Goal: Communication & Community: Answer question/provide support

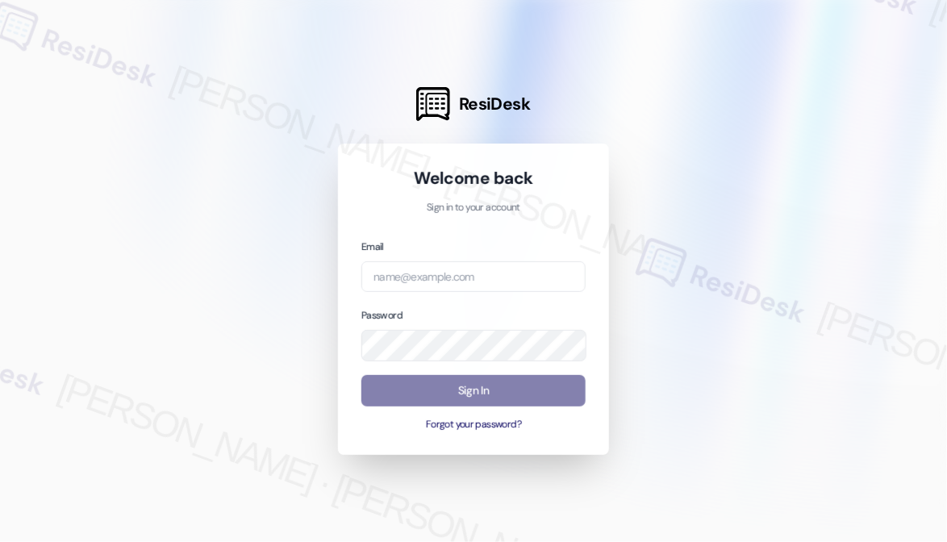
drag, startPoint x: 60, startPoint y: 84, endPoint x: 73, endPoint y: 82, distance: 13.1
click at [60, 84] on div at bounding box center [473, 271] width 947 height 542
click at [527, 286] on input "email" at bounding box center [474, 276] width 224 height 31
click at [0, 541] on com-1password-button at bounding box center [0, 542] width 0 height 0
type input "[EMAIL_ADDRESS][PERSON_NAME][PERSON_NAME][DOMAIN_NAME]"
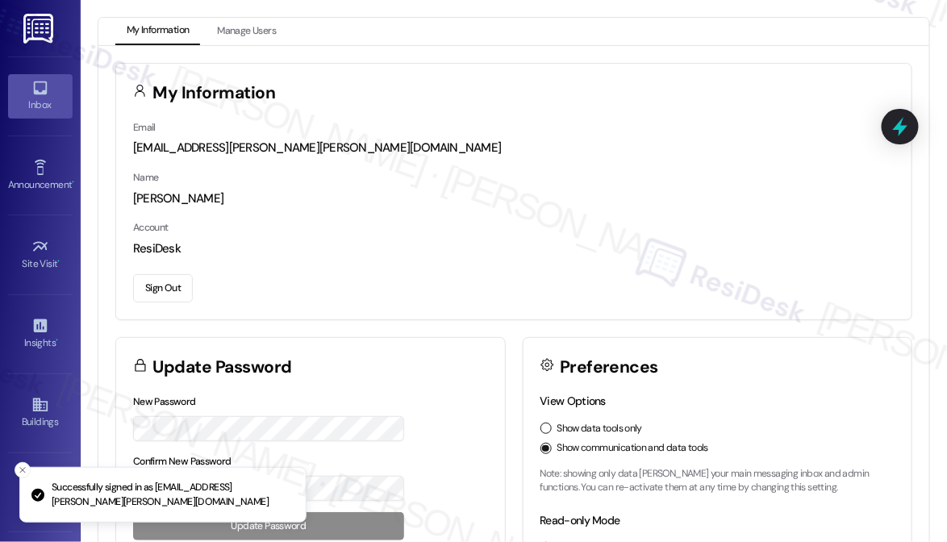
click at [27, 112] on link "Inbox" at bounding box center [40, 96] width 65 height 44
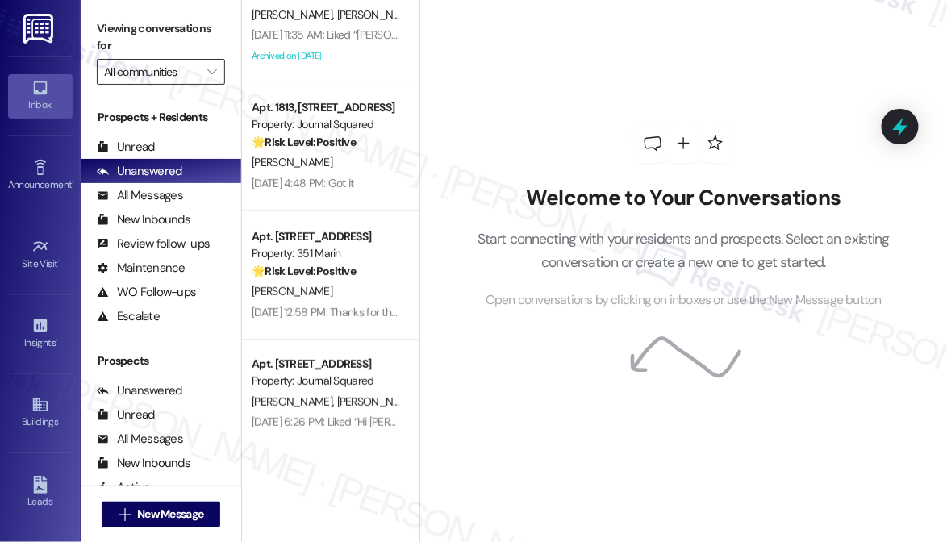
scroll to position [73, 0]
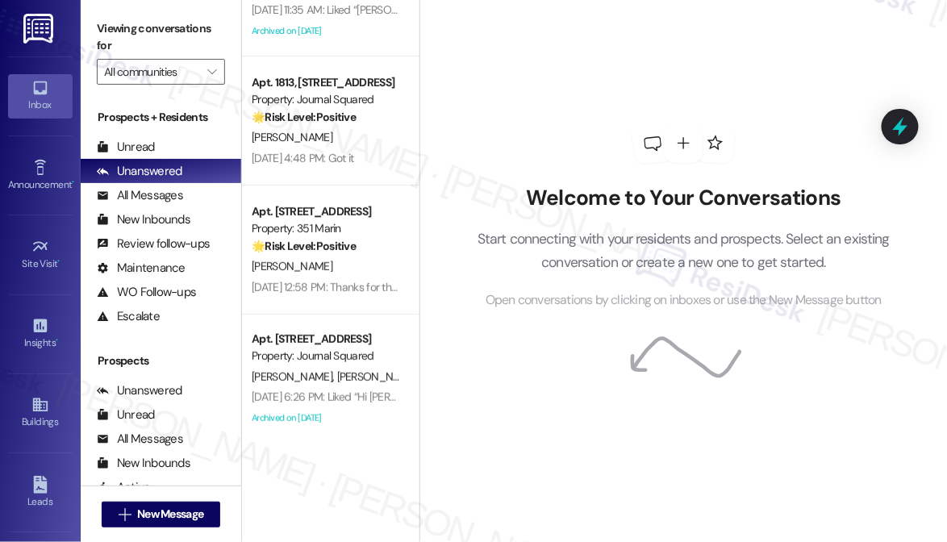
click at [97, 10] on div "Viewing conversations for All communities " at bounding box center [161, 50] width 161 height 101
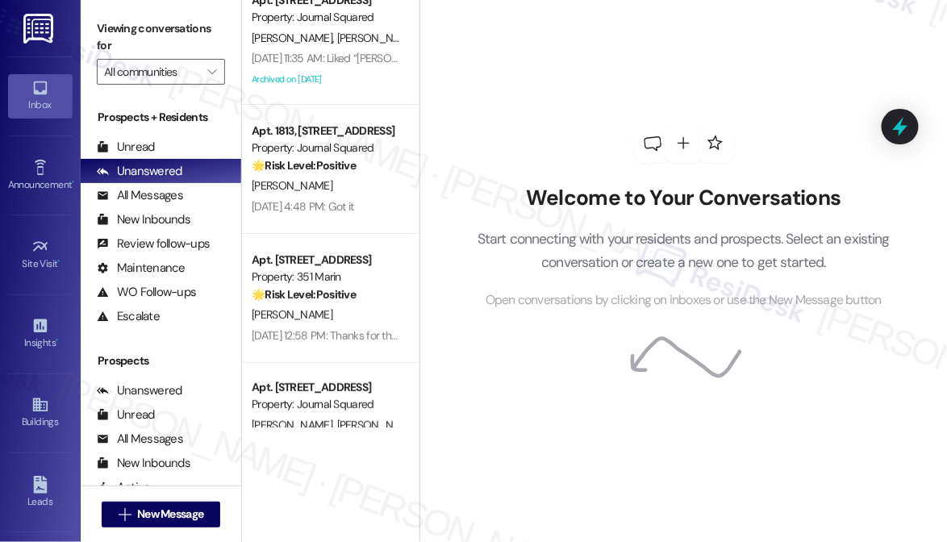
scroll to position [0, 0]
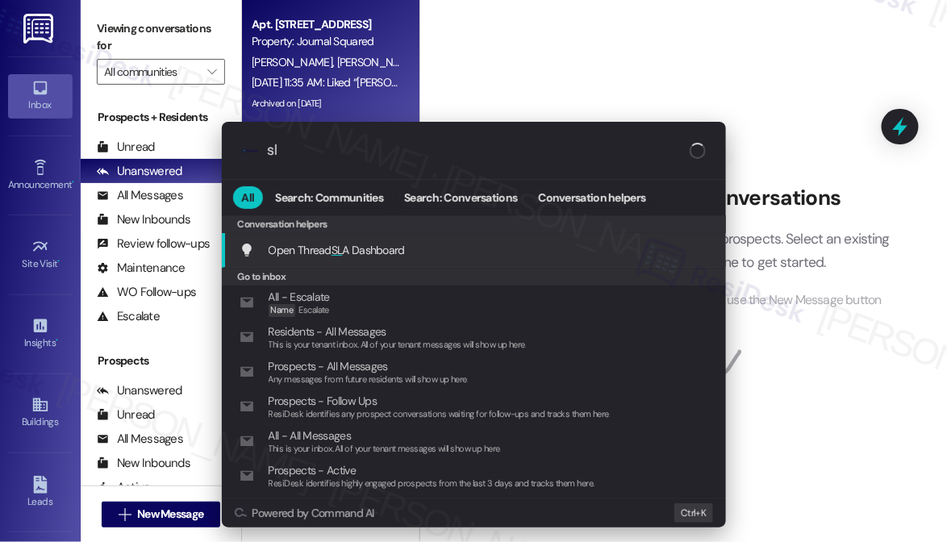
type input "sla"
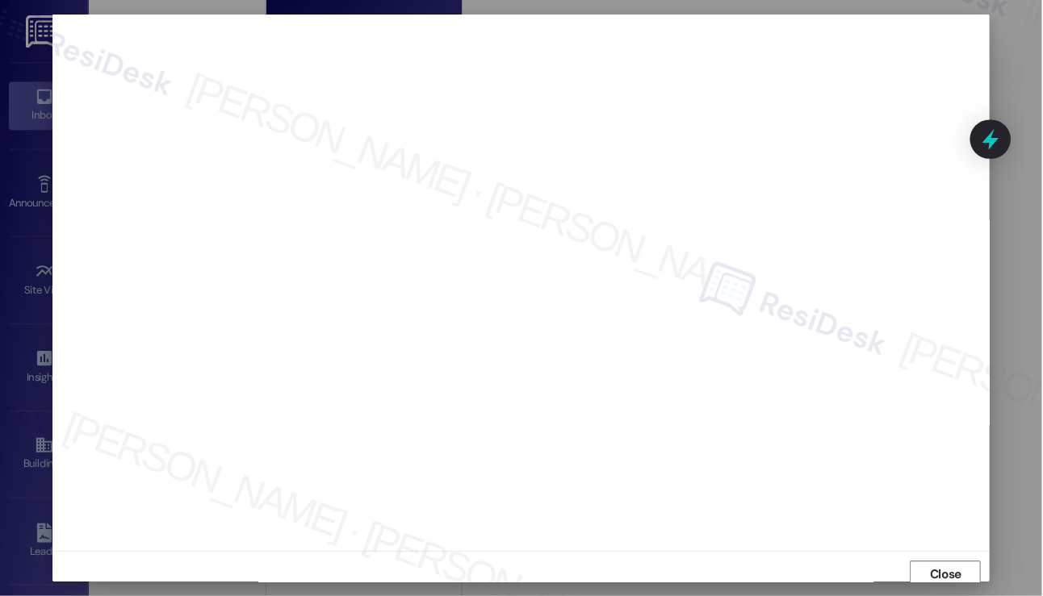
scroll to position [6, 0]
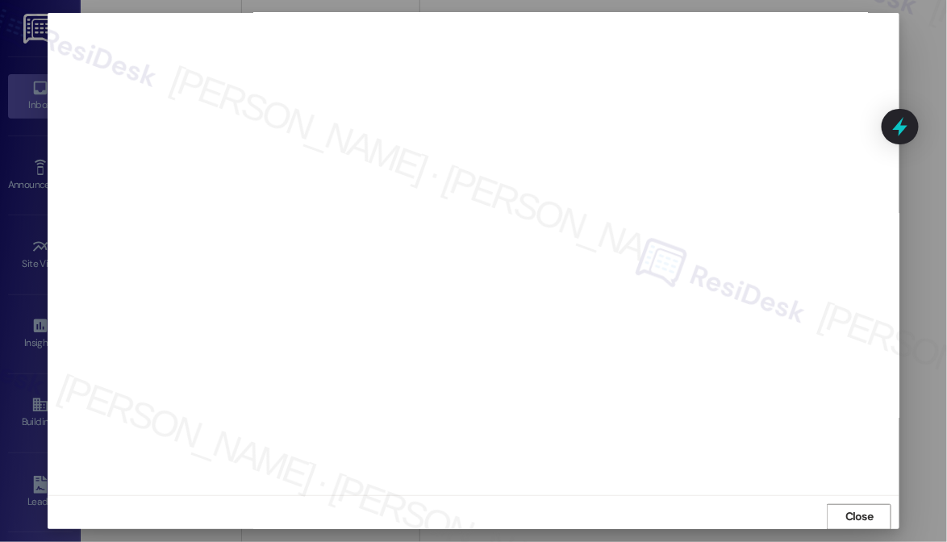
click at [48, 168] on div at bounding box center [474, 251] width 853 height 488
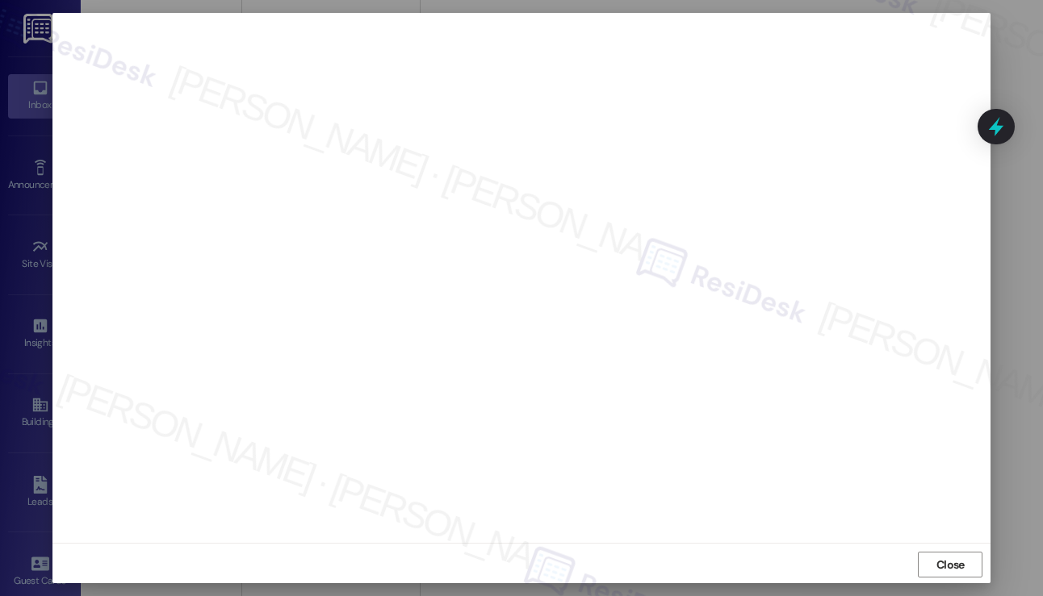
scroll to position [9, 0]
click at [913, 541] on div "Close" at bounding box center [521, 562] width 938 height 43
click at [936, 541] on span "Close" at bounding box center [950, 562] width 28 height 17
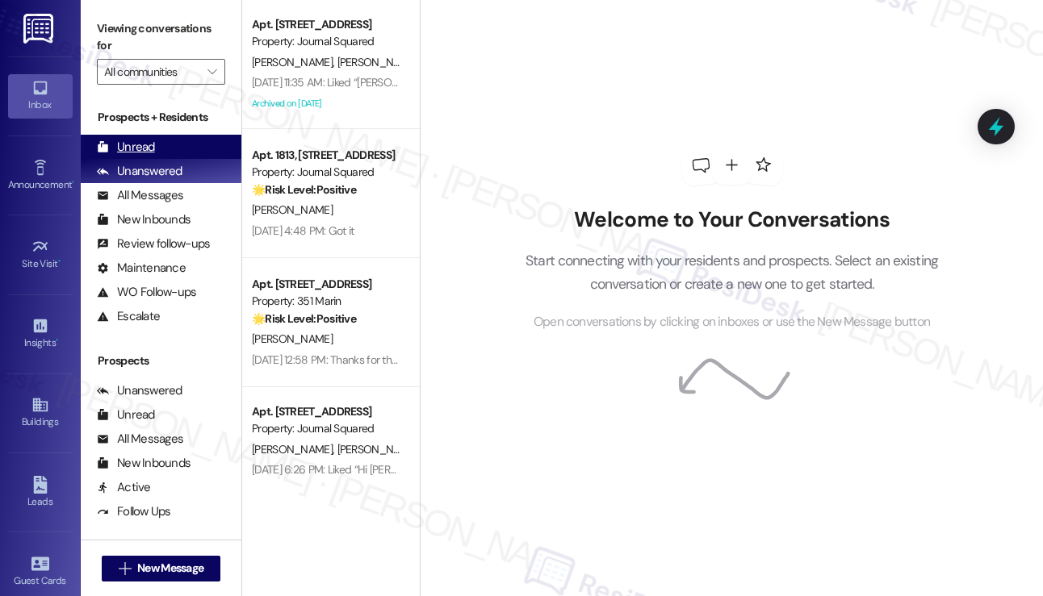
click at [144, 141] on div "Unread" at bounding box center [126, 147] width 58 height 17
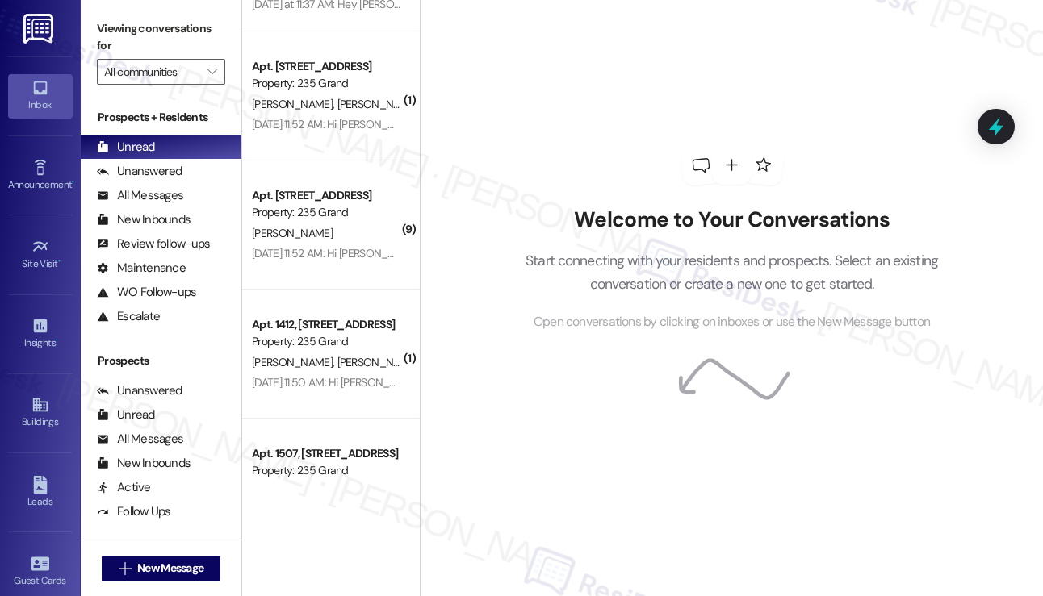
scroll to position [0, 0]
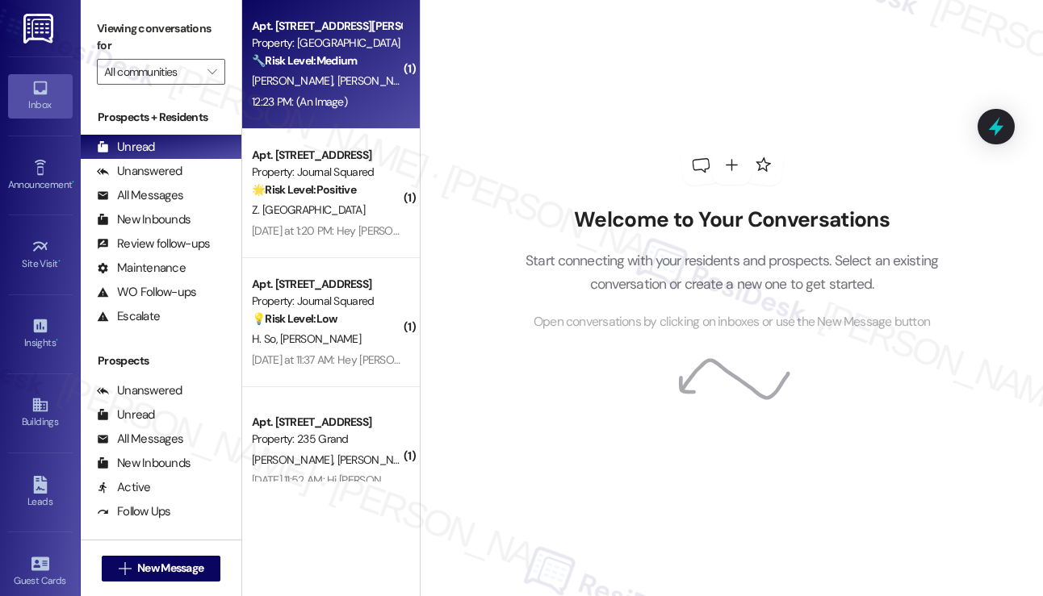
click at [337, 75] on span "[PERSON_NAME]" at bounding box center [377, 80] width 81 height 15
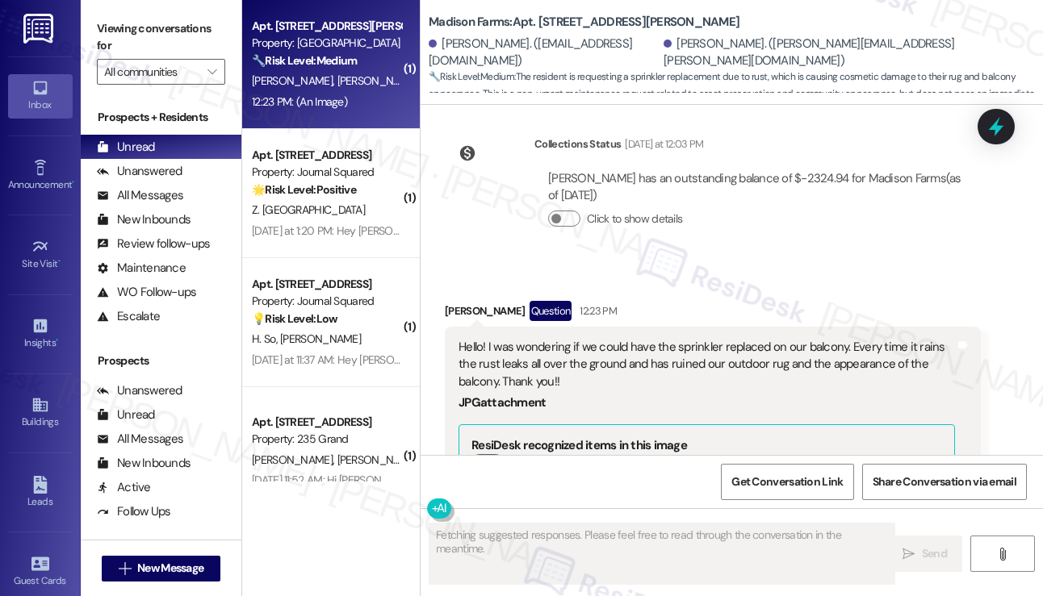
scroll to position [3032, 0]
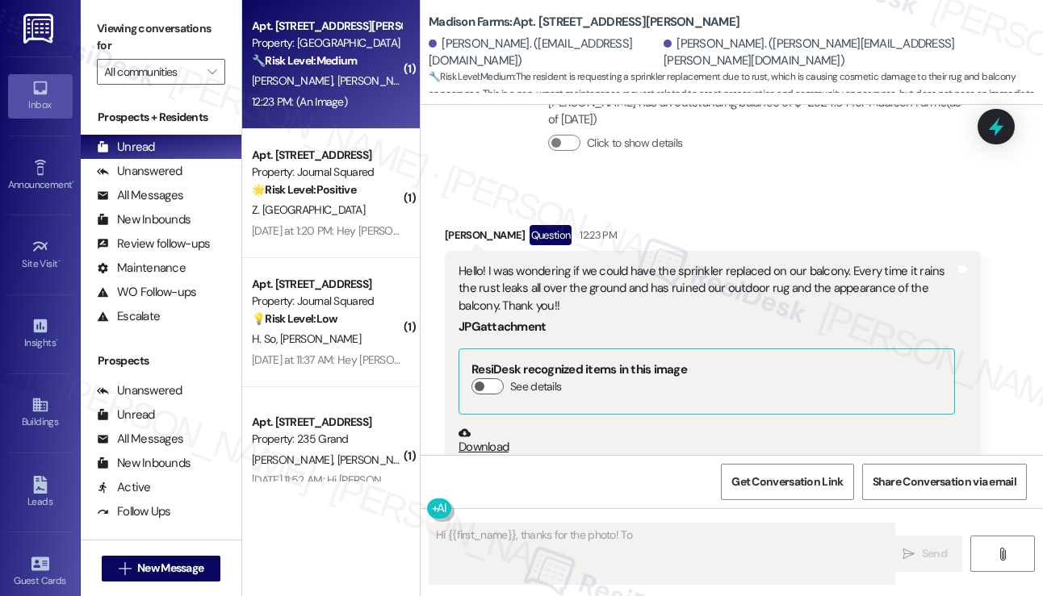
click at [607, 263] on div "Hello! I was wondering if we could have the sprinkler replaced on our balcony. …" at bounding box center [706, 289] width 496 height 52
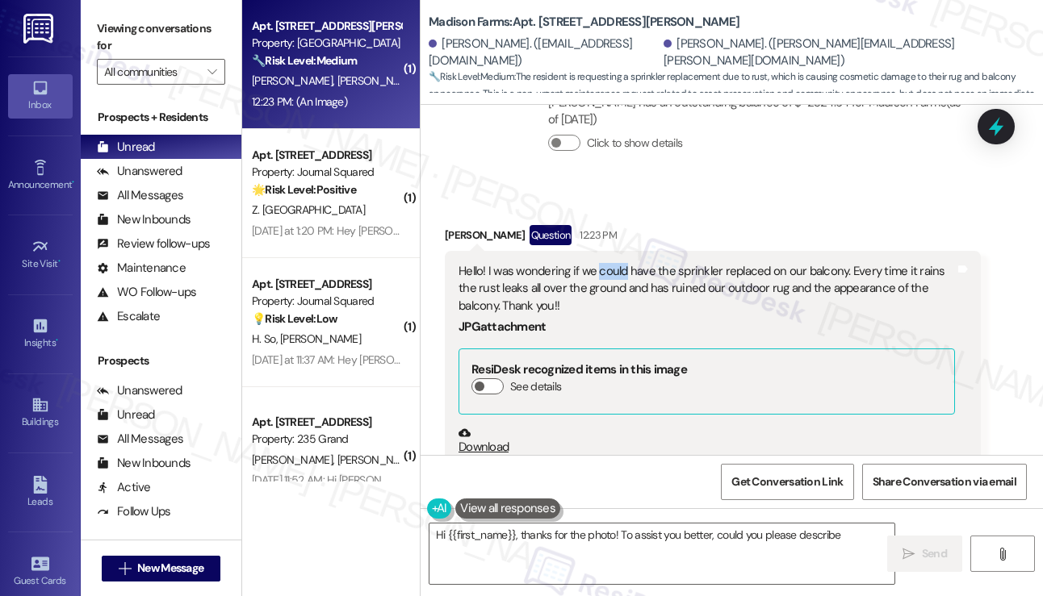
click at [607, 263] on div "Hello! I was wondering if we could have the sprinkler replaced on our balcony. …" at bounding box center [706, 289] width 496 height 52
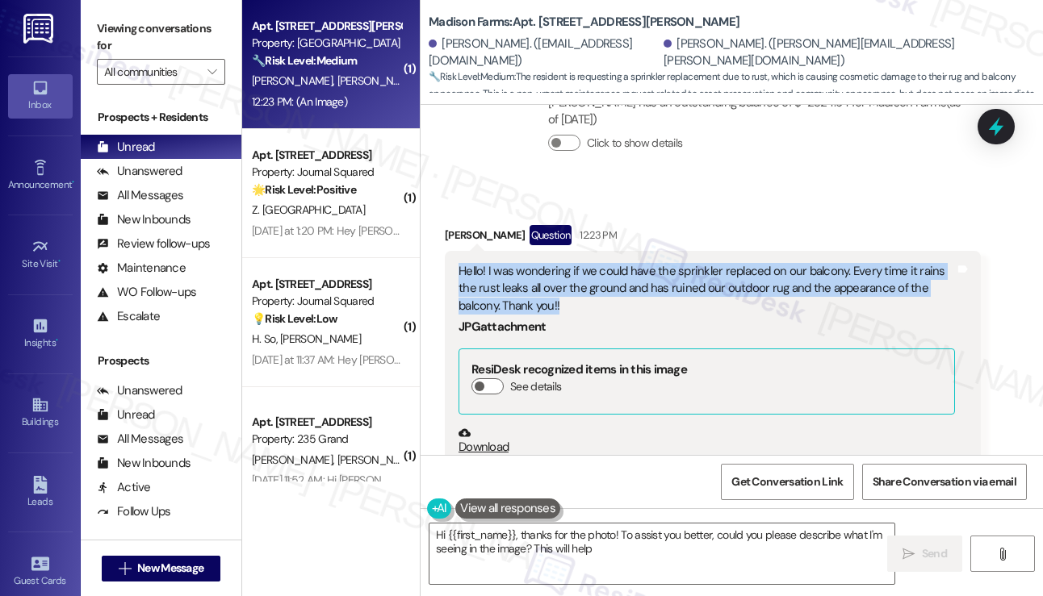
click at [607, 263] on div "Hello! I was wondering if we could have the sprinkler replaced on our balcony. …" at bounding box center [706, 289] width 496 height 52
copy div "Hello! I was wondering if we could have the sprinkler replaced on our balcony. …"
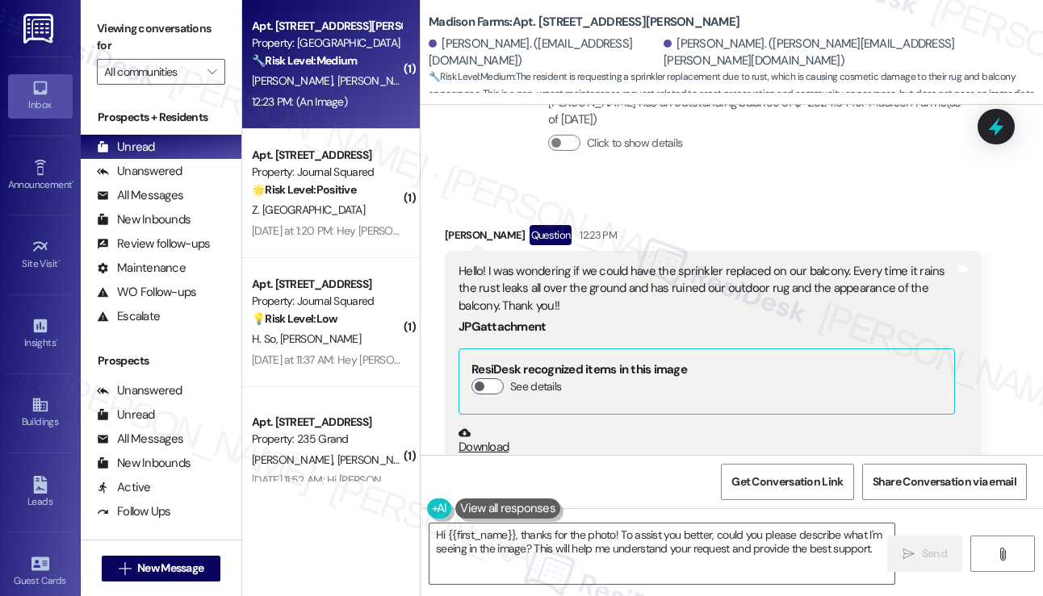
click at [97, 14] on div "Viewing conversations for All communities " at bounding box center [161, 50] width 161 height 101
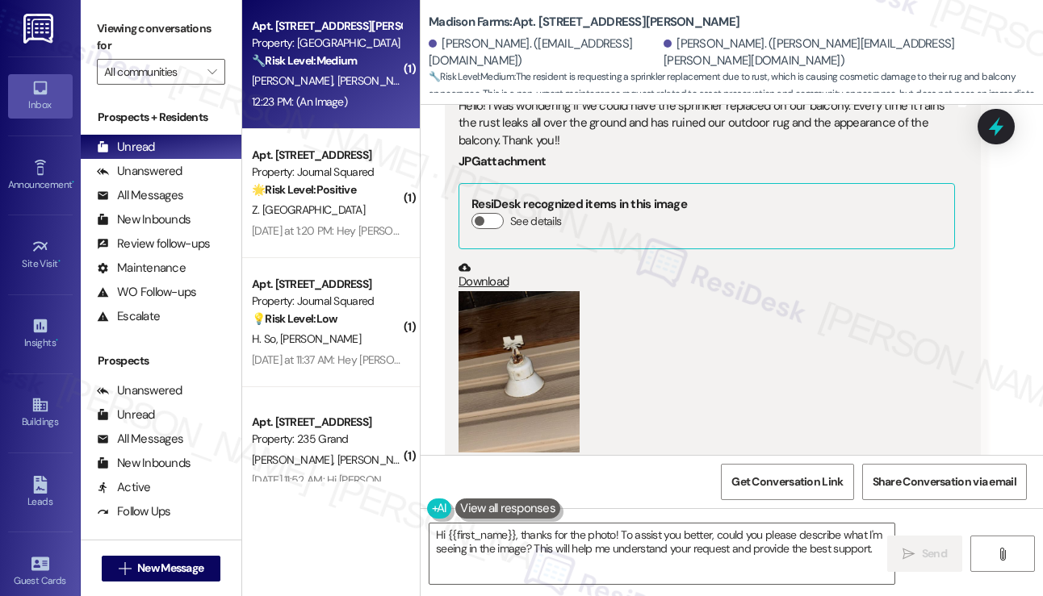
scroll to position [3193, 0]
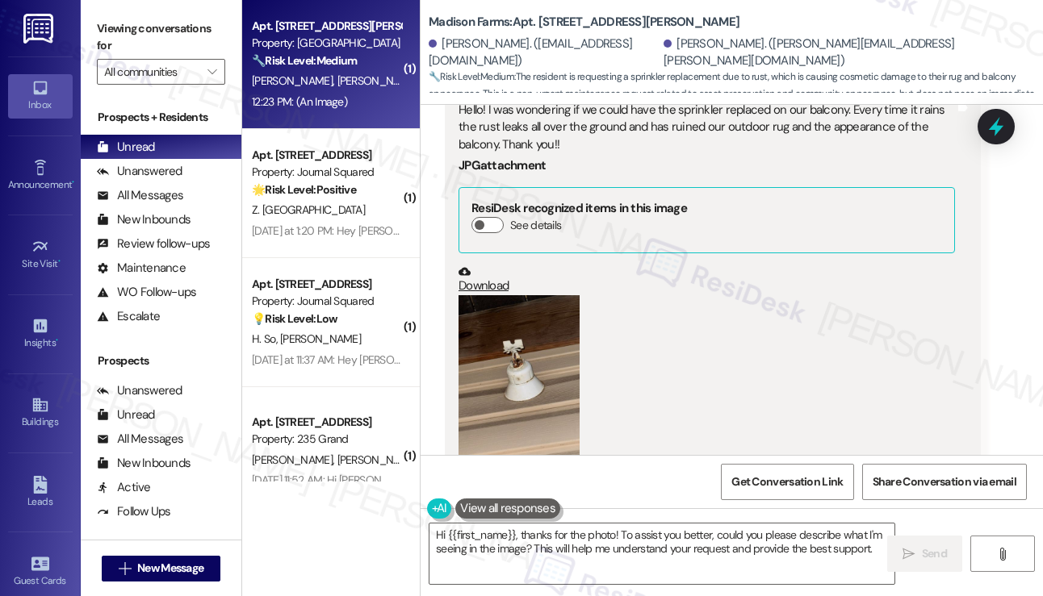
click at [472, 342] on button "Zoom image" at bounding box center [518, 375] width 121 height 161
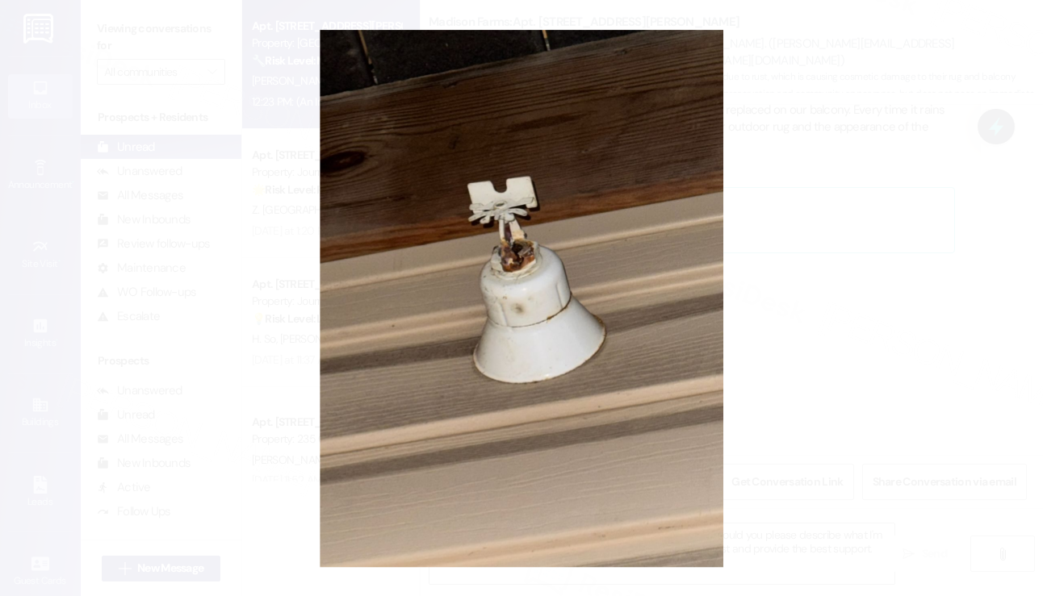
click at [830, 280] on button "Unzoom image" at bounding box center [521, 298] width 1043 height 596
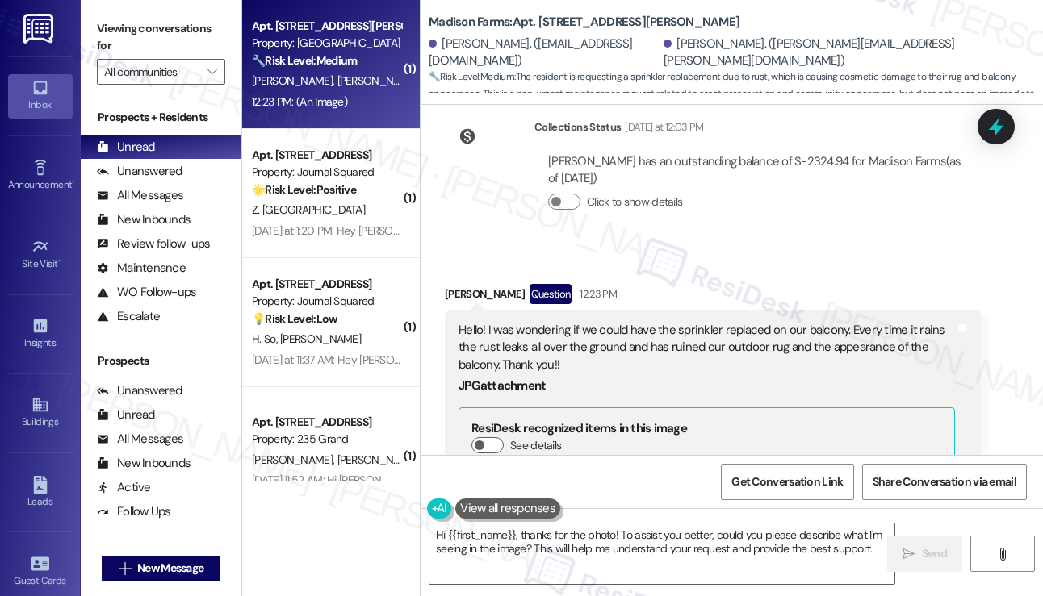
scroll to position [2951, 0]
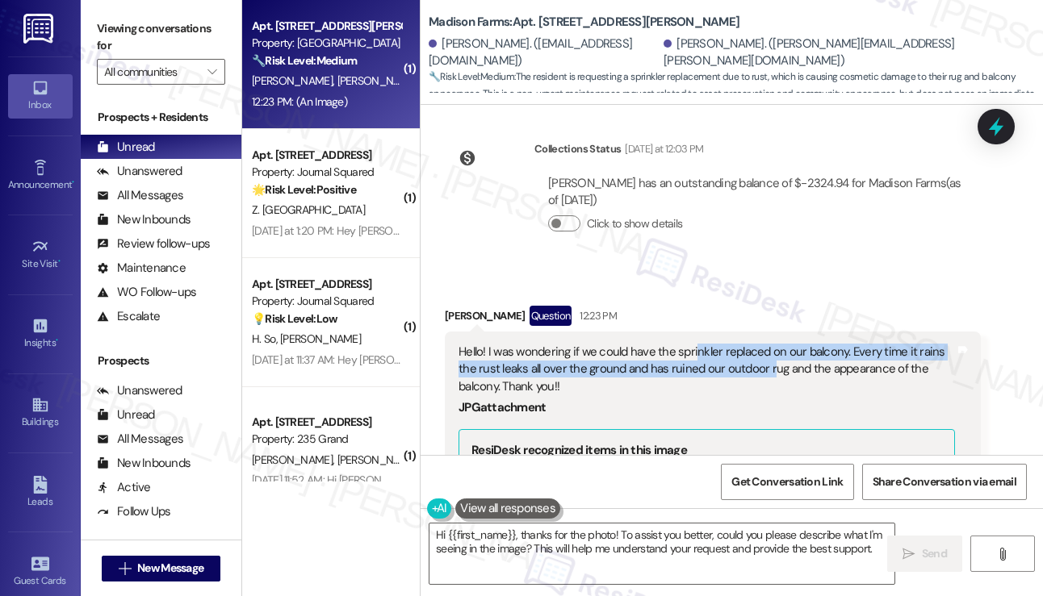
drag, startPoint x: 693, startPoint y: 319, endPoint x: 768, endPoint y: 330, distance: 75.9
click at [768, 344] on div "Hello! I was wondering if we could have the sprinkler replaced on our balcony. …" at bounding box center [706, 370] width 496 height 52
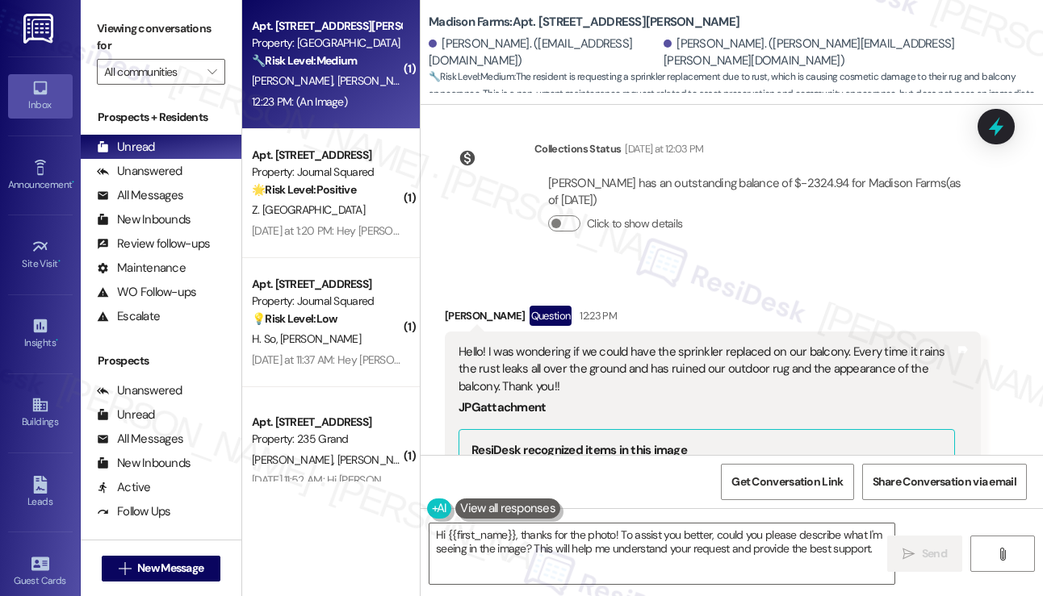
click at [771, 344] on div "Hello! I was wondering if we could have the sprinkler replaced on our balcony. …" at bounding box center [706, 370] width 496 height 52
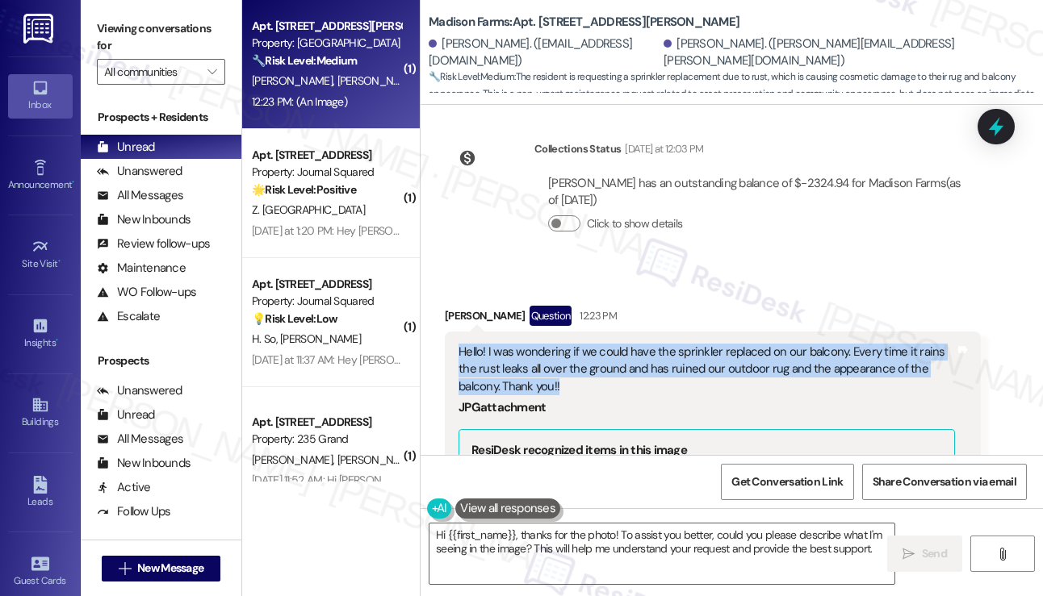
click at [771, 344] on div "Hello! I was wondering if we could have the sprinkler replaced on our balcony. …" at bounding box center [706, 370] width 496 height 52
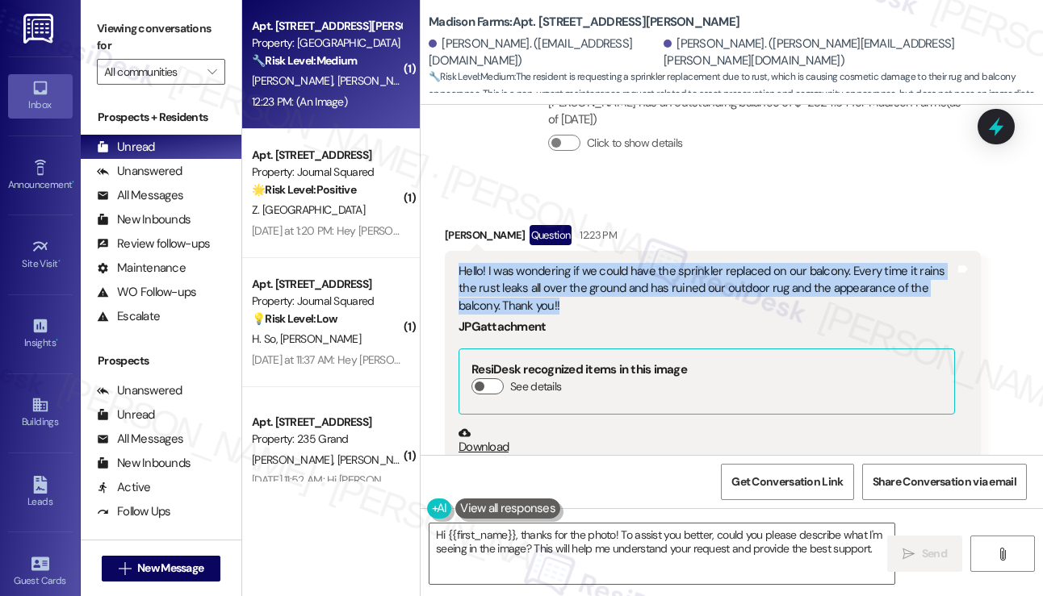
scroll to position [3112, 0]
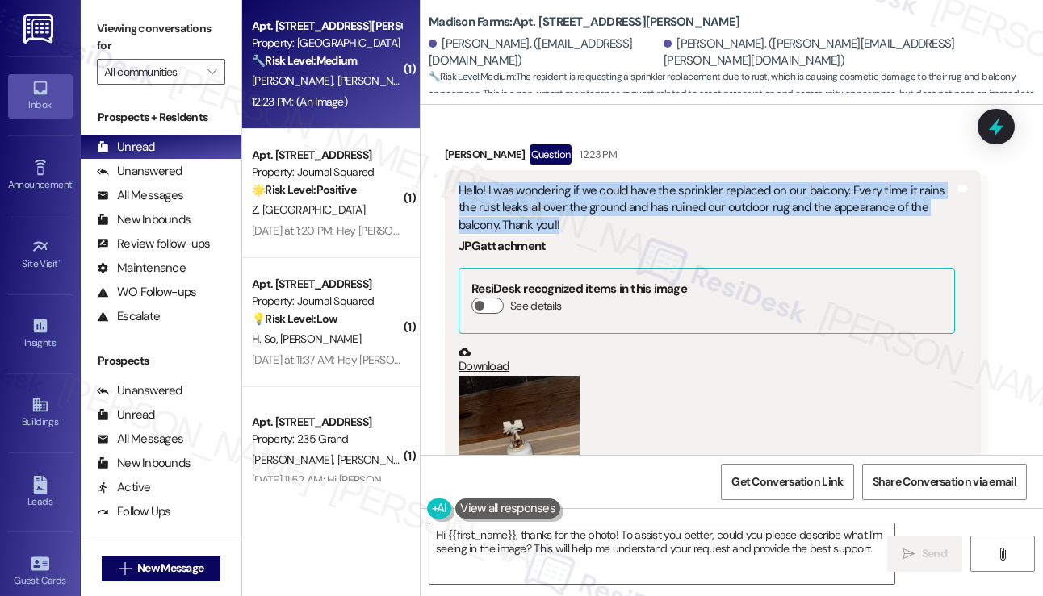
click at [501, 391] on button "Zoom image" at bounding box center [518, 456] width 121 height 161
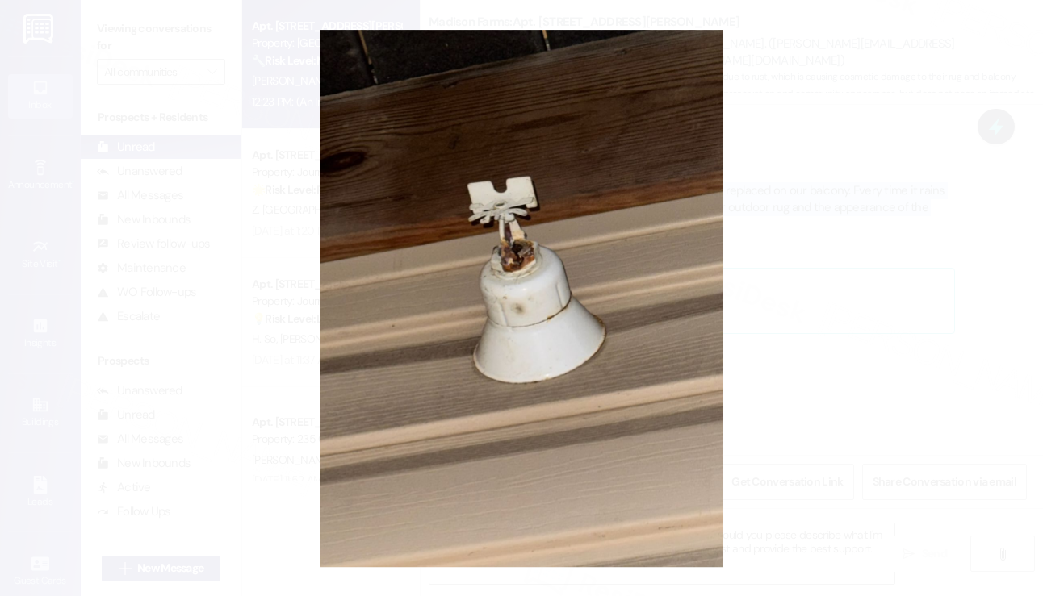
click at [910, 274] on button "Unzoom image" at bounding box center [521, 298] width 1043 height 596
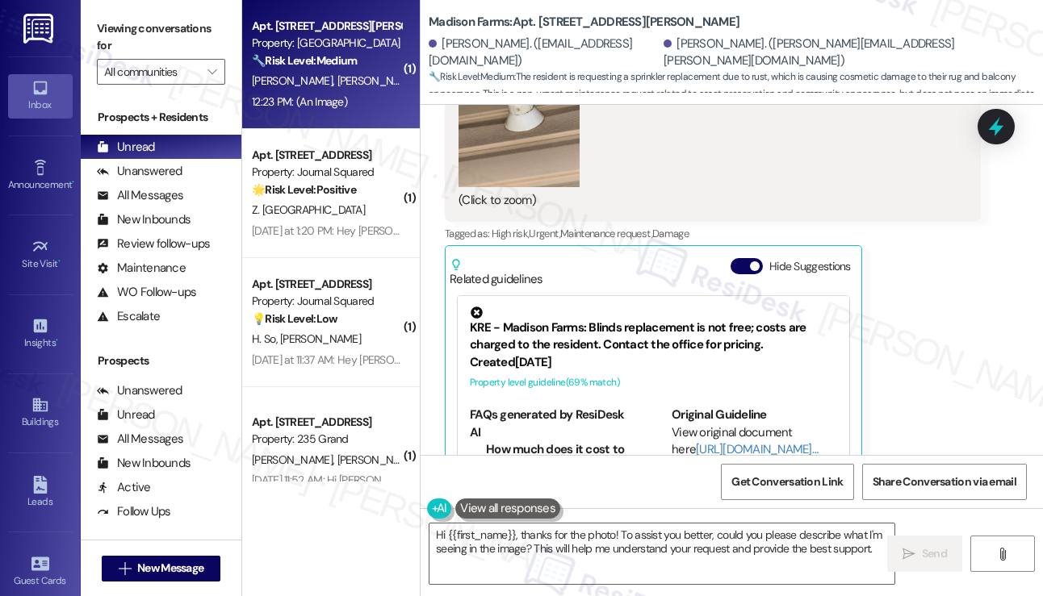
scroll to position [3435, 0]
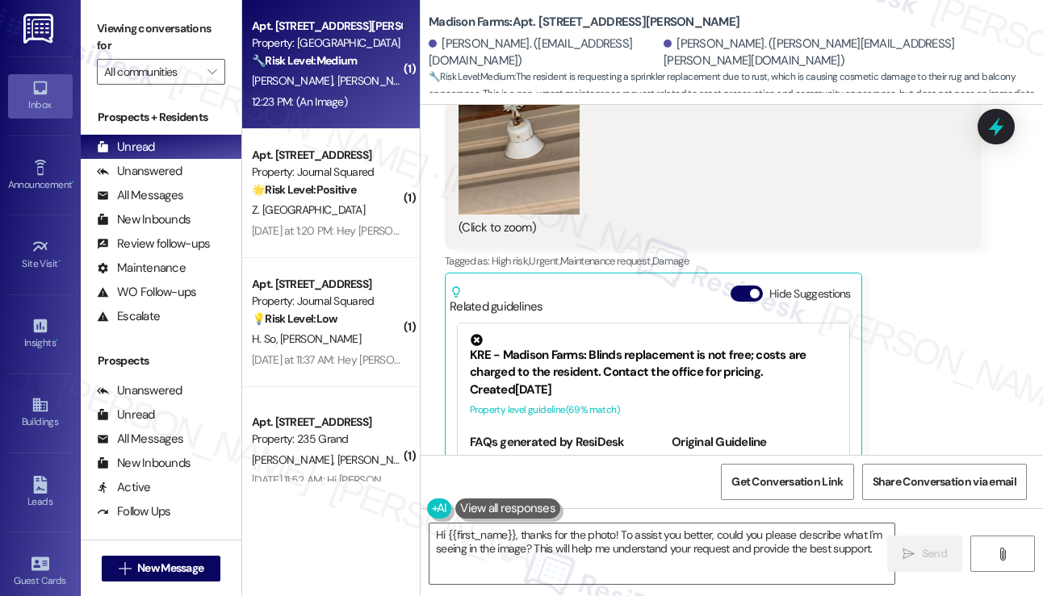
click at [523, 165] on button "Zoom image" at bounding box center [518, 133] width 121 height 161
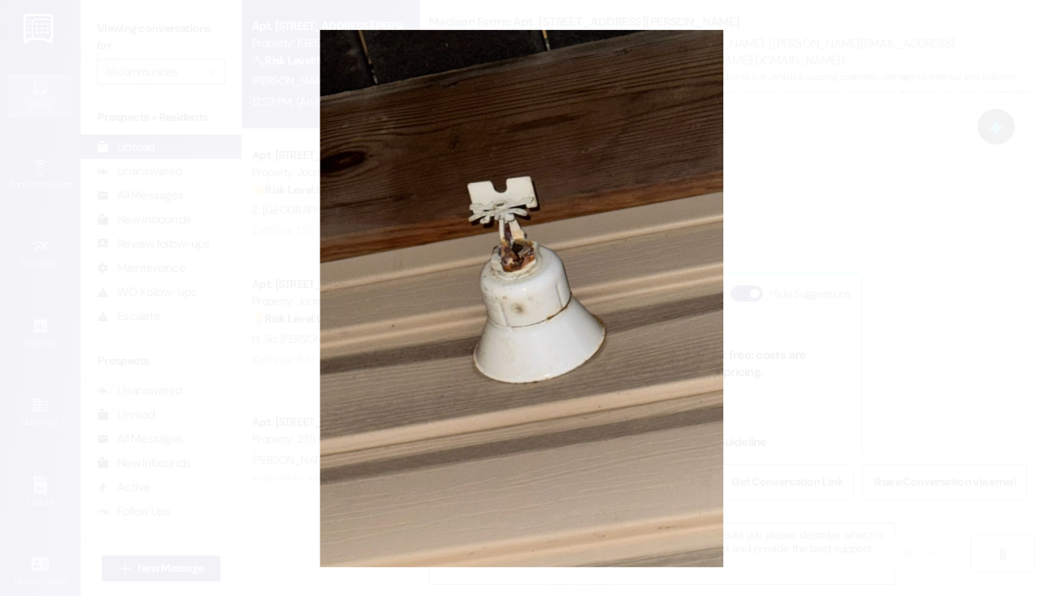
click at [865, 148] on button "Unzoom image" at bounding box center [521, 298] width 1043 height 596
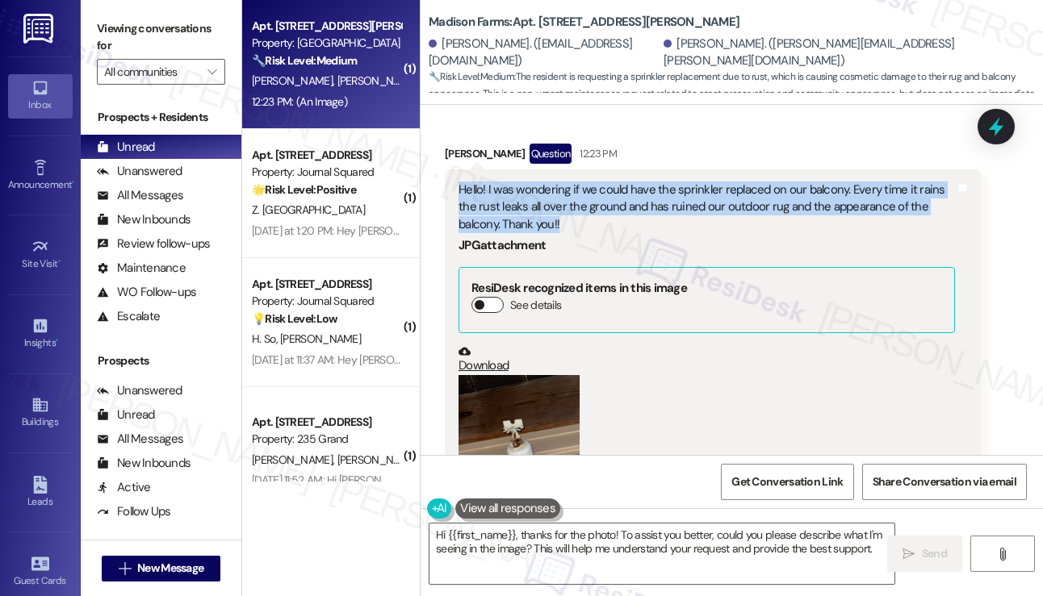
scroll to position [3112, 0]
click at [496, 346] on link "Download" at bounding box center [706, 360] width 496 height 28
click at [597, 182] on div "Hello! I was wondering if we could have the sprinkler replaced on our balcony. …" at bounding box center [706, 208] width 496 height 52
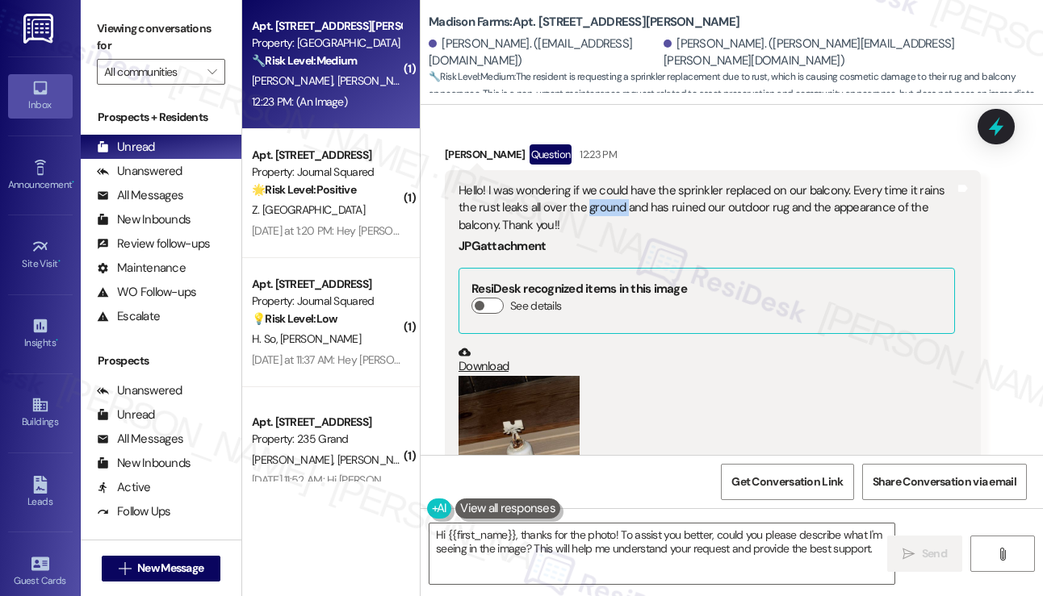
click at [597, 182] on div "Hello! I was wondering if we could have the sprinkler replaced on our balcony. …" at bounding box center [706, 208] width 496 height 52
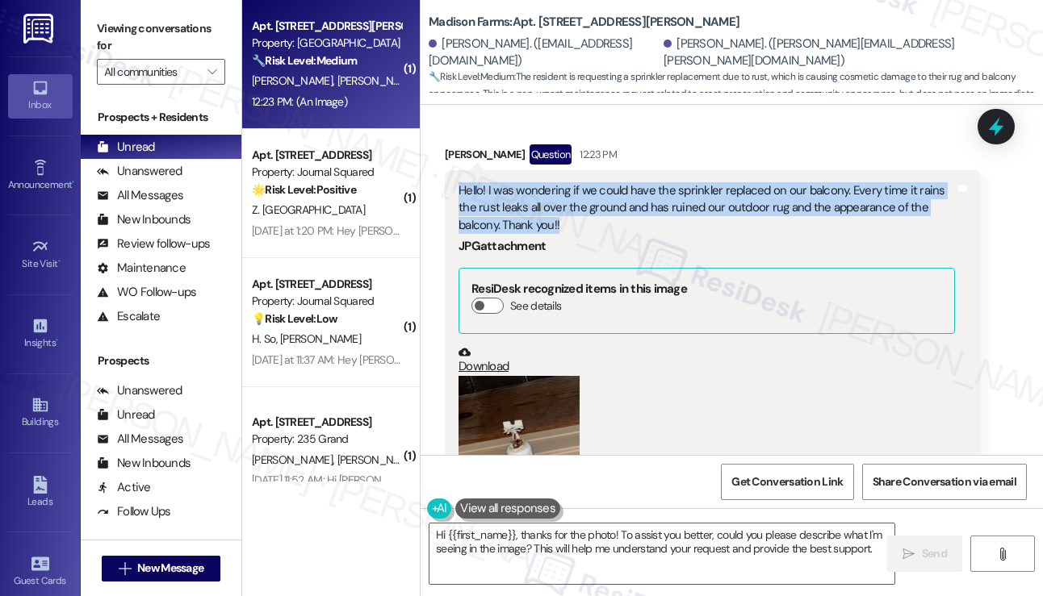
click at [597, 182] on div "Hello! I was wondering if we could have the sprinkler replaced on our balcony. …" at bounding box center [706, 208] width 496 height 52
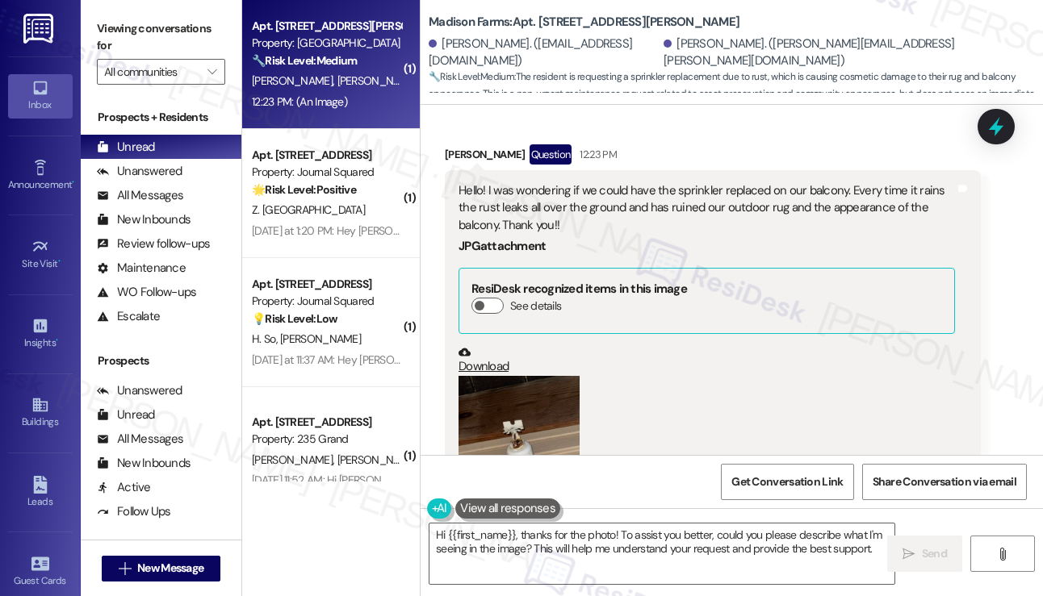
drag, startPoint x: 97, startPoint y: 22, endPoint x: 197, endPoint y: 25, distance: 100.1
click at [97, 22] on label "Viewing conversations for" at bounding box center [161, 37] width 128 height 43
click at [98, 27] on label "Viewing conversations for" at bounding box center [161, 37] width 128 height 43
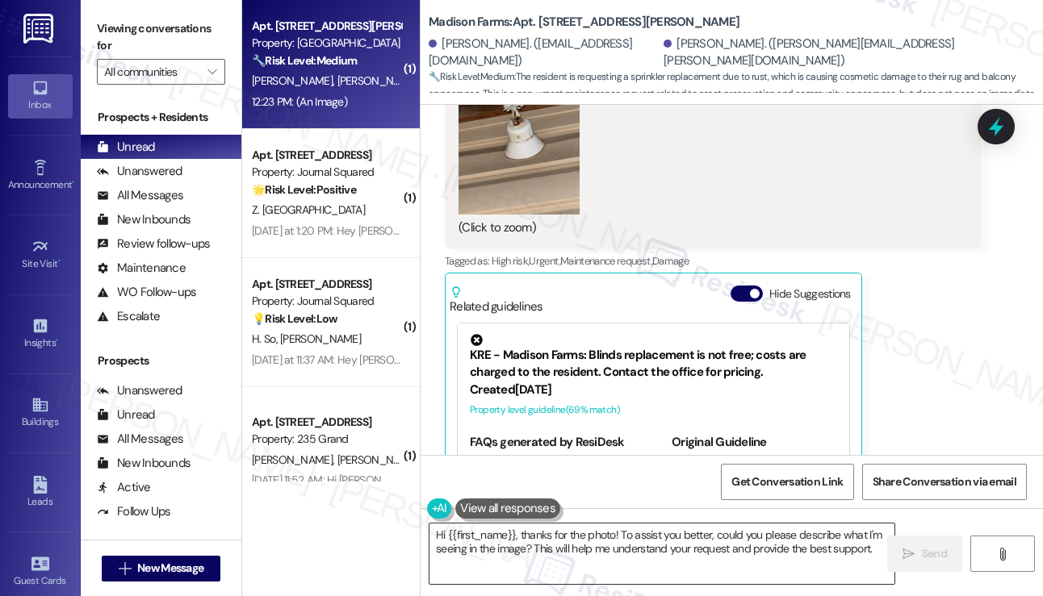
click at [645, 530] on textarea "Hi {{first_name}}, thanks for the photo! To assist you better, could you please…" at bounding box center [661, 554] width 465 height 61
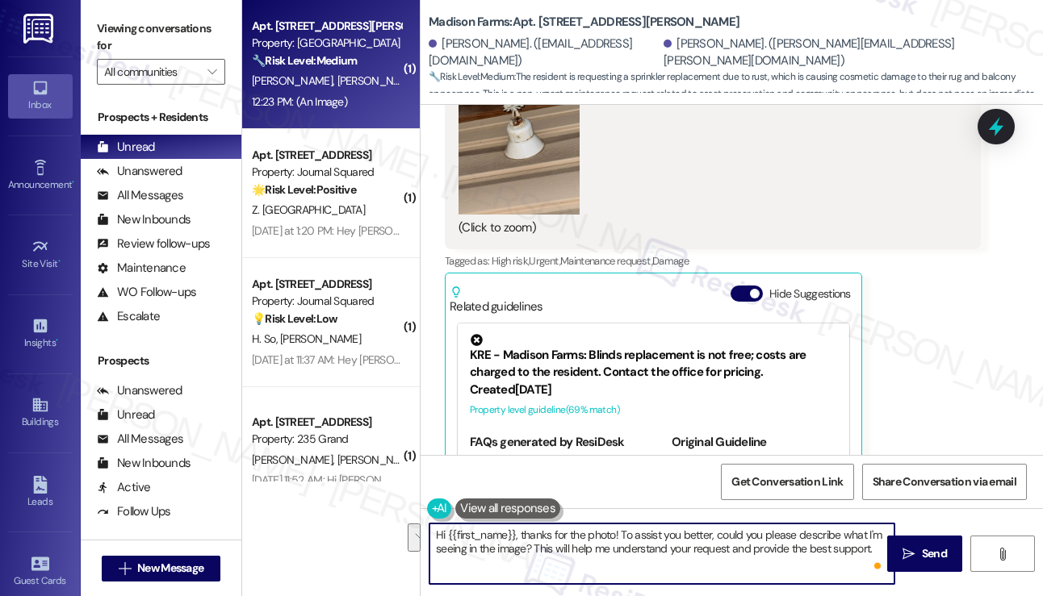
drag, startPoint x: 614, startPoint y: 534, endPoint x: 877, endPoint y: 574, distance: 266.0
click at [877, 541] on div "Hi {{first_name}}, thanks for the photo! To assist you better, could you please…" at bounding box center [661, 554] width 466 height 62
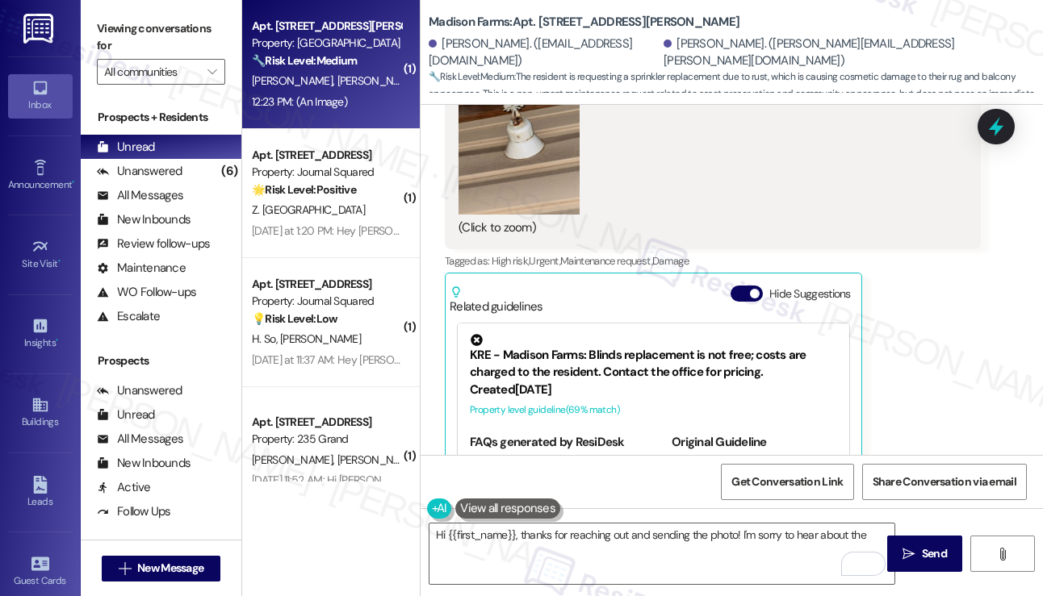
drag, startPoint x: 111, startPoint y: 27, endPoint x: 119, endPoint y: 38, distance: 13.9
click at [111, 25] on label "Viewing conversations for" at bounding box center [161, 37] width 128 height 43
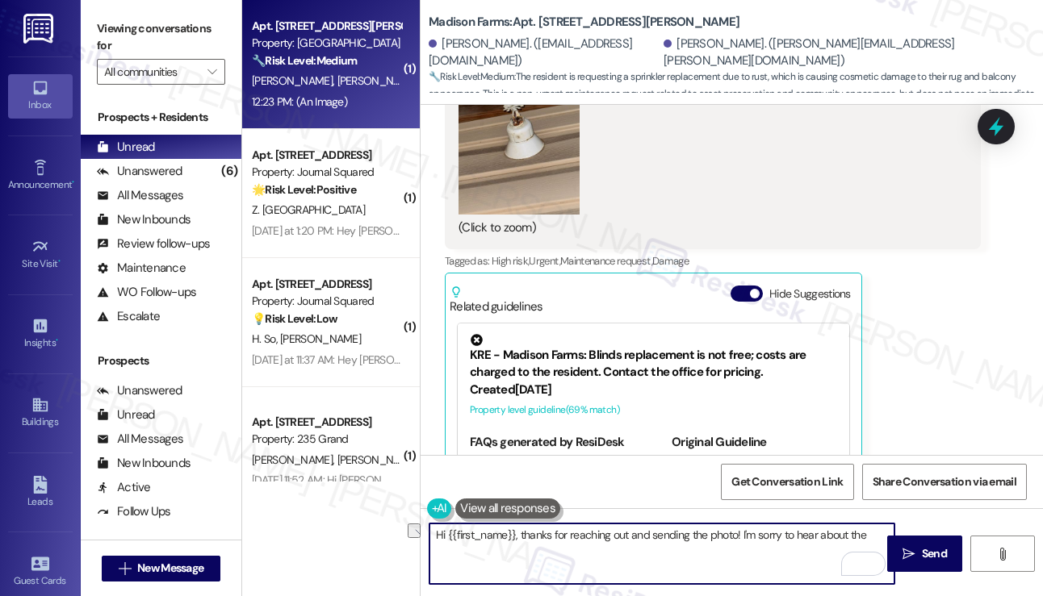
drag, startPoint x: 867, startPoint y: 529, endPoint x: 742, endPoint y: 535, distance: 125.2
click at [742, 535] on textarea "Hi {{first_name}}, thanks for reaching out and sending the photo! I'm sorry to …" at bounding box center [661, 554] width 465 height 61
paste textarea "I’m so sorry to hear about the rust from the sprinkler affecting your balcony a…"
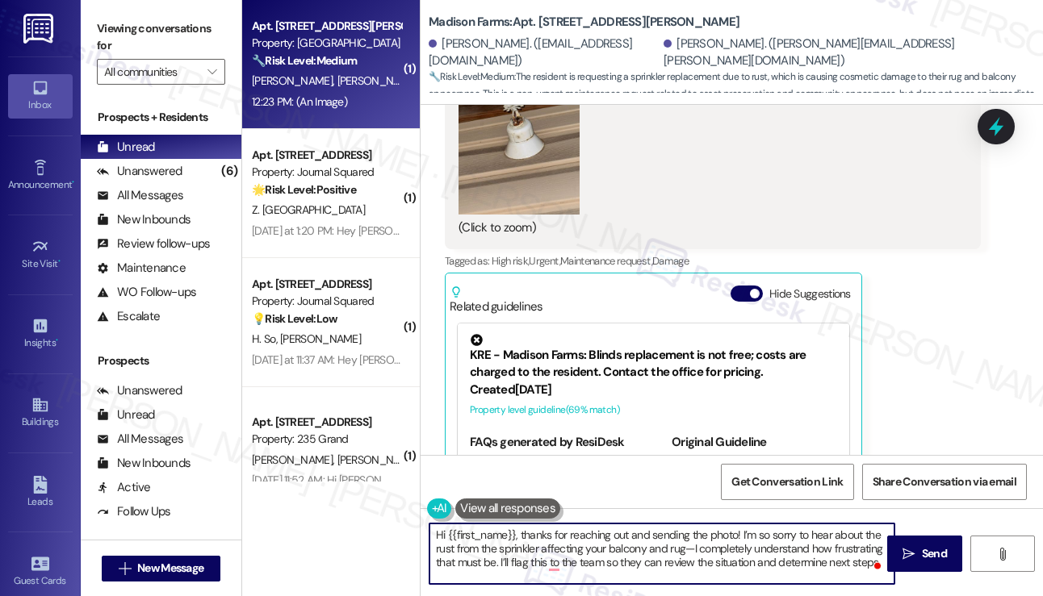
click at [759, 534] on textarea "Hi {{first_name}}, thanks for reaching out and sending the photo! I’m so sorry …" at bounding box center [661, 554] width 465 height 61
click at [664, 541] on textarea "Hi {{first_name}}, thanks for reaching out and sending the photo! I’m sorry to …" at bounding box center [661, 554] width 465 height 61
drag, startPoint x: 863, startPoint y: 561, endPoint x: 669, endPoint y: 550, distance: 194.0
click at [669, 541] on textarea "Hi {{first_name}}, thanks for reaching out and sending the photo! I’m sorry to …" at bounding box center [661, 554] width 465 height 61
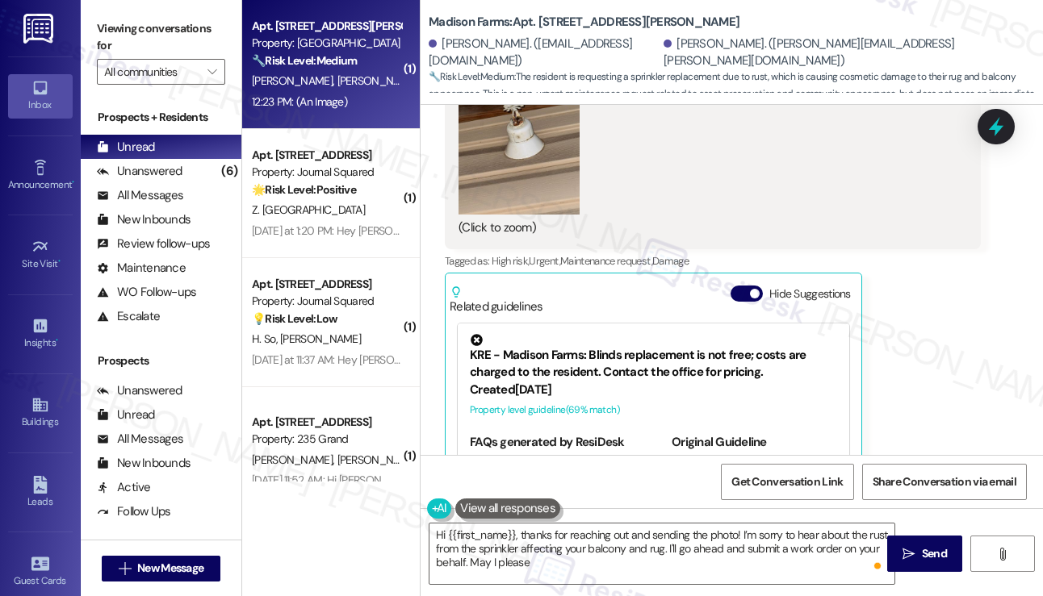
click at [92, 16] on div "Viewing conversations for All communities " at bounding box center [161, 50] width 161 height 101
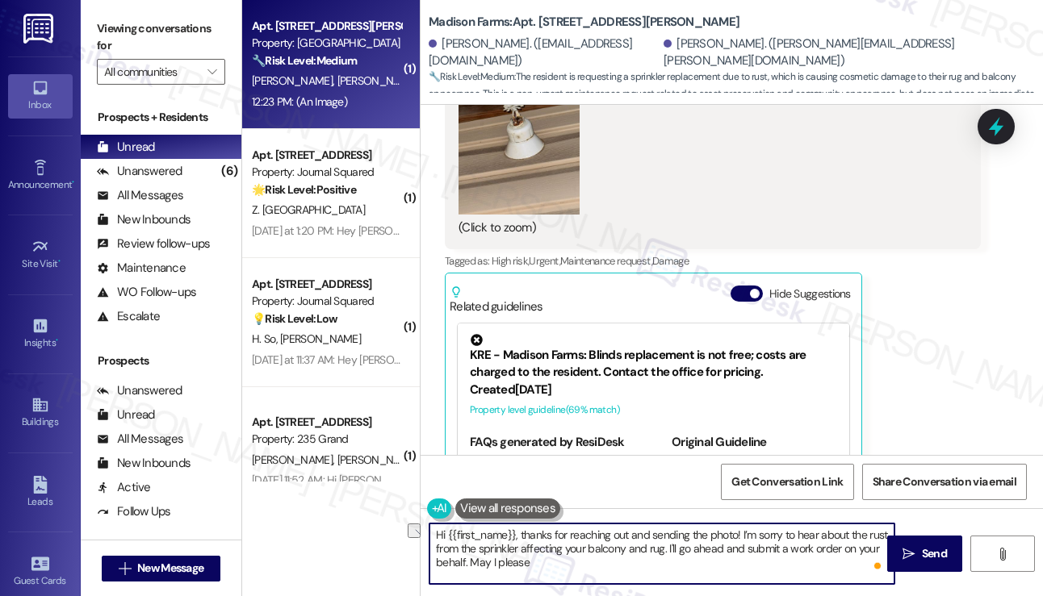
drag, startPoint x: 722, startPoint y: 572, endPoint x: 468, endPoint y: 558, distance: 254.6
click at [468, 541] on textarea "Hi {{first_name}}, thanks for reaching out and sending the photo! I’m sorry to …" at bounding box center [661, 554] width 465 height 61
paste textarea "Allow me to file a work order for this. May I confirm if we have your permissio…"
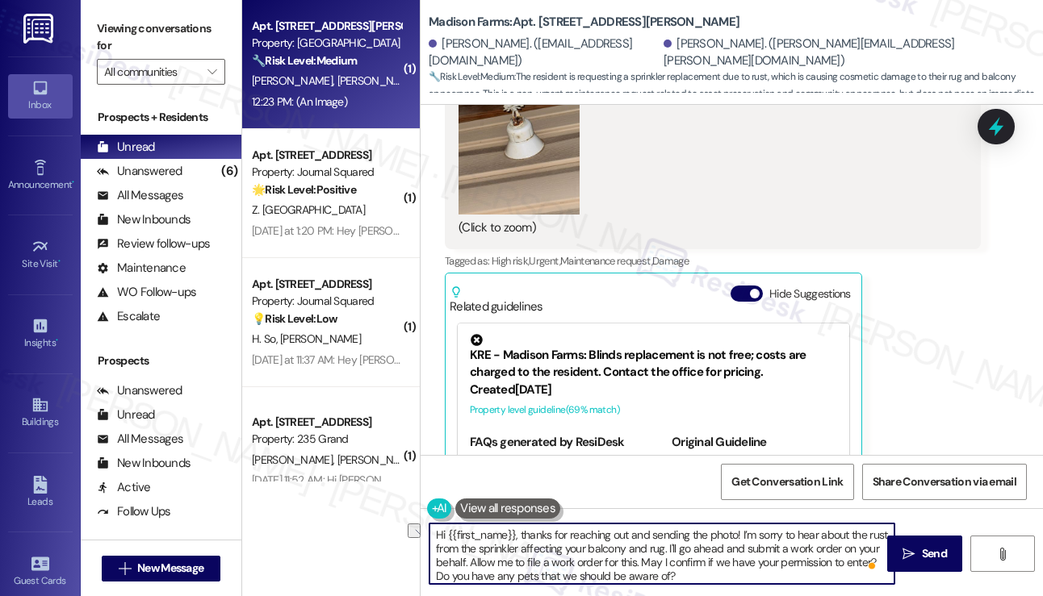
drag, startPoint x: 492, startPoint y: 558, endPoint x: 655, endPoint y: 553, distance: 163.1
click at [661, 541] on textarea "Hi {{first_name}}, thanks for reaching out and sending the photo! I’m sorry to …" at bounding box center [661, 554] width 465 height 61
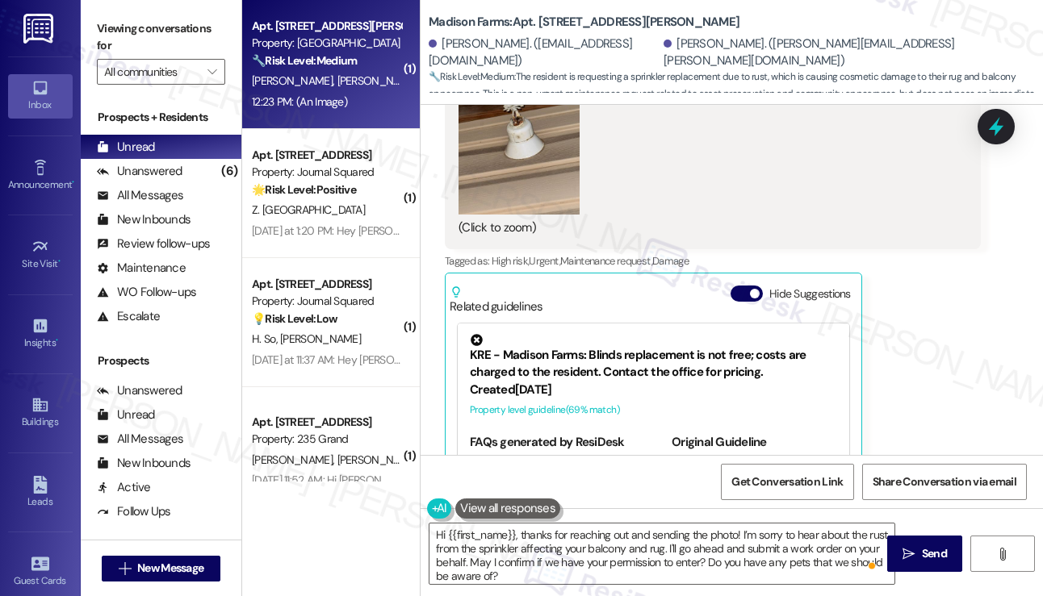
click at [898, 249] on div "Tagged as: High risk , Click to highlight conversations about High risk Urgent …" at bounding box center [713, 260] width 536 height 23
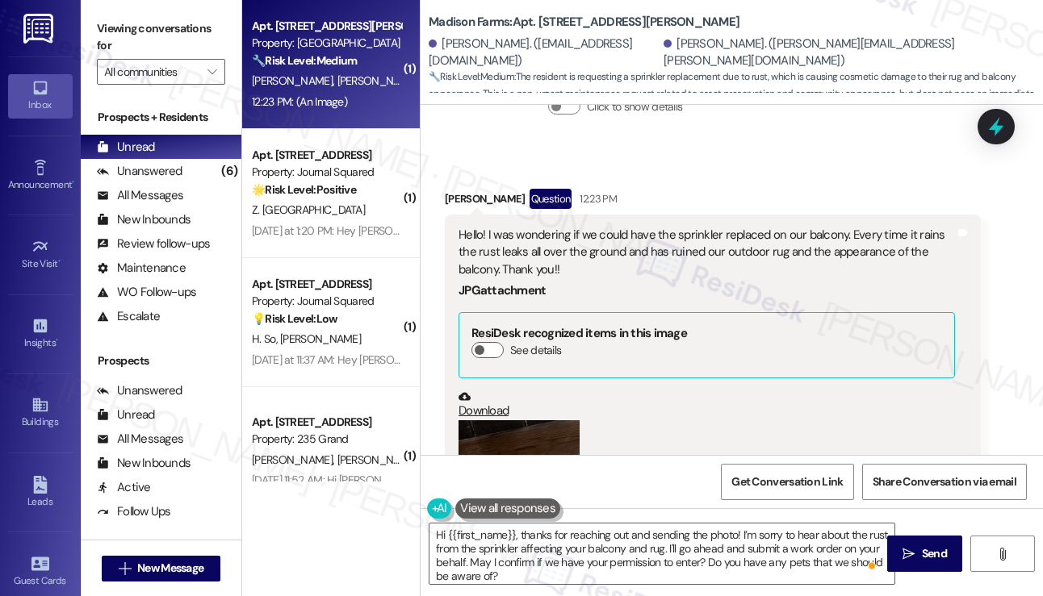
scroll to position [2951, 0]
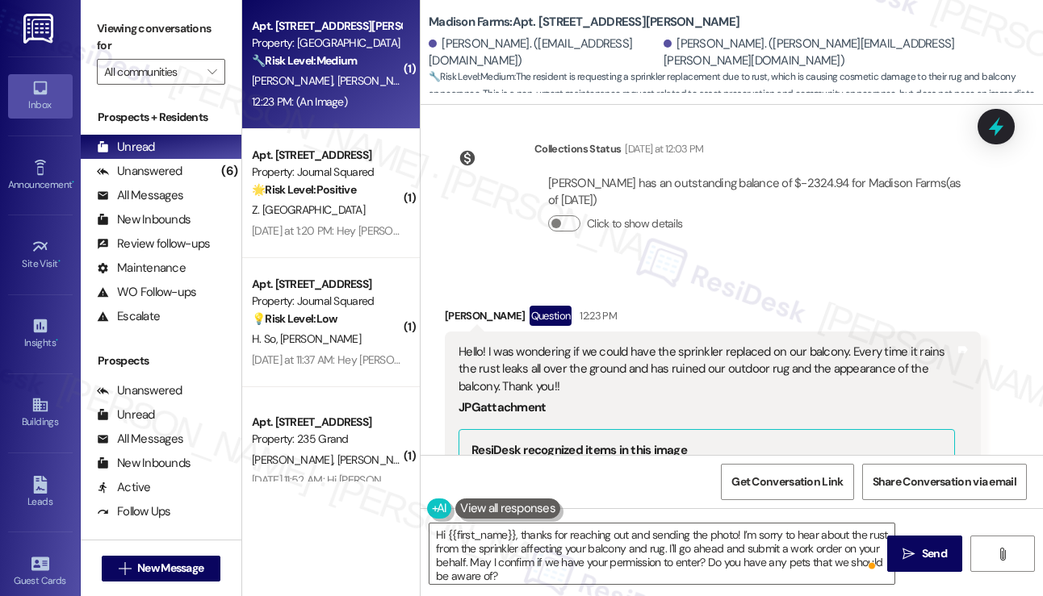
click at [466, 306] on div "Megan Eastlack Question 12:23 PM" at bounding box center [713, 319] width 536 height 26
copy div "Megan"
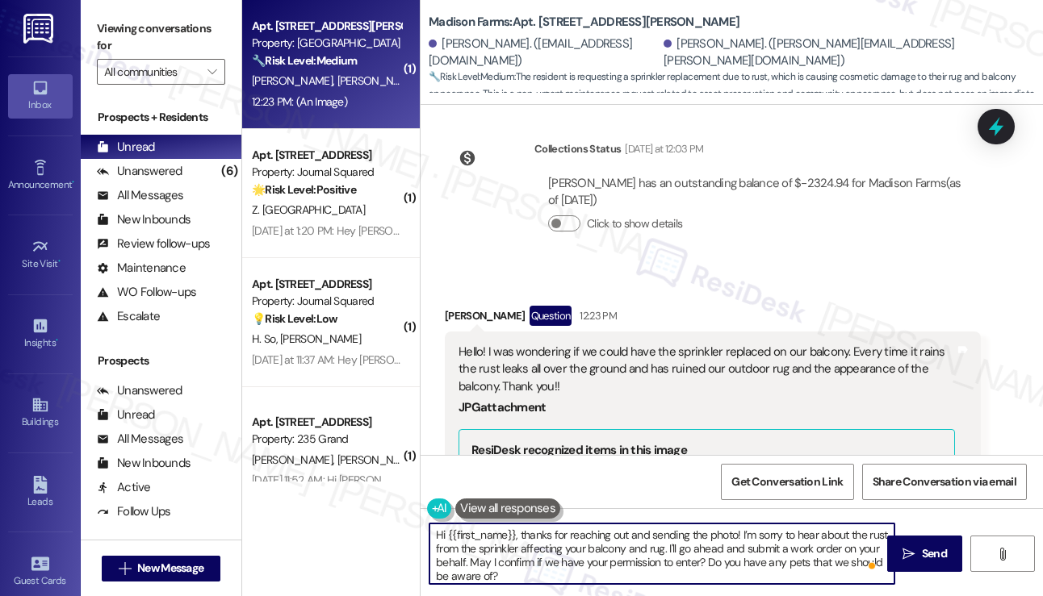
drag, startPoint x: 446, startPoint y: 531, endPoint x: 516, endPoint y: 510, distance: 73.3
click at [516, 523] on div "Hi {{first_name}}, thanks for reaching out and sending the photo! I’m sorry to …" at bounding box center [653, 554] width 466 height 62
paste textarea "Megan"
click at [523, 541] on textarea "Hi Megan, thanks for reaching out and sending the photo! I’m sorry to hear abou…" at bounding box center [661, 554] width 465 height 61
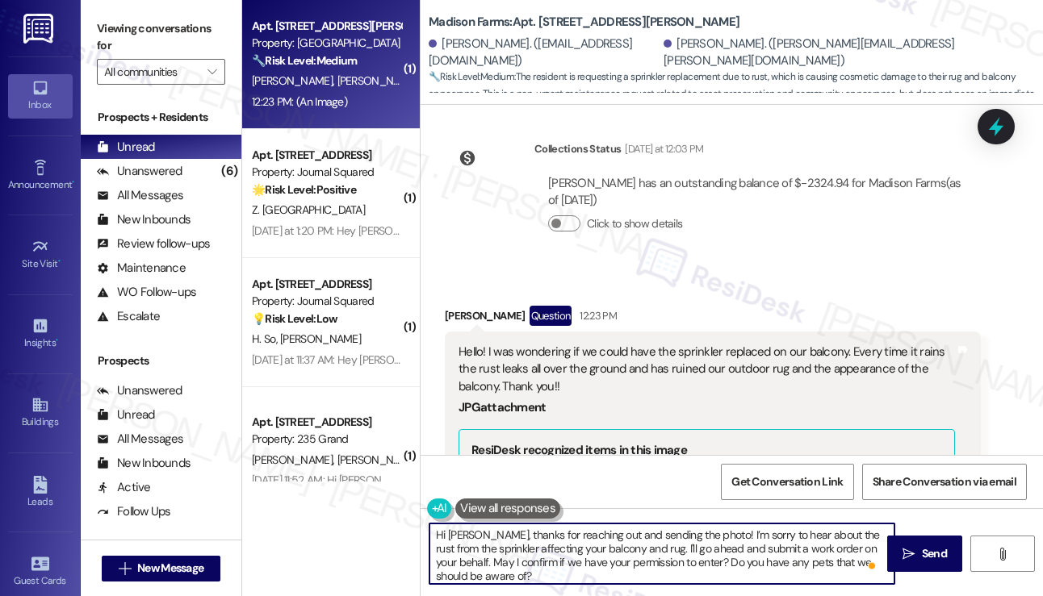
click at [523, 541] on textarea "Hi Megan, thanks for reaching out and sending the photo! I’m sorry to hear abou…" at bounding box center [661, 554] width 465 height 61
click at [576, 541] on textarea "Hi Megan, thanks for reaching out and sending the photo! I’m sorry to hear abou…" at bounding box center [661, 554] width 465 height 61
type textarea "Hi Megan, thanks for reaching out and sending the photo! I’m sorry to hear abou…"
click at [912, 541] on icon "" at bounding box center [908, 554] width 12 height 13
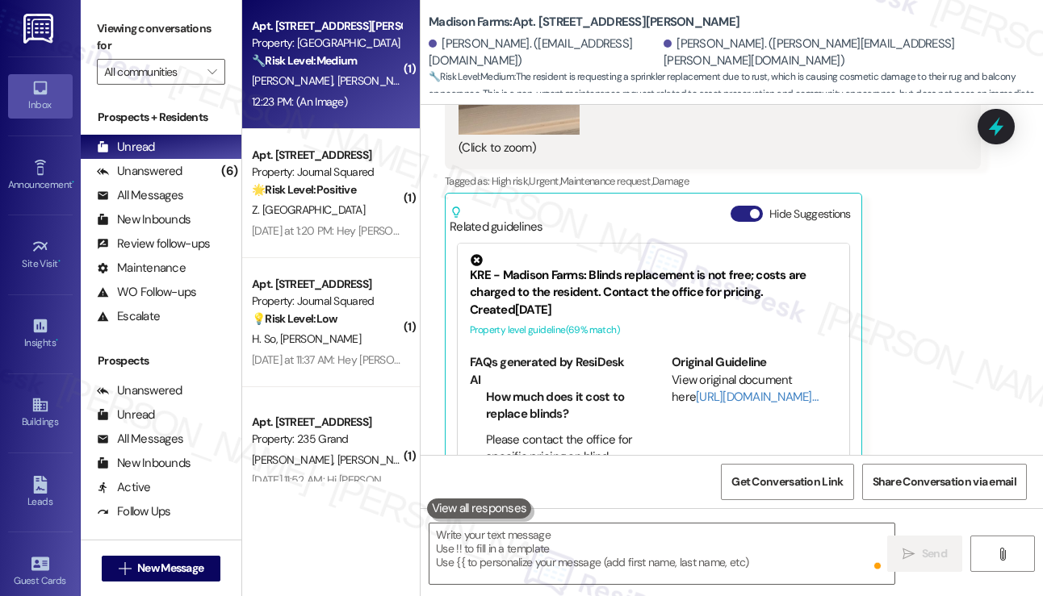
click at [746, 206] on button "Hide Suggestions" at bounding box center [746, 214] width 32 height 16
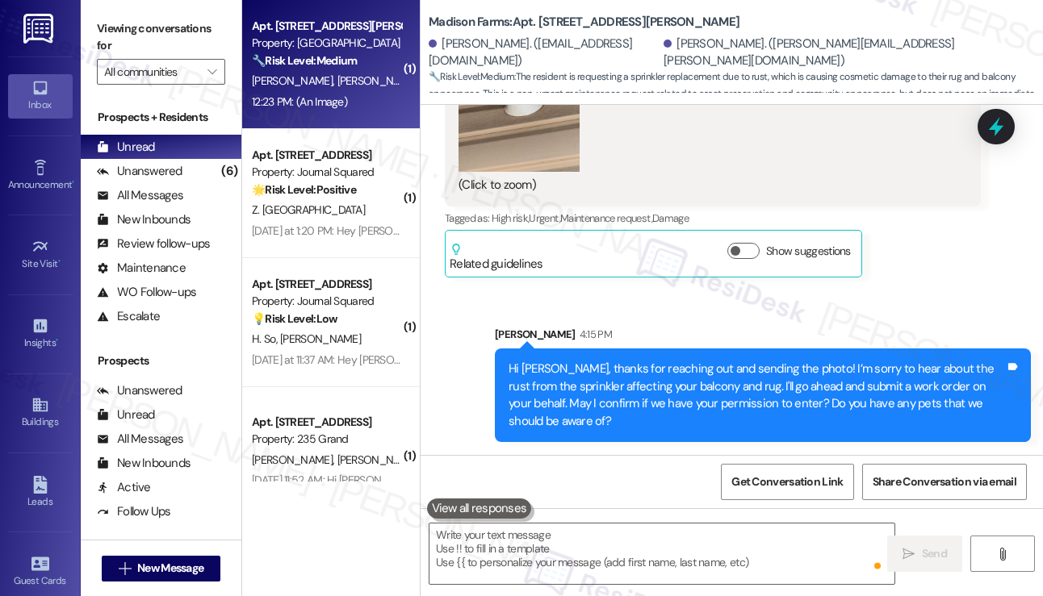
scroll to position [3425, 0]
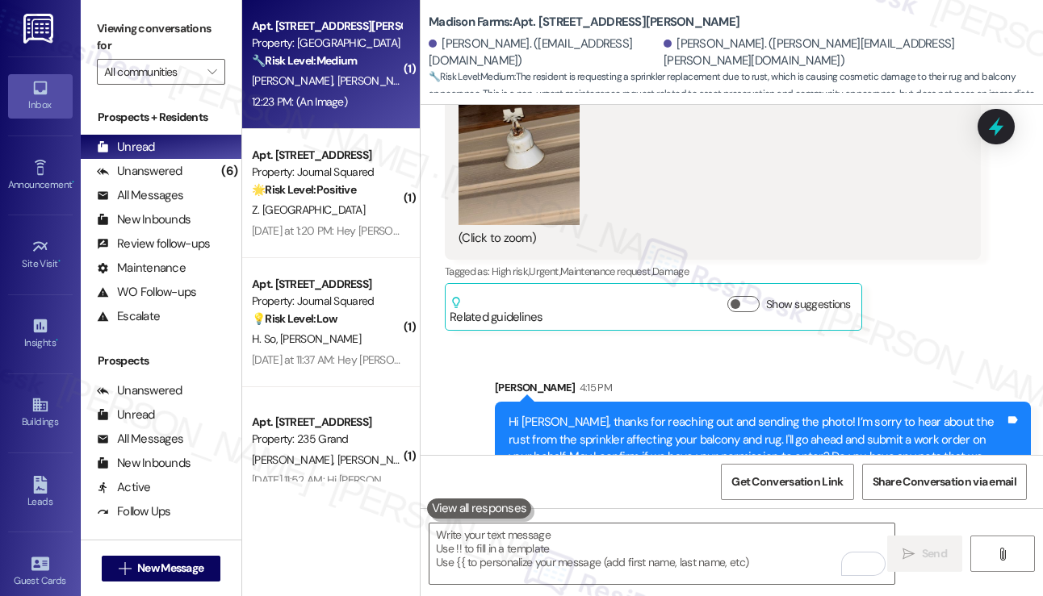
click at [95, 20] on div "Viewing conversations for All communities " at bounding box center [161, 50] width 161 height 101
click at [554, 25] on b "Madison Farms: Apt. A2235, 4883 Riley Road" at bounding box center [583, 22] width 311 height 17
copy b "A2235"
click at [110, 40] on label "Viewing conversations for" at bounding box center [161, 37] width 128 height 43
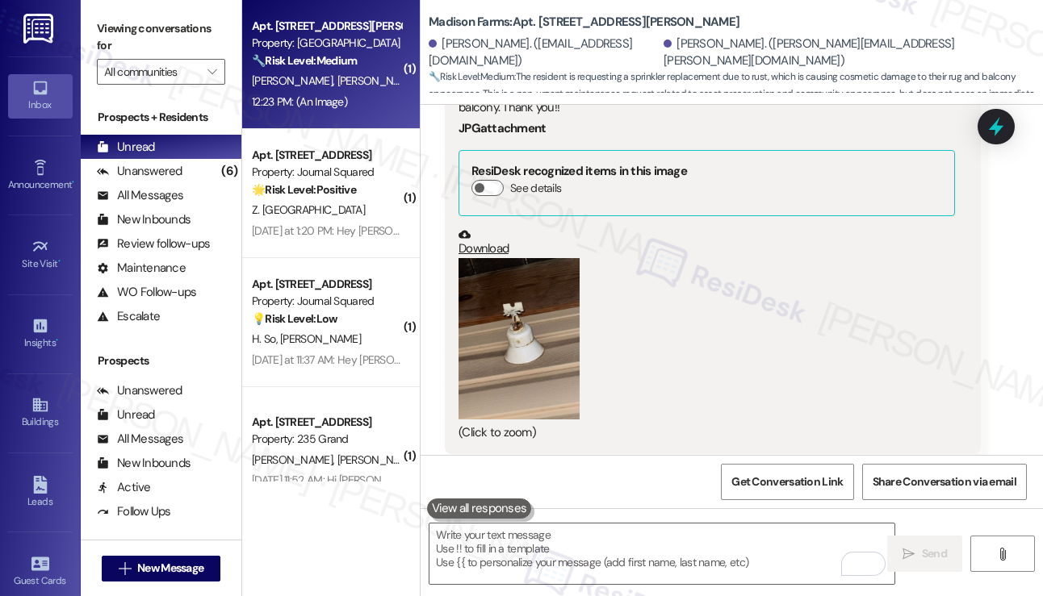
scroll to position [3021, 0]
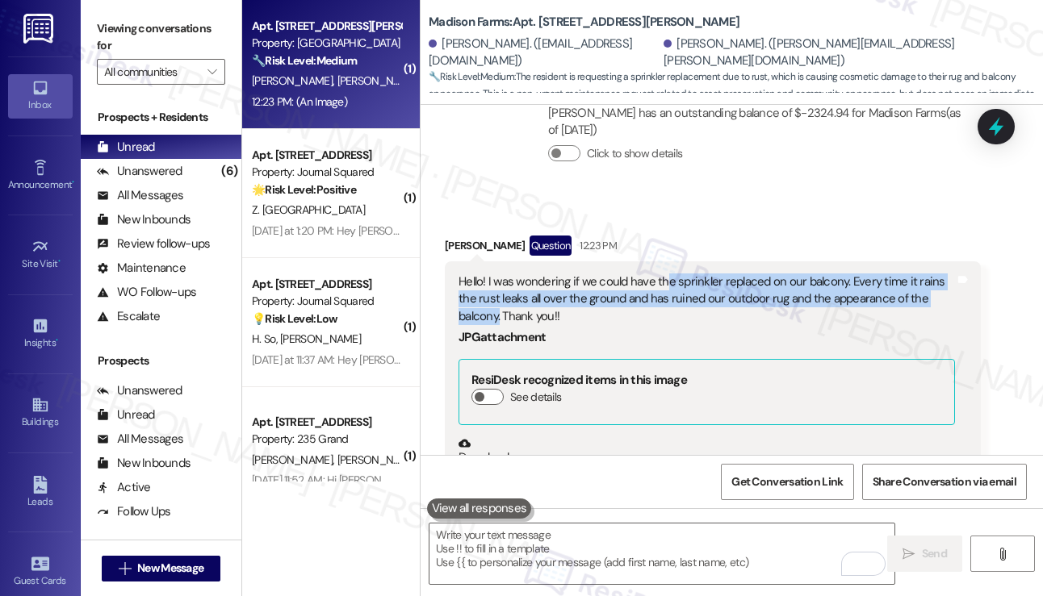
drag, startPoint x: 665, startPoint y: 247, endPoint x: 500, endPoint y: 279, distance: 167.8
click at [500, 279] on div "Hello! I was wondering if we could have the sprinkler replaced on our balcony. …" at bounding box center [706, 300] width 496 height 52
copy div "e sprinkler replaced on our balcony. Every time it rains the rust leaks all ove…"
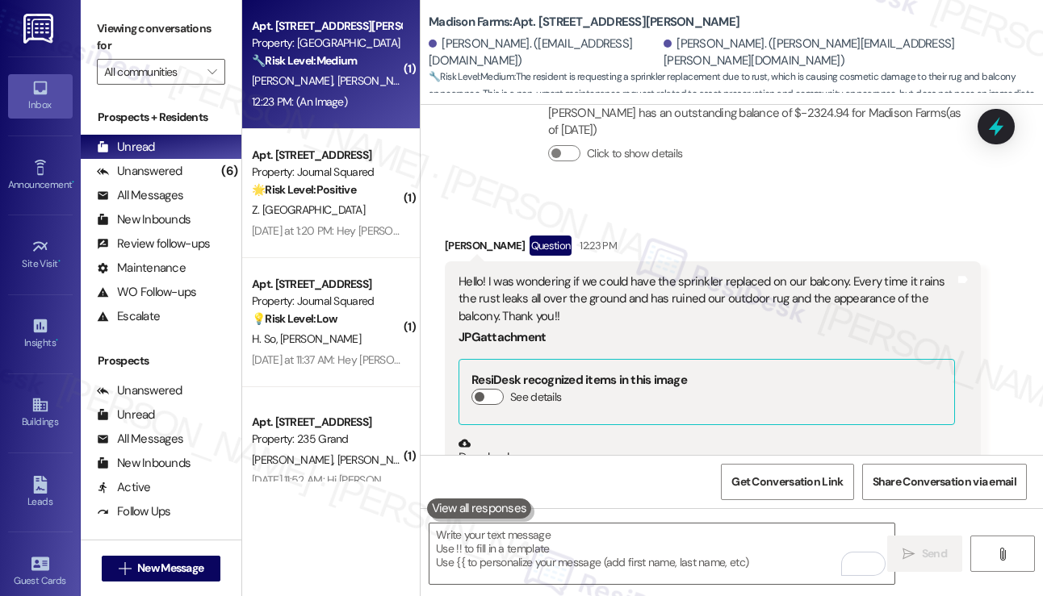
drag, startPoint x: 102, startPoint y: 13, endPoint x: 132, endPoint y: 23, distance: 30.9
click at [102, 13] on div "Viewing conversations for All communities " at bounding box center [161, 50] width 161 height 101
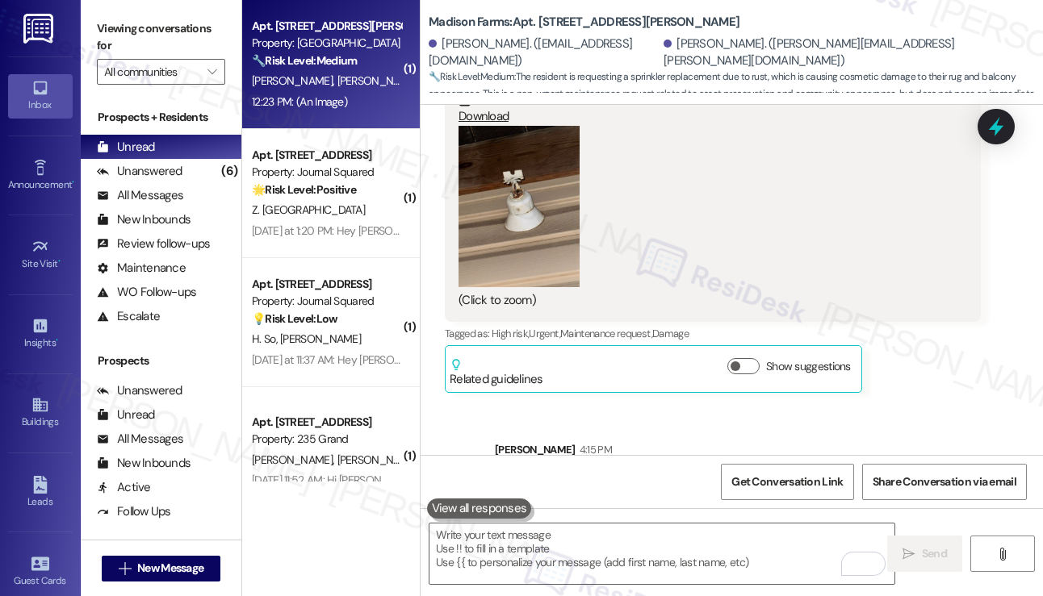
scroll to position [3425, 0]
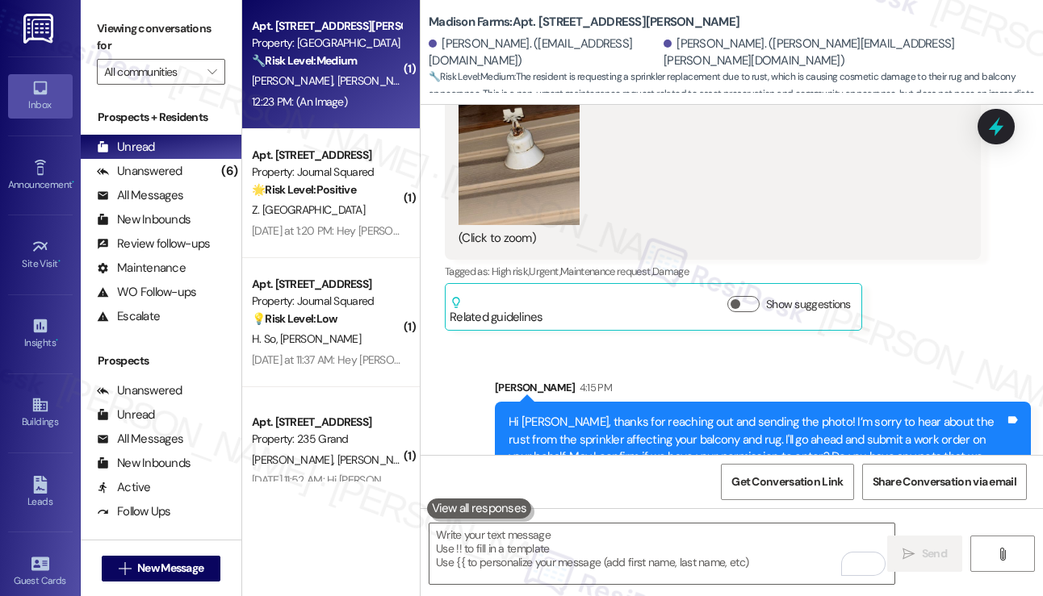
click at [98, 25] on label "Viewing conversations for" at bounding box center [161, 37] width 128 height 43
click at [939, 260] on div "Tagged as: High risk , Click to highlight conversations about High risk Urgent …" at bounding box center [713, 271] width 536 height 23
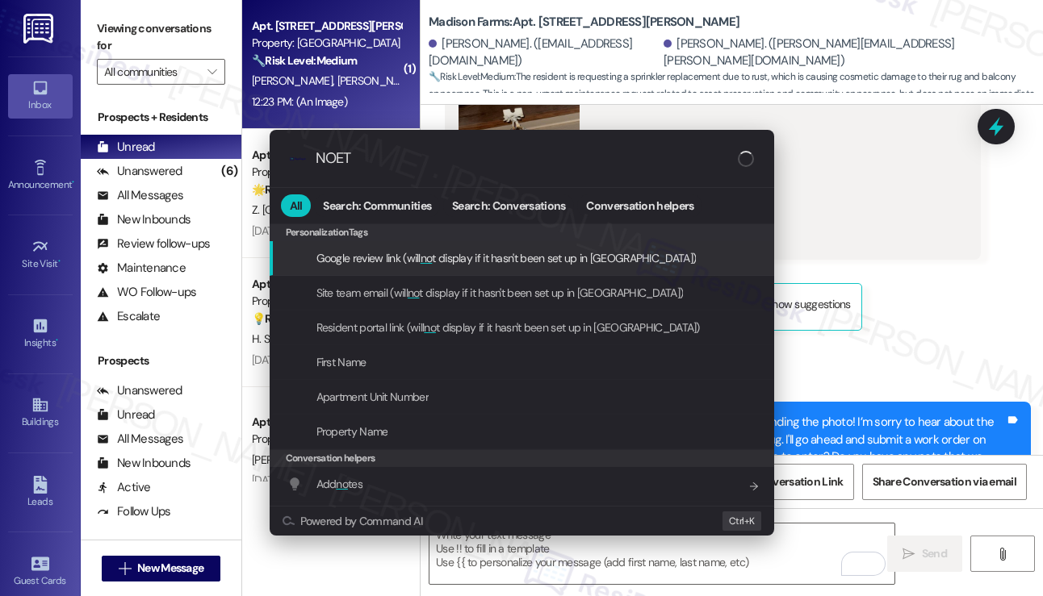
type input "NOETS"
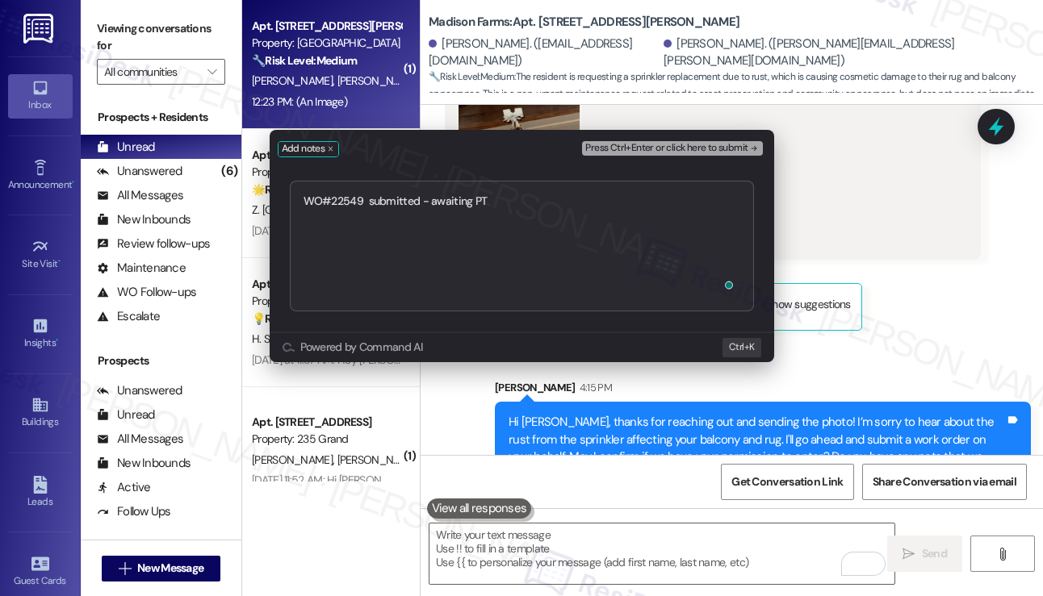
type textarea "WO#22549 submitted - awaiting PTE"
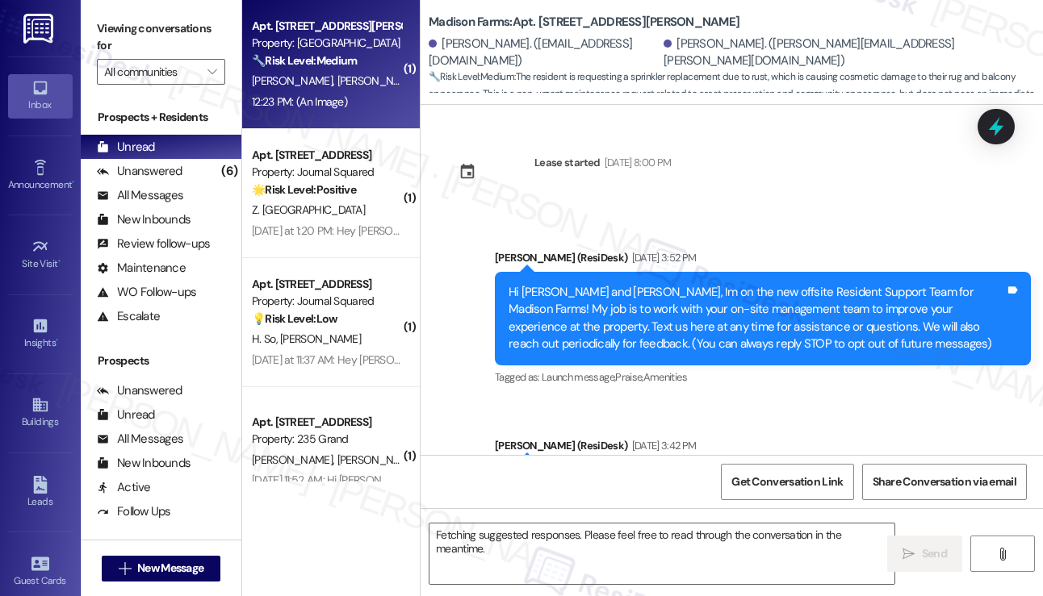
scroll to position [3515, 0]
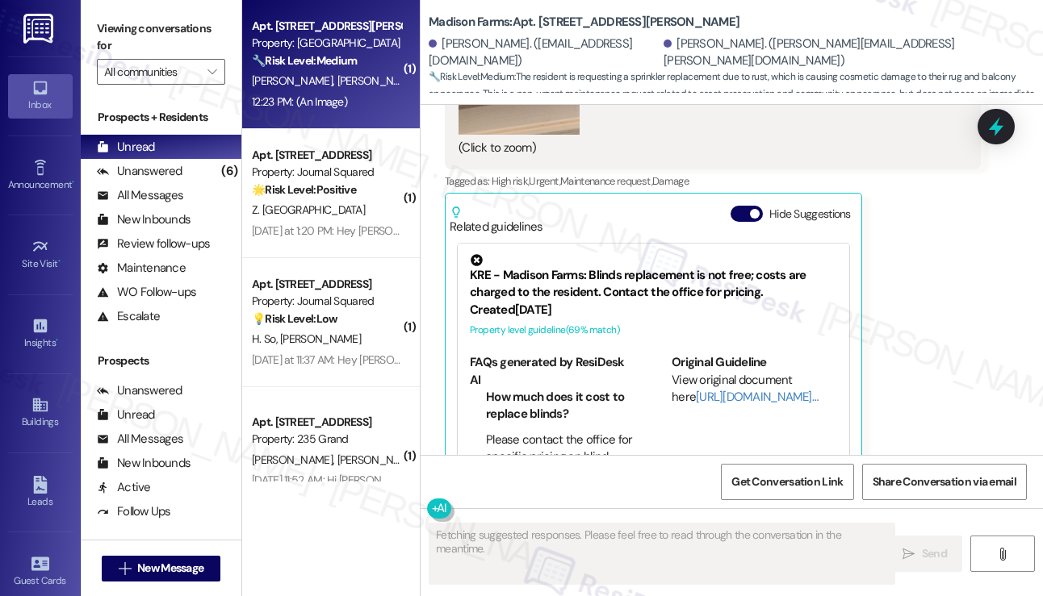
click at [104, 27] on label "Viewing conversations for" at bounding box center [161, 37] width 128 height 43
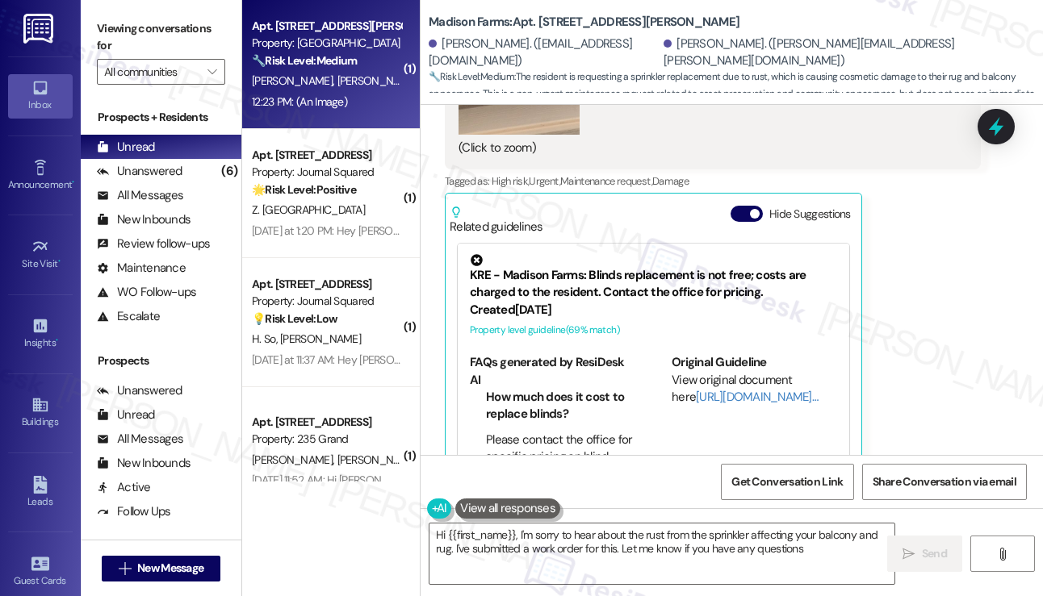
type textarea "Hi {{first_name}}, I'm sorry to hear about the rust from the sprinkler affectin…"
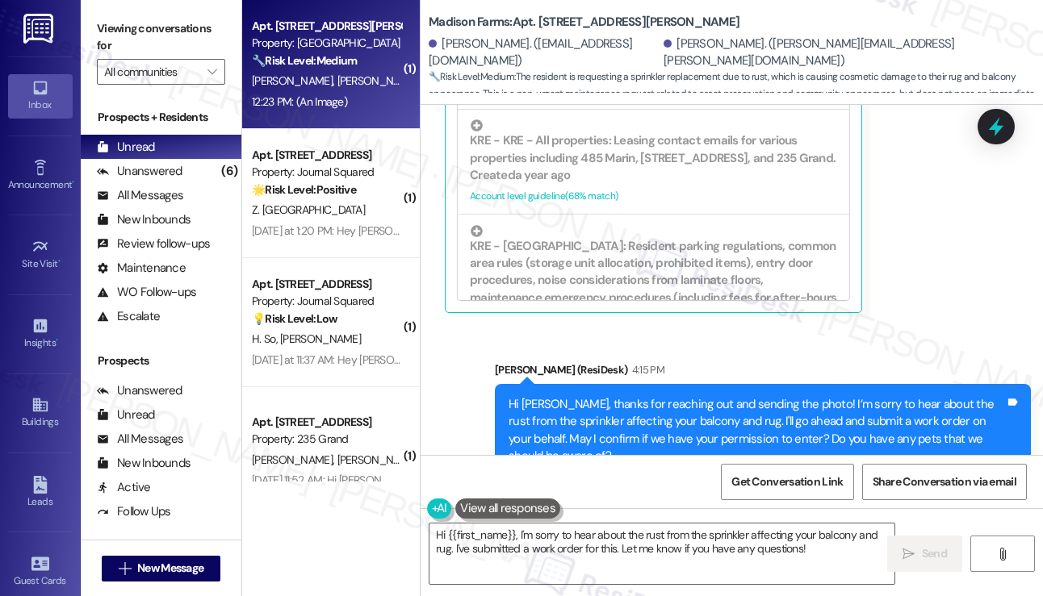
scroll to position [3822, 0]
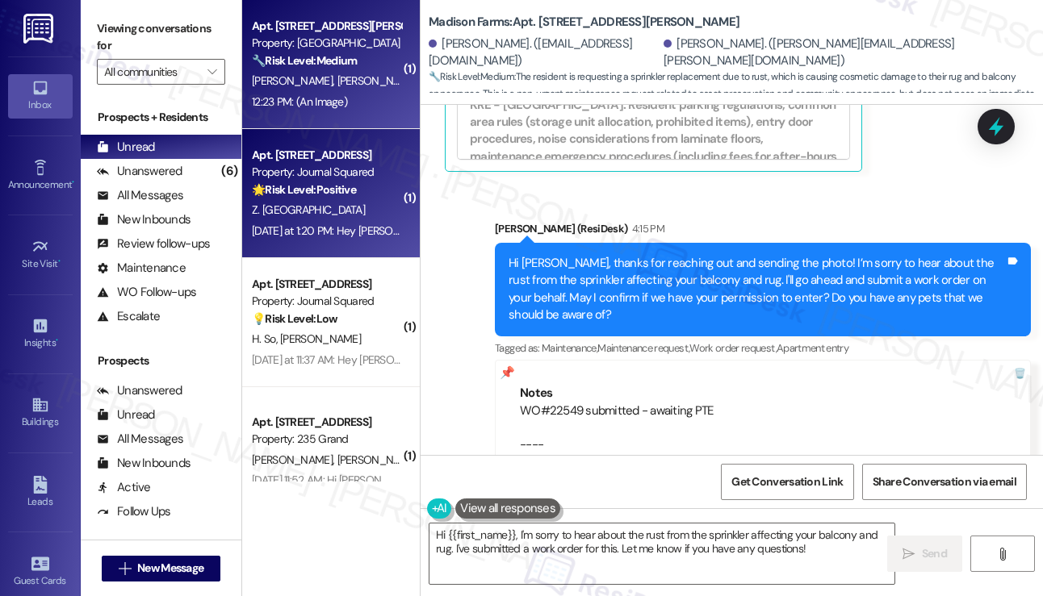
click at [349, 160] on div "Apt. 1804, 595 Pavonia Ave" at bounding box center [326, 155] width 149 height 17
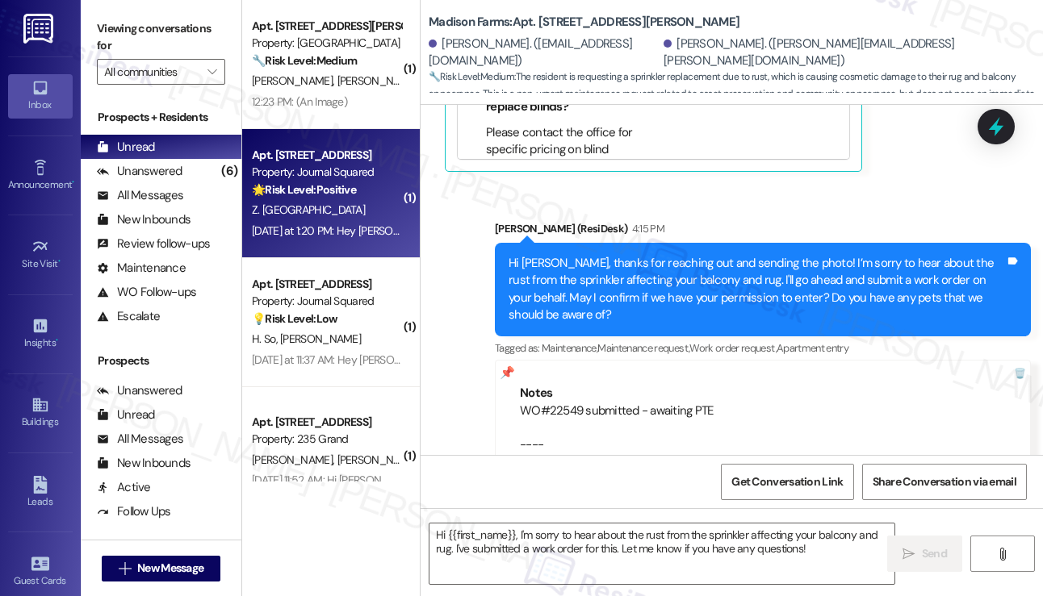
type textarea "Fetching suggested responses. Please feel free to read through the conversation…"
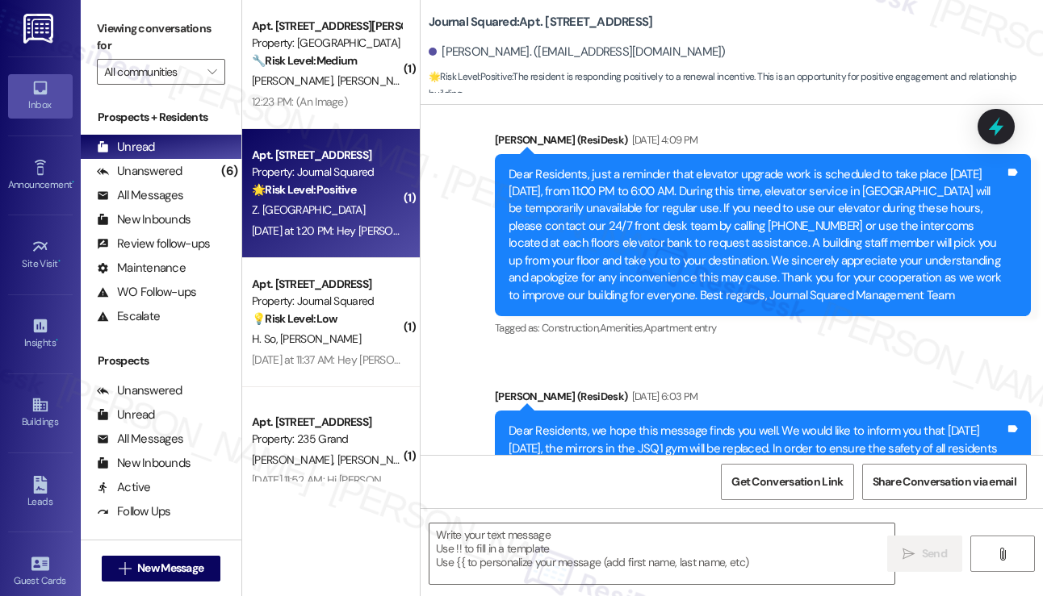
type textarea "Fetching suggested responses. Please feel free to read through the conversation…"
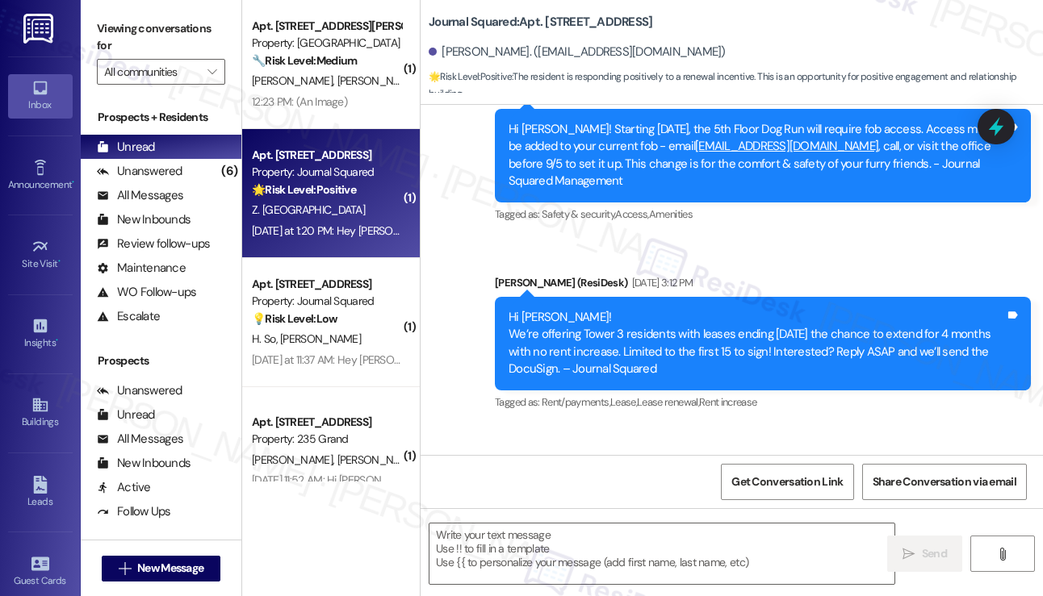
scroll to position [8316, 0]
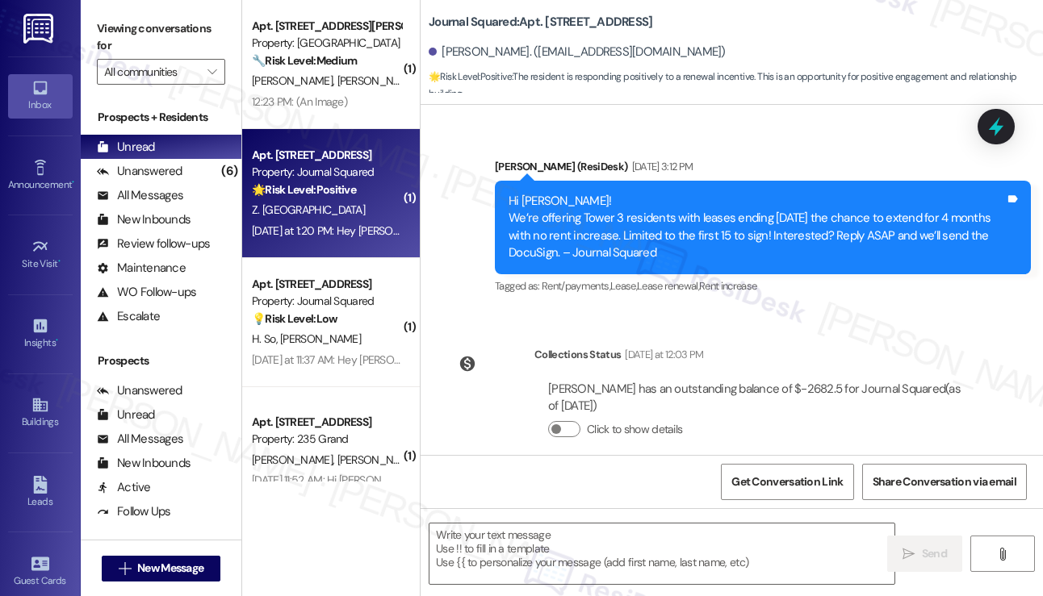
drag, startPoint x: 688, startPoint y: 185, endPoint x: 631, endPoint y: 161, distance: 61.5
click at [631, 193] on div "Hi Zerui! We’re offering Tower 3 residents with leases ending Dec 2025 the chan…" at bounding box center [756, 227] width 496 height 69
click at [630, 193] on div "Hi Zerui! We’re offering Tower 3 residents with leases ending Dec 2025 the chan…" at bounding box center [756, 227] width 496 height 69
click at [629, 193] on div "Hi Zerui! We’re offering Tower 3 residents with leases ending Dec 2025 the chan…" at bounding box center [756, 227] width 496 height 69
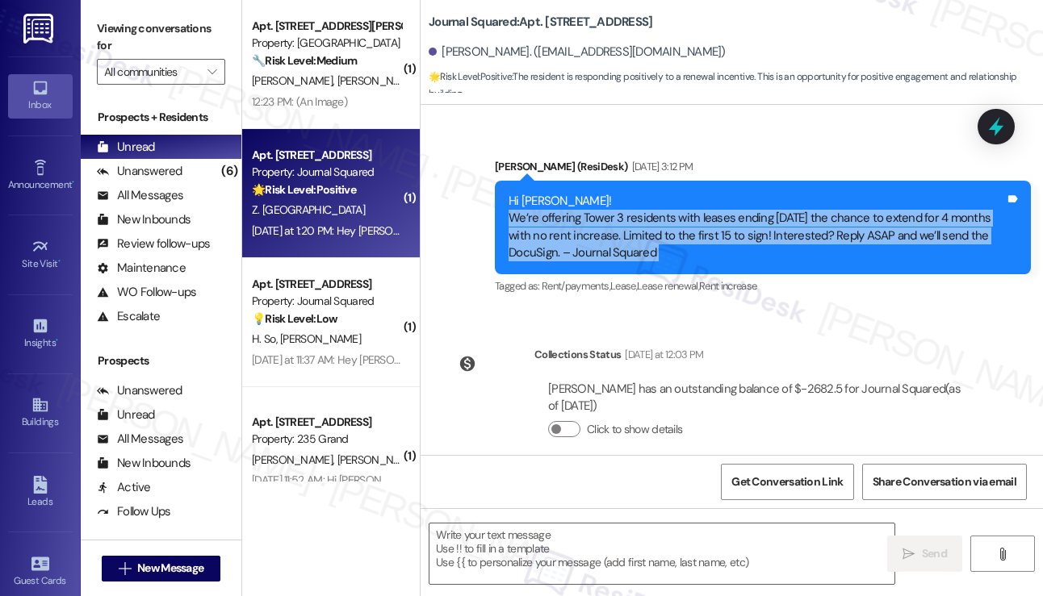
click at [629, 193] on div "Hi Zerui! We’re offering Tower 3 residents with leases ending Dec 2025 the chan…" at bounding box center [756, 227] width 496 height 69
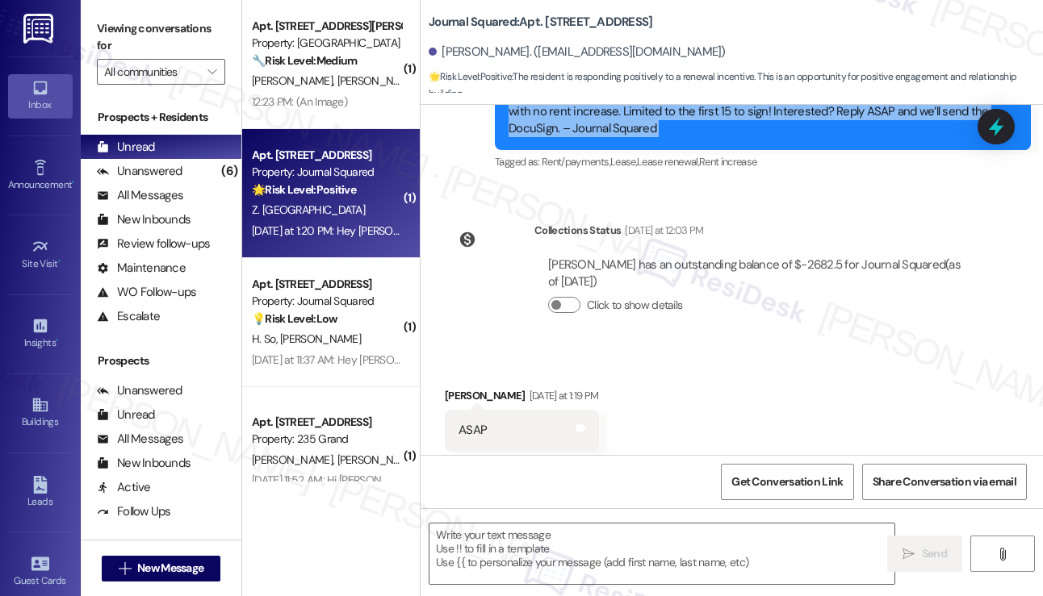
scroll to position [8558, 0]
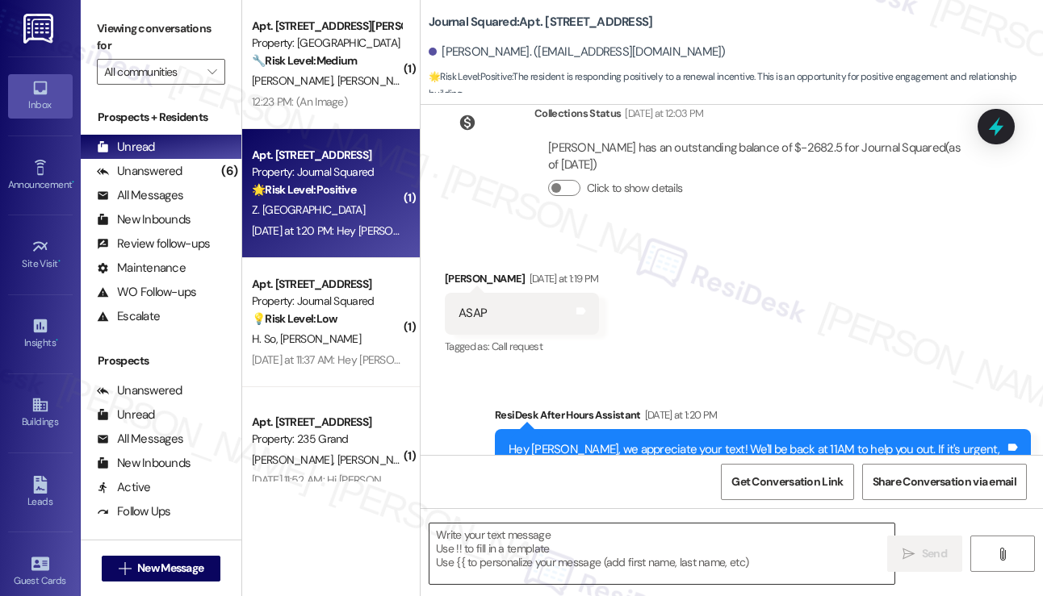
click at [549, 541] on textarea at bounding box center [661, 554] width 465 height 61
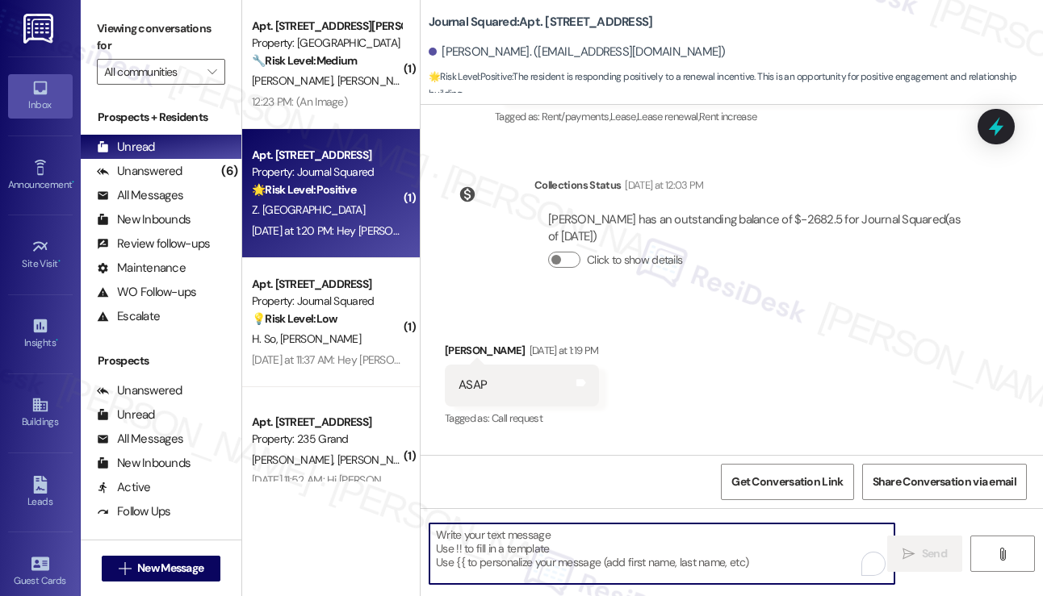
scroll to position [8316, 0]
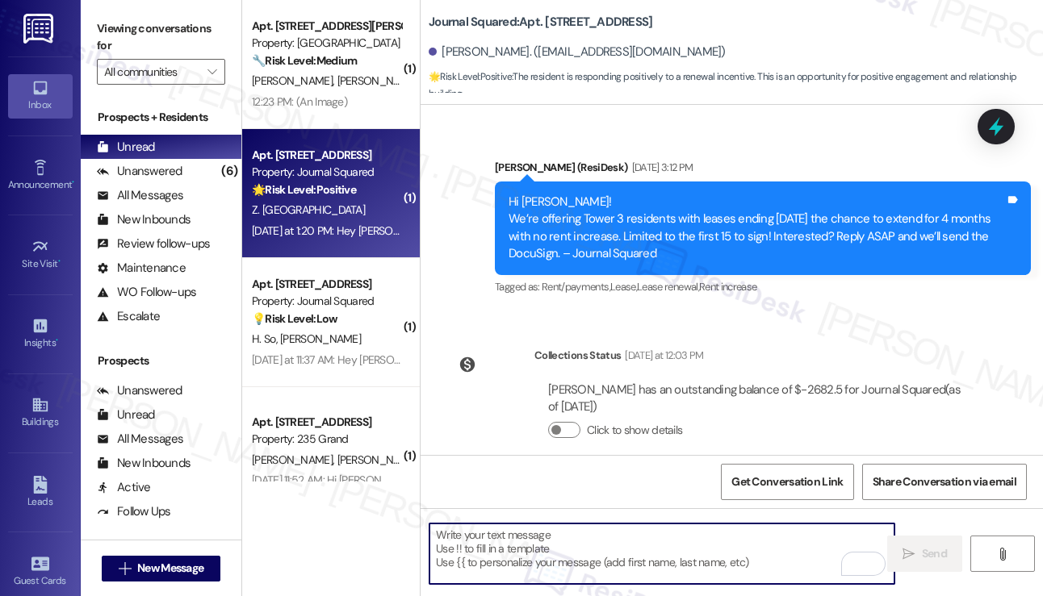
click at [626, 194] on div "Hi Zerui! We’re offering Tower 3 residents with leases ending Dec 2025 the chan…" at bounding box center [756, 228] width 496 height 69
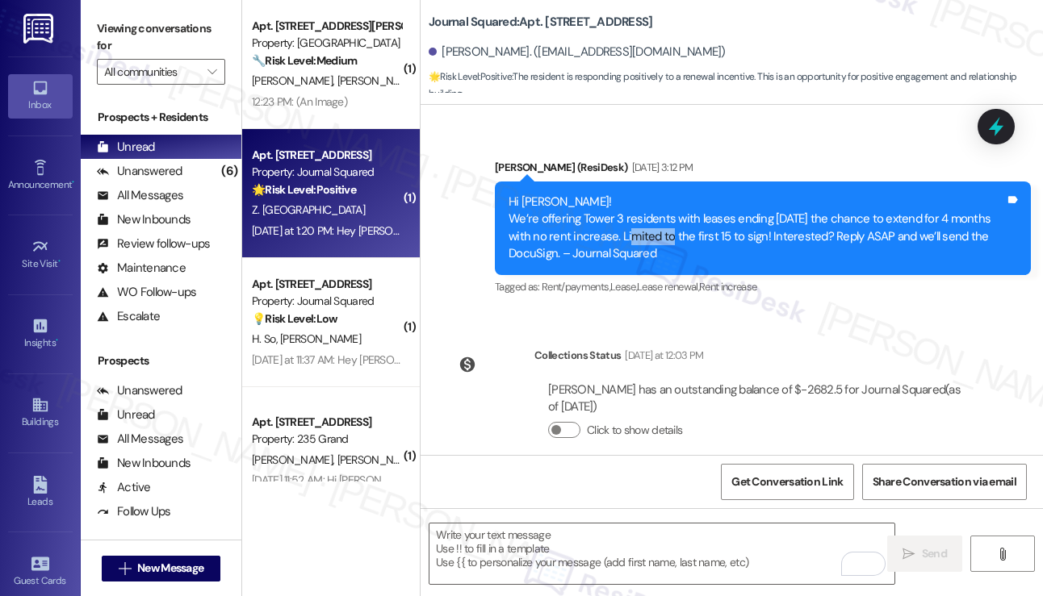
click at [626, 194] on div "Hi Zerui! We’re offering Tower 3 residents with leases ending Dec 2025 the chan…" at bounding box center [756, 228] width 496 height 69
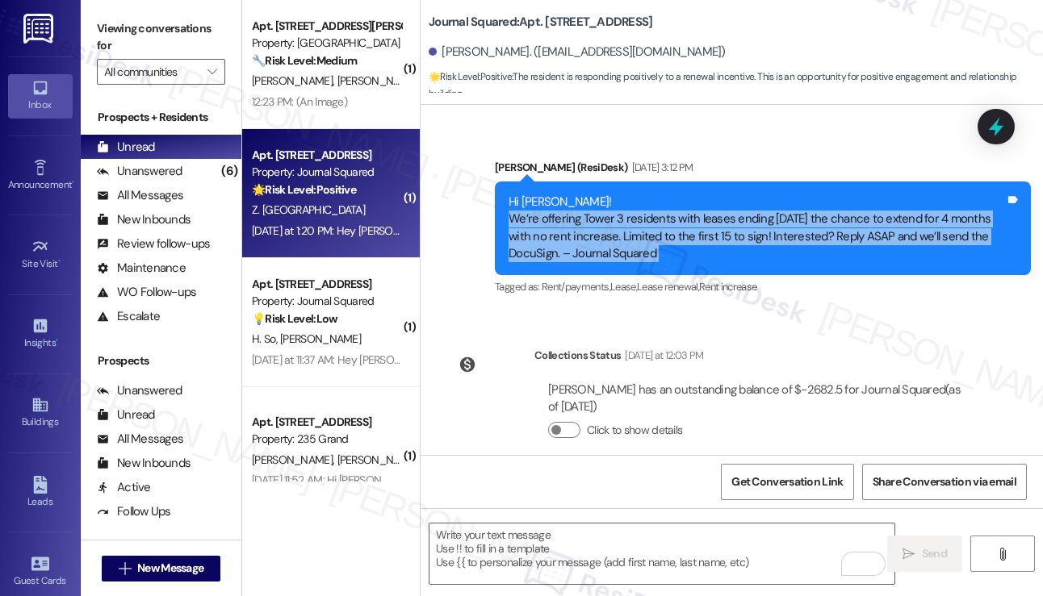
click at [626, 194] on div "Hi Zerui! We’re offering Tower 3 residents with leases ending Dec 2025 the chan…" at bounding box center [756, 228] width 496 height 69
copy div "We’re offering Tower 3 residents with leases ending Dec 2025 the chance to exte…"
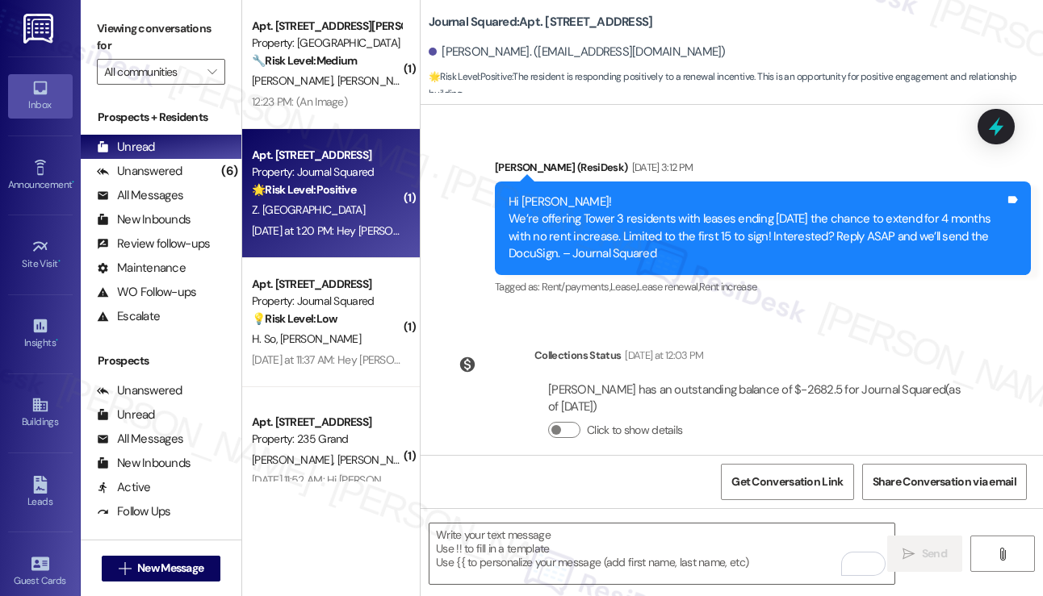
click at [102, 20] on label "Viewing conversations for" at bounding box center [161, 37] width 128 height 43
drag, startPoint x: 506, startPoint y: 128, endPoint x: 729, endPoint y: 186, distance: 230.7
click at [729, 194] on div "Hi Zerui! We’re offering Tower 3 residents with leases ending Dec 2025 the chan…" at bounding box center [756, 228] width 499 height 69
copy div "Hi Zerui! We’re offering Tower 3 residents with leases ending Dec 2025 the chan…"
drag, startPoint x: 90, startPoint y: 16, endPoint x: 105, endPoint y: 28, distance: 18.9
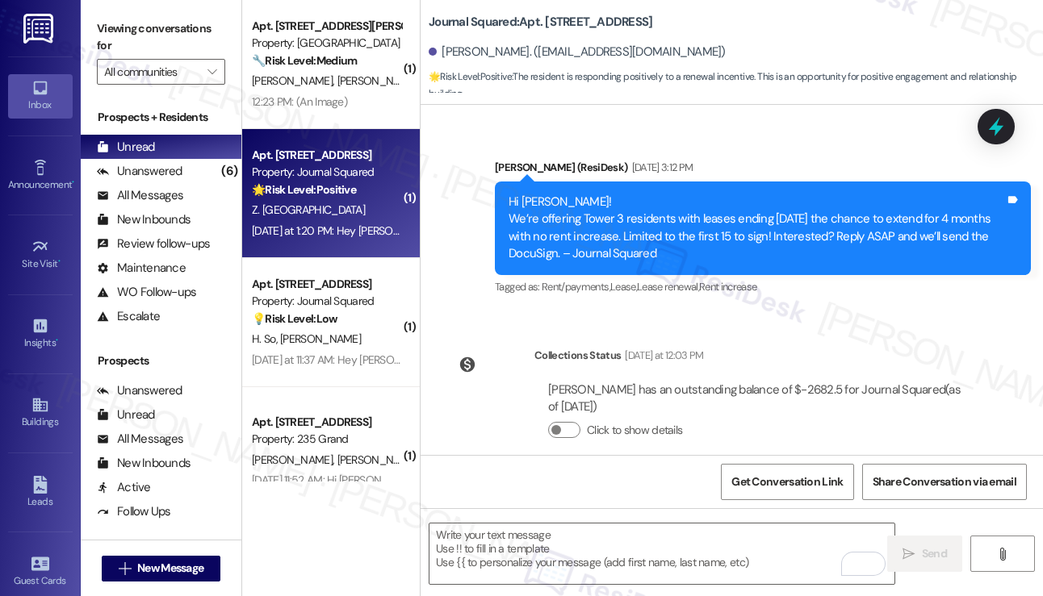
click at [90, 16] on div "Viewing conversations for All communities " at bounding box center [161, 50] width 161 height 101
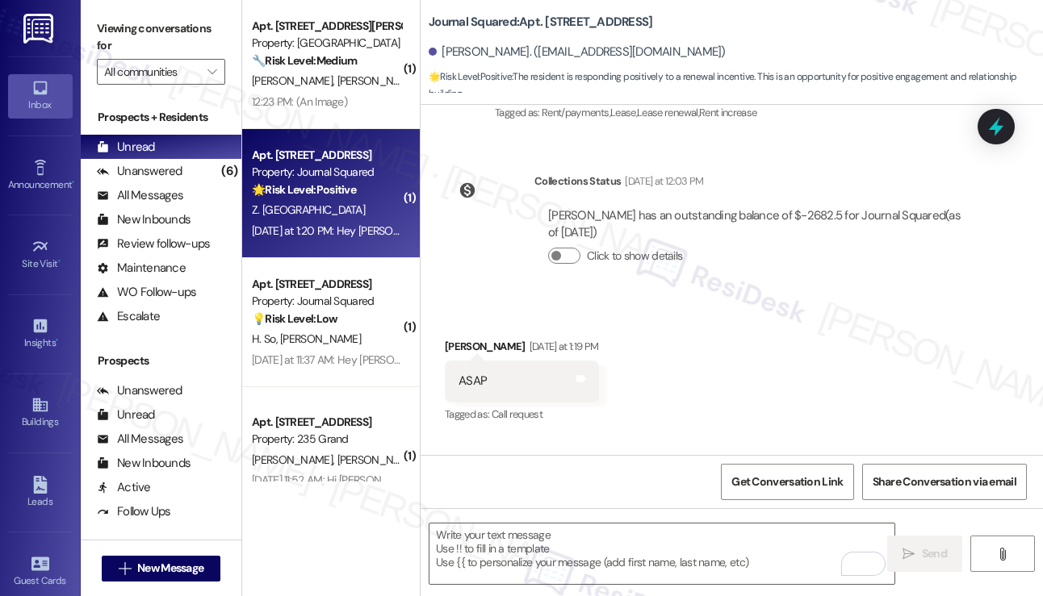
scroll to position [8558, 0]
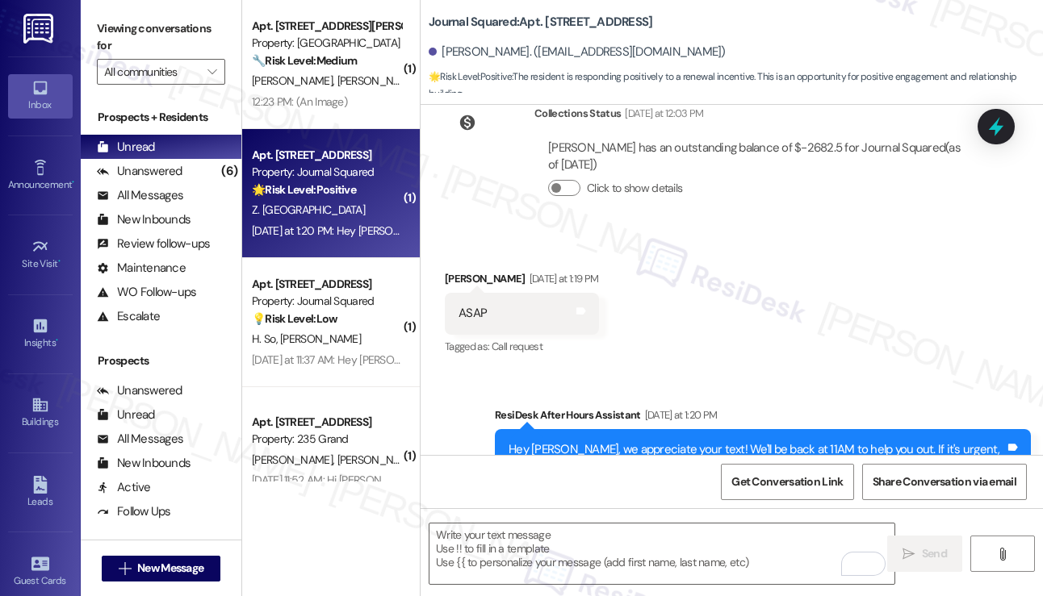
click at [458, 293] on div "ASAP Tags and notes" at bounding box center [522, 313] width 154 height 41
copy div "ASAP"
click at [111, 35] on label "Viewing conversations for" at bounding box center [161, 37] width 128 height 43
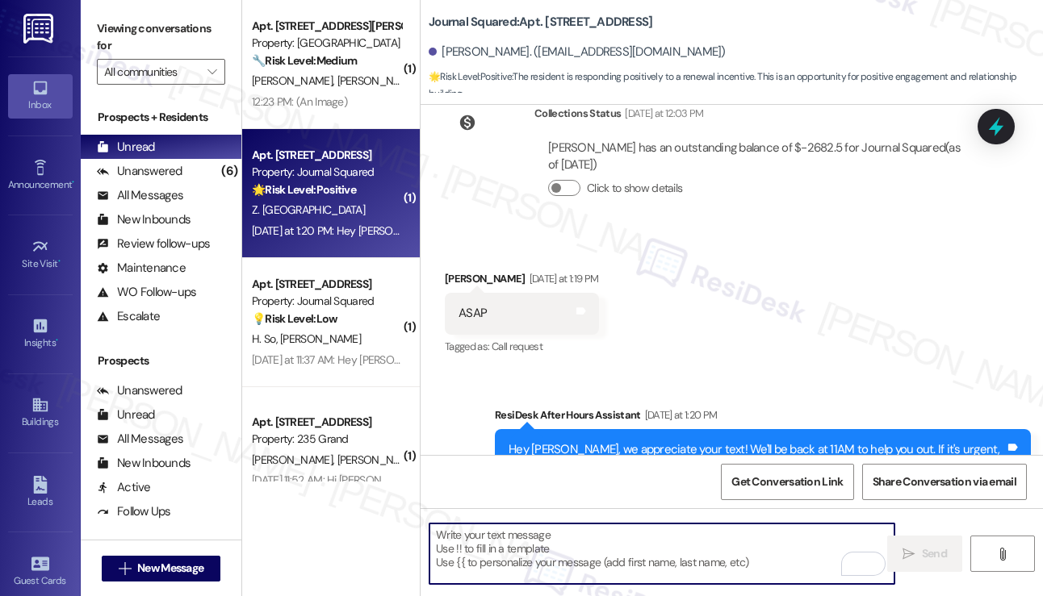
click at [621, 541] on textarea "To enrich screen reader interactions, please activate Accessibility in Grammarl…" at bounding box center [661, 554] width 465 height 61
paste textarea "Hi Zerui, thanks for getting back to us so quickly! I’ll go ahead and notify th…"
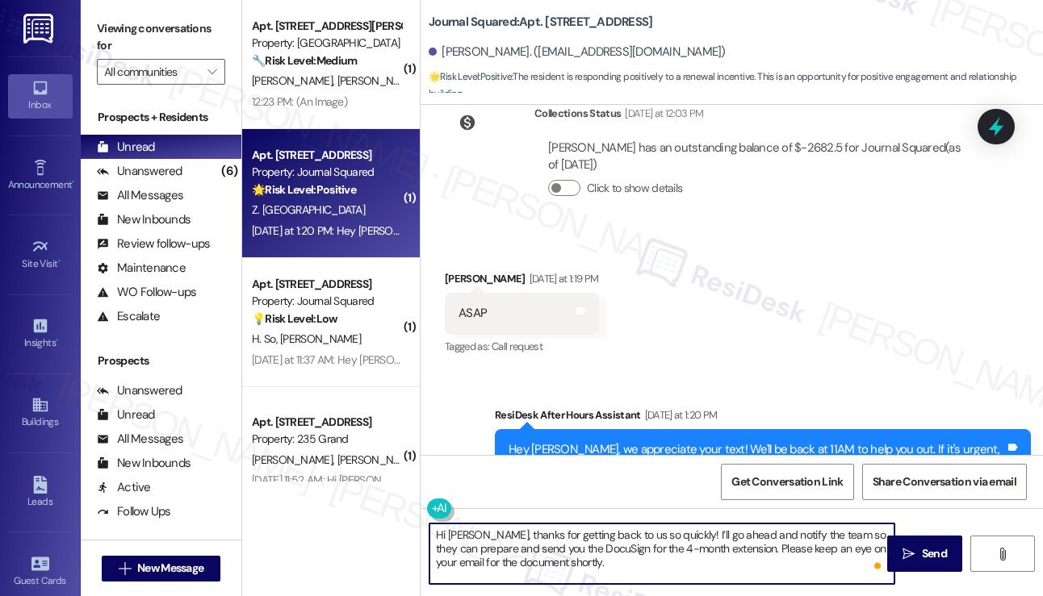
click at [637, 529] on textarea "Hi Zerui, thanks for getting back to us so quickly! I’ll go ahead and notify th…" at bounding box center [661, 554] width 465 height 61
click at [636, 529] on textarea "Hi Zerui, thanks for getting back to us so quickly! I’ll go ahead and notify th…" at bounding box center [661, 554] width 465 height 61
click at [663, 532] on textarea "Hi Zerui, thanks for getting back to us! I’ll go ahead and notify the team so t…" at bounding box center [661, 554] width 465 height 61
click at [663, 530] on textarea "Hi Zerui, thanks for getting back to us! I’ll go ahead and notify the team so t…" at bounding box center [661, 554] width 465 height 61
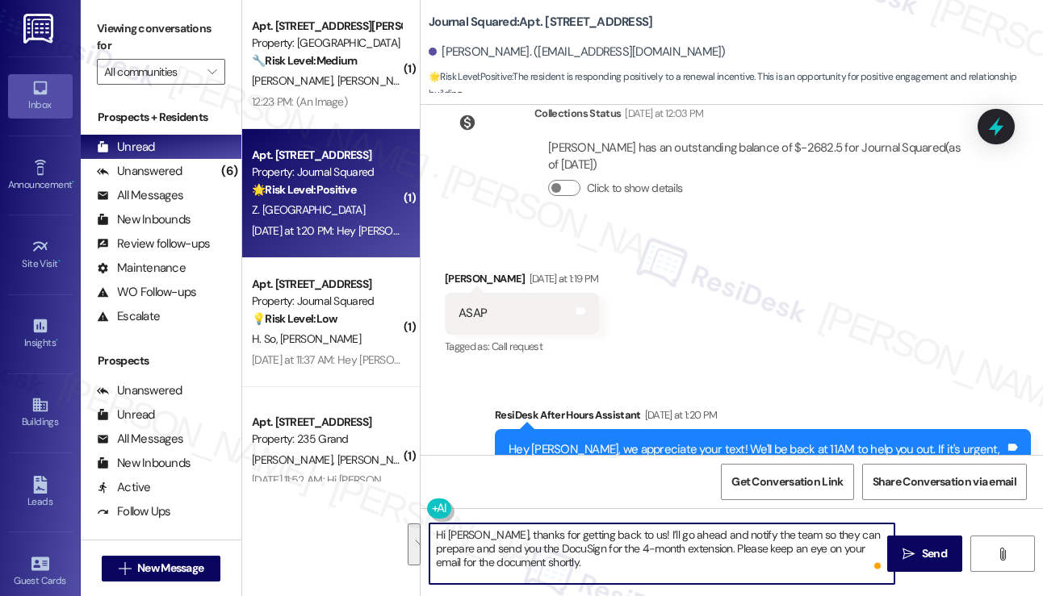
click at [747, 530] on textarea "Hi Zerui, thanks for getting back to us! I’ll go ahead and notify the team so t…" at bounding box center [661, 554] width 465 height 61
click at [759, 535] on textarea "Hi Zerui, thanks for getting back to us! I’ll go ahead and notify the team so t…" at bounding box center [661, 554] width 465 height 61
drag, startPoint x: 761, startPoint y: 535, endPoint x: 670, endPoint y: 551, distance: 92.6
click at [670, 541] on textarea "Hi Zerui, thanks for getting back to us! I’ll go ahead and notify the team so t…" at bounding box center [661, 554] width 465 height 61
drag, startPoint x: 638, startPoint y: 554, endPoint x: 761, endPoint y: 534, distance: 124.3
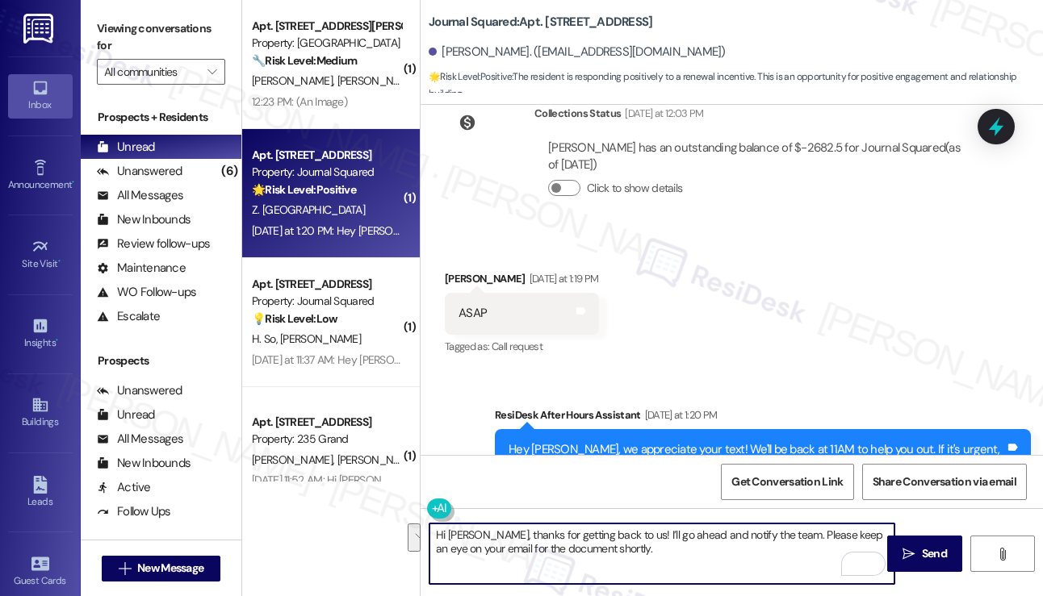
click at [761, 534] on textarea "Hi Zerui, thanks for getting back to us! I’ll go ahead and notify the team. Ple…" at bounding box center [661, 554] width 465 height 61
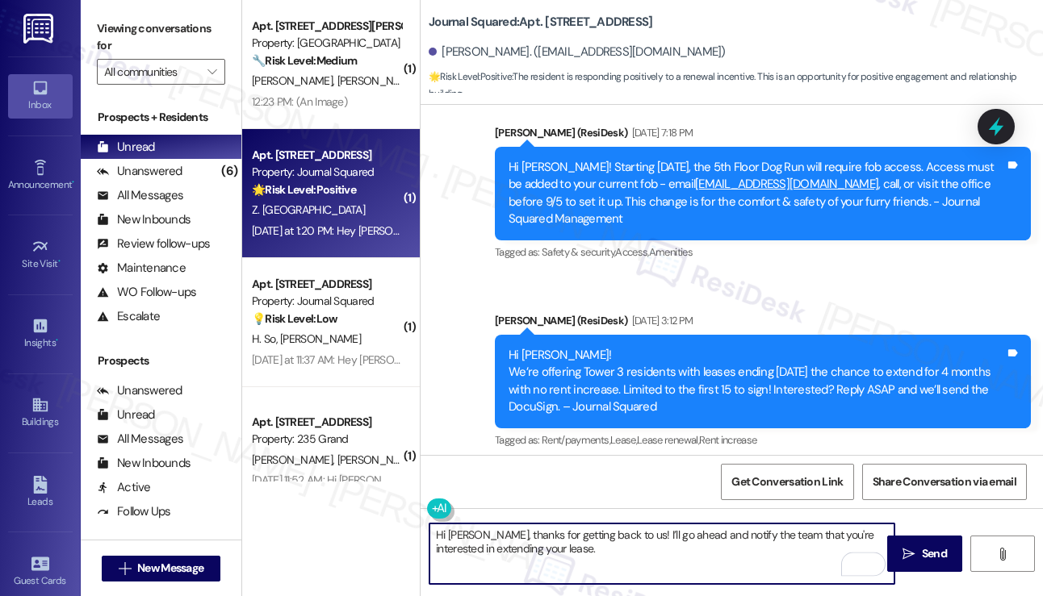
scroll to position [8154, 0]
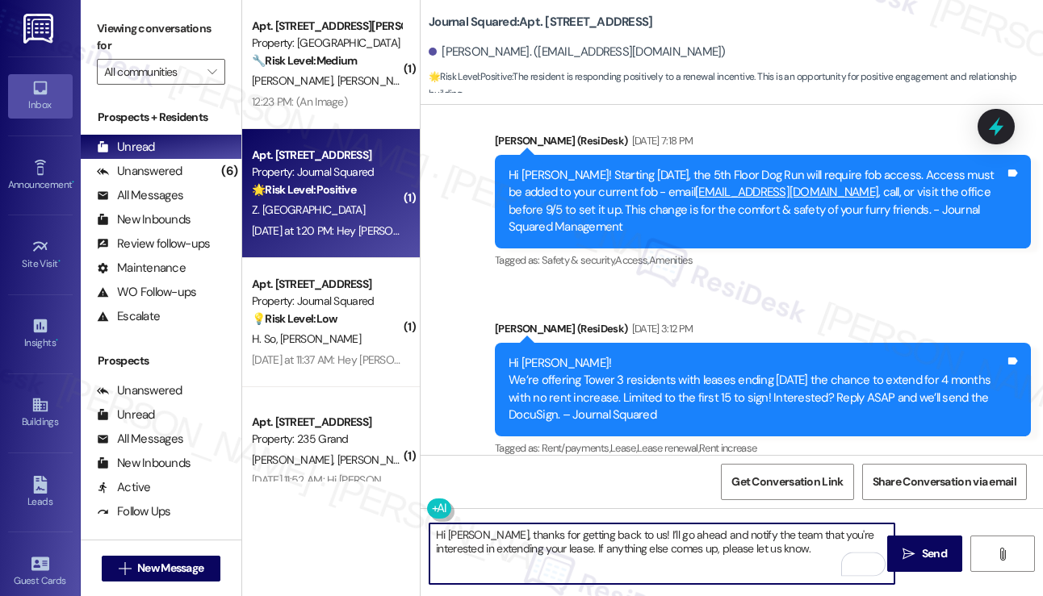
click at [619, 527] on textarea "Hi Zerui, thanks for getting back to us! I’ll go ahead and notify the team that…" at bounding box center [661, 554] width 465 height 61
click at [470, 541] on textarea "Hi Zerui, thanks for getting back to us! I’ll go ahead and notify the team that…" at bounding box center [661, 554] width 465 height 61
click at [524, 541] on textarea "Hi Zerui, thanks for getting back to us! I’ll go ahead and notify the team that…" at bounding box center [661, 554] width 465 height 61
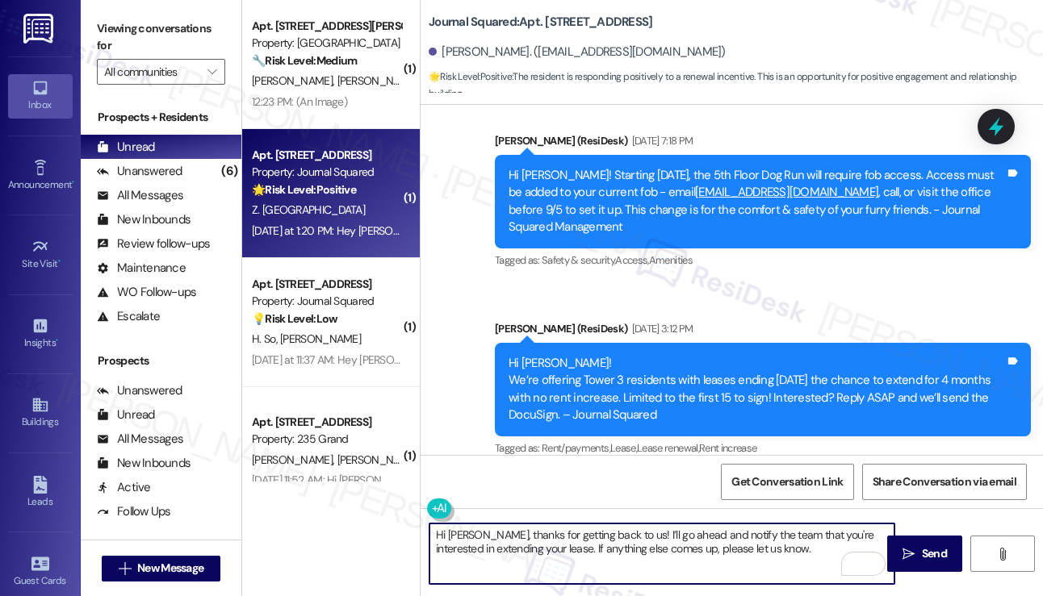
click at [529, 541] on textarea "Hi Zerui, thanks for getting back to us! I’ll go ahead and notify the team that…" at bounding box center [661, 554] width 465 height 61
click at [587, 541] on textarea "Hi Zerui, thanks for getting back to us! I’ll go ahead and notify the team that…" at bounding box center [661, 554] width 465 height 61
type textarea "Hi Zerui, thanks for getting back to us! I’ll go ahead and notify the team that…"
click at [917, 343] on div "Hi Zerui! We’re offering Tower 3 residents with leases ending Dec 2025 the chan…" at bounding box center [763, 390] width 536 height 94
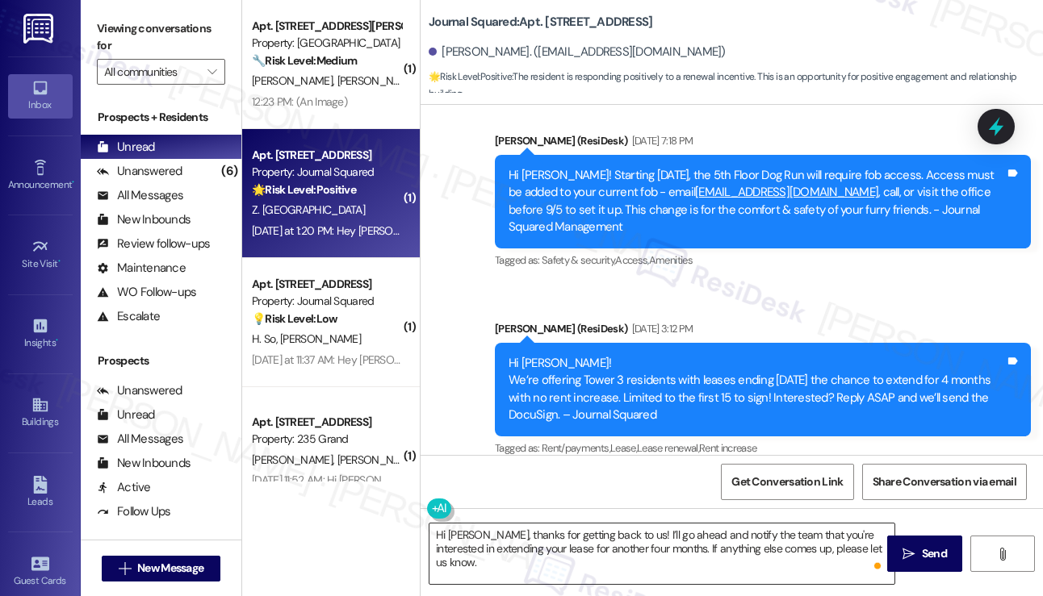
click at [654, 541] on textarea "Hi Zerui, thanks for getting back to us! I’ll go ahead and notify the team that…" at bounding box center [661, 554] width 465 height 61
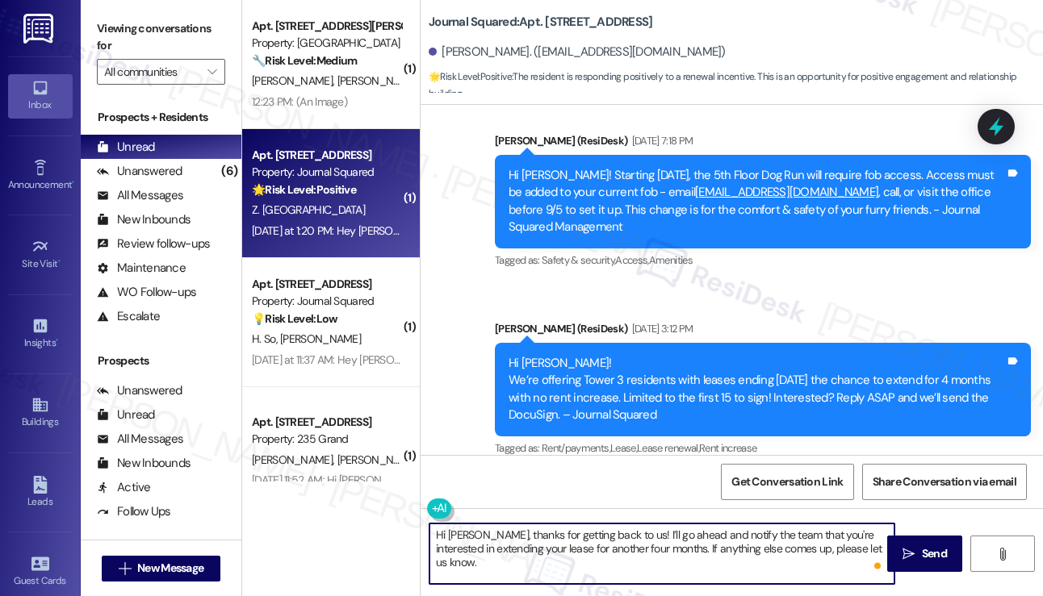
click at [654, 541] on textarea "Hi Zerui, thanks for getting back to us! I’ll go ahead and notify the team that…" at bounding box center [661, 554] width 465 height 61
click at [708, 532] on textarea "Hi Zerui, thanks for getting back to us! I’ll go ahead and notify the team that…" at bounding box center [661, 554] width 465 height 61
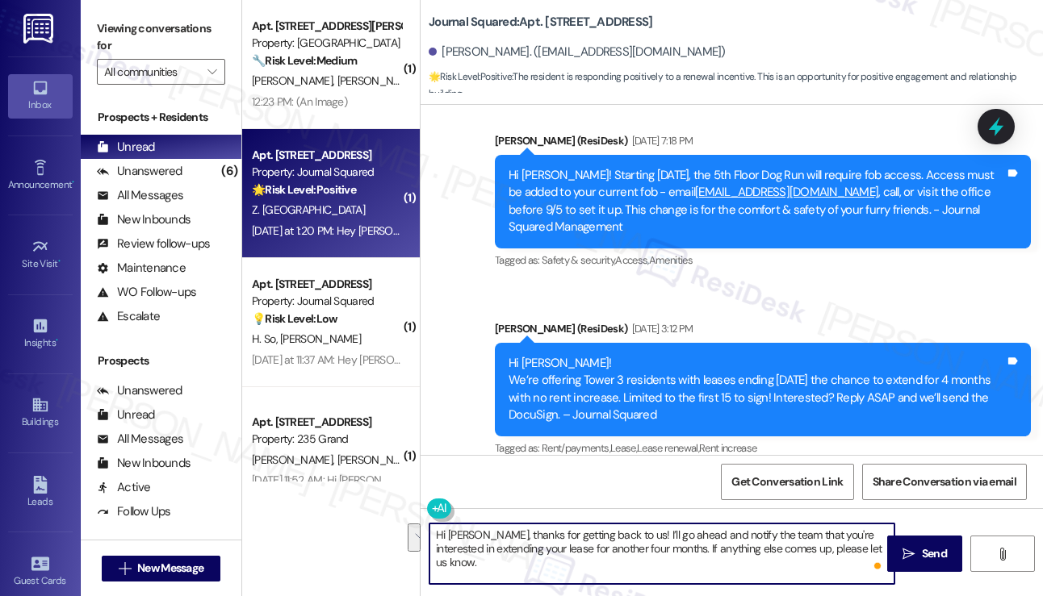
click at [617, 539] on textarea "Hi Zerui, thanks for getting back to us! I’ll go ahead and notify the team that…" at bounding box center [661, 554] width 465 height 61
click at [783, 538] on textarea "Hi Zerui, thanks for getting back to us! I’ll go ahead and notify the team that…" at bounding box center [661, 554] width 465 height 61
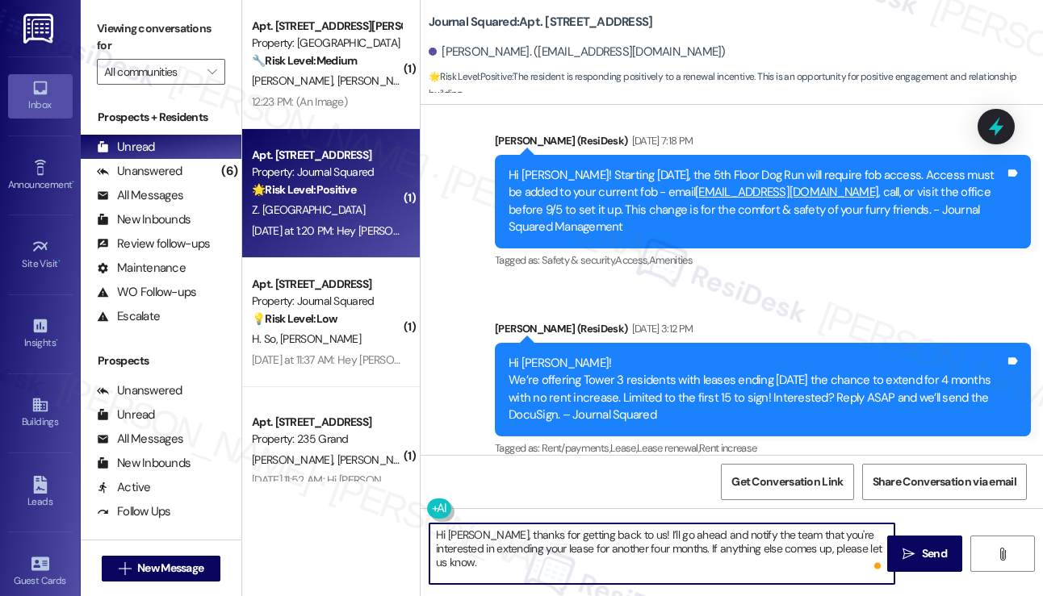
click at [783, 538] on textarea "Hi Zerui, thanks for getting back to us! I’ll go ahead and notify the team that…" at bounding box center [661, 554] width 465 height 61
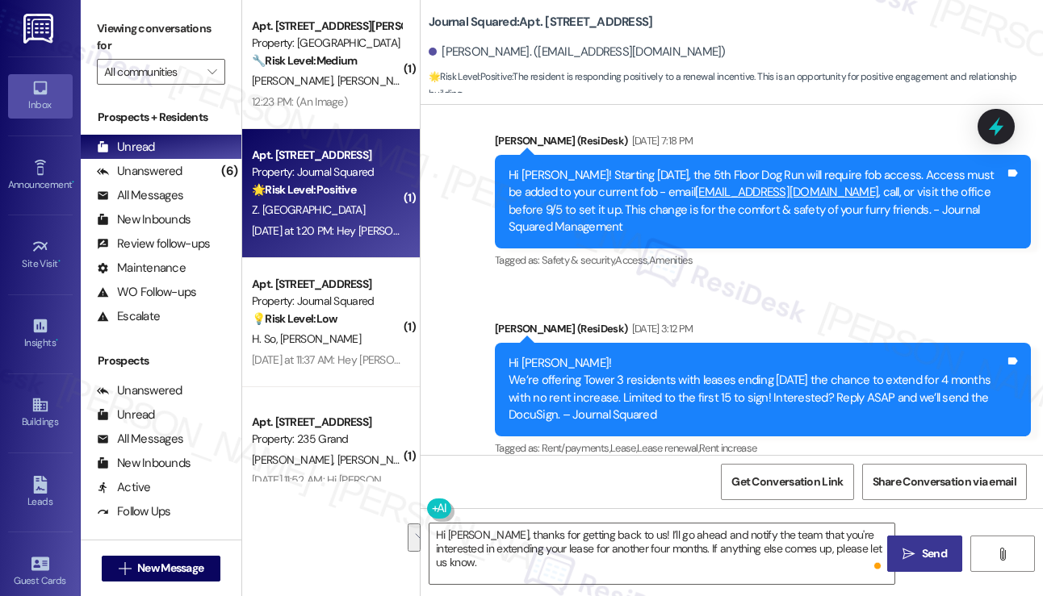
click at [930, 541] on span "Send" at bounding box center [934, 553] width 25 height 17
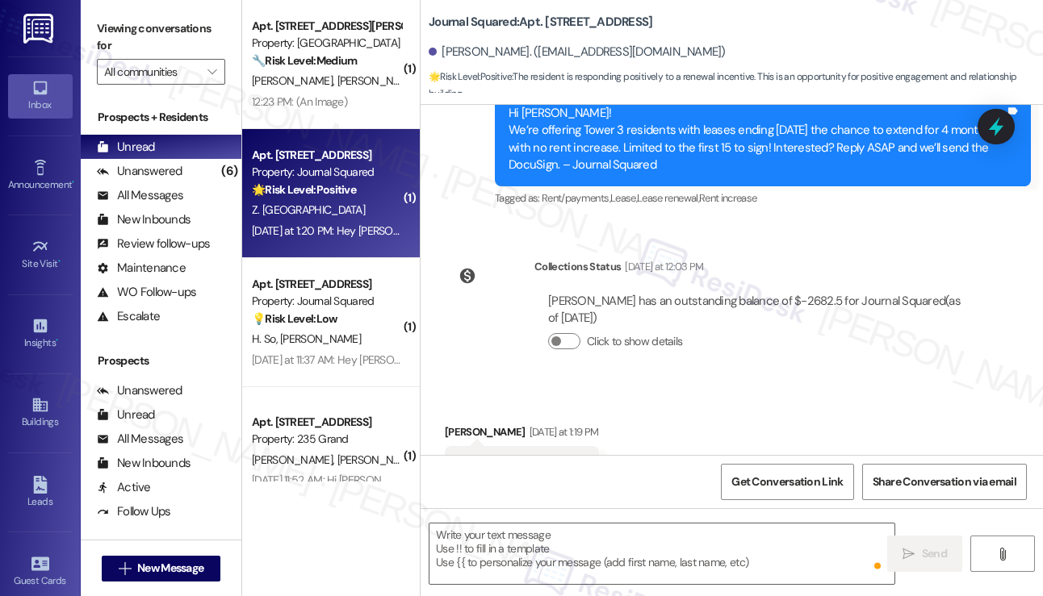
scroll to position [8688, 0]
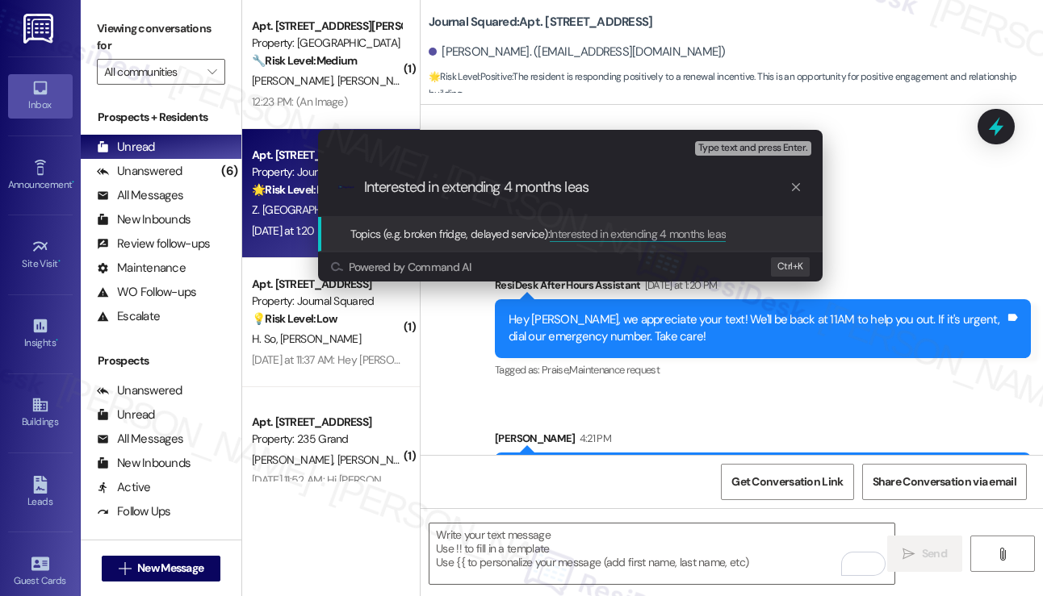
type input "Interested in extending 4 months lease"
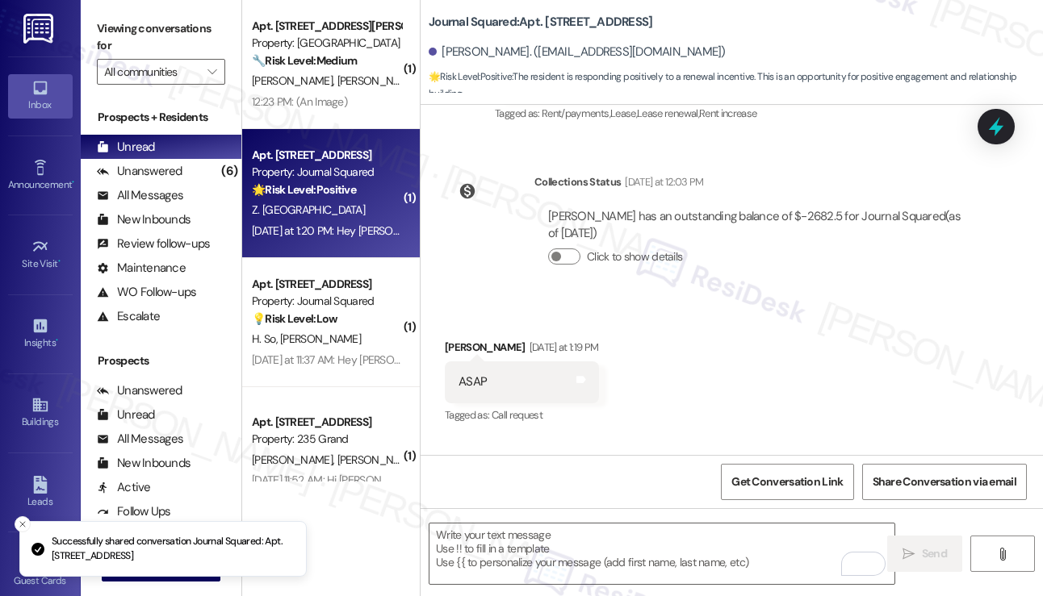
scroll to position [8404, 0]
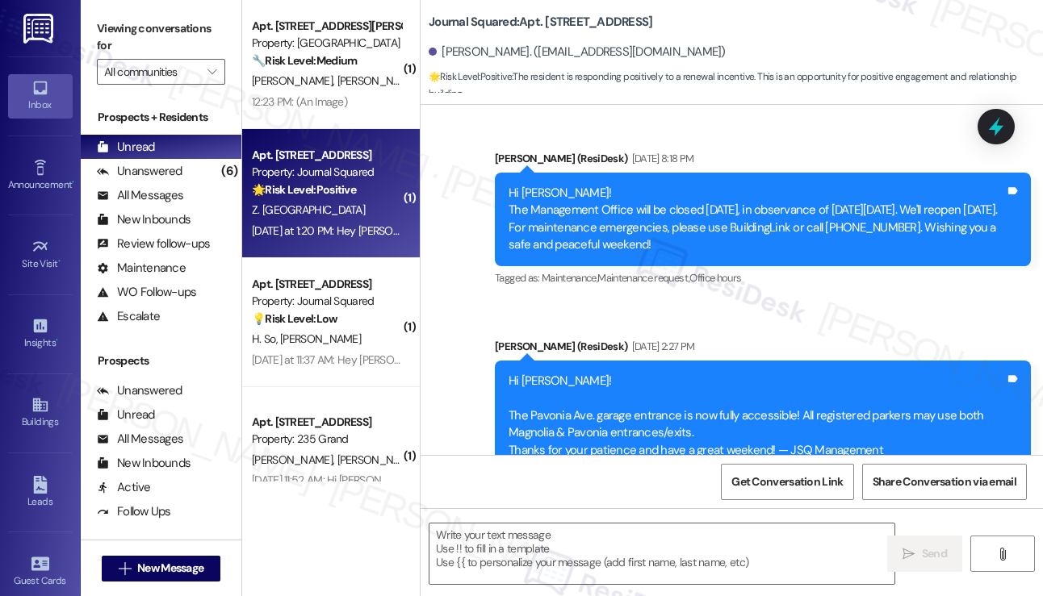
type textarea "Fetching suggested responses. Please feel free to read through the conversation…"
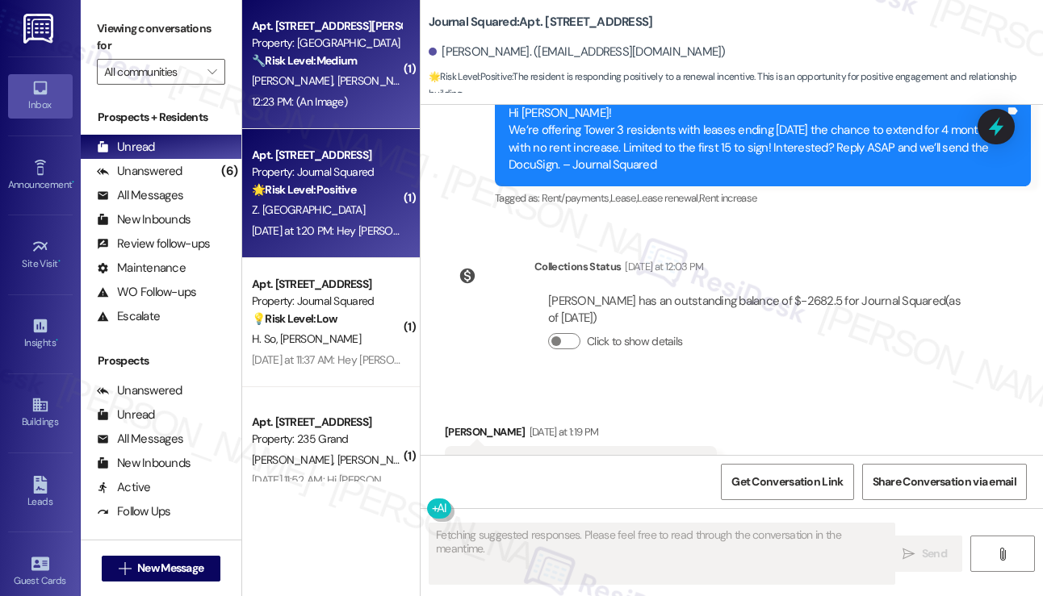
click at [328, 95] on div "12:23 PM: (An Image) 12:23 PM: (An Image)" at bounding box center [299, 101] width 95 height 15
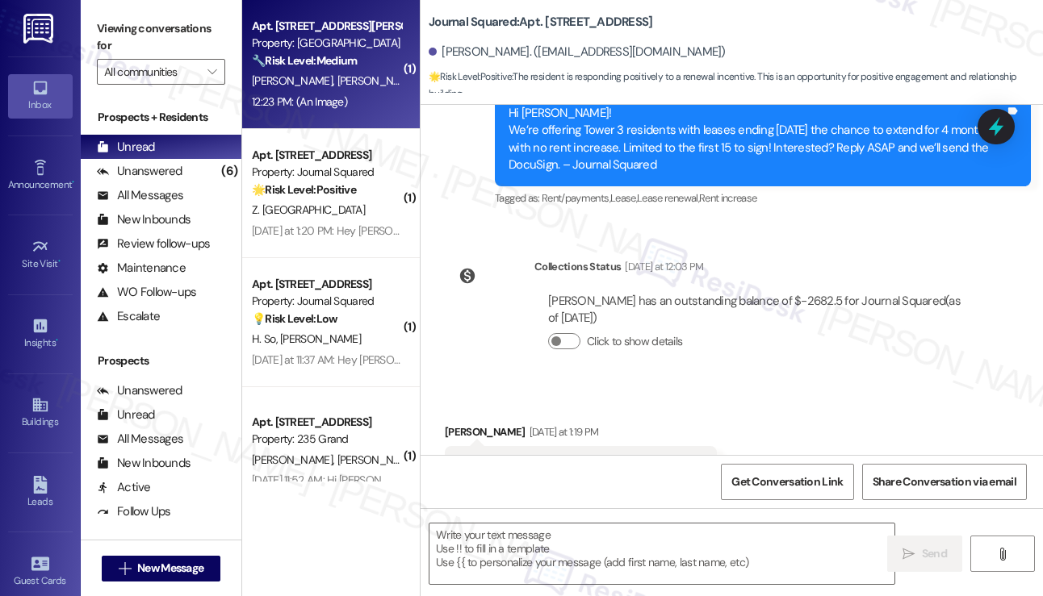
type textarea "Fetching suggested responses. Please feel free to read through the conversation…"
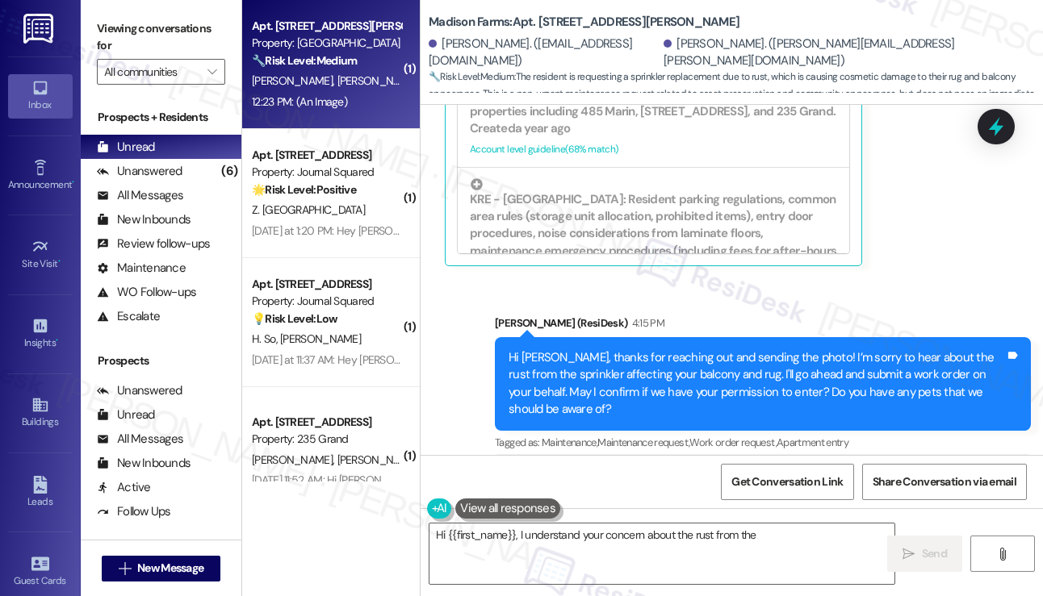
scroll to position [3822, 0]
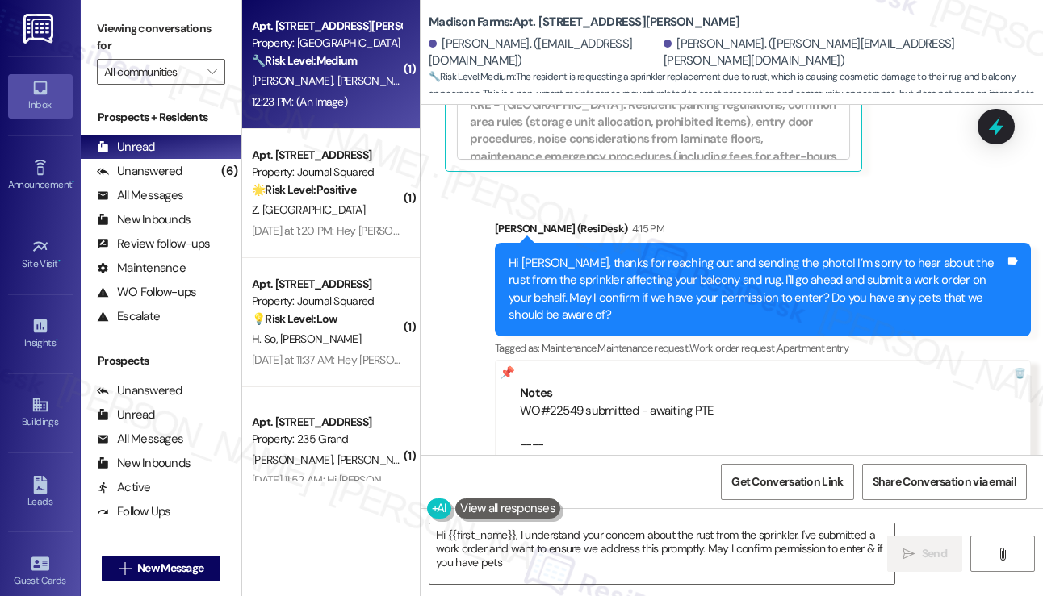
type textarea "Hi {{first_name}}, I understand your concern about the rust from the sprinkler.…"
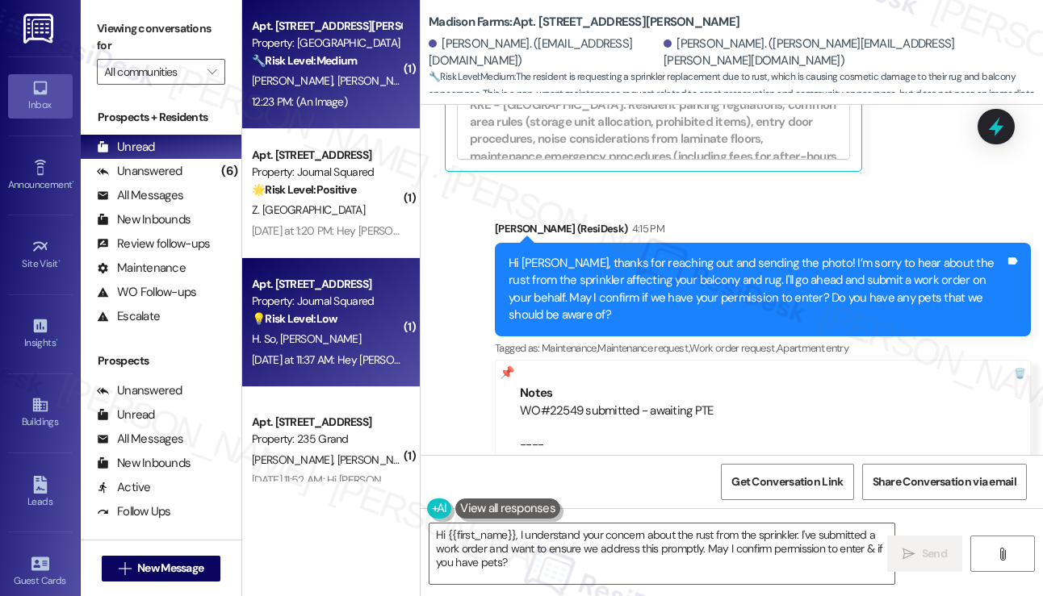
click at [379, 313] on div "💡 Risk Level: Low The resident is asking a non-essential question about the poo…" at bounding box center [326, 319] width 149 height 17
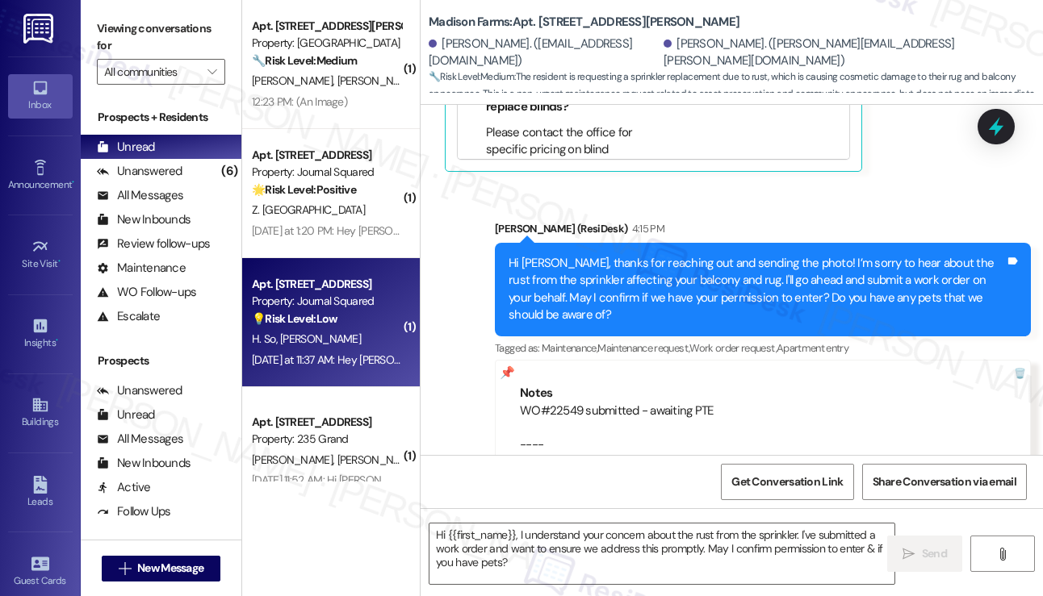
type textarea "Fetching suggested responses. Please feel free to read through the conversation…"
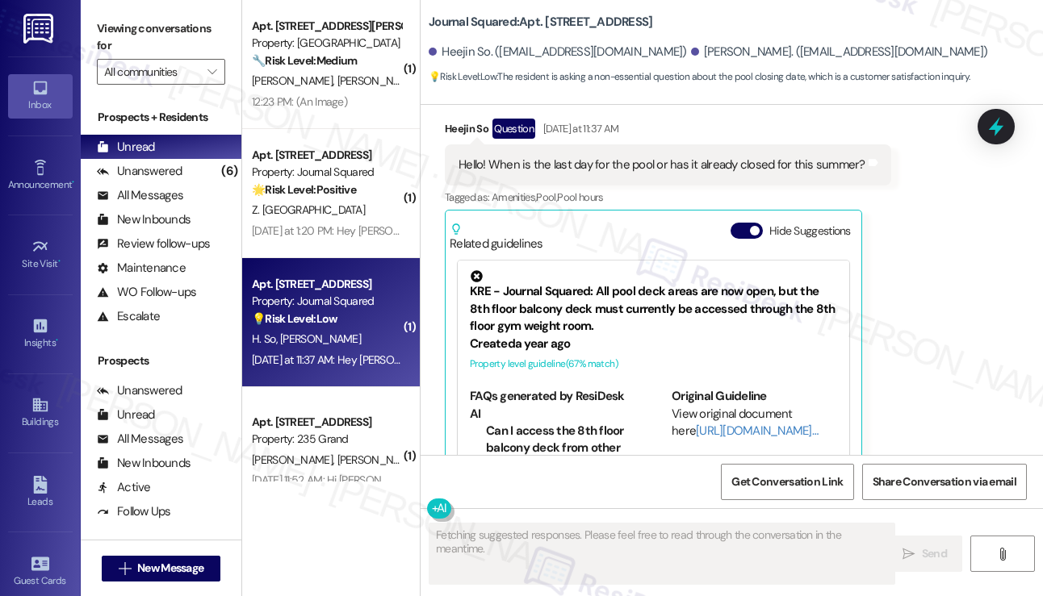
scroll to position [5895, 0]
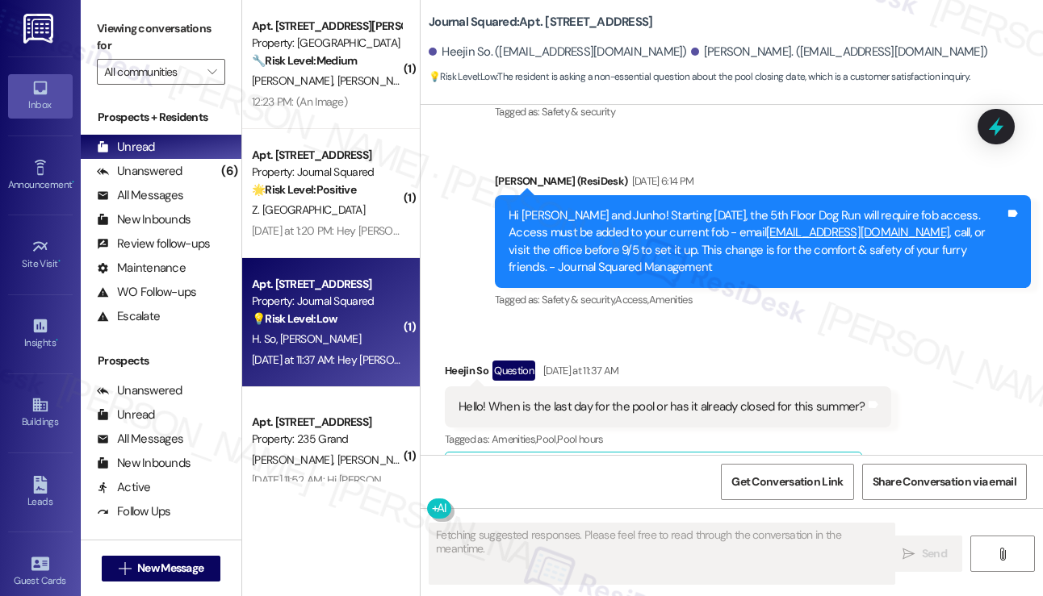
click at [683, 399] on div "Hello! When is the last day for the pool or has it already closed for this summ…" at bounding box center [661, 407] width 407 height 17
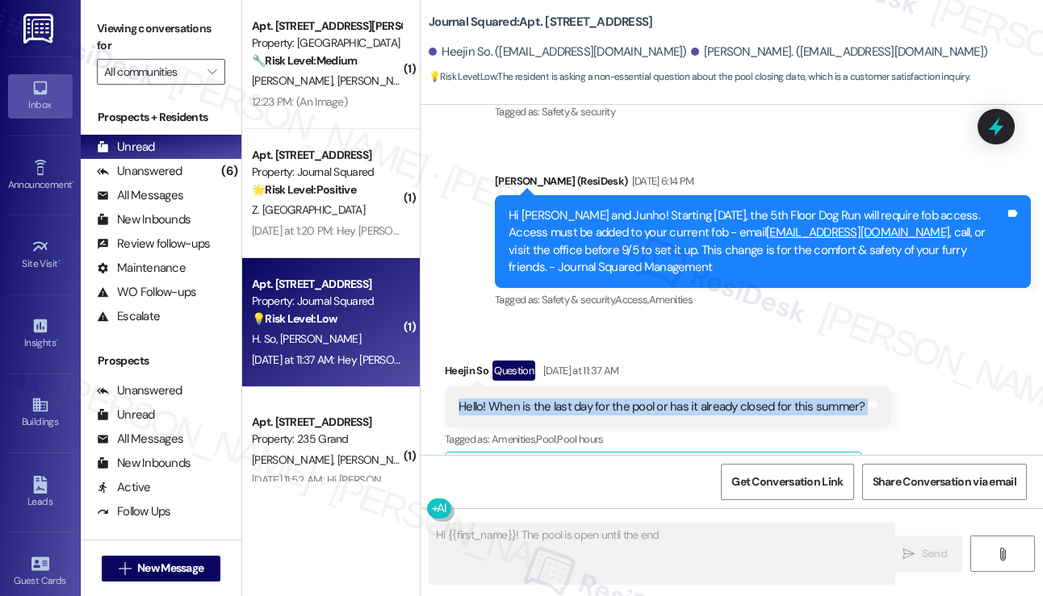
click at [683, 399] on div "Hello! When is the last day for the pool or has it already closed for this summ…" at bounding box center [661, 407] width 407 height 17
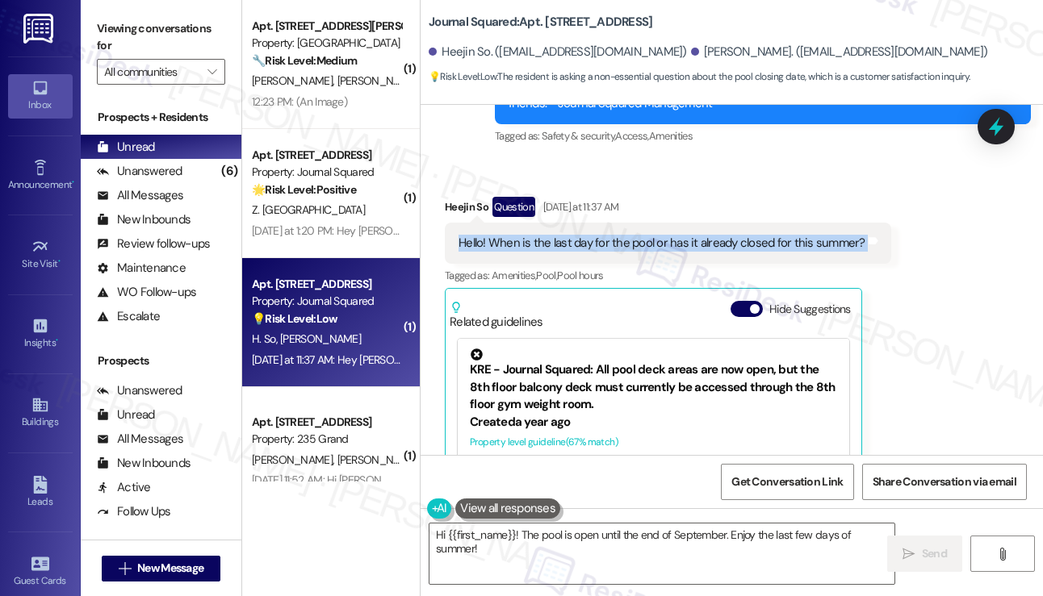
scroll to position [5975, 0]
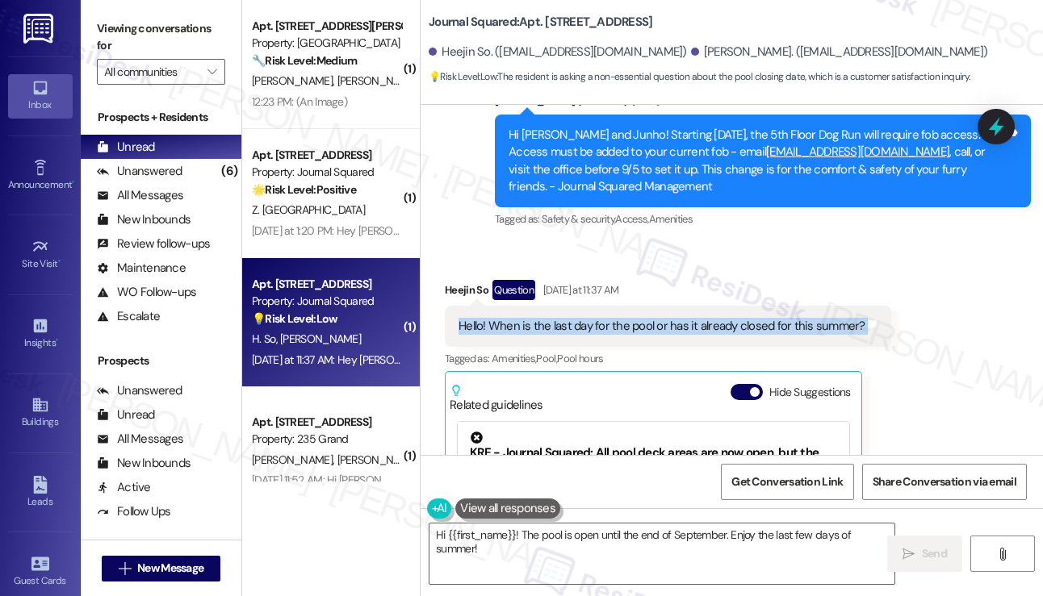
click at [621, 318] on div "Hello! When is the last day for the pool or has it already closed for this summ…" at bounding box center [661, 326] width 407 height 17
click at [826, 318] on div "Hello! When is the last day for the pool or has it already closed for this summ…" at bounding box center [661, 326] width 407 height 17
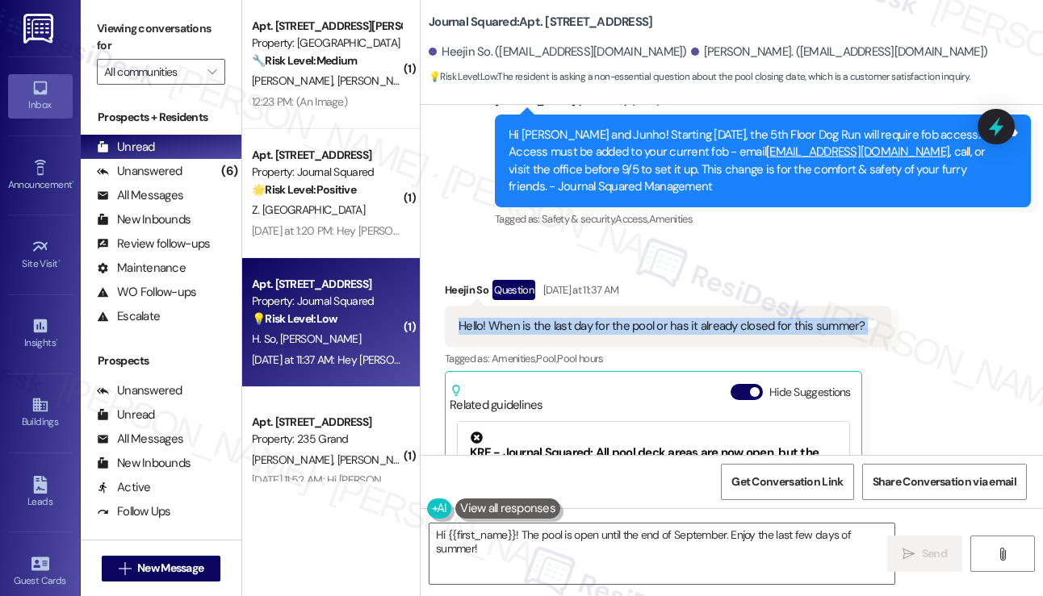
click at [826, 318] on div "Hello! When is the last day for the pool or has it already closed for this summ…" at bounding box center [661, 326] width 407 height 17
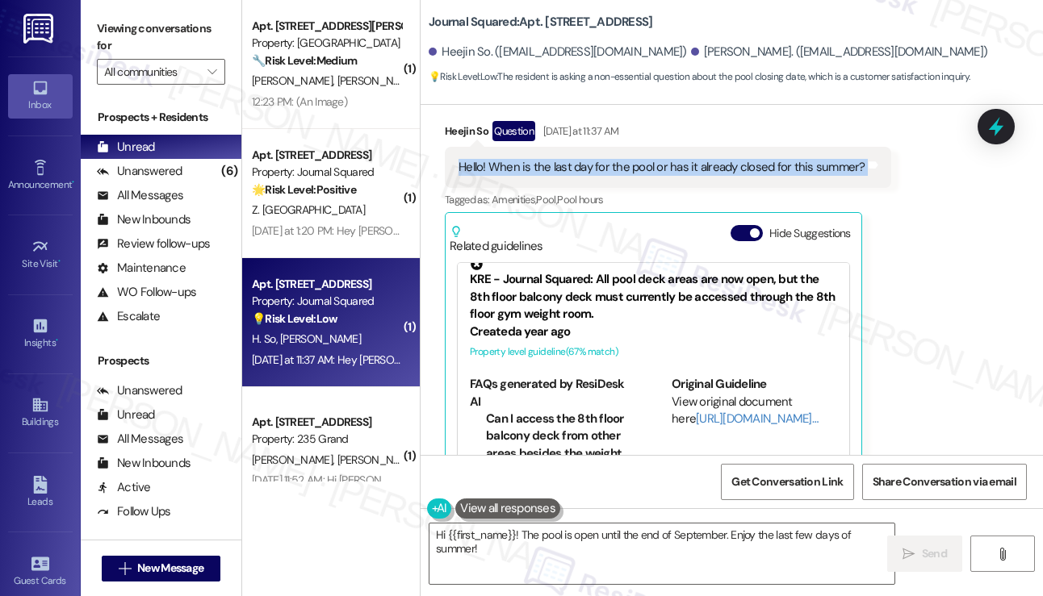
scroll to position [0, 0]
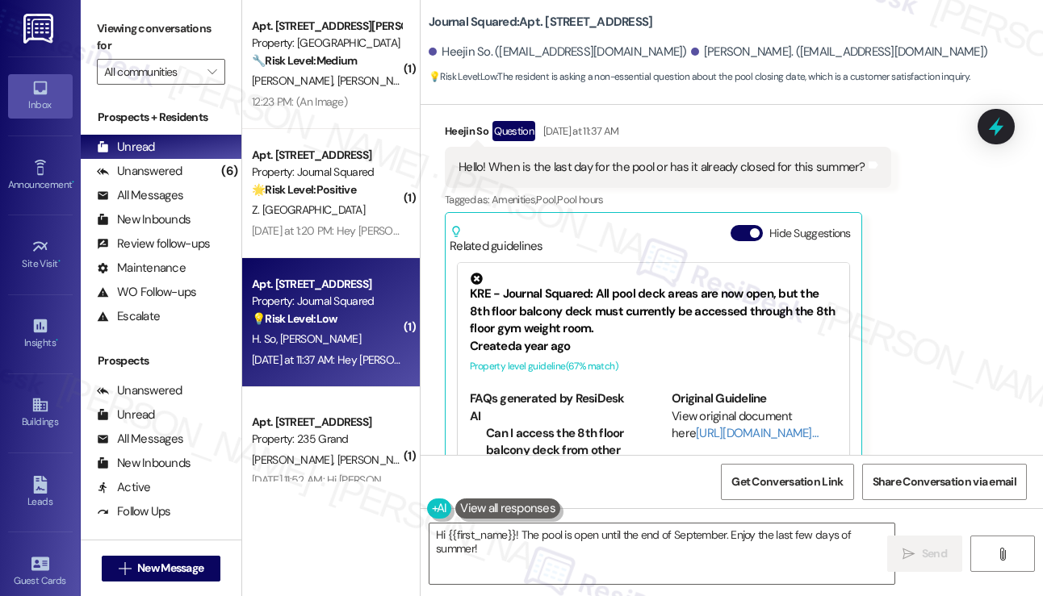
click at [918, 241] on div "Received via SMS Heejin So Question Yesterday at 11:37 AM Hello! When is the la…" at bounding box center [731, 298] width 622 height 426
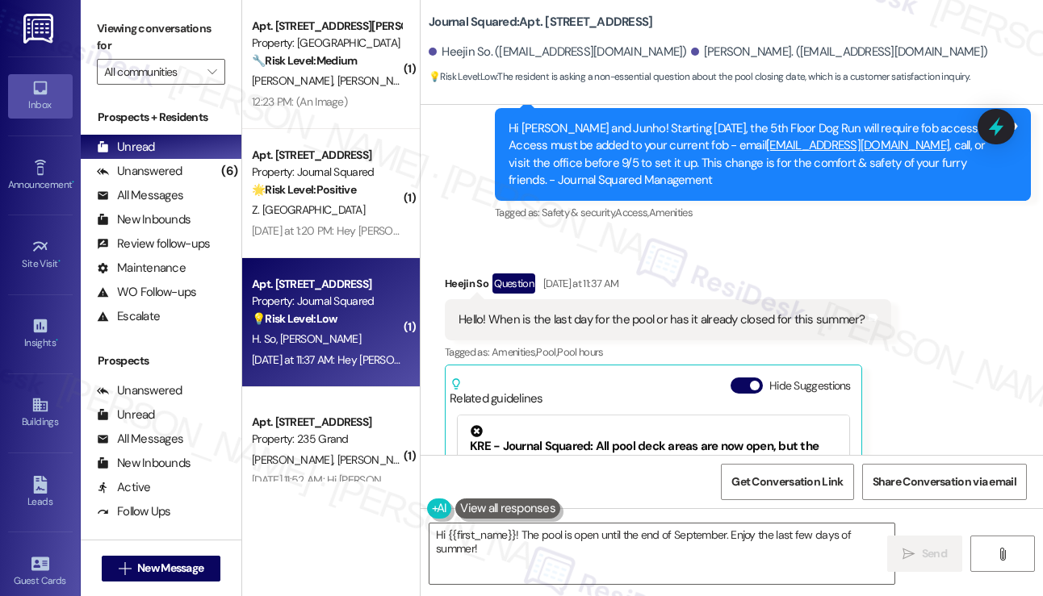
scroll to position [5973, 0]
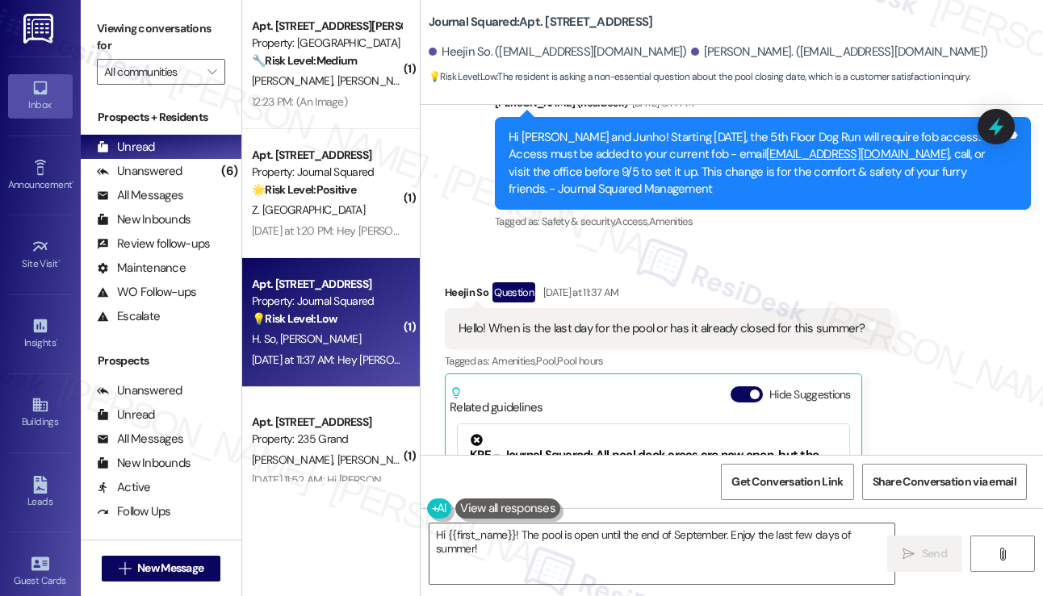
click at [629, 320] on div "Hello! When is the last day for the pool or has it already closed for this summ…" at bounding box center [661, 328] width 407 height 17
copy div "pool"
click at [795, 308] on div "Hello! When is the last day for the pool or has it already closed for this summ…" at bounding box center [668, 328] width 446 height 41
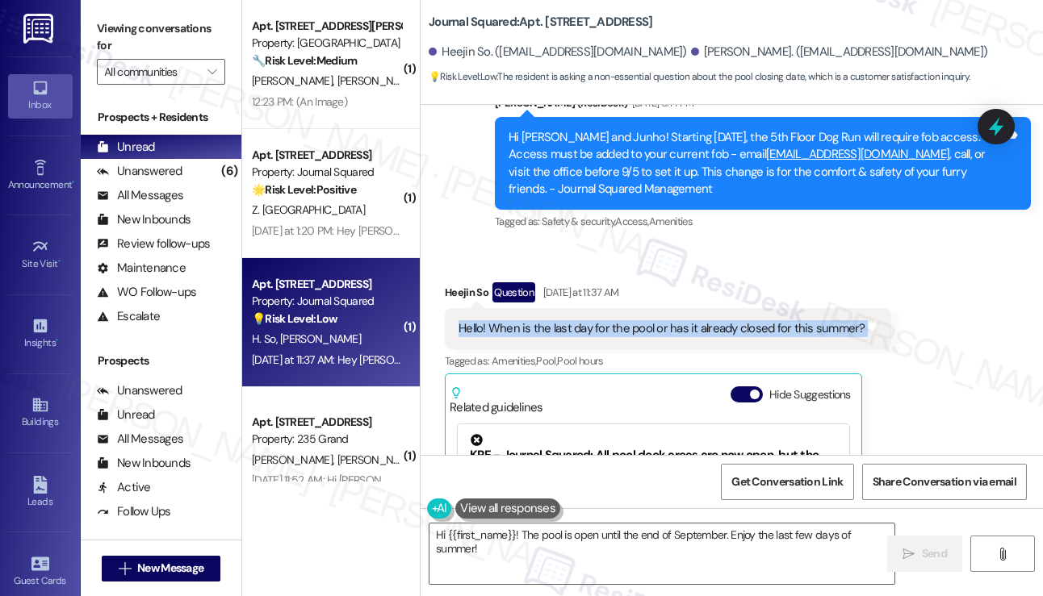
click at [794, 308] on div "Hello! When is the last day for the pool or has it already closed for this summ…" at bounding box center [668, 328] width 446 height 41
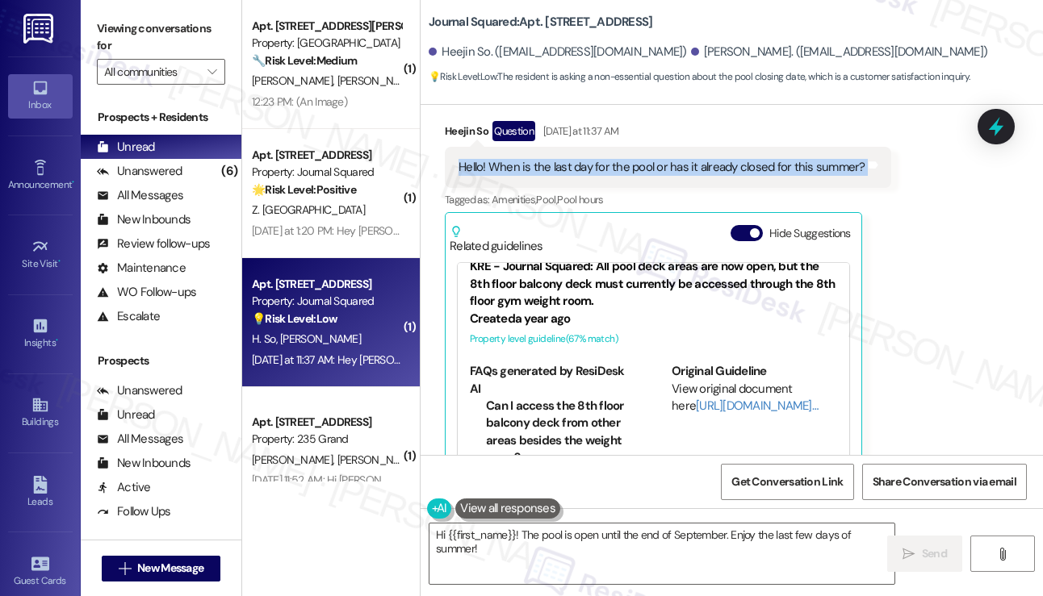
scroll to position [42, 0]
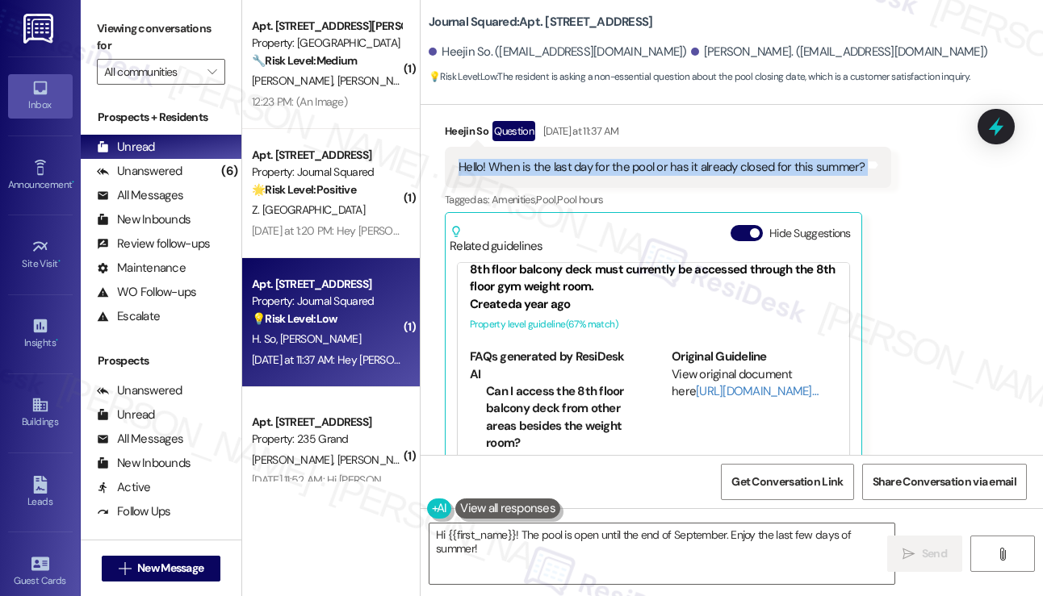
click at [610, 159] on div "Hello! When is the last day for the pool or has it already closed for this summ…" at bounding box center [661, 167] width 407 height 17
click at [651, 159] on div "Hello! When is the last day for the pool or has it already closed for this summ…" at bounding box center [661, 167] width 407 height 17
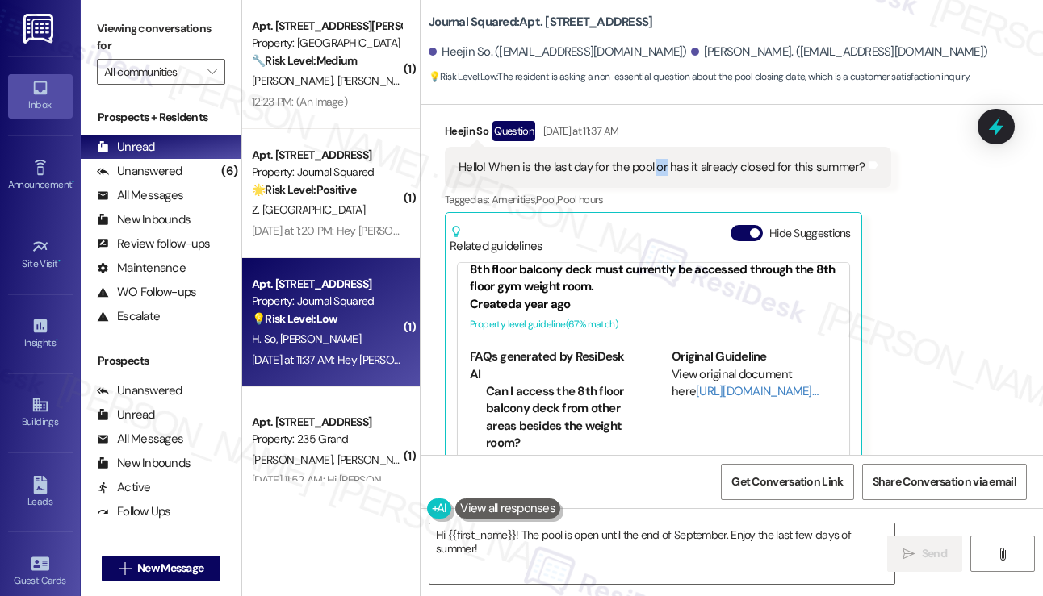
click at [651, 121] on div "Heejin So Question Yesterday at 11:37 AM Hello! When is the last day for the po…" at bounding box center [668, 310] width 446 height 378
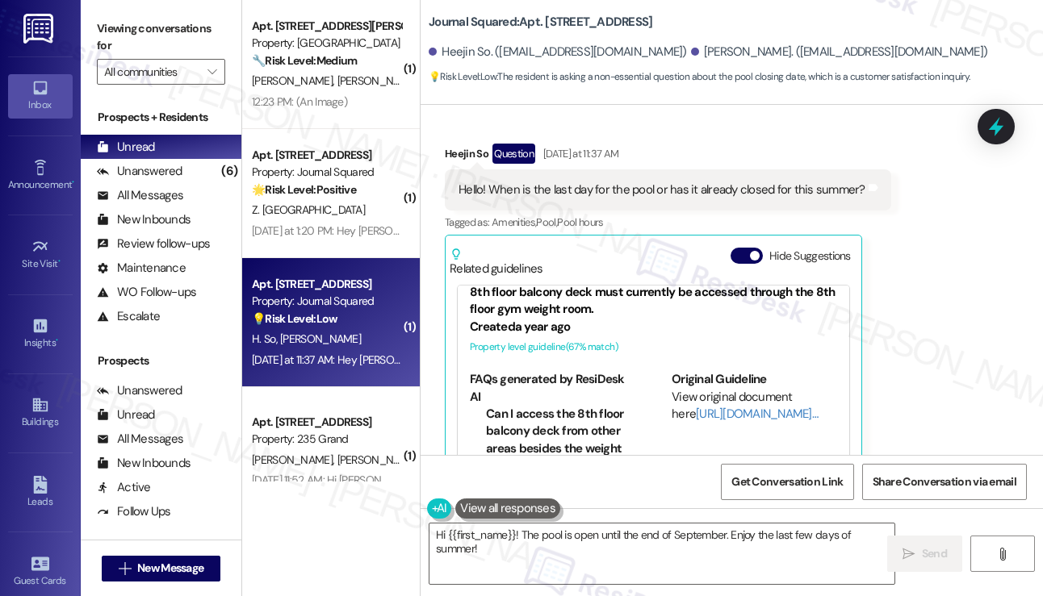
click at [633, 169] on div "Hello! When is the last day for the pool or has it already closed for this summ…" at bounding box center [668, 189] width 446 height 41
copy div "pool"
click at [106, 19] on label "Viewing conversations for" at bounding box center [161, 37] width 128 height 43
click at [538, 19] on b "Journal Squared: Apt. 5509, 605 Pavonia Avenue" at bounding box center [540, 22] width 224 height 17
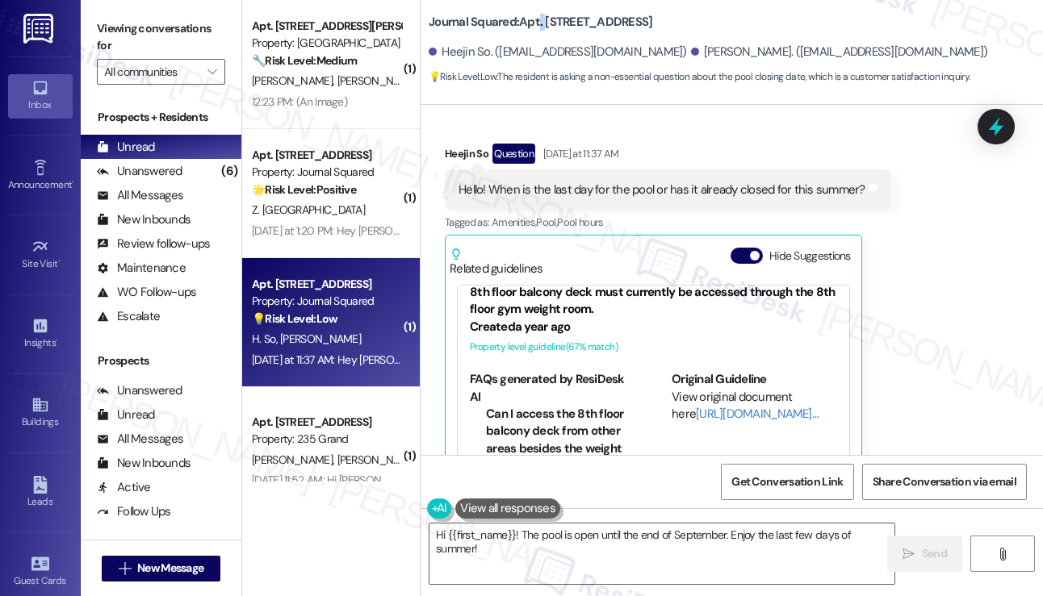
click at [538, 19] on b "Journal Squared: Apt. 5509, 605 Pavonia Avenue" at bounding box center [540, 22] width 224 height 17
click at [550, 20] on b "Journal Squared: Apt. 5509, 605 Pavonia Avenue" at bounding box center [540, 22] width 224 height 17
click at [550, 22] on b "Journal Squared: Apt. 5509, 605 Pavonia Avenue" at bounding box center [540, 22] width 224 height 17
click at [94, 23] on div "Viewing conversations for All communities " at bounding box center [161, 50] width 161 height 101
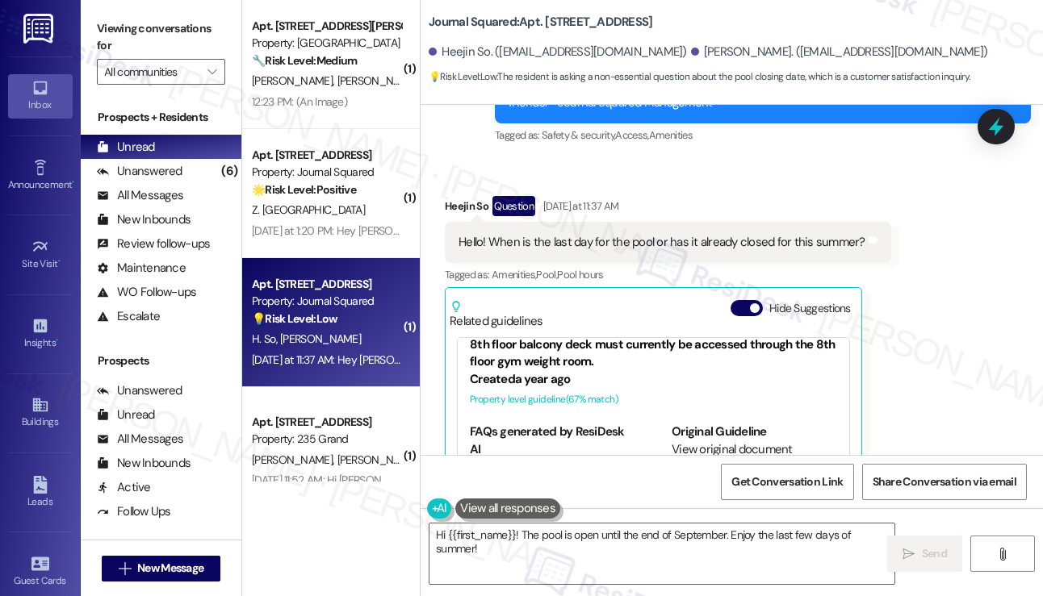
scroll to position [6031, 0]
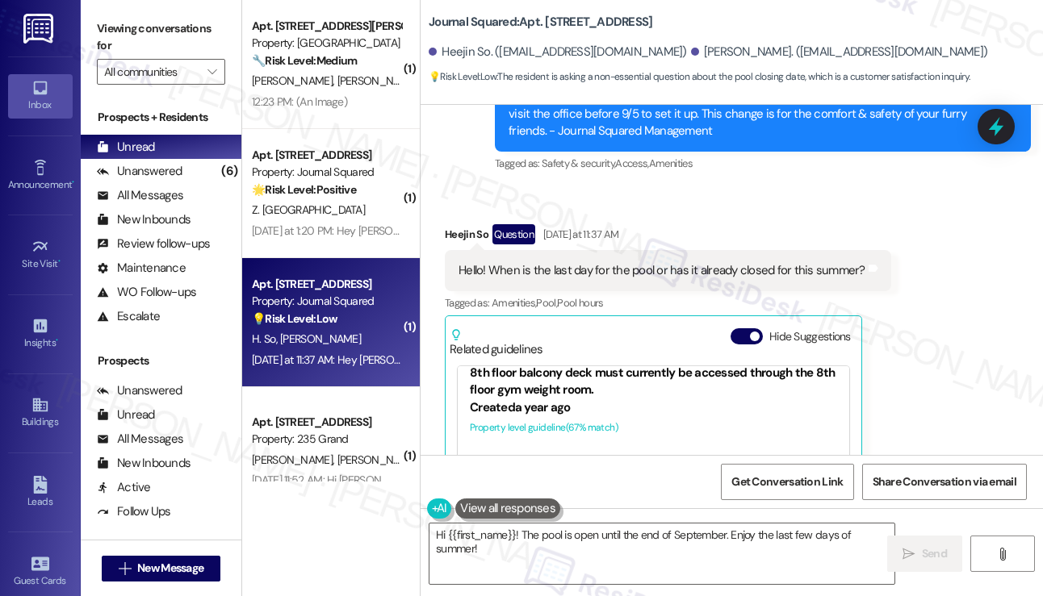
drag, startPoint x: 93, startPoint y: 31, endPoint x: 120, endPoint y: 36, distance: 27.9
click at [93, 31] on div "Viewing conversations for All communities " at bounding box center [161, 50] width 161 height 101
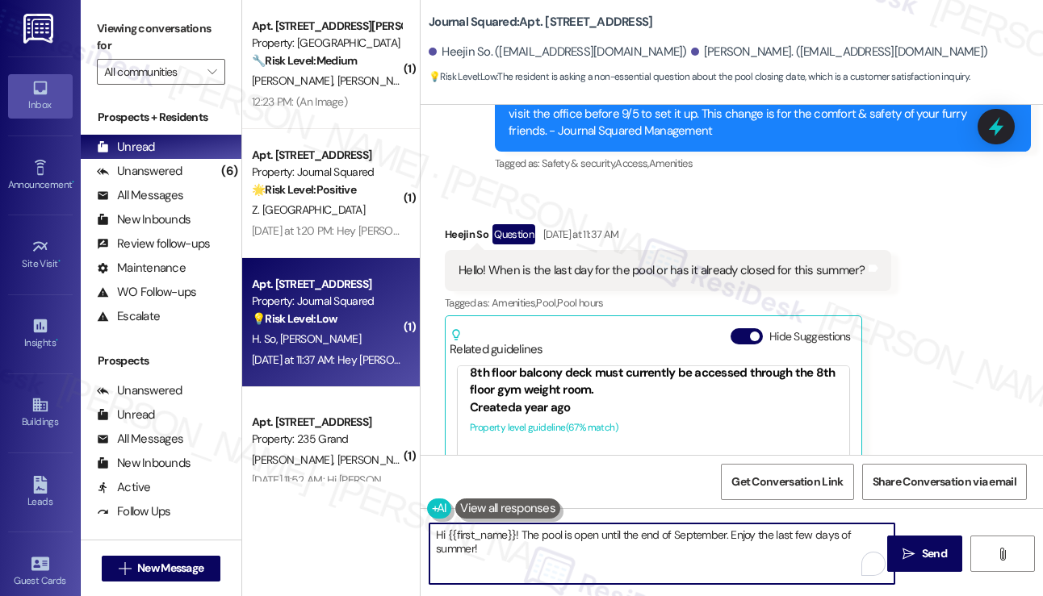
click at [741, 535] on textarea "Hi {{first_name}}! The pool is open until the end of September. Enjoy the last …" at bounding box center [661, 554] width 465 height 61
click at [710, 541] on textarea "Hi {{first_name}}! The pool is open until the end of September. Enjoy the last …" at bounding box center [661, 554] width 465 height 61
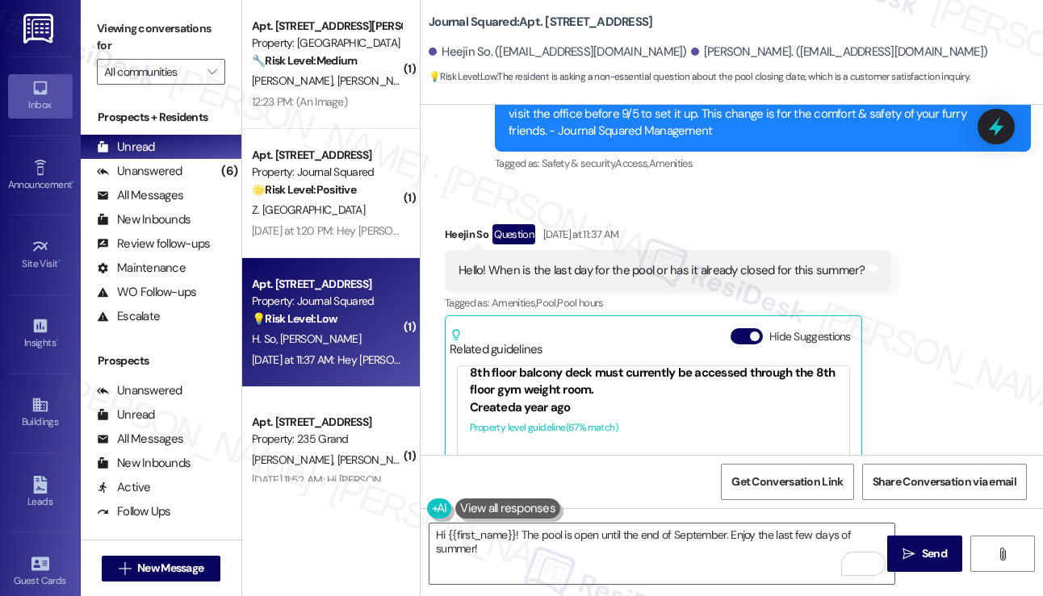
click at [107, 34] on label "Viewing conversations for" at bounding box center [161, 37] width 128 height 43
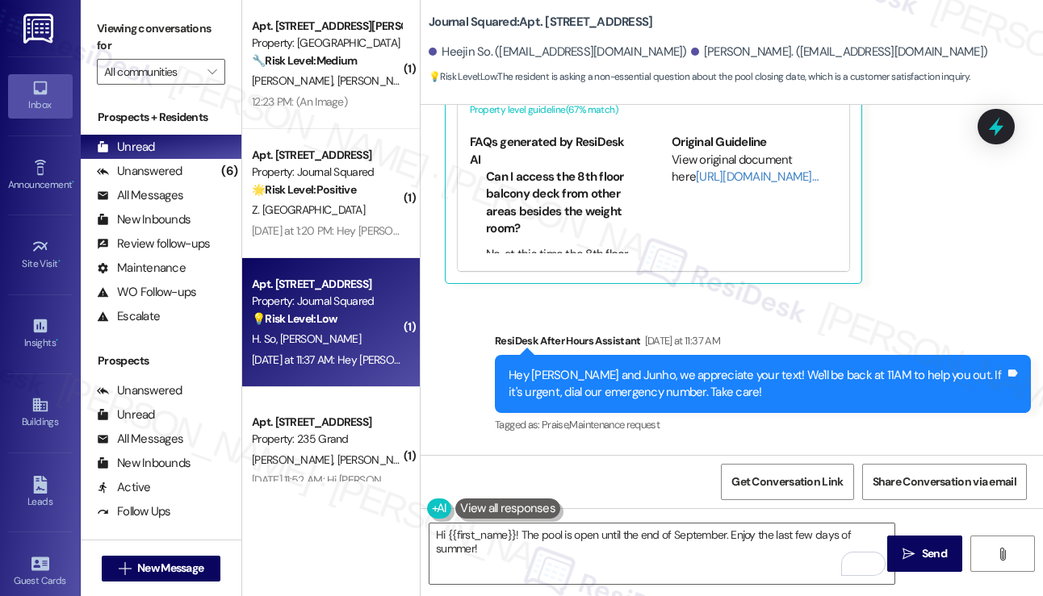
scroll to position [6435, 0]
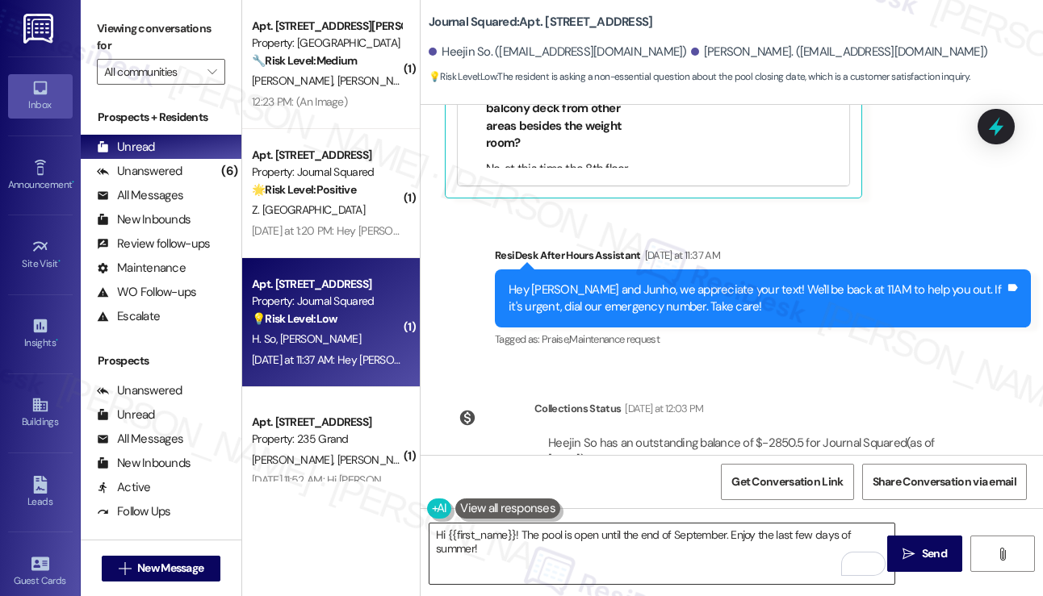
click at [725, 533] on textarea "Hi {{first_name}}! The pool is open until the end of September. Enjoy the last …" at bounding box center [661, 554] width 465 height 61
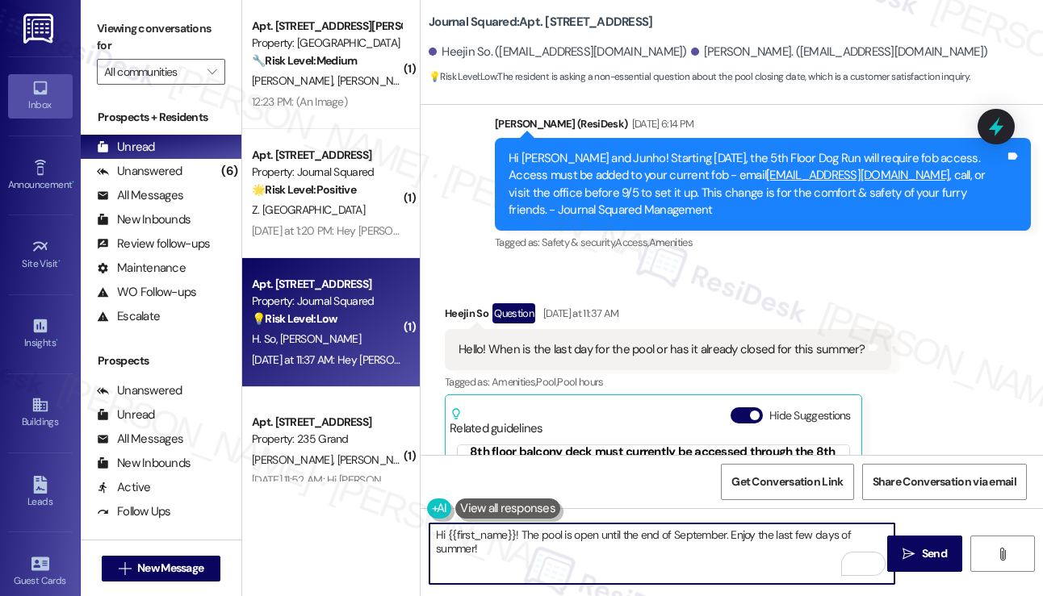
scroll to position [5950, 0]
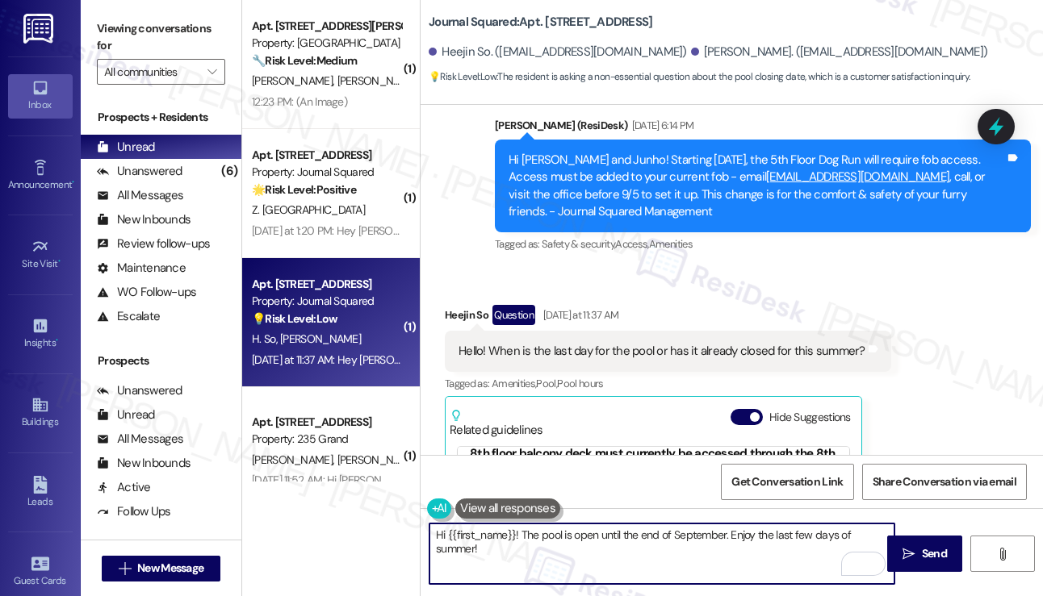
drag, startPoint x: 523, startPoint y: 550, endPoint x: 505, endPoint y: 527, distance: 29.4
click at [523, 541] on textarea "Hi {{first_name}}! The pool is open until the end of September. Enjoy the last …" at bounding box center [661, 554] width 465 height 61
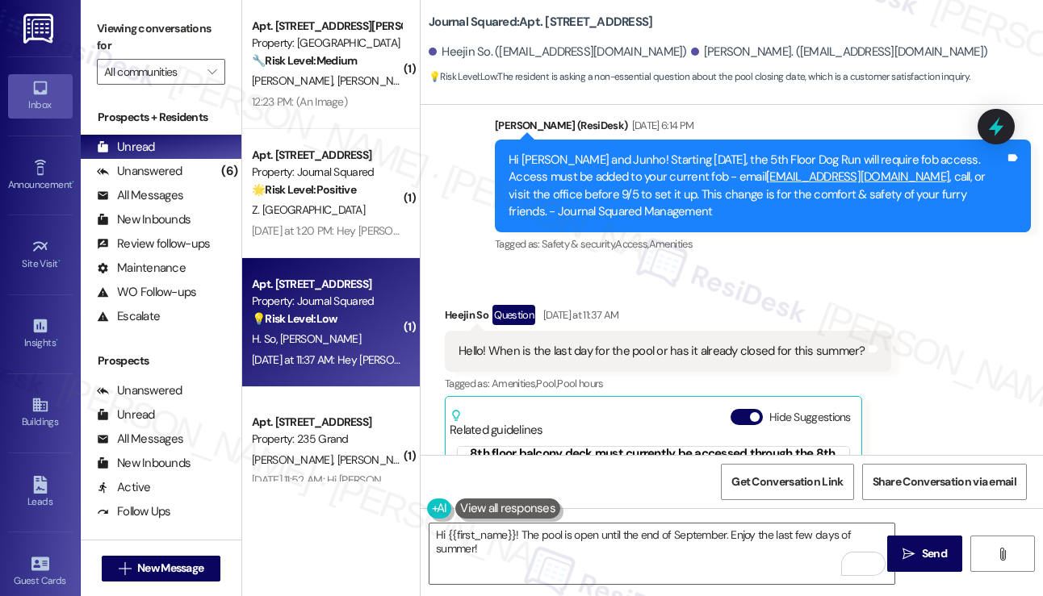
click at [462, 305] on div "Heejin So Question Yesterday at 11:37 AM" at bounding box center [668, 318] width 446 height 26
copy div "Heejin"
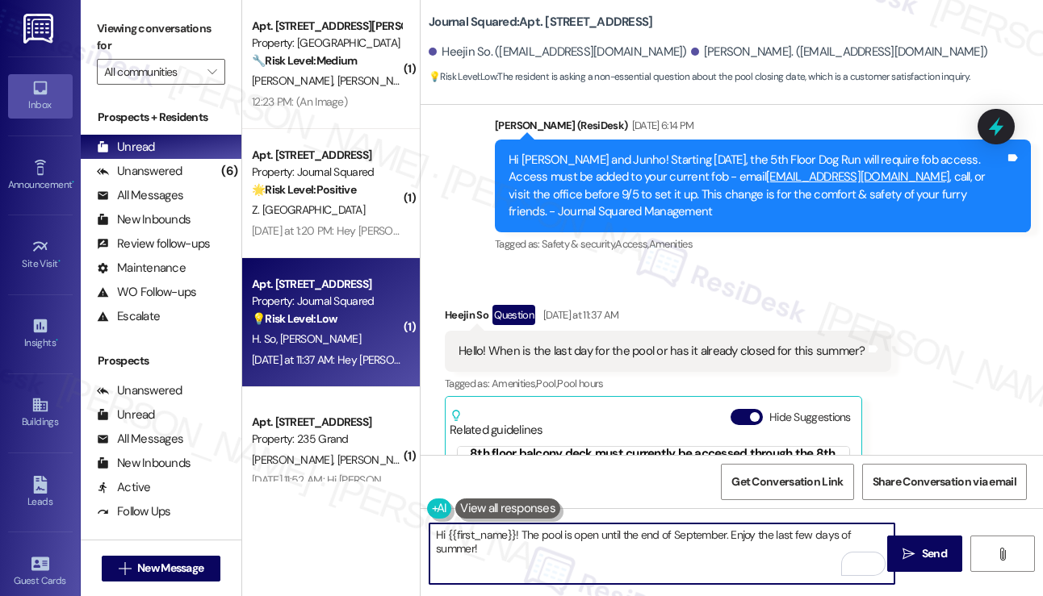
drag, startPoint x: 445, startPoint y: 536, endPoint x: 515, endPoint y: 525, distance: 70.2
click at [515, 525] on textarea "Hi {{first_name}}! The pool is open until the end of September. Enjoy the last …" at bounding box center [661, 554] width 465 height 61
paste textarea "Heejin"
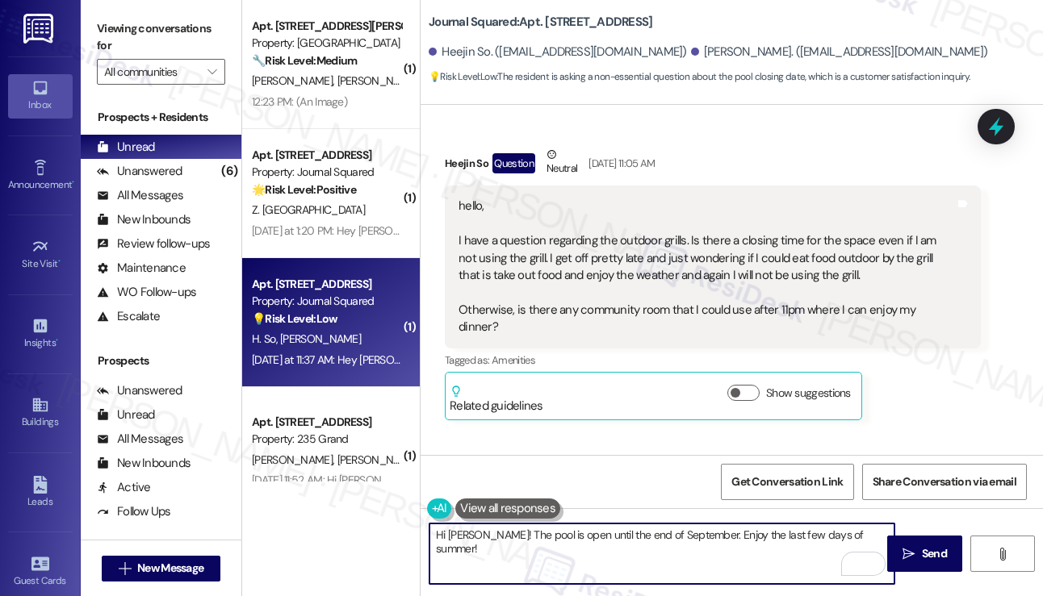
scroll to position [3610, 0]
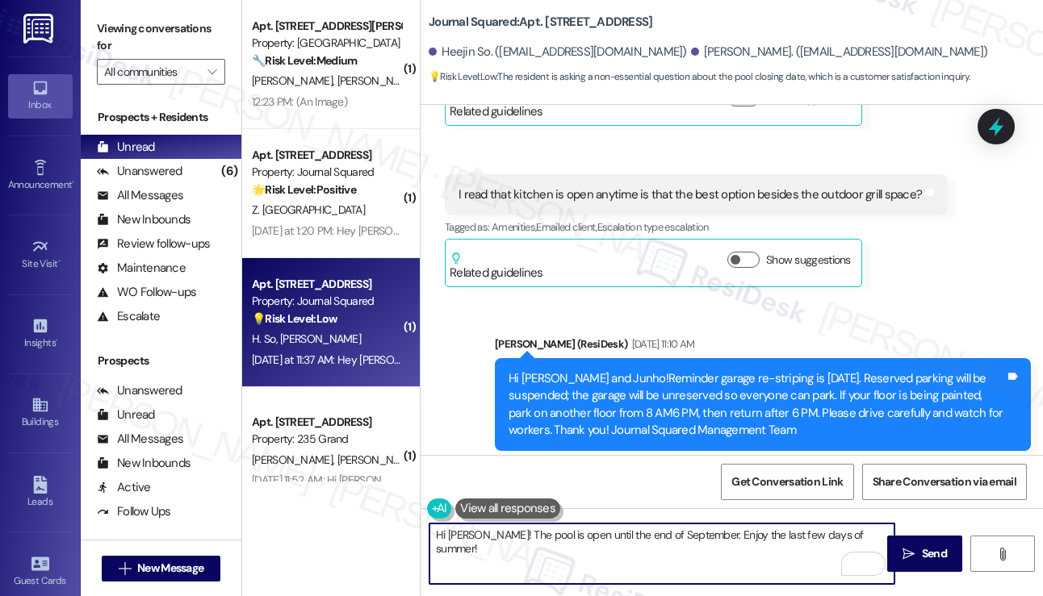
type textarea "Hi Heejin! The pool is open until the end of September. Enjoy the last few days…"
click at [700, 370] on div "Hi Heejin and Junho!Reminder garage re-striping is July 1421. Reserved parking …" at bounding box center [756, 404] width 496 height 69
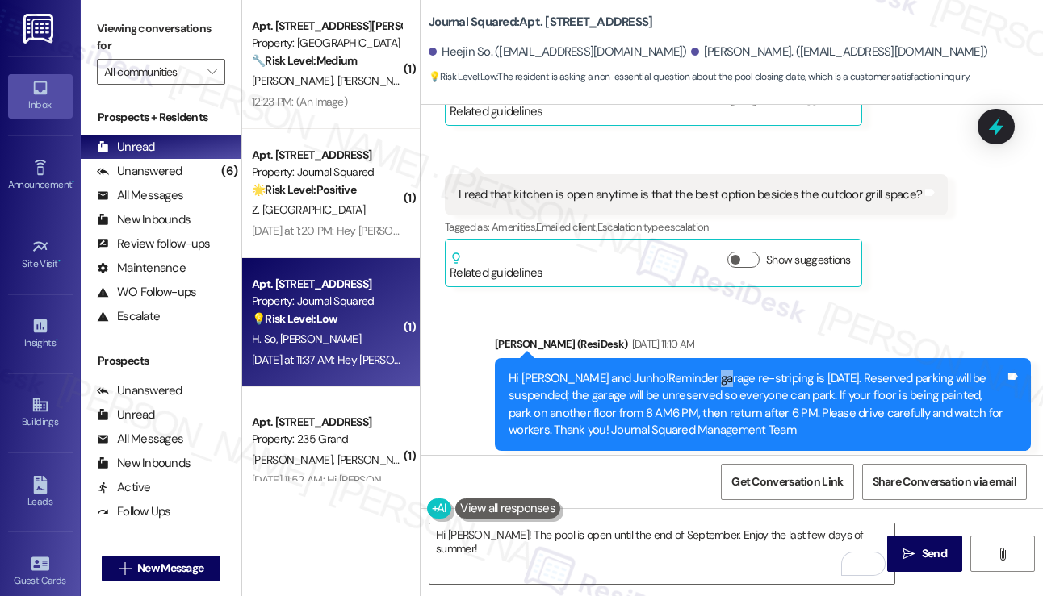
click at [700, 370] on div "Hi Heejin and Junho!Reminder garage re-striping is July 1421. Reserved parking …" at bounding box center [756, 404] width 496 height 69
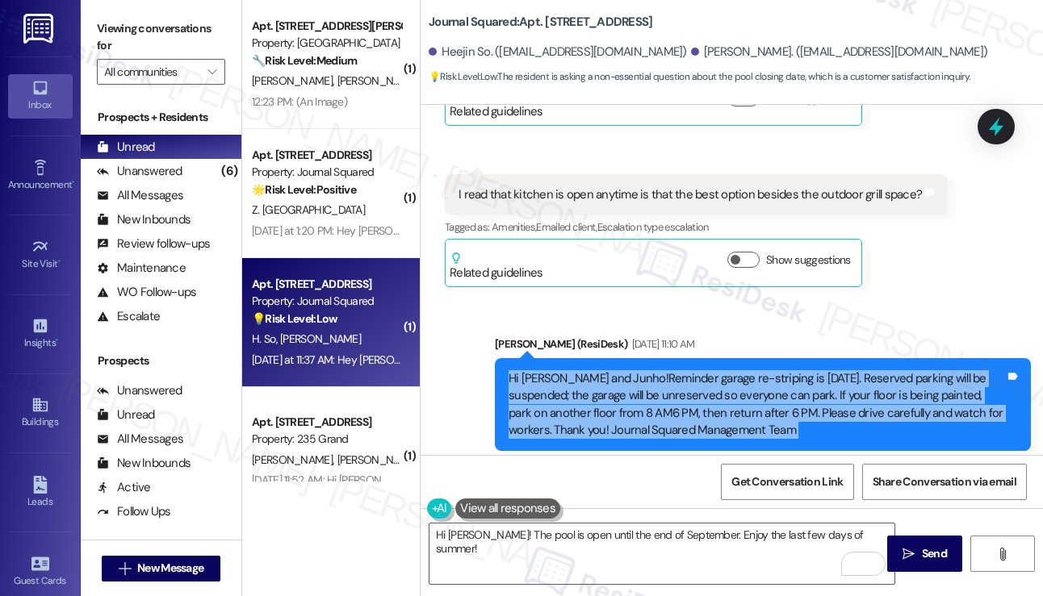
click at [700, 370] on div "Hi Heejin and Junho!Reminder garage re-striping is July 1421. Reserved parking …" at bounding box center [756, 404] width 496 height 69
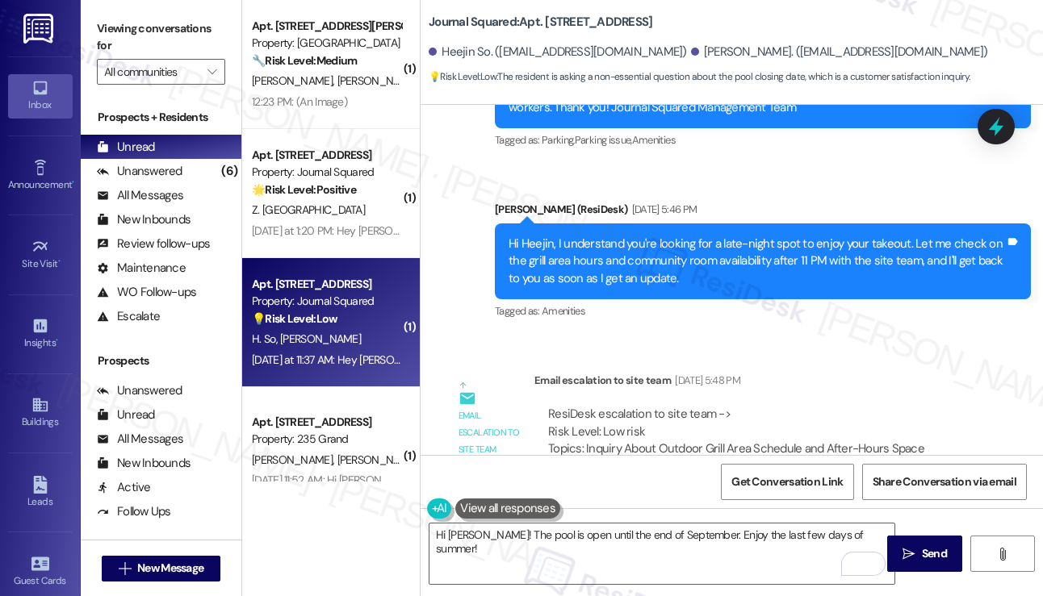
click at [679, 236] on div "Hi Heejin, I understand you're looking for a late-night spot to enjoy your take…" at bounding box center [756, 262] width 496 height 52
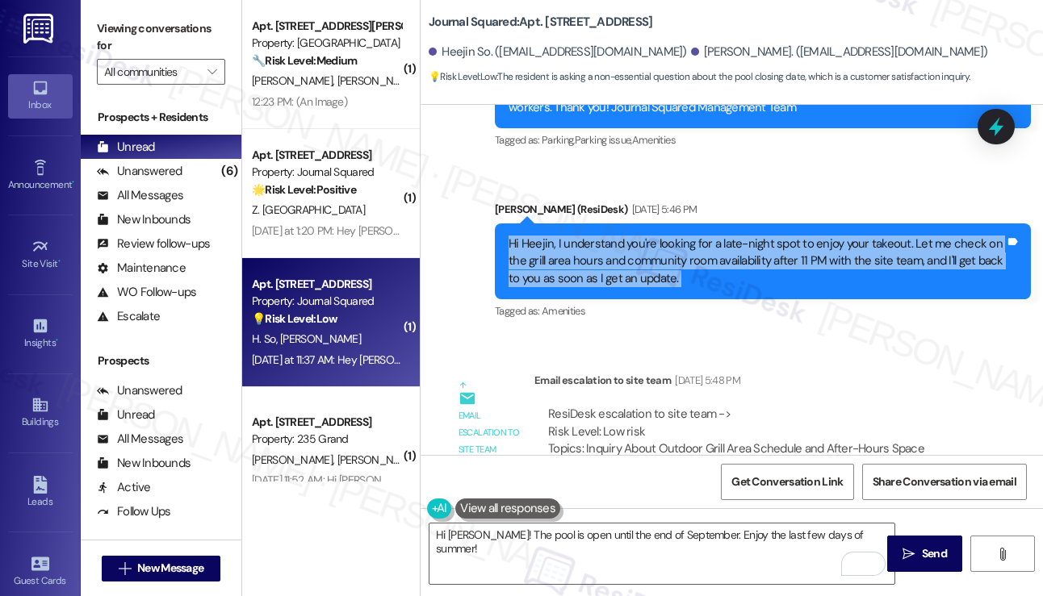
click at [679, 236] on div "Hi Heejin, I understand you're looking for a late-night spot to enjoy your take…" at bounding box center [756, 262] width 496 height 52
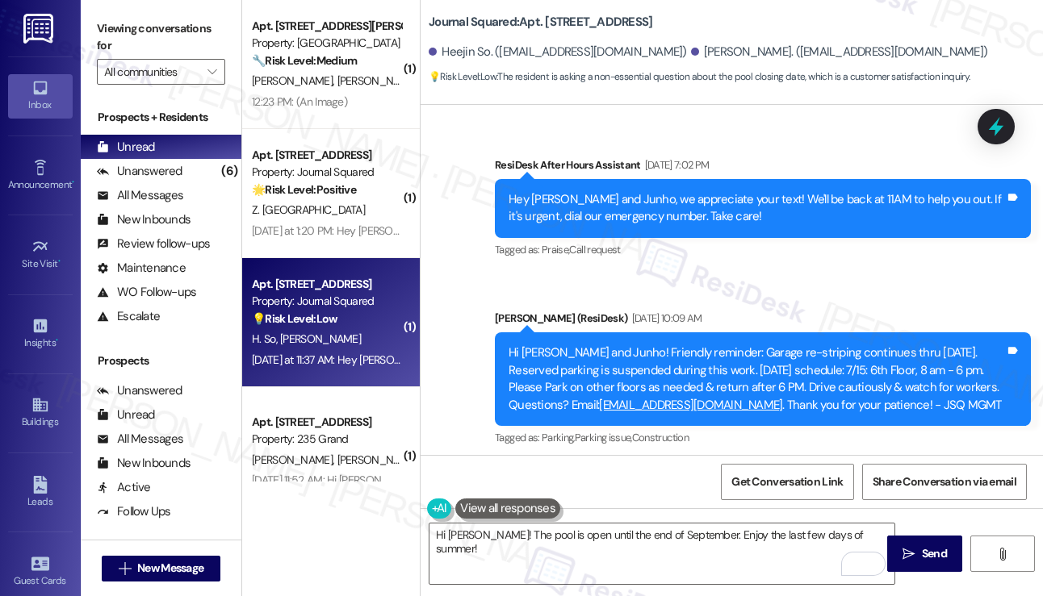
scroll to position [4659, 0]
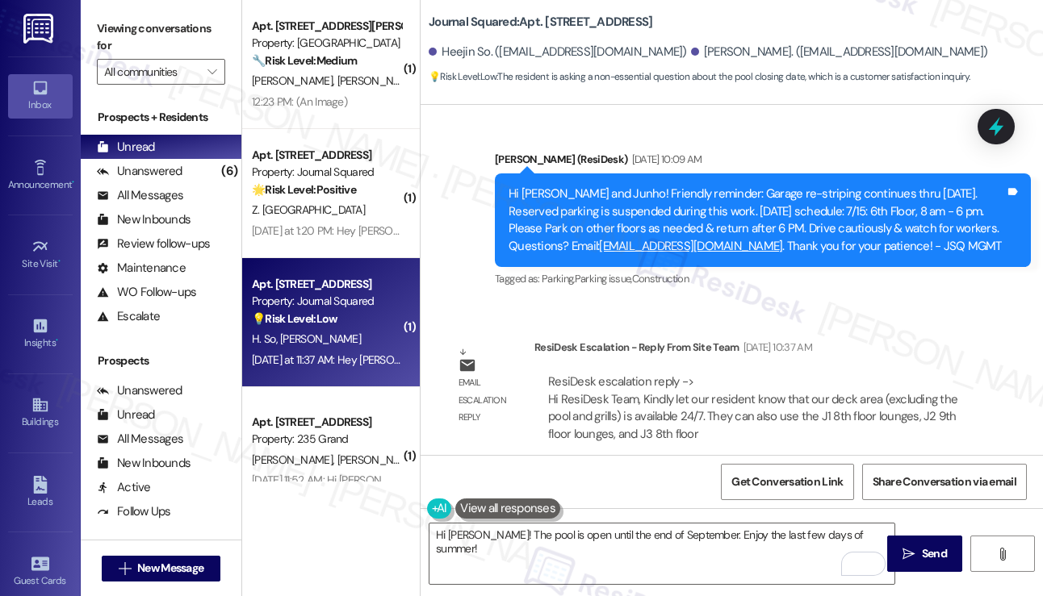
click at [617, 186] on div "Hi Heejin and Junho! Friendly reminder: Garage re-striping continues thru Mon, …" at bounding box center [756, 220] width 496 height 69
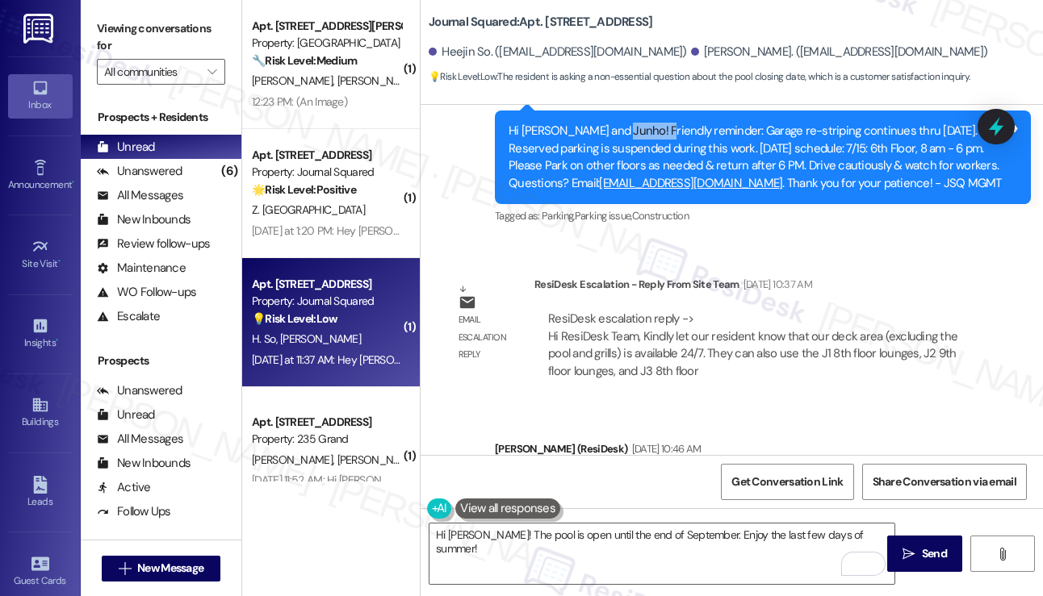
scroll to position [4982, 0]
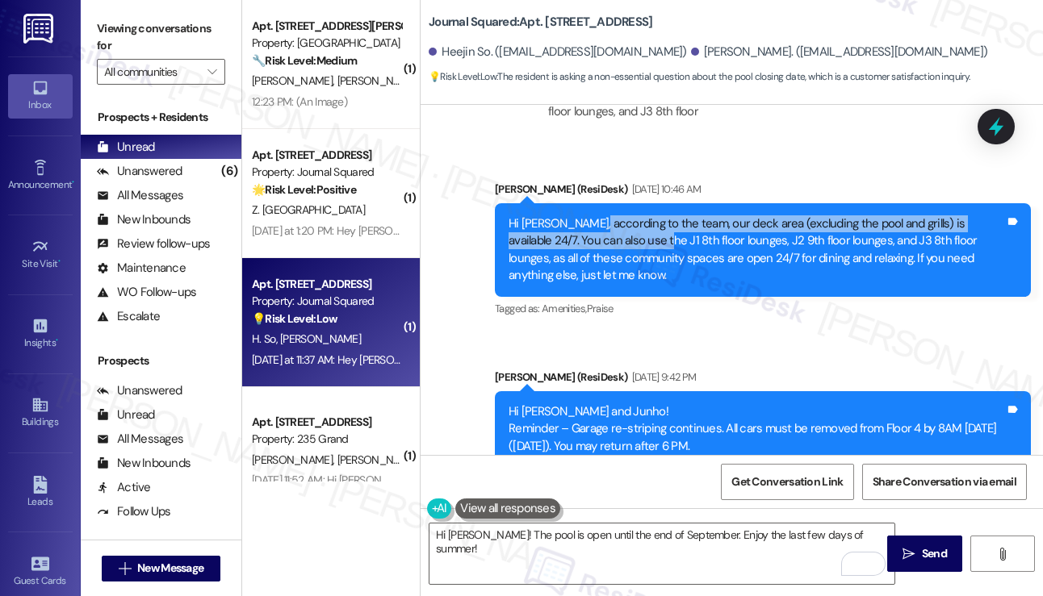
drag, startPoint x: 588, startPoint y: 172, endPoint x: 615, endPoint y: 197, distance: 36.5
click at [613, 215] on div "Hi Heejin, according to the team, our deck area (excluding the pool and grills)…" at bounding box center [756, 249] width 496 height 69
click at [615, 215] on div "Hi Heejin, according to the team, our deck area (excluding the pool and grills)…" at bounding box center [756, 249] width 496 height 69
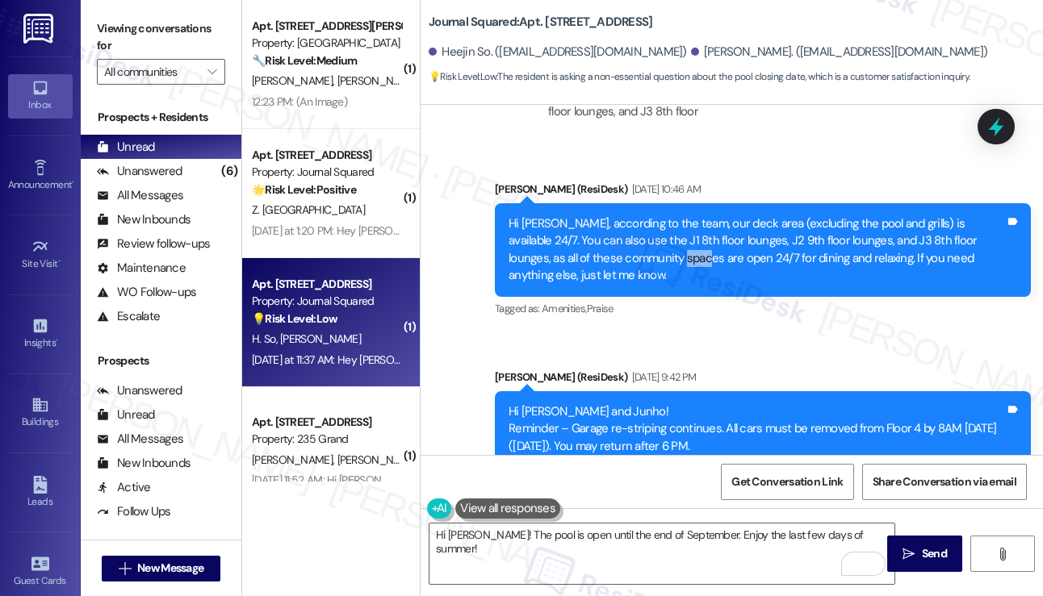
click at [615, 215] on div "Hi Heejin, according to the team, our deck area (excluding the pool and grills)…" at bounding box center [756, 249] width 496 height 69
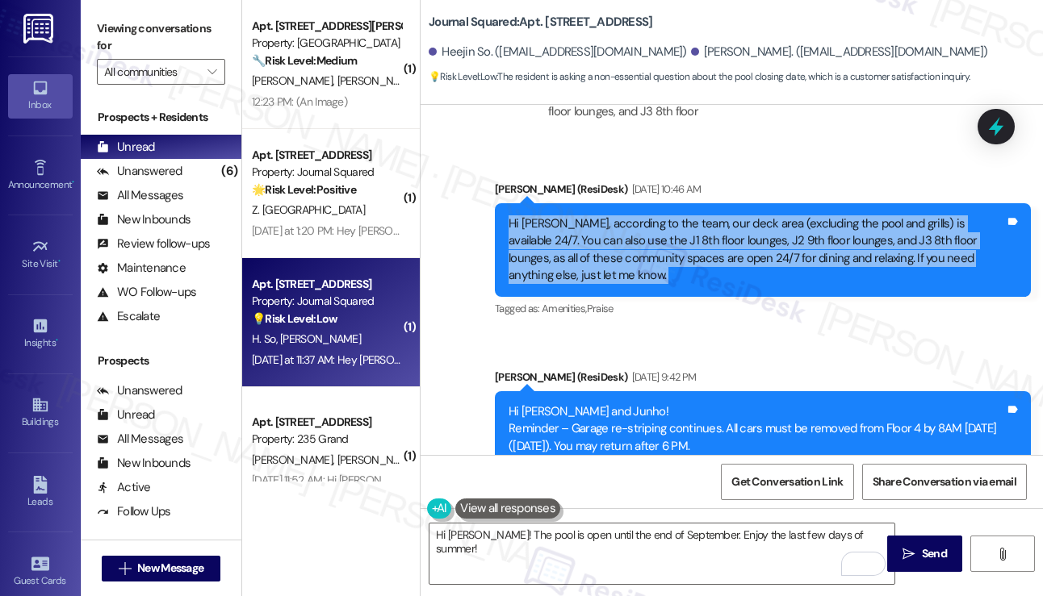
click at [615, 215] on div "Hi Heejin, according to the team, our deck area (excluding the pool and grills)…" at bounding box center [756, 249] width 496 height 69
click at [602, 215] on div "Hi Heejin, according to the team, our deck area (excluding the pool and grills)…" at bounding box center [756, 249] width 496 height 69
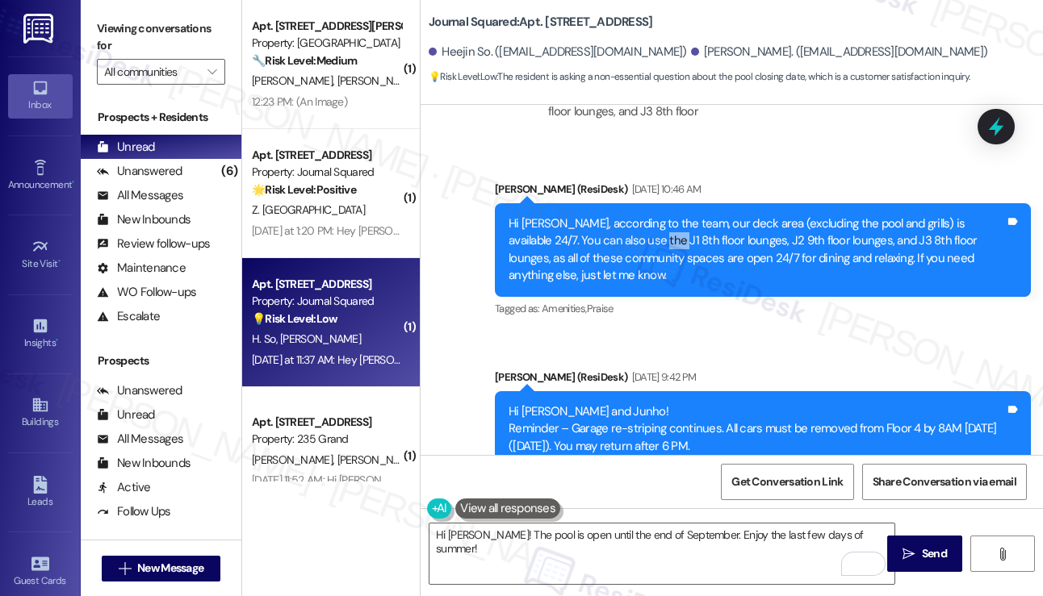
click at [602, 215] on div "Hi Heejin, according to the team, our deck area (excluding the pool and grills)…" at bounding box center [756, 249] width 496 height 69
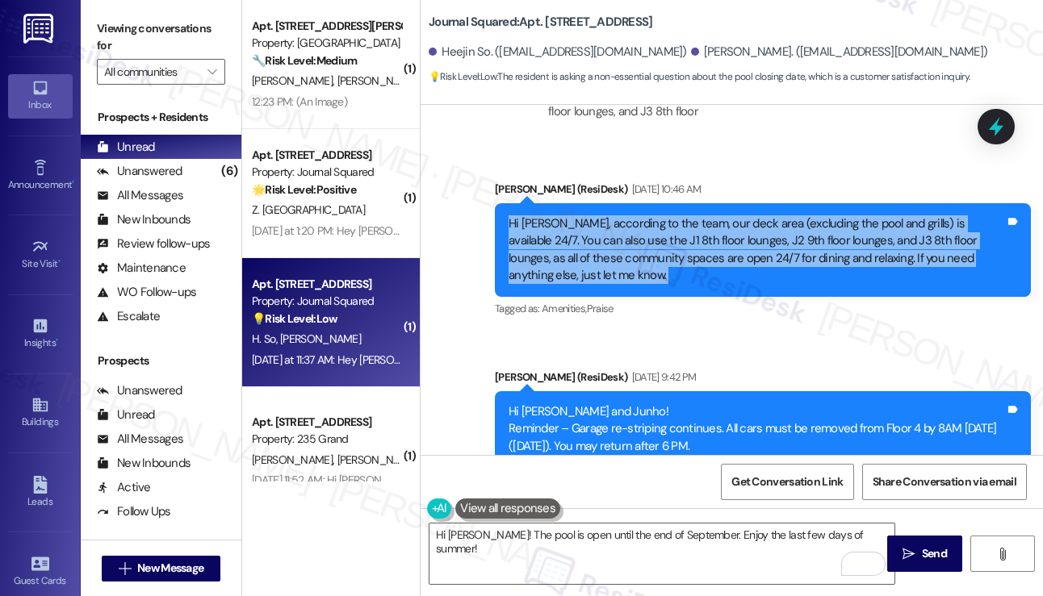
click at [602, 215] on div "Hi Heejin, according to the team, our deck area (excluding the pool and grills)…" at bounding box center [756, 249] width 496 height 69
click at [626, 215] on div "Hi Heejin, according to the team, our deck area (excluding the pool and grills)…" at bounding box center [756, 249] width 496 height 69
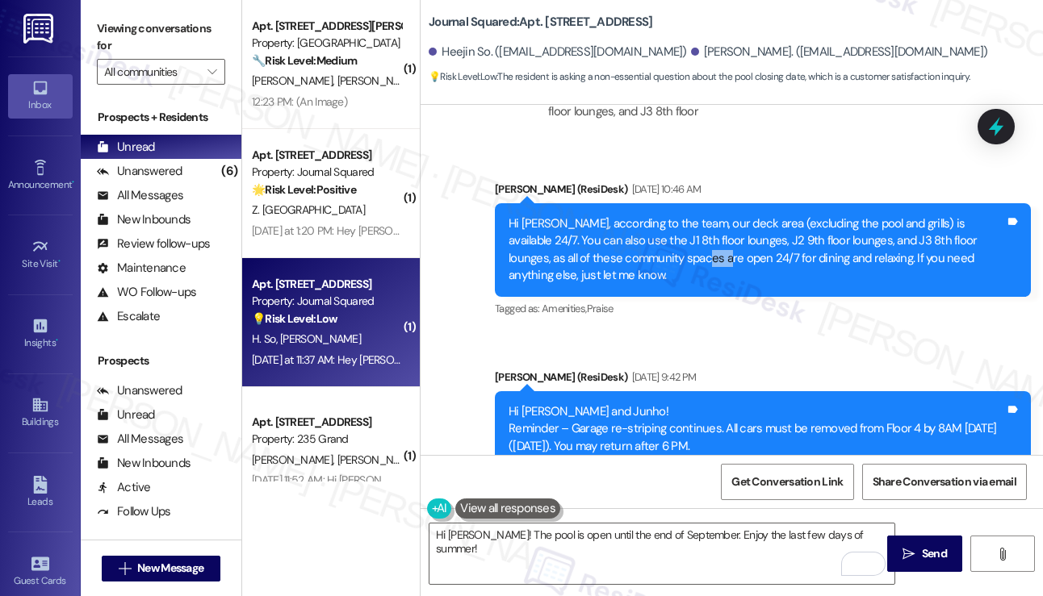
click at [626, 215] on div "Hi Heejin, according to the team, our deck area (excluding the pool and grills)…" at bounding box center [756, 249] width 496 height 69
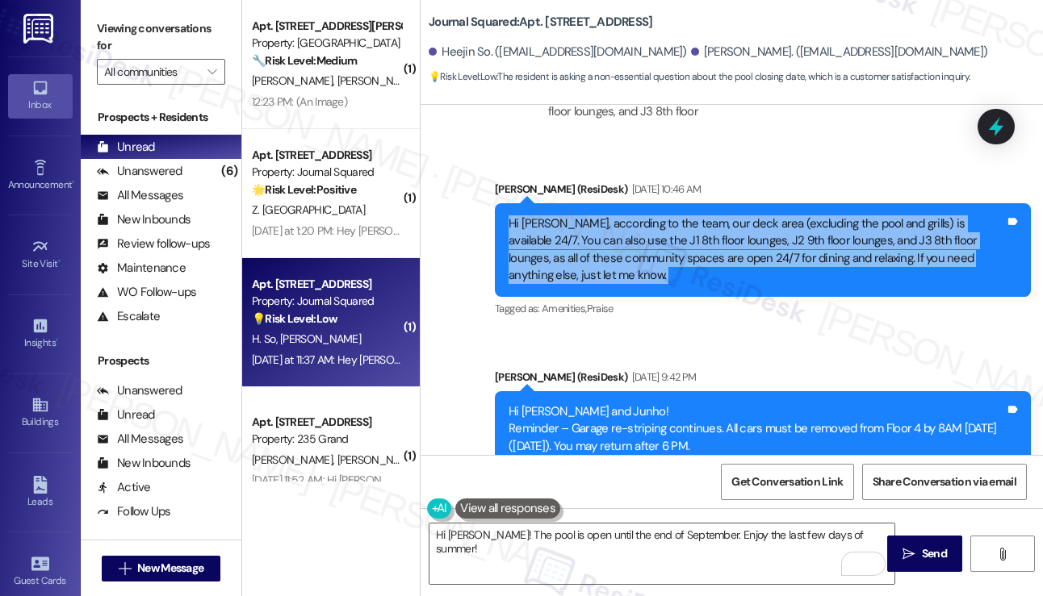
click at [626, 215] on div "Hi Heejin, according to the team, our deck area (excluding the pool and grills)…" at bounding box center [756, 249] width 496 height 69
click at [930, 541] on span "Send" at bounding box center [934, 553] width 25 height 17
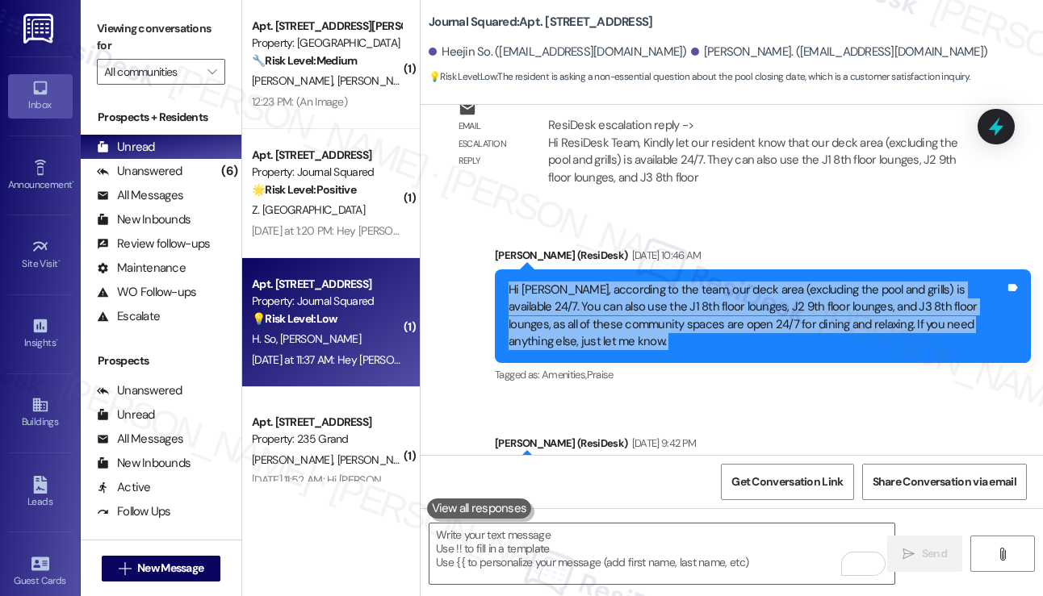
scroll to position [4754, 0]
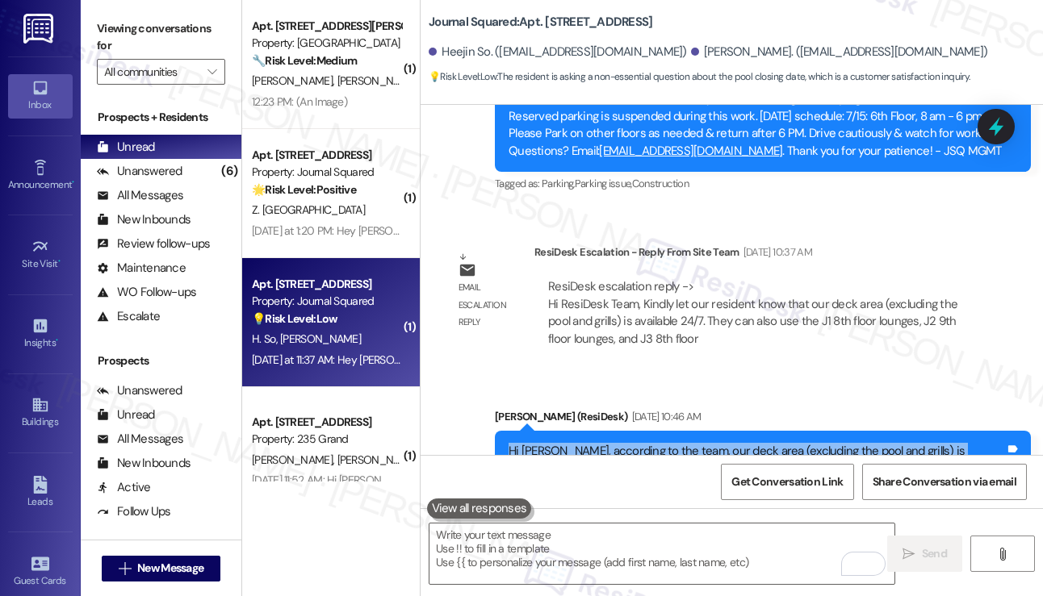
click at [675, 443] on div "Hi Heejin, according to the team, our deck area (excluding the pool and grills)…" at bounding box center [756, 477] width 496 height 69
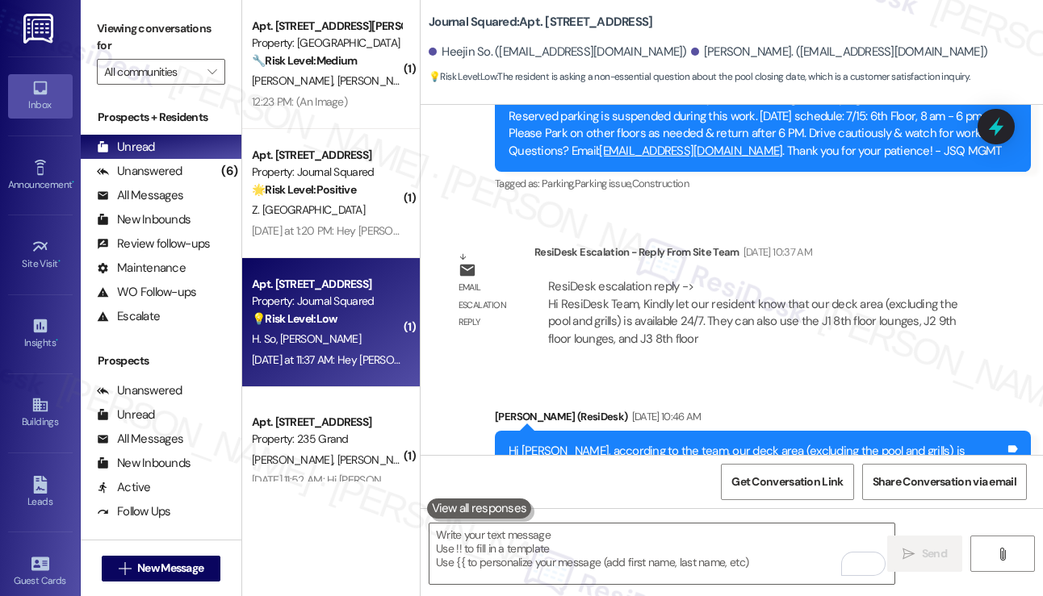
click at [675, 443] on div "Hi Heejin, according to the team, our deck area (excluding the pool and grills)…" at bounding box center [756, 477] width 496 height 69
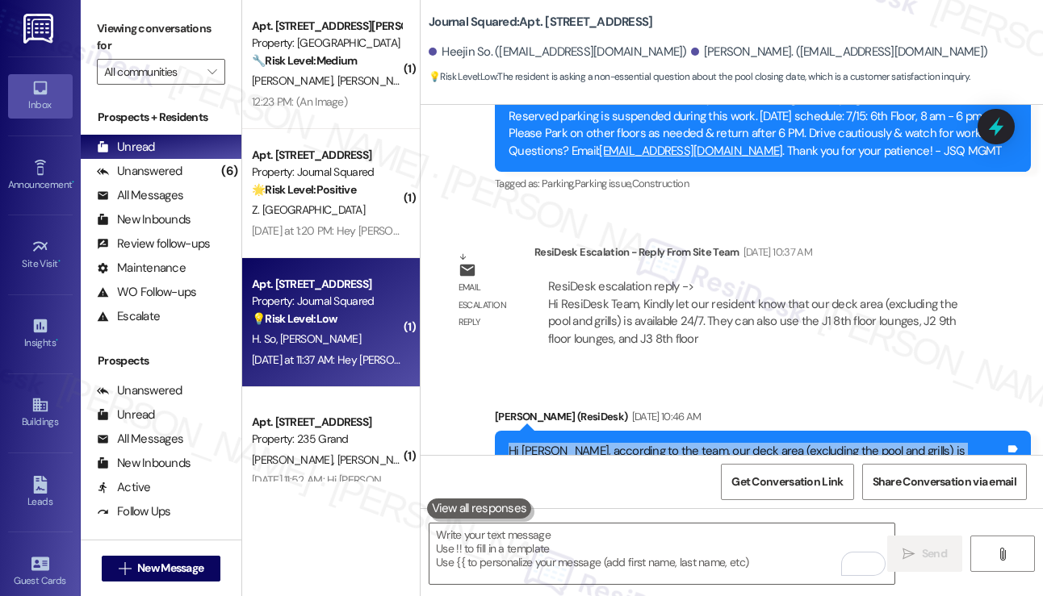
click at [675, 443] on div "Hi Heejin, according to the team, our deck area (excluding the pool and grills)…" at bounding box center [756, 477] width 496 height 69
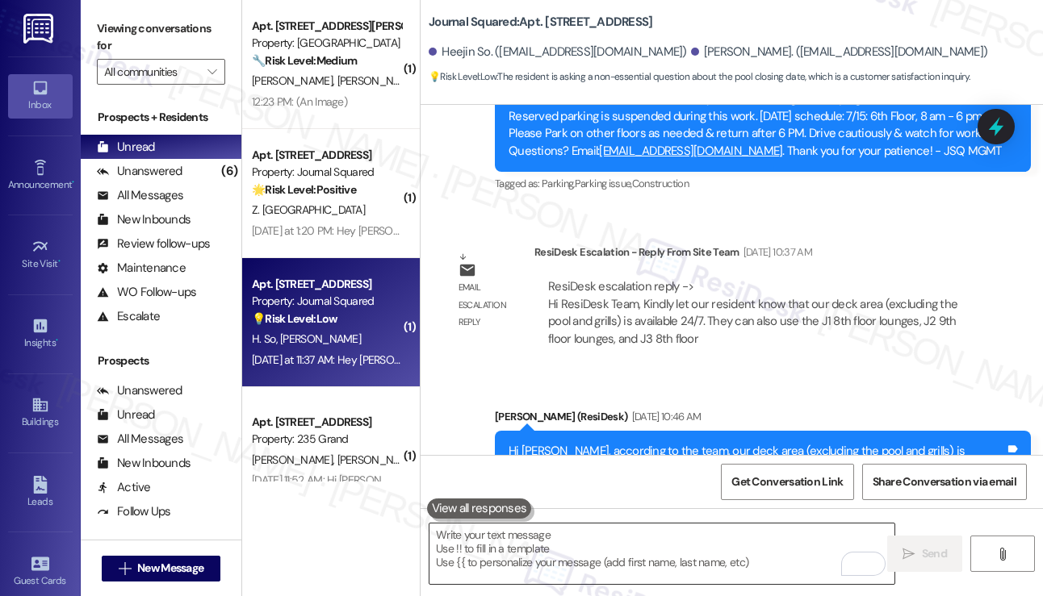
click at [546, 541] on textarea "To enrich screen reader interactions, please activate Accessibility in Grammarl…" at bounding box center [661, 554] width 465 height 61
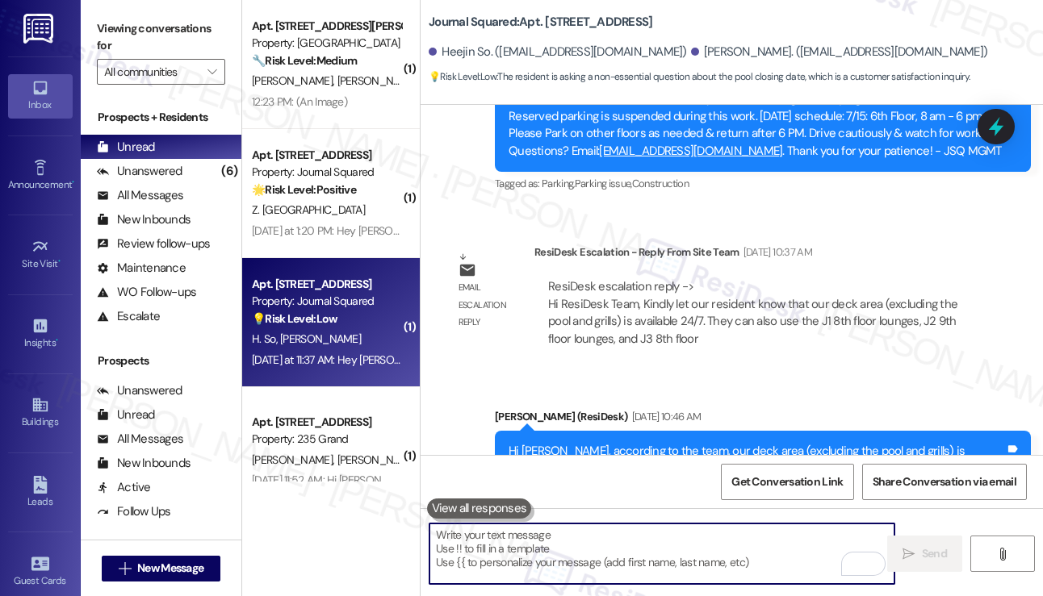
paste textarea "Hi Heejin, according to the team, our deck area (excluding the pool and grills)…"
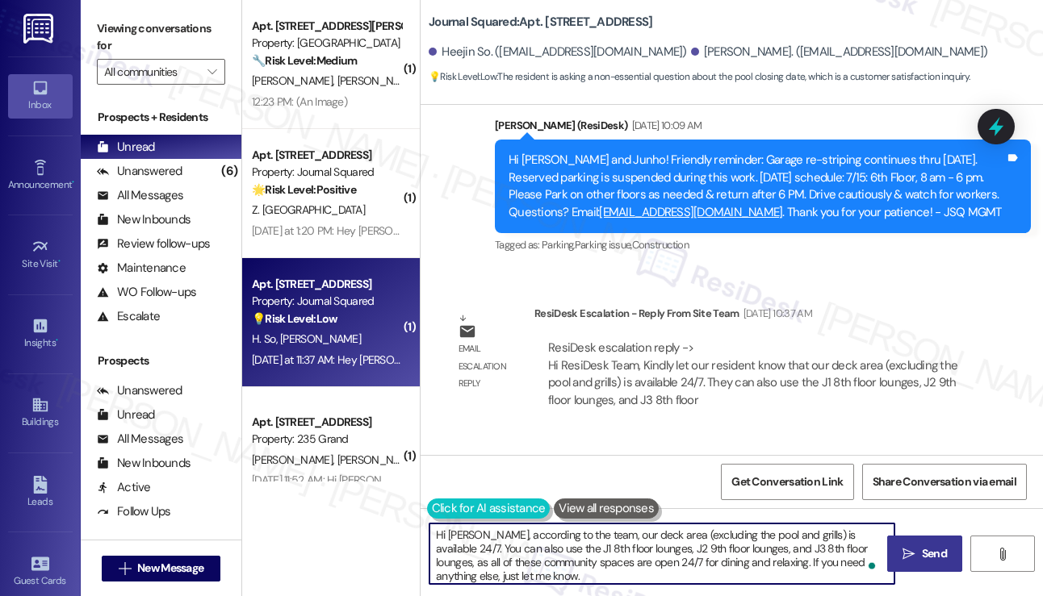
scroll to position [4835, 0]
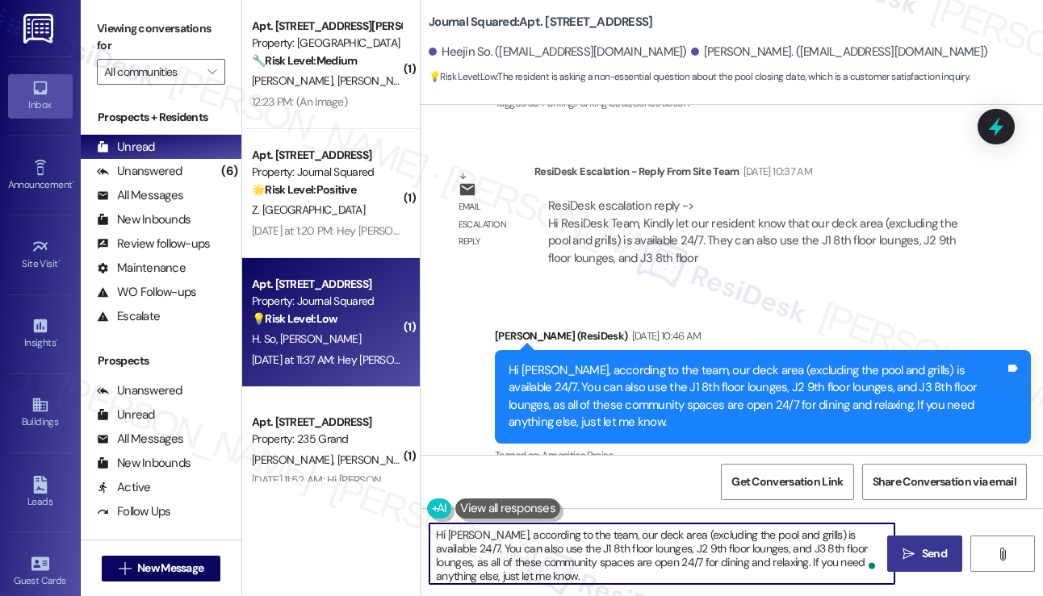
click at [460, 541] on textarea "Hi Heejin, according to the team, our deck area (excluding the pool and grills)…" at bounding box center [661, 554] width 465 height 61
click at [461, 541] on textarea "Hi Heejin, according to the team, our deck area (excluding the pool and grills)…" at bounding box center [661, 554] width 465 height 61
type textarea "Hi Heejin, according to the team, our deck area (excluding the pool and grills)…"
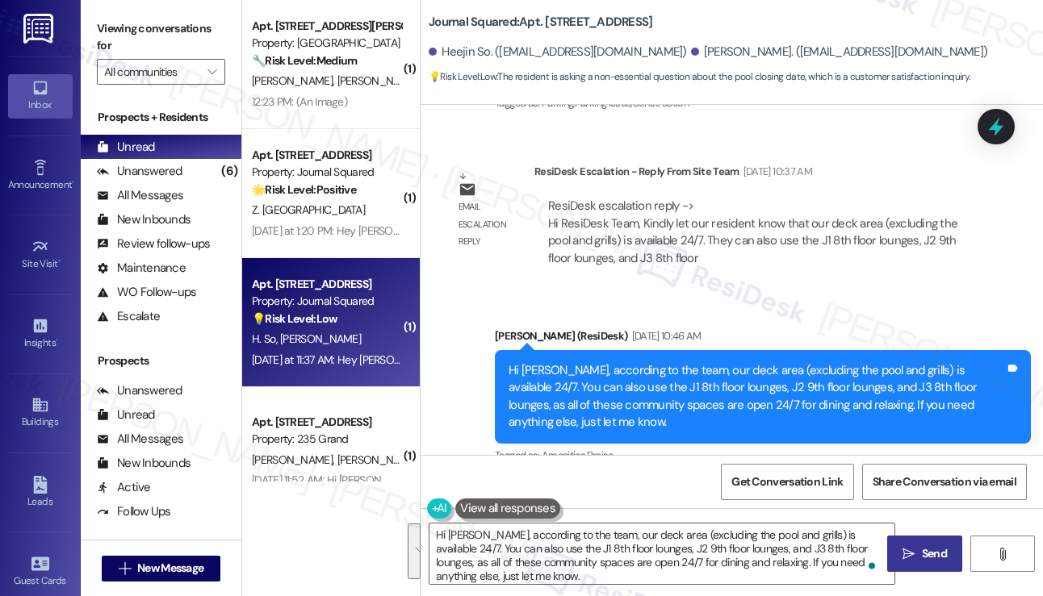
drag, startPoint x: 96, startPoint y: 33, endPoint x: 115, endPoint y: 44, distance: 22.4
click at [96, 33] on div "Viewing conversations for All communities " at bounding box center [161, 50] width 161 height 101
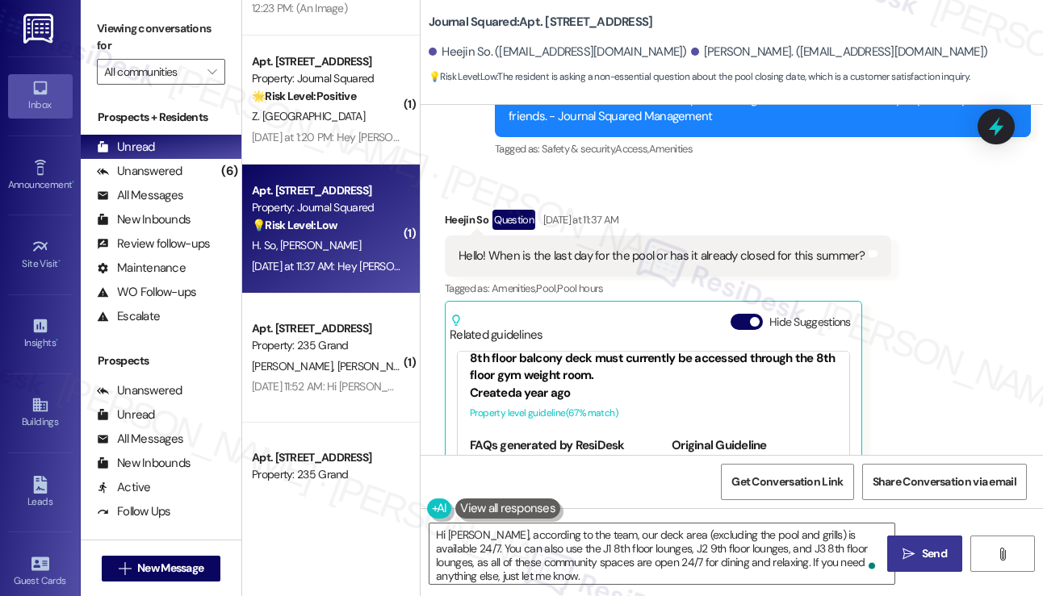
scroll to position [161, 0]
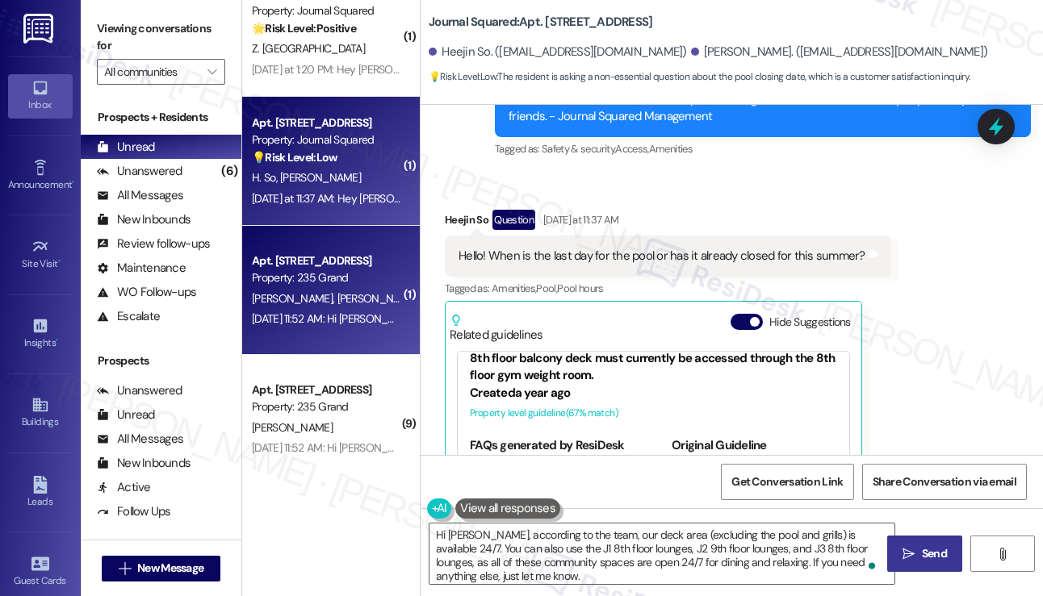
click at [349, 311] on div "Jul 02, 2025 at 11:52 AM: Hi Zikai and Siqi! Please note that Management will b…" at bounding box center [326, 319] width 153 height 20
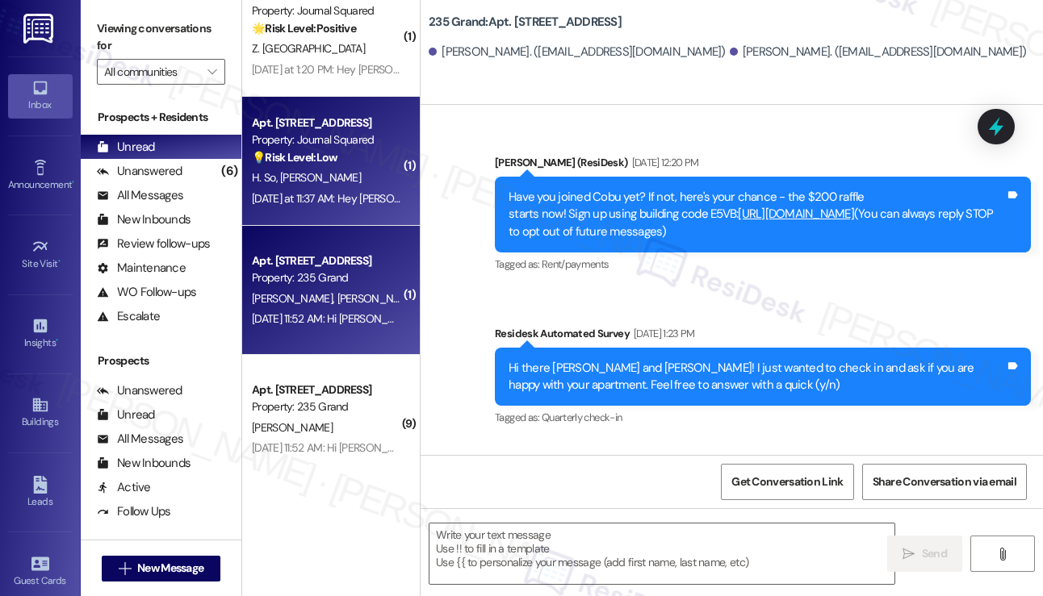
type textarea "Fetching suggested responses. Please feel free to read through the conversation…"
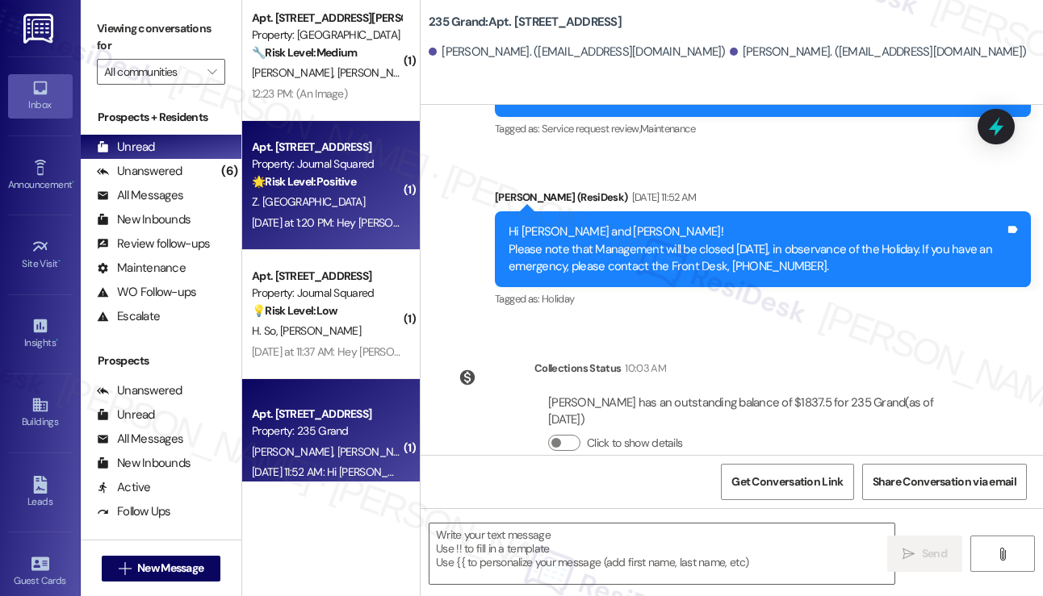
scroll to position [0, 0]
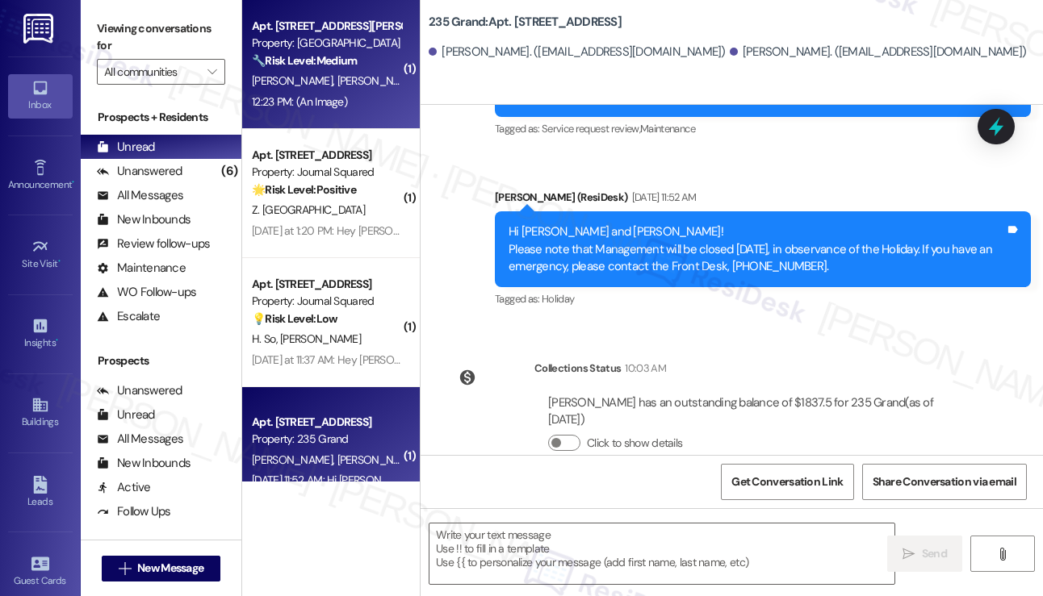
click at [337, 80] on span "M. Eastlack" at bounding box center [377, 80] width 81 height 15
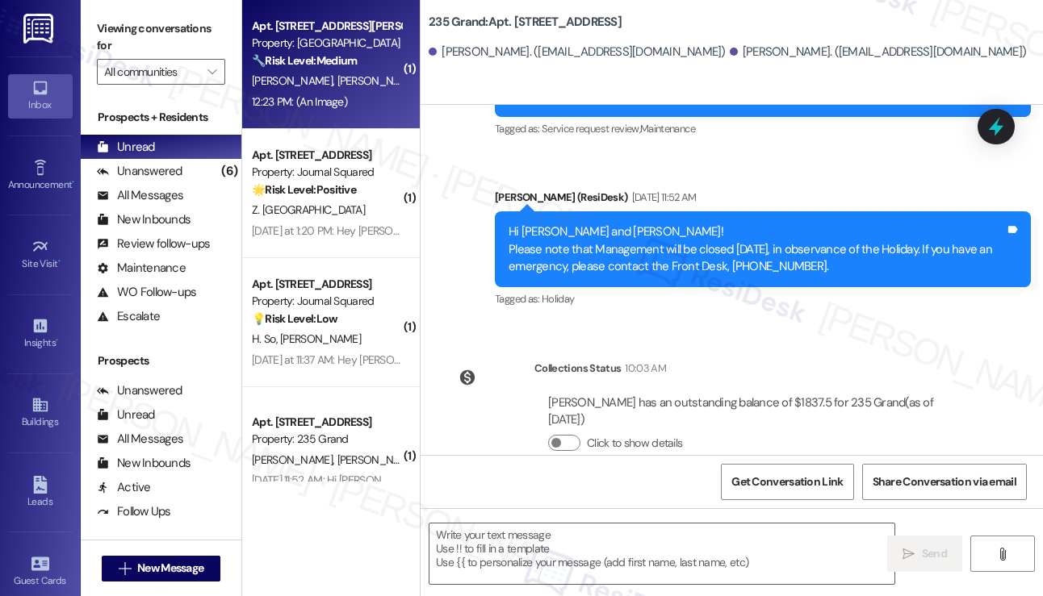
type textarea "Fetching suggested responses. Please feel free to read through the conversation…"
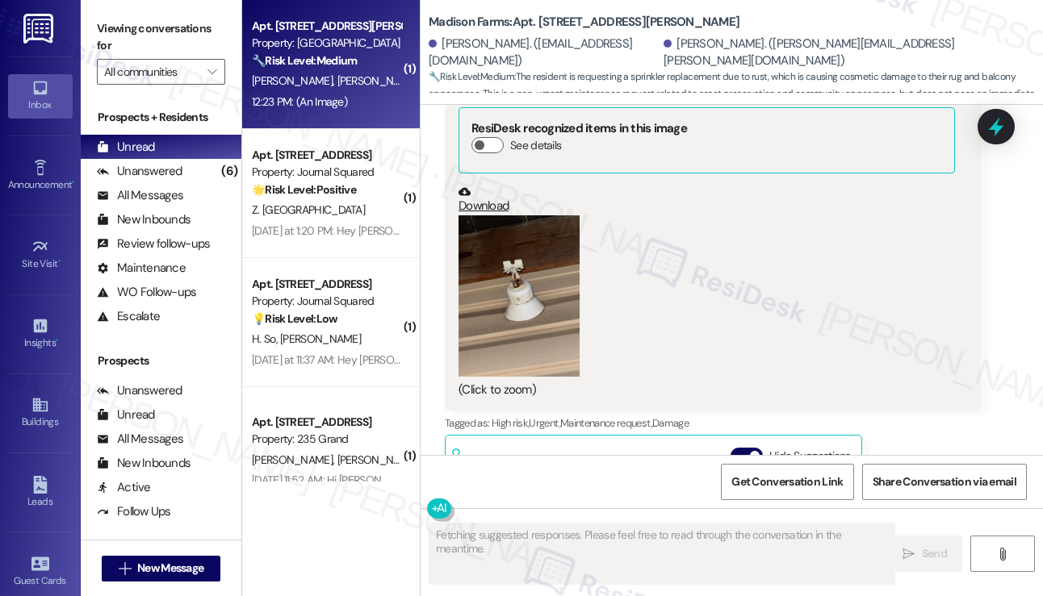
scroll to position [3822, 0]
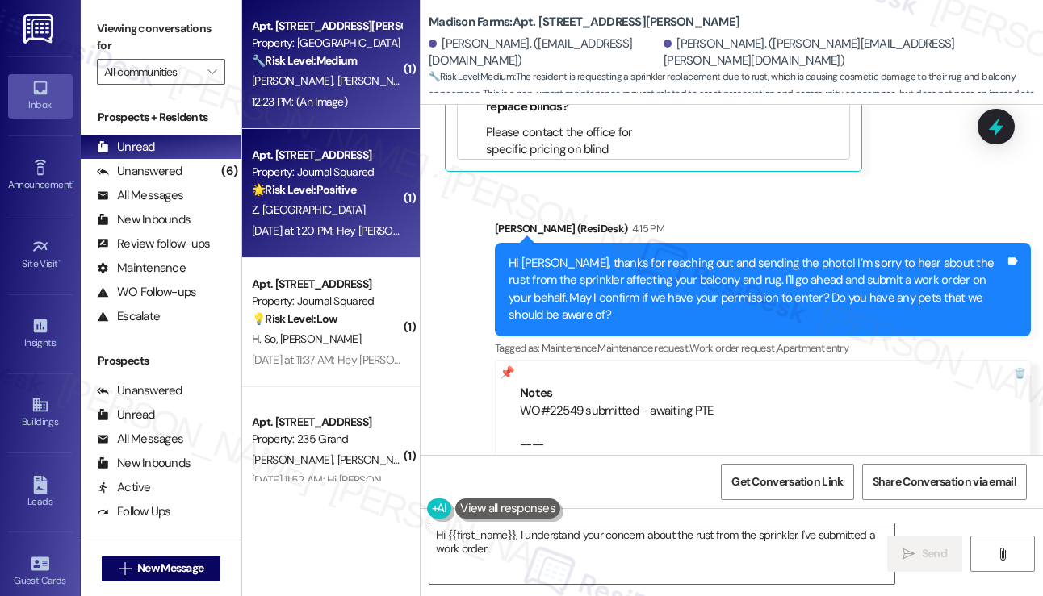
type textarea "Hi {{first_name}}, I understand your concern about the rust from the sprinkler.…"
click at [336, 190] on strong "🌟 Risk Level: Positive" at bounding box center [304, 189] width 104 height 15
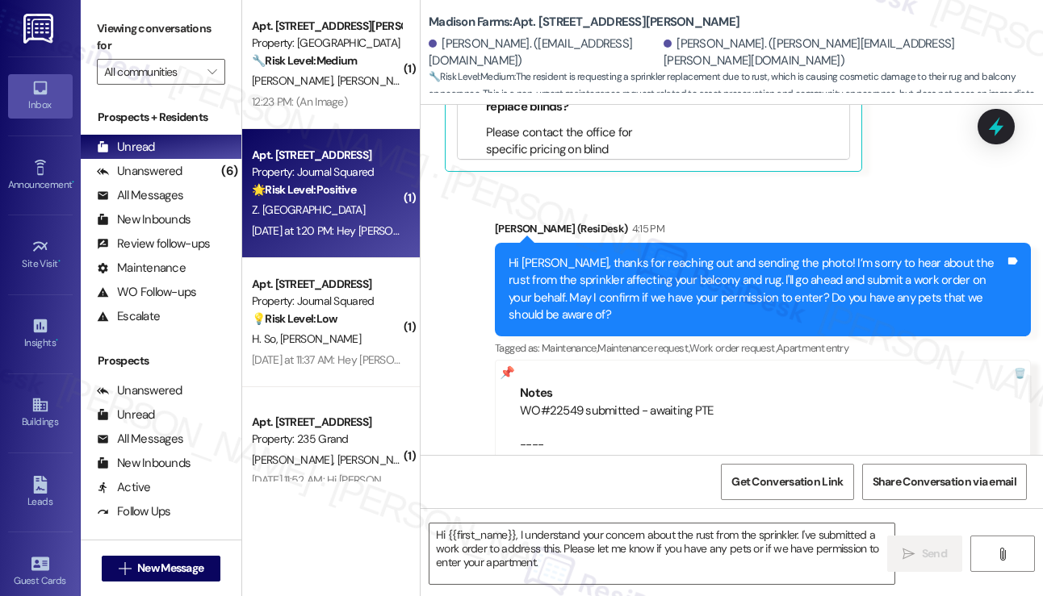
type textarea "Fetching suggested responses. Please feel free to read through the conversation…"
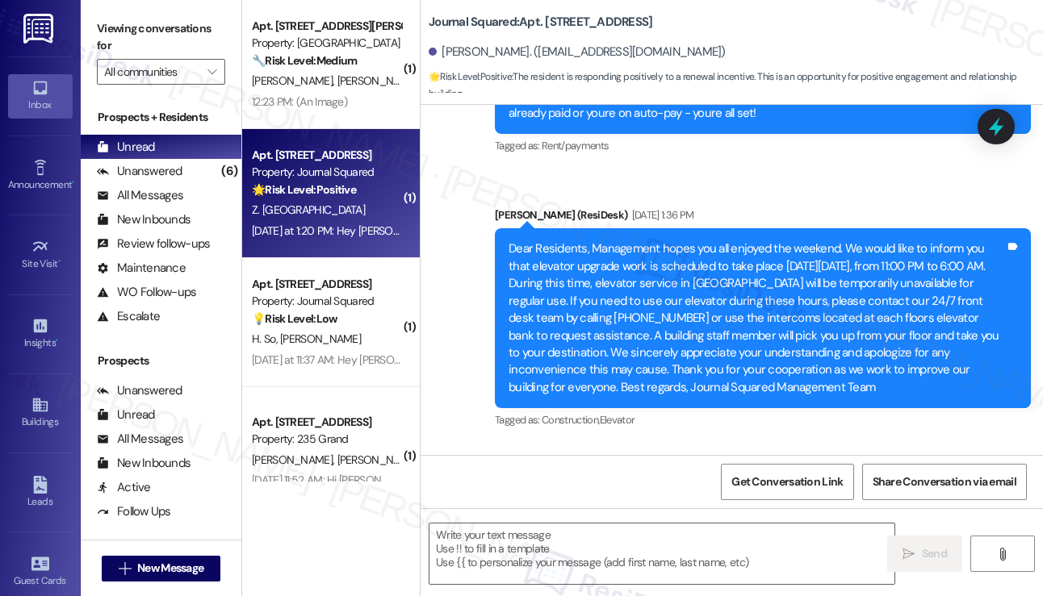
type textarea "Fetching suggested responses. Please feel free to read through the conversation…"
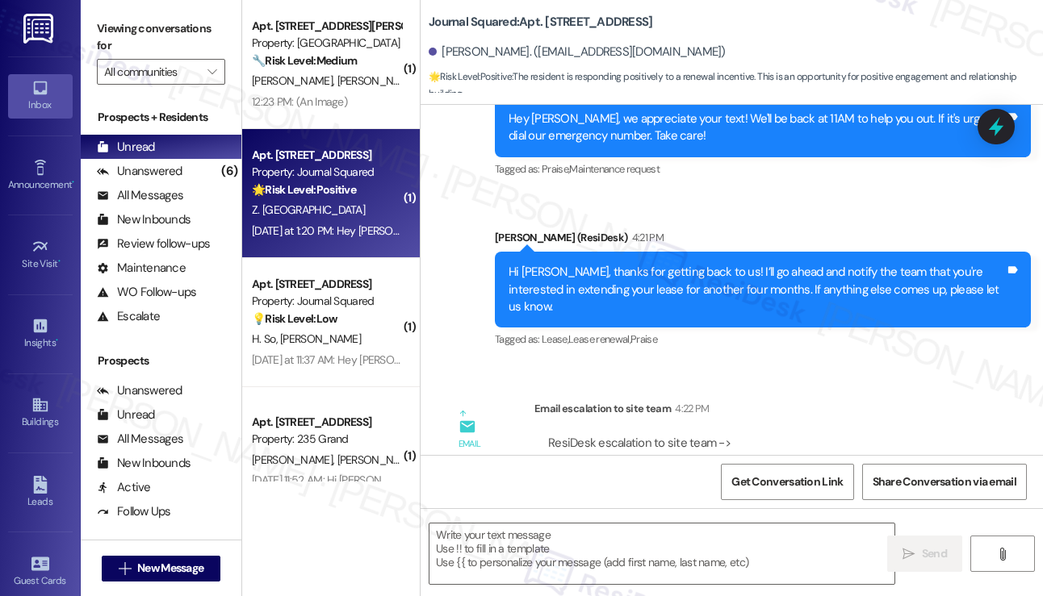
scroll to position [9256, 0]
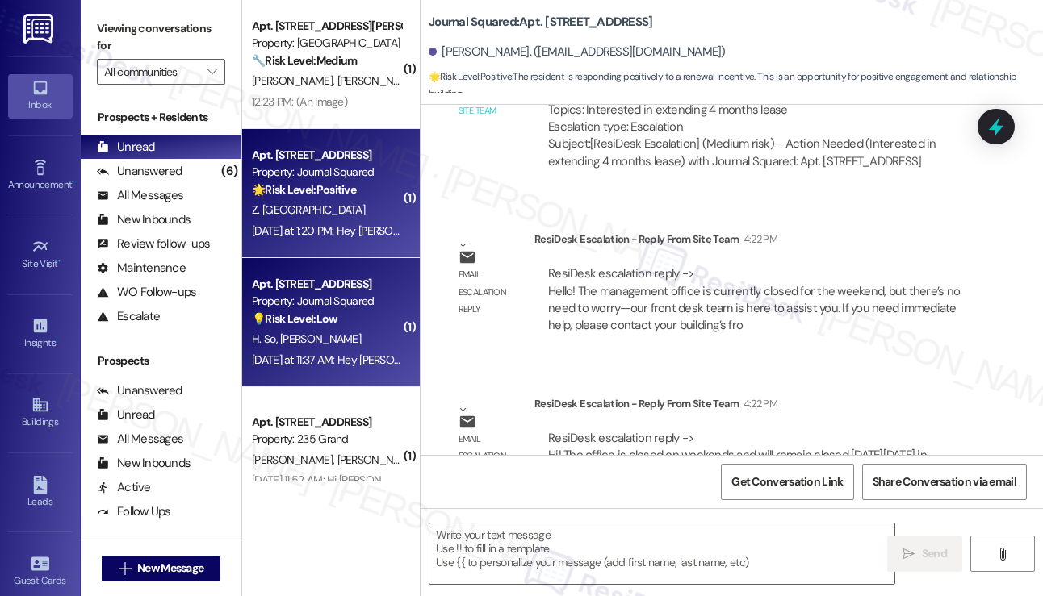
click at [344, 312] on div "💡 Risk Level: Low The resident is asking a non-essential question about the poo…" at bounding box center [326, 319] width 149 height 17
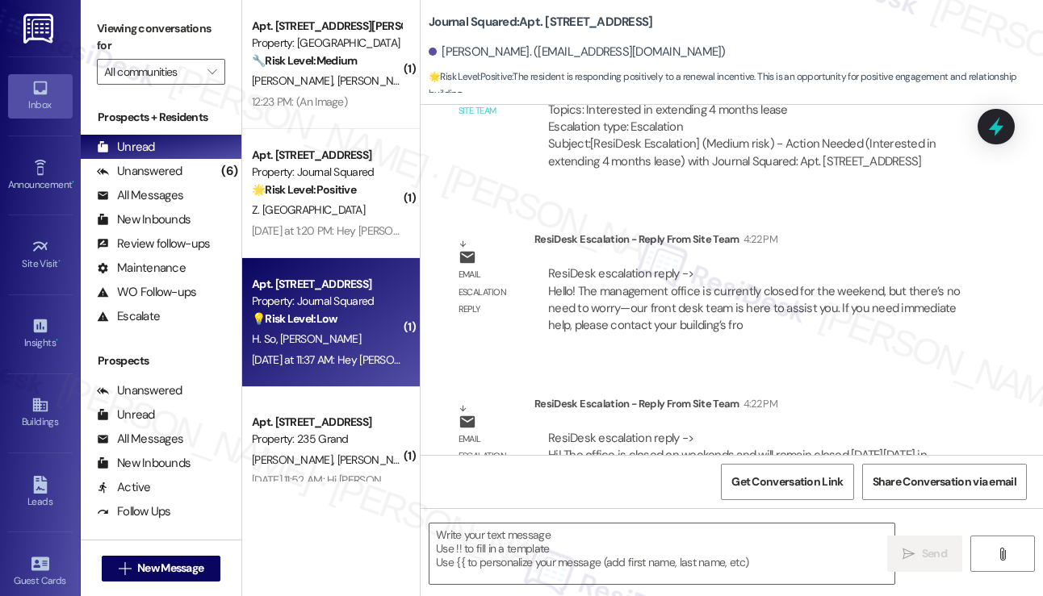
type textarea "Fetching suggested responses. Please feel free to read through the conversation…"
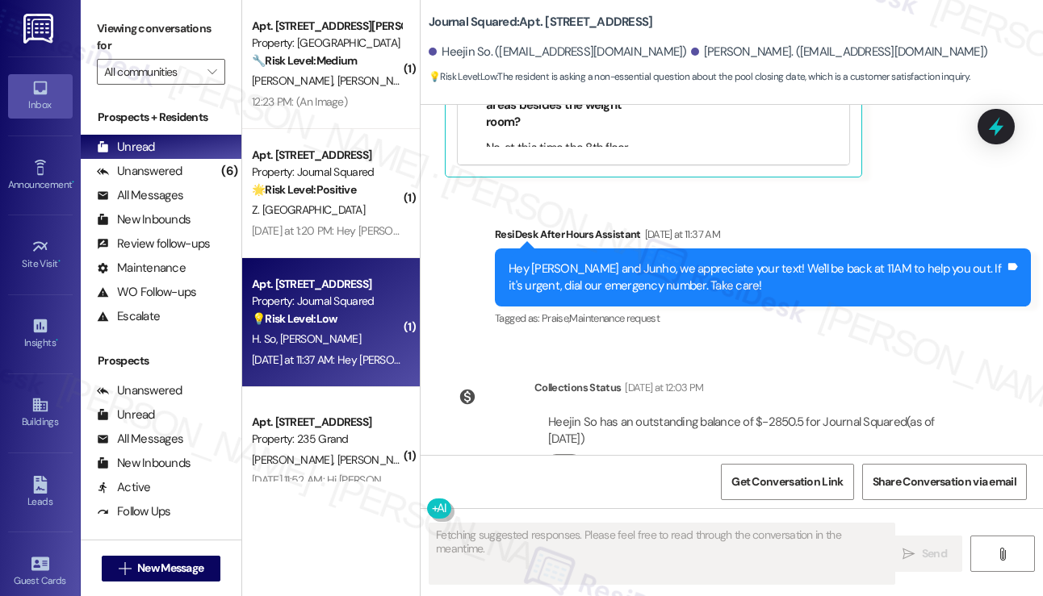
scroll to position [6593, 0]
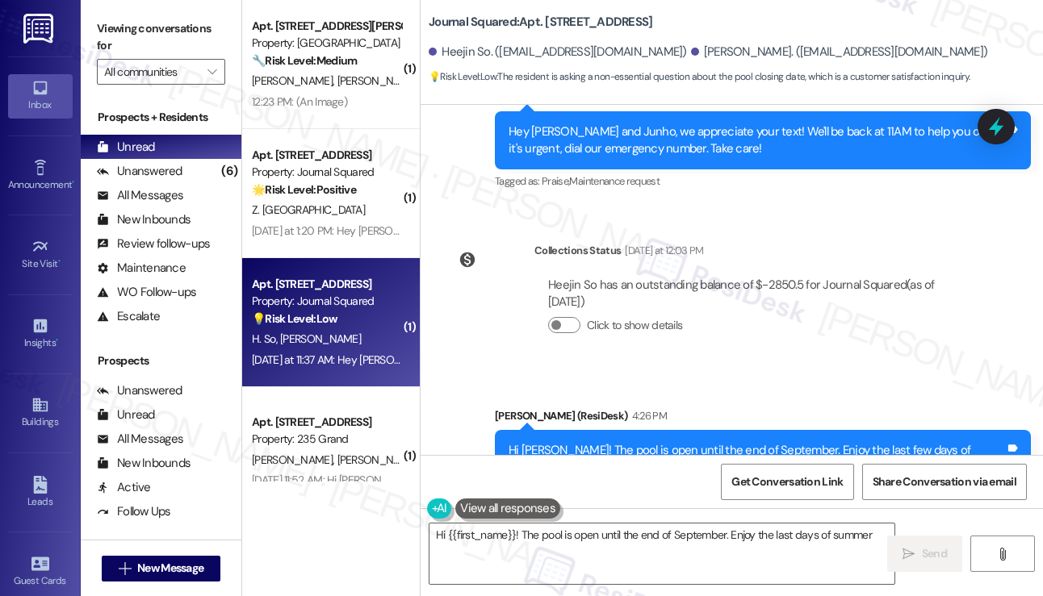
type textarea "Hi {{first_name}}! The pool is open until the end of September. Enjoy the last …"
click at [800, 442] on div "Hi Heejin! The pool is open until the end of September. Enjoy the last few days…" at bounding box center [756, 459] width 496 height 35
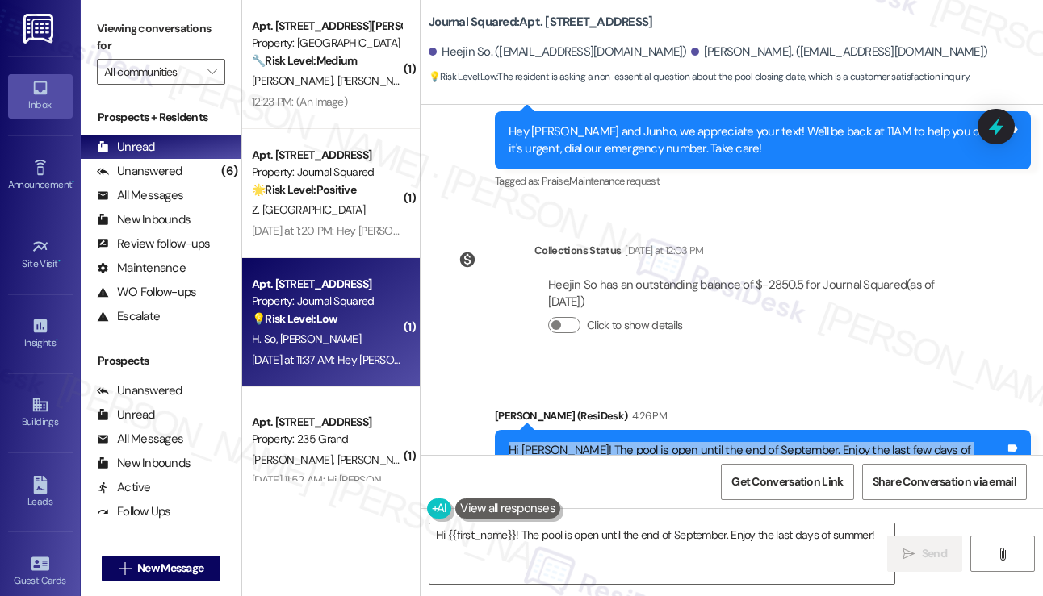
click at [800, 442] on div "Hi Heejin! The pool is open until the end of September. Enjoy the last few days…" at bounding box center [756, 459] width 496 height 35
click at [947, 134] on icon at bounding box center [995, 126] width 27 height 27
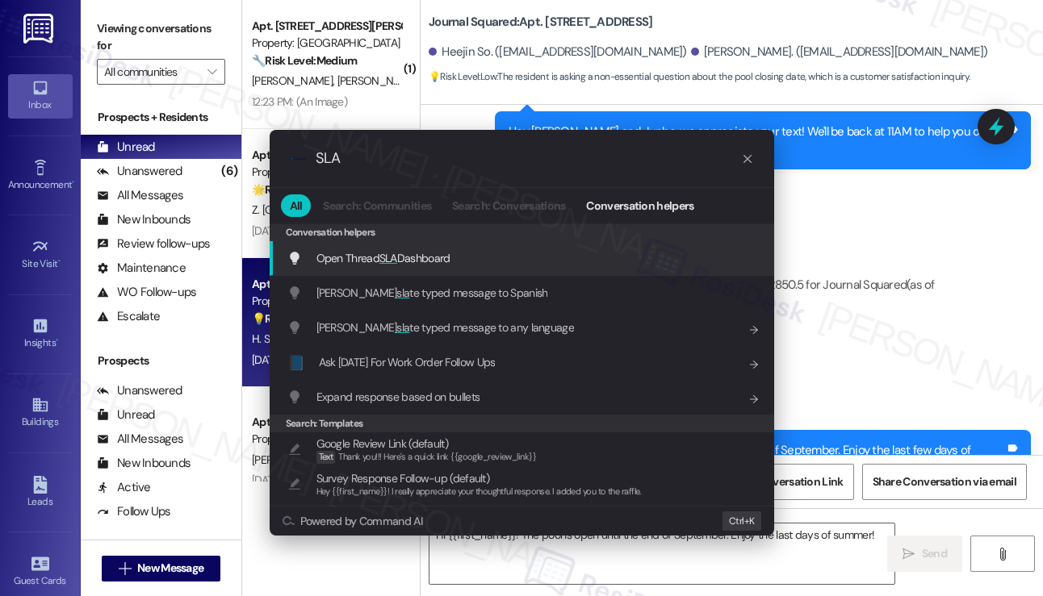
type input "SLA"
click at [577, 241] on div "Open Thread SLA Dashboard Add shortcut" at bounding box center [522, 258] width 504 height 35
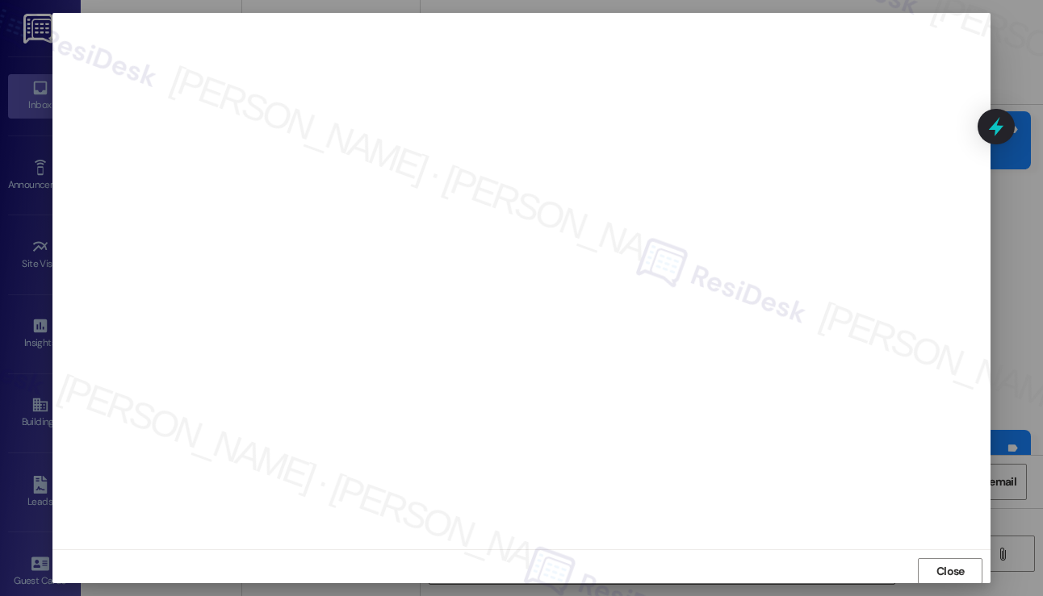
scroll to position [0, 0]
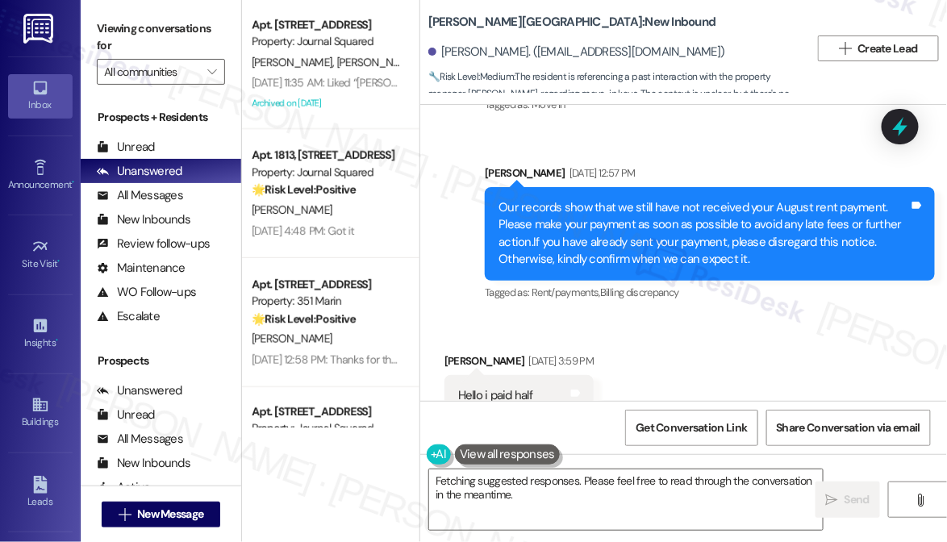
scroll to position [171, 0]
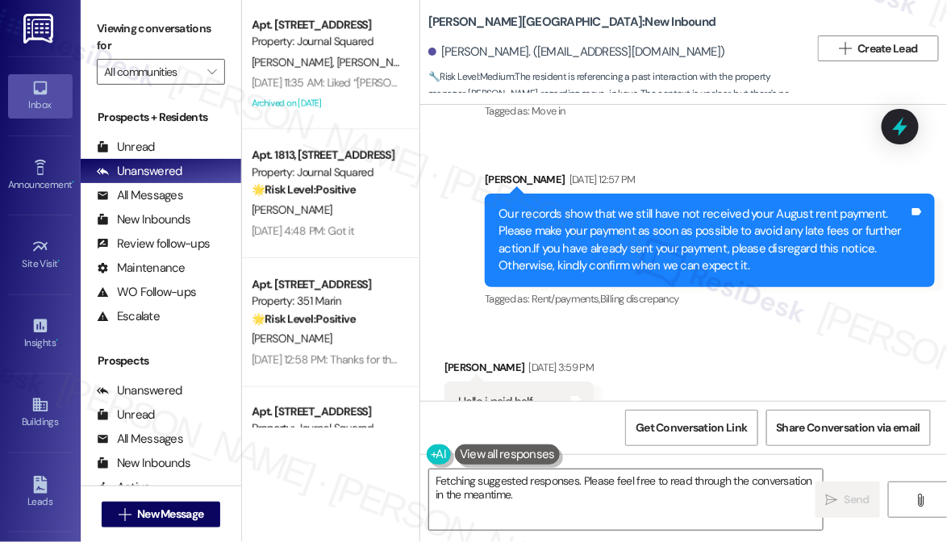
click at [568, 250] on div "Our records show that we still have not received your August rent payment. Plea…" at bounding box center [704, 240] width 411 height 69
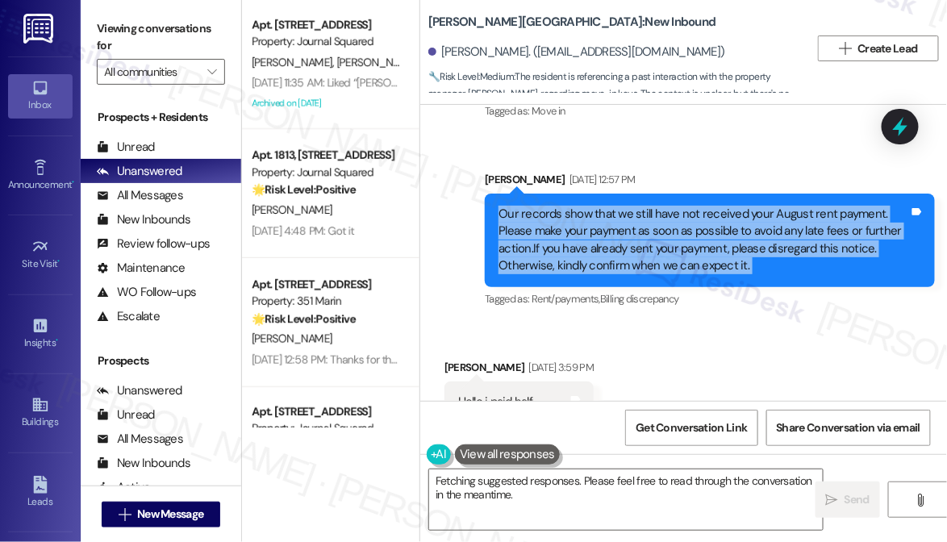
click at [568, 249] on div "Our records show that we still have not received your August rent payment. Plea…" at bounding box center [704, 240] width 411 height 69
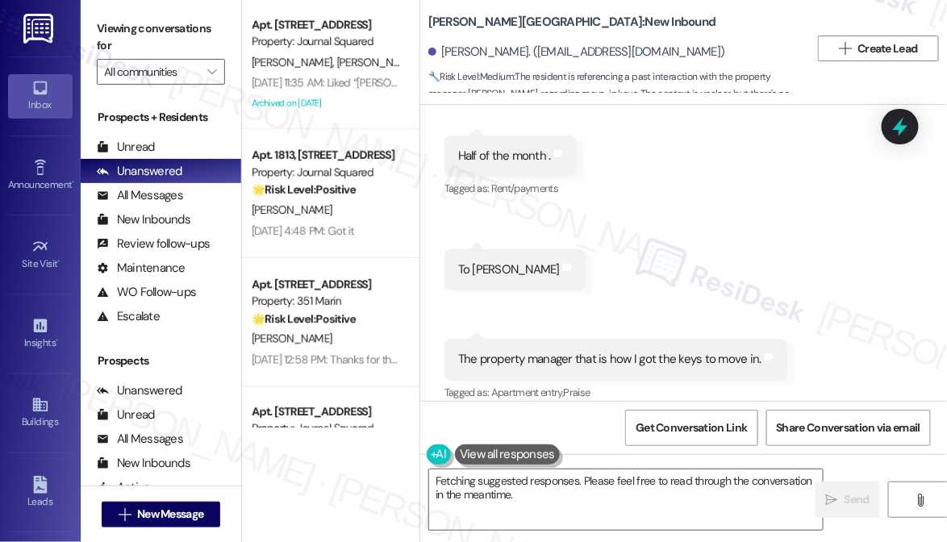
scroll to position [977, 0]
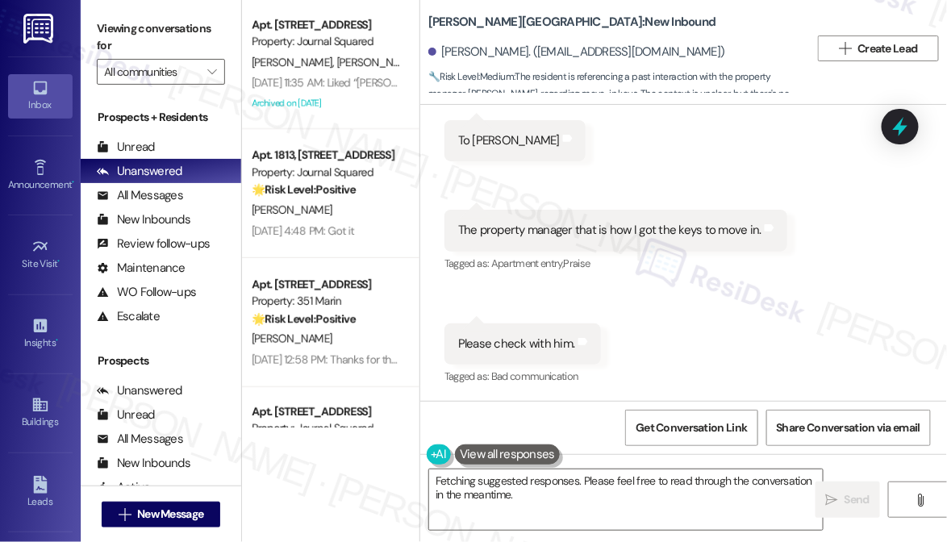
click at [530, 234] on div "The property manager that is how I got the keys to move in." at bounding box center [609, 230] width 303 height 17
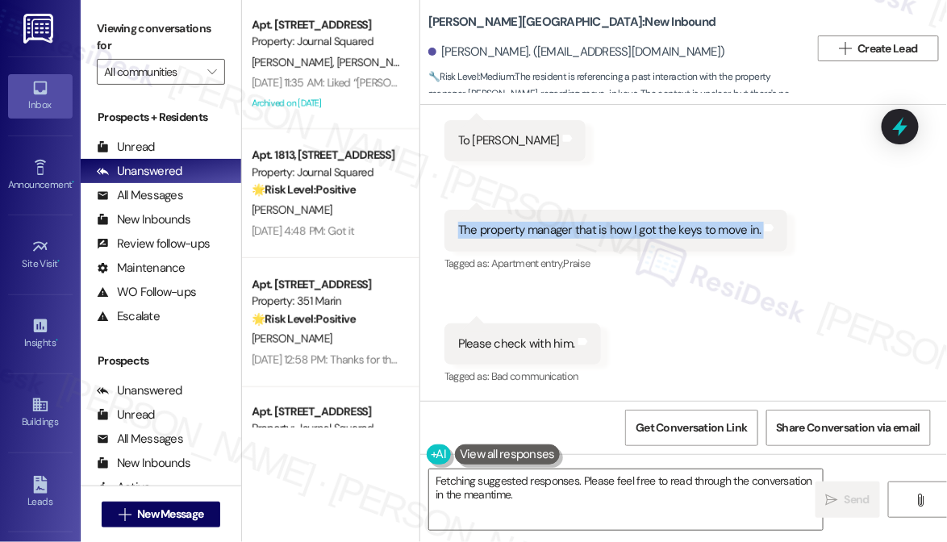
click at [530, 234] on div "The property manager that is how I got the keys to move in." at bounding box center [609, 230] width 303 height 17
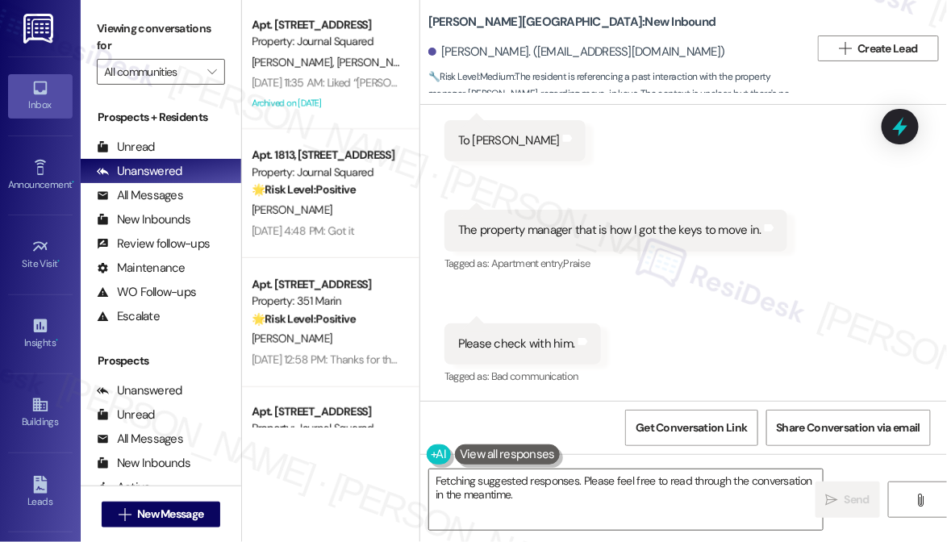
click at [497, 349] on div "Please check with him." at bounding box center [516, 344] width 117 height 17
click at [498, 350] on div "Please check with him." at bounding box center [516, 344] width 117 height 17
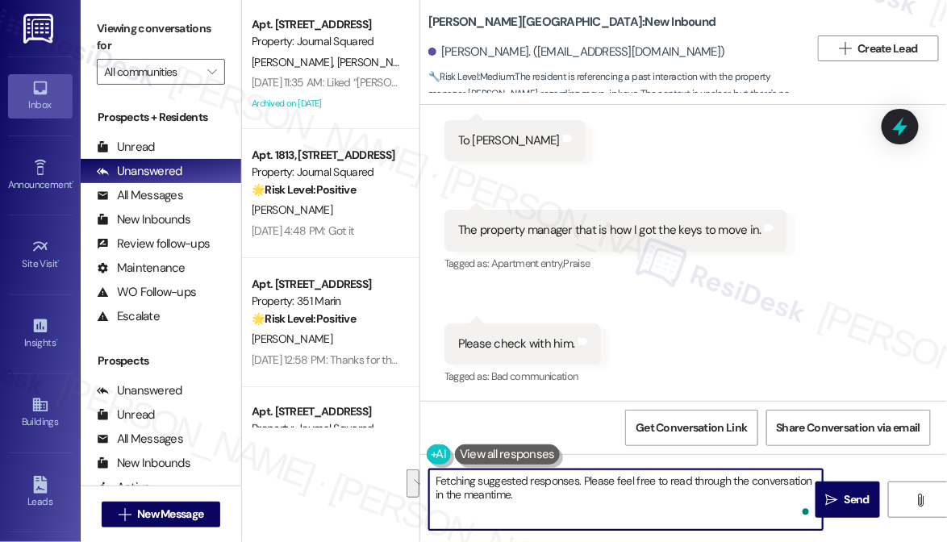
drag, startPoint x: 723, startPoint y: 513, endPoint x: 546, endPoint y: 492, distance: 178.0
click at [546, 492] on textarea "Hi {{first_name}}, thank you for letting us know! I understand you paid half a …" at bounding box center [626, 500] width 394 height 61
click at [548, 492] on textarea "Hi {{first_name}}, thank you for letting us know! I understand you paid half a …" at bounding box center [626, 500] width 394 height 61
drag, startPoint x: 649, startPoint y: 492, endPoint x: 550, endPoint y: 492, distance: 98.4
click at [550, 492] on textarea "Hi {{first_name}}, thank you for letting us know! I understand you paid half a …" at bounding box center [626, 500] width 394 height 61
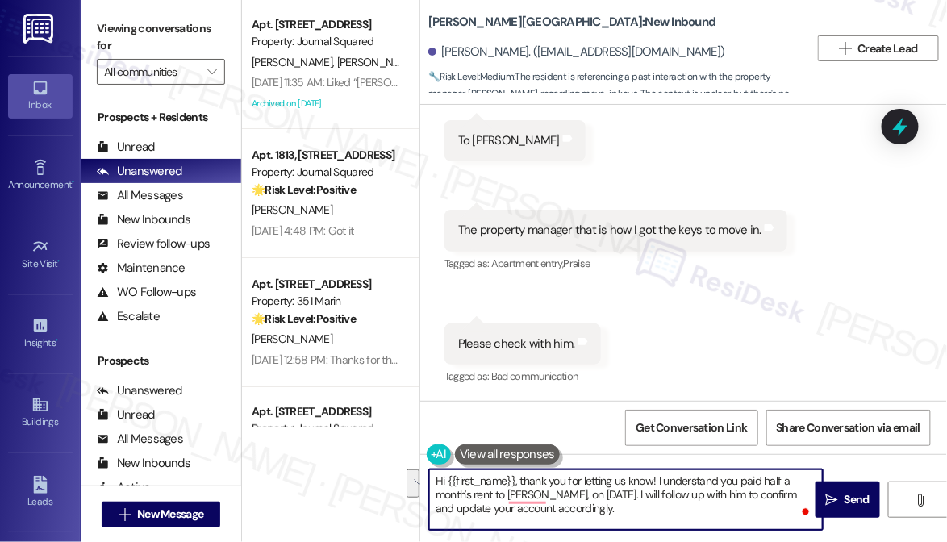
drag, startPoint x: 608, startPoint y: 516, endPoint x: 625, endPoint y: 492, distance: 28.4
click at [625, 492] on textarea "Hi {{first_name}}, thank you for letting us know! I understand you paid half a …" at bounding box center [626, 500] width 394 height 61
click at [628, 490] on textarea "Hi {{first_name}}, thank you for letting us know! I understand you paid half a …" at bounding box center [626, 500] width 394 height 61
click at [711, 492] on textarea "Hi {{first_name}}, thank you for letting us know! I understand you paid half a …" at bounding box center [626, 500] width 394 height 61
drag, startPoint x: 711, startPoint y: 492, endPoint x: 711, endPoint y: 508, distance: 15.3
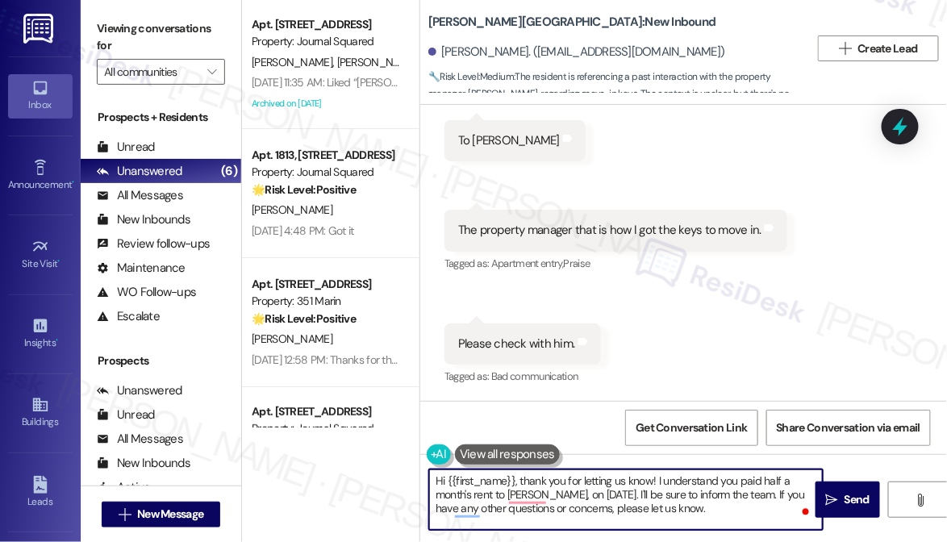
click at [621, 473] on textarea "Hi {{first_name}}, thank you for letting us know! I understand you paid half a …" at bounding box center [626, 500] width 394 height 61
click at [674, 487] on textarea "Hi {{first_name}}, thank you for letting us know! I understand you paid half a …" at bounding box center [626, 500] width 394 height 61
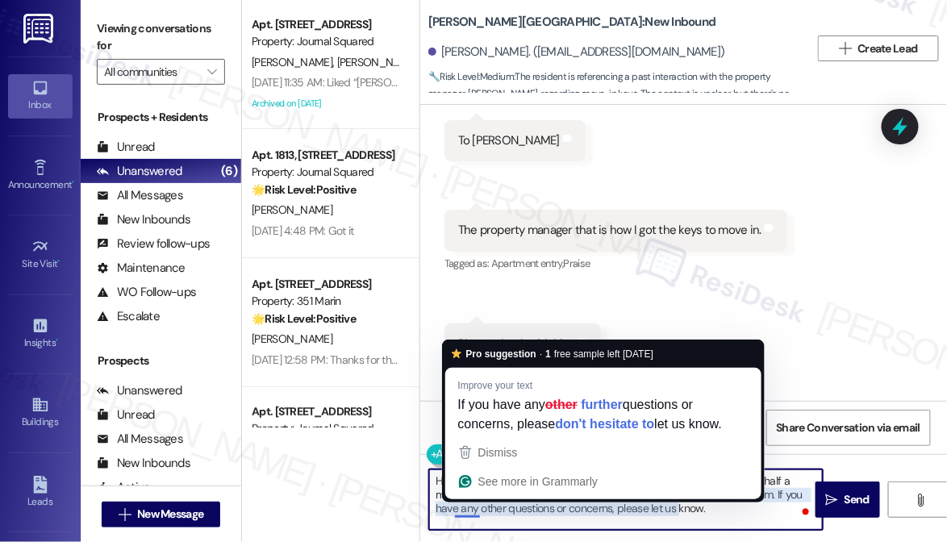
click at [470, 504] on textarea "Hi {{first_name}}, thank you for letting us know! I understand you paid half a …" at bounding box center [626, 500] width 394 height 61
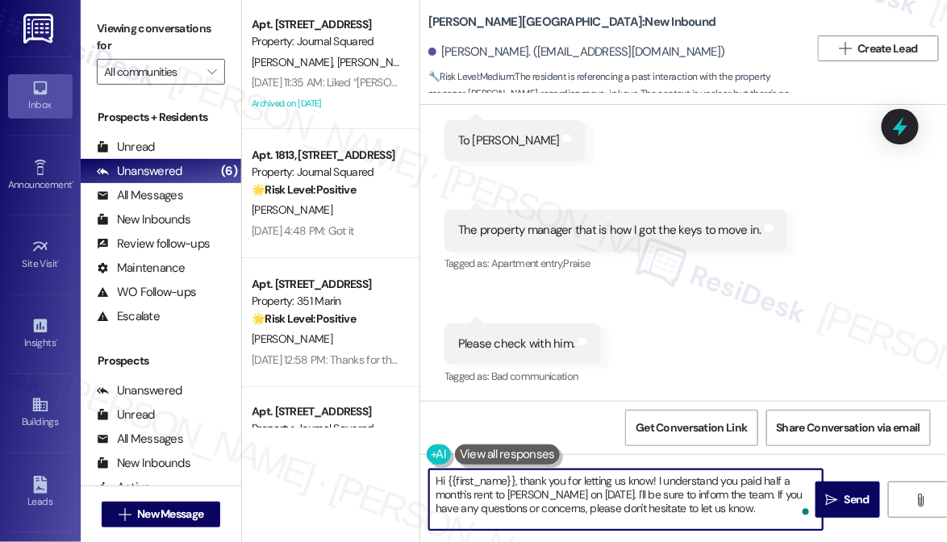
drag, startPoint x: 784, startPoint y: 518, endPoint x: 794, endPoint y: 518, distance: 10.5
click at [784, 518] on textarea "Hi {{first_name}}, thank you for letting us know! I understand you paid half a …" at bounding box center [626, 500] width 394 height 61
type textarea "Hi {{first_name}}, thank you for letting us know! I understand you paid half a …"
click at [863, 508] on button " Send" at bounding box center [848, 500] width 65 height 36
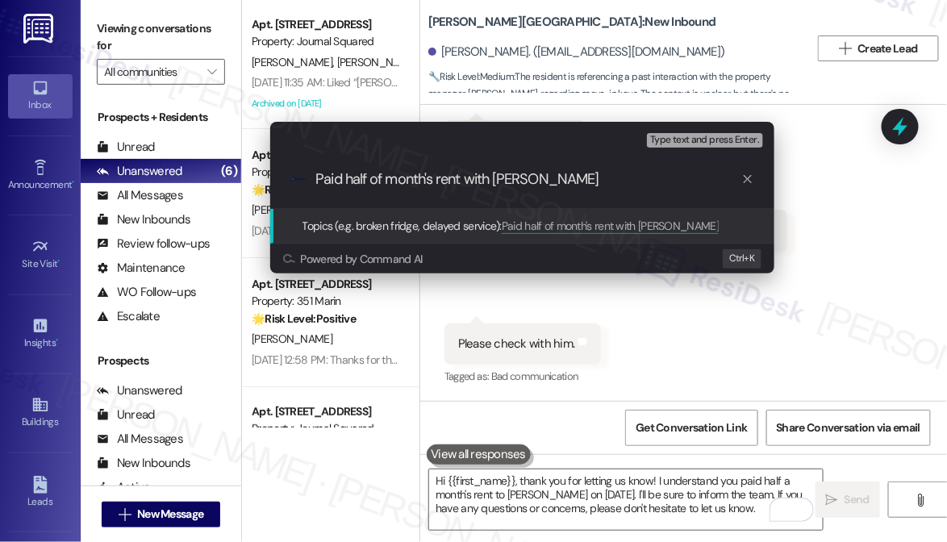
type input "Paid half of month's rent with Charles"
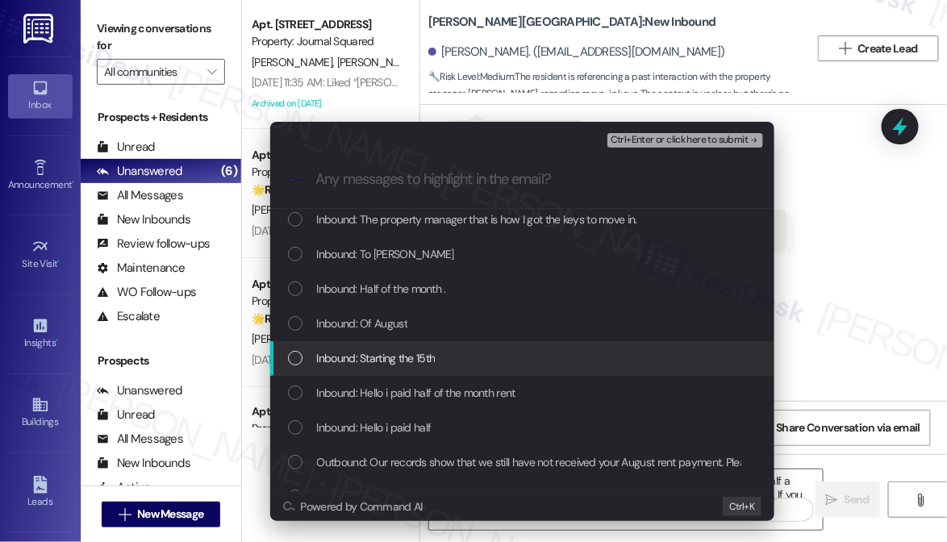
scroll to position [65, 0]
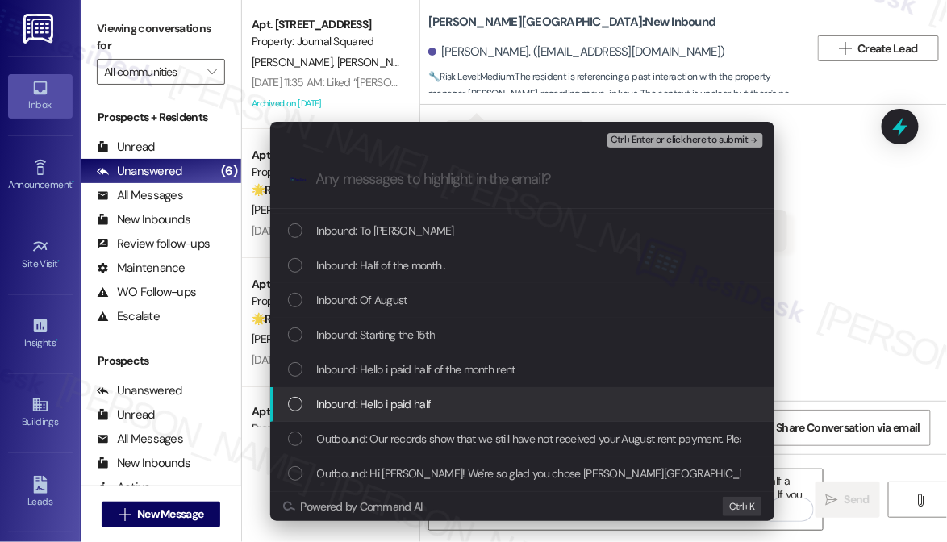
click at [417, 395] on span "Inbound: Hello i paid half" at bounding box center [374, 404] width 115 height 18
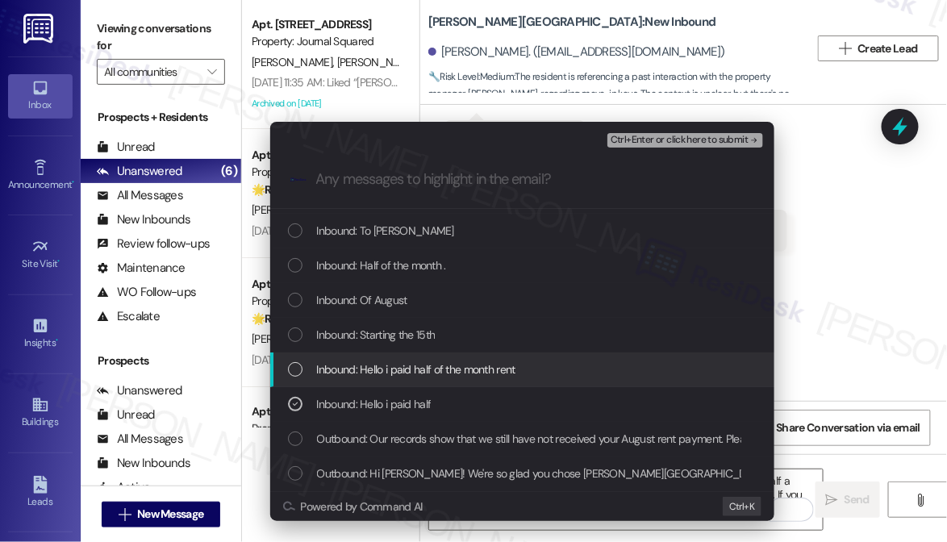
click at [428, 374] on span "Inbound: Hello i paid half of the month rent" at bounding box center [416, 370] width 199 height 18
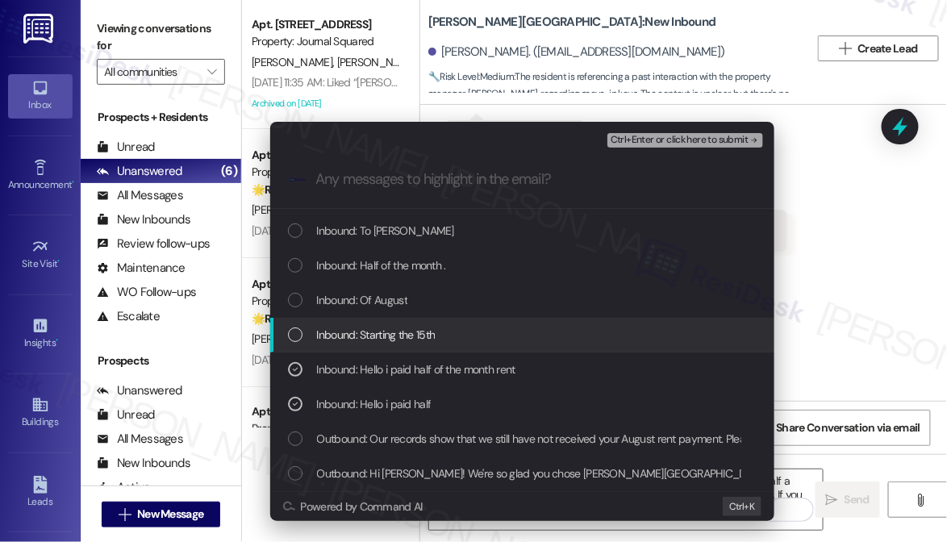
click at [433, 344] on span "Inbound: Starting the 15th" at bounding box center [376, 335] width 119 height 18
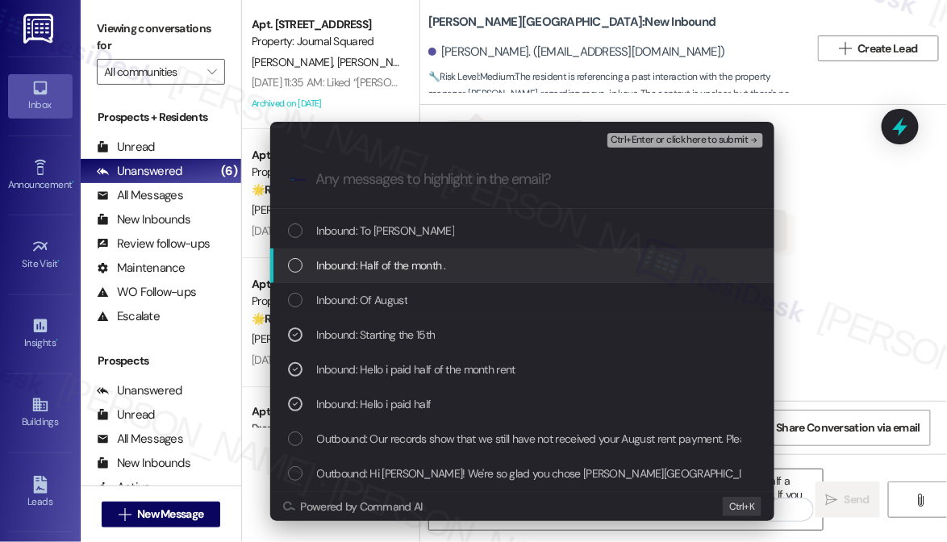
click at [444, 272] on span "Inbound: Half of the month ." at bounding box center [381, 266] width 129 height 18
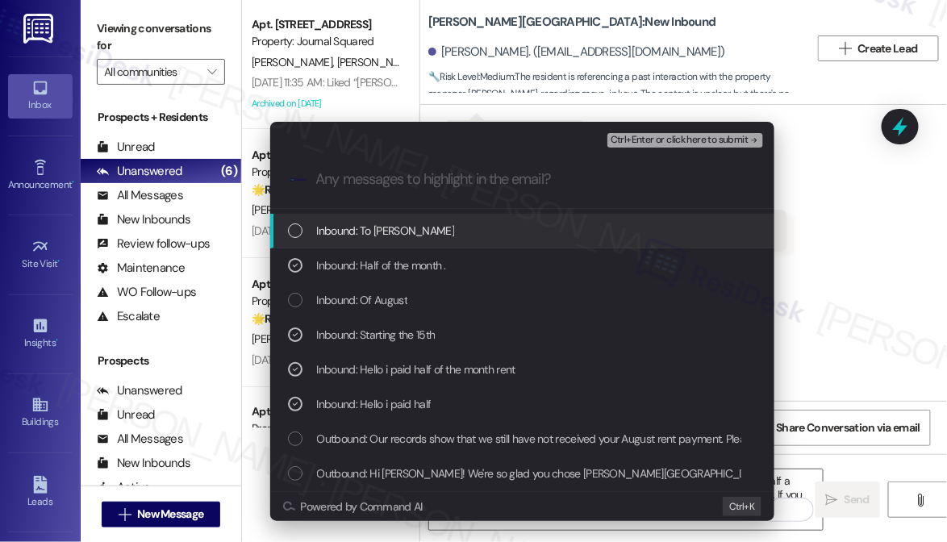
click at [387, 228] on span "Inbound: To Charles" at bounding box center [386, 231] width 138 height 18
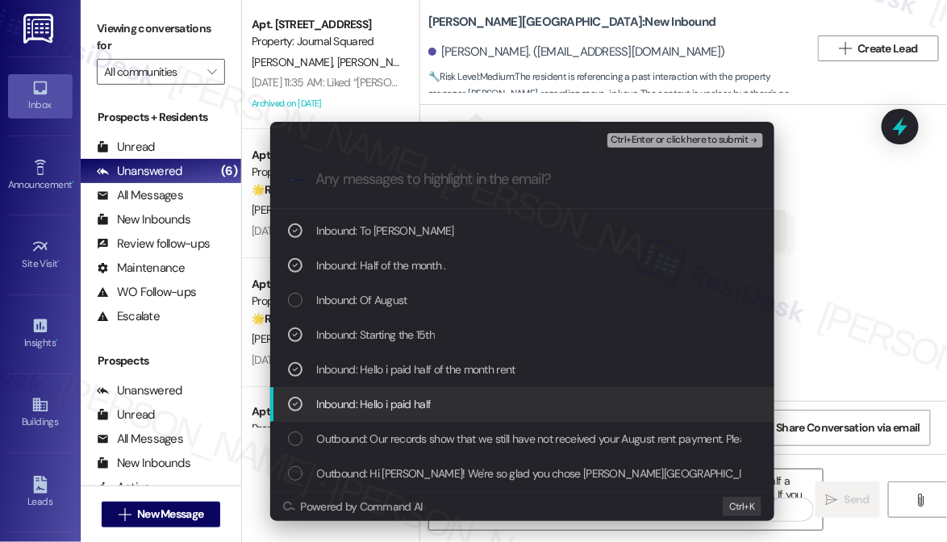
click at [391, 407] on span "Inbound: Hello i paid half" at bounding box center [374, 404] width 115 height 18
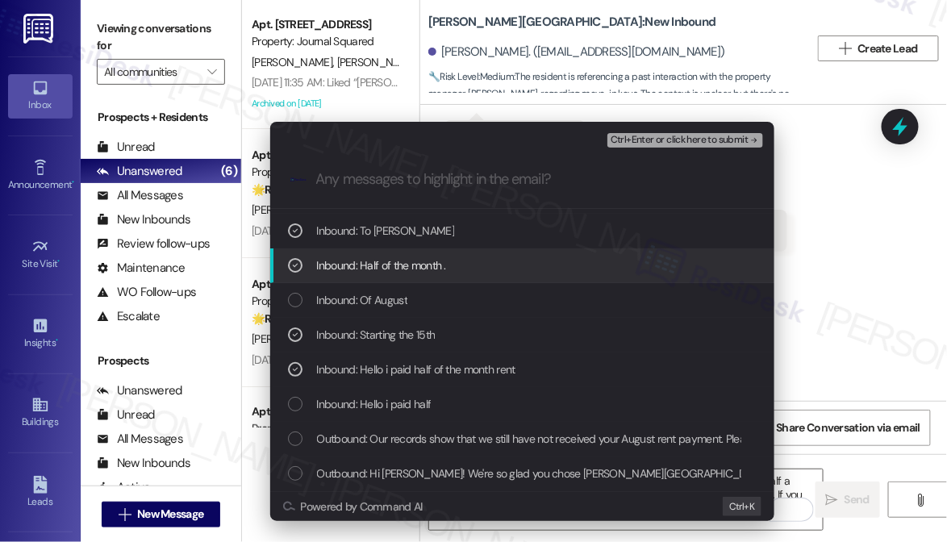
scroll to position [0, 0]
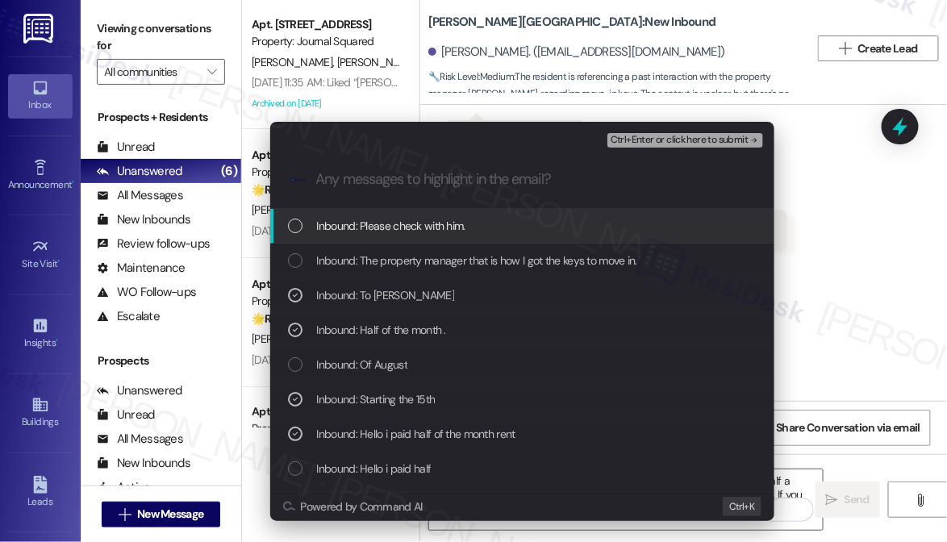
click at [714, 138] on span "Ctrl+Enter or click here to submit" at bounding box center [680, 140] width 138 height 11
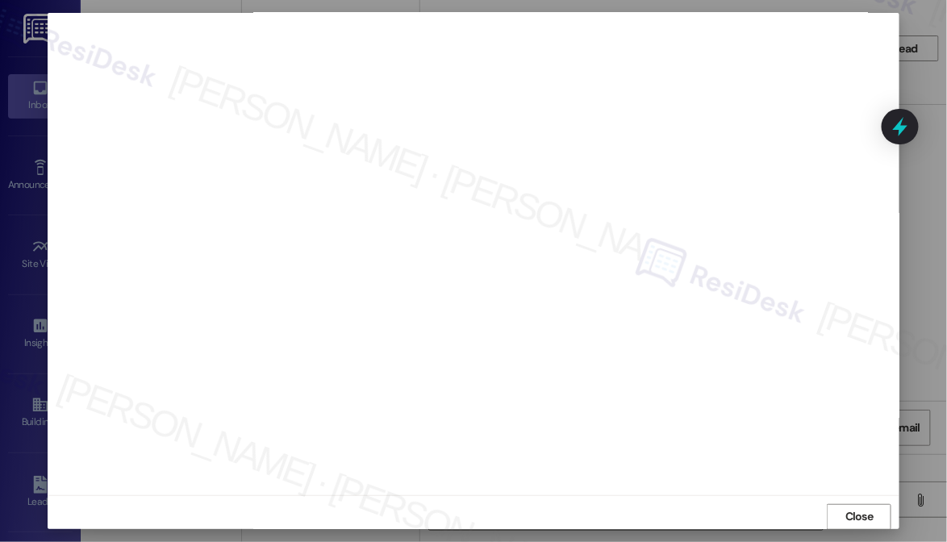
scroll to position [976, 0]
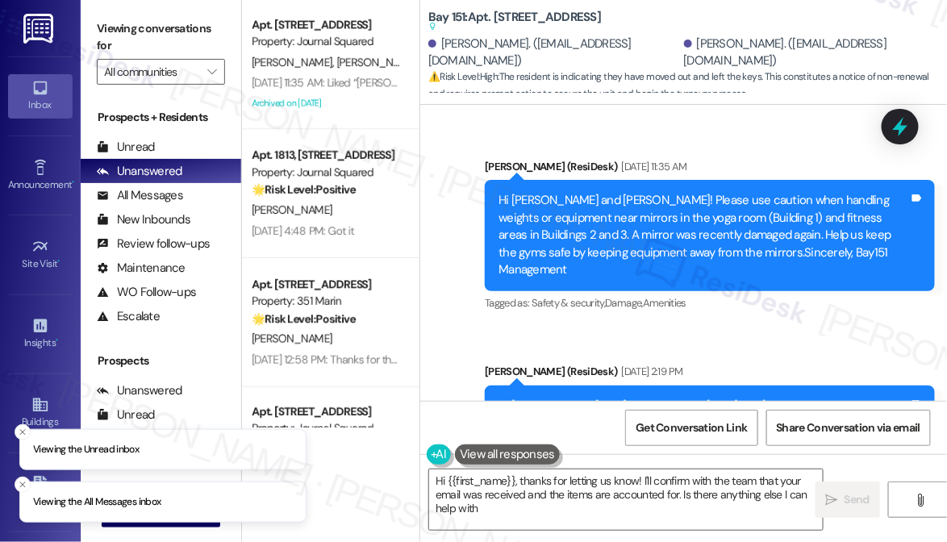
scroll to position [51359, 0]
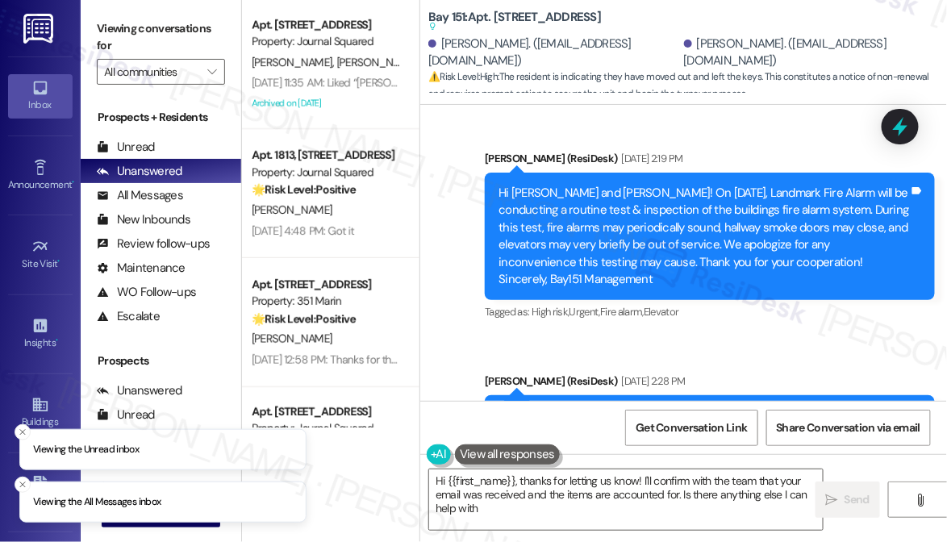
drag, startPoint x: 610, startPoint y: 226, endPoint x: 497, endPoint y: 245, distance: 114.6
click at [499, 408] on div "Hi Amanda and Dawson!We would like to inform you that strong winds are expected…" at bounding box center [704, 511] width 411 height 207
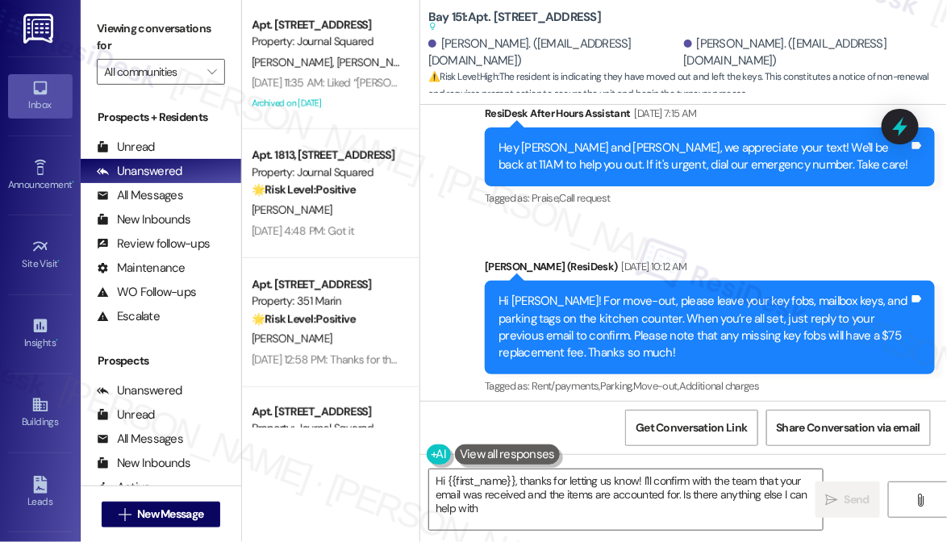
scroll to position [52675, 0]
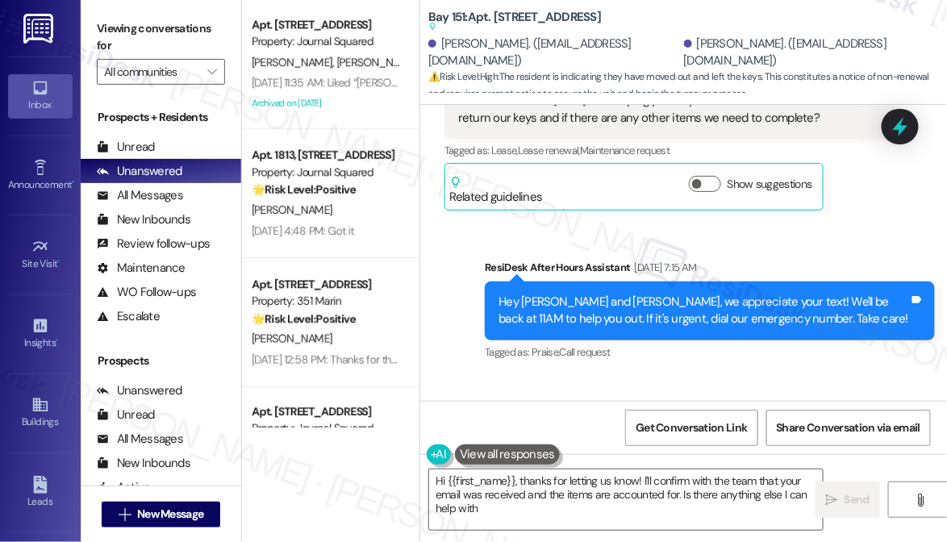
scroll to position [52454, 0]
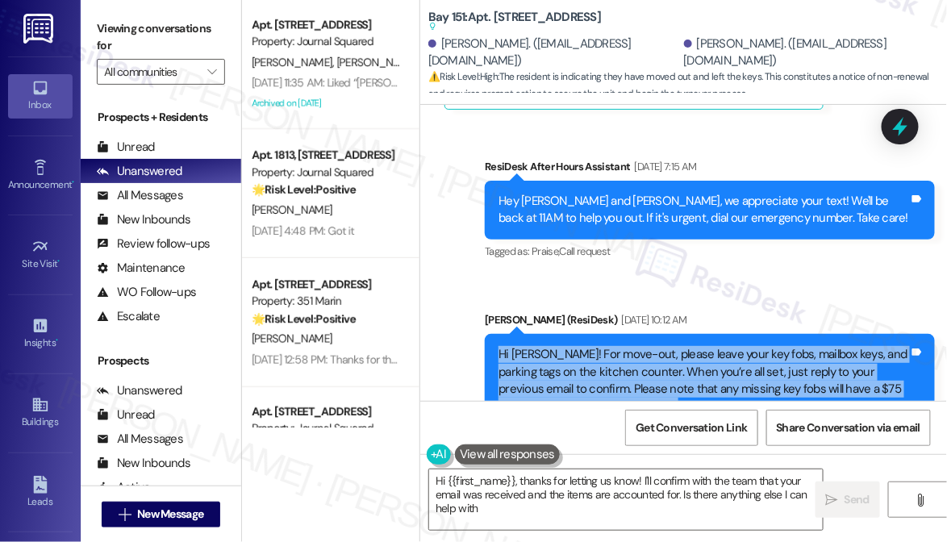
scroll to position [52748, 0]
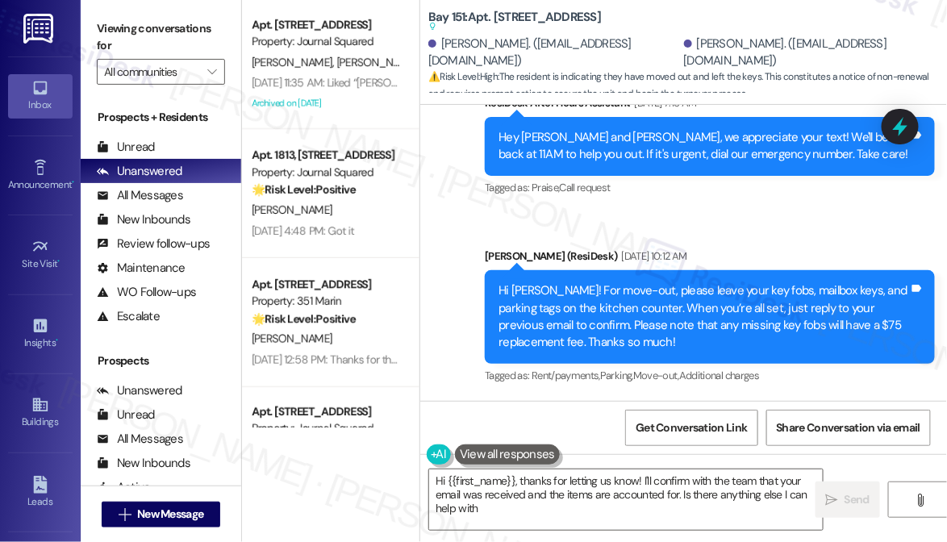
drag, startPoint x: 717, startPoint y: 212, endPoint x: 504, endPoint y: 180, distance: 214.7
drag, startPoint x: 697, startPoint y: 226, endPoint x: 448, endPoint y: 187, distance: 252.3
click at [448, 458] on div "Thank you! I emailed plopez@thekregroup.com to advise we have moved out and all…" at bounding box center [670, 487] width 450 height 59
click at [558, 470] on div "Thank you! I emailed plopez@thekregroup.com to advise we have moved out and all…" at bounding box center [663, 487] width 411 height 35
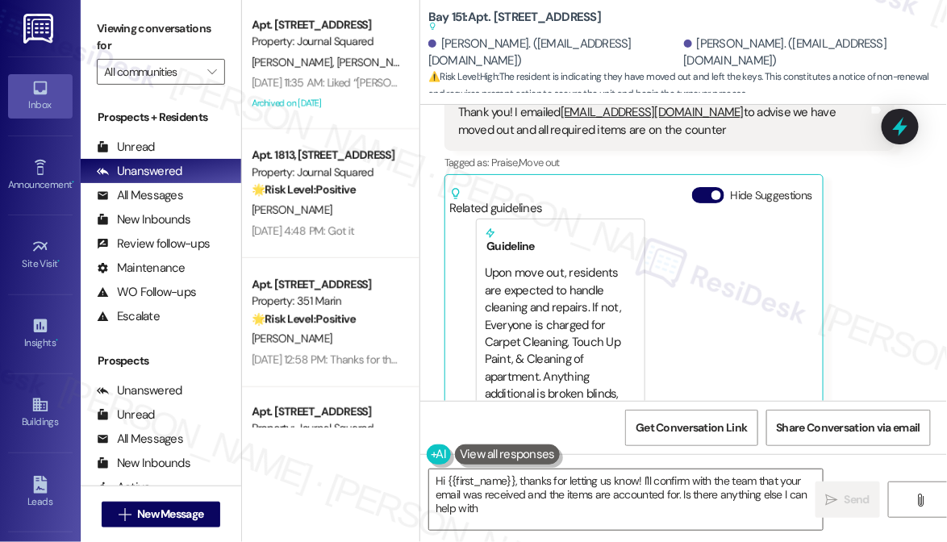
scroll to position [146, 0]
click at [708, 476] on link "http://res.cl…" at bounding box center [736, 484] width 122 height 16
click at [98, 10] on div "Viewing conversations for All communities " at bounding box center [161, 50] width 161 height 101
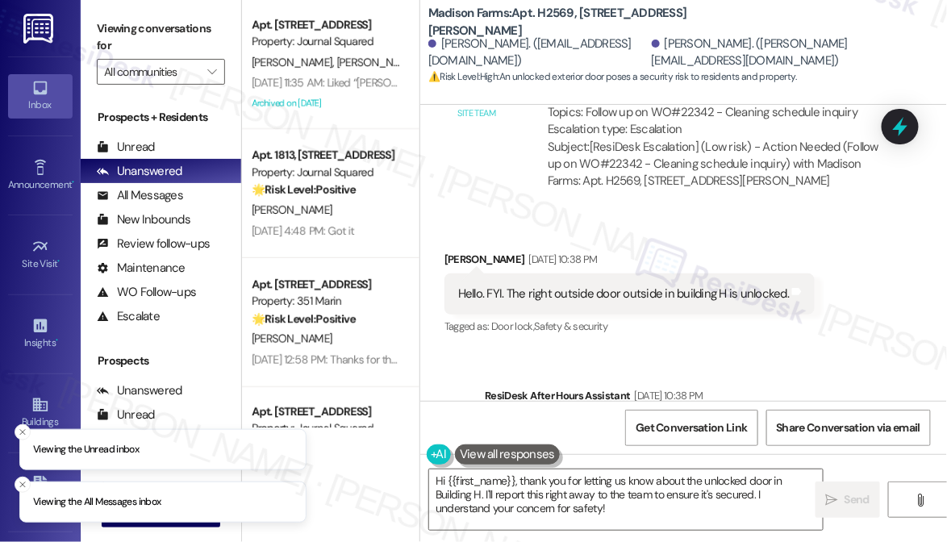
scroll to position [5915, 0]
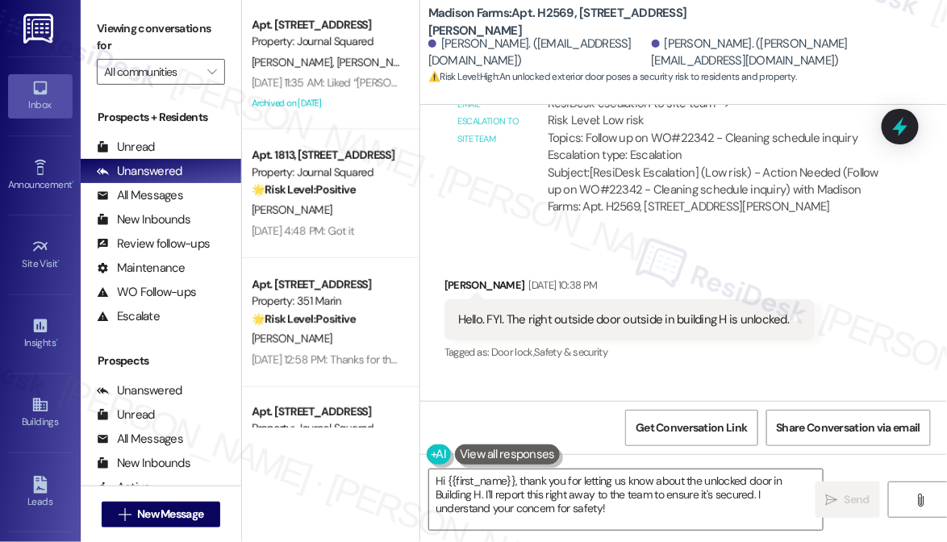
click at [611, 311] on div "Hello. FYI. The right outside door outside in building H is unlocked." at bounding box center [623, 319] width 331 height 17
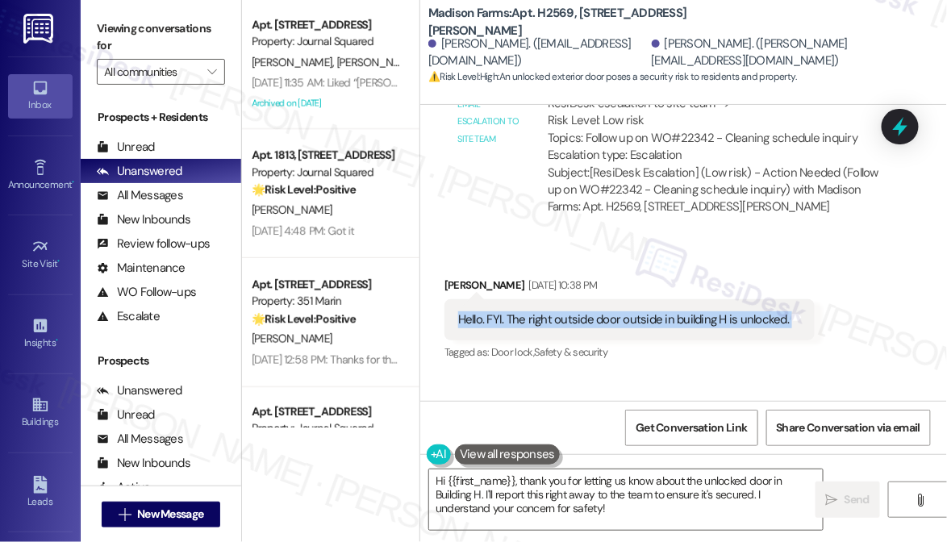
click at [611, 311] on div "Hello. FYI. The right outside door outside in building H is unlocked." at bounding box center [623, 319] width 331 height 17
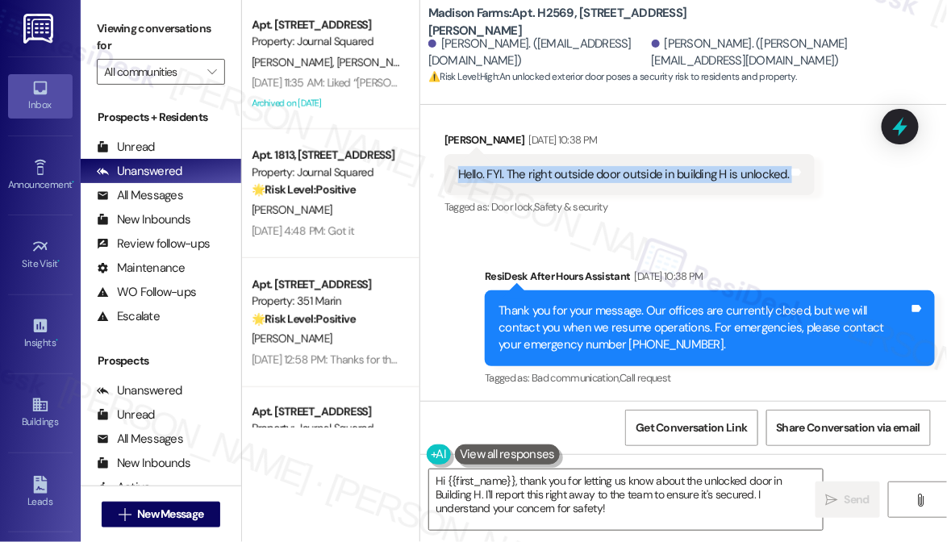
scroll to position [6062, 0]
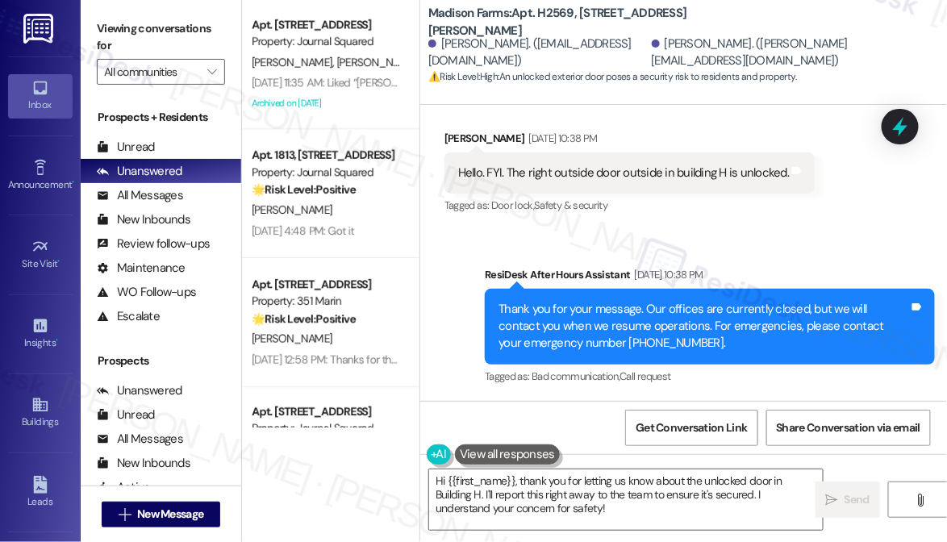
click at [94, 14] on div "Viewing conversations for All communities " at bounding box center [161, 50] width 161 height 101
click at [90, 40] on div "Viewing conversations for All communities " at bounding box center [161, 50] width 161 height 101
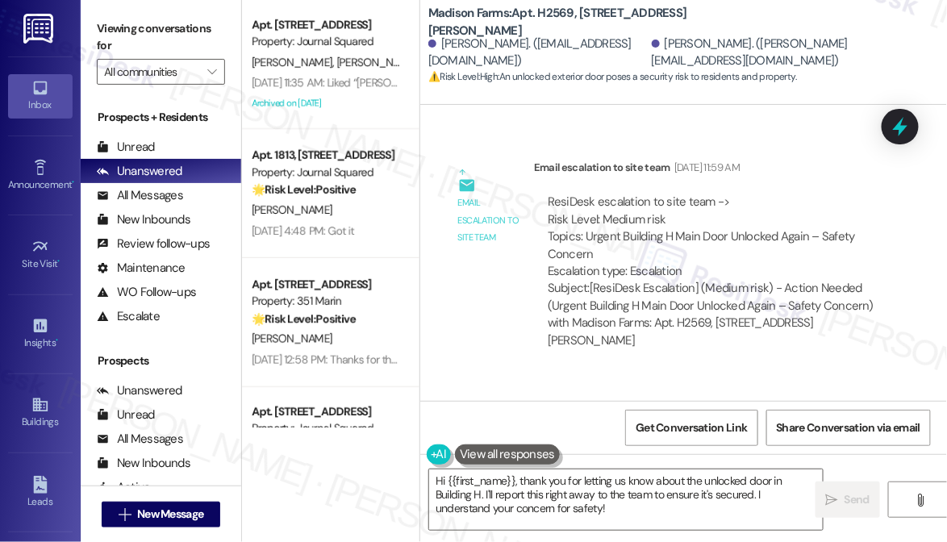
scroll to position [2149, 0]
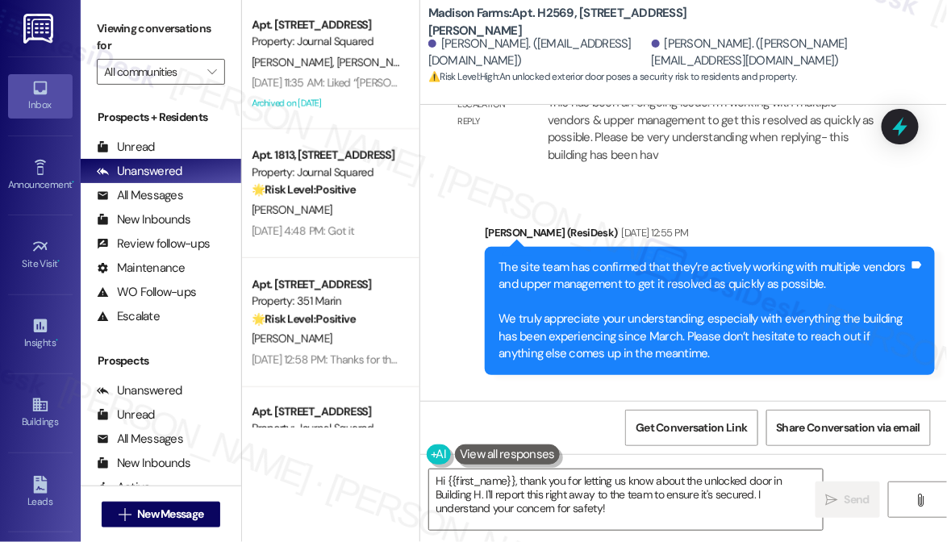
click at [692, 261] on div "The site team has confirmed that they’re actively working with multiple vendors…" at bounding box center [704, 311] width 411 height 104
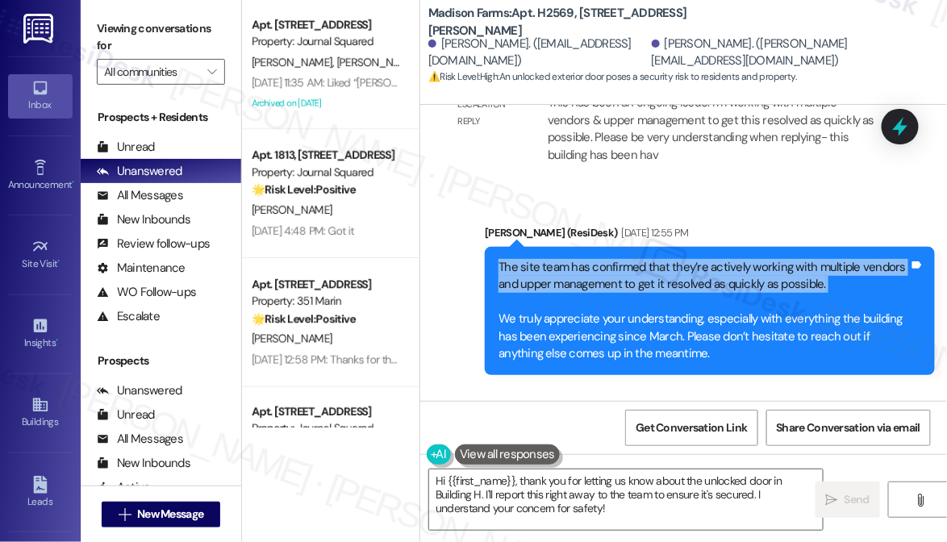
click at [692, 261] on div "The site team has confirmed that they’re actively working with multiple vendors…" at bounding box center [704, 311] width 411 height 104
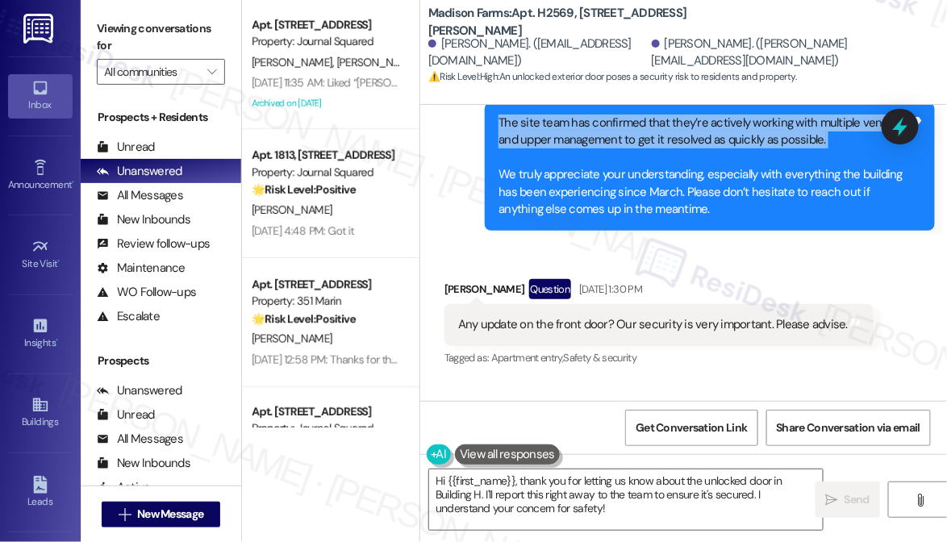
scroll to position [2296, 0]
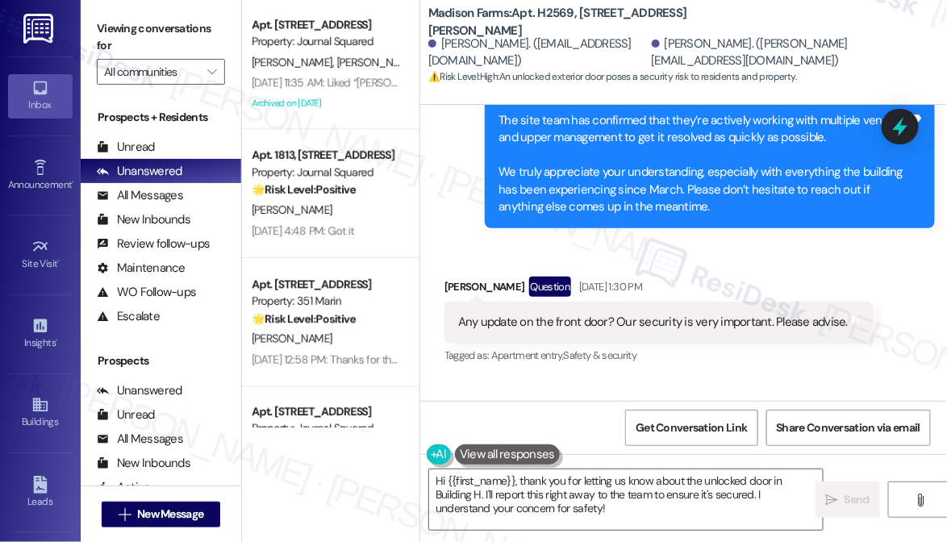
click at [676, 176] on div "The site team has confirmed that they’re actively working with multiple vendors…" at bounding box center [704, 164] width 411 height 104
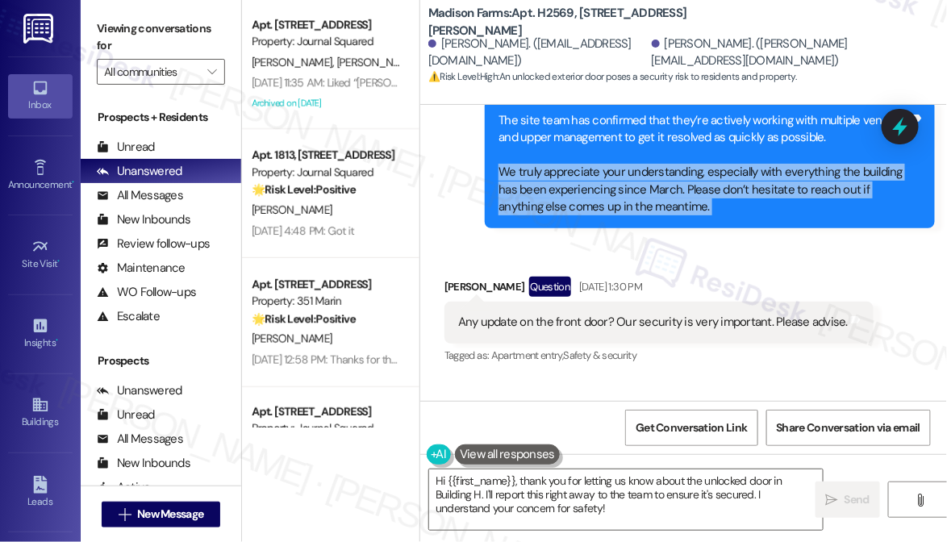
click at [676, 176] on div "The site team has confirmed that they’re actively working with multiple vendors…" at bounding box center [704, 164] width 411 height 104
click at [634, 194] on div "The site team has confirmed that they’re actively working with multiple vendors…" at bounding box center [704, 164] width 411 height 104
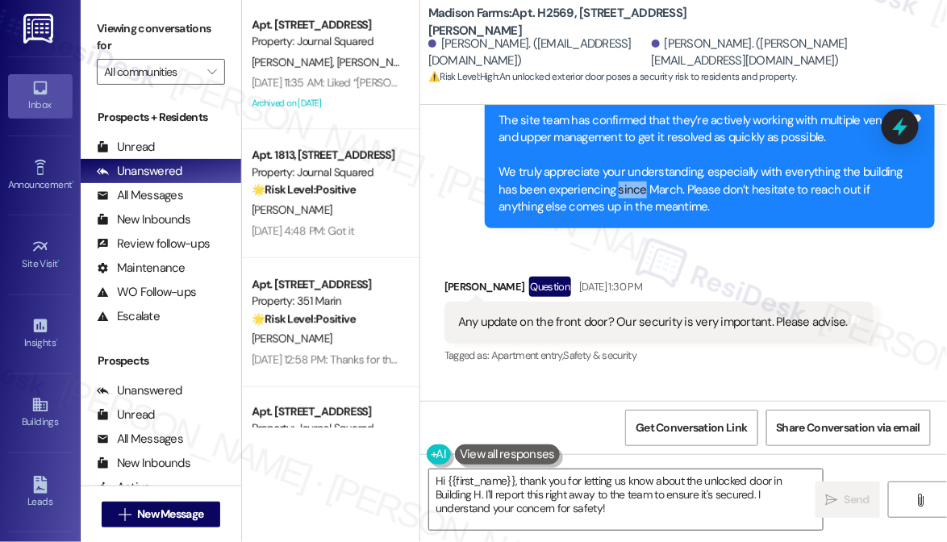
click at [634, 194] on div "The site team has confirmed that they’re actively working with multiple vendors…" at bounding box center [704, 164] width 411 height 104
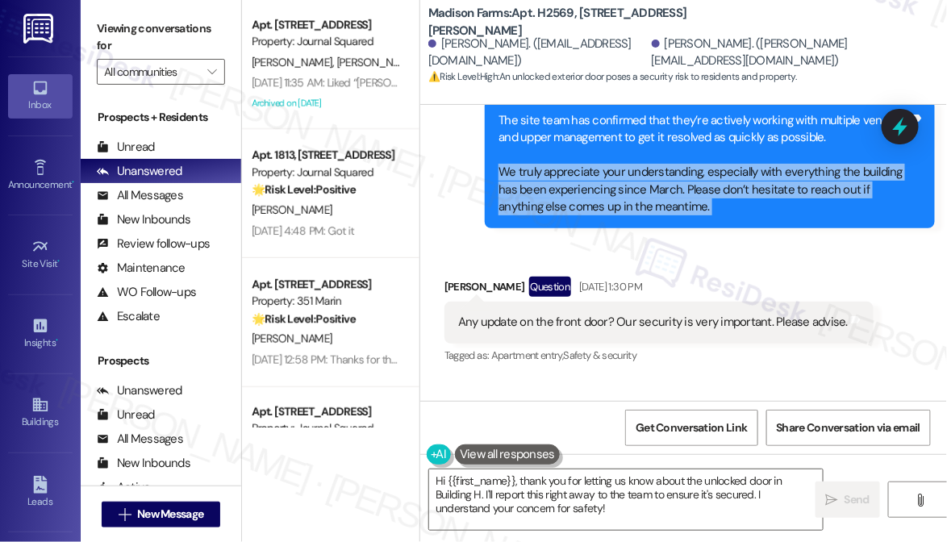
click at [634, 194] on div "The site team has confirmed that they’re actively working with multiple vendors…" at bounding box center [704, 164] width 411 height 104
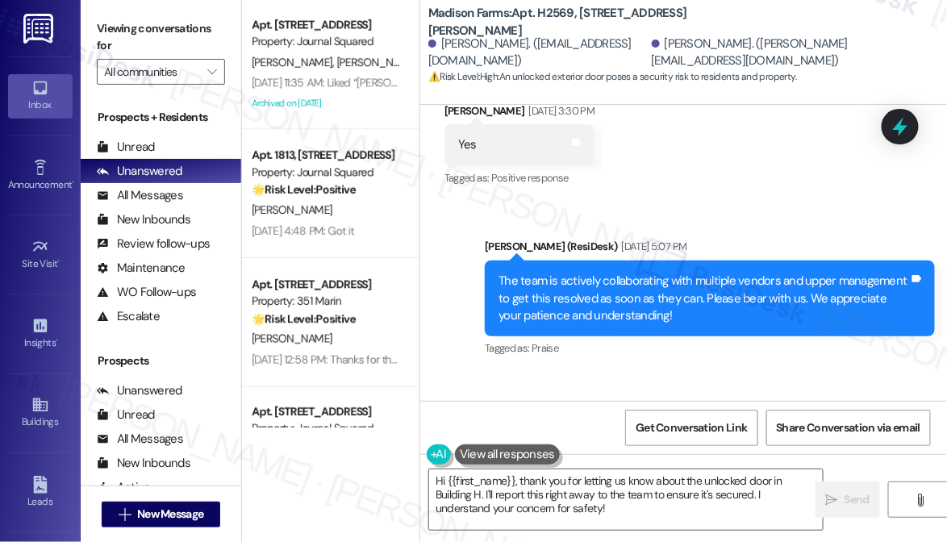
scroll to position [2882, 0]
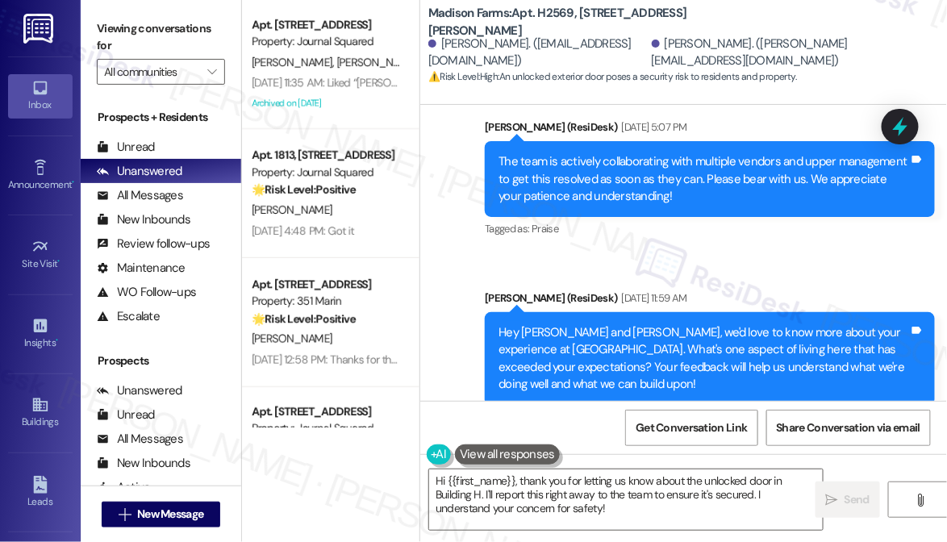
click at [742, 159] on div "The team is actively collaborating with multiple vendors and upper management t…" at bounding box center [704, 179] width 411 height 52
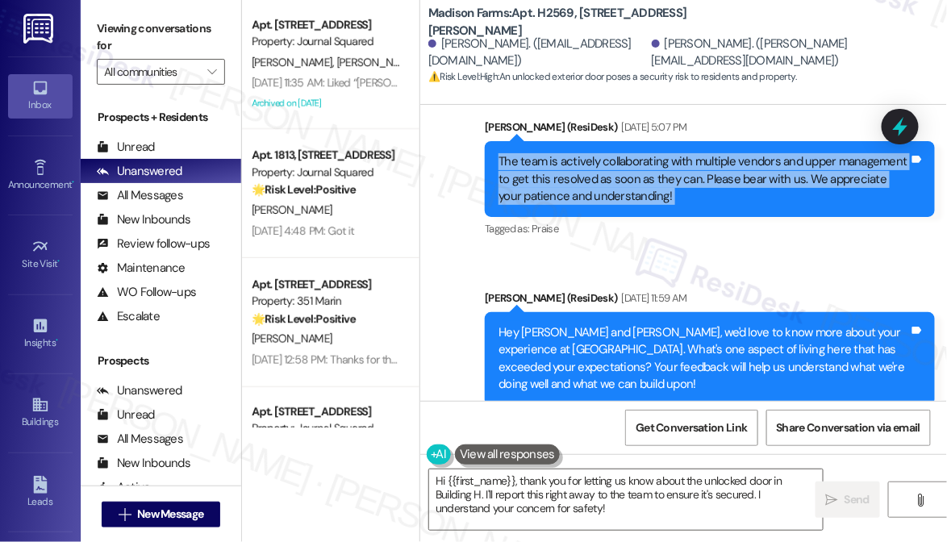
click at [742, 159] on div "The team is actively collaborating with multiple vendors and upper management t…" at bounding box center [704, 179] width 411 height 52
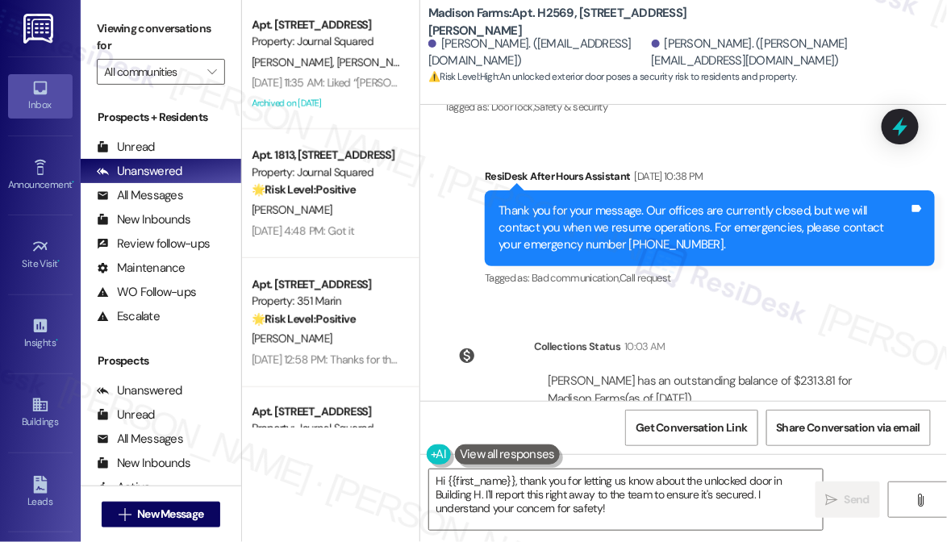
scroll to position [6134, 0]
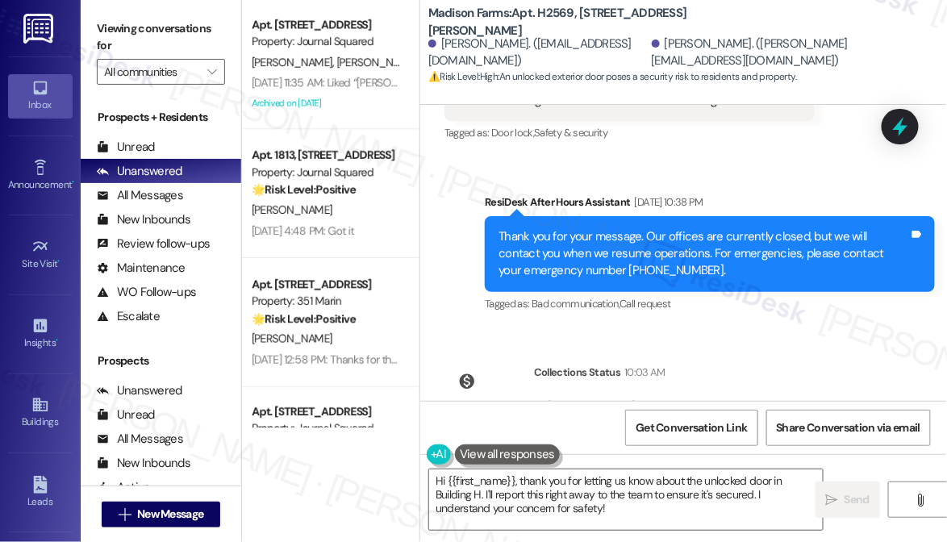
click at [709, 245] on div "Thank you for your message. Our offices are currently closed, but we will conta…" at bounding box center [704, 254] width 411 height 52
click at [710, 245] on div "Thank you for your message. Our offices are currently closed, but we will conta…" at bounding box center [704, 254] width 411 height 52
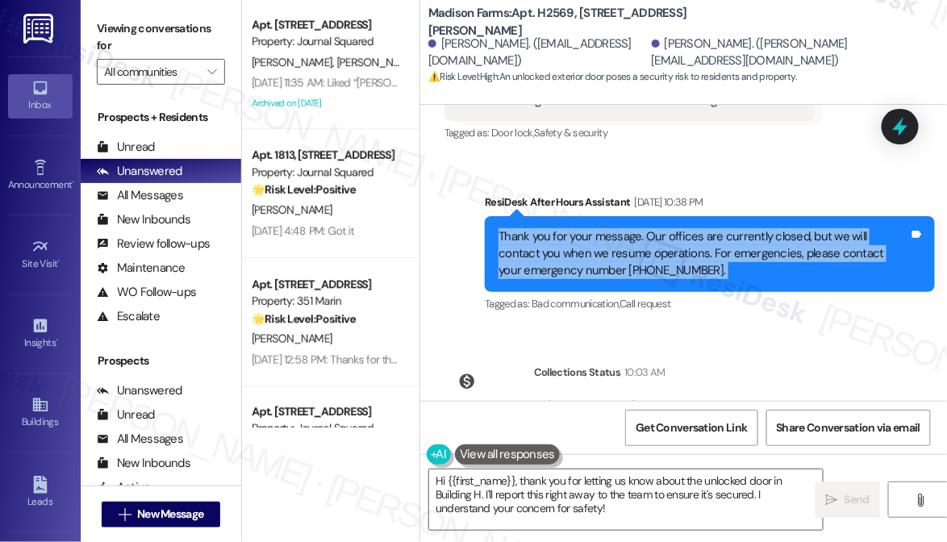
click at [710, 245] on div "Thank you for your message. Our offices are currently closed, but we will conta…" at bounding box center [704, 254] width 411 height 52
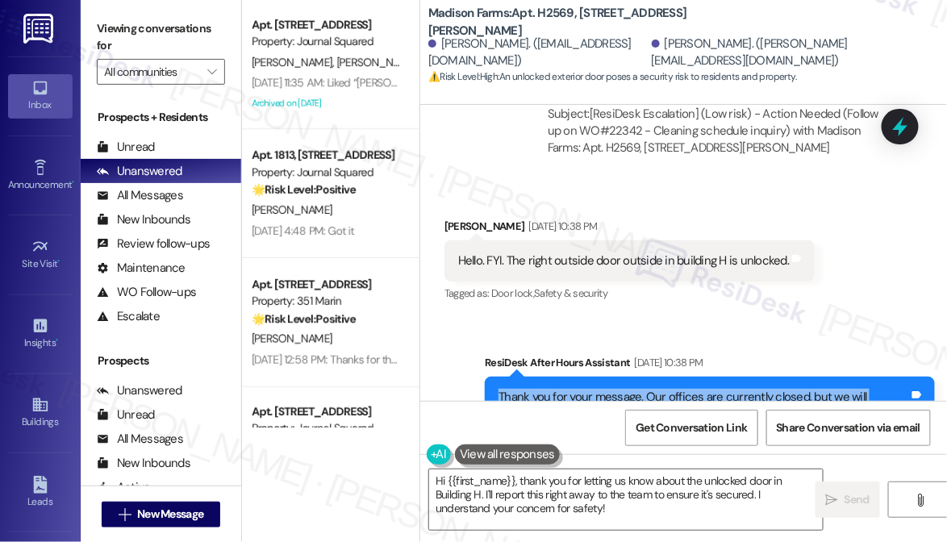
scroll to position [5988, 0]
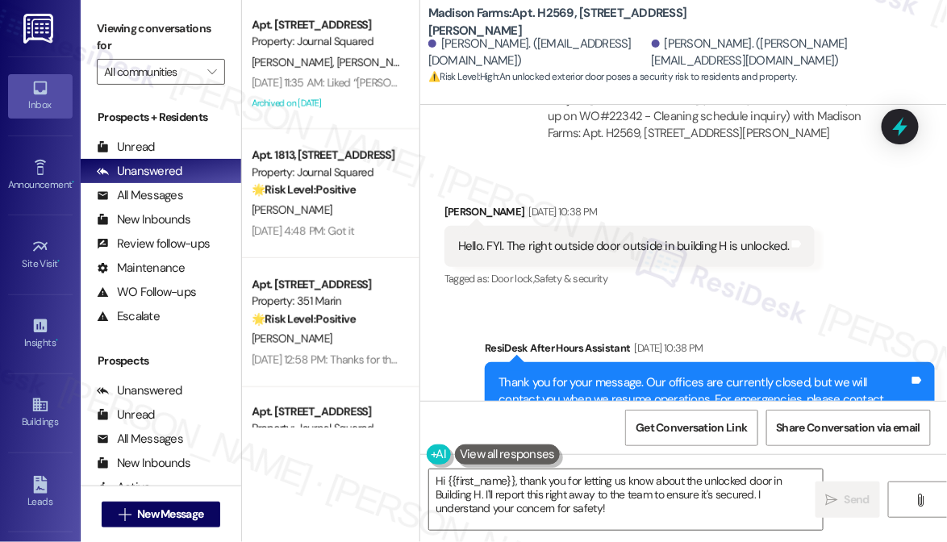
click at [91, 20] on div "Viewing conversations for All communities " at bounding box center [161, 50] width 161 height 101
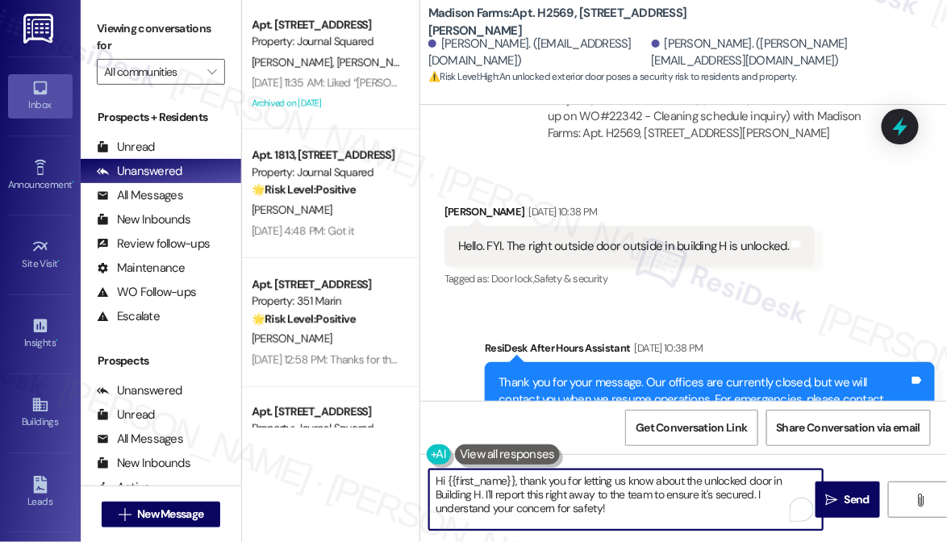
drag, startPoint x: 626, startPoint y: 512, endPoint x: 621, endPoint y: 502, distance: 11.2
click at [621, 509] on textarea "Hi {{first_name}}, thank you for letting us know about the unlocked door in Bui…" at bounding box center [626, 500] width 394 height 61
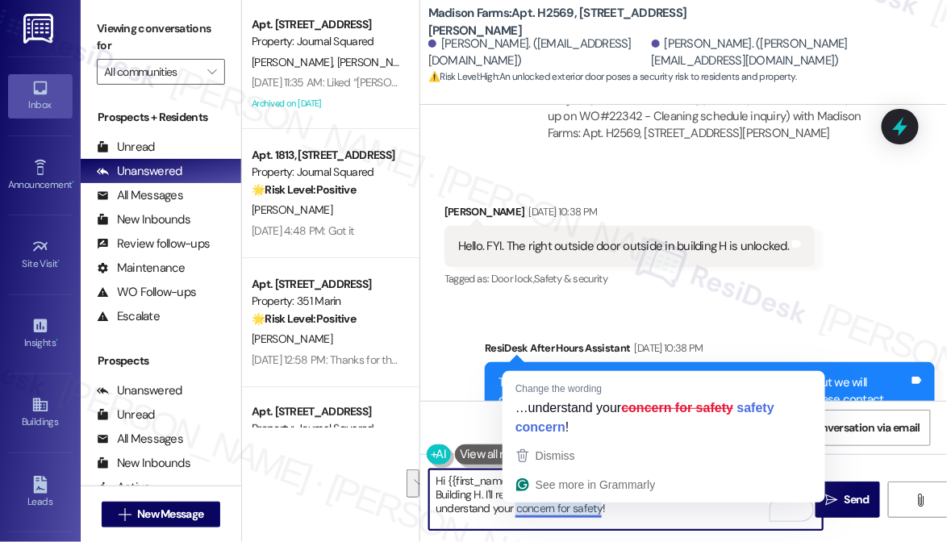
drag, startPoint x: 623, startPoint y: 509, endPoint x: 537, endPoint y: 500, distance: 86.0
click at [537, 500] on html "Inbox Go to Inbox Announcement • Send A Text Announcement Site Visit • Go to Si…" at bounding box center [473, 271] width 947 height 542
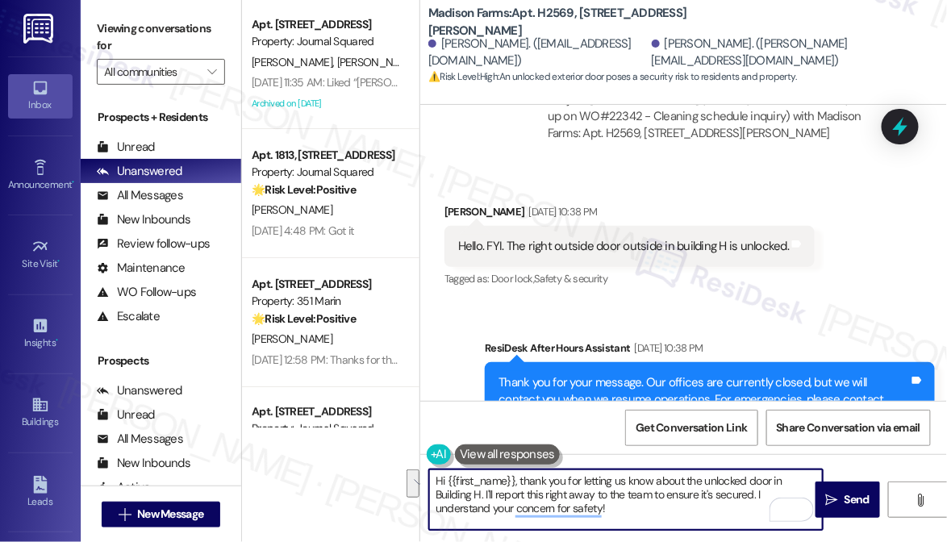
click at [612, 504] on textarea "Hi {{first_name}}, thank you for letting us know about the unlocked door in Bui…" at bounding box center [626, 500] width 394 height 61
click at [641, 508] on textarea "Hi {{first_name}}, thank you for letting us know about the unlocked door in Bui…" at bounding box center [626, 500] width 394 height 61
drag, startPoint x: 645, startPoint y: 508, endPoint x: 650, endPoint y: 500, distance: 9.8
click at [650, 500] on textarea "Hi {{first_name}}, thank you for letting us know about the unlocked door in Bui…" at bounding box center [626, 500] width 394 height 61
click at [673, 477] on textarea "Hi {{first_name}}, thank you for letting us know about the unlocked door in Bui…" at bounding box center [626, 500] width 394 height 61
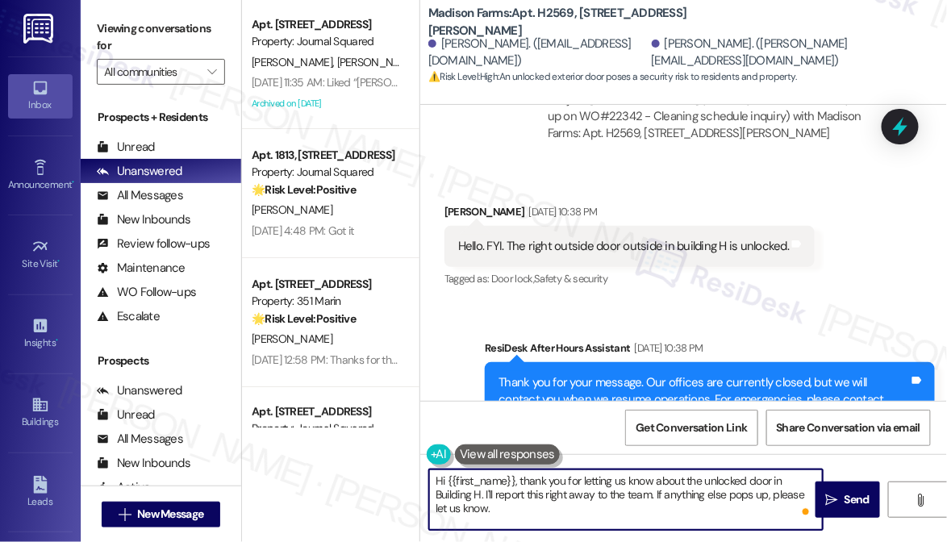
click at [452, 203] on div "Mary Harth Aug 30, 2025 at 10:38 PM" at bounding box center [630, 214] width 370 height 23
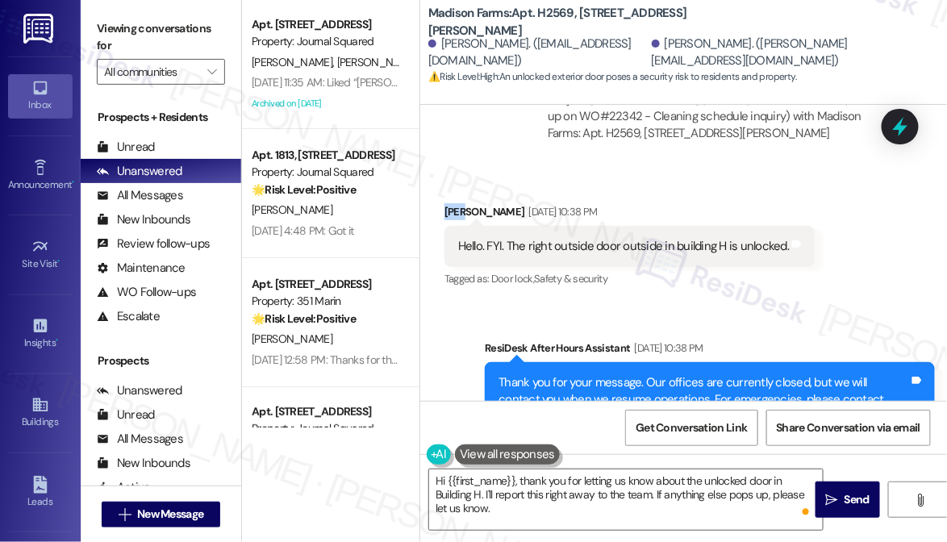
copy div "Mary"
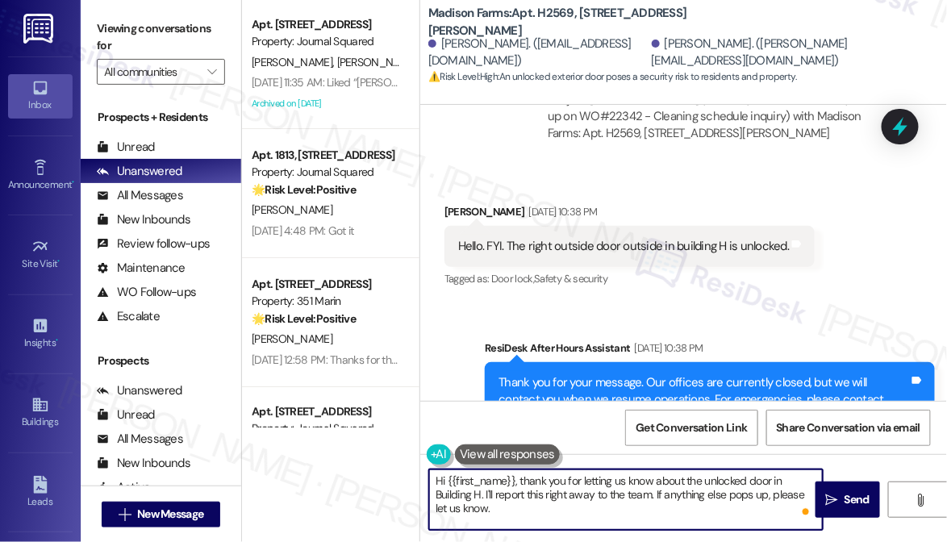
drag, startPoint x: 445, startPoint y: 476, endPoint x: 516, endPoint y: 465, distance: 71.9
click at [516, 469] on div "Hi {{first_name}}, thank you for letting us know about the unlocked door in Bui…" at bounding box center [617, 500] width 395 height 62
paste textarea "Mary"
type textarea "Hi Mary, thank you for letting us know about the unlocked door in Building H. I…"
click at [628, 488] on textarea "Hi Mary, thank you for letting us know about the unlocked door in Building H. I…" at bounding box center [626, 500] width 394 height 61
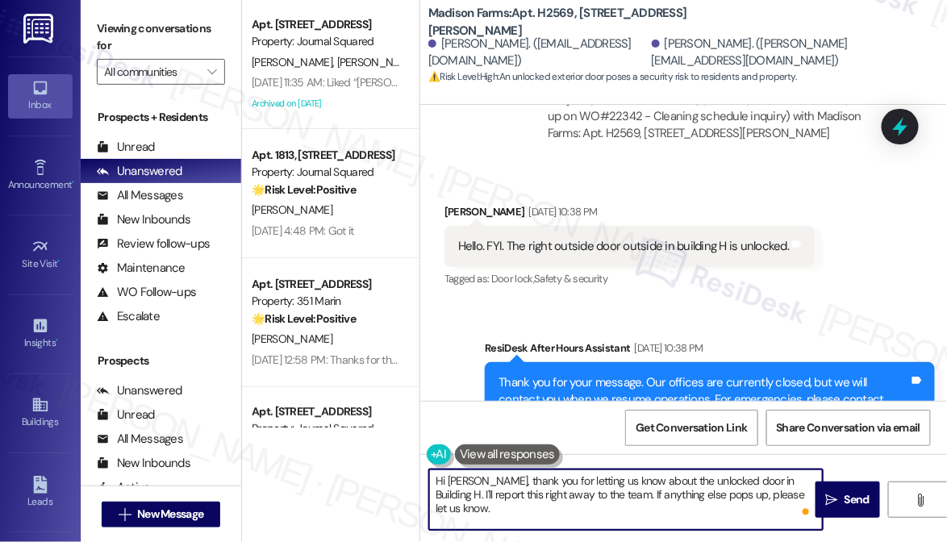
click at [628, 488] on textarea "Hi Mary, thank you for letting us know about the unlocked door in Building H. I…" at bounding box center [626, 500] width 394 height 61
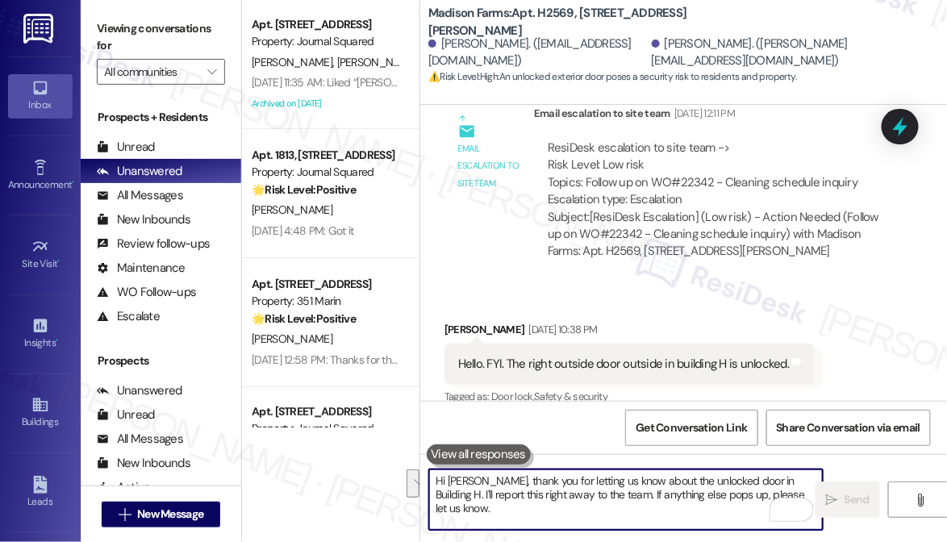
scroll to position [6338, 0]
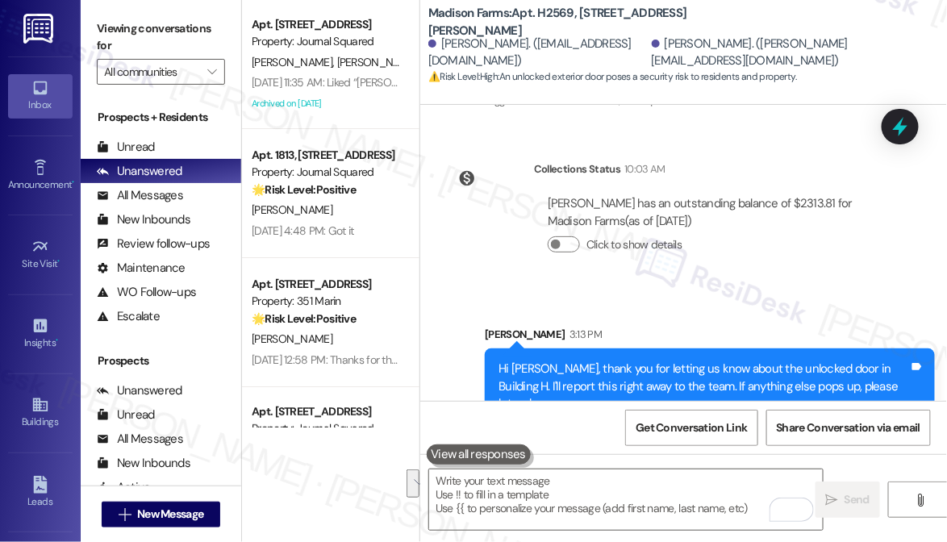
click at [94, 10] on div "Viewing conversations for All communities " at bounding box center [161, 50] width 161 height 101
click at [537, 23] on b "Madison Farms: Apt. H2569, 4883 Riley Road" at bounding box center [589, 22] width 323 height 35
copy b "H2569"
click at [100, 53] on label "Viewing conversations for" at bounding box center [161, 37] width 128 height 43
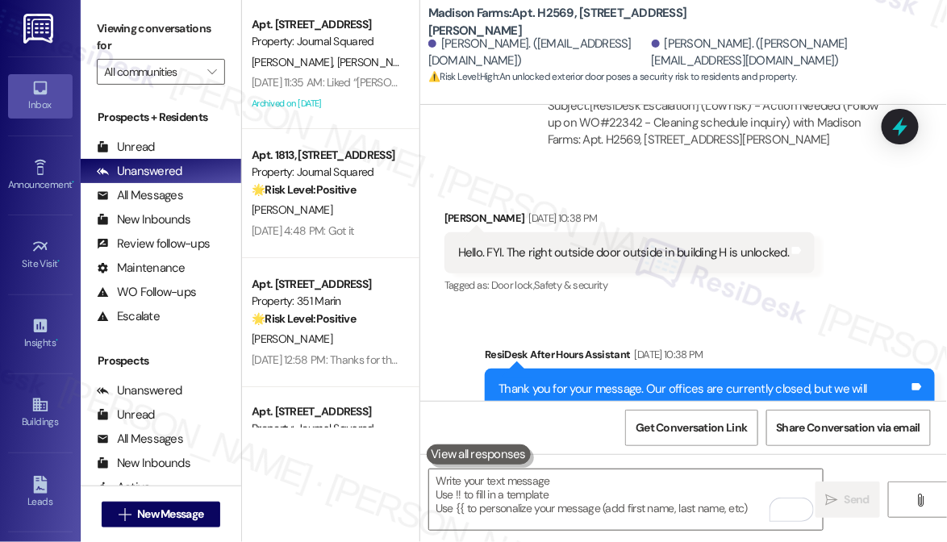
scroll to position [5969, 0]
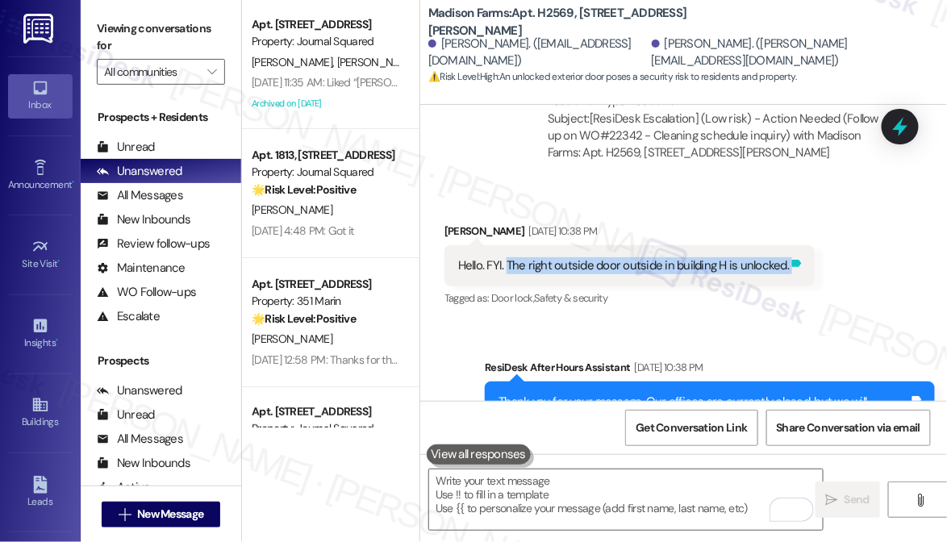
drag, startPoint x: 508, startPoint y: 248, endPoint x: 787, endPoint y: 248, distance: 279.2
click at [787, 248] on div "Hello. FYI. The right outside door outside in building H is unlocked. Tags and …" at bounding box center [630, 265] width 370 height 41
copy div "The right outside door outside in building H is unlocked. Tags and notes"
click at [103, 29] on label "Viewing conversations for" at bounding box center [161, 37] width 128 height 43
click at [658, 186] on div "Received via SMS Mary Harth Aug 30, 2025 at 10:38 PM Hello. FYI. The right outs…" at bounding box center [683, 254] width 527 height 136
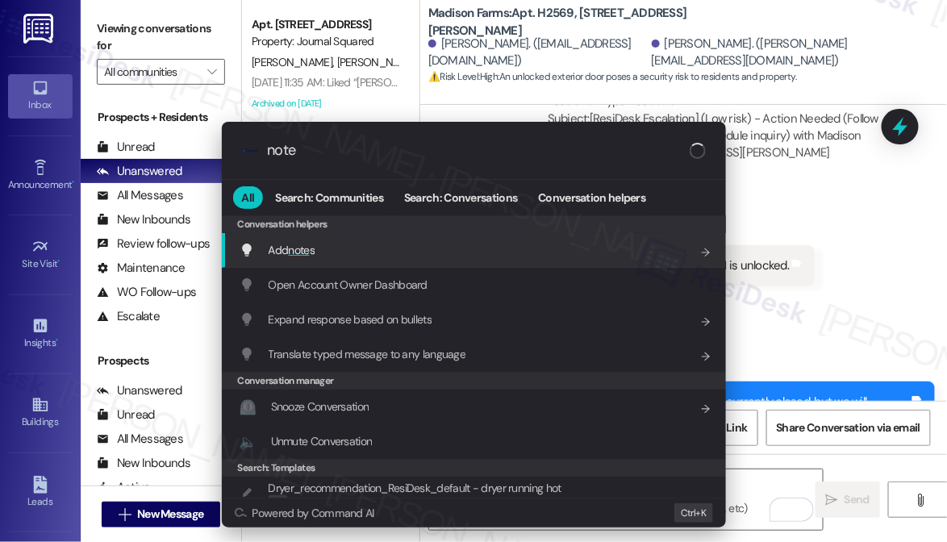
type input "notes"
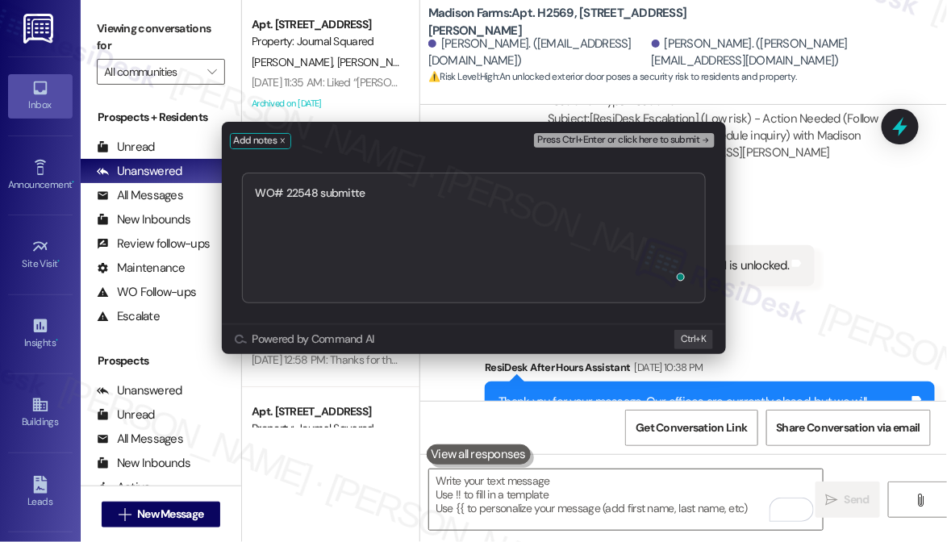
type textarea "WO# 22548 submitted"
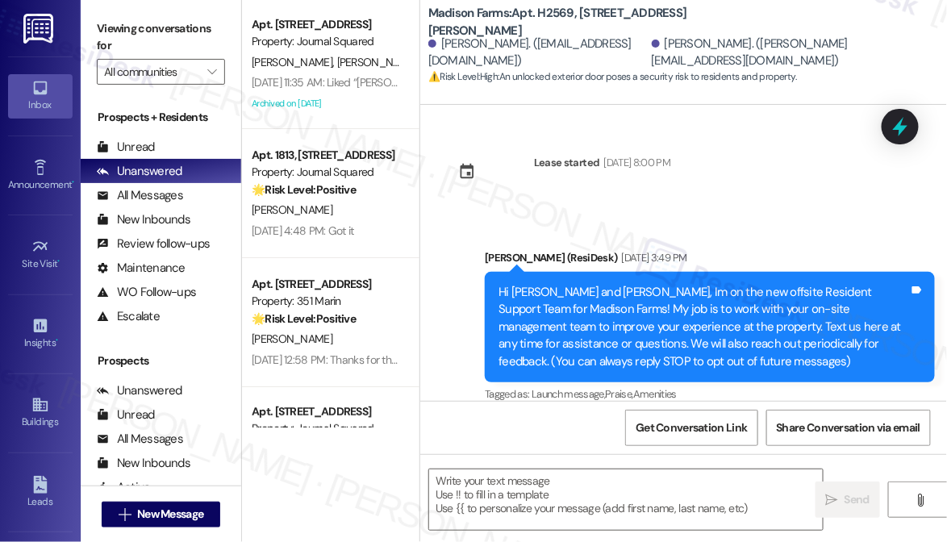
scroll to position [6515, 0]
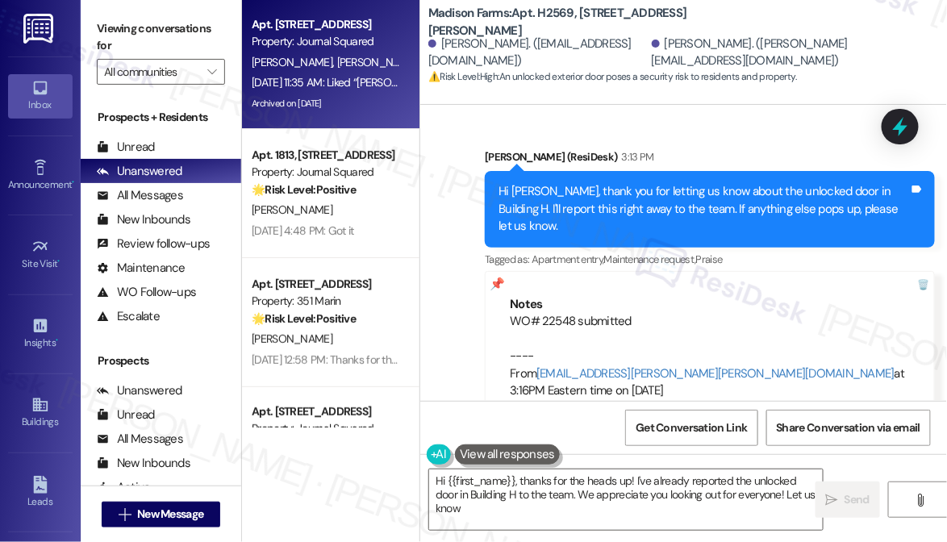
type textarea "Hi {{first_name}}, thanks for the heads up! I've already reported the unlocked …"
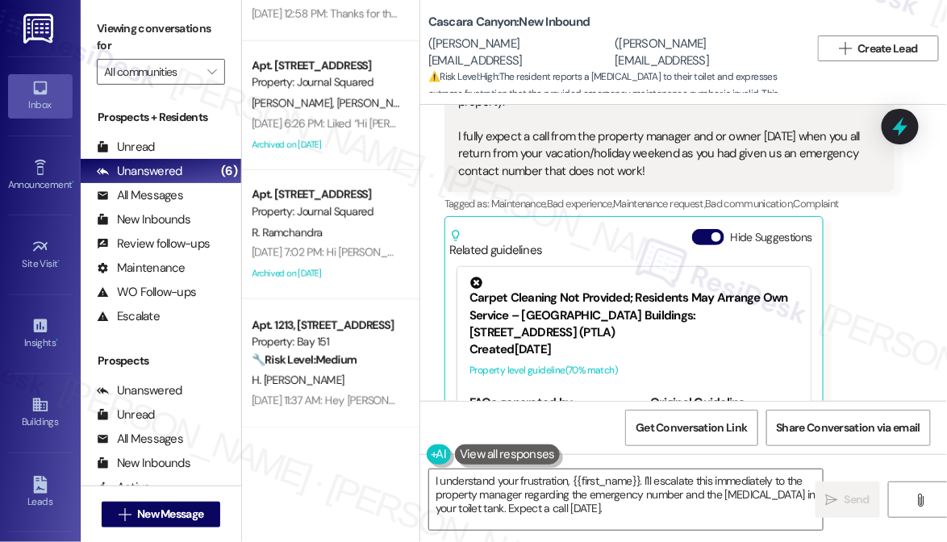
scroll to position [18815, 0]
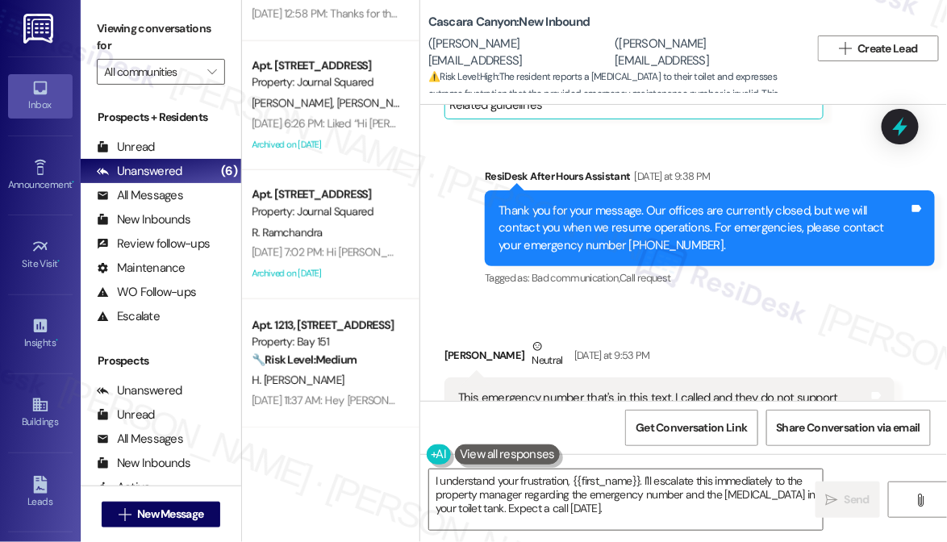
click at [512, 338] on div "[PERSON_NAME] Neutral [DATE] at 9:53 PM" at bounding box center [670, 358] width 450 height 40
click at [527, 390] on div "This emergency number that's in this text. I called and they do not support Mai…" at bounding box center [663, 468] width 411 height 156
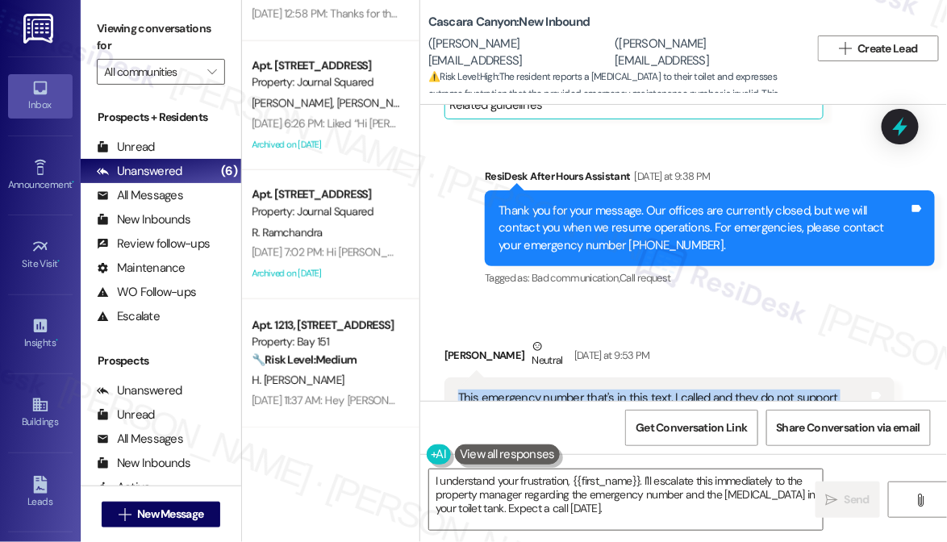
click at [527, 390] on div "This emergency number that's in this text. I called and they do not support Mai…" at bounding box center [663, 468] width 411 height 156
click at [679, 390] on div "This emergency number that's in this text. I called and they do not support Mai…" at bounding box center [663, 468] width 411 height 156
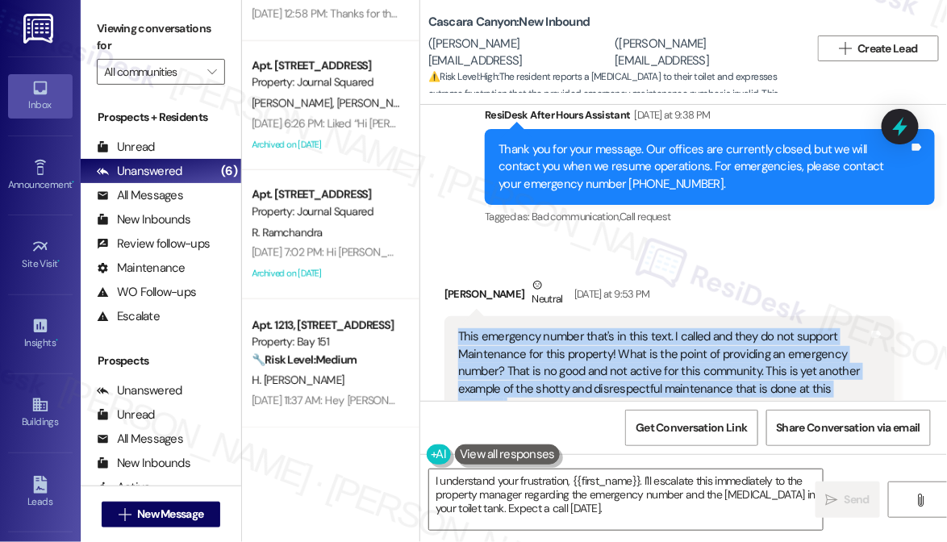
scroll to position [18961, 0]
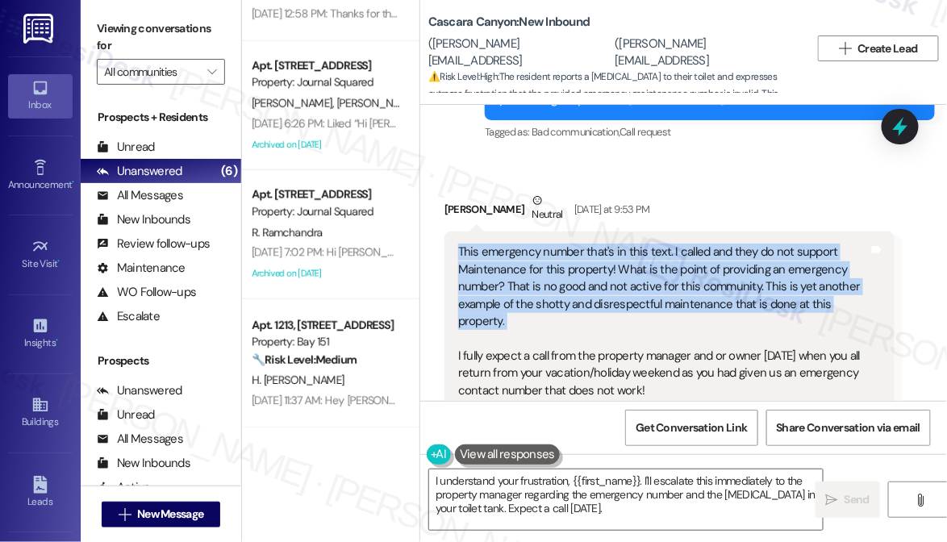
click at [686, 244] on div "This emergency number that's in this text. I called and they do not support Mai…" at bounding box center [663, 322] width 411 height 156
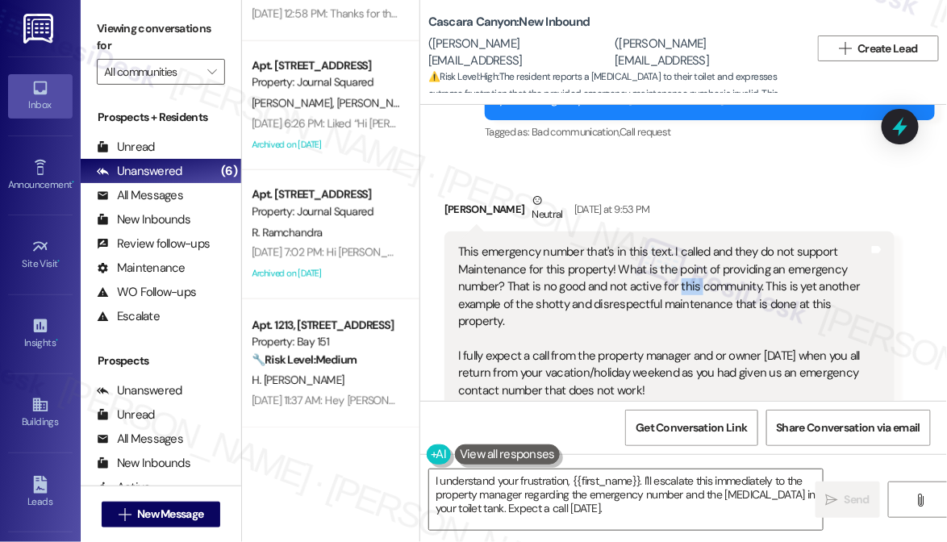
click at [686, 244] on div "This emergency number that's in this text. I called and they do not support Mai…" at bounding box center [663, 322] width 411 height 156
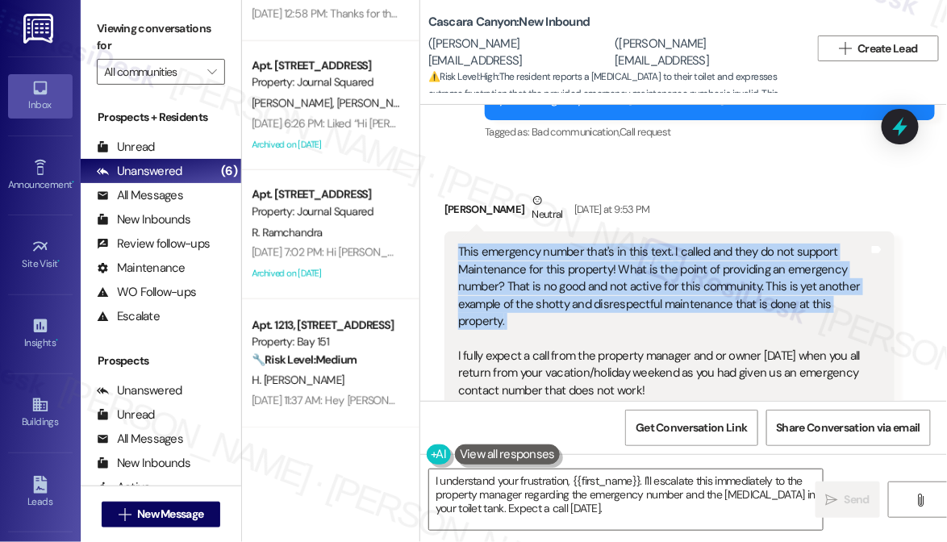
click at [686, 244] on div "This emergency number that's in this text. I called and they do not support Mai…" at bounding box center [663, 322] width 411 height 156
click at [561, 244] on div "This emergency number that's in this text. I called and they do not support Mai…" at bounding box center [663, 322] width 411 height 156
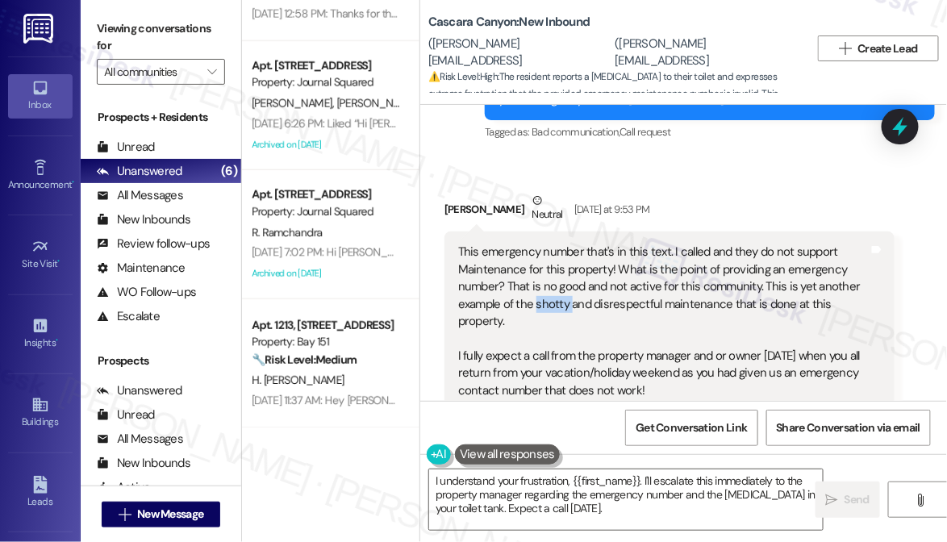
click at [561, 244] on div "This emergency number that's in this text. I called and they do not support Mai…" at bounding box center [663, 322] width 411 height 156
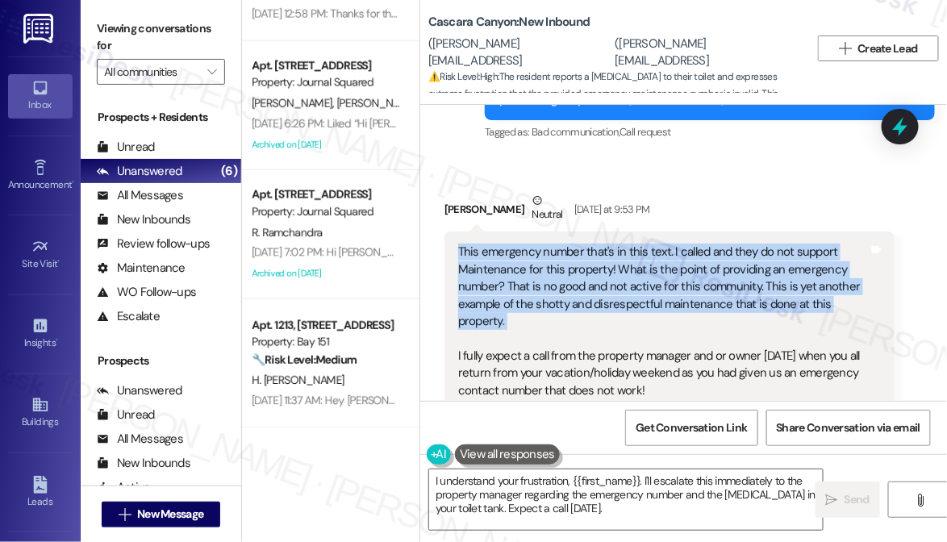
click at [561, 244] on div "This emergency number that's in this text. I called and they do not support Mai…" at bounding box center [663, 322] width 411 height 156
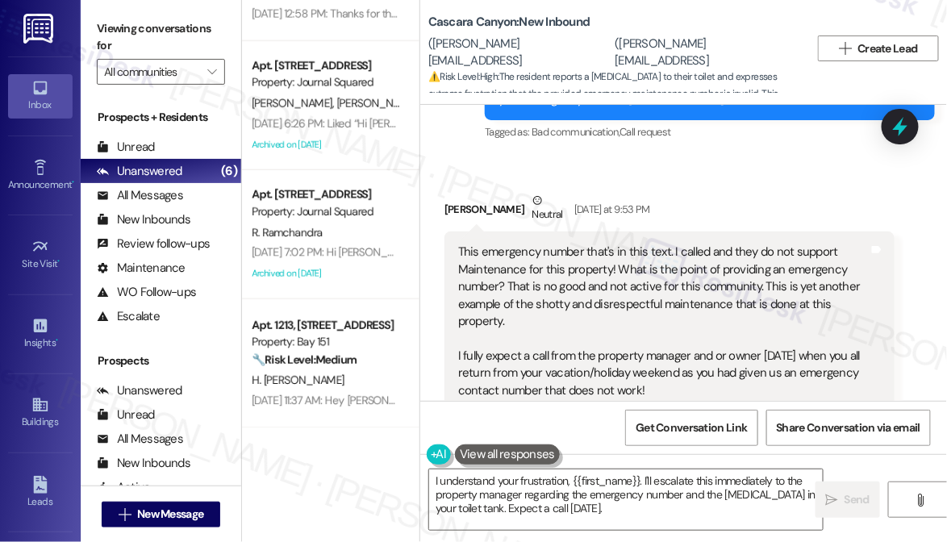
click at [627, 257] on div "This emergency number that's in this text. I called and they do not support Mai…" at bounding box center [663, 322] width 411 height 156
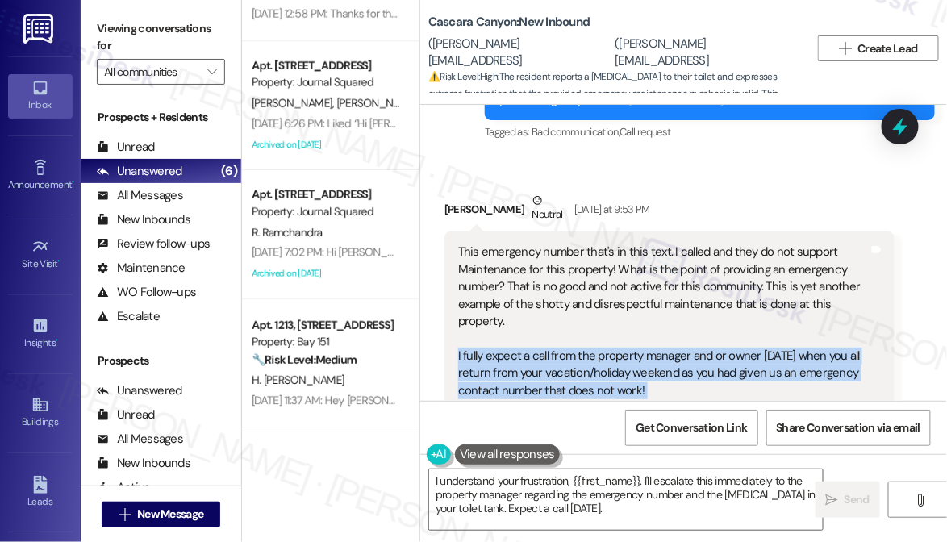
click at [627, 257] on div "This emergency number that's in this text. I called and they do not support Mai…" at bounding box center [663, 322] width 411 height 156
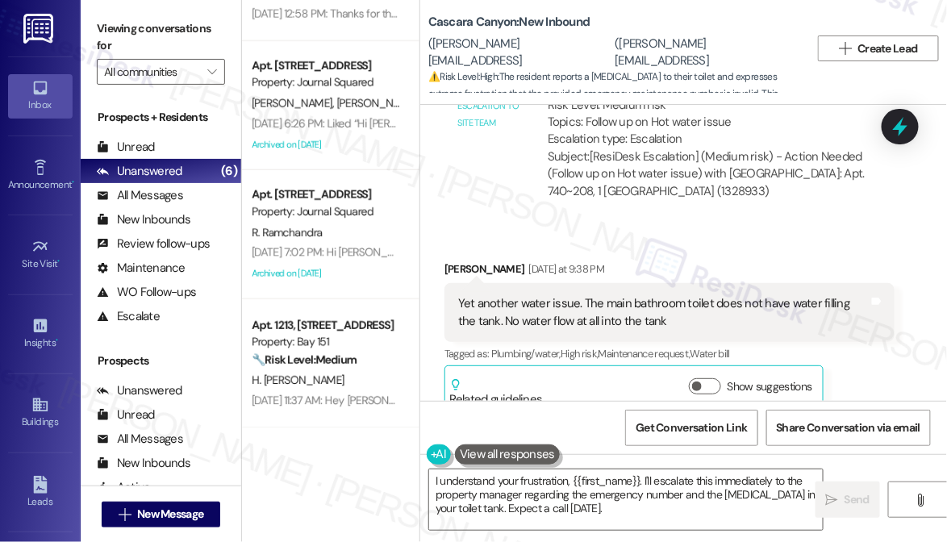
scroll to position [18522, 0]
click at [557, 295] on div "Yet another water issue. The main bathroom toilet does not have water filling t…" at bounding box center [663, 312] width 411 height 35
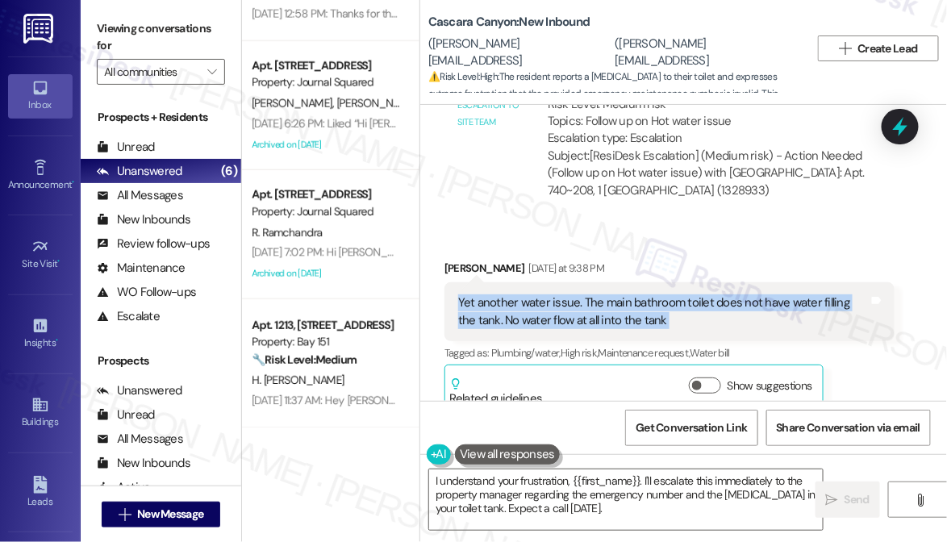
click at [557, 295] on div "Yet another water issue. The main bathroom toilet does not have water filling t…" at bounding box center [663, 312] width 411 height 35
click at [621, 295] on div "Yet another water issue. The main bathroom toilet does not have water filling t…" at bounding box center [663, 312] width 411 height 35
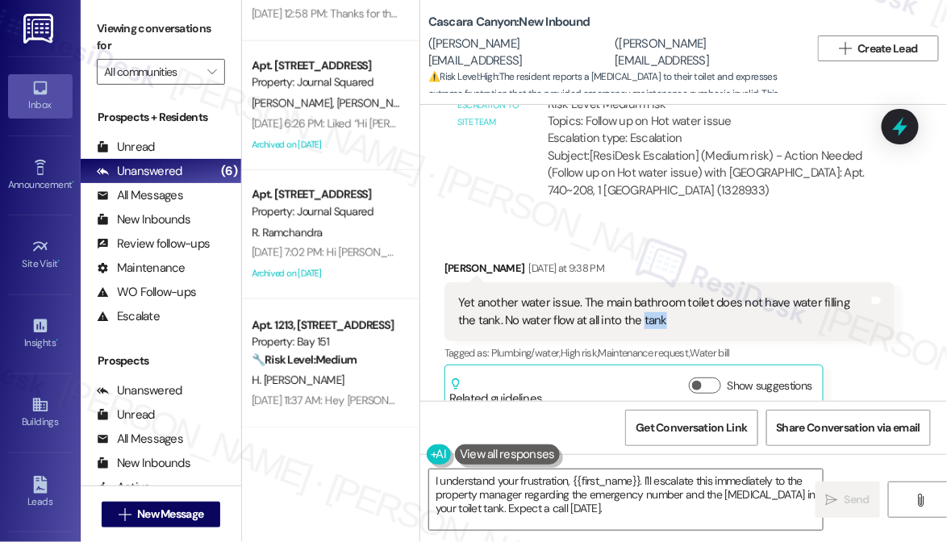
click at [621, 295] on div "Yet another water issue. The main bathroom toilet does not have water filling t…" at bounding box center [663, 312] width 411 height 35
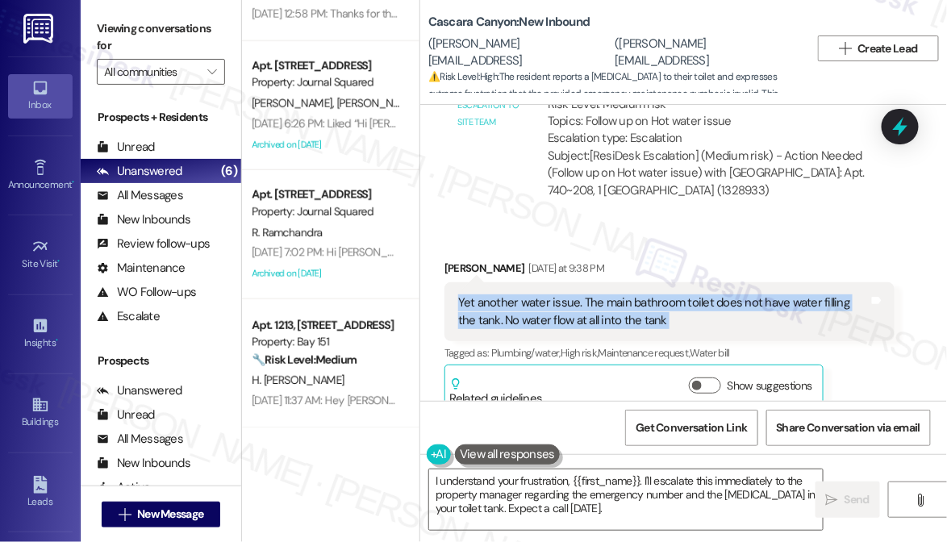
click at [623, 295] on div "Yet another water issue. The main bathroom toilet does not have water filling t…" at bounding box center [663, 312] width 411 height 35
click at [613, 295] on div "Yet another water issue. The main bathroom toilet does not have water filling t…" at bounding box center [663, 312] width 411 height 35
click at [641, 295] on div "Yet another water issue. The main bathroom toilet does not have water filling t…" at bounding box center [663, 312] width 411 height 35
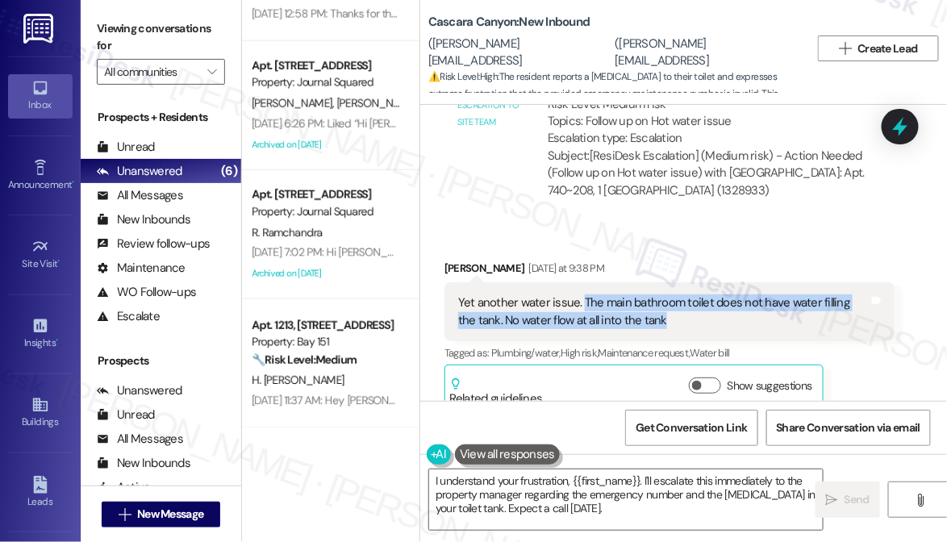
drag, startPoint x: 685, startPoint y: 236, endPoint x: 579, endPoint y: 213, distance: 108.3
click at [579, 295] on div "Yet another water issue. The main bathroom toilet does not have water filling t…" at bounding box center [663, 312] width 411 height 35
copy div "The main bathroom toilet does not have water filling the tank. No water flow at…"
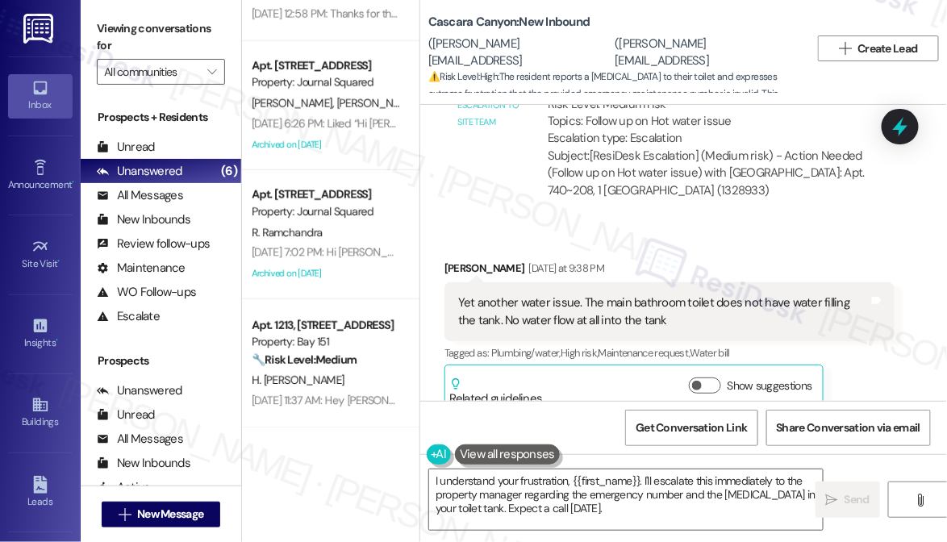
click at [92, 10] on div "Viewing conversations for All communities " at bounding box center [161, 50] width 161 height 101
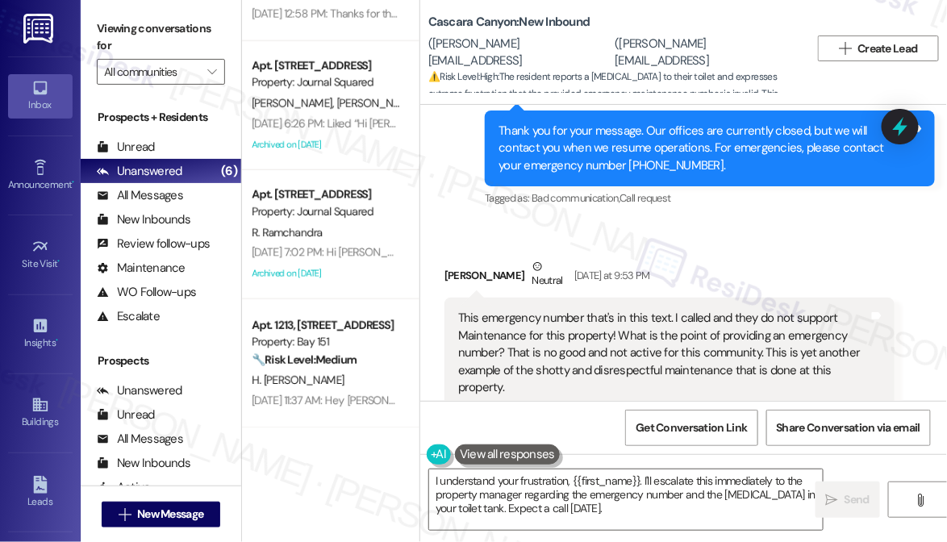
scroll to position [18961, 0]
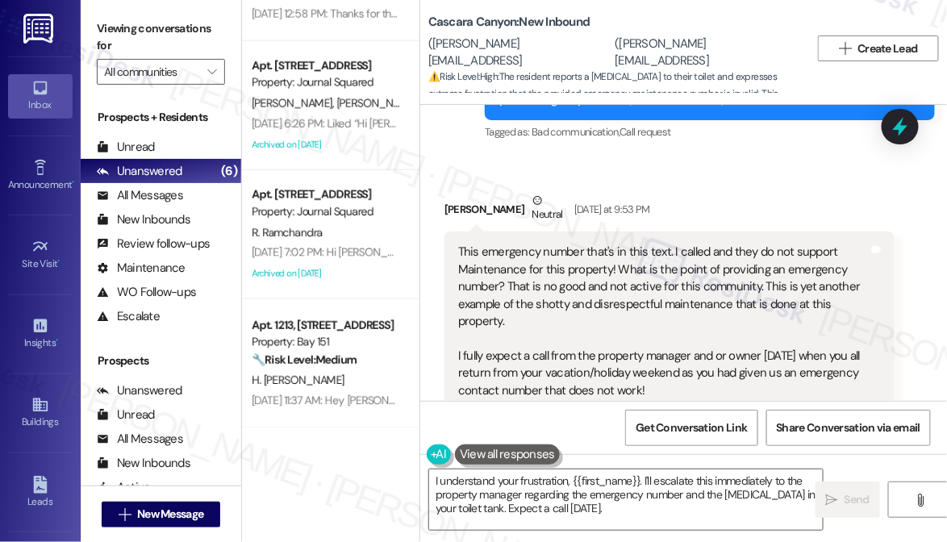
drag, startPoint x: 452, startPoint y: 155, endPoint x: 721, endPoint y: 296, distance: 303.6
click at [721, 296] on div "This emergency number that's in this text. I called and they do not support Mai…" at bounding box center [670, 322] width 450 height 180
copy div "This emergency number that's in this text. I called and they do not support Mai…"
drag, startPoint x: 92, startPoint y: 36, endPoint x: 92, endPoint y: 22, distance: 13.7
click at [92, 36] on div "Viewing conversations for All communities " at bounding box center [161, 50] width 161 height 101
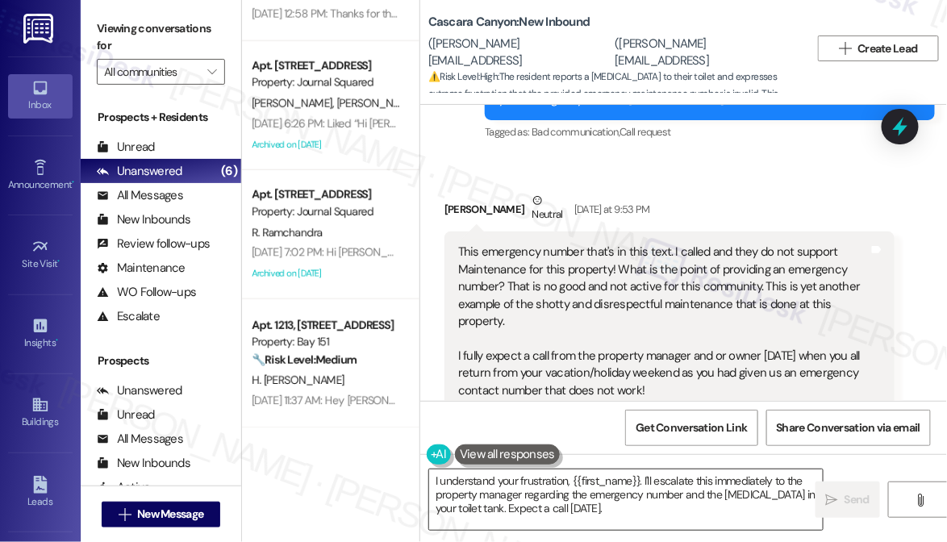
click at [570, 484] on textarea "I understand your frustration, {{first_name}}. I'll escalate this immediately t…" at bounding box center [626, 500] width 394 height 61
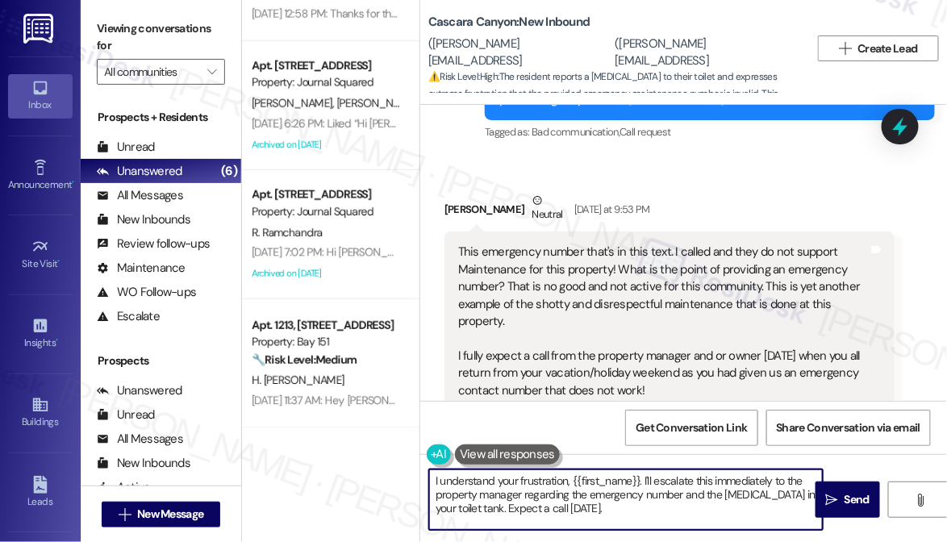
click at [570, 484] on textarea "I understand your frustration, {{first_name}}. I'll escalate this immediately t…" at bounding box center [626, 500] width 394 height 61
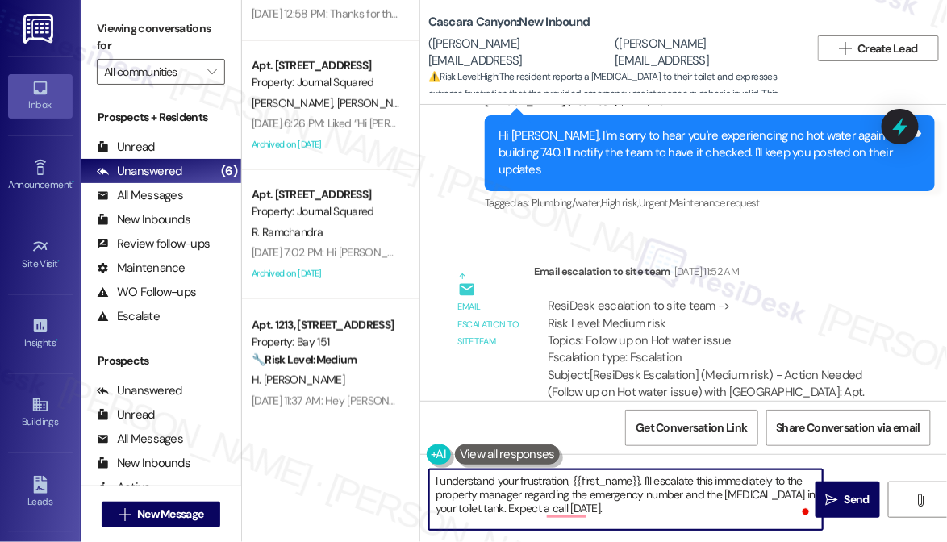
scroll to position [18301, 0]
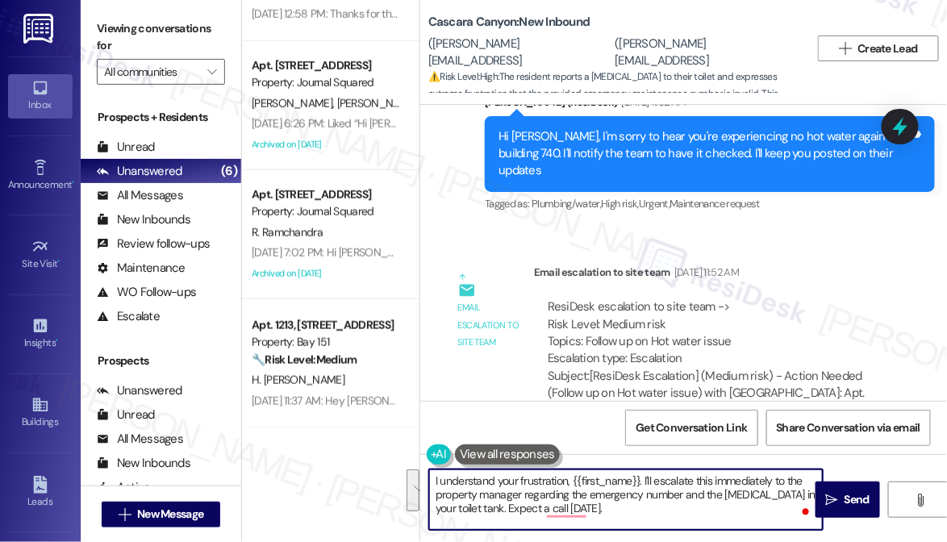
paste textarea "Hi {{first_name}}, thank you for letting me know. I’m so sorry to hear about th…"
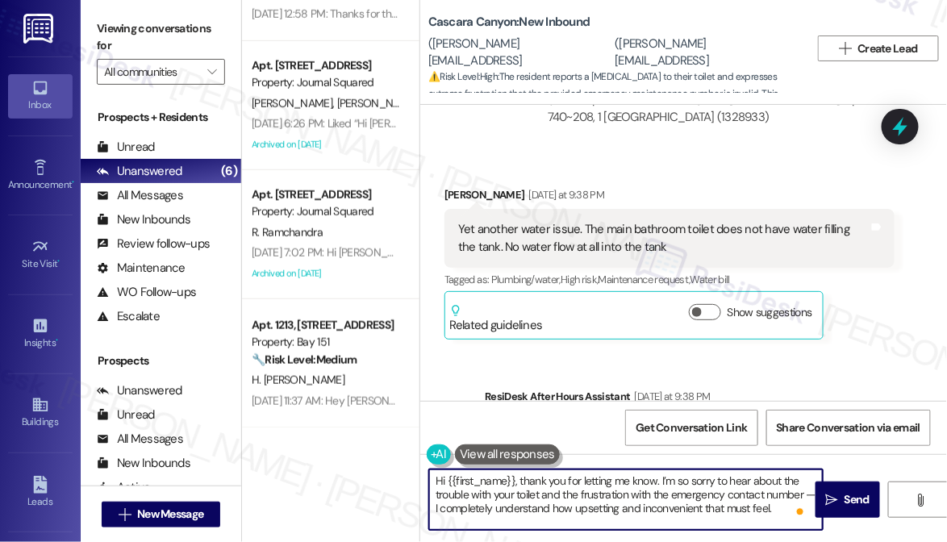
scroll to position [18448, 0]
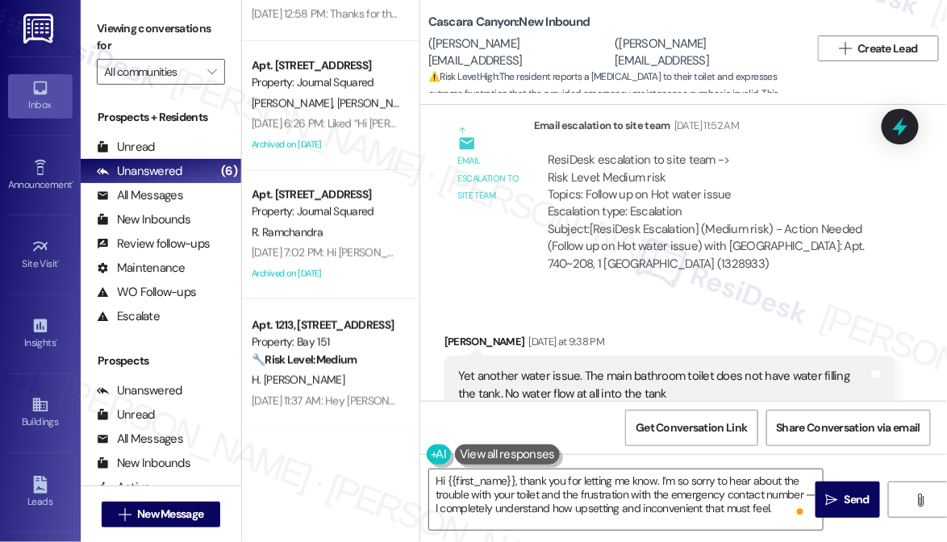
click at [467, 333] on div "Michael Weinberger Yesterday at 9:38 PM" at bounding box center [670, 344] width 450 height 23
copy div "Michael"
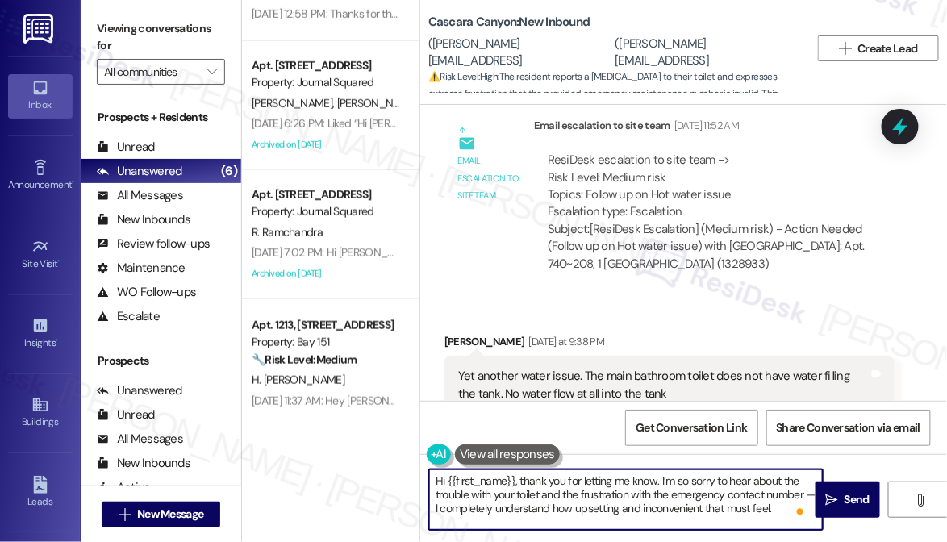
drag, startPoint x: 446, startPoint y: 478, endPoint x: 516, endPoint y: 462, distance: 71.2
click at [516, 469] on div "Hi {{first_name}}, thank you for letting me know. I’m so sorry to hear about th…" at bounding box center [617, 500] width 395 height 62
paste textarea "Michael"
click at [649, 483] on textarea "Hi Michael, thank you for letting me know. I’m so sorry to hear about the troub…" at bounding box center [626, 500] width 394 height 61
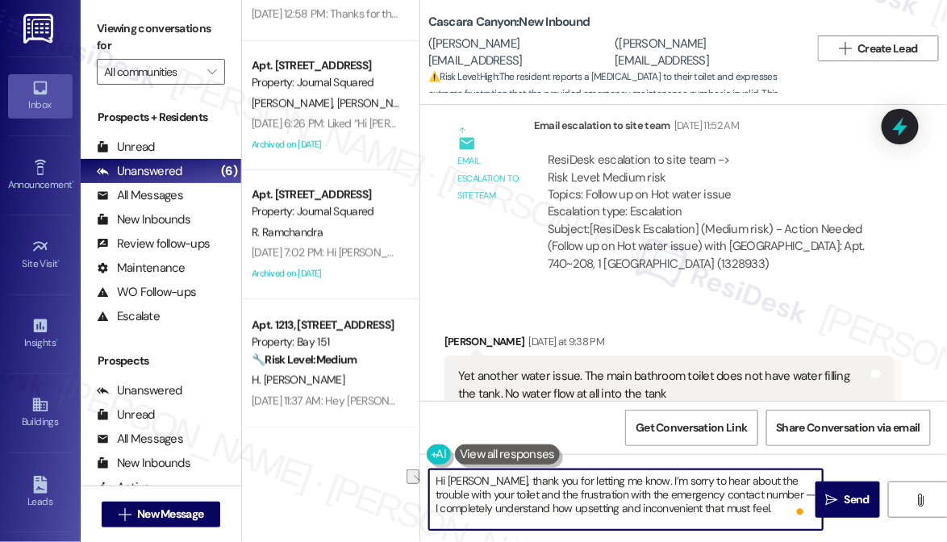
drag, startPoint x: 550, startPoint y: 478, endPoint x: 623, endPoint y: 477, distance: 72.6
click at [623, 477] on textarea "Hi Michael, thank you for letting me know. I’m sorry to hear about the trouble …" at bounding box center [626, 500] width 394 height 61
click at [578, 496] on textarea "Hi Michael, thank you for letting me know. I’m sorry to hear about the trouble …" at bounding box center [626, 500] width 394 height 61
click at [714, 512] on textarea "Hi Michael, thank you for letting me know. I’m sorry to hear about the trouble …" at bounding box center [626, 500] width 394 height 61
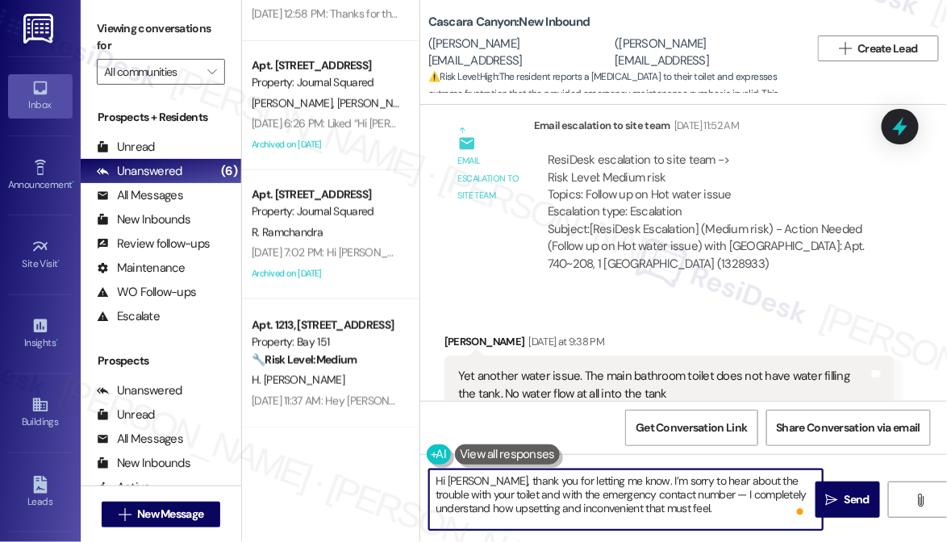
click at [705, 524] on textarea "Hi Michael, thank you for letting me know. I’m sorry to hear about the trouble …" at bounding box center [626, 500] width 394 height 61
drag, startPoint x: 721, startPoint y: 509, endPoint x: 701, endPoint y: 494, distance: 24.7
click at [701, 494] on textarea "Hi Michael, thank you for letting me know. I’m sorry to hear about the trouble …" at bounding box center [626, 500] width 394 height 61
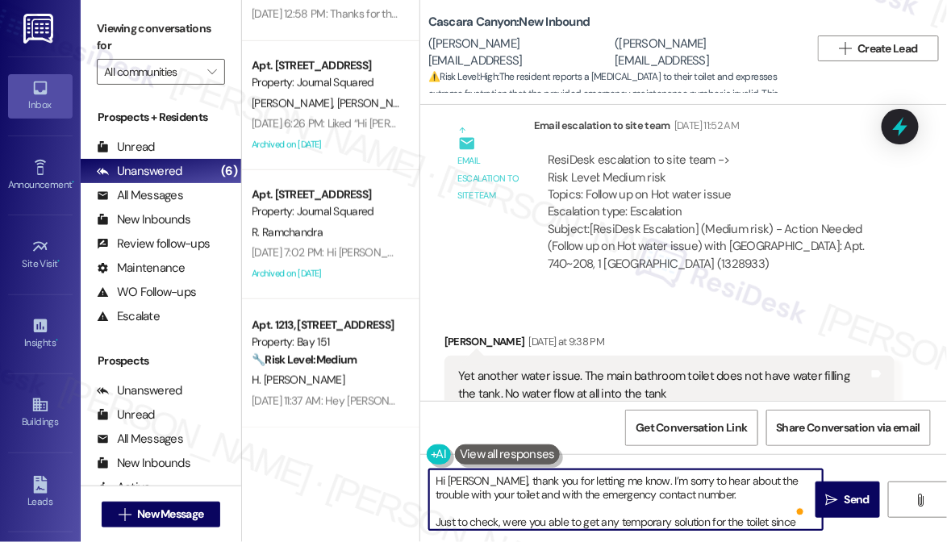
scroll to position [31, 0]
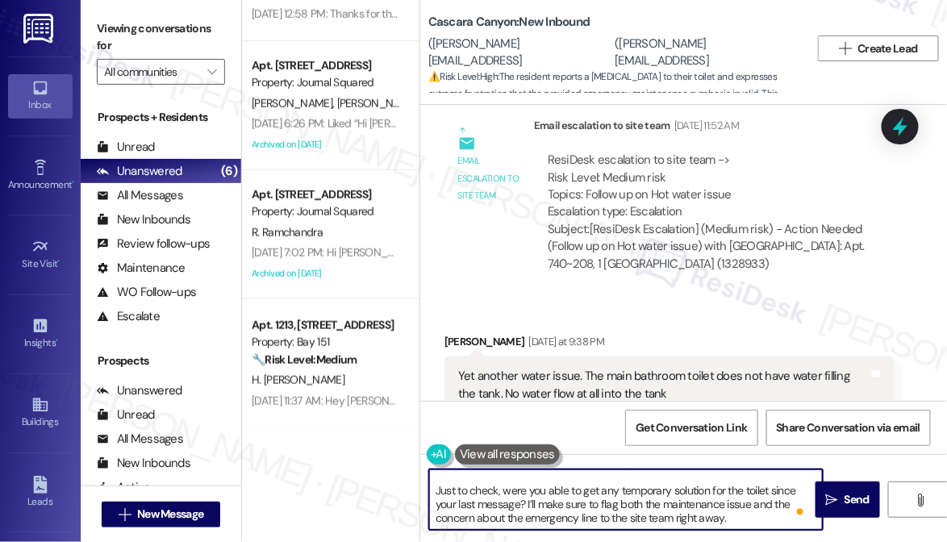
click at [438, 488] on textarea "Hi Michael, thank you for letting me know. I’m sorry to hear about the trouble …" at bounding box center [626, 500] width 394 height 61
click at [584, 496] on textarea "Hi Michael, thank you for letting me know. I’m sorry to hear about the trouble …" at bounding box center [626, 500] width 394 height 61
click at [566, 509] on textarea "Hi Michael, thank you for letting me know. I’m sorry to hear about the trouble …" at bounding box center [626, 500] width 394 height 61
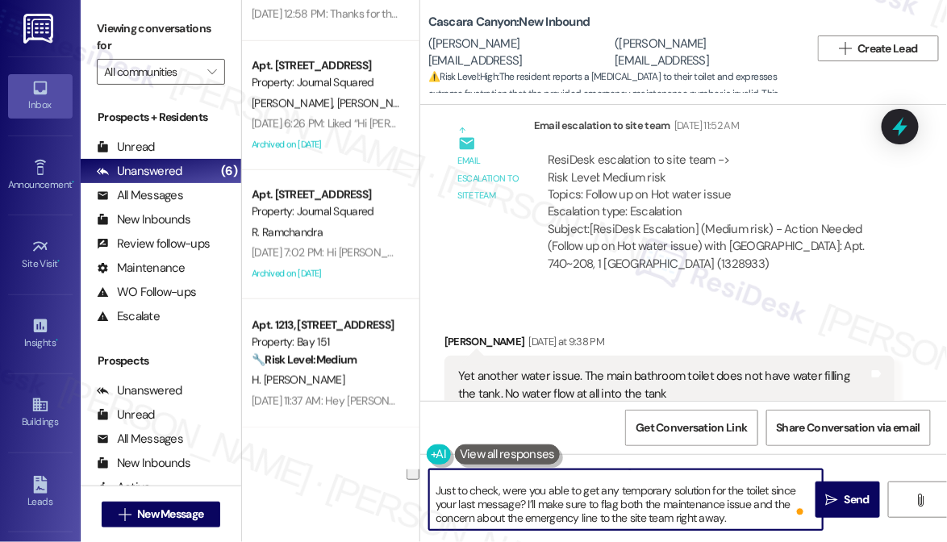
click at [566, 509] on textarea "Hi Michael, thank you for letting me know. I’m sorry to hear about the trouble …" at bounding box center [626, 500] width 394 height 61
click at [628, 506] on textarea "Hi Michael, thank you for letting me know. I’m sorry to hear about the trouble …" at bounding box center [626, 500] width 394 height 61
click at [435, 491] on textarea "Hi Michael, thank you for letting me know. I’m sorry to hear about the trouble …" at bounding box center [626, 500] width 394 height 61
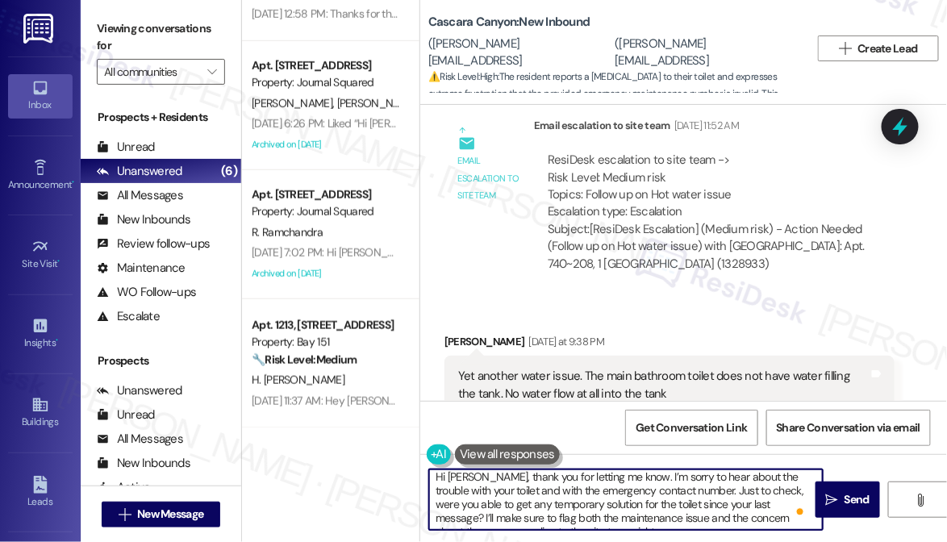
click at [542, 509] on textarea "Hi Michael, thank you for letting me know. I’m sorry to hear about the trouble …" at bounding box center [626, 500] width 394 height 61
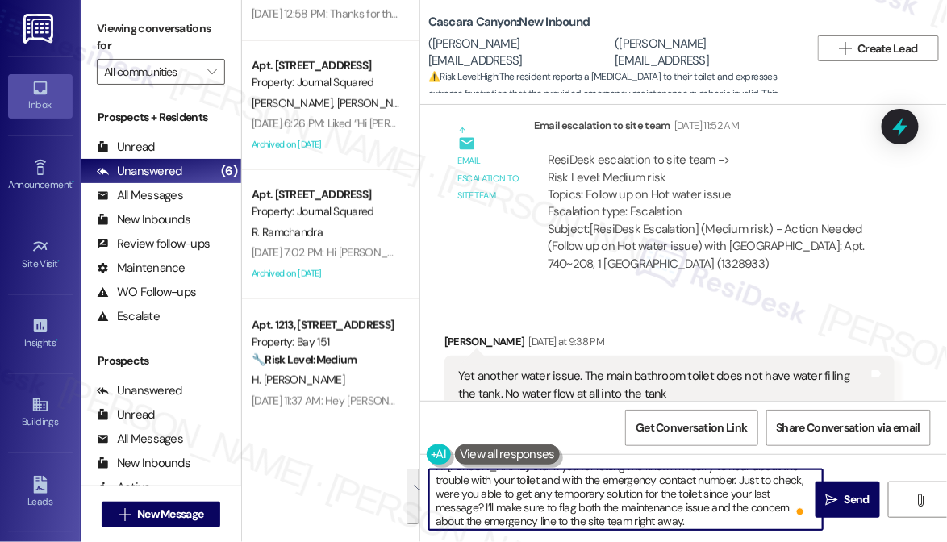
scroll to position [17, 0]
click at [626, 517] on textarea "Hi Michael, thank you for letting me know. I’m sorry to hear about the trouble …" at bounding box center [626, 500] width 394 height 61
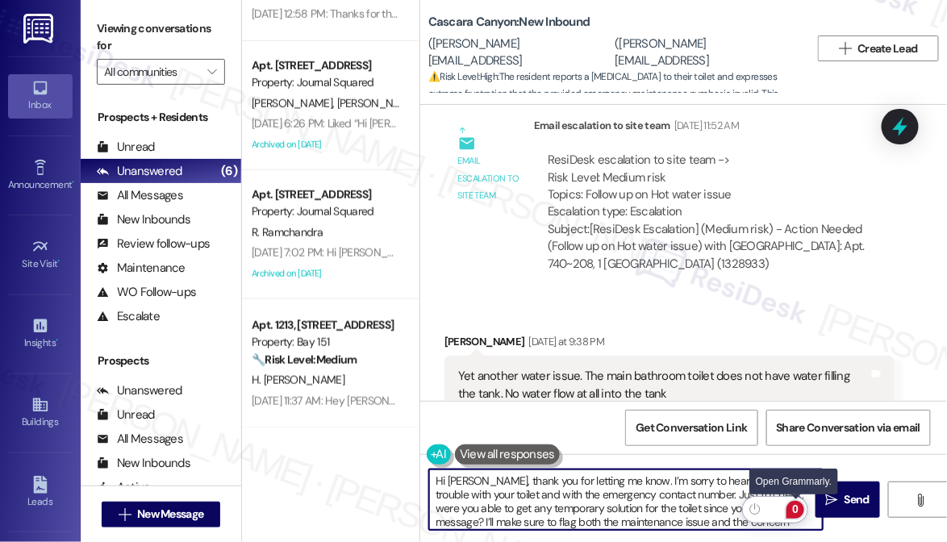
drag, startPoint x: 654, startPoint y: 525, endPoint x: 800, endPoint y: 509, distance: 147.7
click at [800, 509] on html "Inbox Go to Inbox Announcement • Send A Text Announcement Site Visit • Go to Si…" at bounding box center [473, 271] width 947 height 542
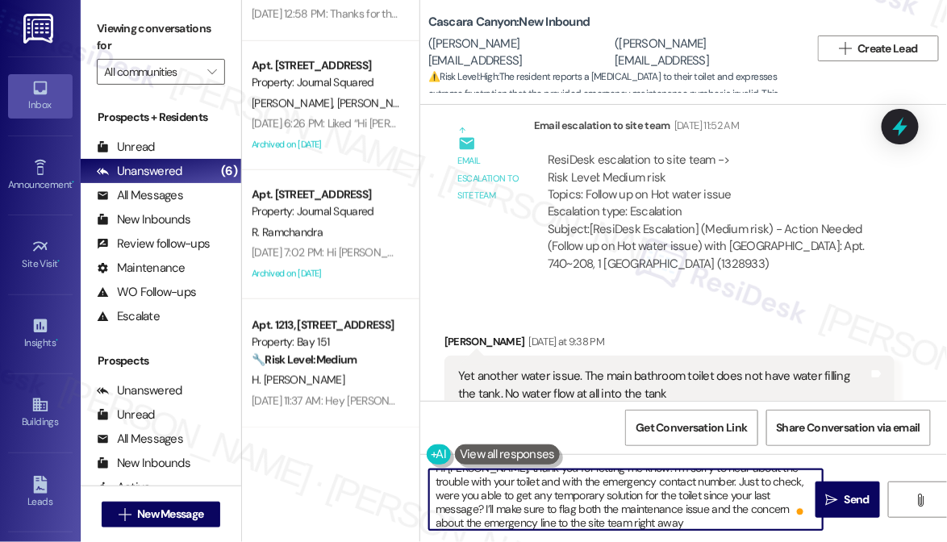
drag, startPoint x: 786, startPoint y: 503, endPoint x: 779, endPoint y: 513, distance: 12.8
click at [786, 503] on textarea "Hi Michael, thank you for letting me know. I’m sorry to hear about the trouble …" at bounding box center [626, 500] width 394 height 61
drag, startPoint x: 758, startPoint y: 529, endPoint x: 795, endPoint y: 495, distance: 50.3
click at [795, 495] on textarea "Hi Michael, thank you for letting me know. I’m sorry to hear about the trouble …" at bounding box center [626, 500] width 394 height 61
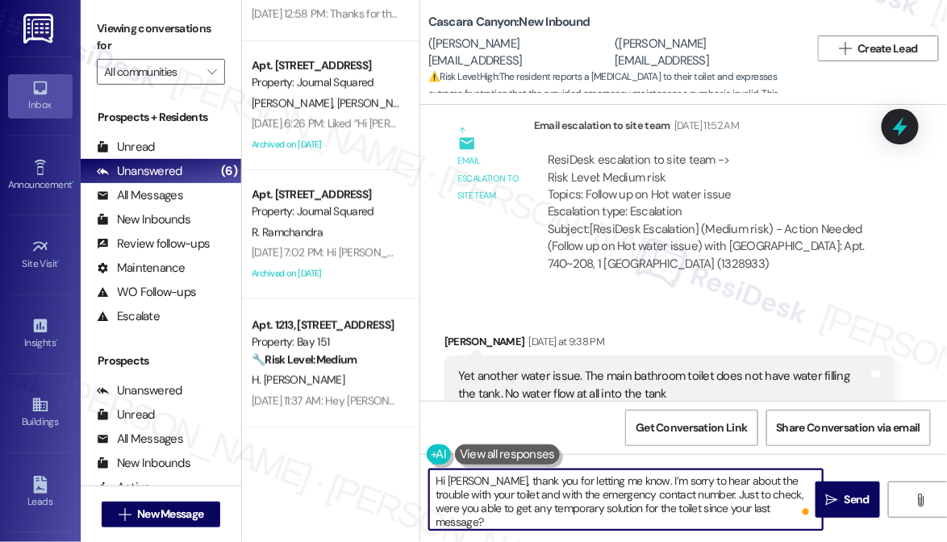
click at [555, 485] on textarea "Hi Michael, thank you for letting me know. I’m sorry to hear about the trouble …" at bounding box center [626, 500] width 394 height 61
click at [642, 479] on textarea "Hi Michael, thank you for letting me know. I’m sorry to hear about the trouble …" at bounding box center [626, 500] width 394 height 61
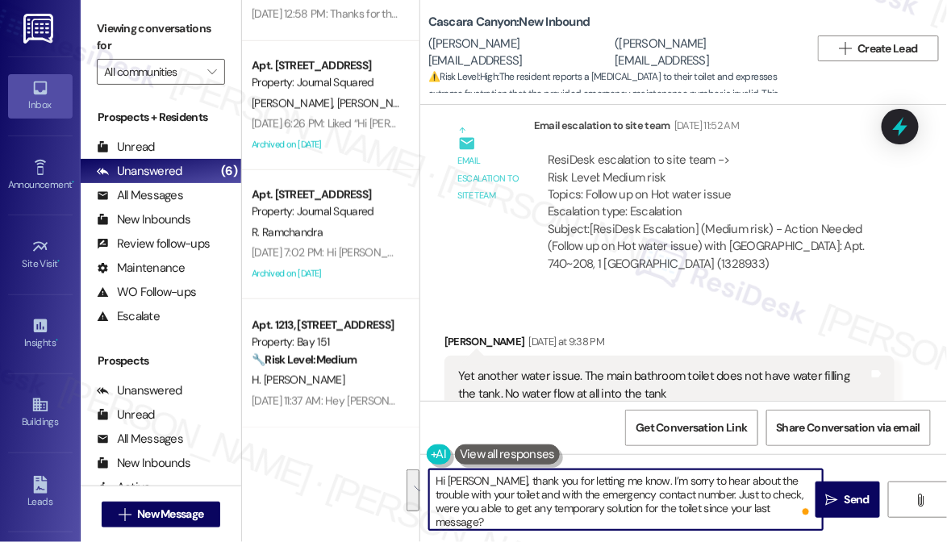
click at [642, 479] on textarea "Hi Michael, thank you for letting me know. I’m sorry to hear about the trouble …" at bounding box center [626, 500] width 394 height 61
click at [646, 481] on textarea "Hi Michael, thank you for letting me know. I’m sorry to hear about the trouble …" at bounding box center [626, 500] width 394 height 61
click at [600, 489] on textarea "Hi Michael, thank you for letting me know. I’m sorry to hear about the trouble …" at bounding box center [626, 500] width 394 height 61
click at [757, 508] on textarea "Hi Michael, thank you for letting me know. I’m sorry to hear about the trouble …" at bounding box center [626, 500] width 394 height 61
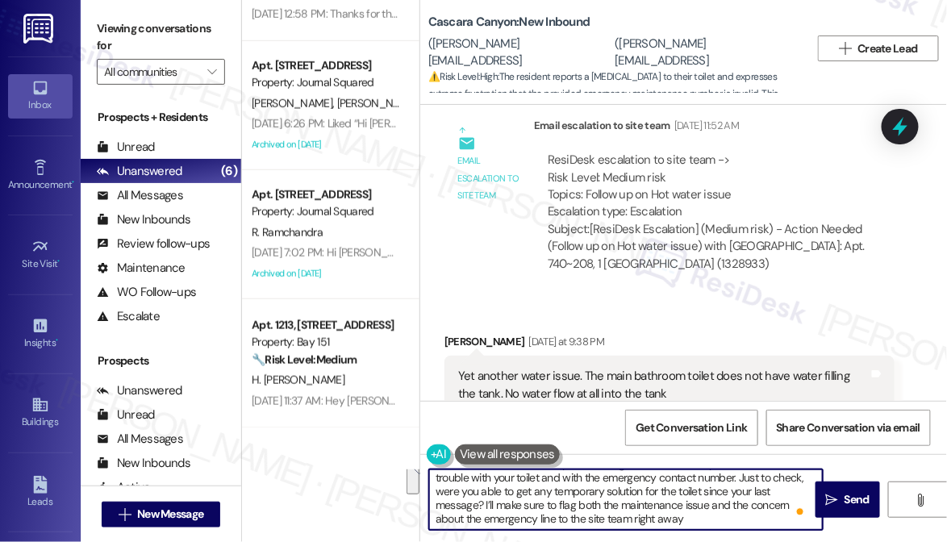
click at [679, 515] on textarea "Hi Michael, thank you for letting me know. I’m sorry to hear about the trouble …" at bounding box center [626, 500] width 394 height 61
drag, startPoint x: 689, startPoint y: 520, endPoint x: 796, endPoint y: 487, distance: 111.5
click at [796, 487] on textarea "Hi Michael, thank you for letting me know. I’m sorry to hear about the trouble …" at bounding box center [626, 500] width 394 height 61
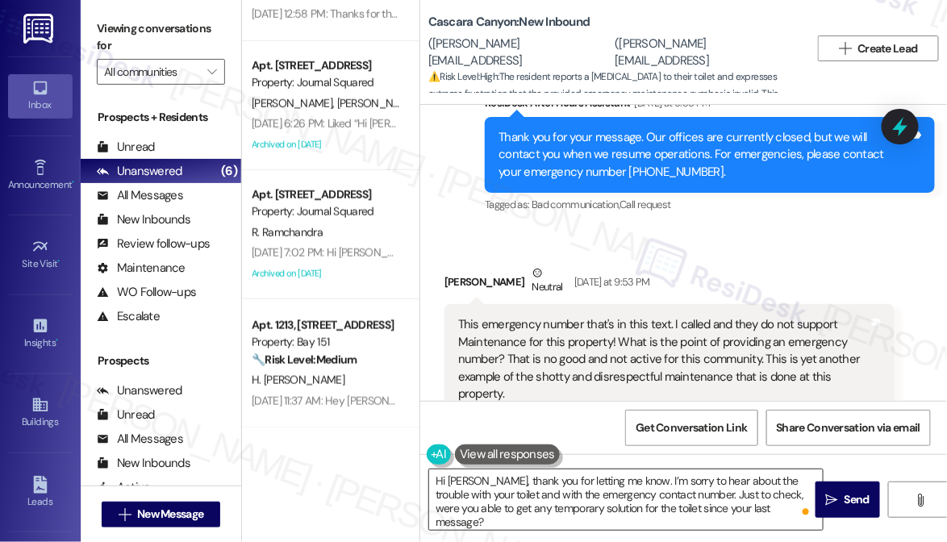
drag, startPoint x: 823, startPoint y: 492, endPoint x: 799, endPoint y: 494, distance: 24.3
click at [799, 494] on div "Hi Michael, thank you for letting me know. I’m sorry to hear about the trouble …" at bounding box center [683, 514] width 527 height 121
drag, startPoint x: 799, startPoint y: 494, endPoint x: 787, endPoint y: 496, distance: 12.3
click at [799, 494] on textarea "Hi Michael, thank you for letting me know. I’m sorry to hear about the trouble …" at bounding box center [626, 500] width 394 height 61
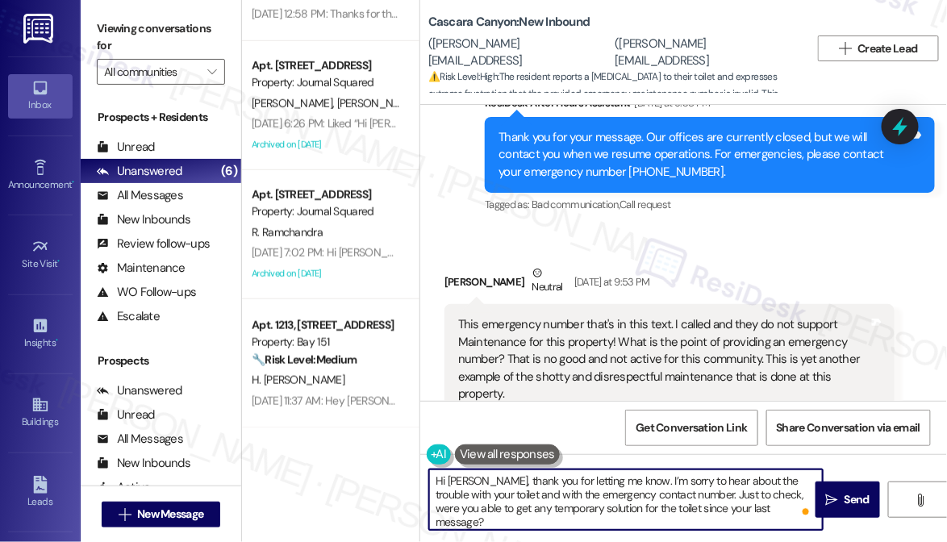
click at [514, 512] on textarea "Hi Michael, thank you for letting me know. I’m sorry to hear about the trouble …" at bounding box center [626, 500] width 394 height 61
click at [536, 497] on textarea "Hi Michael, thank you for letting me know. I’m sorry to hear about the trouble …" at bounding box center [626, 500] width 394 height 61
click at [519, 507] on textarea "Hi Michael, thank you for letting me know. I’m sorry to hear about the trouble …" at bounding box center [626, 500] width 394 height 61
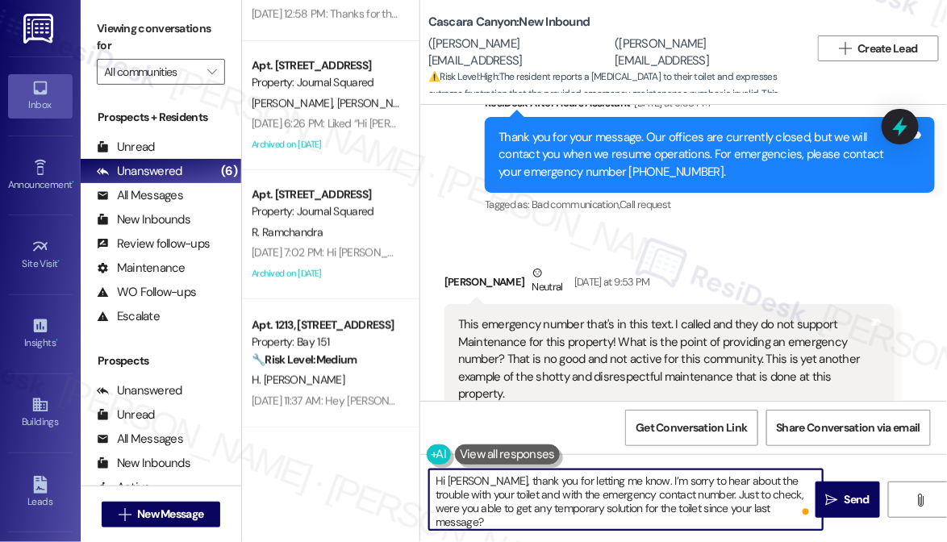
click at [518, 507] on textarea "Hi Michael, thank you for letting me know. I’m sorry to hear about the trouble …" at bounding box center [626, 500] width 394 height 61
drag, startPoint x: 484, startPoint y: 509, endPoint x: 571, endPoint y: 507, distance: 87.2
click at [571, 507] on textarea "Hi Michael, thank you for letting me know. I’m sorry to hear about the trouble …" at bounding box center [626, 500] width 394 height 61
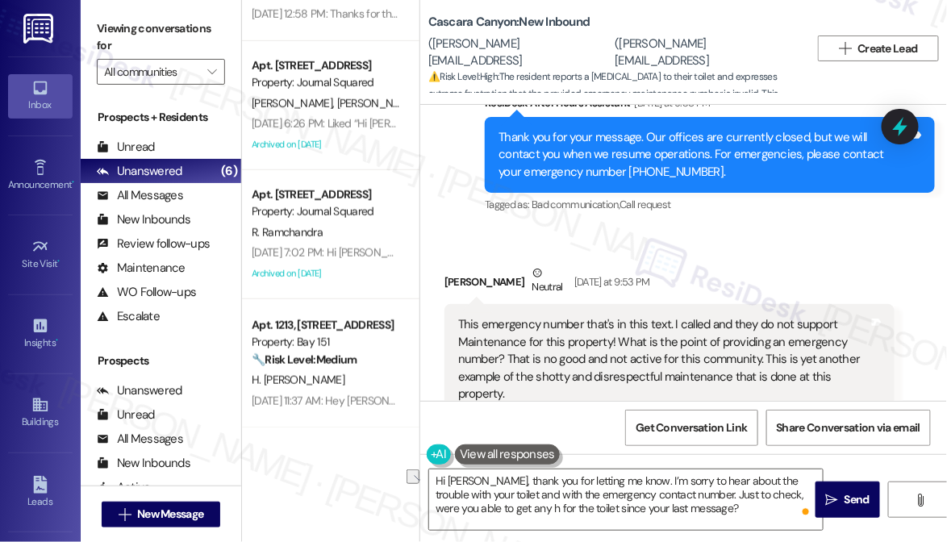
click at [575, 458] on div "Hi Michael, thank you for letting me know. I’m sorry to hear about the trouble …" at bounding box center [683, 514] width 527 height 121
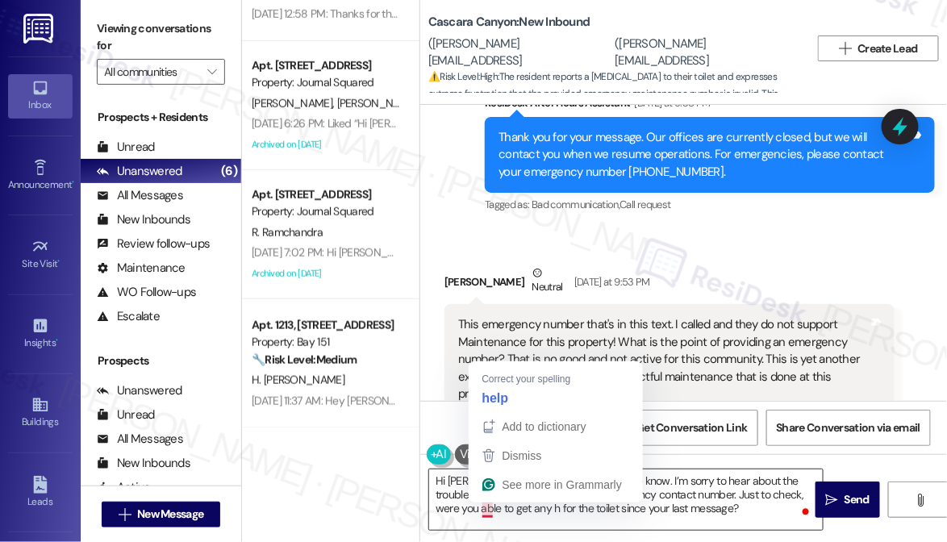
click at [489, 512] on textarea "Hi Michael, thank you for letting me know. I’m sorry to hear about the trouble …" at bounding box center [626, 500] width 394 height 61
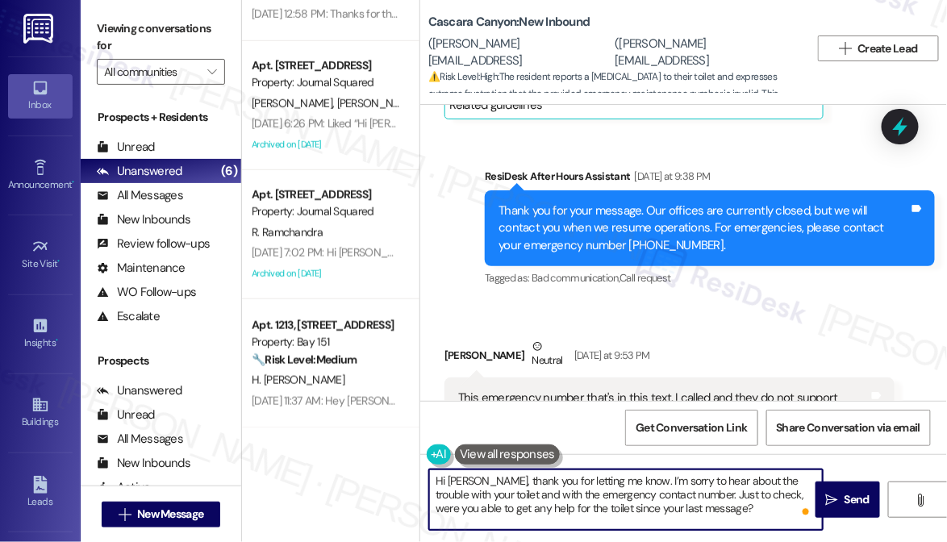
scroll to position [18595, 0]
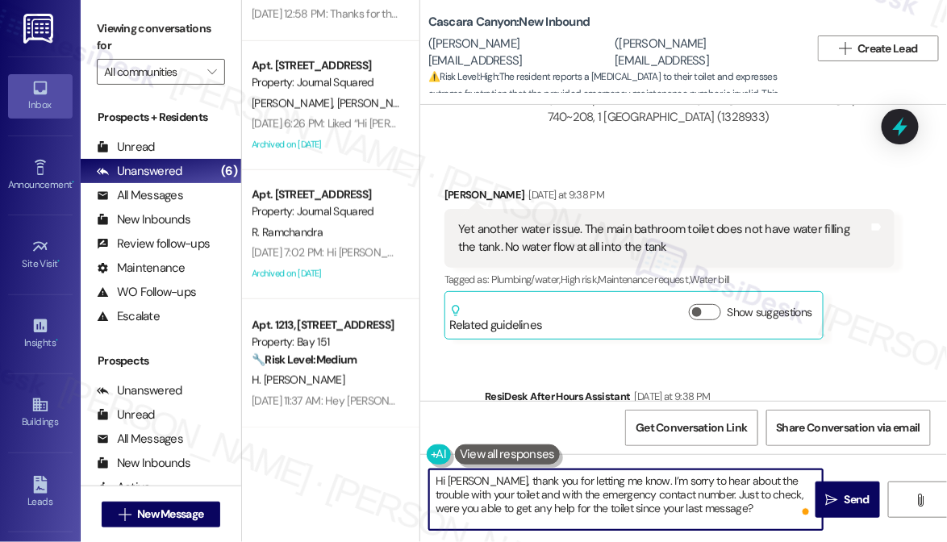
click at [536, 479] on textarea "Hi Michael, thank you for letting me know. I’m sorry to hear about the trouble …" at bounding box center [626, 500] width 394 height 61
click at [537, 494] on textarea "Hi Michael, thank you for letting me know. I’m sorry to hear about the trouble …" at bounding box center [626, 500] width 394 height 61
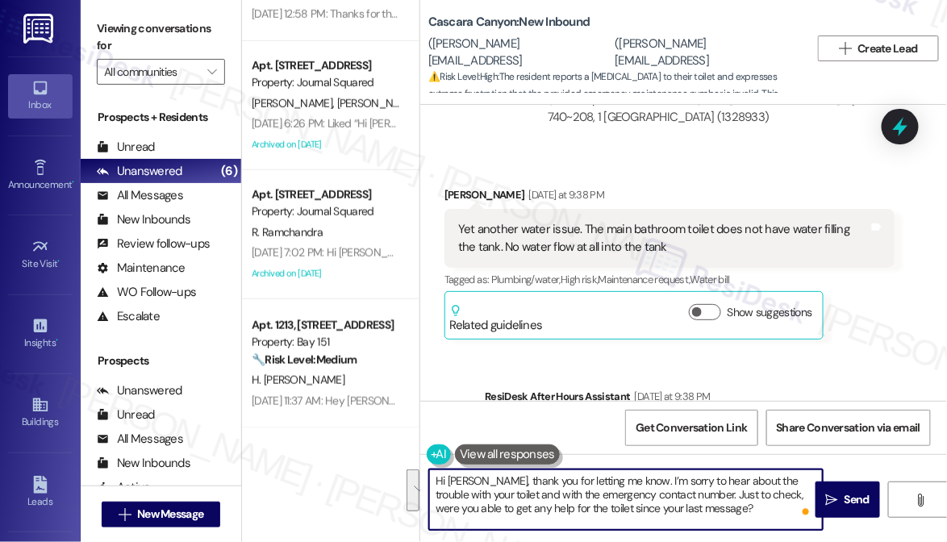
click at [537, 494] on textarea "Hi Michael, thank you for letting me know. I’m sorry to hear about the trouble …" at bounding box center [626, 500] width 394 height 61
click at [680, 483] on textarea "Hi Michael, thank you for letting me know. I’m sorry to hear about the trouble …" at bounding box center [626, 500] width 394 height 61
type textarea "Hi Michael, thank you for letting me know. I’m sorry to hear about the trouble …"
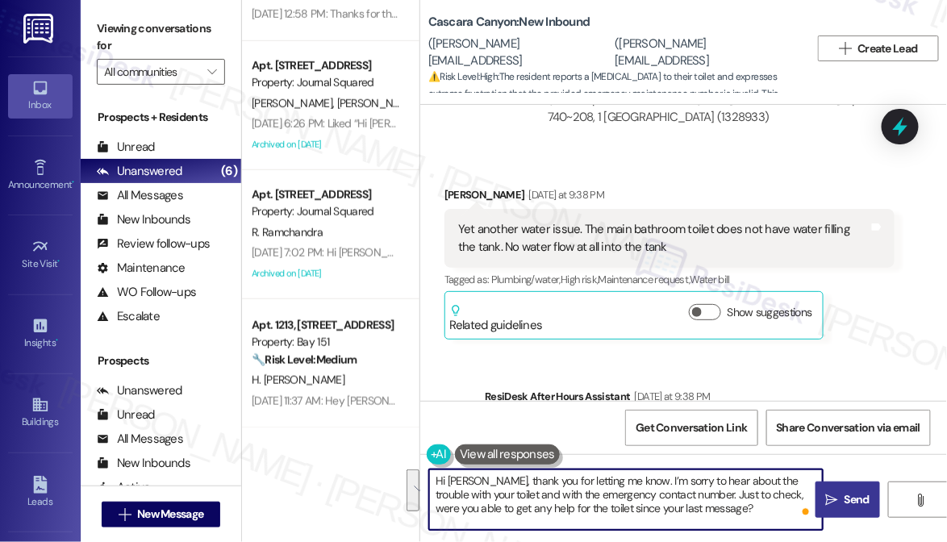
click at [826, 479] on div "Hi Michael, thank you for letting me know. I’m sorry to hear about the trouble …" at bounding box center [683, 514] width 527 height 121
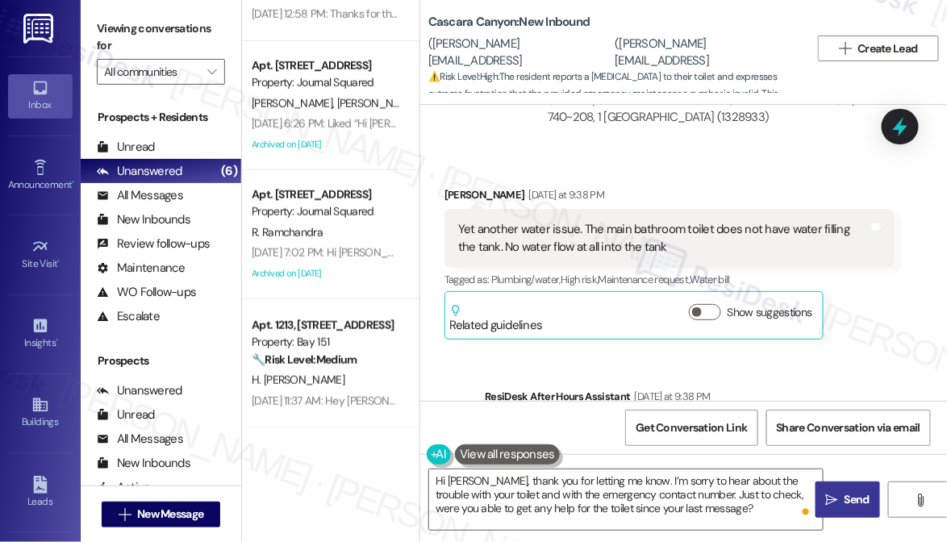
click at [831, 487] on button " Send" at bounding box center [848, 500] width 65 height 36
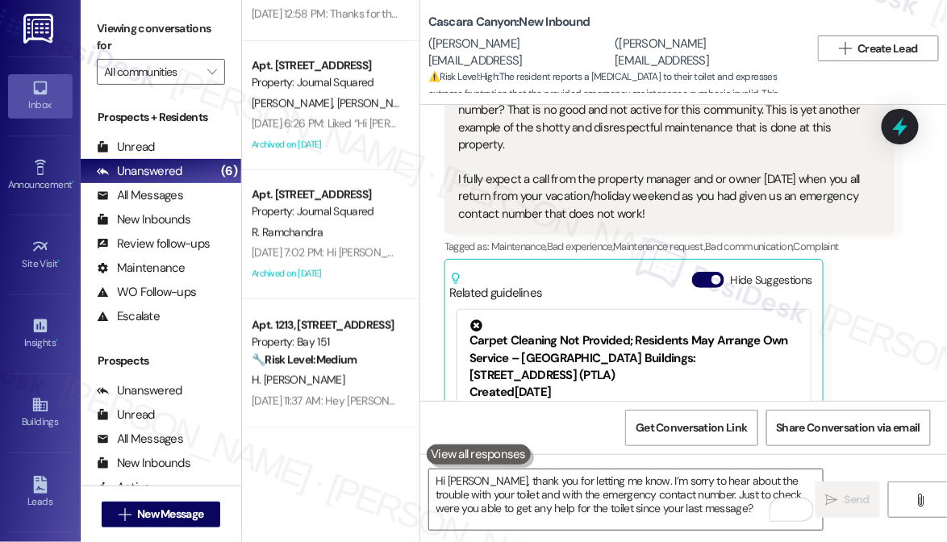
scroll to position [19181, 0]
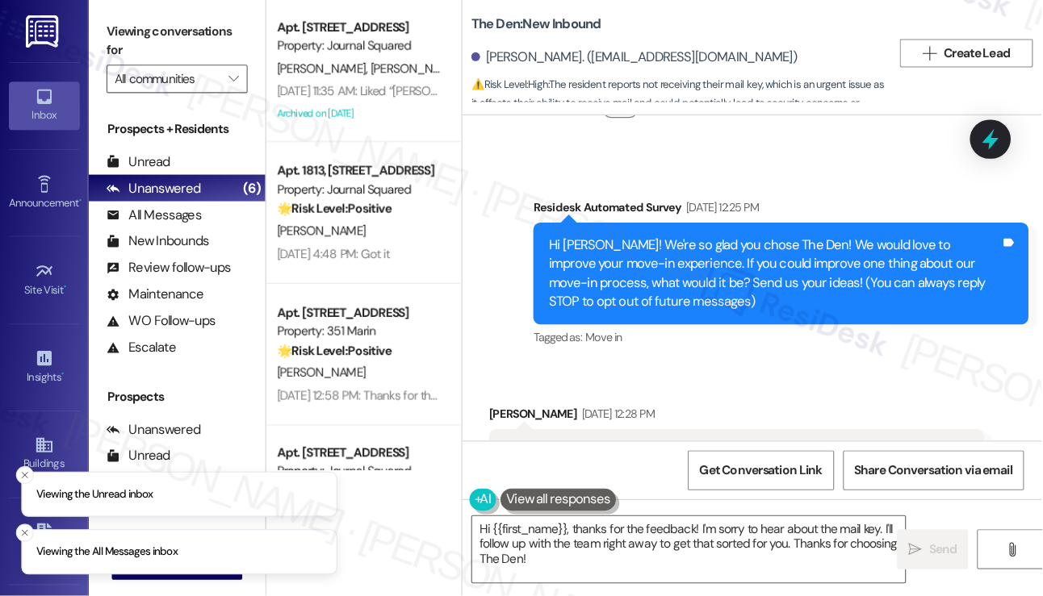
scroll to position [211, 0]
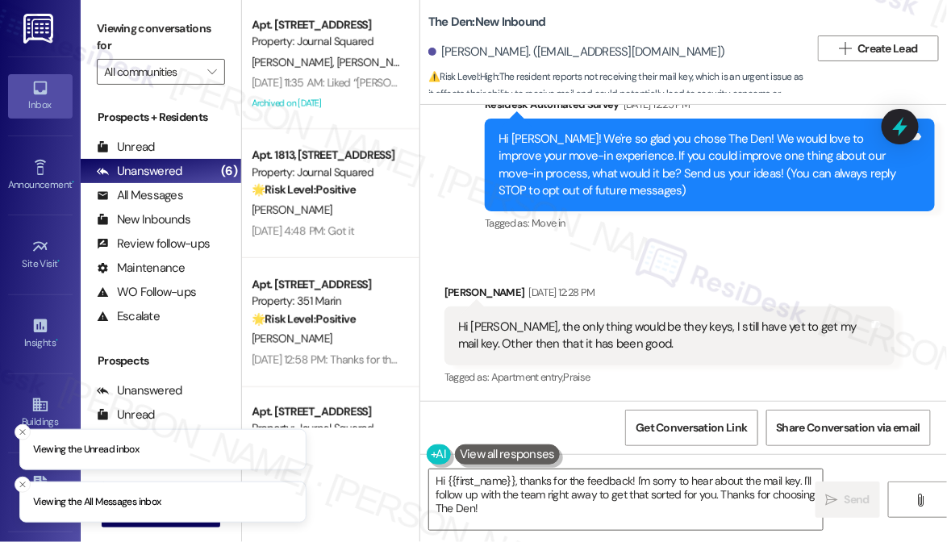
click at [504, 324] on div "Hi [PERSON_NAME], the only thing would be they keys, I still have yet to get my…" at bounding box center [663, 336] width 411 height 35
click at [502, 324] on div "Hi [PERSON_NAME], the only thing would be they keys, I still have yet to get my…" at bounding box center [663, 336] width 411 height 35
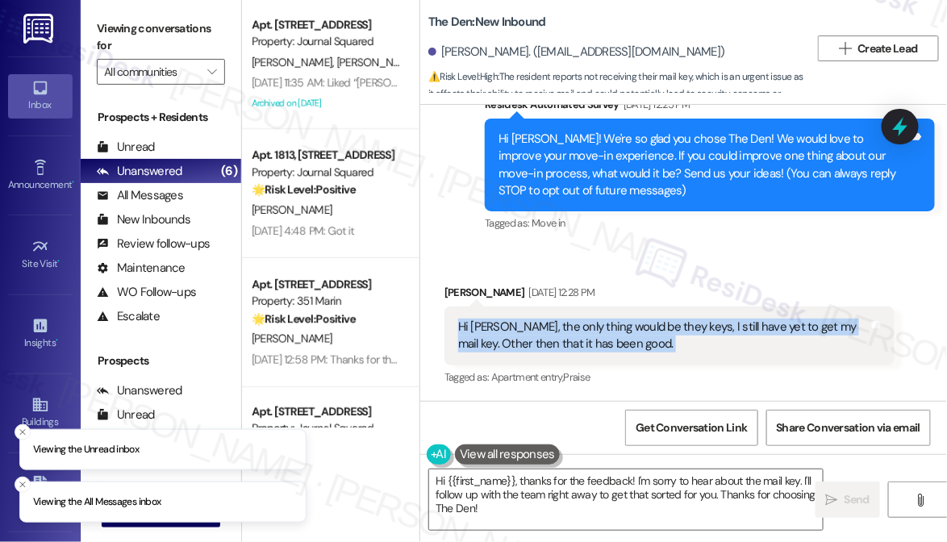
click at [502, 324] on div "Hi [PERSON_NAME], the only thing would be they keys, I still have yet to get my…" at bounding box center [663, 336] width 411 height 35
click at [572, 319] on div "Hi [PERSON_NAME], the only thing would be they keys, I still have yet to get my…" at bounding box center [663, 336] width 411 height 35
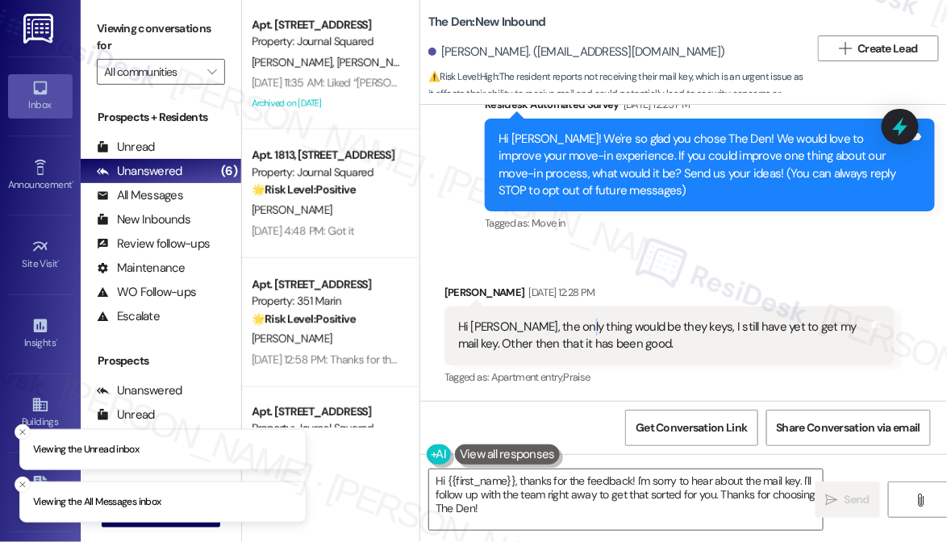
click at [572, 319] on div "Hi [PERSON_NAME], the only thing would be they keys, I still have yet to get my…" at bounding box center [663, 336] width 411 height 35
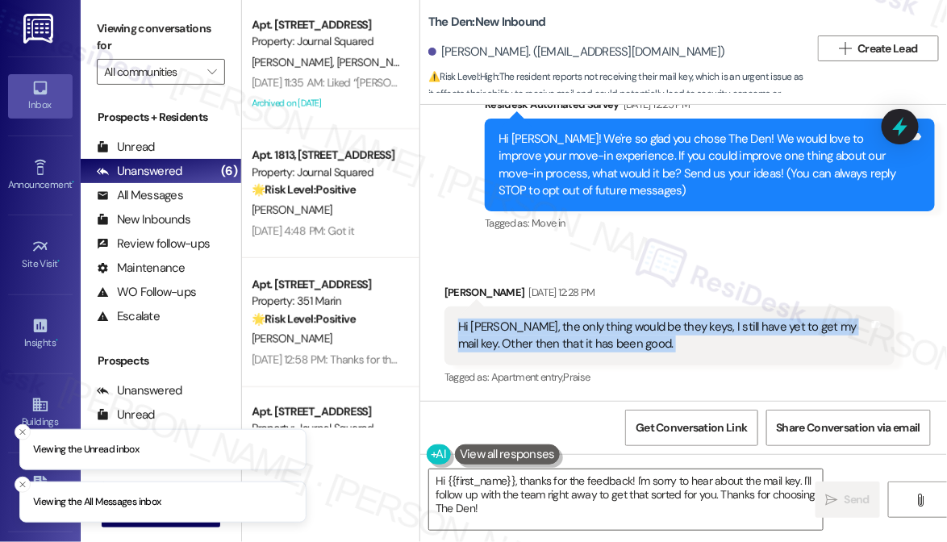
click at [572, 319] on div "Hi [PERSON_NAME], the only thing would be they keys, I still have yet to get my…" at bounding box center [663, 336] width 411 height 35
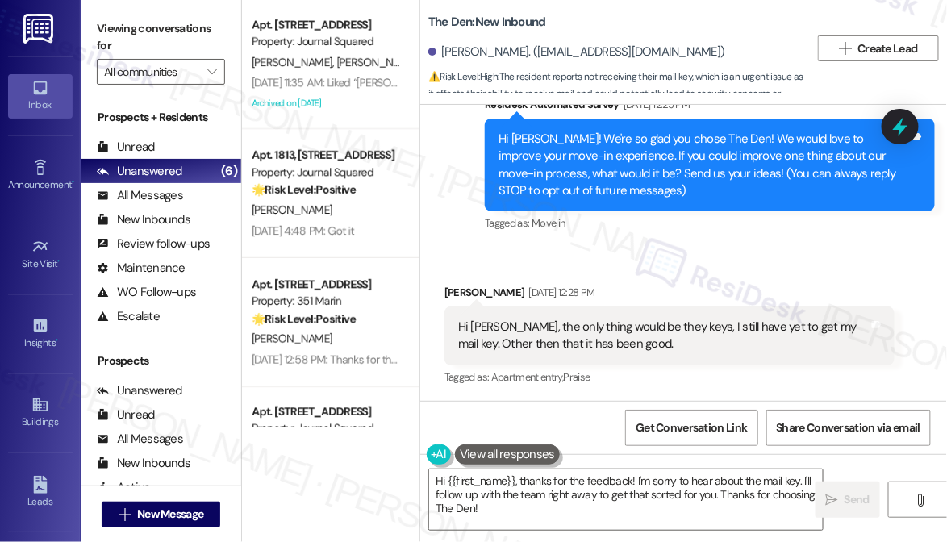
click at [624, 153] on div "Hi [PERSON_NAME]! We're so glad you chose The Den! We would love to improve you…" at bounding box center [704, 165] width 411 height 69
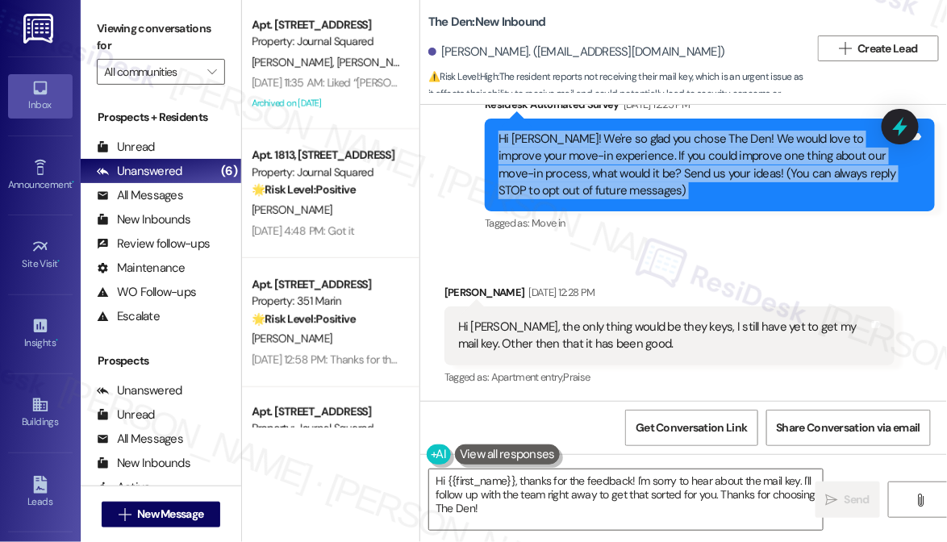
click at [624, 153] on div "Hi [PERSON_NAME]! We're so glad you chose The Den! We would love to improve you…" at bounding box center [704, 165] width 411 height 69
click at [510, 483] on textarea "Hi {{first_name}}, thanks for the feedback! I'm sorry to hear about the mail ke…" at bounding box center [626, 500] width 394 height 61
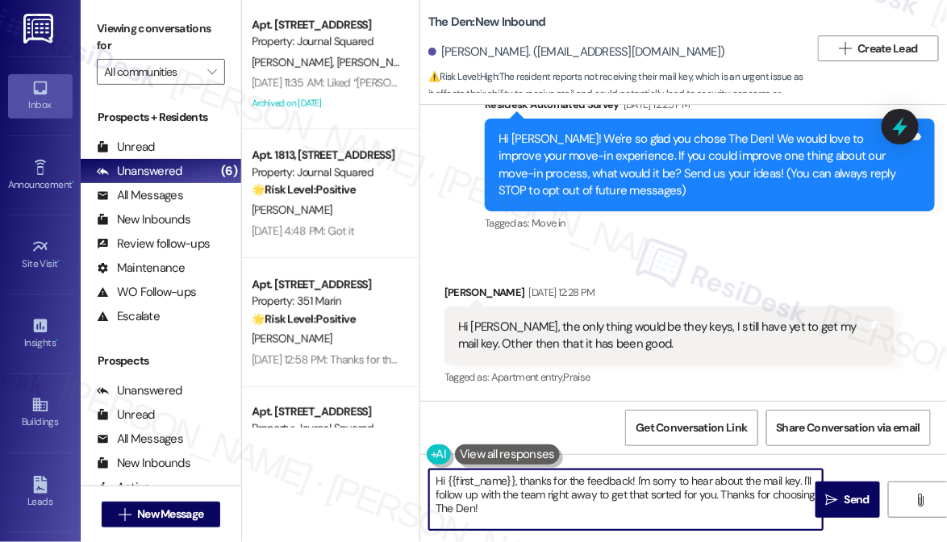
click at [510, 483] on textarea "Hi {{first_name}}, thanks for the feedback! I'm sorry to hear about the mail ke…" at bounding box center [626, 500] width 394 height 61
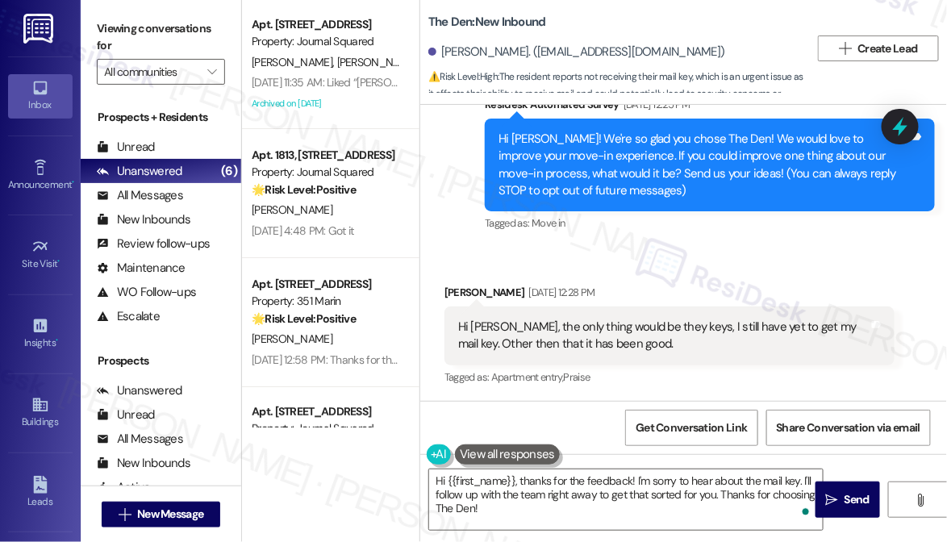
click at [547, 189] on div "Hi [PERSON_NAME]! We're so glad you chose The Den! We would love to improve you…" at bounding box center [704, 165] width 411 height 69
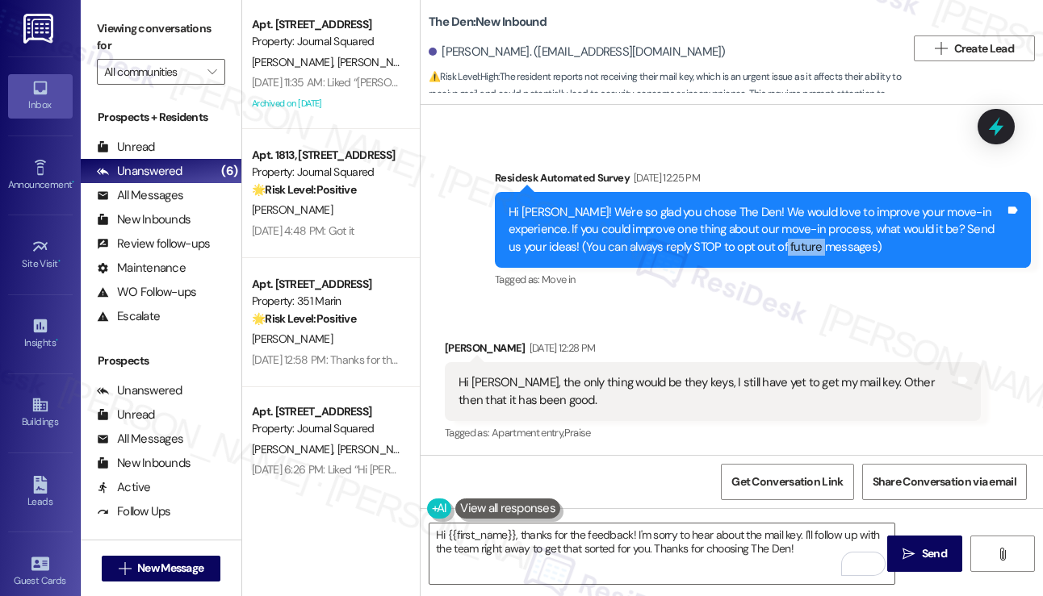
scroll to position [140, 0]
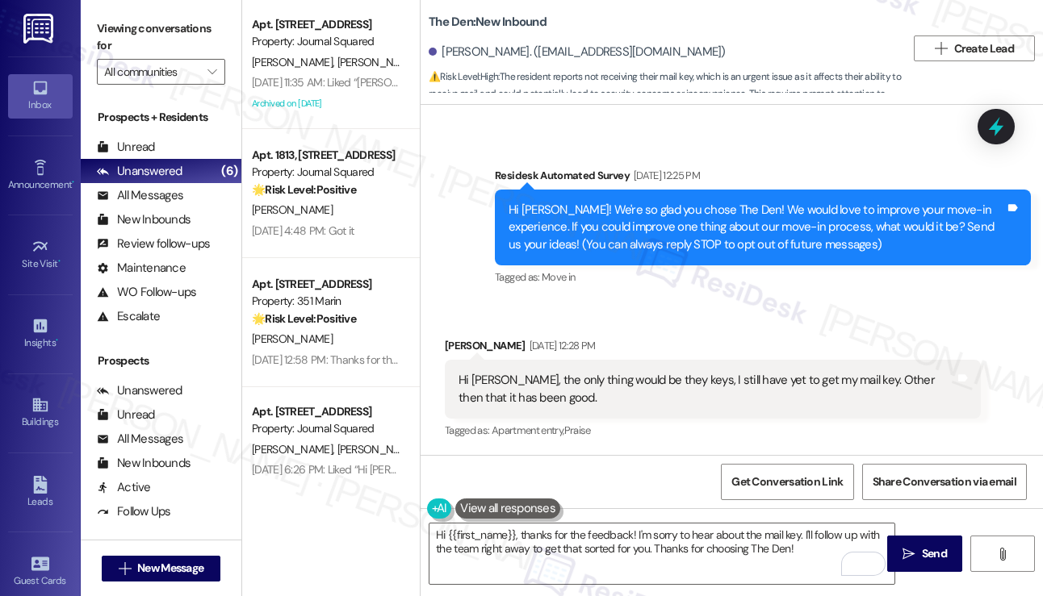
click at [527, 410] on div "Hi [PERSON_NAME], the only thing would be they keys, I still have yet to get my…" at bounding box center [713, 389] width 536 height 59
click at [526, 410] on div "Hi [PERSON_NAME], the only thing would be they keys, I still have yet to get my…" at bounding box center [713, 389] width 536 height 59
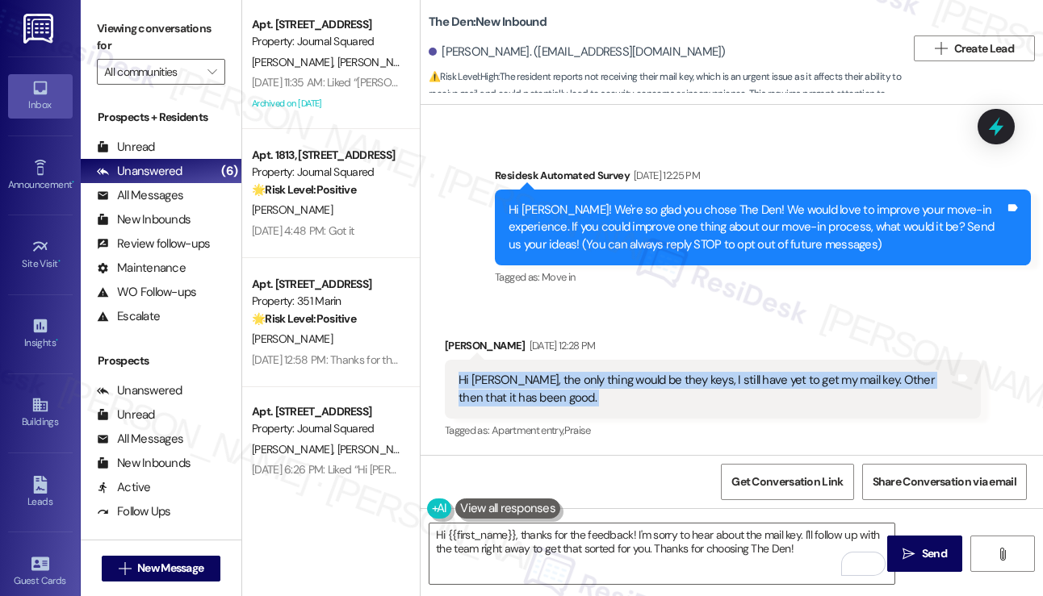
click at [526, 409] on div "Hi [PERSON_NAME], the only thing would be they keys, I still have yet to get my…" at bounding box center [713, 389] width 536 height 59
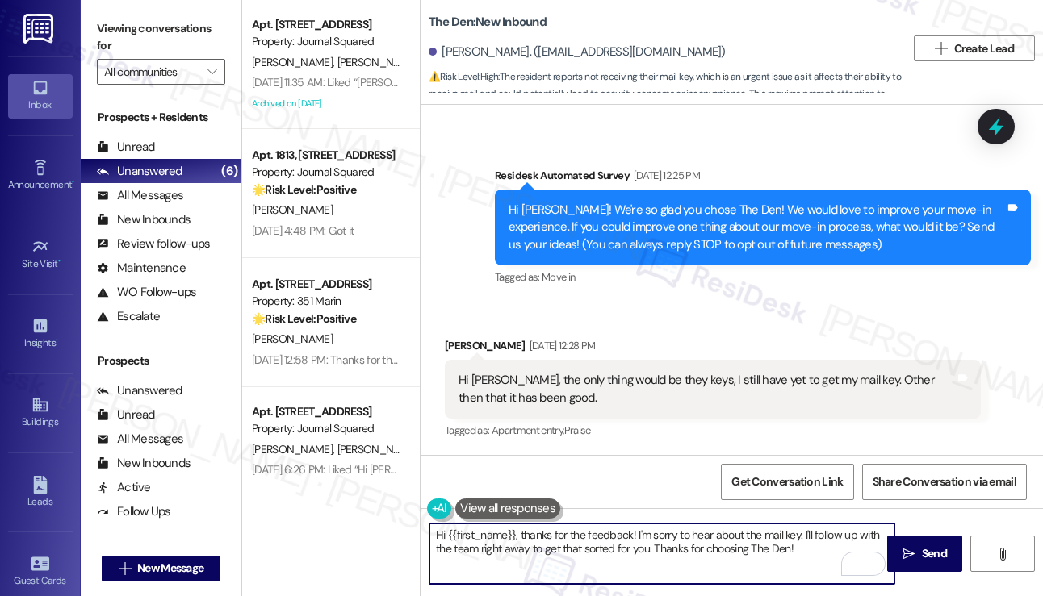
click at [628, 536] on textarea "Hi {{first_name}}, thanks for the feedback! I'm sorry to hear about the mail ke…" at bounding box center [661, 554] width 465 height 61
click at [788, 541] on textarea "Hi {{first_name}}, thanks for the feedback! I'm sorry to hear about the mail ke…" at bounding box center [661, 554] width 465 height 61
click at [800, 541] on textarea "Hi {{first_name}}, thanks for the feedback! I'm sorry to hear about the mail ke…" at bounding box center [661, 554] width 465 height 61
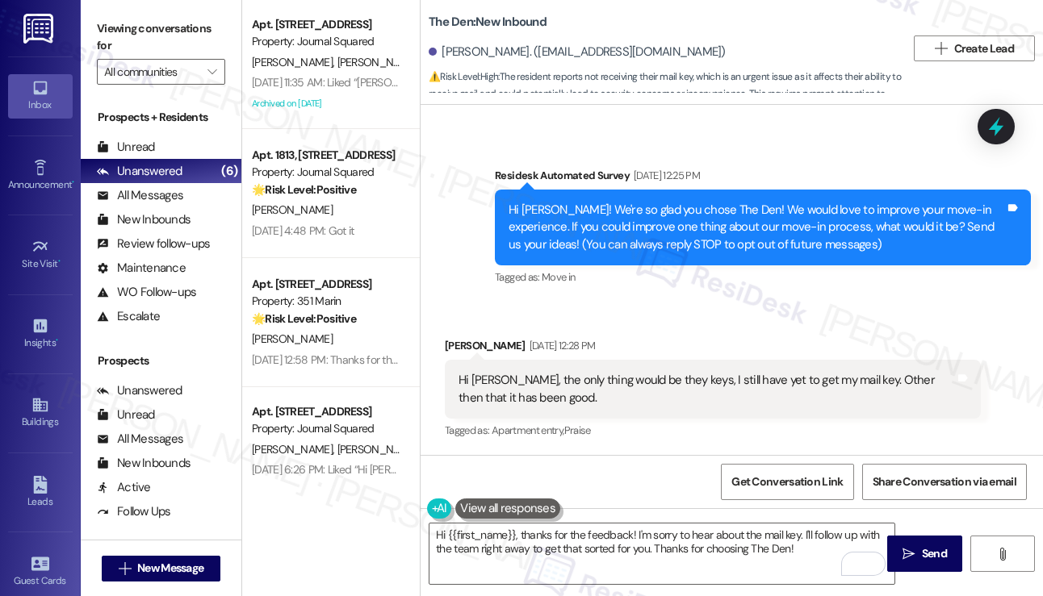
drag, startPoint x: 820, startPoint y: 566, endPoint x: 897, endPoint y: 594, distance: 82.2
drag, startPoint x: 897, startPoint y: 594, endPoint x: 570, endPoint y: 169, distance: 536.8
click at [570, 169] on div "Residesk Automated Survey [DATE] 12:25 PM" at bounding box center [763, 178] width 536 height 23
click at [800, 541] on textarea "Hi {{first_name}}, thanks for the feedback! I'm sorry to hear about the mail ke…" at bounding box center [661, 554] width 465 height 61
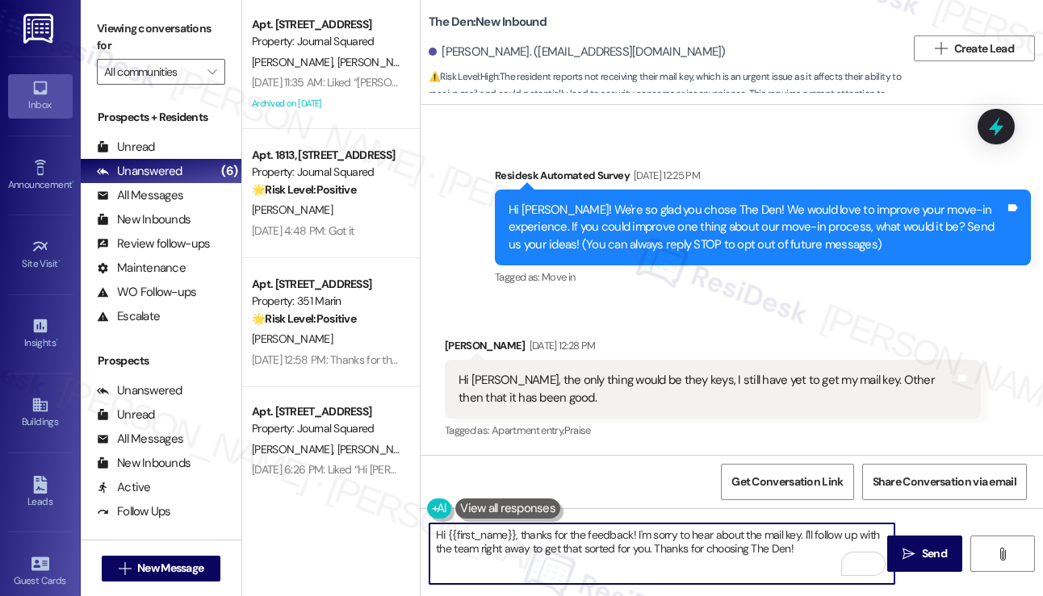
click at [671, 538] on textarea "Hi {{first_name}}, thanks for the feedback! I'm sorry to hear about the mail ke…" at bounding box center [661, 554] width 465 height 61
click at [823, 541] on textarea "Hi {{first_name}}, thanks for the feedback! I'm sorry to hear about the mail ke…" at bounding box center [661, 554] width 465 height 61
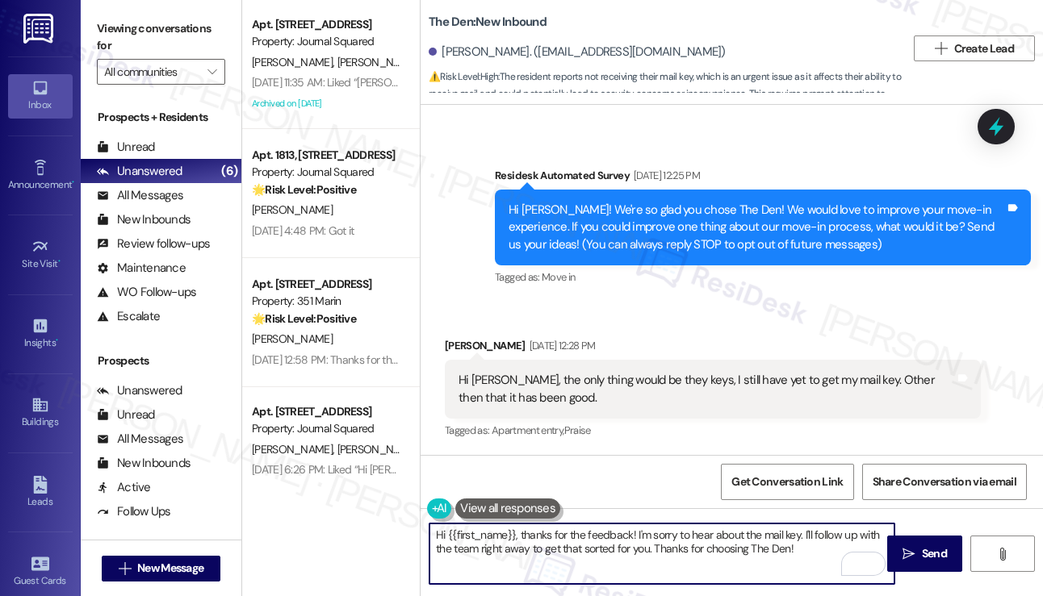
click at [775, 541] on textarea "Hi {{first_name}}, thanks for the feedback! I'm sorry to hear about the mail ke…" at bounding box center [661, 554] width 465 height 61
drag, startPoint x: 806, startPoint y: 554, endPoint x: 827, endPoint y: 548, distance: 21.7
click at [807, 541] on textarea "Hi {{first_name}}, thanks for the feedback! I'm sorry to hear about the mail ke…" at bounding box center [661, 554] width 465 height 61
click at [570, 535] on textarea "Hi {{first_name}}, thanks for the feedback! I'm sorry to hear about the mail ke…" at bounding box center [661, 554] width 465 height 61
click at [571, 536] on textarea "Hi {{first_name}}, thanks for the feedback! I'm sorry to hear about the mail ke…" at bounding box center [661, 554] width 465 height 61
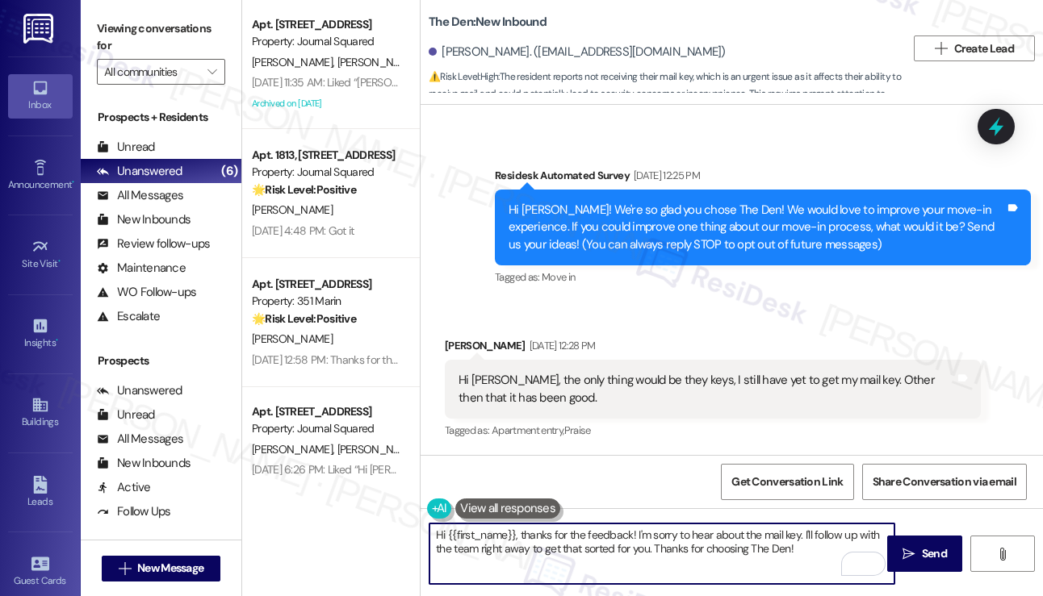
click at [571, 536] on textarea "Hi {{first_name}}, thanks for the feedback! I'm sorry to hear about the mail ke…" at bounding box center [661, 554] width 465 height 61
click at [831, 541] on textarea "Hi {{first_name}}, thanks for the feedback! I'm sorry to hear about the mail ke…" at bounding box center [661, 554] width 465 height 61
click at [578, 541] on textarea "Hi {{first_name}}, thanks for the feedback! I'm sorry to hear about the mail ke…" at bounding box center [661, 554] width 465 height 61
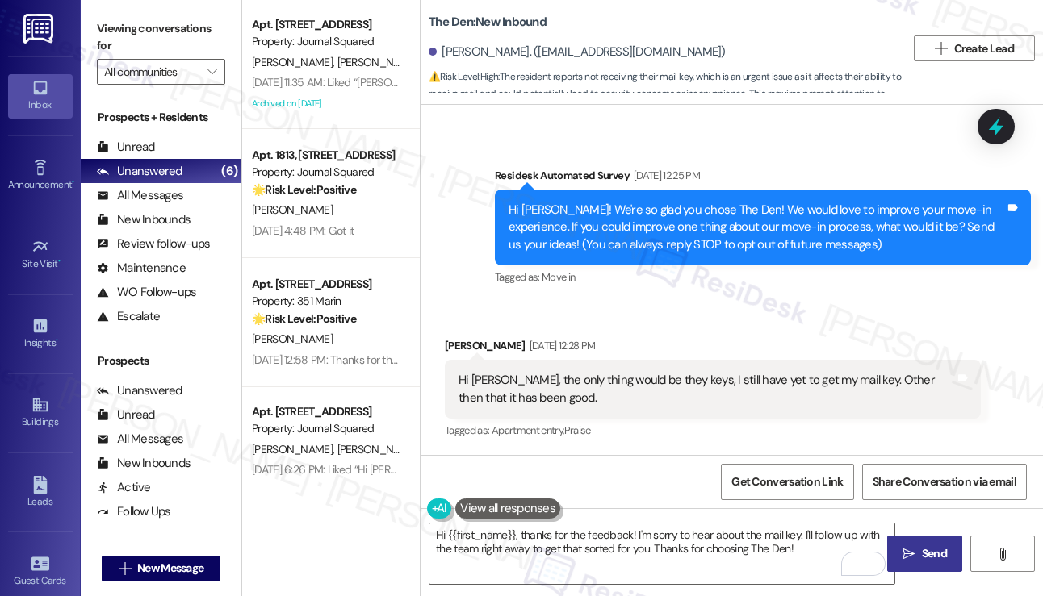
click at [913, 541] on span " Send" at bounding box center [924, 553] width 51 height 17
click at [97, 13] on div "Viewing conversations for All communities " at bounding box center [161, 50] width 161 height 101
click at [815, 388] on div "Hi [PERSON_NAME], the only thing would be they keys, I still have yet to get my…" at bounding box center [706, 389] width 496 height 35
click at [696, 293] on div "Survey, sent via SMS Residesk Automated Survey [DATE] 12:25 PM Hi [PERSON_NAME]…" at bounding box center [763, 228] width 560 height 147
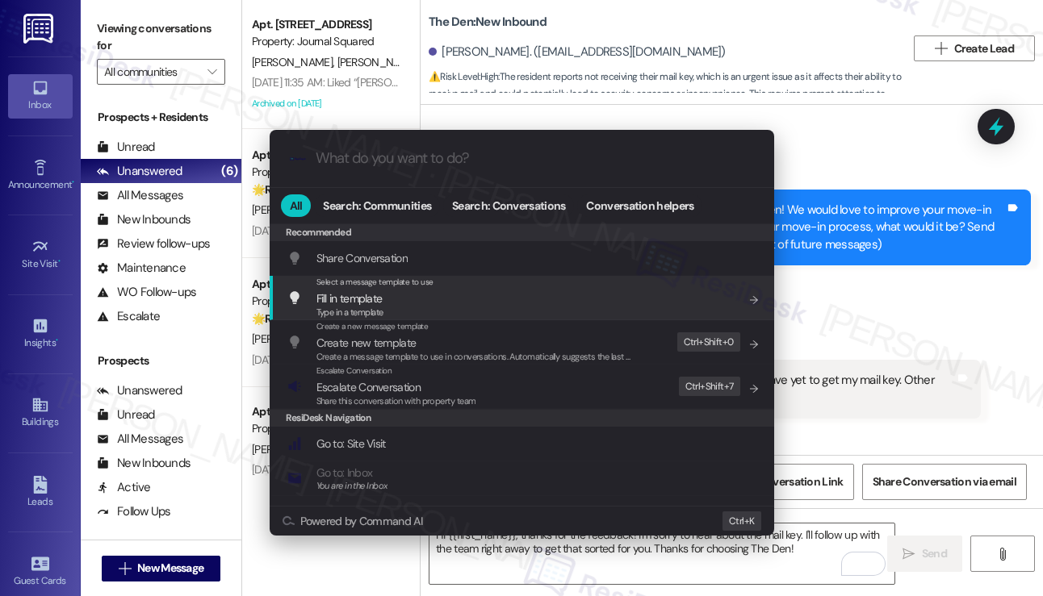
click at [873, 257] on div ".cls-1{fill:#0a055f;}.cls-2{fill:#0cc4c4;} resideskLogoBlueOrange All Search: C…" at bounding box center [521, 298] width 1043 height 596
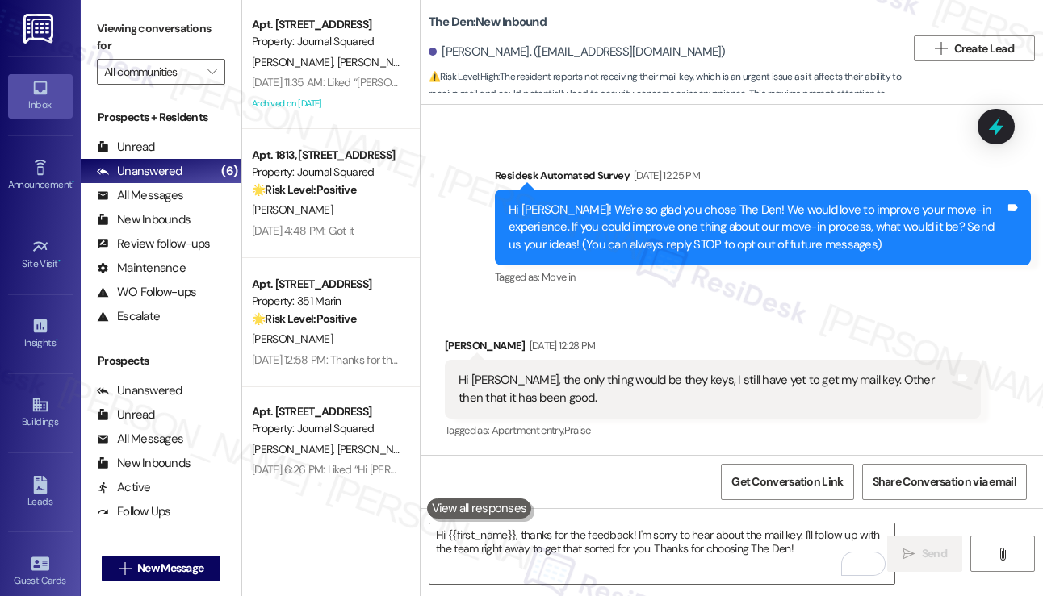
click at [466, 338] on div "Laurn Pratt Aug 29, 2025 at 12:28 PM" at bounding box center [713, 348] width 536 height 23
click at [465, 337] on div "Laurn Pratt Aug 29, 2025 at 12:28 PM" at bounding box center [713, 348] width 536 height 23
copy div "Laurn Pratt"
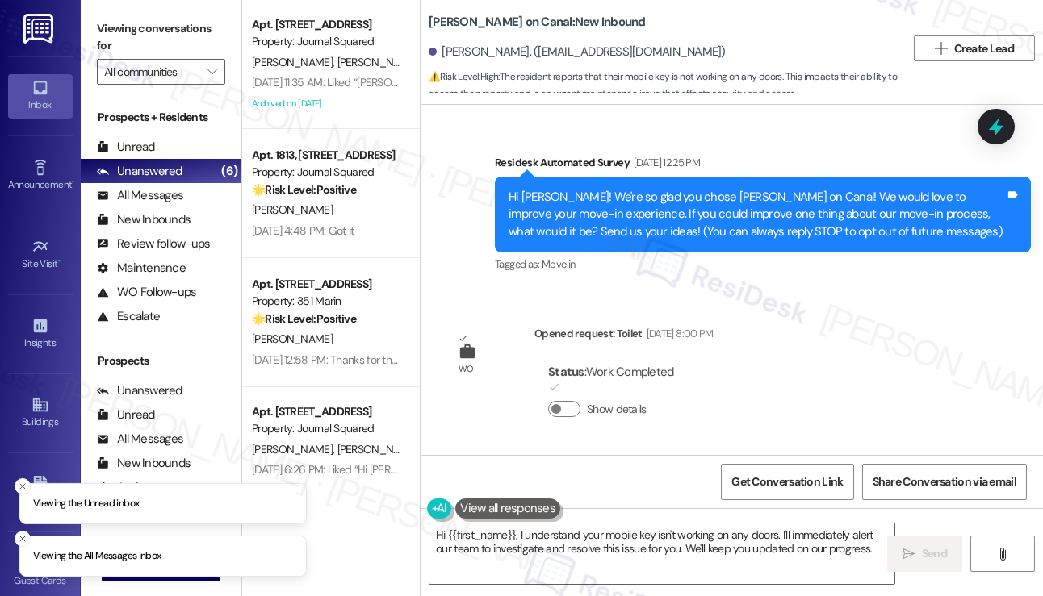
scroll to position [3411, 0]
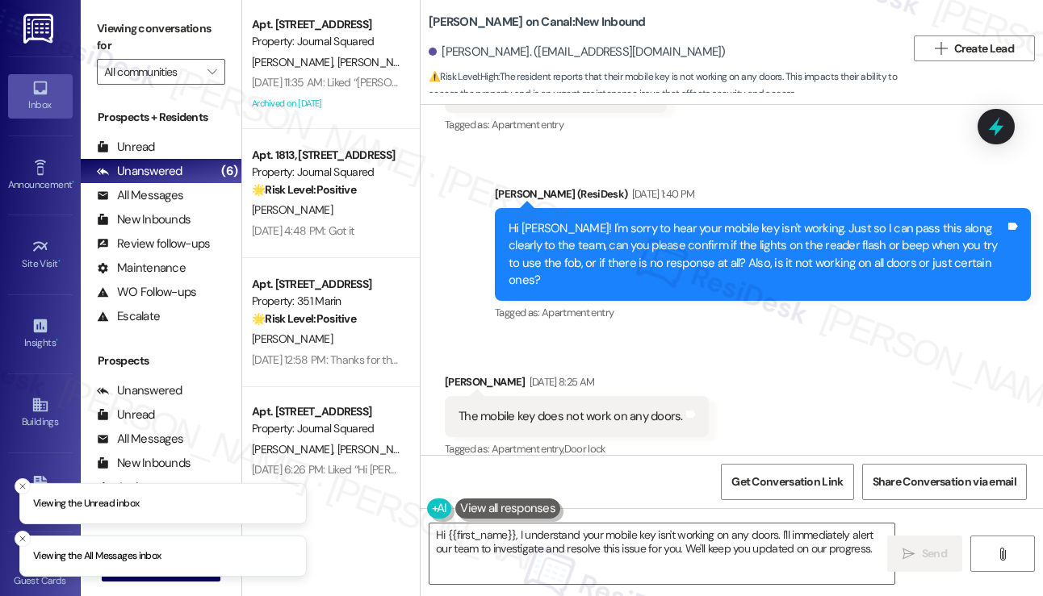
click at [533, 408] on div "The mobile key does not work on any doors." at bounding box center [570, 416] width 224 height 17
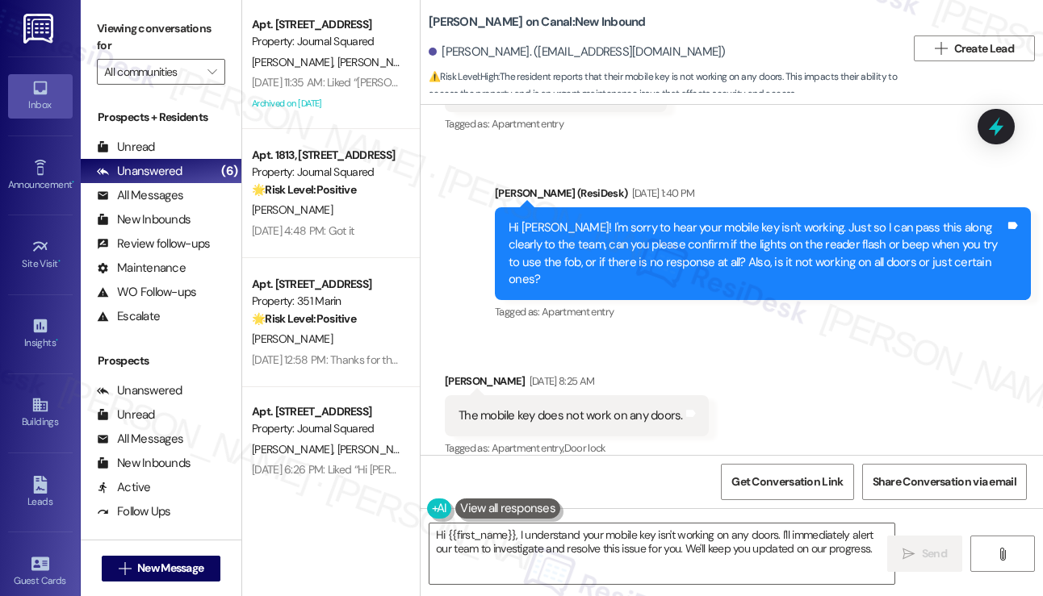
click at [626, 267] on div "Hi [PERSON_NAME]! I'm sorry to hear your mobile key isn't working. Just so I ca…" at bounding box center [756, 253] width 496 height 69
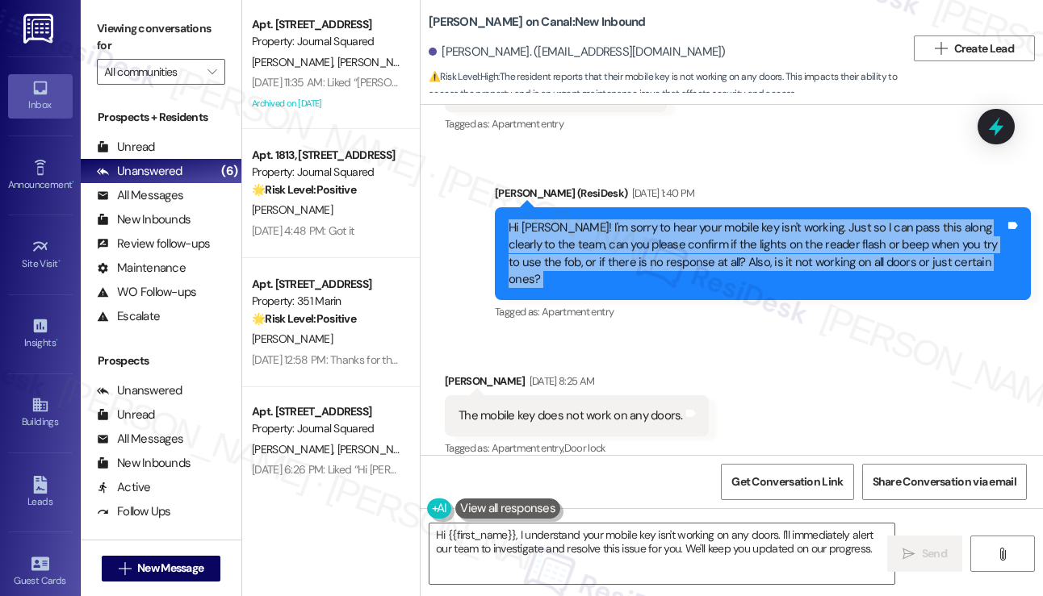
click at [626, 267] on div "Hi Caira! I'm sorry to hear your mobile key isn't working. Just so I can pass t…" at bounding box center [756, 253] width 496 height 69
click at [731, 245] on div "Hi Caira! I'm sorry to hear your mobile key isn't working. Just so I can pass t…" at bounding box center [756, 253] width 496 height 69
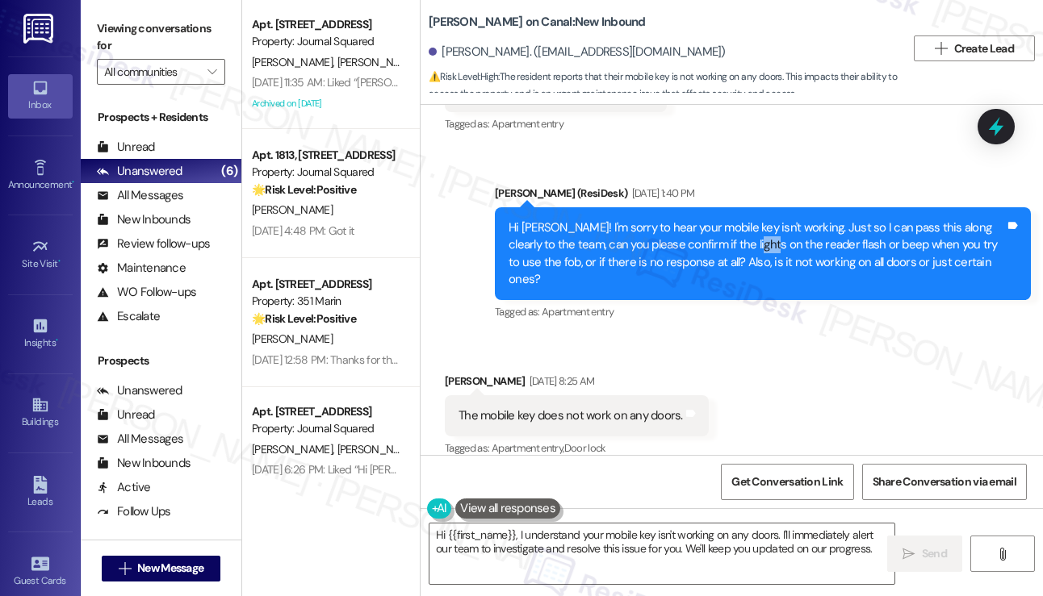
click at [731, 244] on div "Hi Caira! I'm sorry to hear your mobile key isn't working. Just so I can pass t…" at bounding box center [756, 253] width 496 height 69
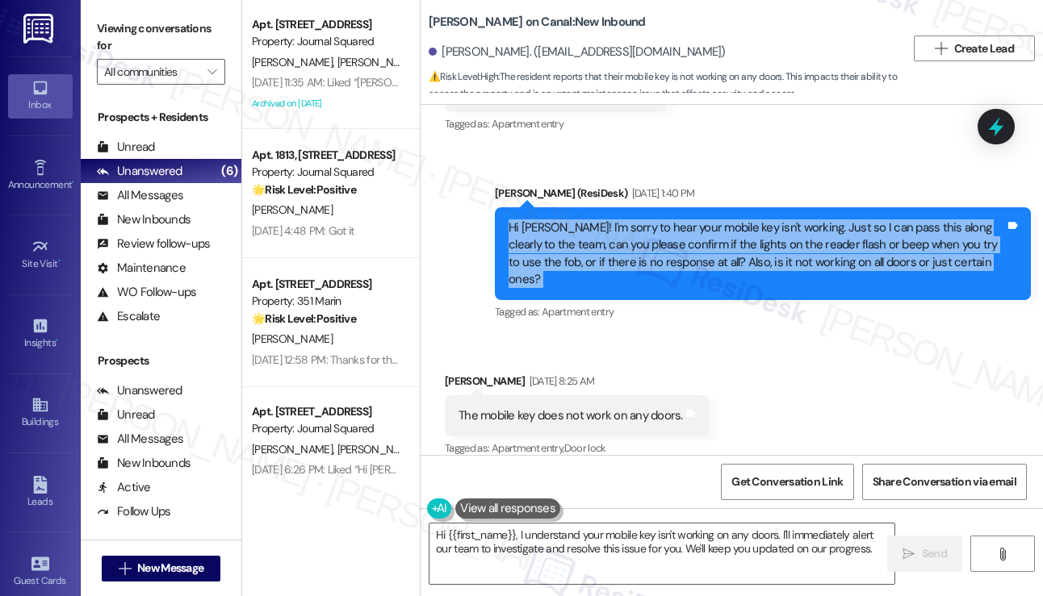
click at [731, 244] on div "Hi Caira! I'm sorry to hear your mobile key isn't working. Just so I can pass t…" at bounding box center [756, 253] width 496 height 69
click at [734, 256] on div "Hi Caira! I'm sorry to hear your mobile key isn't working. Just so I can pass t…" at bounding box center [756, 253] width 496 height 69
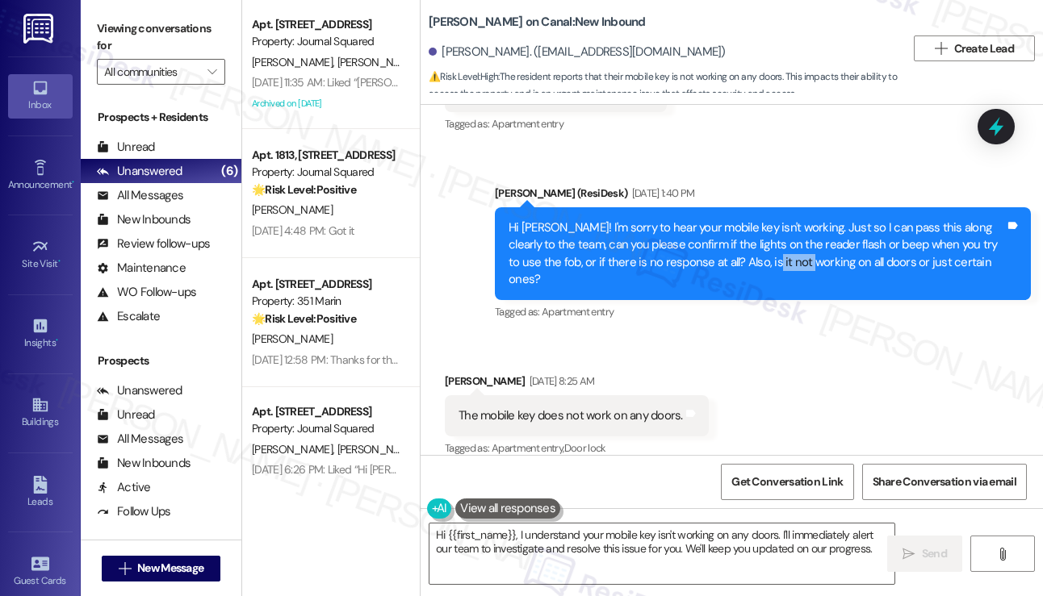
click at [734, 255] on div "Hi Caira! I'm sorry to hear your mobile key isn't working. Just so I can pass t…" at bounding box center [756, 253] width 496 height 69
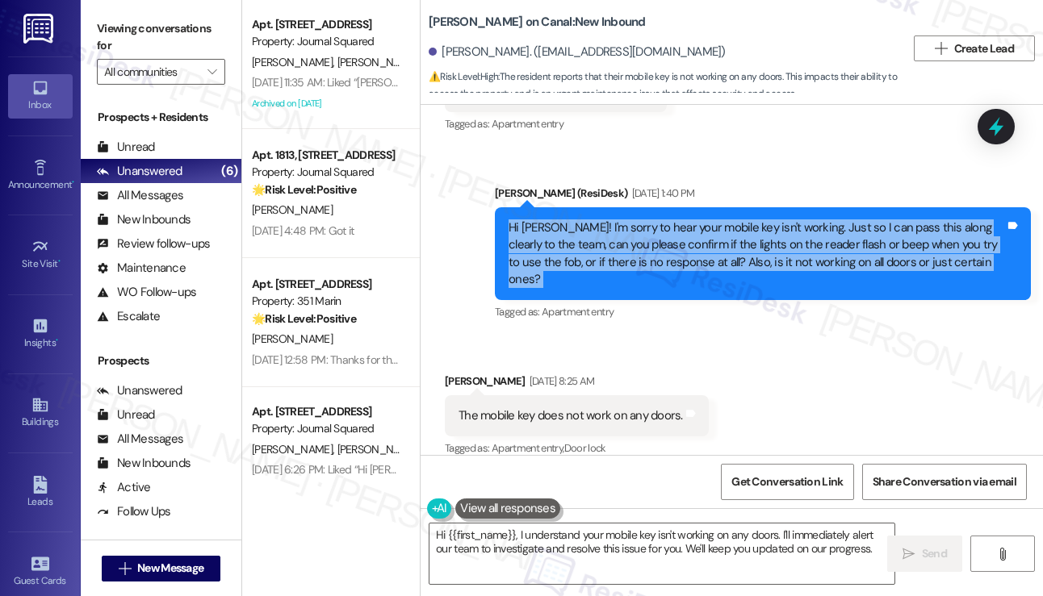
click at [734, 255] on div "Hi Caira! I'm sorry to hear your mobile key isn't working. Just so I can pass t…" at bounding box center [756, 253] width 496 height 69
click at [758, 243] on div "Hi Caira! I'm sorry to hear your mobile key isn't working. Just so I can pass t…" at bounding box center [756, 253] width 496 height 69
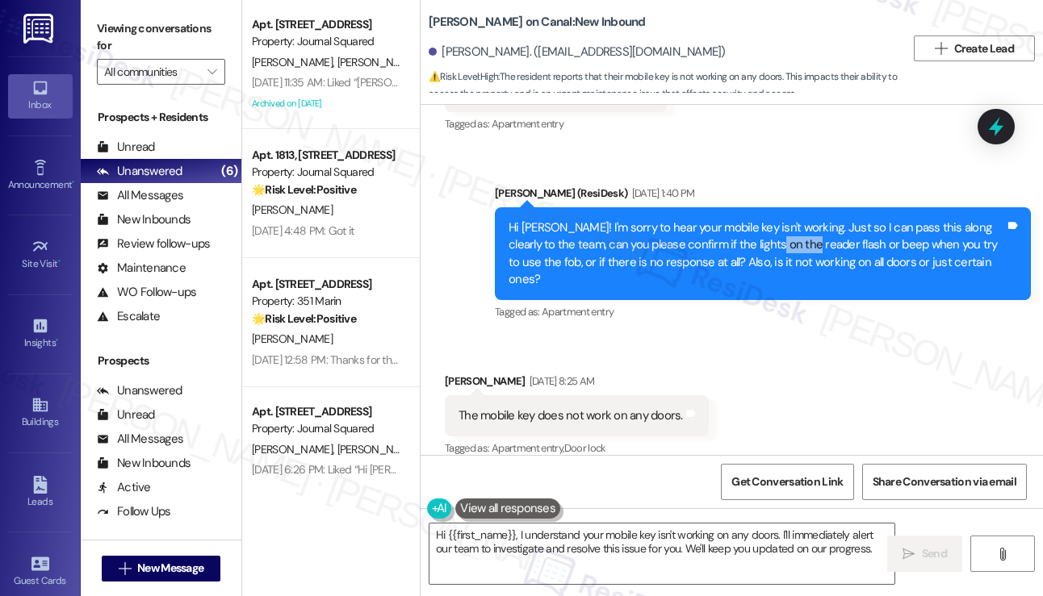
click at [758, 243] on div "Hi Caira! I'm sorry to hear your mobile key isn't working. Just so I can pass t…" at bounding box center [756, 253] width 496 height 69
click at [568, 408] on div "The mobile key does not work on any doors." at bounding box center [570, 416] width 224 height 17
click at [547, 525] on textarea "Hi {{first_name}}, I understand your mobile key isn't working on any doors. I'l…" at bounding box center [661, 554] width 465 height 61
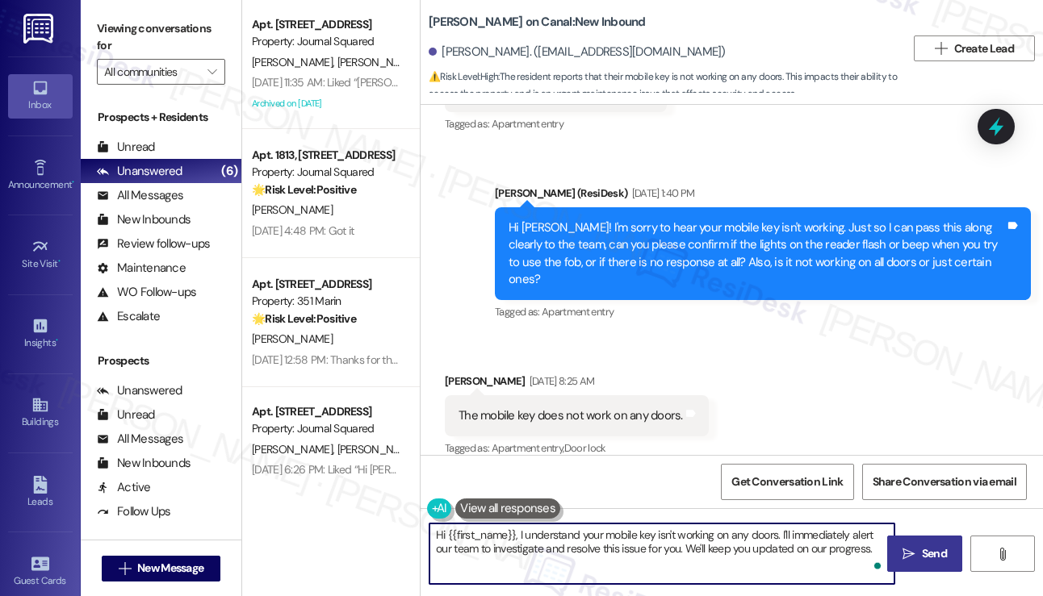
drag, startPoint x: 516, startPoint y: 529, endPoint x: 900, endPoint y: 560, distance: 384.6
click at [900, 560] on div "Hi {{first_name}}, I understand your mobile key isn't working on any doors. I'l…" at bounding box center [731, 568] width 622 height 121
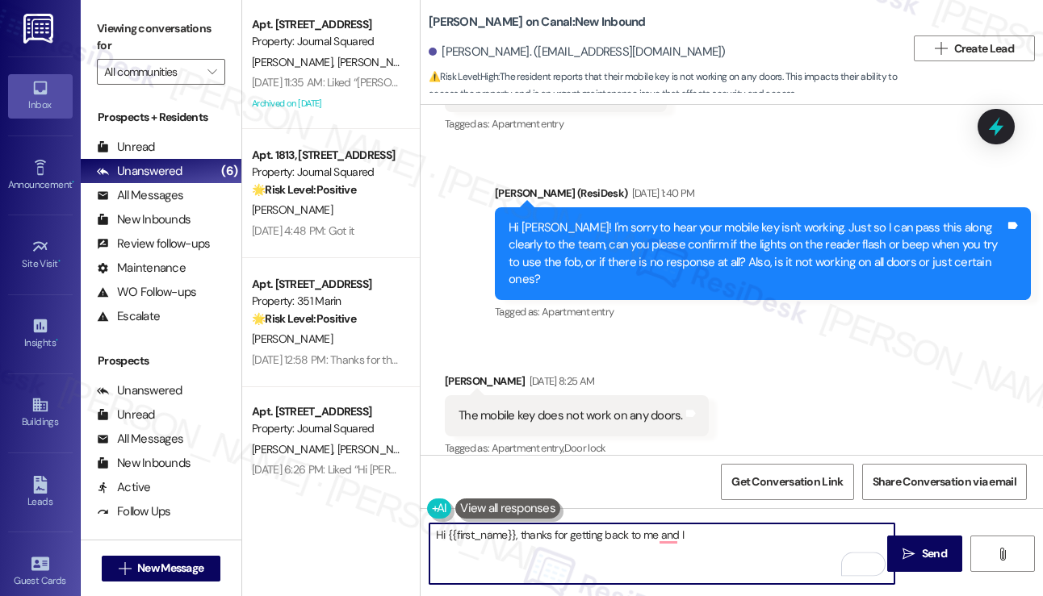
drag, startPoint x: 520, startPoint y: 534, endPoint x: 542, endPoint y: 547, distance: 26.0
click at [520, 535] on textarea "Hi {{first_name}}, thanks for getting back to me and I" at bounding box center [661, 554] width 465 height 61
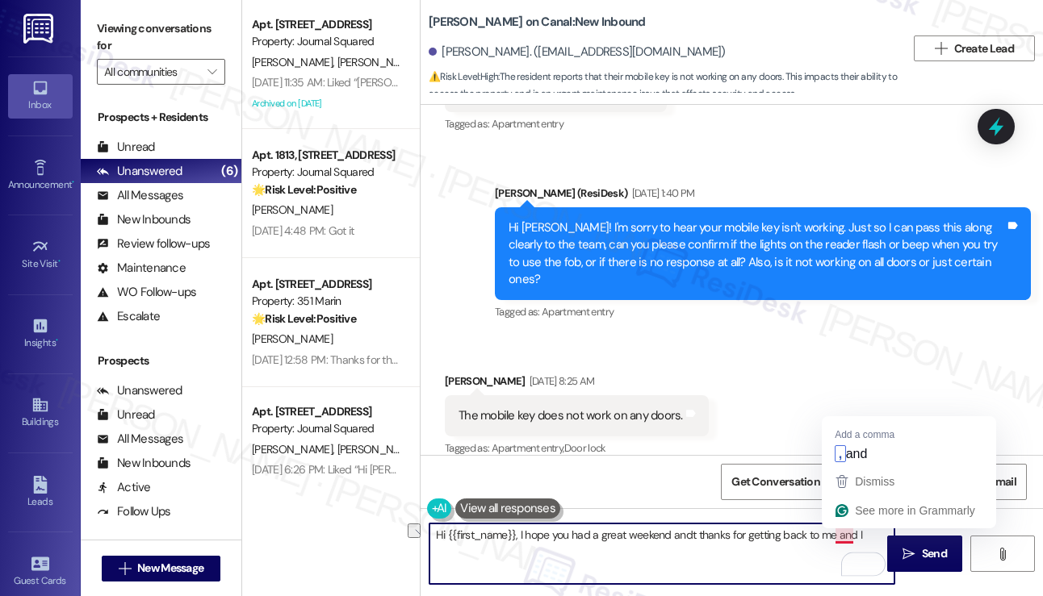
drag, startPoint x: 858, startPoint y: 529, endPoint x: 830, endPoint y: 545, distance: 31.8
click at [830, 545] on textarea "Hi {{first_name}}, I hope you had a great weekend andt thanks for getting back …" at bounding box center [661, 554] width 465 height 61
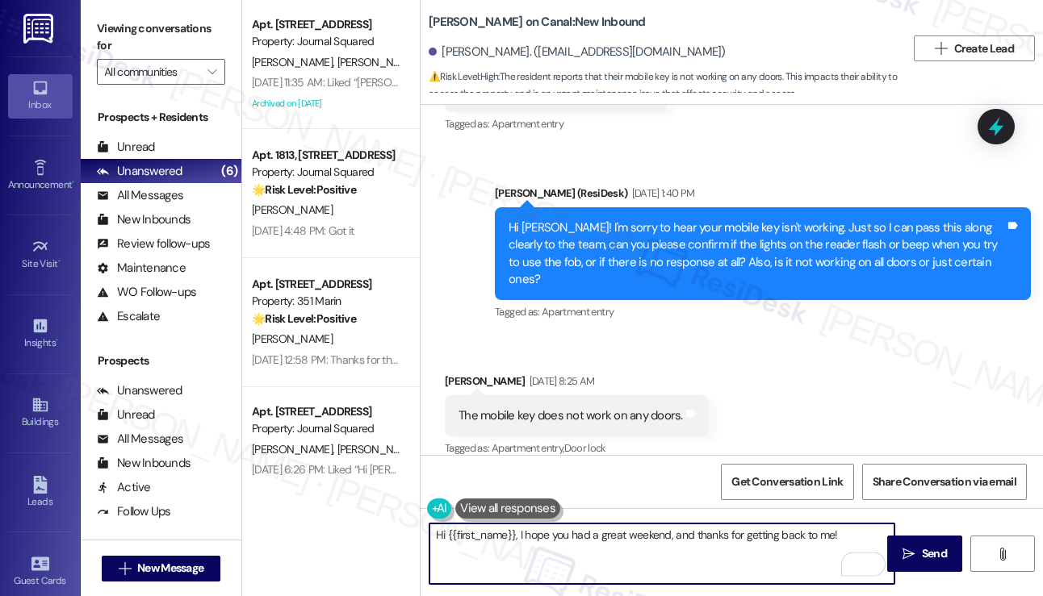
click at [846, 533] on textarea "Hi {{first_name}}, I hope you had a great weekend, and thanks for getting back …" at bounding box center [661, 554] width 465 height 61
type textarea "Hi {{first_name}}, I hope you had a great weekend, and thanks for getting back …"
click at [451, 18] on b "Cassidy on Canal: New Inbound" at bounding box center [536, 22] width 217 height 17
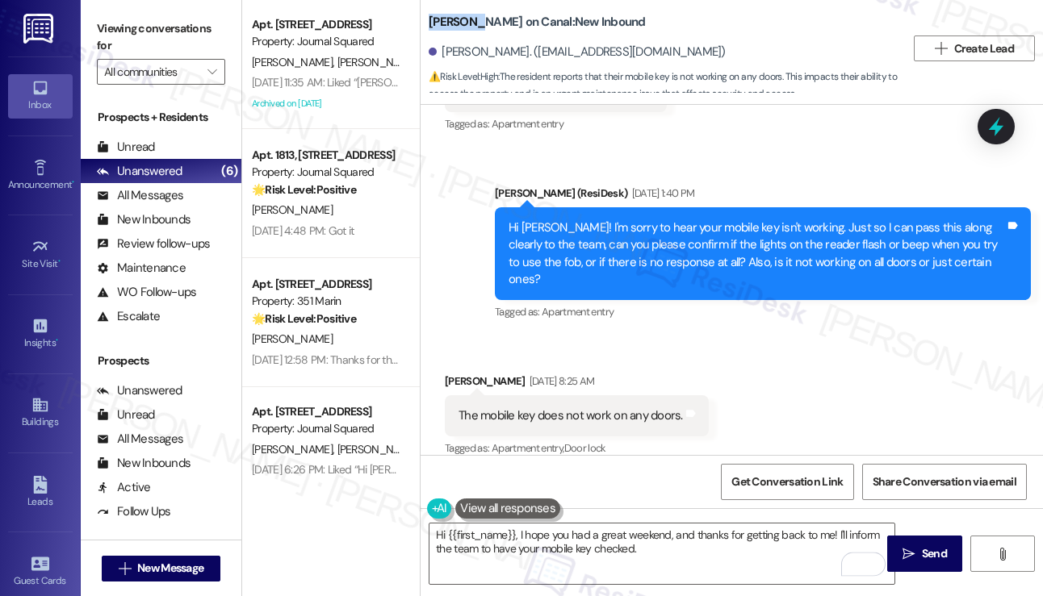
click at [451, 18] on b "Cassidy on Canal: New Inbound" at bounding box center [536, 22] width 217 height 17
copy b "Cassidy"
click at [481, 373] on div "Caira Watson Haynes Aug 30, 2025 at 8:25 AM" at bounding box center [577, 384] width 264 height 23
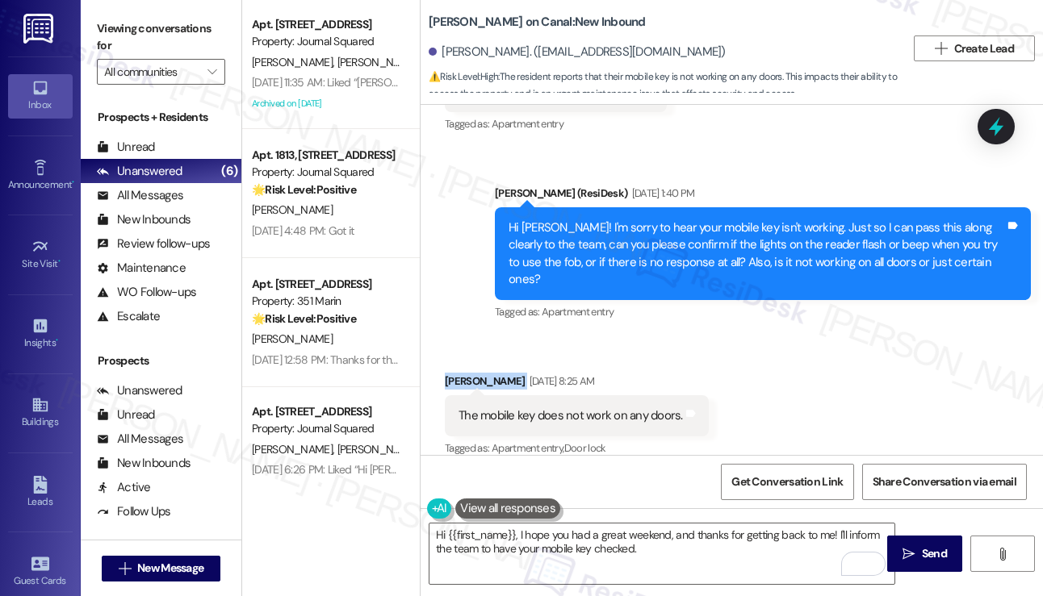
copy div "Caira Watson Haynes"
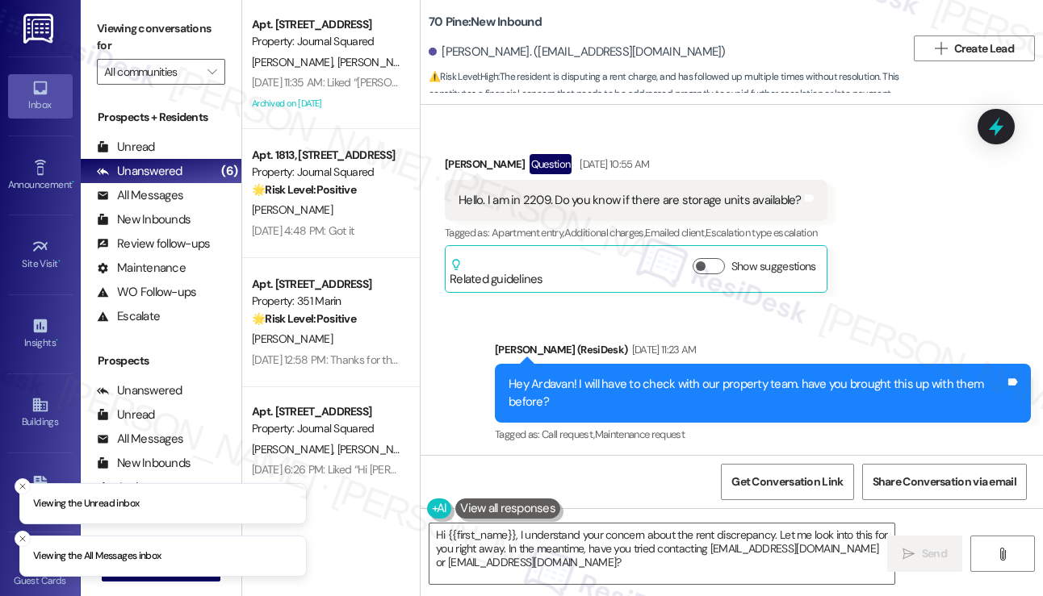
scroll to position [7643, 0]
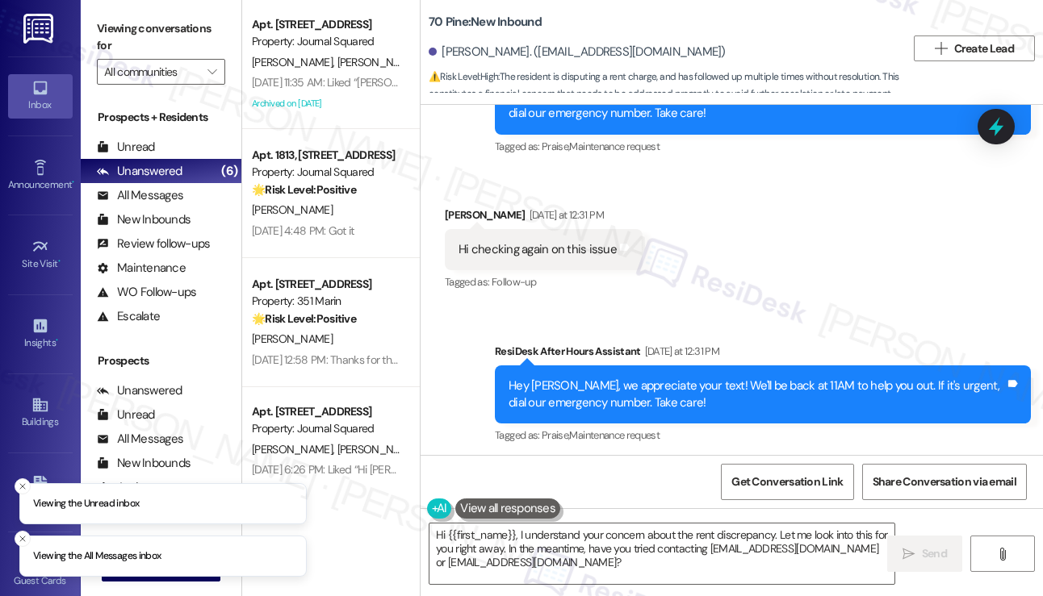
click at [579, 249] on div "Hi checking again on this issue" at bounding box center [537, 249] width 158 height 17
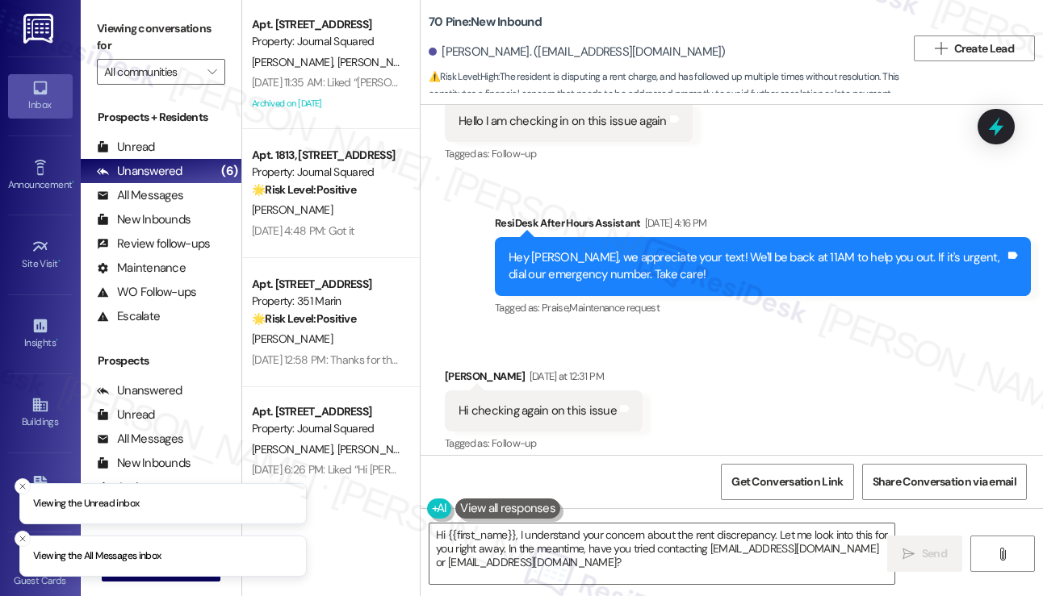
click at [672, 273] on div "Hey [PERSON_NAME], we appreciate your text! We'll be back at 11AM to help you o…" at bounding box center [756, 266] width 496 height 35
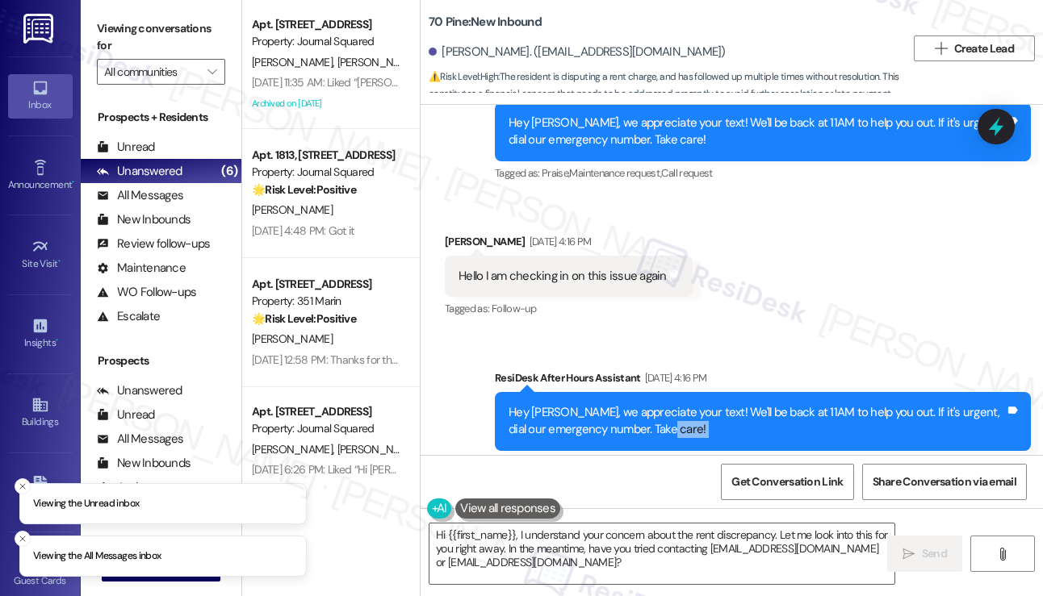
scroll to position [7158, 0]
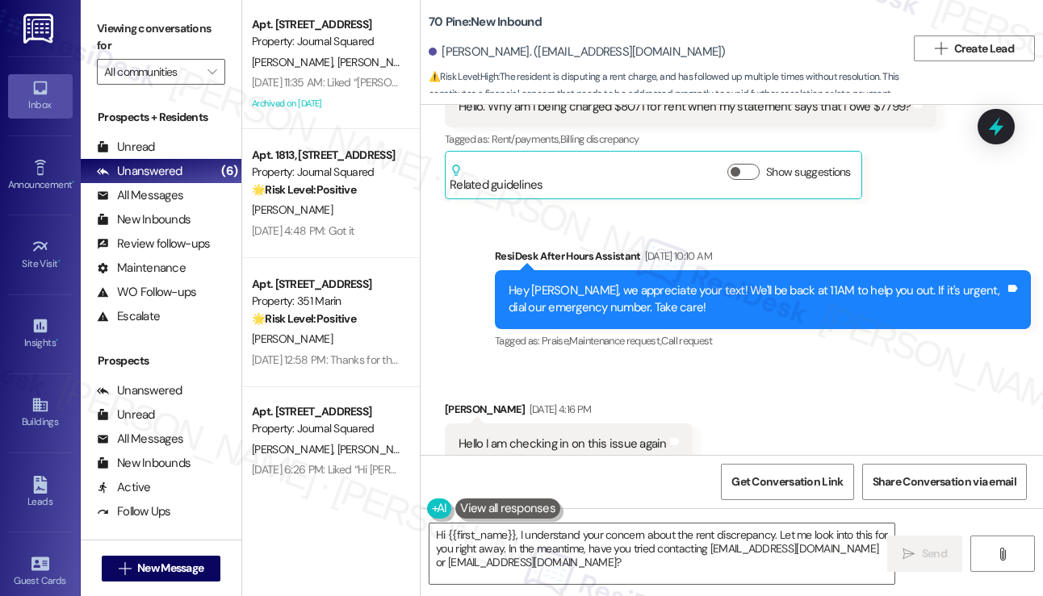
click at [682, 304] on div "Hey Ardavan, we appreciate your text! We'll be back at 11AM to help you out. If…" at bounding box center [756, 299] width 496 height 35
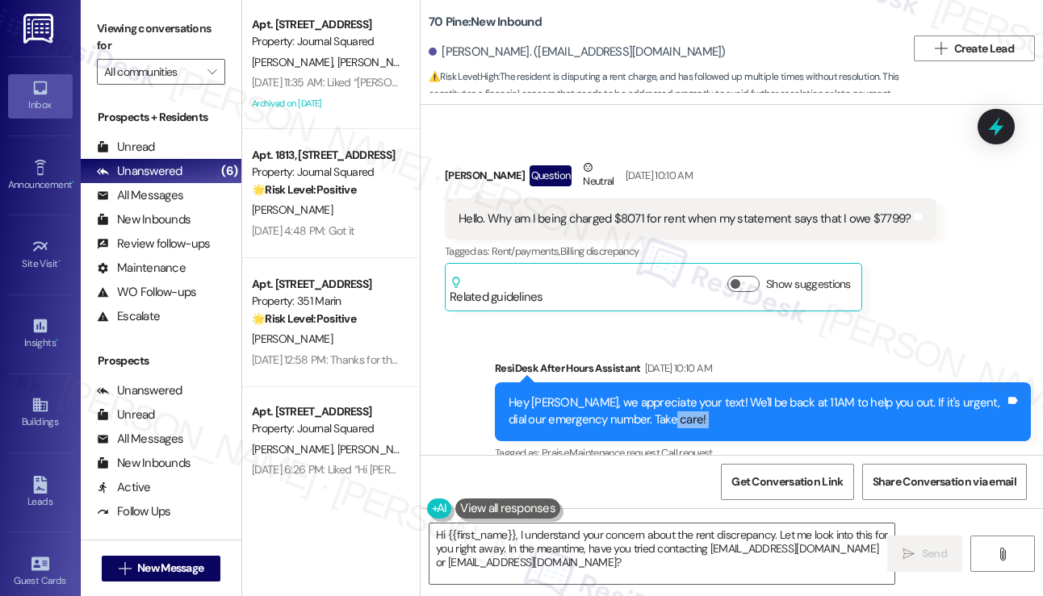
scroll to position [6916, 0]
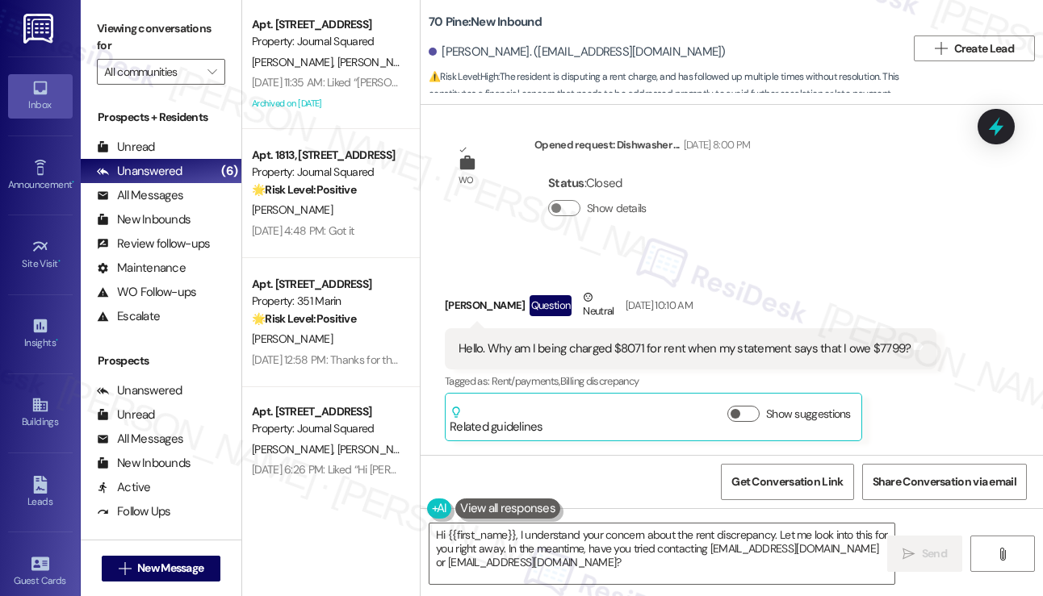
click at [529, 344] on div "Hello. Why am I being charged $8071 for rent when my statement says that I owe …" at bounding box center [684, 349] width 452 height 17
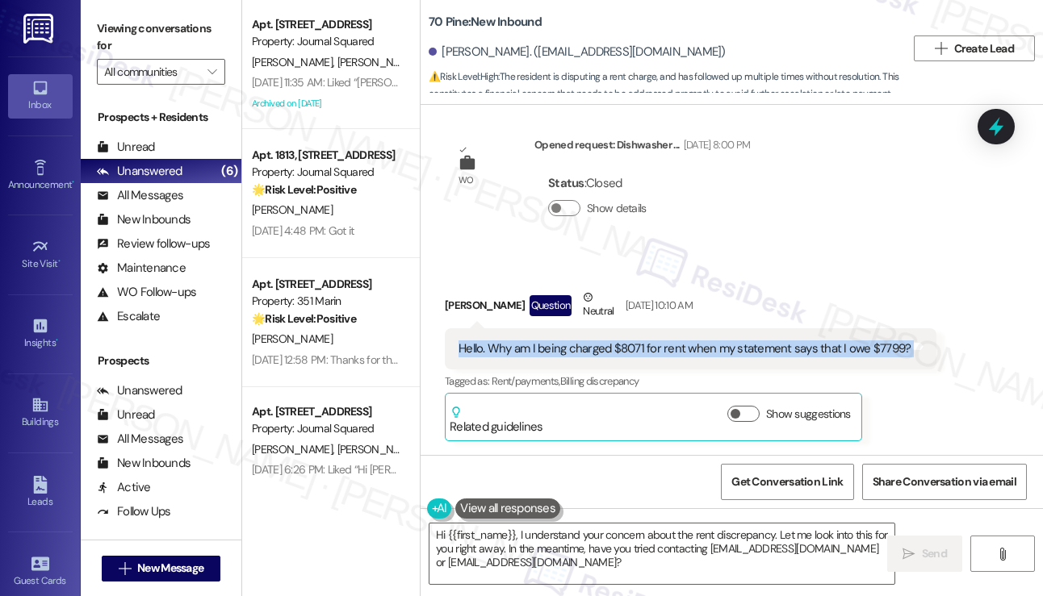
click at [529, 344] on div "Hello. Why am I being charged $8071 for rent when my statement says that I owe …" at bounding box center [684, 349] width 452 height 17
copy div "Hello. Why am I being charged $8071 for rent when my statement says that I owe …"
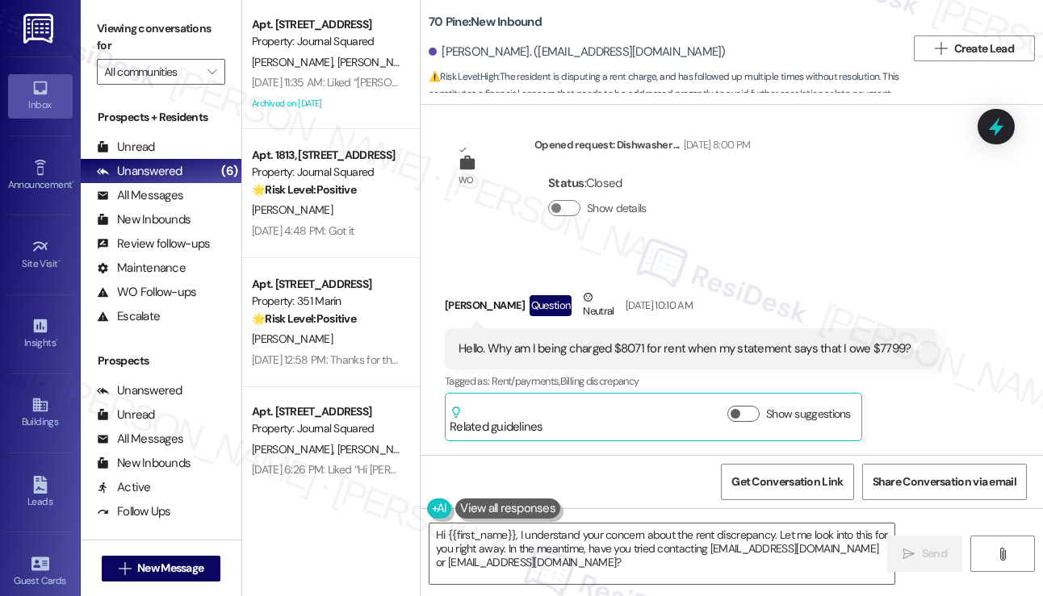
click at [93, 32] on div "Viewing conversations for All communities " at bounding box center [161, 50] width 161 height 101
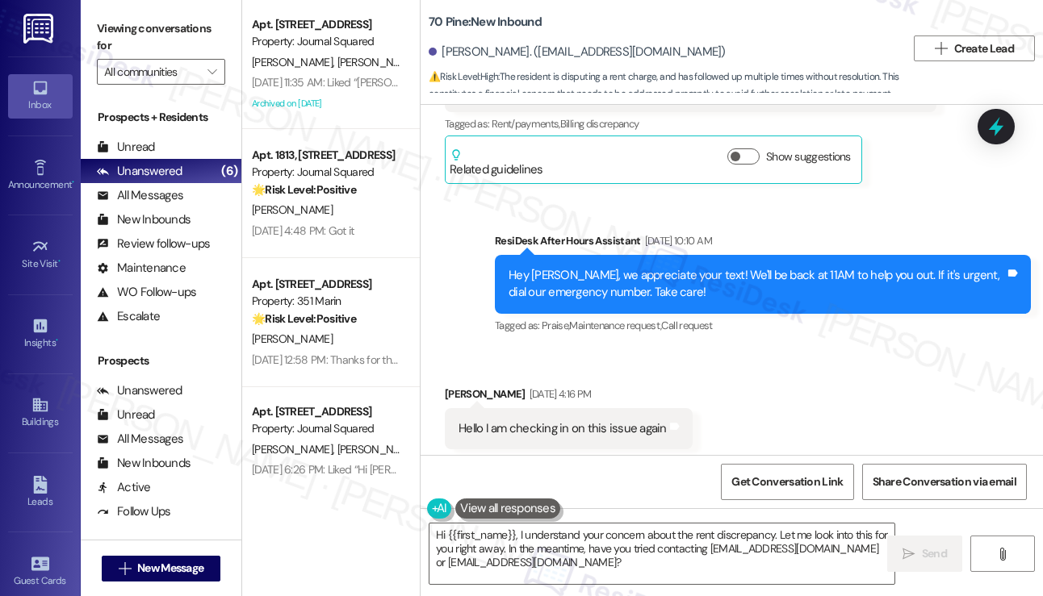
scroll to position [7320, 0]
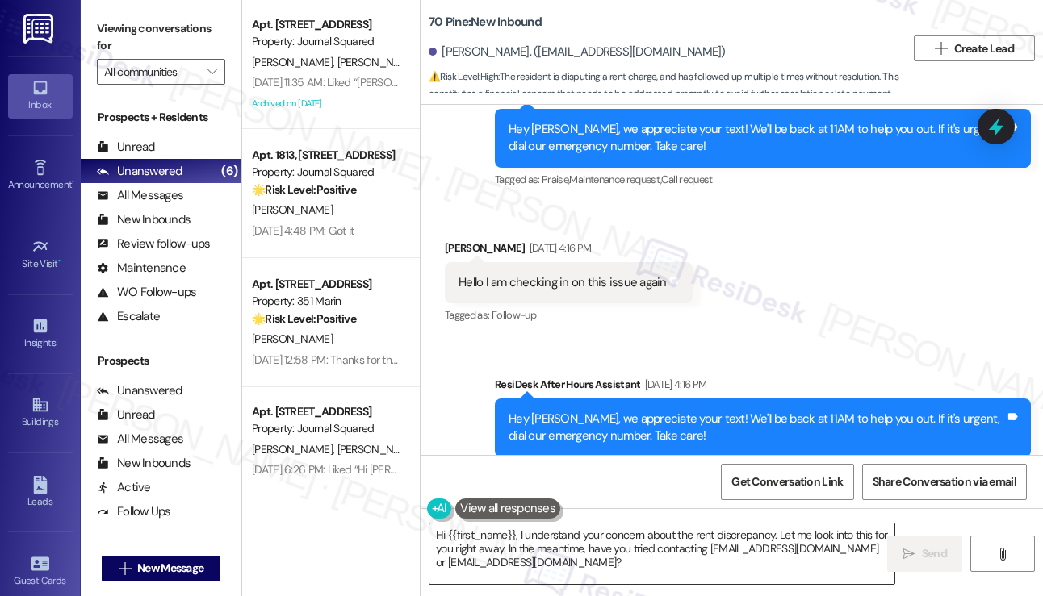
click at [590, 531] on textarea "Hi {{first_name}}, I understand your concern about the rent discrepancy. Let me…" at bounding box center [661, 554] width 465 height 61
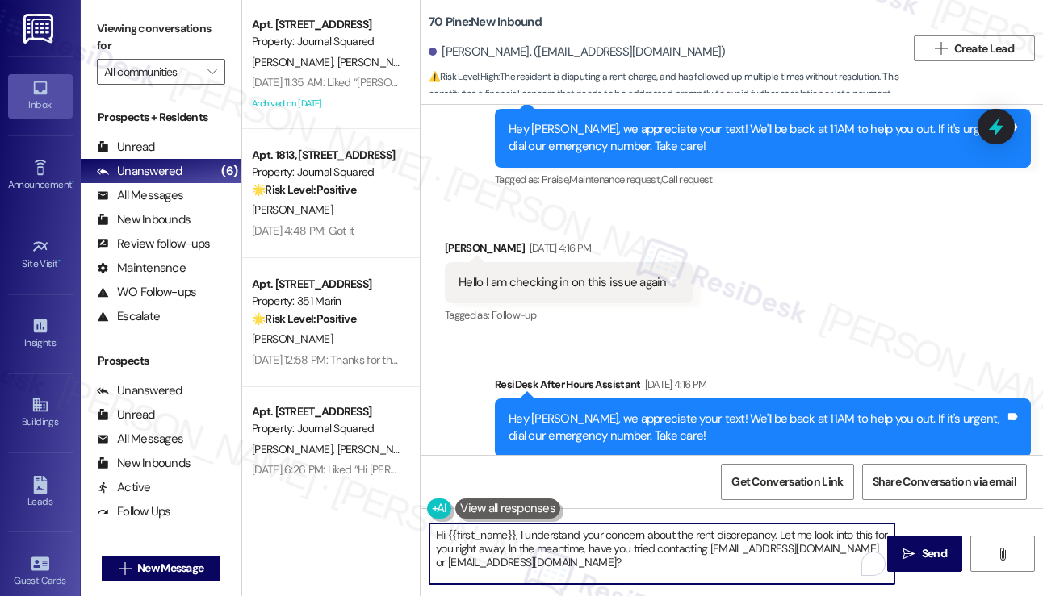
click at [780, 529] on textarea "Hi {{first_name}}, I understand your concern about the rent discrepancy. Let me…" at bounding box center [661, 554] width 465 height 61
click at [749, 553] on textarea "Hi {{first_name}}, I understand your concern about the rent discrepancy. Let me…" at bounding box center [661, 554] width 465 height 61
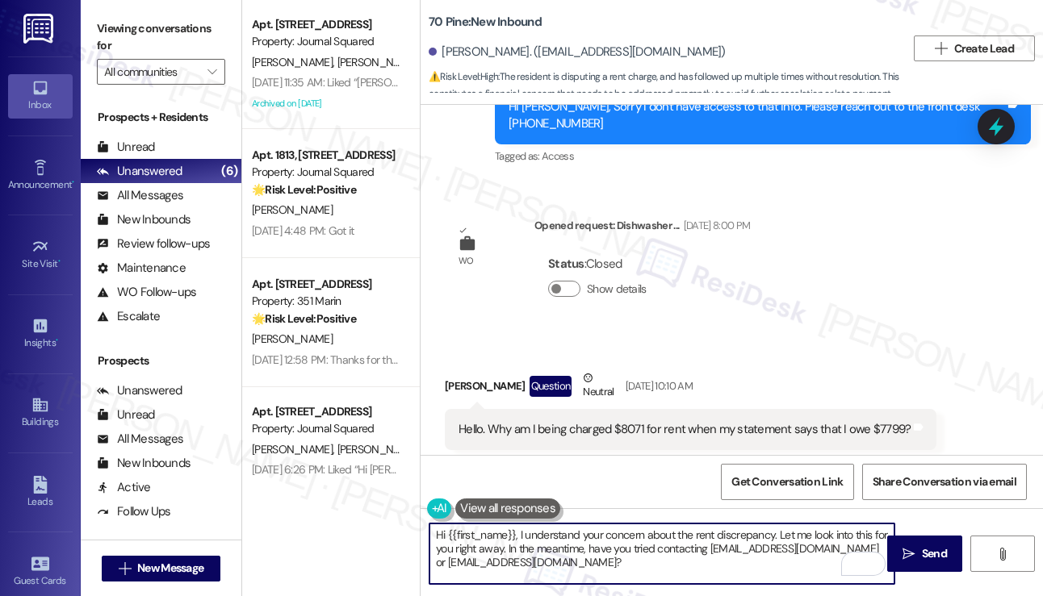
scroll to position [6997, 0]
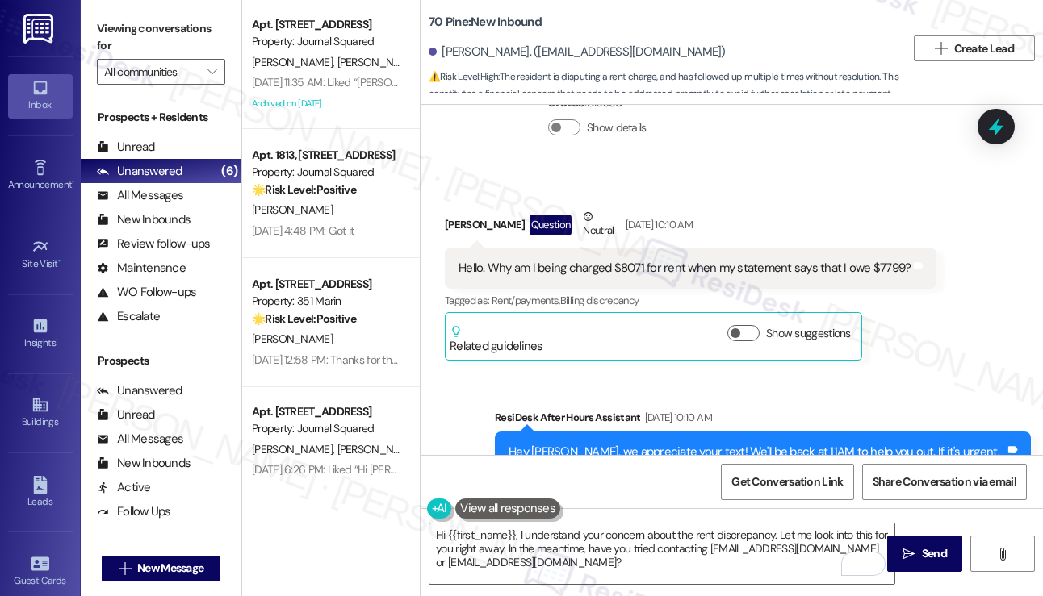
click at [100, 27] on label "Viewing conversations for" at bounding box center [161, 37] width 128 height 43
click at [520, 538] on textarea "Hi {{first_name}}, I understand your concern about the rent discrepancy. Let me…" at bounding box center [661, 554] width 465 height 61
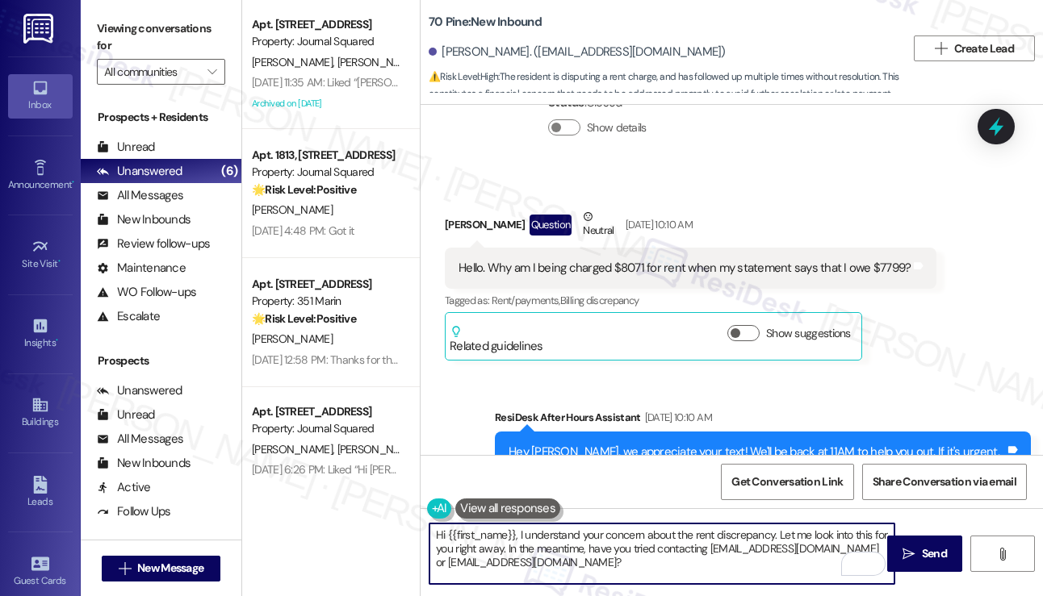
drag, startPoint x: 571, startPoint y: 541, endPoint x: 558, endPoint y: 541, distance: 12.9
click at [571, 542] on textarea "Hi {{first_name}}, I understand your concern about the rent discrepancy. Let me…" at bounding box center [661, 554] width 465 height 61
click at [516, 538] on textarea "Hi {{first_name}}, I understand your concern about the rent discrepancy. Let me…" at bounding box center [661, 554] width 465 height 61
click at [717, 532] on textarea "Hi {{first_name}}, I understand your concern about the rent discrepancy. Let me…" at bounding box center [661, 554] width 465 height 61
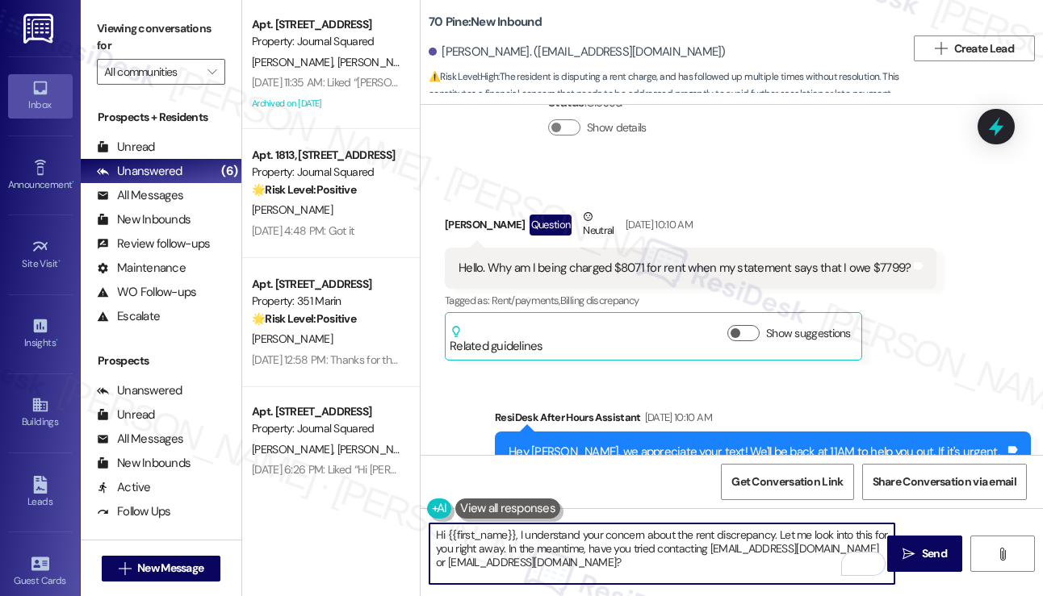
drag, startPoint x: 835, startPoint y: 537, endPoint x: 823, endPoint y: 538, distance: 12.1
click at [835, 537] on textarea "Hi {{first_name}}, I understand your concern about the rent discrepancy. Let me…" at bounding box center [661, 554] width 465 height 61
drag, startPoint x: 651, startPoint y: 565, endPoint x: 667, endPoint y: 535, distance: 33.9
click at [667, 529] on textarea "Hi {{first_name}}, I understand your concern about the rent discrepancy. Let me…" at bounding box center [661, 554] width 465 height 61
click at [655, 556] on textarea "Hi {{first_name}}, I understand your concern about the rent discrepancy. Let me…" at bounding box center [661, 554] width 465 height 61
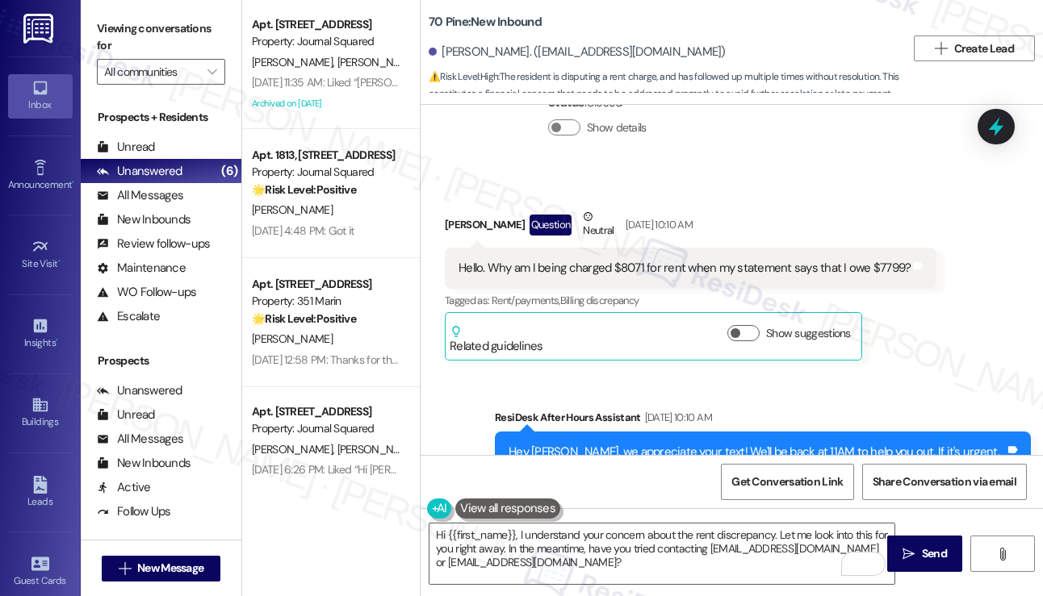
click at [755, 338] on div "Show suggestions" at bounding box center [792, 340] width 130 height 30
click at [750, 332] on button "Show suggestions" at bounding box center [743, 333] width 32 height 16
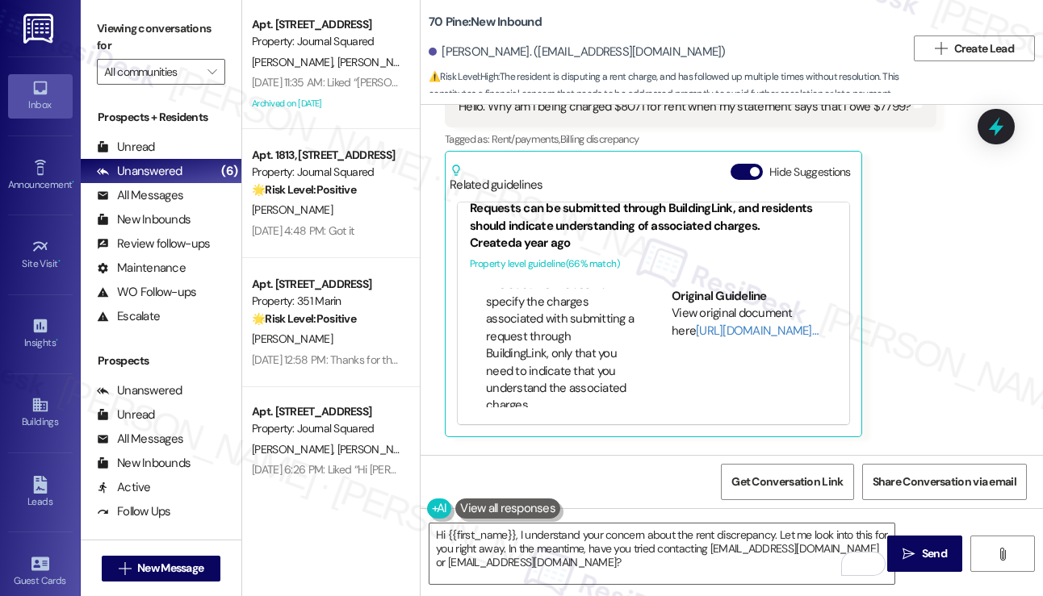
scroll to position [42, 0]
click at [114, 35] on label "Viewing conversations for" at bounding box center [161, 37] width 128 height 43
click at [637, 554] on textarea "Hi {{first_name}}, I understand your concern about the rent discrepancy. Let me…" at bounding box center [661, 554] width 465 height 61
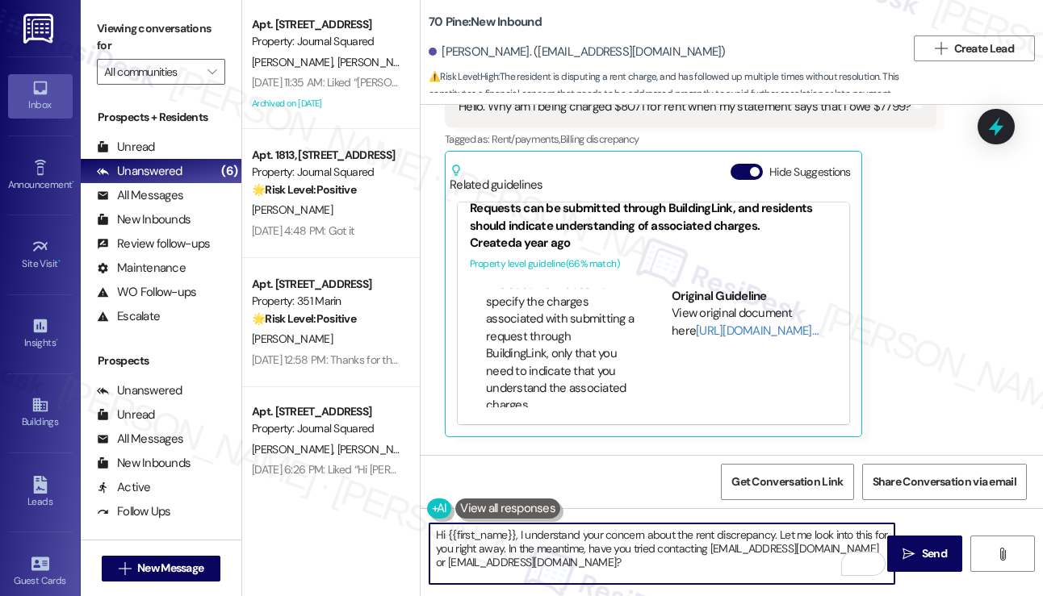
click at [637, 554] on textarea "Hi {{first_name}}, I understand your concern about the rent discrepancy. Let me…" at bounding box center [661, 554] width 465 height 61
click at [636, 551] on textarea "Hi {{first_name}}, I understand your concern about the rent discrepancy. Let me…" at bounding box center [661, 554] width 465 height 61
click at [608, 564] on textarea "Hi {{first_name}}, I understand your concern about the rent discrepancy. Let me…" at bounding box center [661, 554] width 465 height 61
drag, startPoint x: 608, startPoint y: 564, endPoint x: 778, endPoint y: 528, distance: 174.1
click at [778, 528] on textarea "Hi {{first_name}}, I understand your concern about the rent discrepancy. Let me…" at bounding box center [661, 554] width 465 height 61
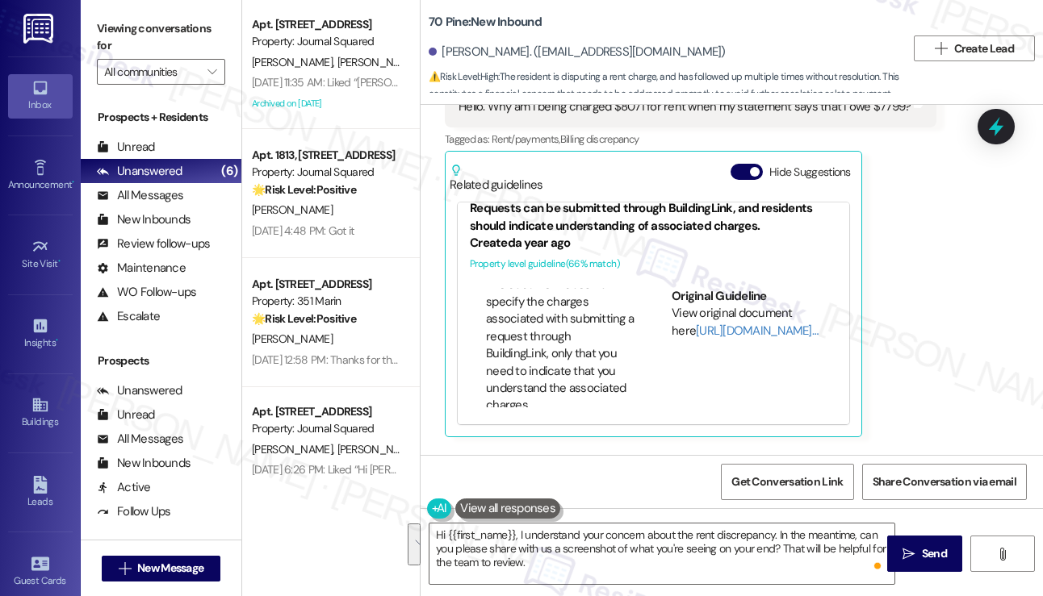
click at [110, 19] on label "Viewing conversations for" at bounding box center [161, 37] width 128 height 43
click at [116, 23] on label "Viewing conversations for" at bounding box center [161, 37] width 128 height 43
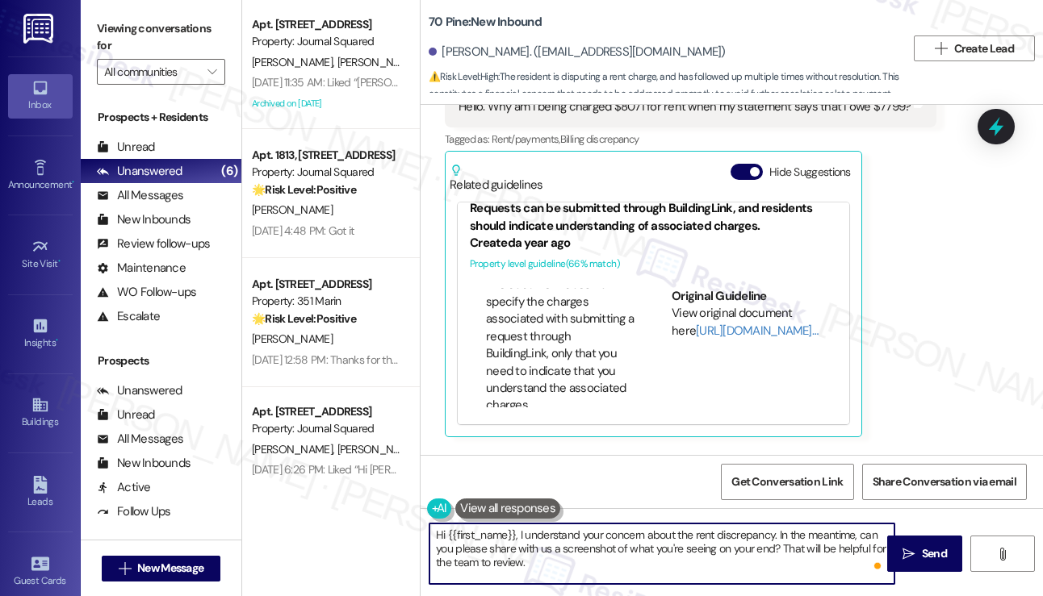
click at [552, 540] on textarea "Hi {{first_name}}, I understand your concern about the rent discrepancy. In the…" at bounding box center [661, 554] width 465 height 61
drag, startPoint x: 562, startPoint y: 562, endPoint x: 518, endPoint y: 524, distance: 57.8
click at [518, 524] on textarea "Hi {{first_name}}, I understand your concern about the rent discrepancy. In the…" at bounding box center [661, 554] width 465 height 61
paste textarea "completely understand your concern about the rent discrepancy. To help the team…"
click at [535, 529] on textarea "Hi {{first_name}}, I completely understand your concern about the rent discrepa…" at bounding box center [661, 554] width 465 height 61
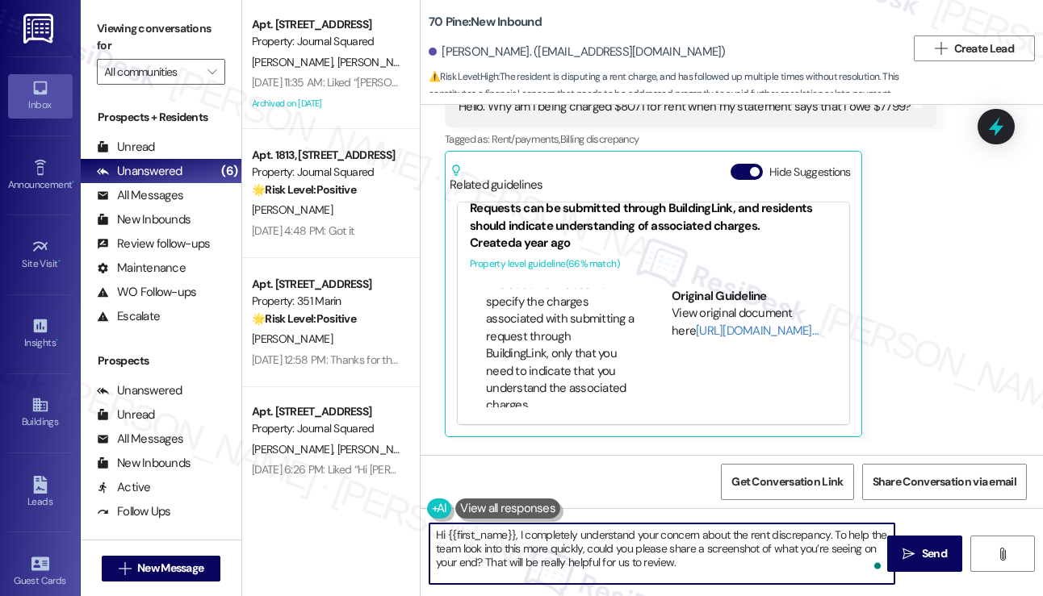
click at [535, 529] on textarea "Hi {{first_name}}, I completely understand your concern about the rent discrepa…" at bounding box center [661, 554] width 465 height 61
click at [692, 529] on textarea "Hi {{first_name}}, I understand your concern about the rent discrepancy. To hel…" at bounding box center [661, 554] width 465 height 61
click at [647, 548] on textarea "Hi {{first_name}}, I understand your concern about the rent discrepancy. To hel…" at bounding box center [661, 554] width 465 height 61
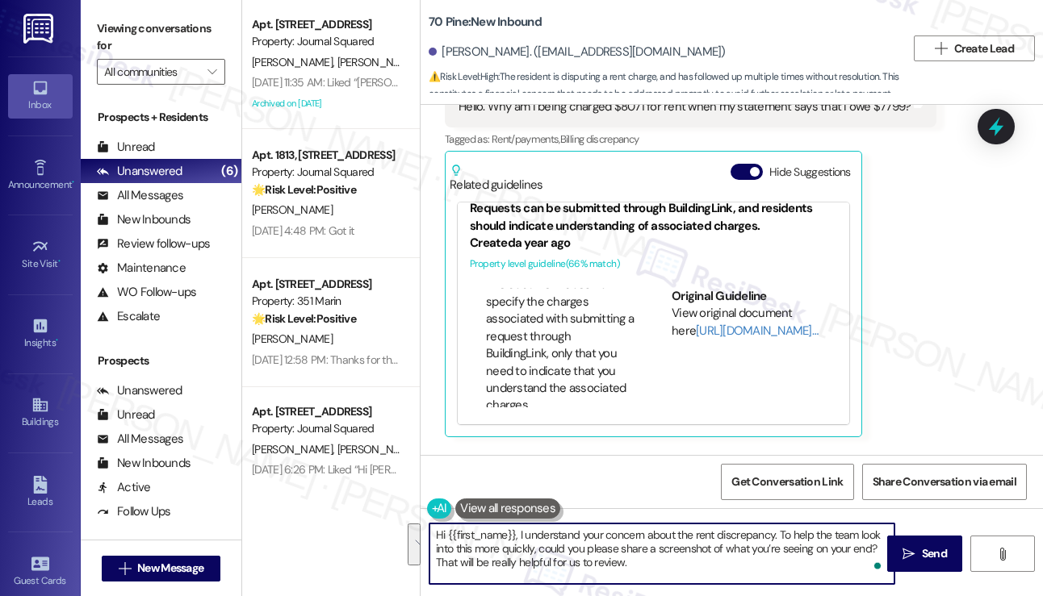
click at [647, 548] on textarea "Hi {{first_name}}, I understand your concern about the rent discrepancy. To hel…" at bounding box center [661, 554] width 465 height 61
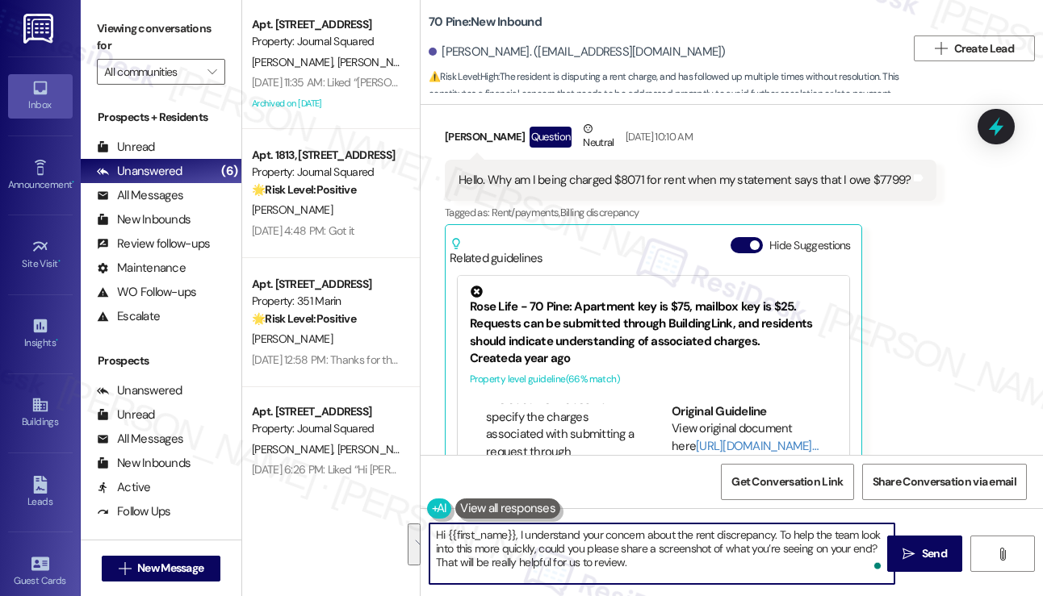
scroll to position [6997, 0]
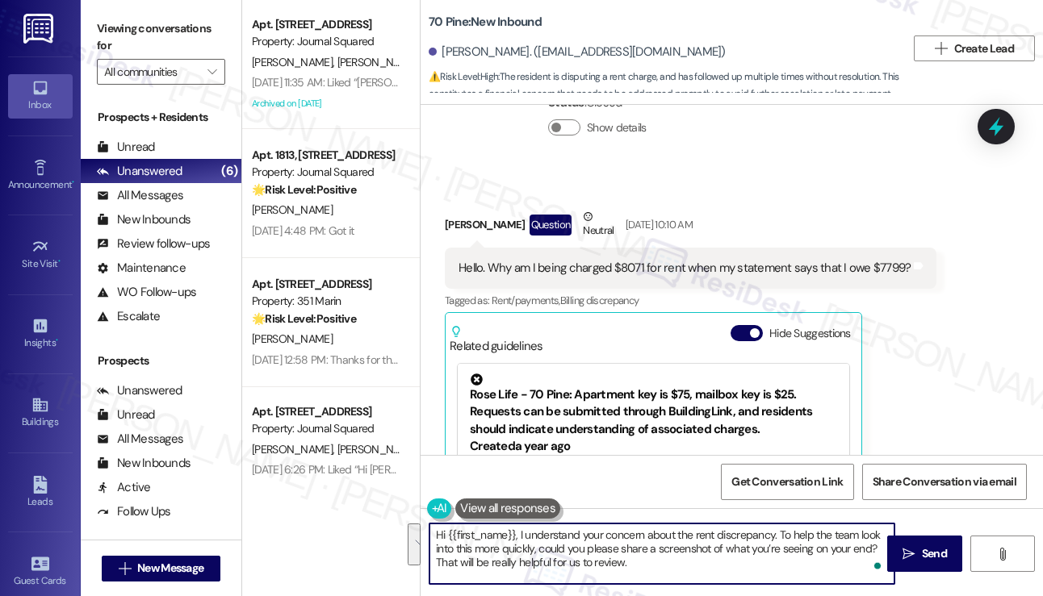
type textarea "Hi {{first_name}}, I understand your concern about the rent discrepancy. To hel…"
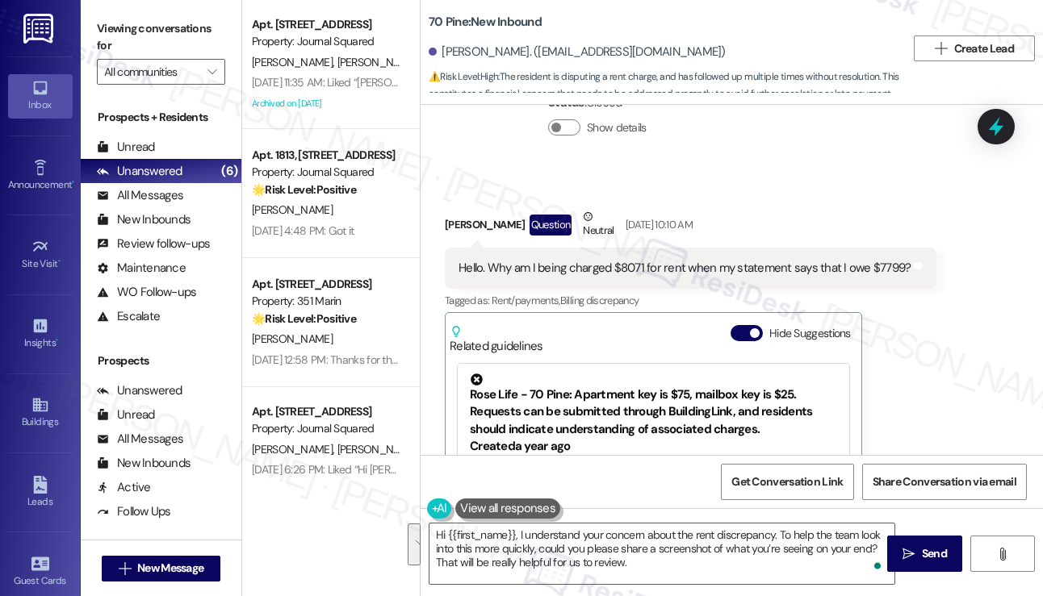
click at [107, 12] on div "Viewing conversations for All communities " at bounding box center [161, 50] width 161 height 101
drag, startPoint x: 420, startPoint y: 17, endPoint x: 431, endPoint y: 17, distance: 11.3
click at [431, 17] on div "70 Pine: New Inbound Ardavan Akhavan. (ardavan123@gmail.com) ⚠️ Risk Level: Hig…" at bounding box center [731, 298] width 623 height 596
click at [107, 28] on label "Viewing conversations for" at bounding box center [161, 37] width 128 height 43
click at [107, 27] on label "Viewing conversations for" at bounding box center [161, 37] width 128 height 43
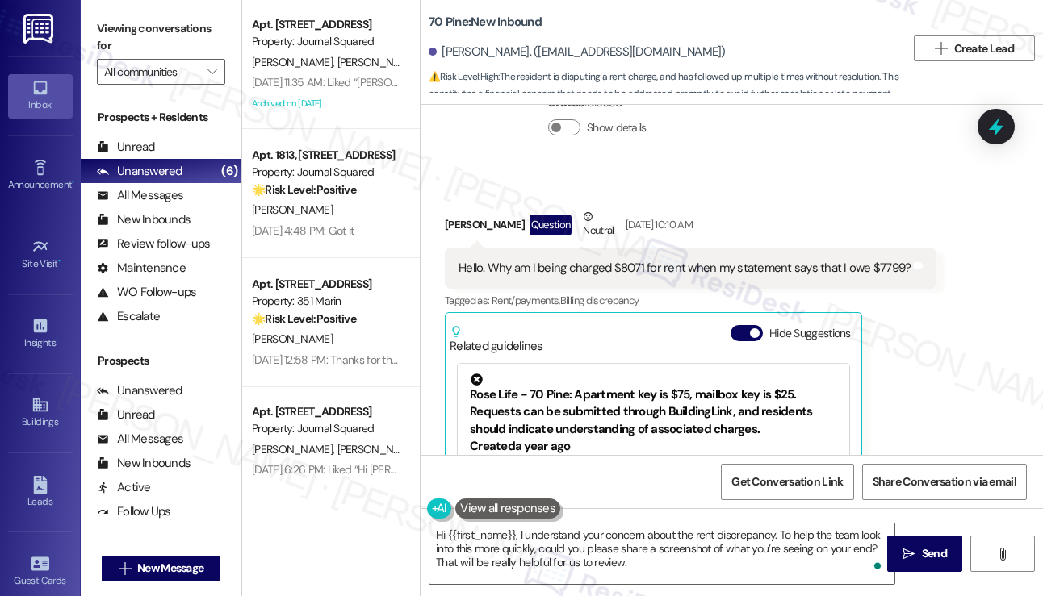
click at [459, 45] on div "Ardavan Akhavan. (ardavan123@gmail.com)" at bounding box center [576, 52] width 297 height 17
click at [101, 28] on label "Viewing conversations for" at bounding box center [161, 37] width 128 height 43
click at [103, 8] on div "Viewing conversations for All communities " at bounding box center [161, 50] width 161 height 101
click at [891, 550] on button " Send" at bounding box center [924, 554] width 75 height 36
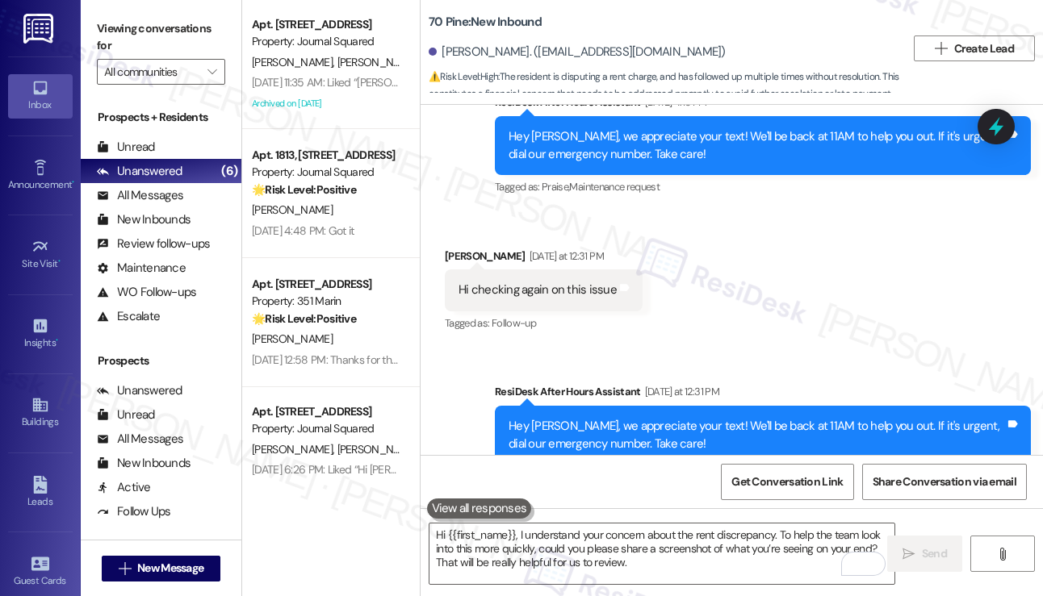
scroll to position [7881, 0]
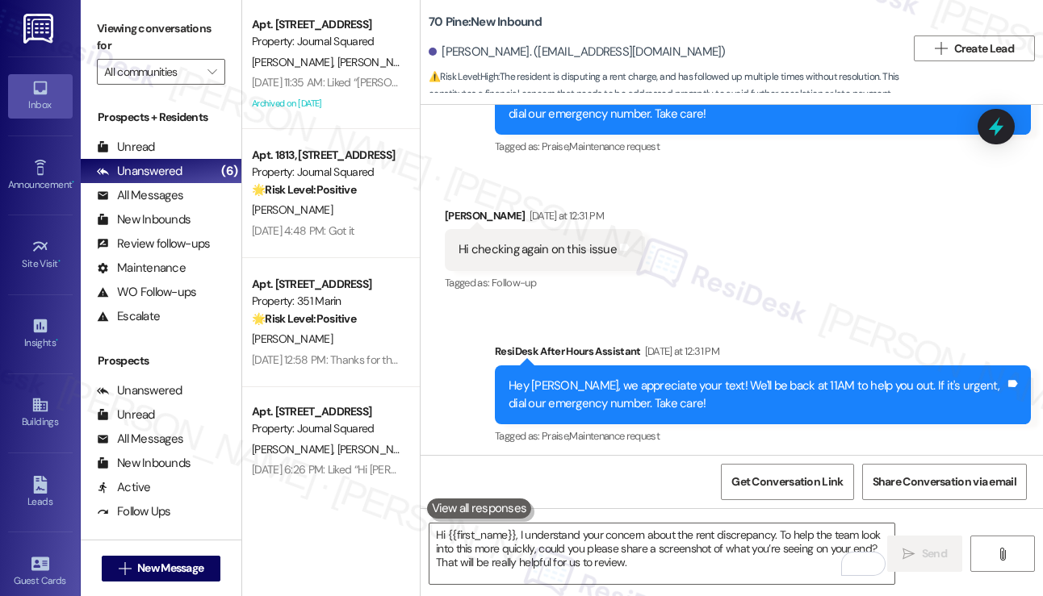
click at [466, 59] on div "Ardavan Akhavan. (ardavan123@gmail.com)" at bounding box center [576, 52] width 297 height 17
click at [493, 44] on div "Ardavan Akhavan. (ardavan123@gmail.com)" at bounding box center [576, 52] width 297 height 17
click at [760, 474] on span "Get Conversation Link" at bounding box center [786, 482] width 111 height 17
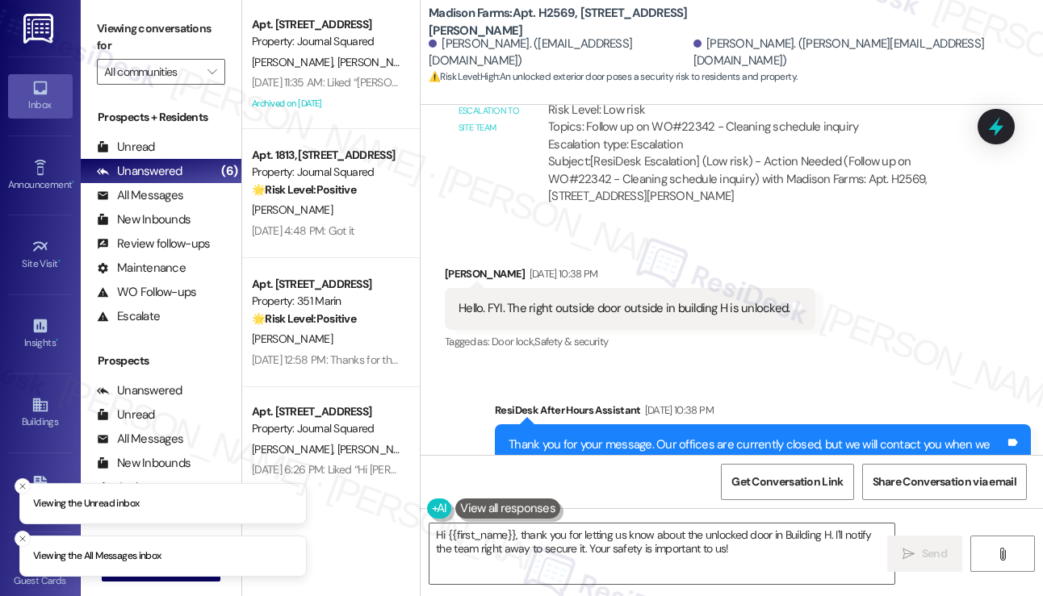
scroll to position [5989, 0]
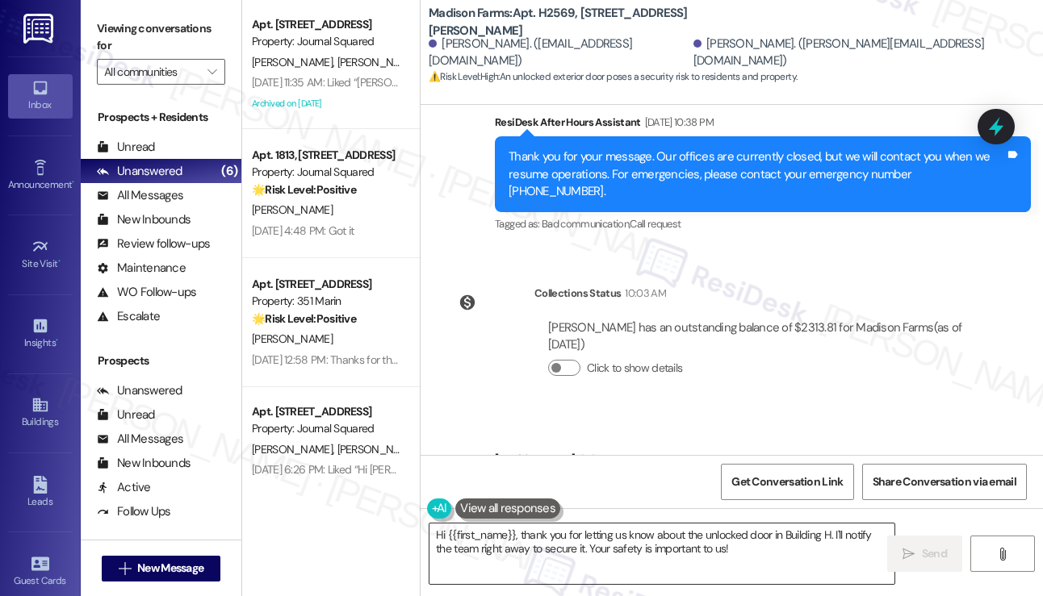
click at [723, 537] on textarea "Hi {{first_name}}, thank you for letting us know about the unlocked door in Bui…" at bounding box center [661, 554] width 465 height 61
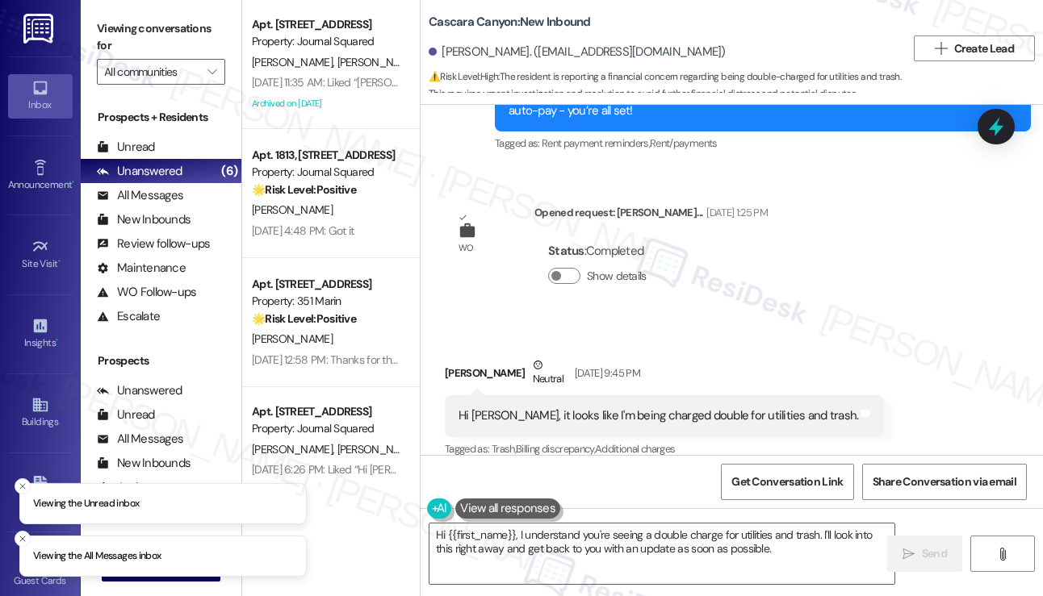
scroll to position [2442, 0]
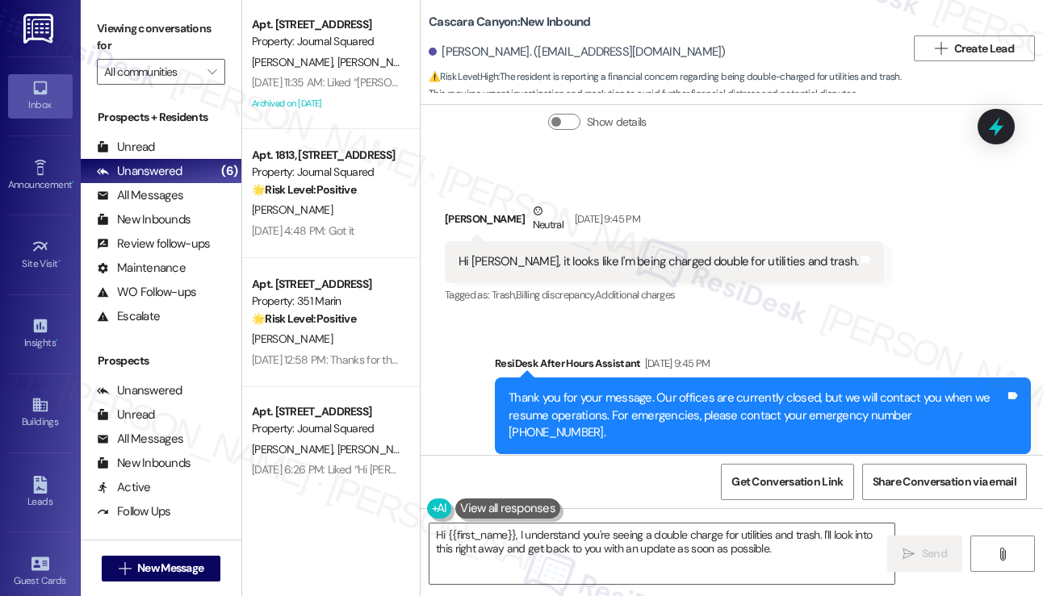
click at [725, 219] on div "[PERSON_NAME] Neutral [DATE] 9:45 PM" at bounding box center [664, 223] width 439 height 40
click at [713, 253] on div "Hi [PERSON_NAME], it looks like I'm being charged double for utilities and tras…" at bounding box center [657, 261] width 399 height 17
copy div "Hi [PERSON_NAME], it looks like I'm being charged double for utilities and tras…"
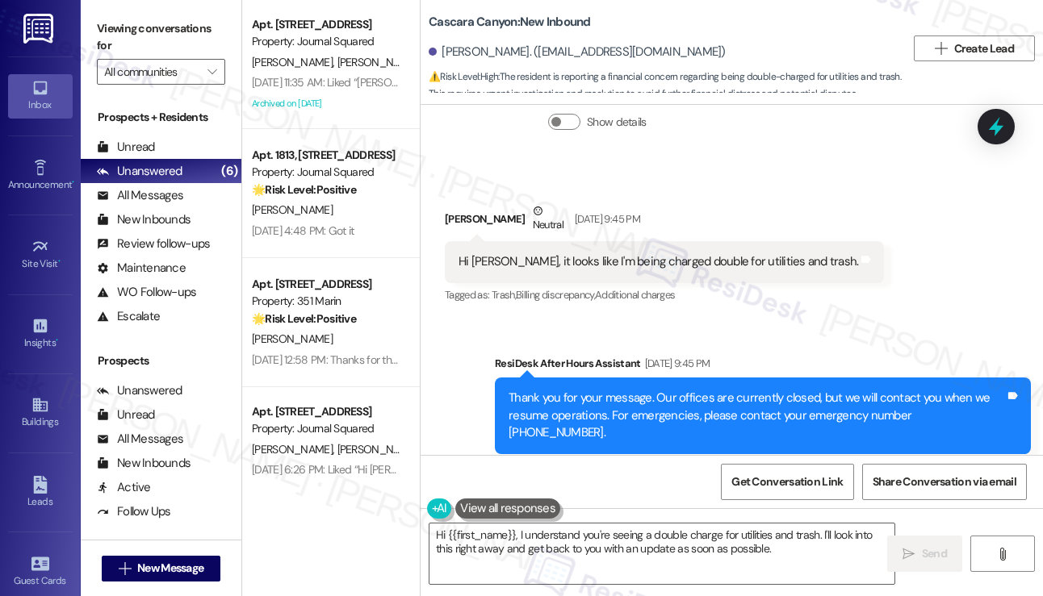
click at [110, 5] on div "Viewing conversations for All communities " at bounding box center [161, 50] width 161 height 101
click at [784, 547] on textarea "Hi {{first_name}}, I understand you're seeing a double charge for utilities and…" at bounding box center [661, 554] width 465 height 61
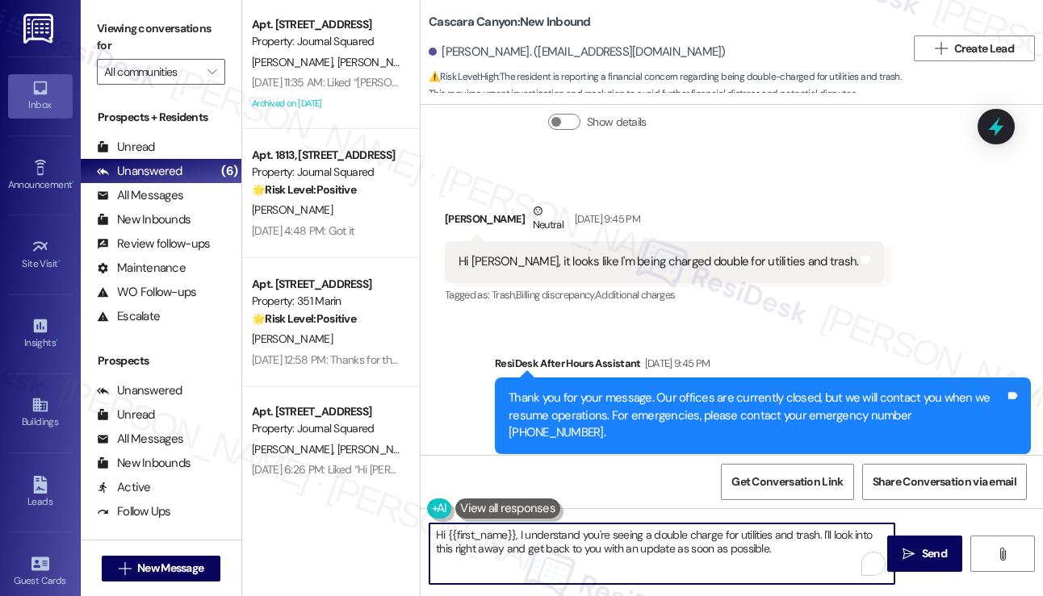
drag, startPoint x: 797, startPoint y: 556, endPoint x: 672, endPoint y: 534, distance: 127.0
click at [672, 534] on textarea "Hi {{first_name}}, I understand you're seeing a double charge for utilities and…" at bounding box center [661, 554] width 465 height 61
click at [797, 542] on textarea "Hi {{first_name}}, I understand you're seeing a double charge for utilities and…" at bounding box center [661, 554] width 465 height 61
drag, startPoint x: 821, startPoint y: 551, endPoint x: 820, endPoint y: 532, distance: 19.4
click at [820, 532] on textarea "Hi {{first_name}}, I understand you're seeing a double charge for utilities and…" at bounding box center [661, 554] width 465 height 61
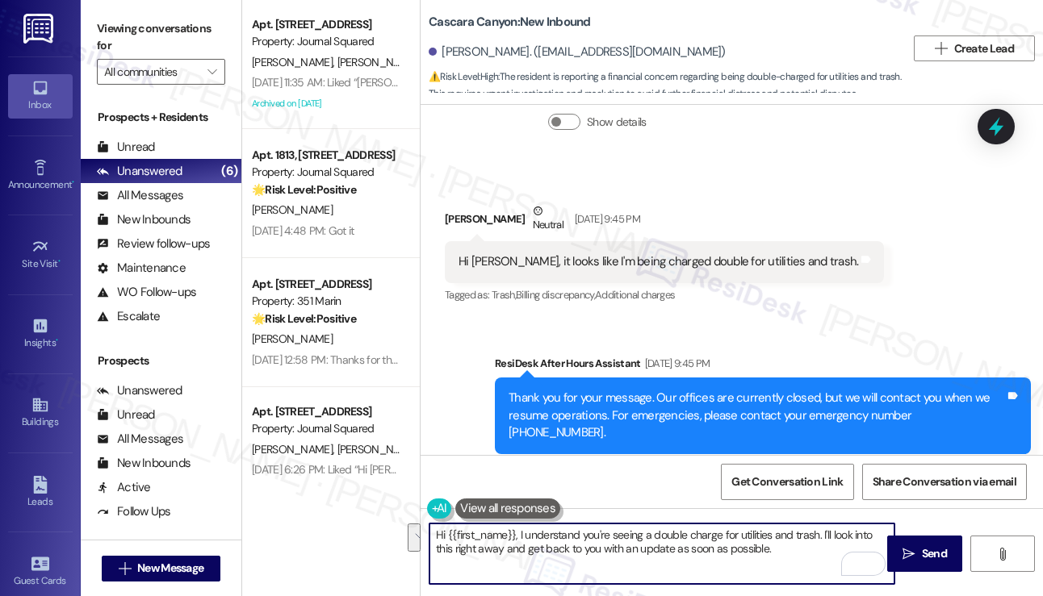
paste textarea "could you send me a screenshot of the charges so I can share it with the team f…"
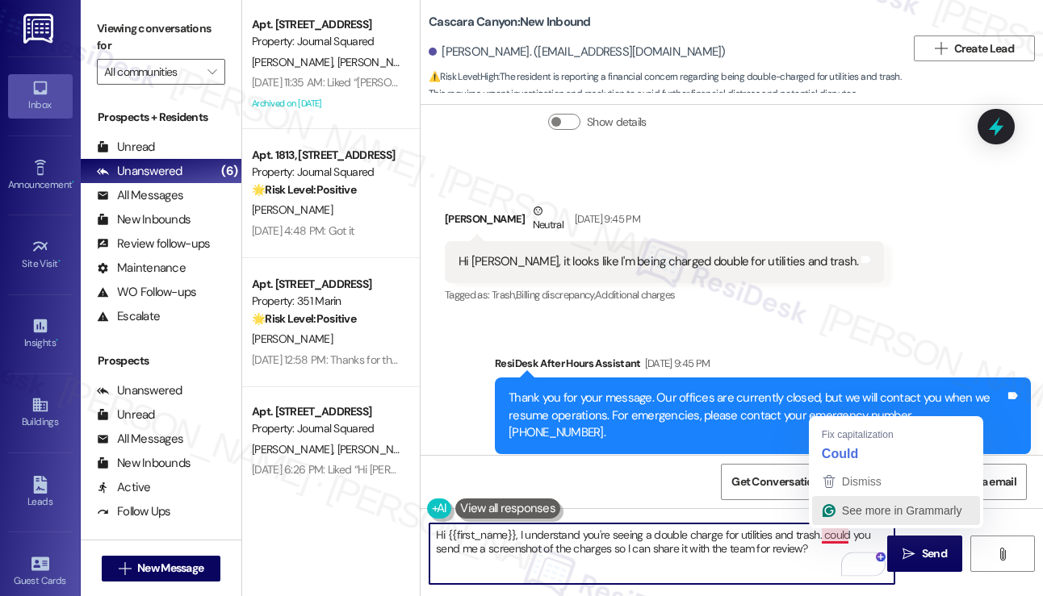
click at [830, 524] on button "See more in Grammarly" at bounding box center [896, 510] width 168 height 29
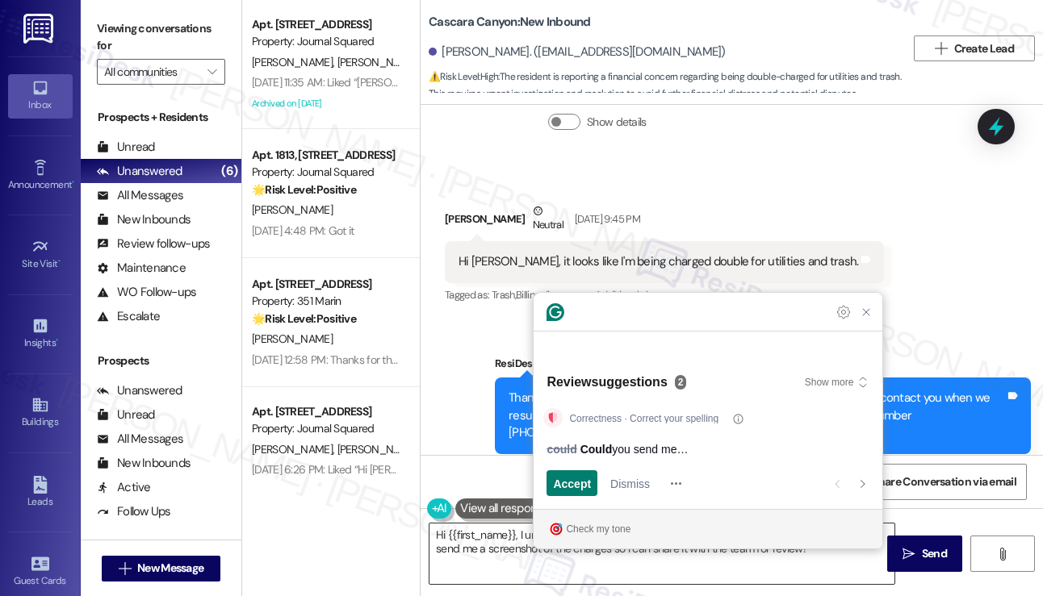
click at [720, 563] on textarea "Hi {{first_name}}, I understand you're seeing a double charge for utilities and…" at bounding box center [661, 554] width 465 height 61
drag, startPoint x: 868, startPoint y: 332, endPoint x: 841, endPoint y: 412, distance: 83.7
click at [868, 319] on icon "Close Grammarly Assistant" at bounding box center [865, 312] width 13 height 13
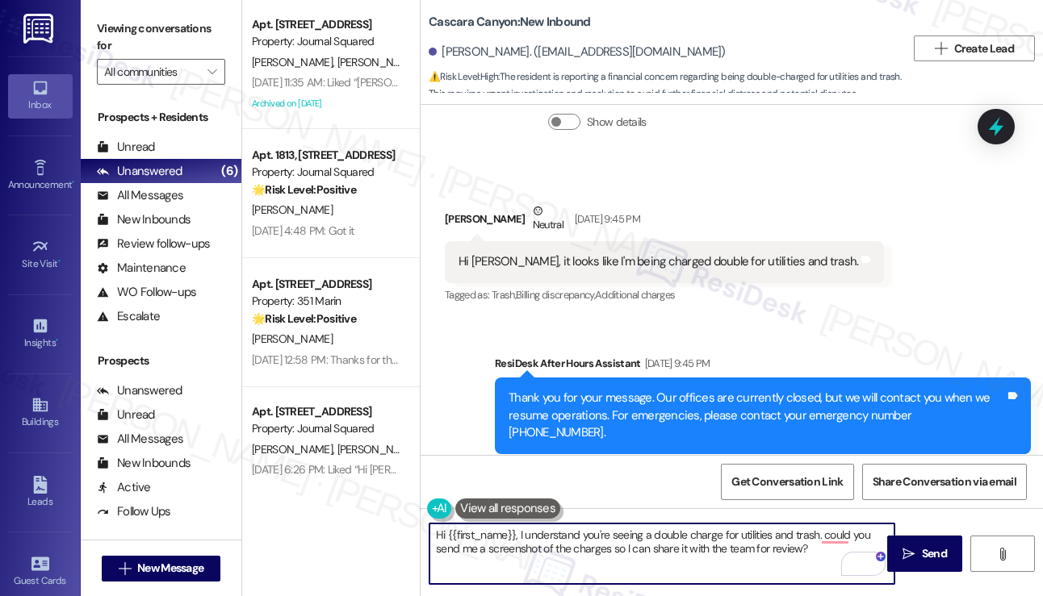
click at [841, 526] on textarea "Hi {{first_name}}, I understand you're seeing a double charge for utilities and…" at bounding box center [661, 554] width 465 height 61
click at [675, 561] on textarea "Hi {{first_name}}, I understand you're seeing a double charge for utilities and…" at bounding box center [661, 554] width 465 height 61
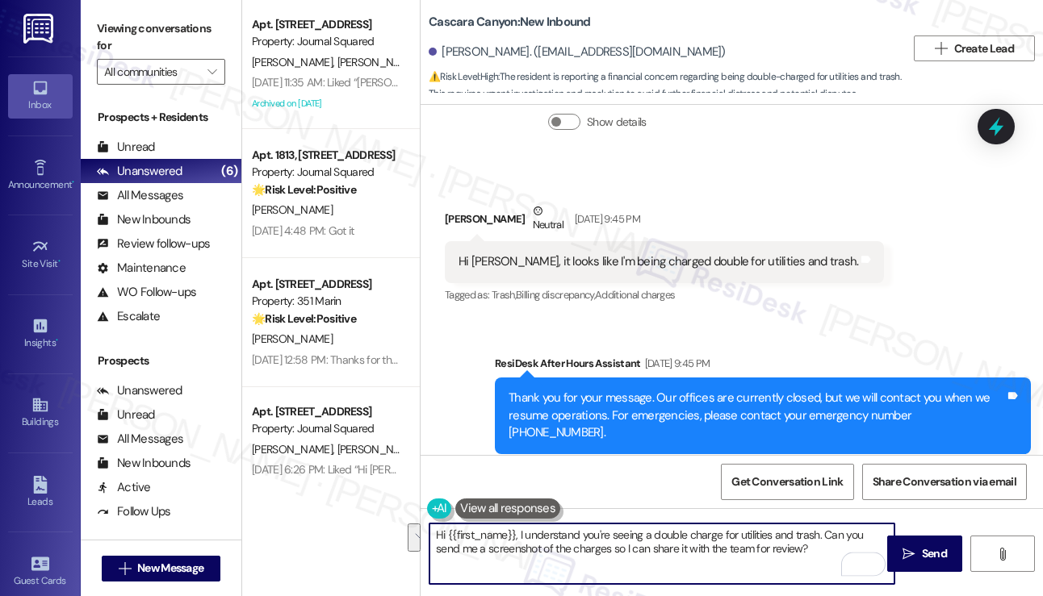
click at [822, 558] on textarea "Hi {{first_name}}, I understand you're seeing a double charge for utilities and…" at bounding box center [661, 554] width 465 height 61
click at [517, 533] on textarea "Hi {{first_name}}, I understand you're seeing a double charge for utilities and…" at bounding box center [661, 554] width 465 height 61
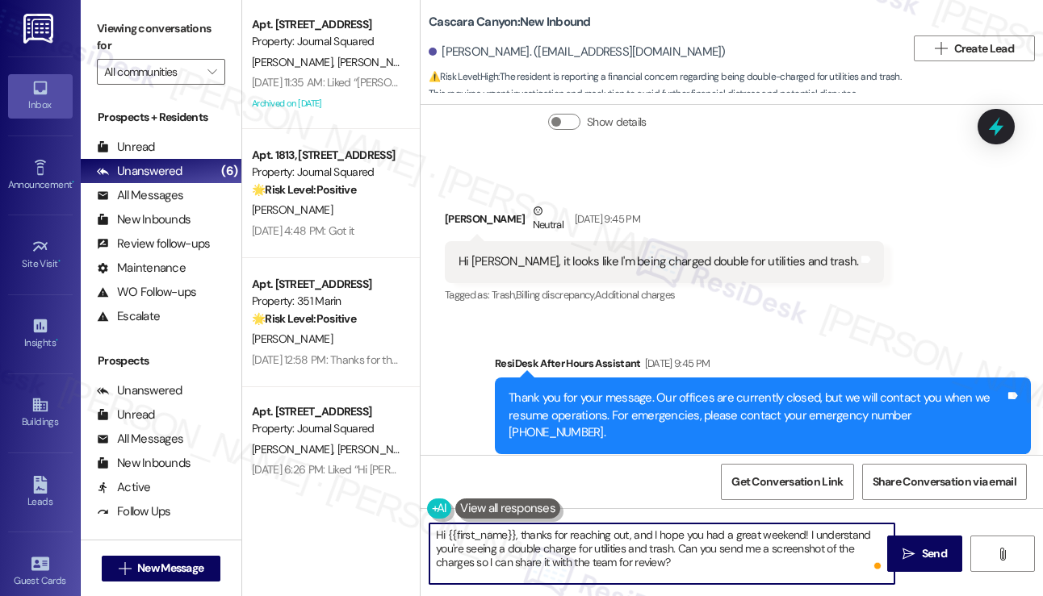
click at [544, 550] on textarea "Hi {{first_name}}, thanks for reaching out, and I hope you had a great weekend!…" at bounding box center [661, 554] width 465 height 61
click at [543, 548] on textarea "Hi {{first_name}}, thanks for reaching out, and I hope you had a great weekend!…" at bounding box center [661, 554] width 465 height 61
click at [720, 565] on textarea "Hi {{first_name}}, thanks for reaching out, and I hope you had a great weekend!…" at bounding box center [661, 554] width 465 height 61
type textarea "Hi {{first_name}}, thanks for reaching out, and I hope you had a great weekend!…"
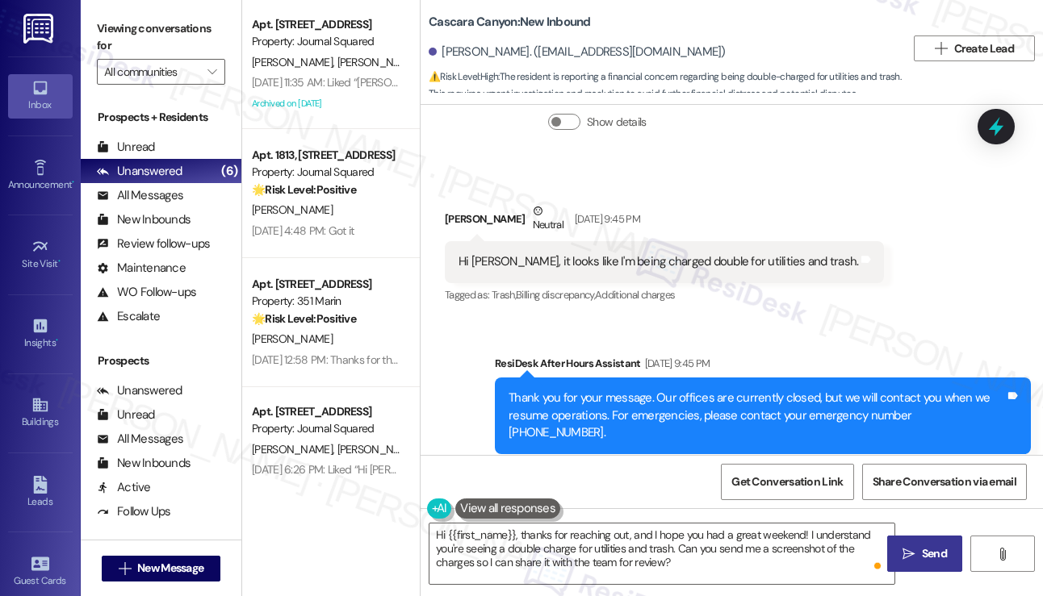
click at [918, 547] on span "Send" at bounding box center [933, 553] width 31 height 17
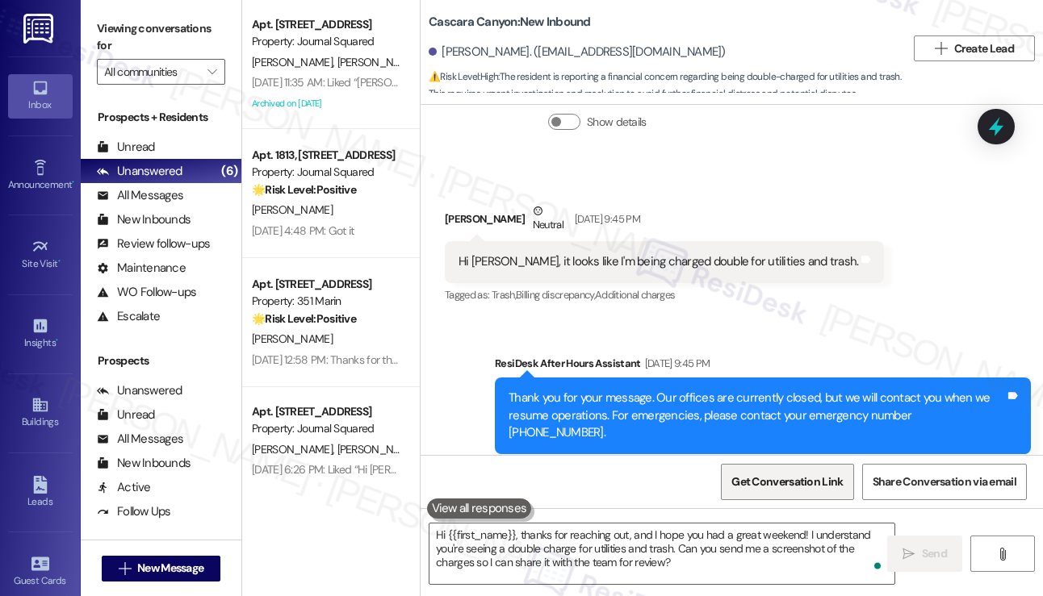
click at [762, 480] on span "Get Conversation Link" at bounding box center [786, 482] width 111 height 17
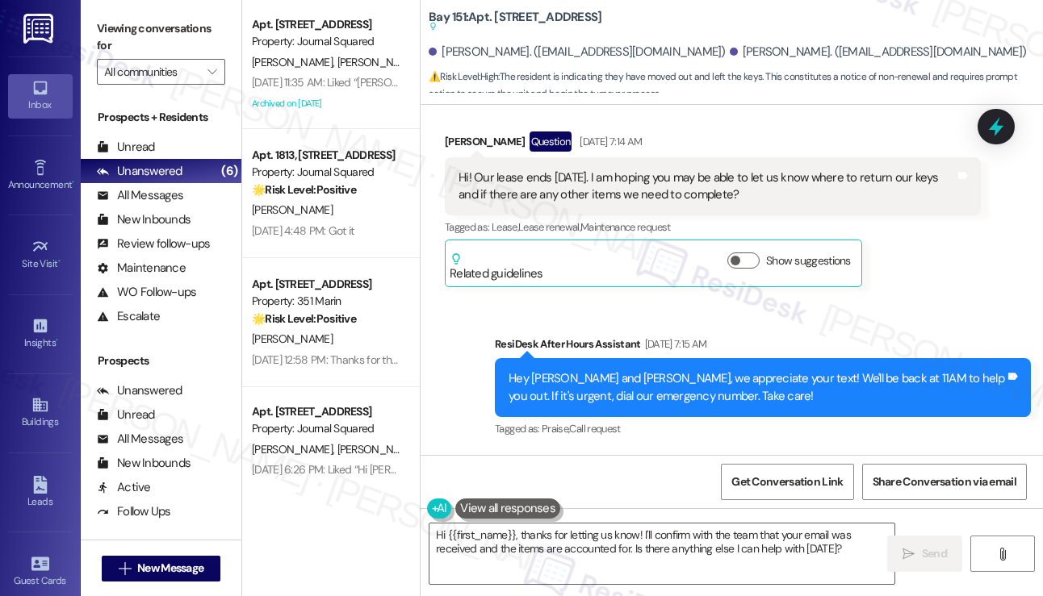
scroll to position [49620, 0]
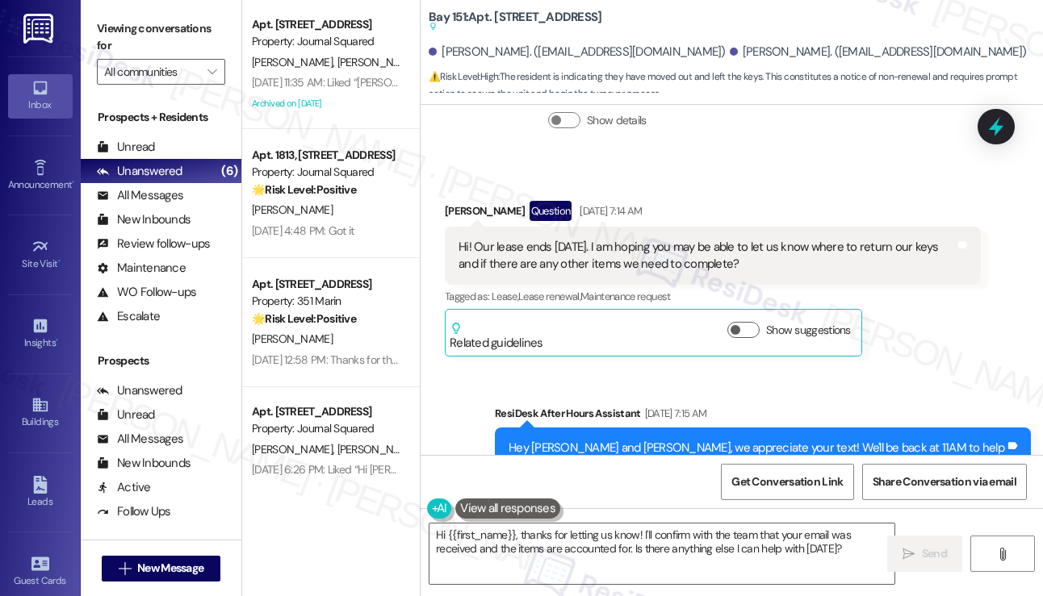
click at [626, 525] on textarea "Hi {{first_name}}, thanks for letting us know! I'll confirm with the team that …" at bounding box center [661, 554] width 465 height 61
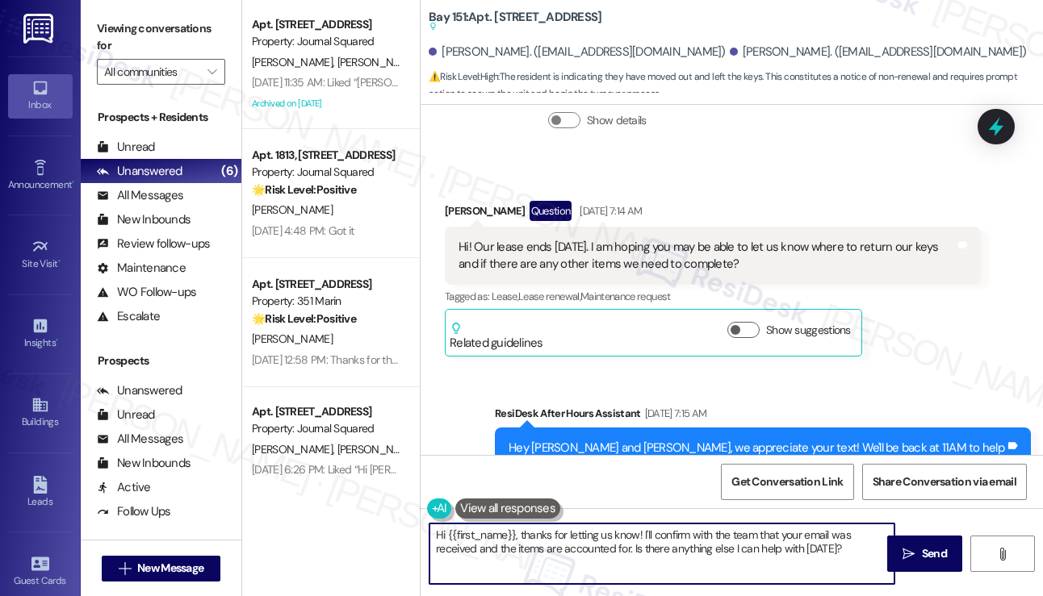
click at [671, 537] on textarea "Hi {{first_name}}, thanks for letting us know! I'll confirm with the team that …" at bounding box center [661, 554] width 465 height 61
click at [795, 546] on textarea "Hi {{first_name}}, thanks for letting us know! I'll confirm with the team that …" at bounding box center [661, 554] width 465 height 61
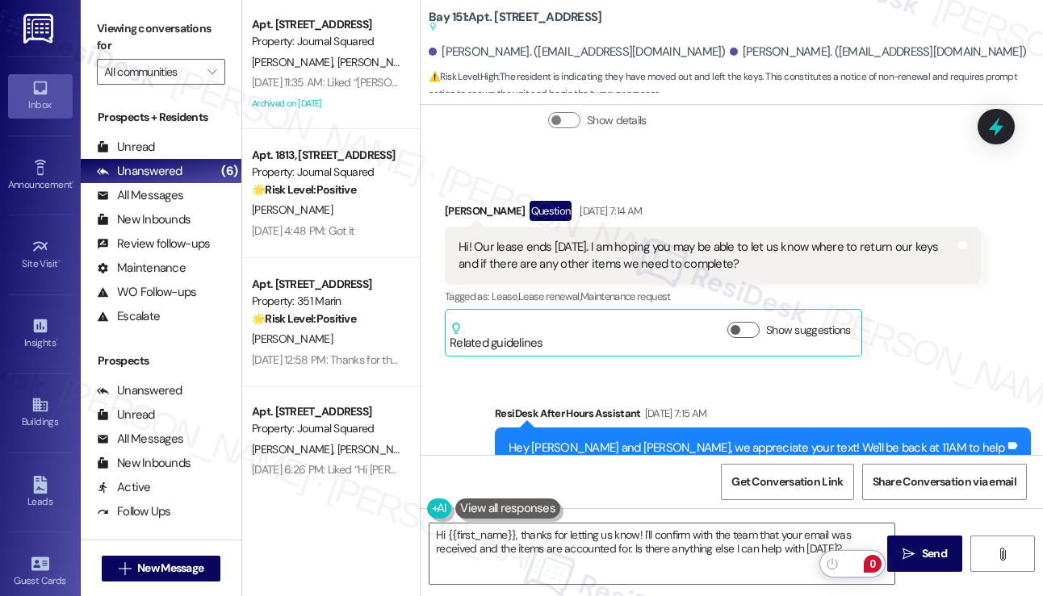
drag, startPoint x: 569, startPoint y: 265, endPoint x: 457, endPoint y: 270, distance: 112.2
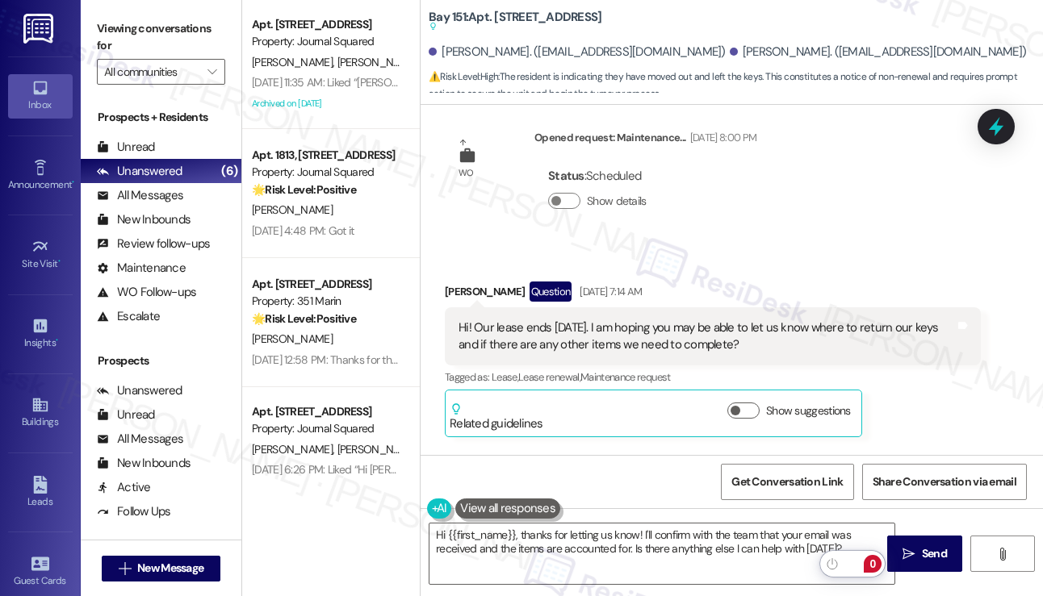
click at [93, 25] on div "Viewing conversations for All communities " at bounding box center [161, 50] width 161 height 101
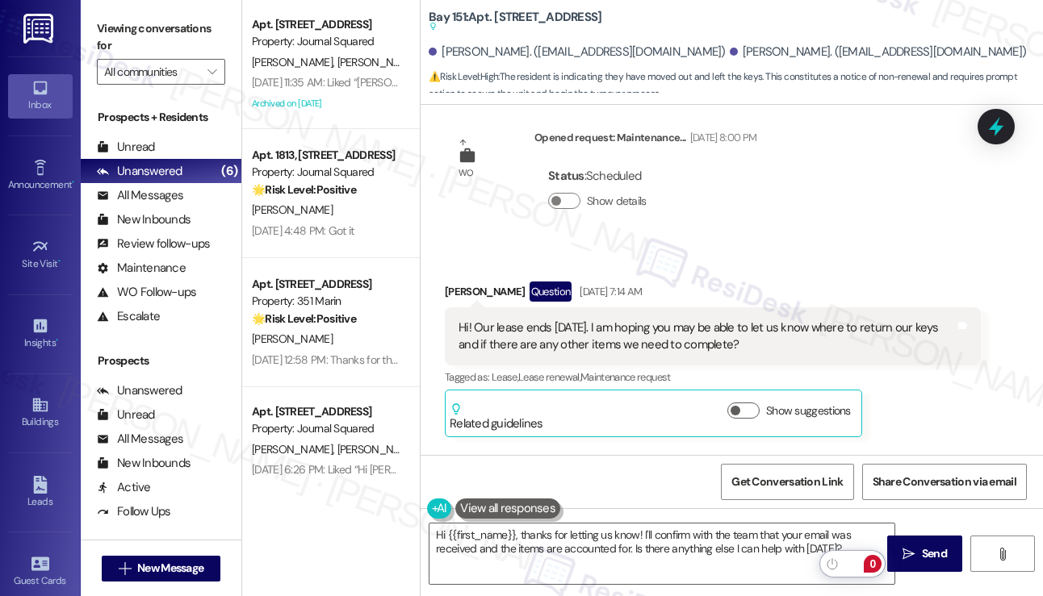
drag, startPoint x: 591, startPoint y: 364, endPoint x: 470, endPoint y: 339, distance: 124.4
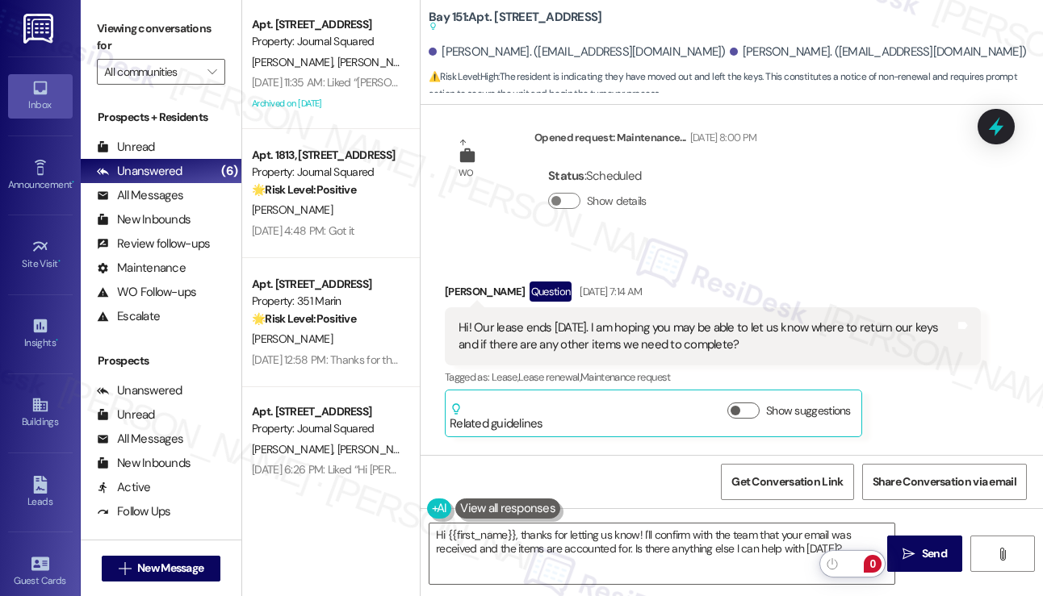
drag, startPoint x: 621, startPoint y: 362, endPoint x: 461, endPoint y: 340, distance: 162.1
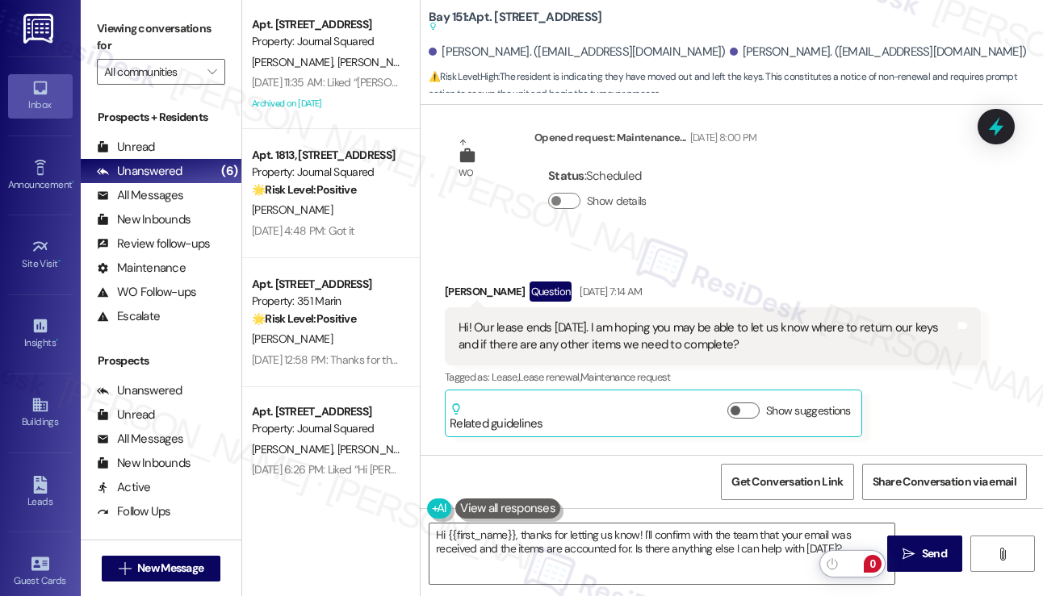
click at [93, 25] on div "Viewing conversations for All communities " at bounding box center [161, 50] width 161 height 101
click at [583, 537] on textarea "Hi {{first_name}}, thanks for letting us know! I'll confirm with the team that …" at bounding box center [661, 554] width 465 height 61
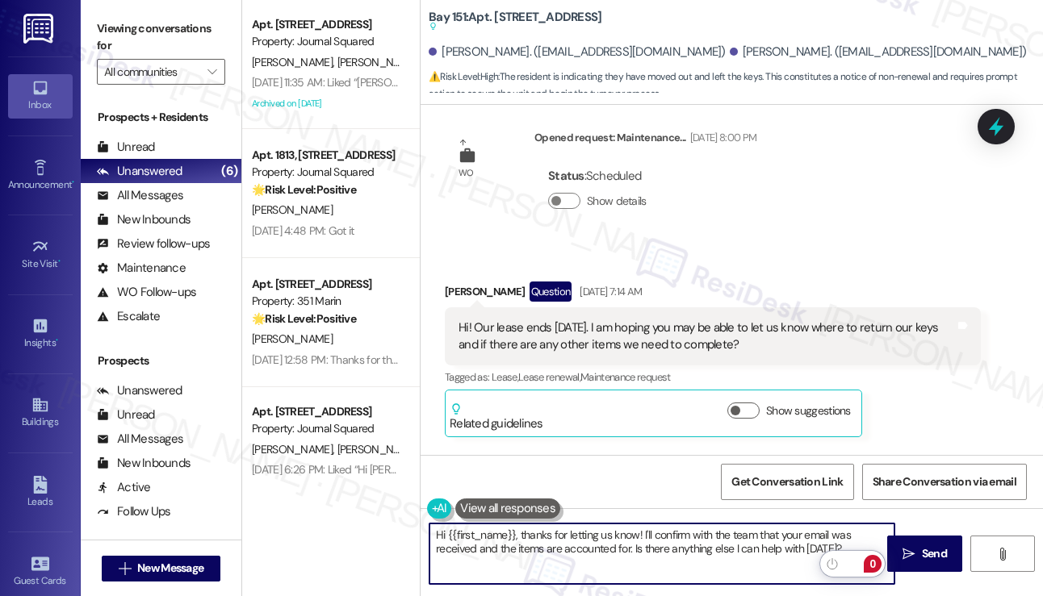
click at [583, 537] on textarea "Hi {{first_name}}, thanks for letting us know! I'll confirm with the team that …" at bounding box center [661, 554] width 465 height 61
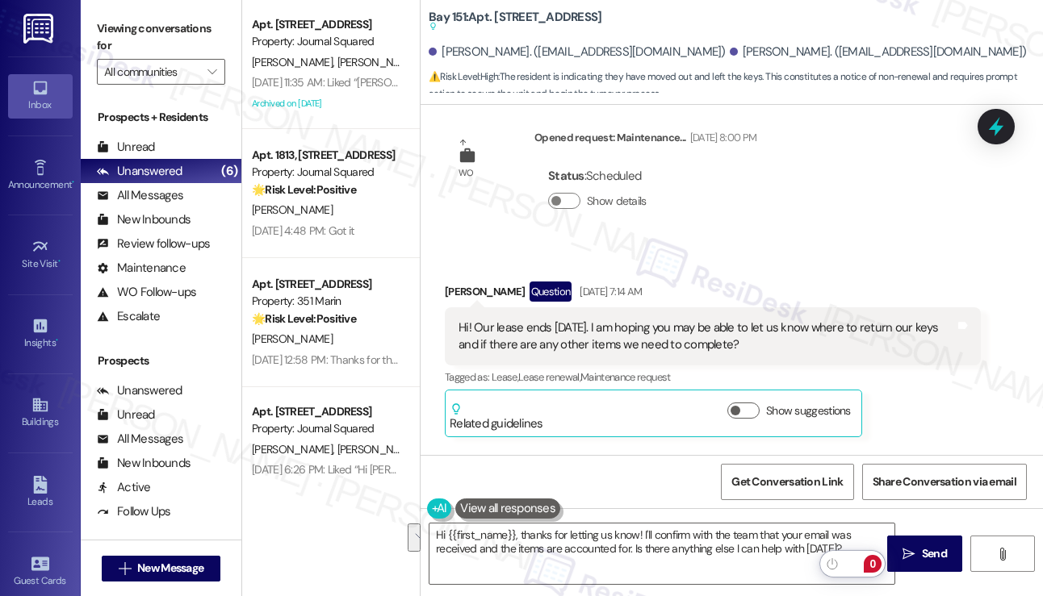
drag, startPoint x: 604, startPoint y: 365, endPoint x: 487, endPoint y: 335, distance: 120.0
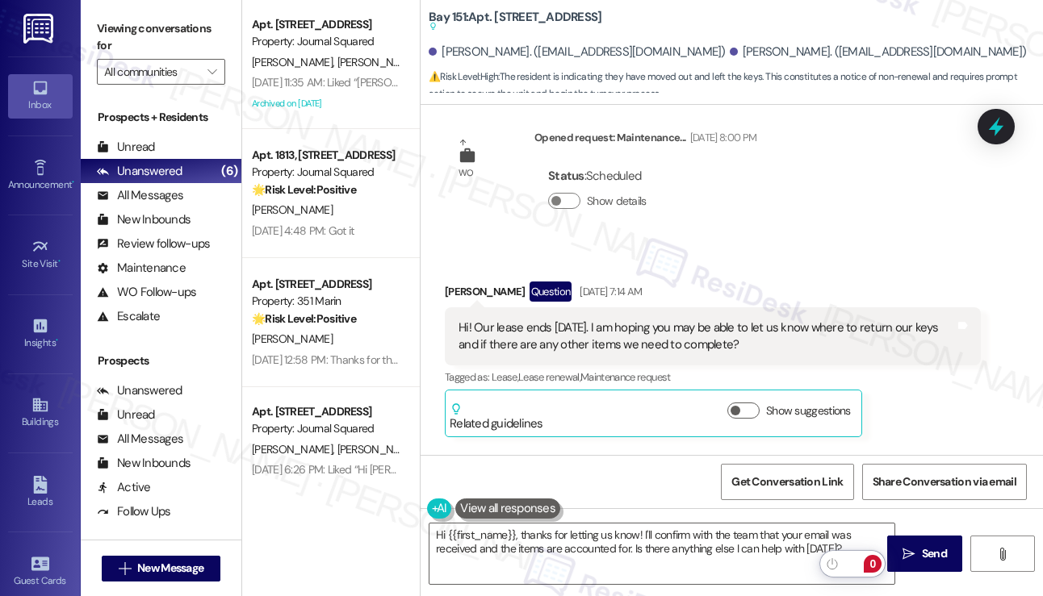
drag, startPoint x: 646, startPoint y: 204, endPoint x: 660, endPoint y: 204, distance: 14.5
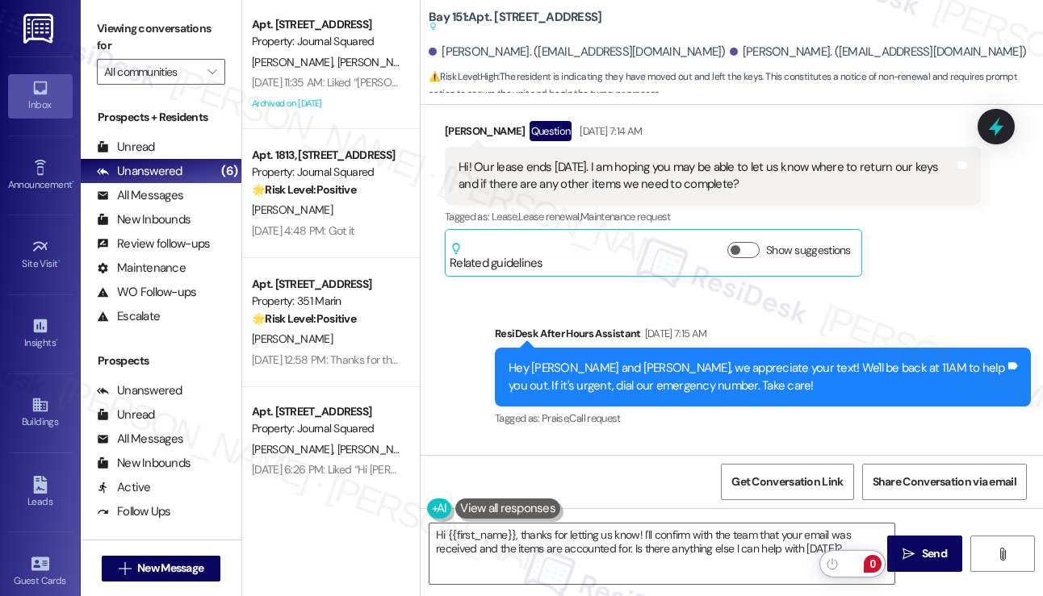
scroll to position [49781, 0]
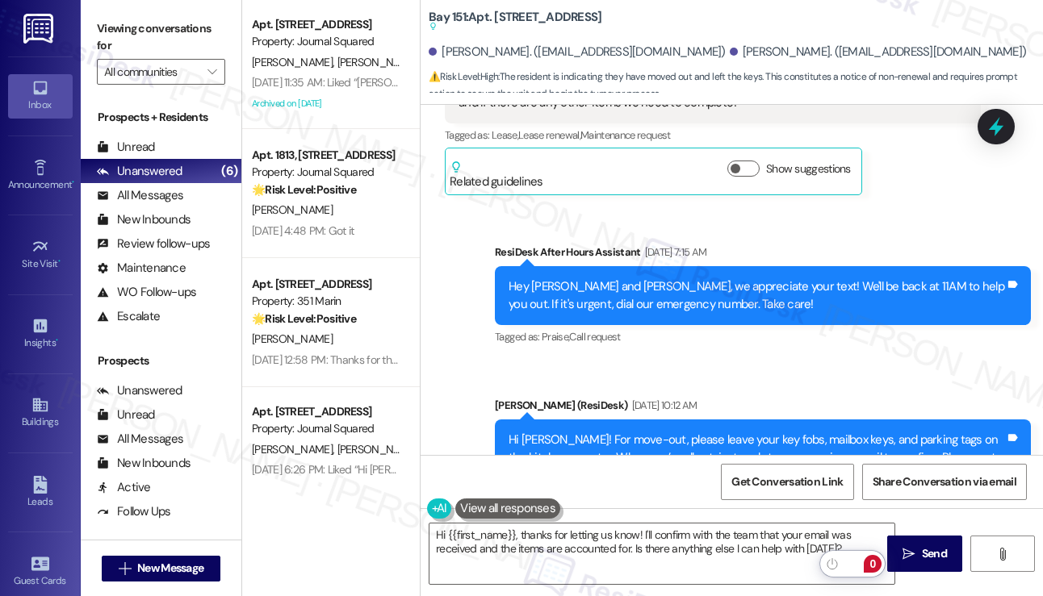
drag, startPoint x: 541, startPoint y: 307, endPoint x: 571, endPoint y: 408, distance: 105.2
drag, startPoint x: 562, startPoint y: 399, endPoint x: 512, endPoint y: 291, distance: 118.8
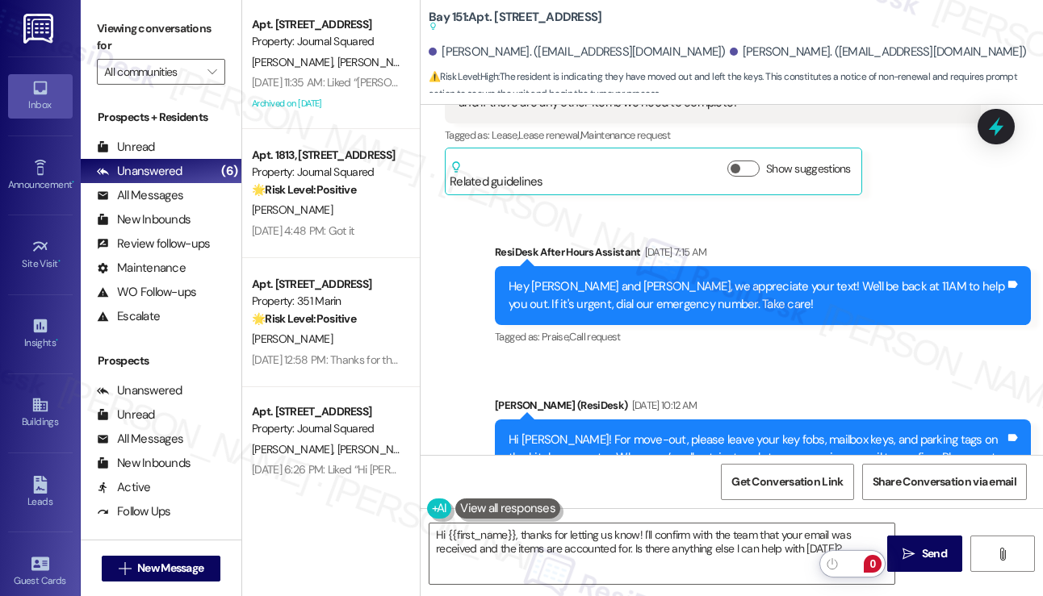
drag, startPoint x: 523, startPoint y: 309, endPoint x: 572, endPoint y: 419, distance: 120.3
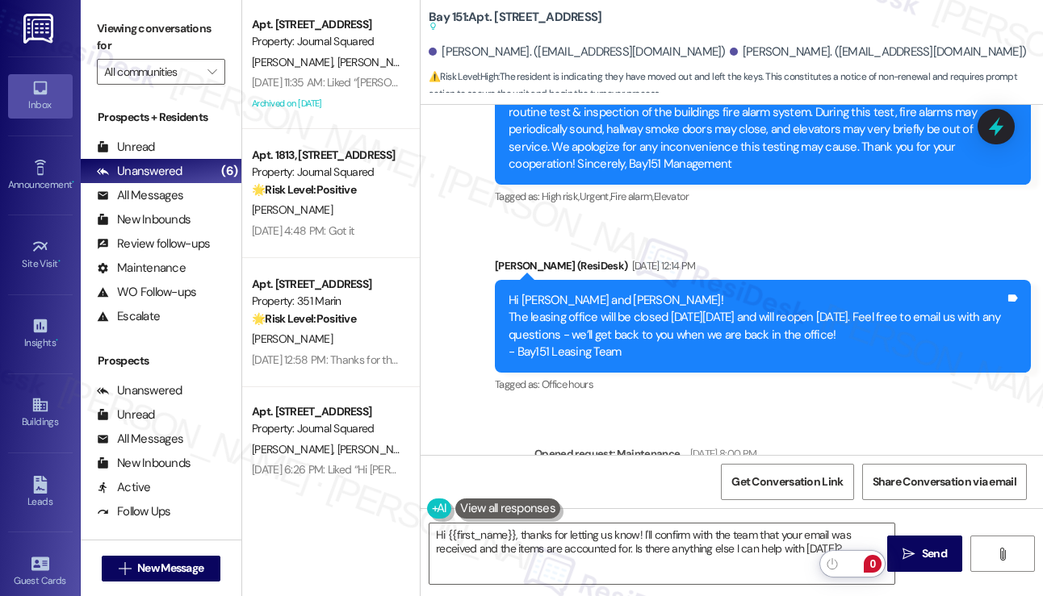
scroll to position [49055, 0]
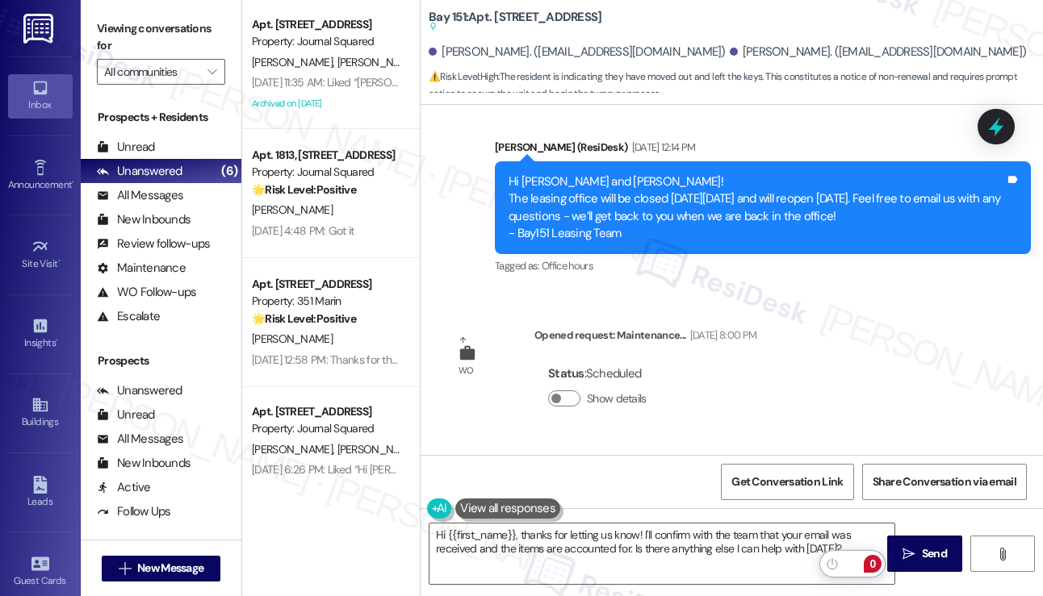
scroll to position [49378, 0]
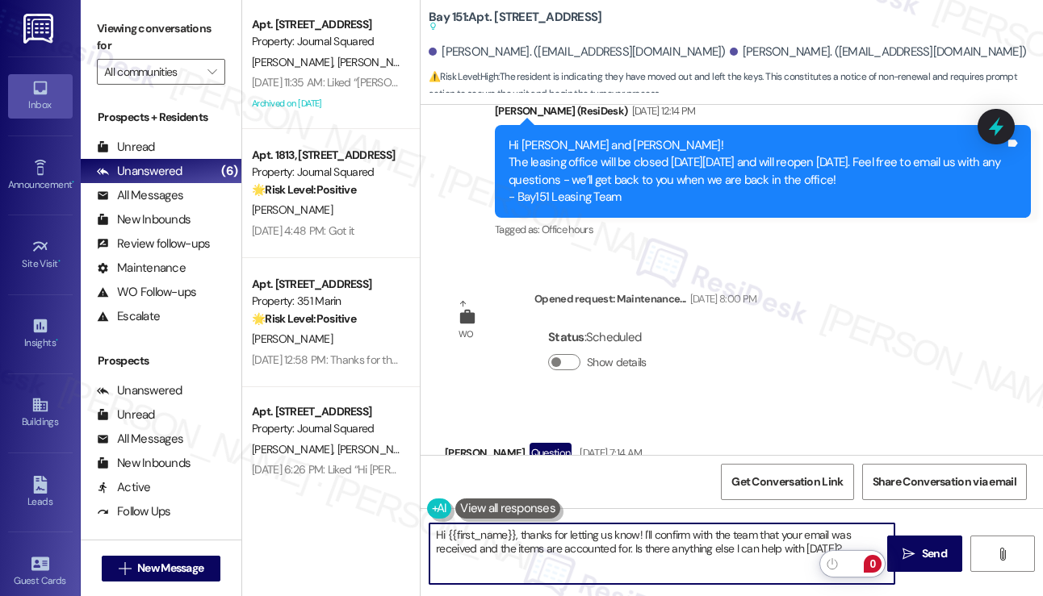
click at [641, 533] on textarea "Hi {{first_name}}, thanks for letting us know! I'll confirm with the team that …" at bounding box center [661, 554] width 465 height 61
click at [651, 533] on textarea "Hi {{first_name}}, thanks for letting us know! I'll confirm with the team that …" at bounding box center [661, 554] width 465 height 61
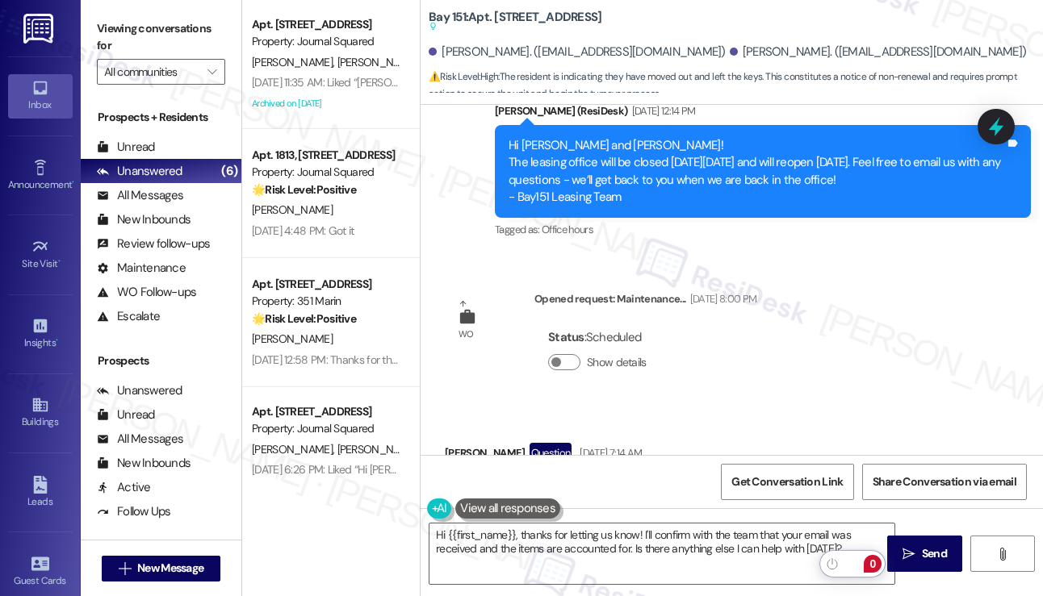
click at [93, 35] on div "Viewing conversations for All communities " at bounding box center [161, 50] width 161 height 101
click at [107, 37] on label "Viewing conversations for" at bounding box center [161, 37] width 128 height 43
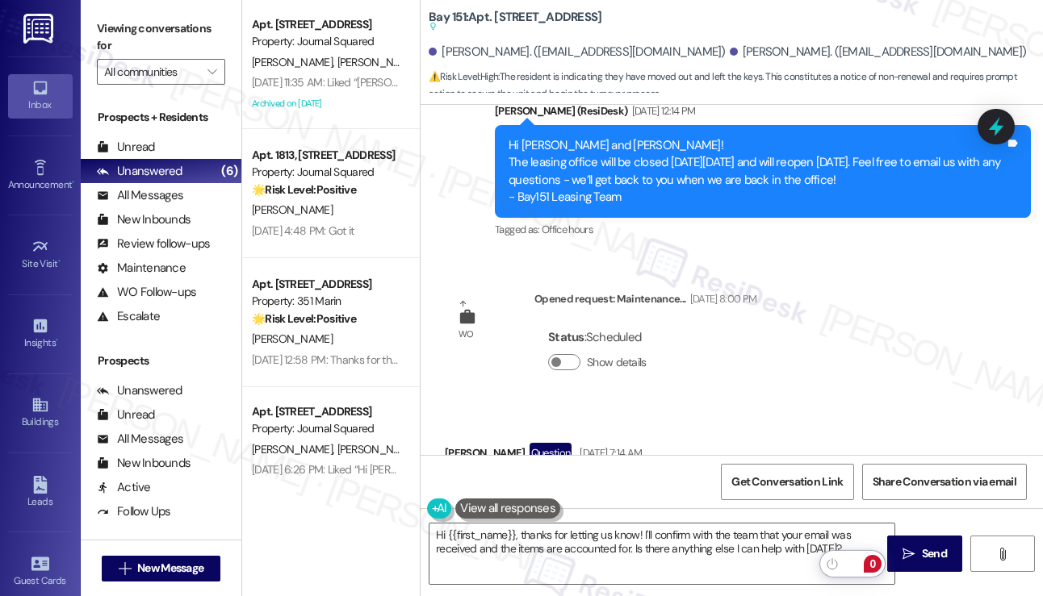
click at [97, 19] on label "Viewing conversations for" at bounding box center [161, 37] width 128 height 43
click at [651, 541] on textarea "Hi {{first_name}}, thanks for letting us know! I'll confirm with the team that …" at bounding box center [661, 554] width 465 height 61
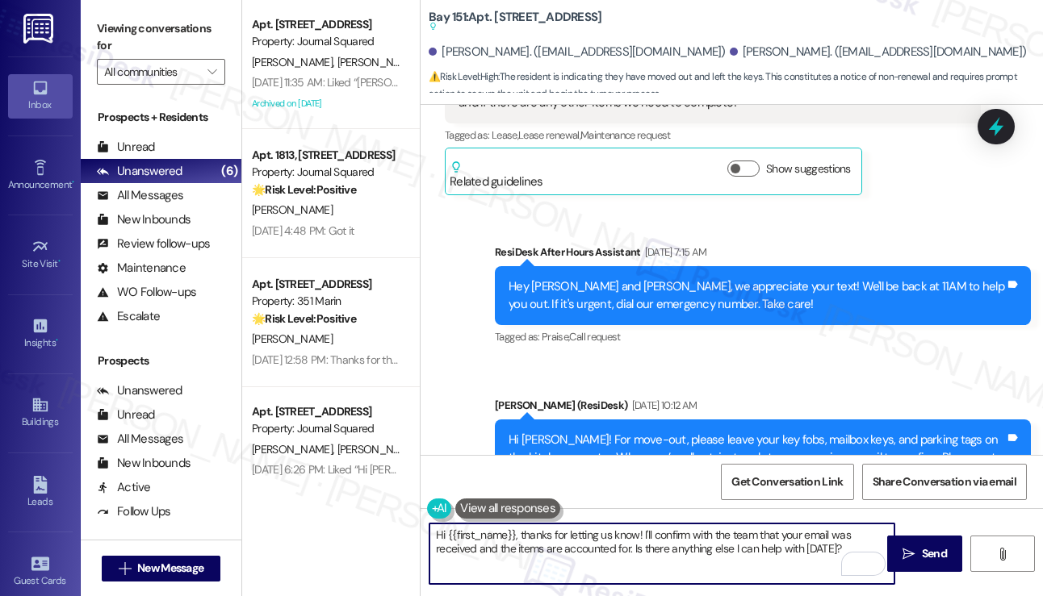
scroll to position [19, 0]
click at [716, 551] on textarea "Hi {{first_name}}, thanks for letting us know! I'll confirm with the team that …" at bounding box center [661, 554] width 465 height 61
click at [838, 554] on textarea "Hi {{first_name}}, thanks for letting us know! I'll confirm with the team that …" at bounding box center [661, 554] width 465 height 61
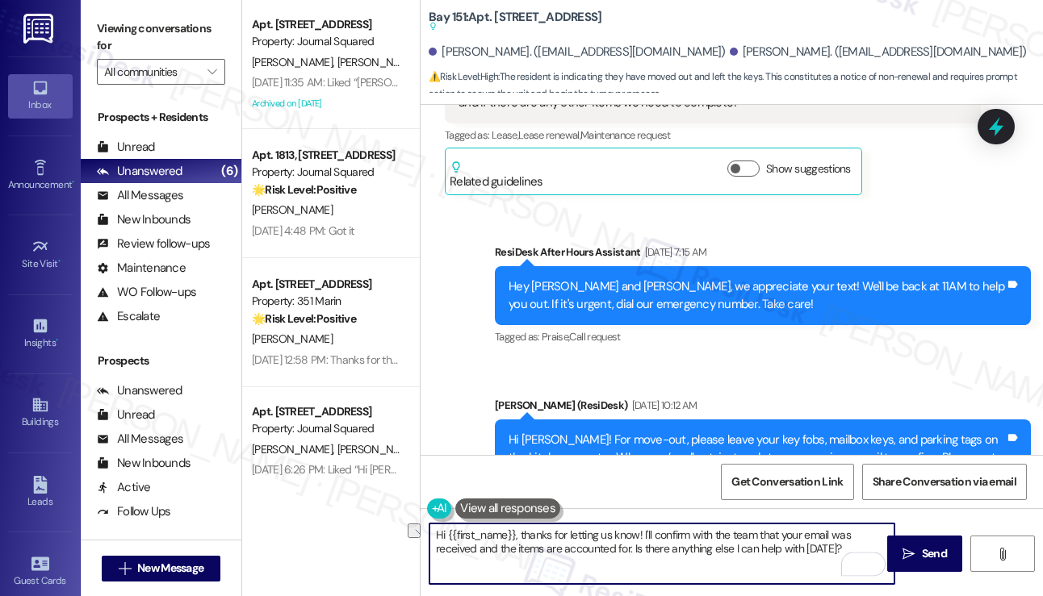
drag, startPoint x: 844, startPoint y: 551, endPoint x: 633, endPoint y: 554, distance: 211.4
click at [633, 554] on textarea "Hi {{first_name}}, thanks for letting us know! I'll confirm with the team that …" at bounding box center [661, 554] width 465 height 61
type textarea "Hi {{first_name}}, thanks for letting us know! I'll confirm with the team that …"
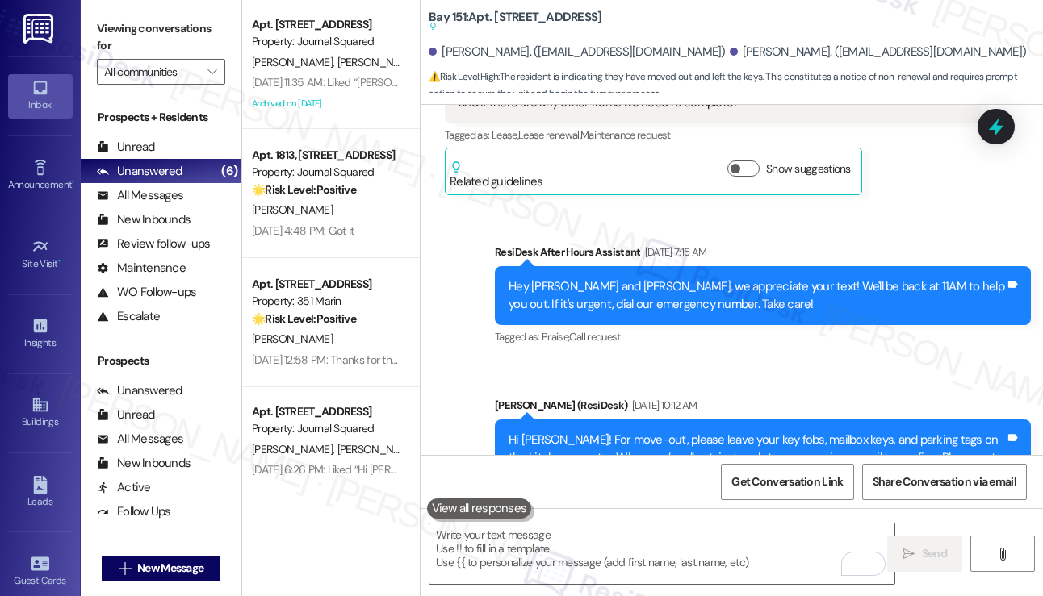
click at [90, 9] on div "Viewing conversations for All communities " at bounding box center [161, 50] width 161 height 101
click at [107, 33] on label "Viewing conversations for" at bounding box center [161, 37] width 128 height 43
click at [117, 41] on label "Viewing conversations for" at bounding box center [161, 37] width 128 height 43
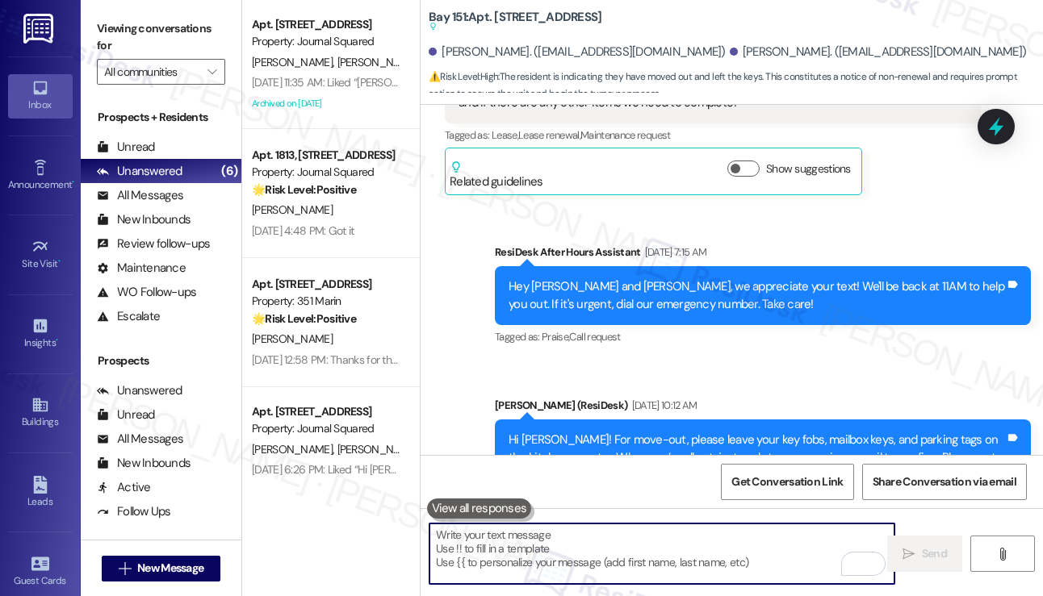
drag, startPoint x: 566, startPoint y: 530, endPoint x: 589, endPoint y: 506, distance: 33.7
click at [566, 530] on textarea "To enrich screen reader interactions, please activate Accessibility in Grammarl…" at bounding box center [661, 554] width 465 height 61
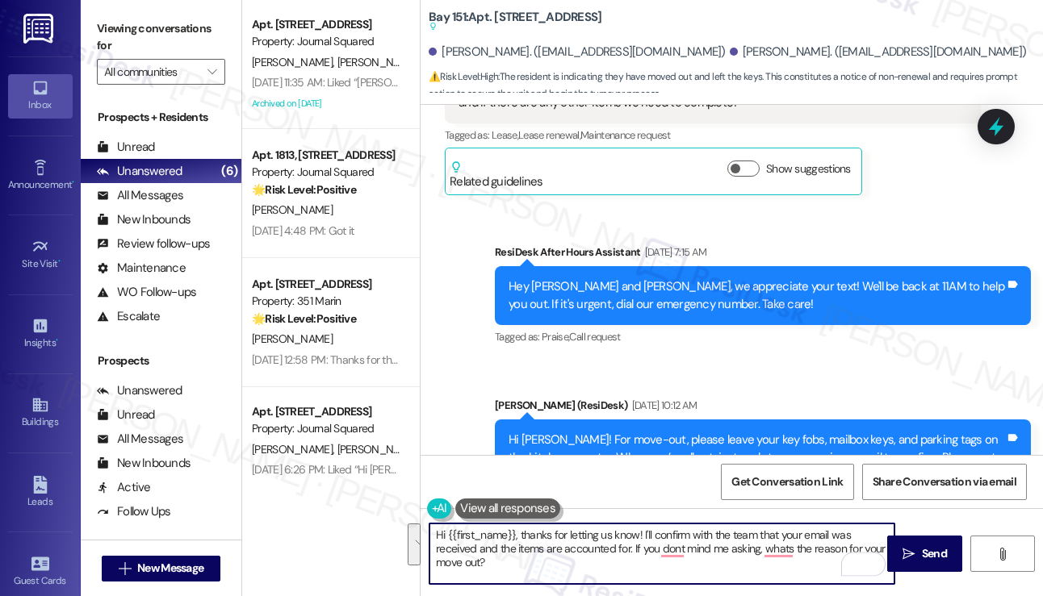
click at [629, 539] on textarea "Hi {{first_name}}, thanks for letting us know! I'll confirm with the team that …" at bounding box center [661, 554] width 465 height 61
click at [529, 569] on textarea "Hi {{first_name}}, thanks for letting us know! I'll confirm with the team that …" at bounding box center [661, 554] width 465 height 61
drag, startPoint x: 529, startPoint y: 569, endPoint x: 521, endPoint y: 532, distance: 37.8
click at [521, 532] on textarea "Hi {{first_name}}, thanks for letting us know! I'll confirm with the team that …" at bounding box center [661, 554] width 465 height 61
paste textarea "Thanks for letting us know! I’ll confirm with the team that your email was rece…"
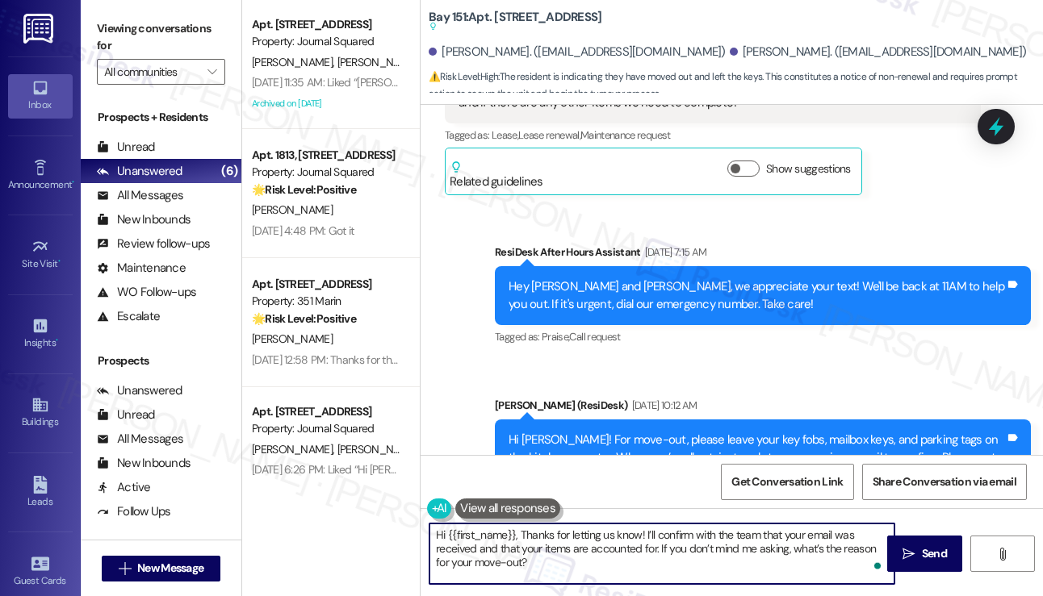
click at [518, 534] on textarea "Hi {{first_name}}, Thanks for letting us know! I’ll confirm with the team that …" at bounding box center [661, 554] width 465 height 61
click at [521, 535] on textarea "Hi {{first_name}}, Thanks for letting us know! I’ll confirm with the team that …" at bounding box center [661, 554] width 465 height 61
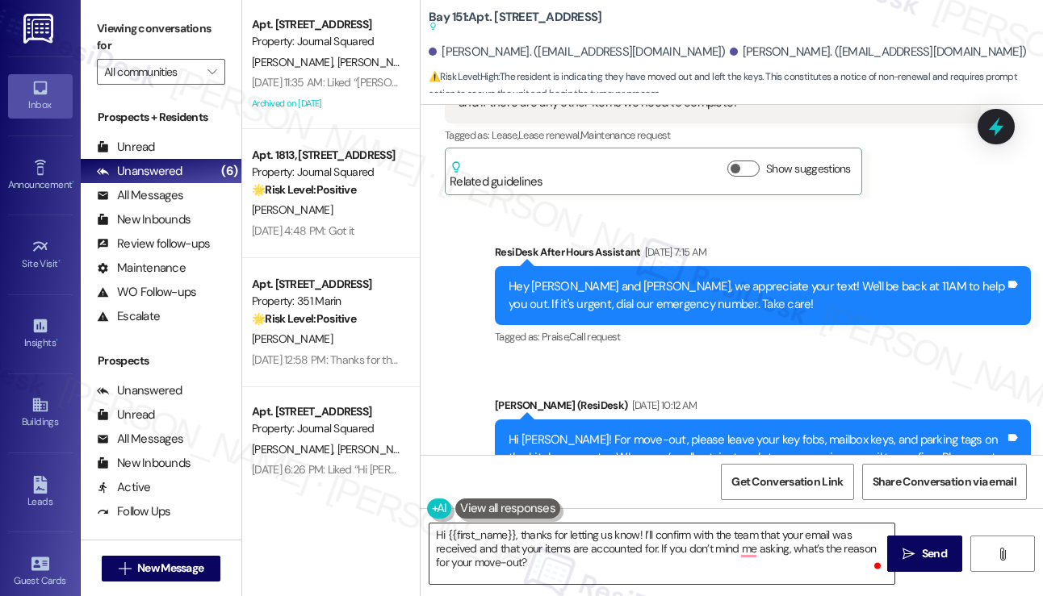
click at [717, 538] on textarea "Hi {{first_name}}, thanks for letting us know! I’ll confirm with the team that …" at bounding box center [661, 554] width 465 height 61
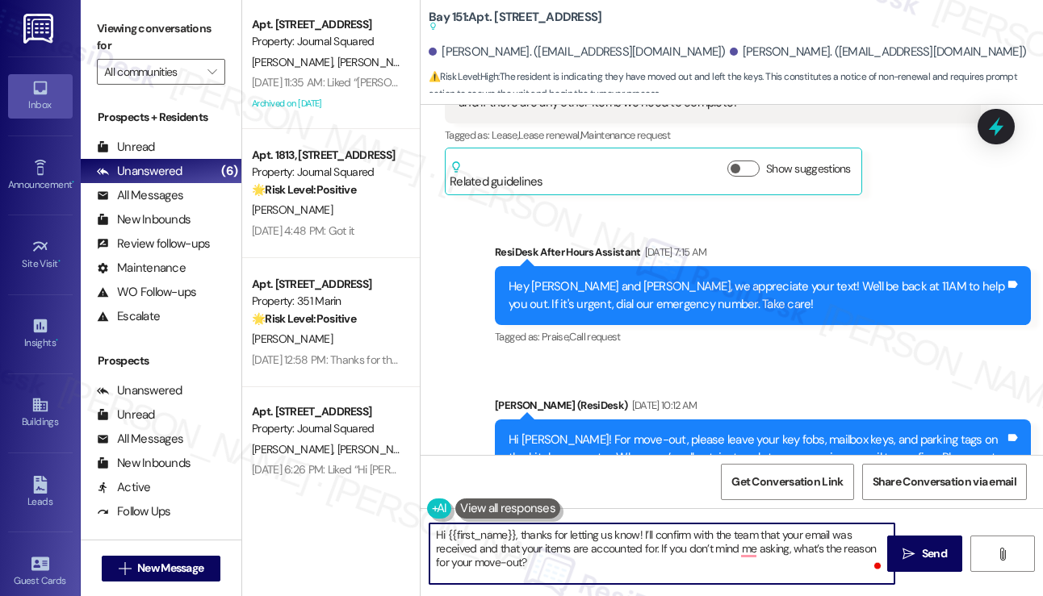
click at [717, 537] on textarea "Hi {{first_name}}, thanks for letting us know! I’ll confirm with the team that …" at bounding box center [661, 554] width 465 height 61
click at [708, 583] on textarea "Hi {{first_name}}, thanks for letting us know! I’ll confirm with the team that …" at bounding box center [661, 554] width 465 height 61
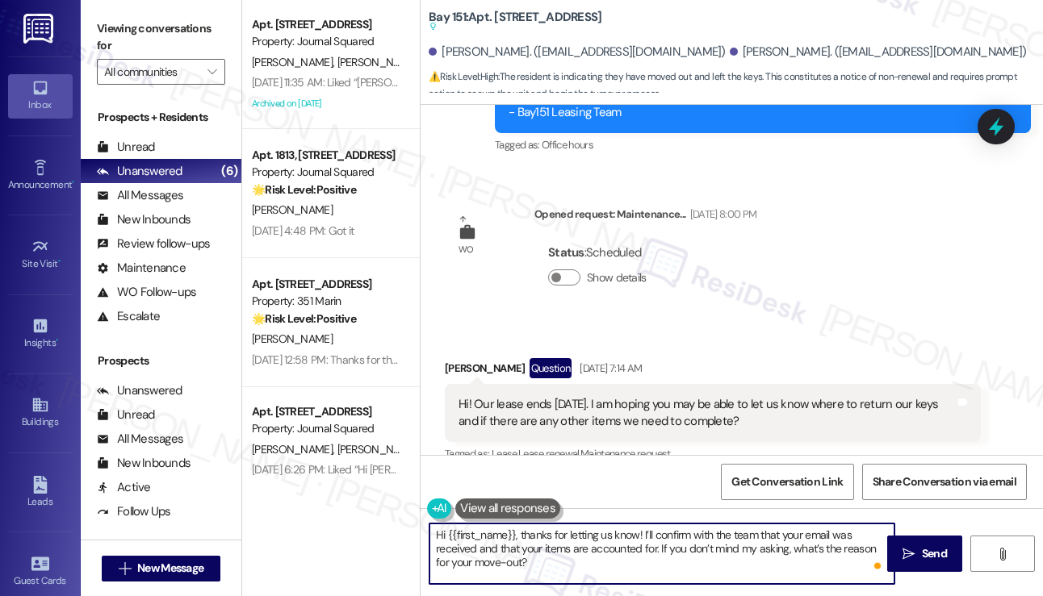
scroll to position [49458, 0]
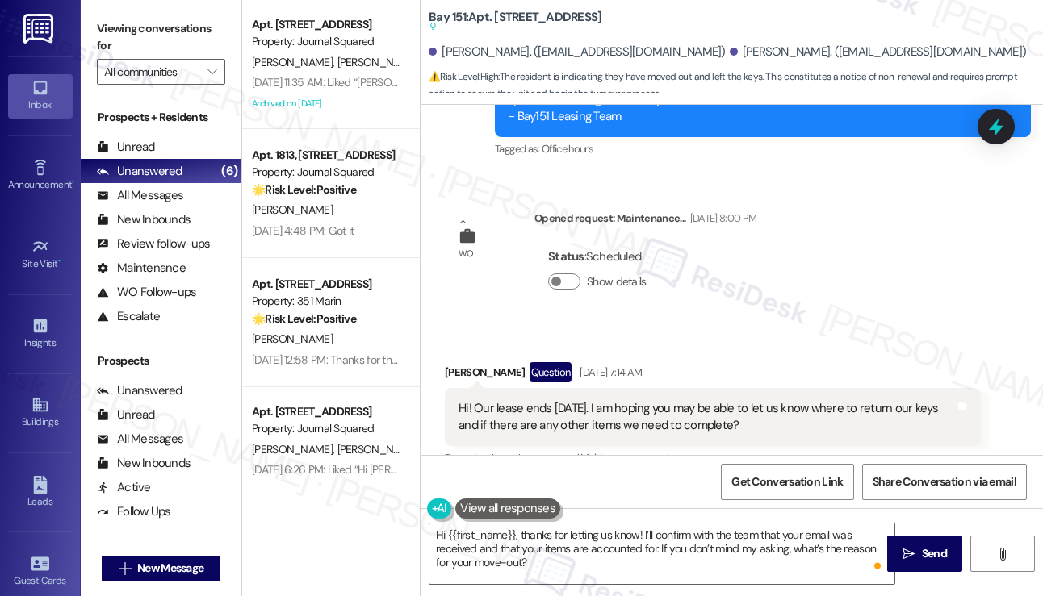
copy div "Amanda"
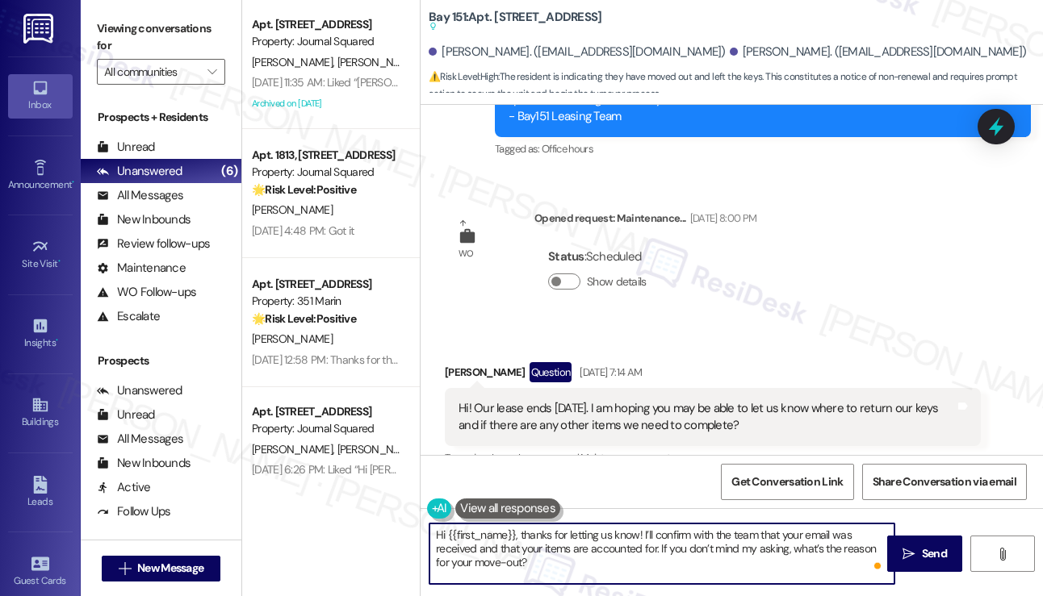
drag, startPoint x: 447, startPoint y: 535, endPoint x: 515, endPoint y: 527, distance: 68.3
click at [515, 527] on textarea "Hi {{first_name}}, thanks for letting us know! I’ll confirm with the team that …" at bounding box center [661, 554] width 465 height 61
paste textarea "Amanda"
click at [582, 532] on textarea "Hi Amanda, thanks for letting us know! I’ll confirm with the team that your ema…" at bounding box center [661, 554] width 465 height 61
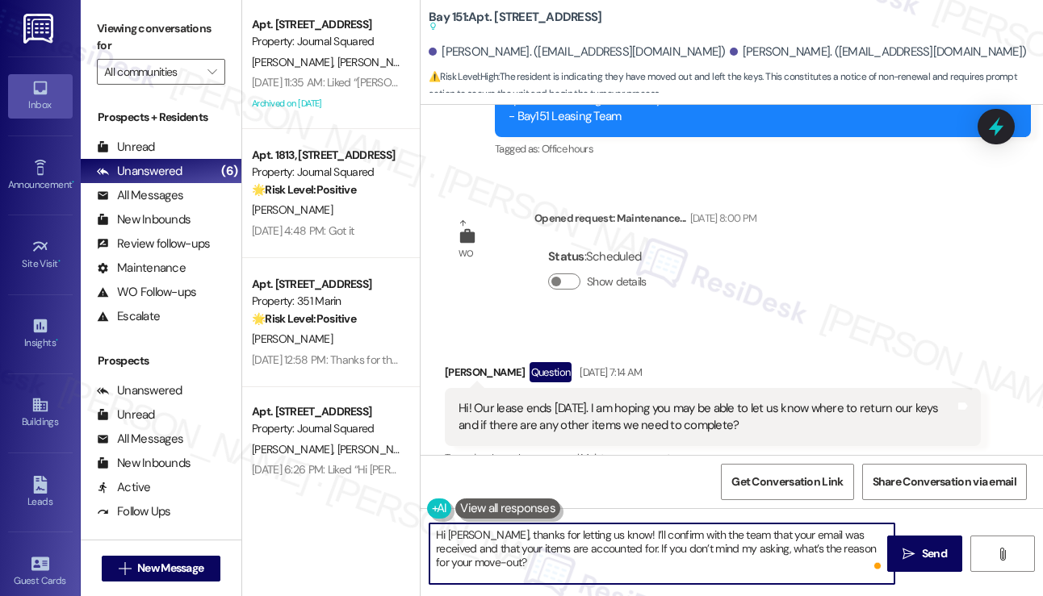
click at [582, 532] on textarea "Hi Amanda, thanks for letting us know! I’ll confirm with the team that your ema…" at bounding box center [661, 554] width 465 height 61
click at [633, 564] on textarea "Hi Amanda, thanks for letting us know! I’ll confirm with the team that your ema…" at bounding box center [661, 554] width 465 height 61
click at [688, 529] on textarea "Hi Amanda, thanks for letting us know! I’ll confirm with the team that your ema…" at bounding box center [661, 554] width 465 height 61
click at [673, 550] on textarea "Hi Amanda, thanks for letting us know! I’ll confirm with the team that your ema…" at bounding box center [661, 554] width 465 height 61
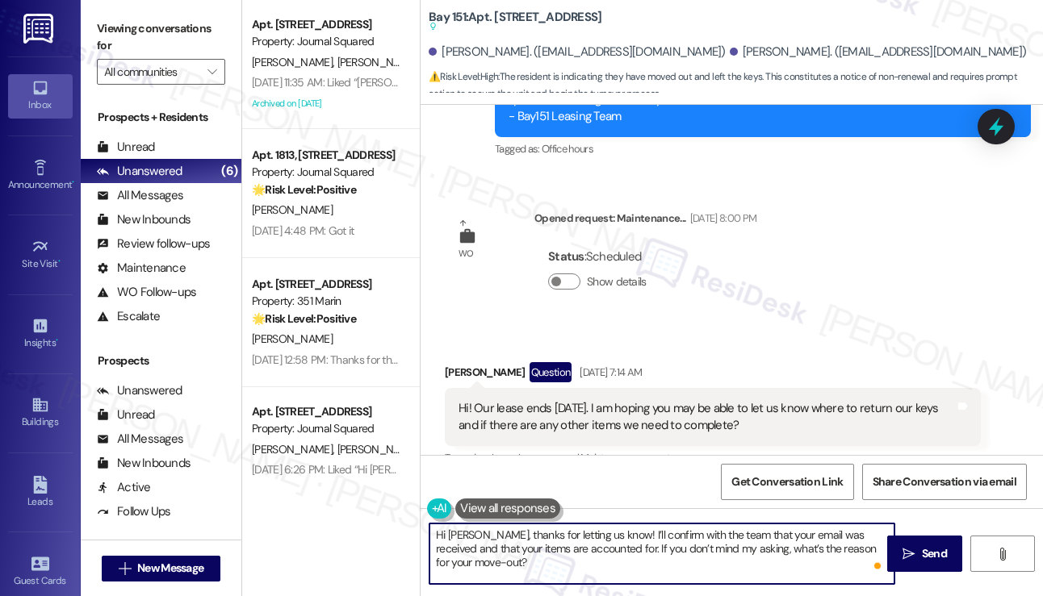
click at [673, 550] on textarea "Hi Amanda, thanks for letting us know! I’ll confirm with the team that your ema…" at bounding box center [661, 554] width 465 height 61
click at [658, 558] on textarea "Hi Amanda, thanks for letting us know! I’ll confirm with the team that your ema…" at bounding box center [661, 554] width 465 height 61
type textarea "Hi Amanda, thanks for letting us know! I’ll confirm with the team that your ema…"
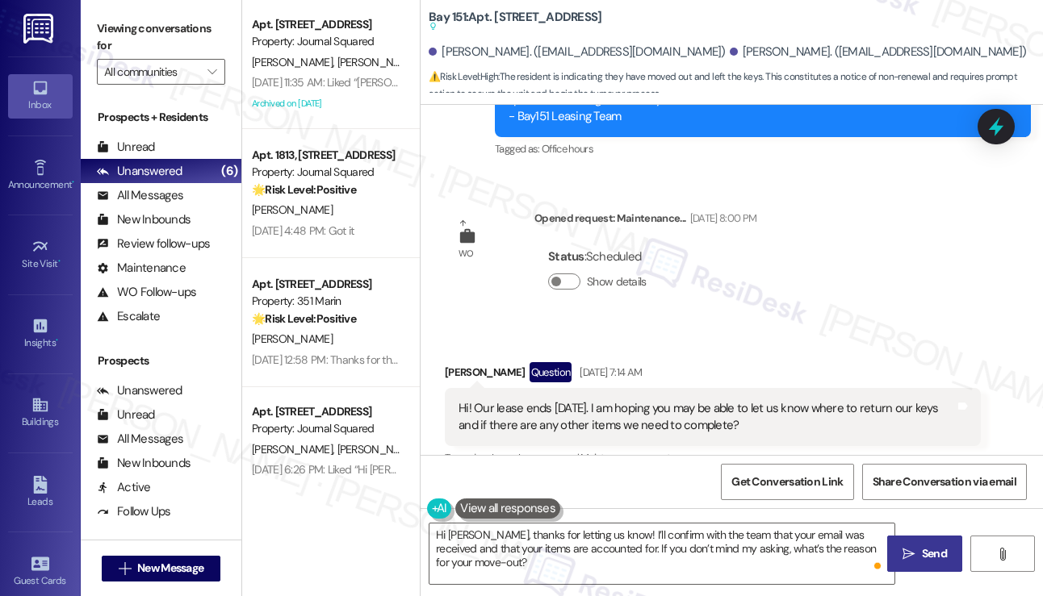
click at [909, 553] on icon "" at bounding box center [908, 554] width 12 height 13
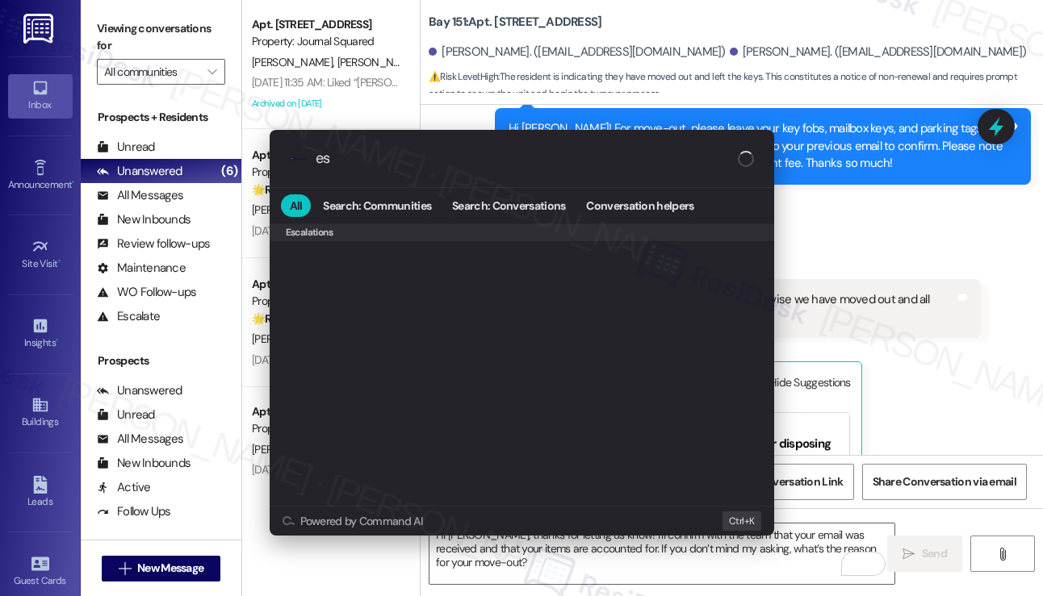
scroll to position [0, 0]
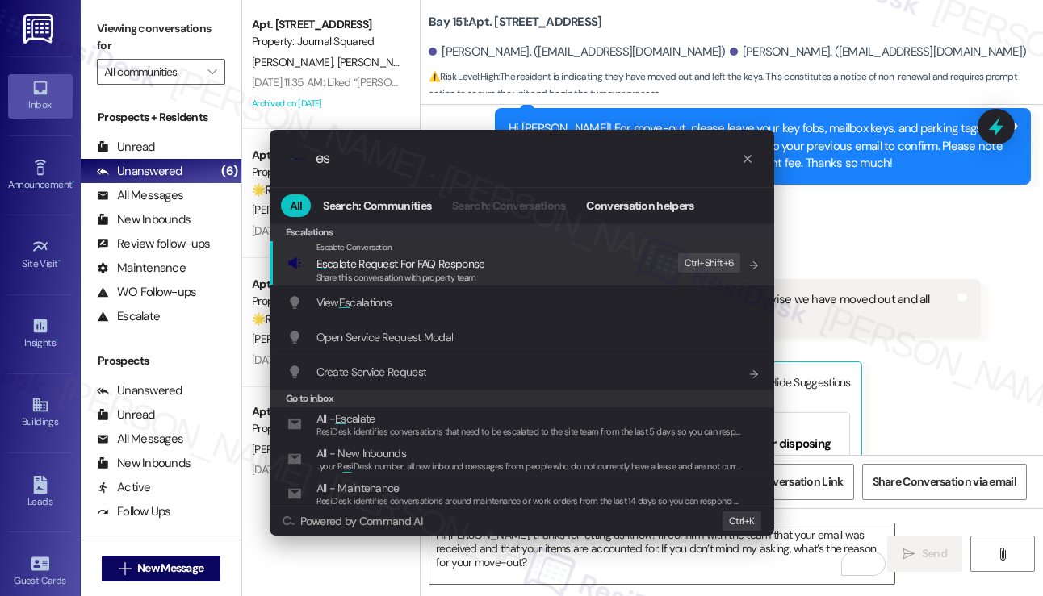
type input "es"
click at [746, 157] on icon "progress bar" at bounding box center [747, 159] width 13 height 13
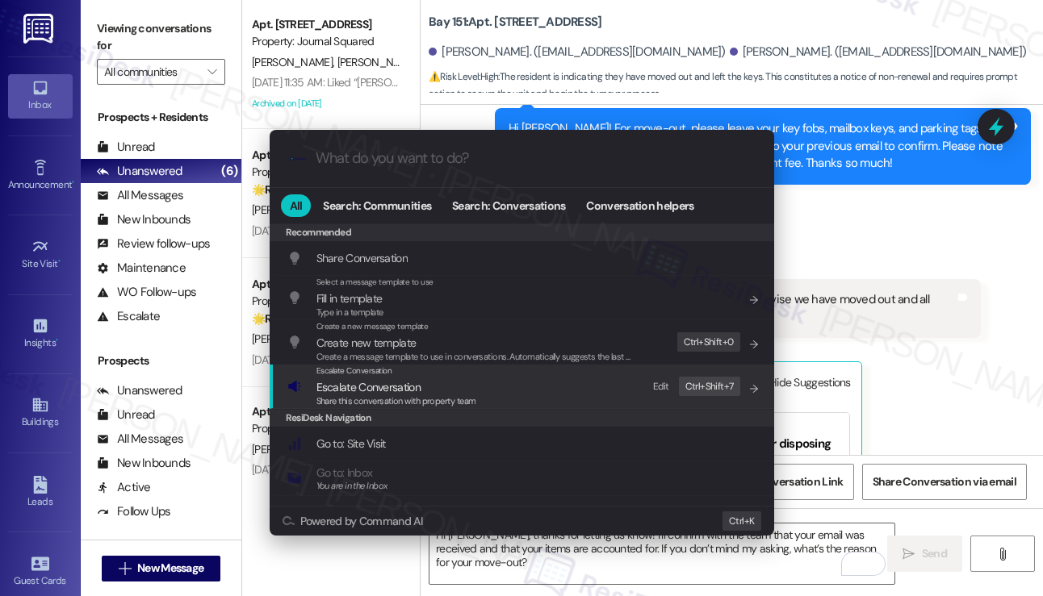
click at [383, 391] on span "Escalate Conversation" at bounding box center [368, 387] width 104 height 15
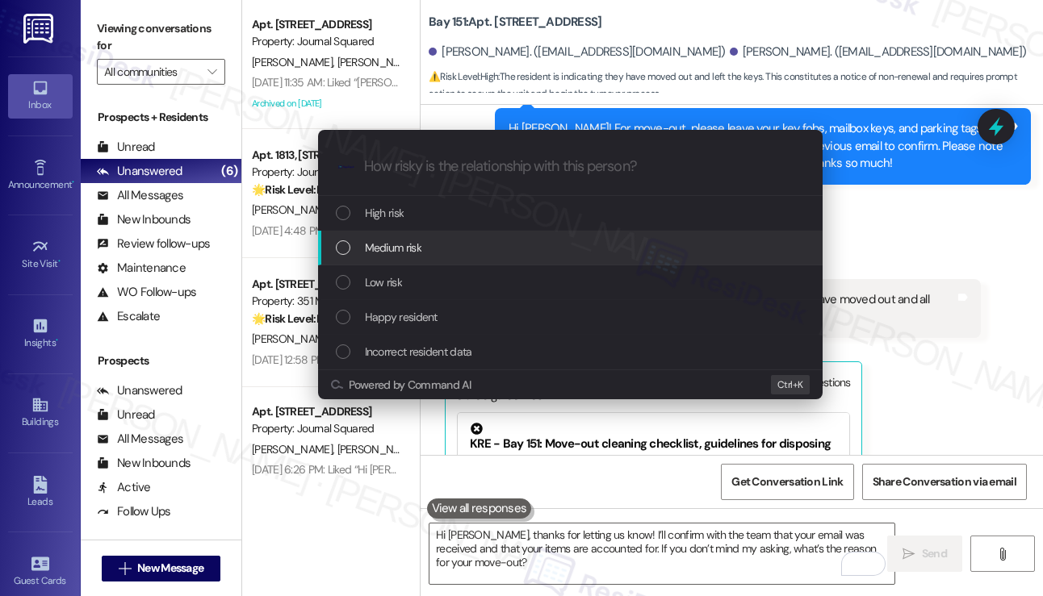
click at [387, 261] on div "Medium risk" at bounding box center [570, 248] width 504 height 35
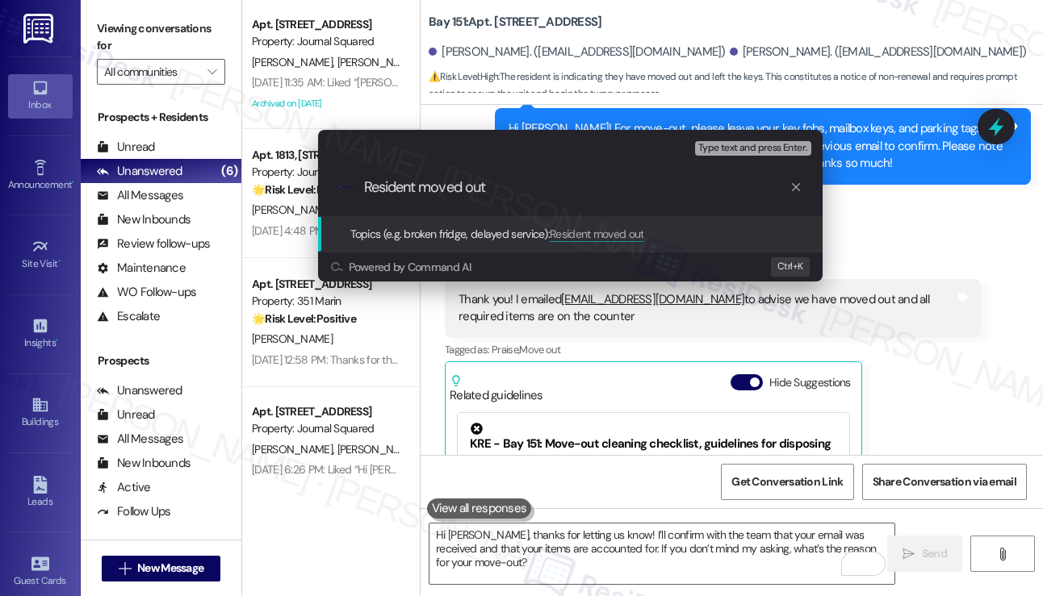
click at [105, 18] on div "Escalate Conversation Medium risk Topics (e.g. broken fridge, delayed service) …" at bounding box center [521, 298] width 1043 height 596
type input "M"
type input "Resident move out confirmation"
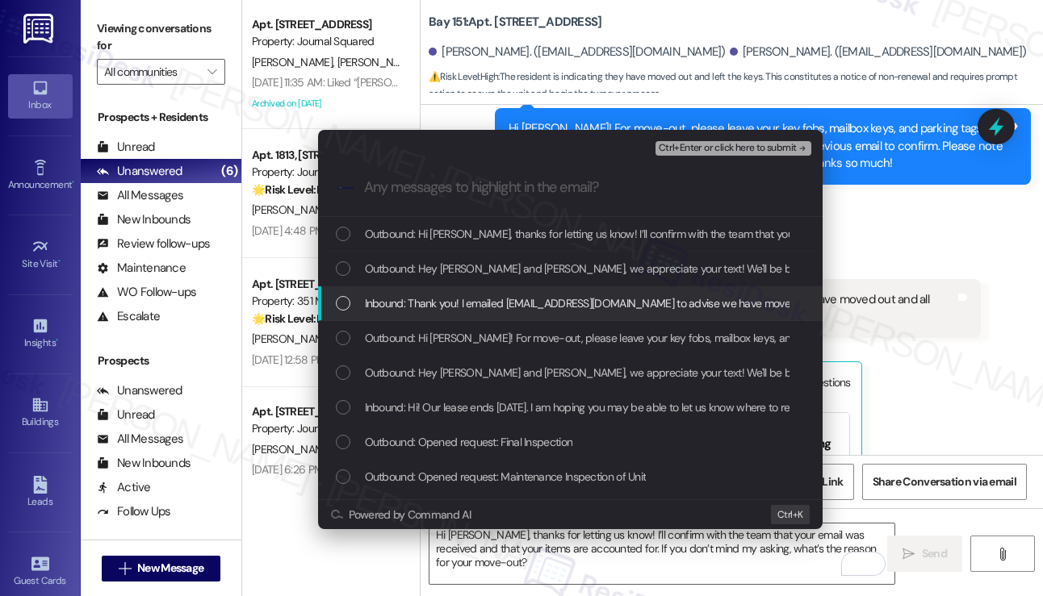
click at [508, 302] on span "Inbound: Thank you! I emailed plopez@thekregroup.com to advise we have moved ou…" at bounding box center [686, 304] width 643 height 18
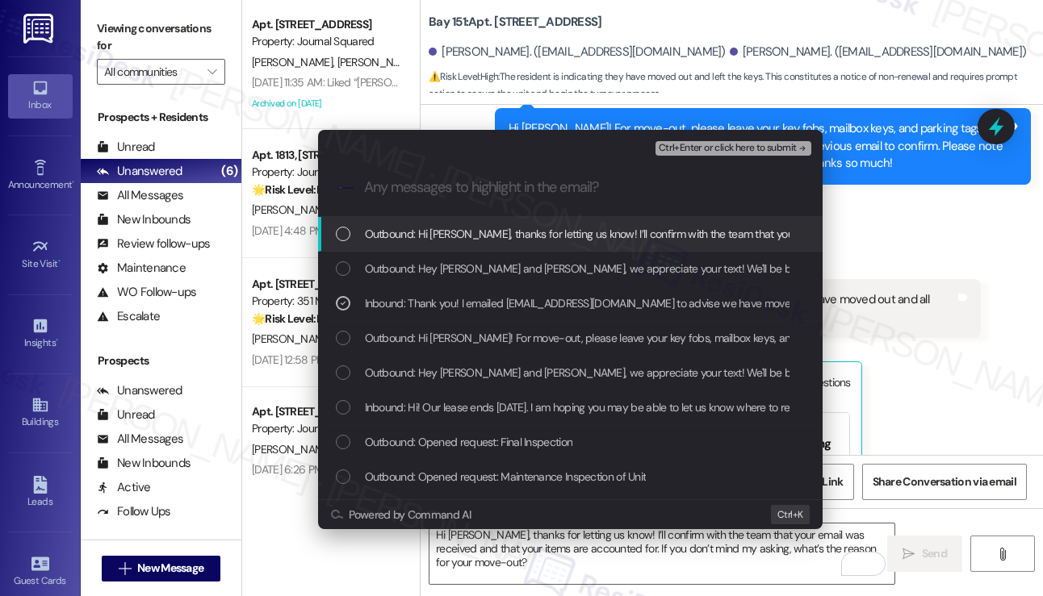
click at [676, 143] on span "Ctrl+Enter or click here to submit" at bounding box center [727, 148] width 138 height 11
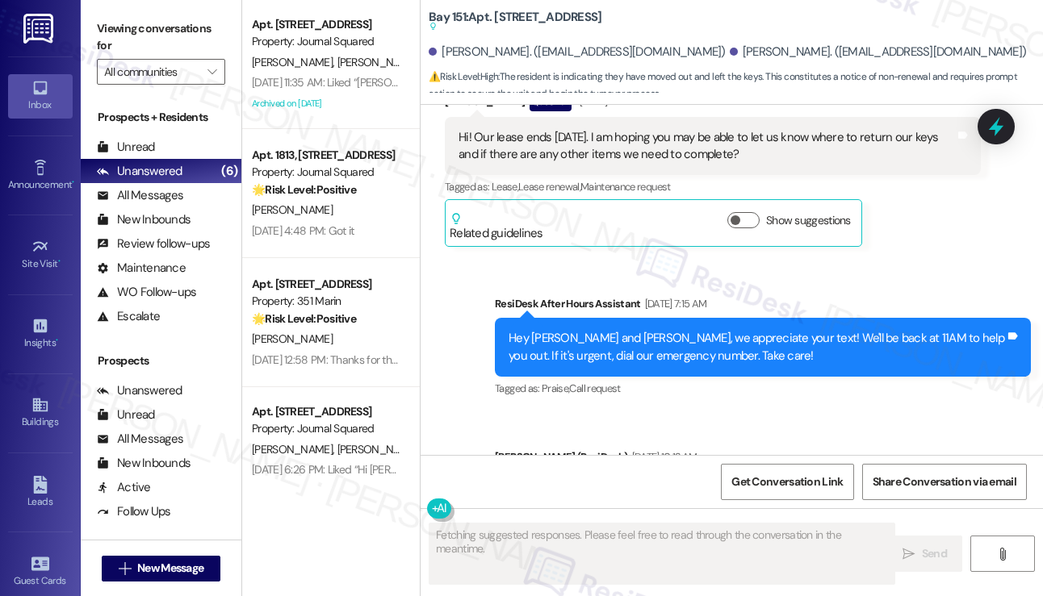
scroll to position [49546, 0]
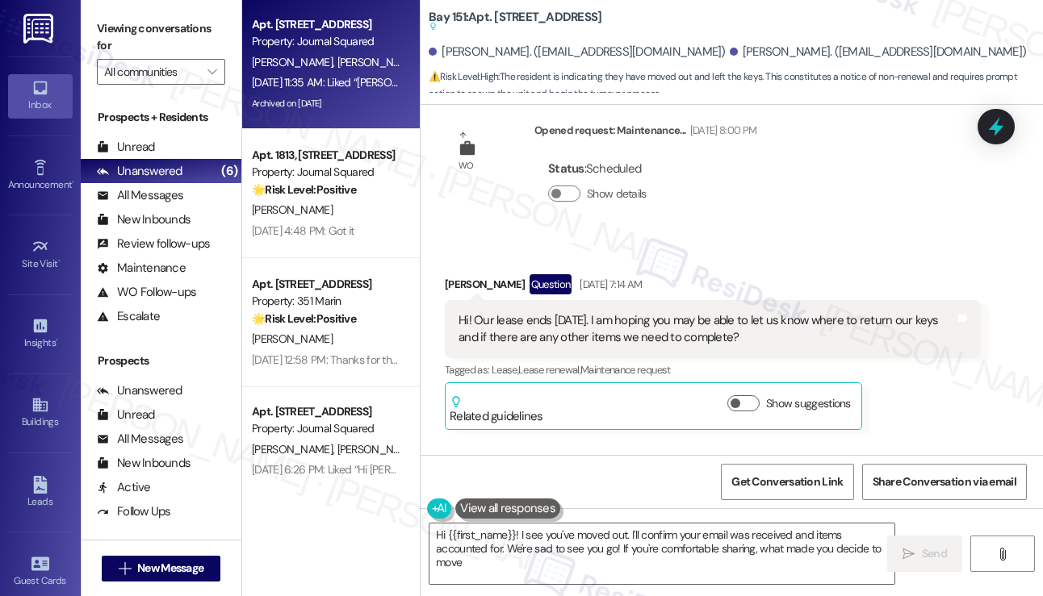
type textarea "Hi {{first_name}}! I see you've moved out. I'll confirm your email was received…"
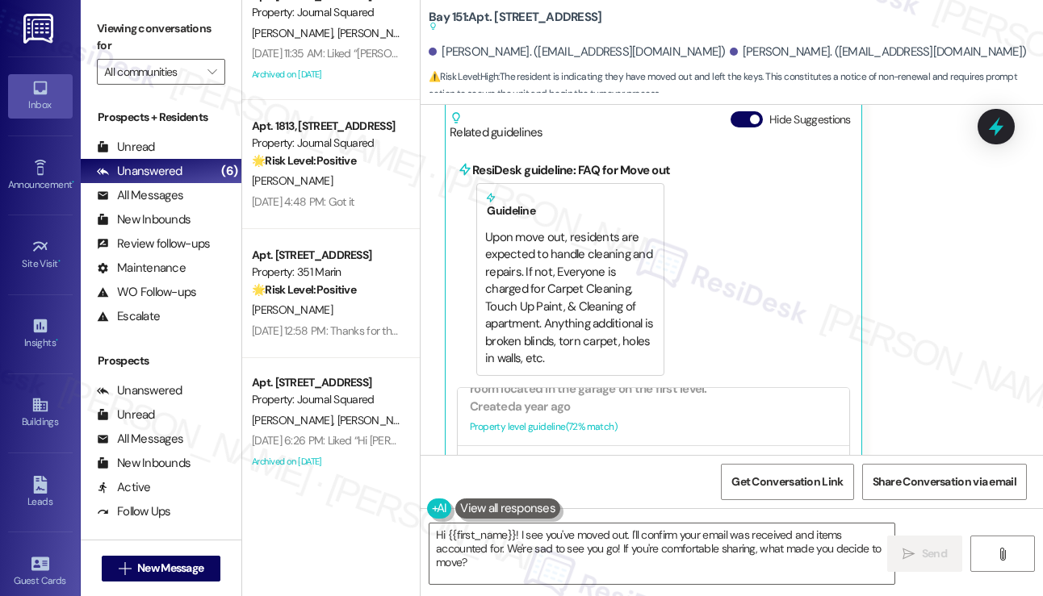
scroll to position [81, 0]
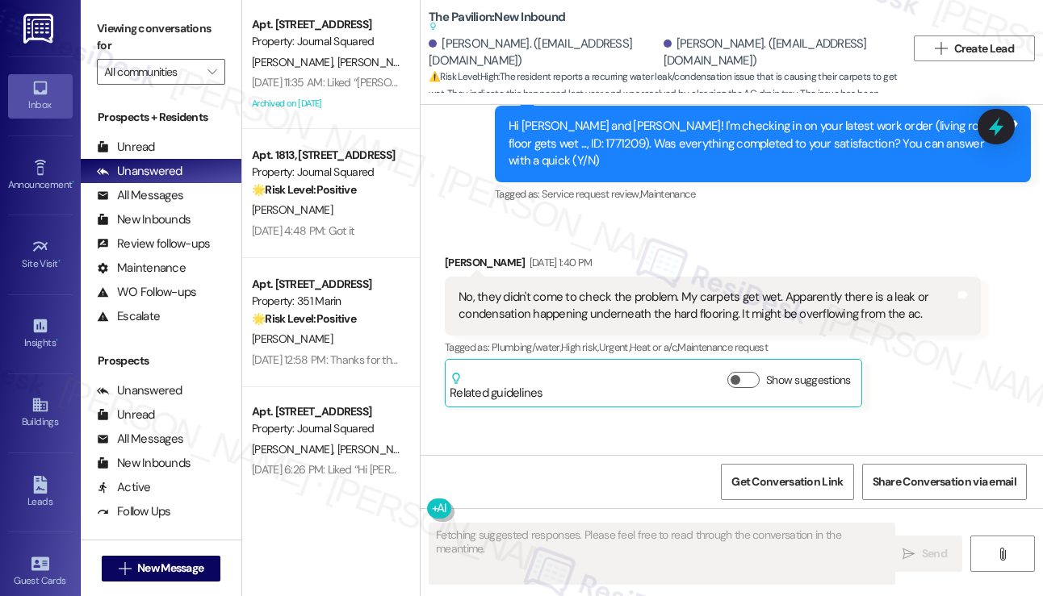
scroll to position [9552, 0]
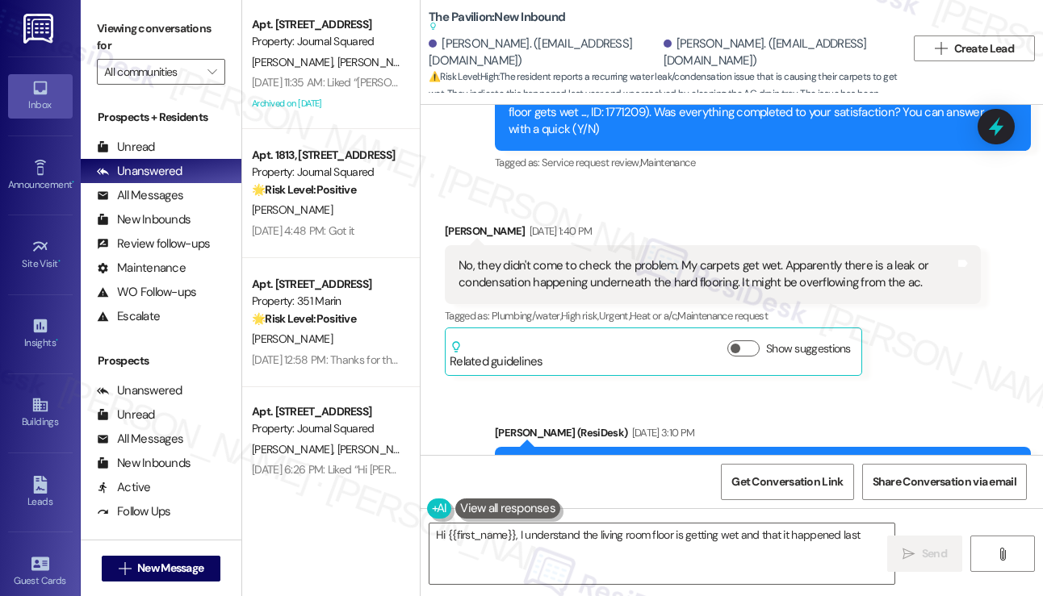
click at [562, 447] on div "Hi [PERSON_NAME]! I understand that the work order wasn't completed, and your c…" at bounding box center [763, 528] width 536 height 162
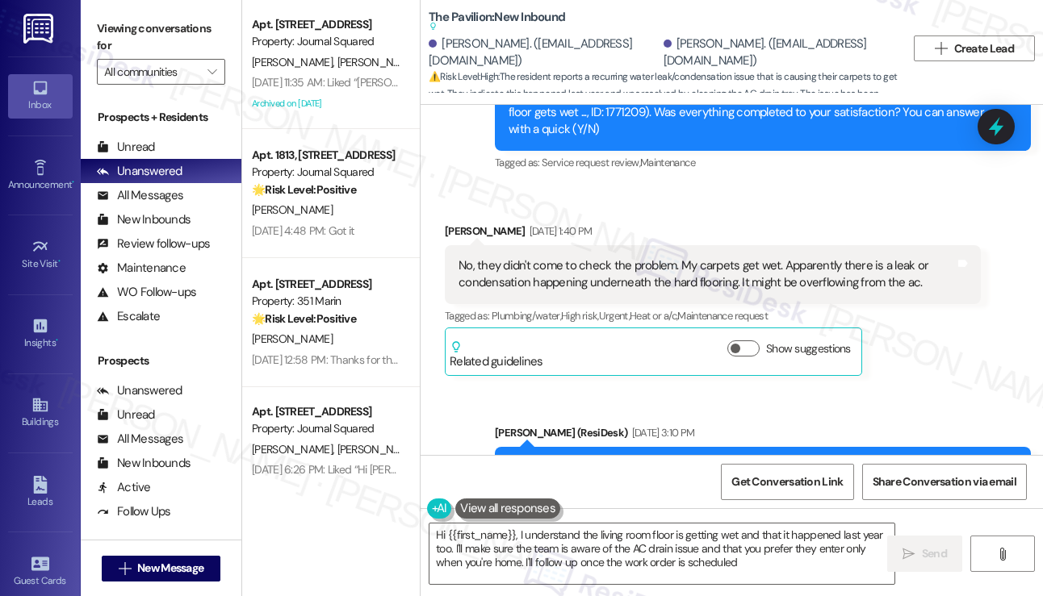
type textarea "Hi {{first_name}}, I understand the living room floor is getting wet and that i…"
click at [587, 459] on div "Hi [PERSON_NAME]! I understand that the work order wasn't completed, and your c…" at bounding box center [756, 528] width 496 height 138
click at [581, 459] on div "Hi [PERSON_NAME]! I understand that the work order wasn't completed, and your c…" at bounding box center [756, 528] width 496 height 138
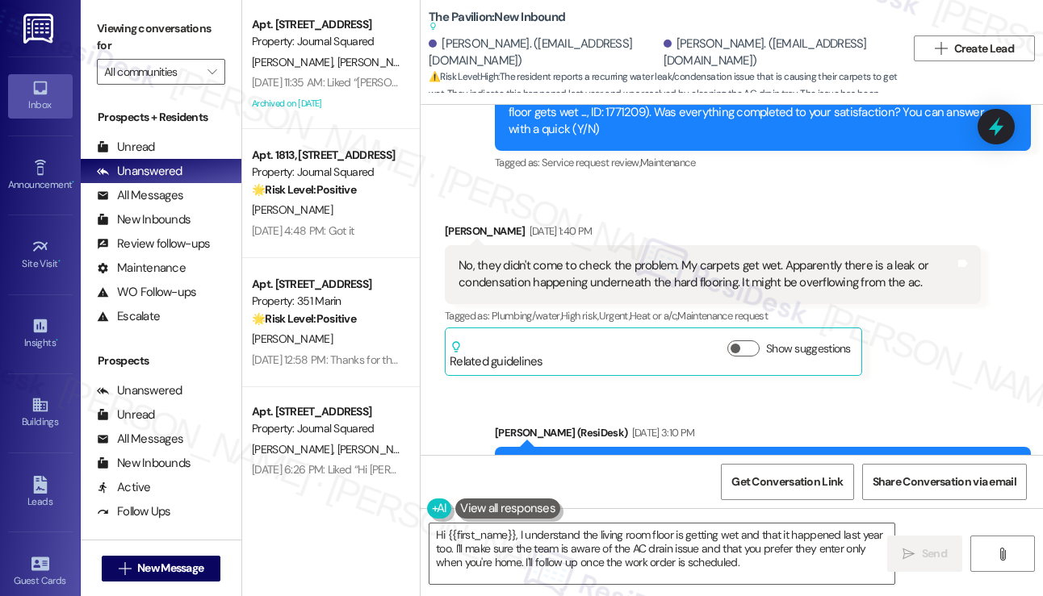
click at [581, 459] on div "Hi [PERSON_NAME]! I understand that the work order wasn't completed, and your c…" at bounding box center [756, 528] width 496 height 138
click at [736, 459] on div "Hi [PERSON_NAME]! I understand that the work order wasn't completed, and your c…" at bounding box center [756, 528] width 496 height 138
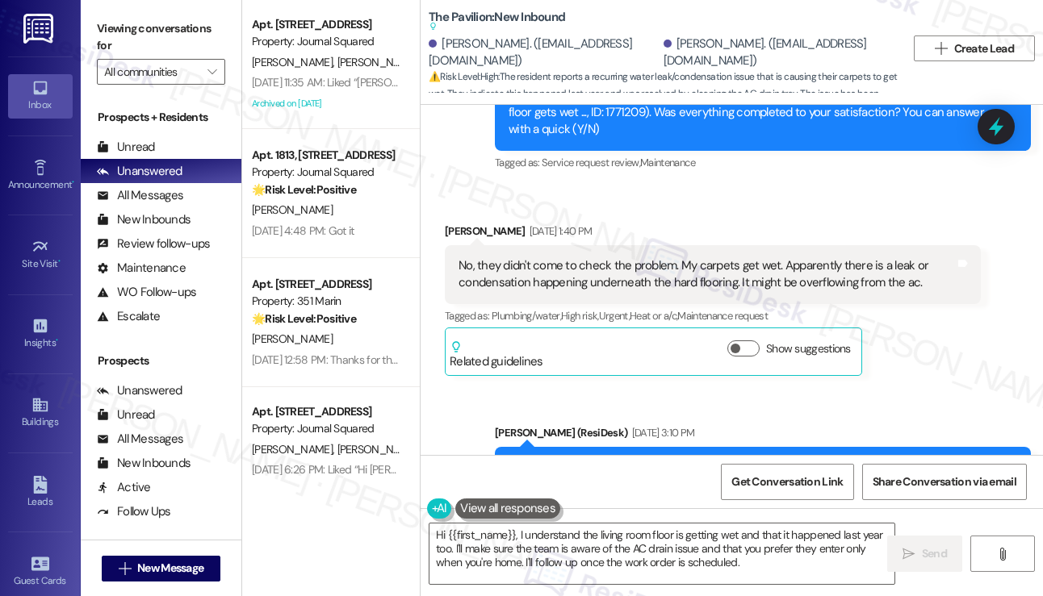
click at [563, 459] on div "Hi [PERSON_NAME]! I understand that the work order wasn't completed, and your c…" at bounding box center [756, 528] width 496 height 138
click at [562, 459] on div "Hi [PERSON_NAME]! I understand that the work order wasn't completed, and your c…" at bounding box center [756, 528] width 496 height 138
click at [587, 459] on div "Hi [PERSON_NAME]! I understand that the work order wasn't completed, and your c…" at bounding box center [756, 528] width 496 height 138
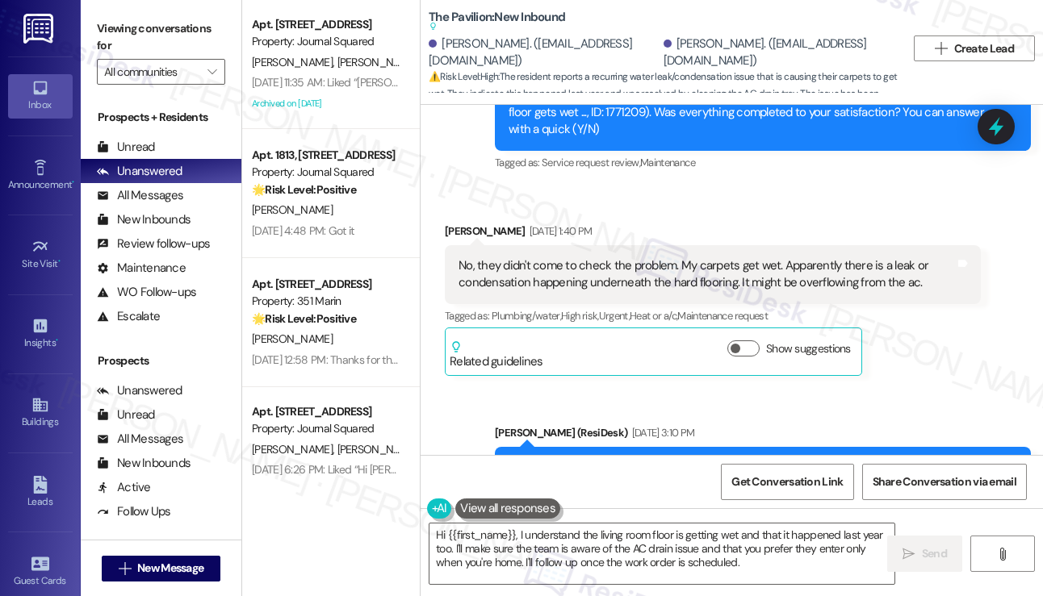
click at [587, 459] on div "Hi [PERSON_NAME]! I understand that the work order wasn't completed, and your c…" at bounding box center [756, 528] width 496 height 138
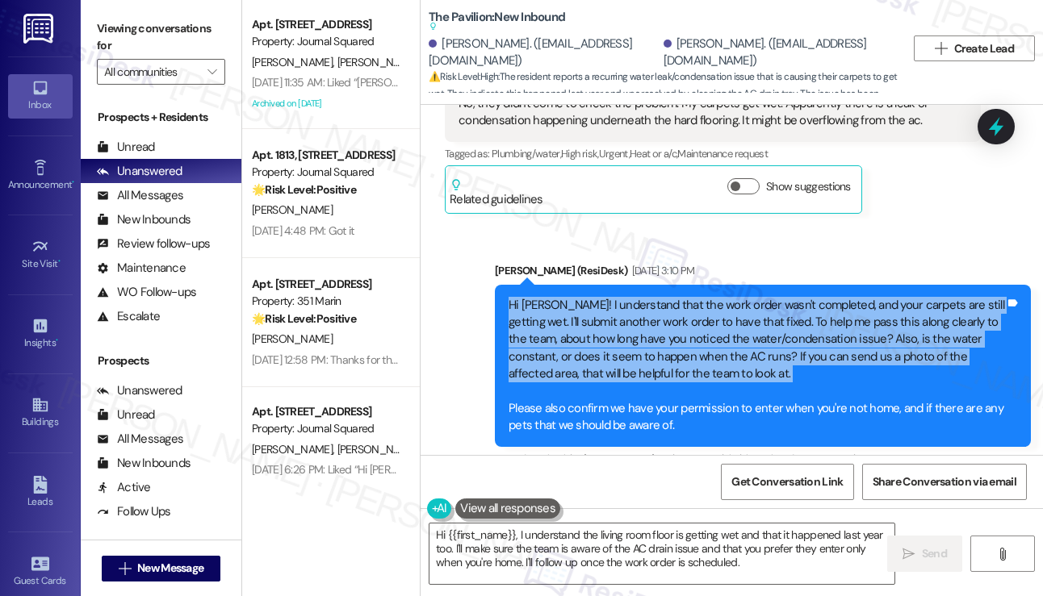
scroll to position [9713, 0]
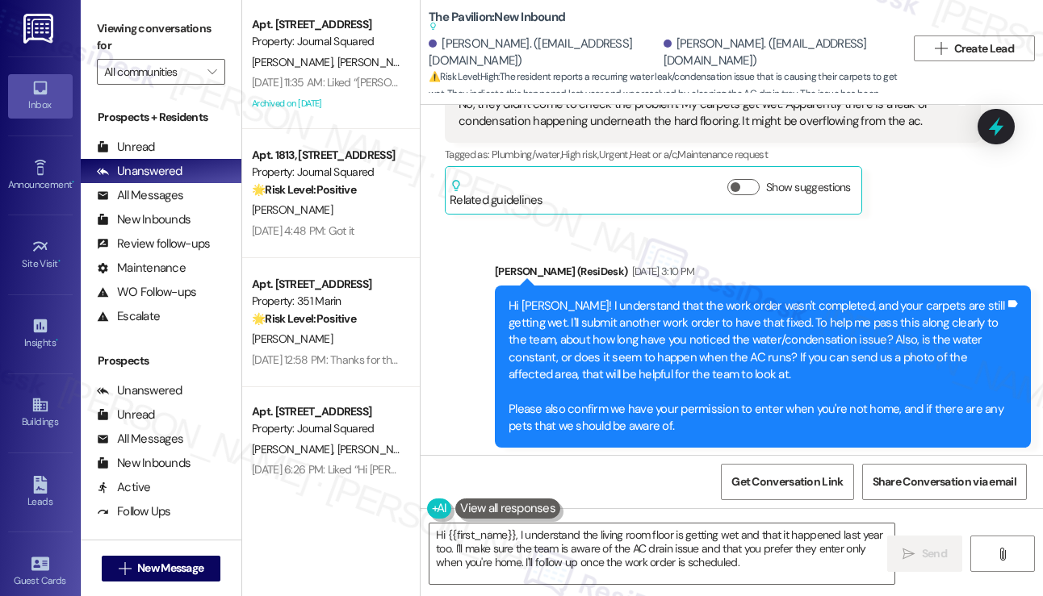
click at [558, 298] on div "Hi [PERSON_NAME]! I understand that the work order wasn't completed, and your c…" at bounding box center [756, 367] width 496 height 138
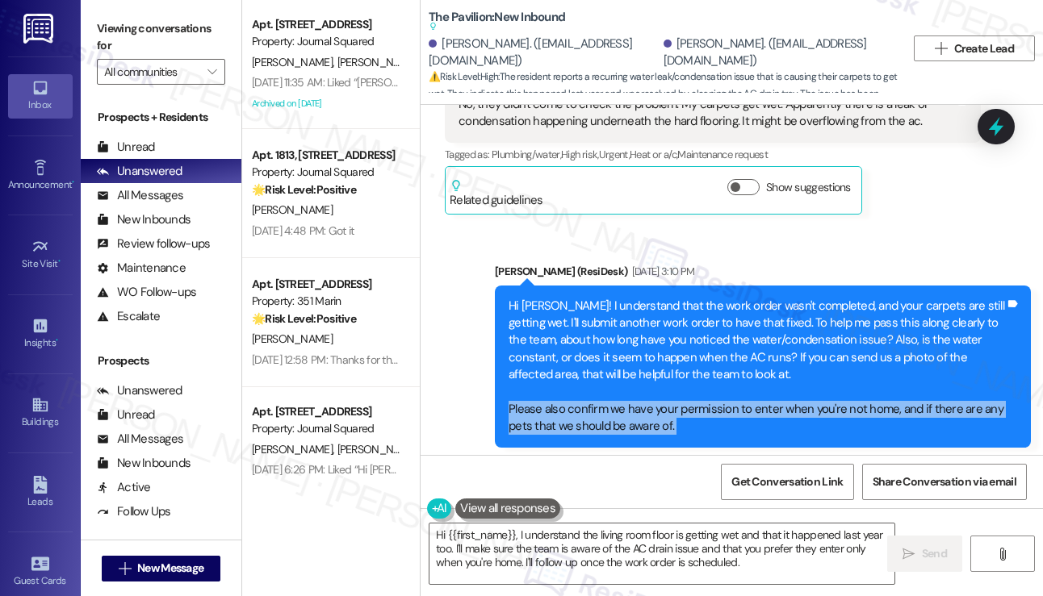
click at [558, 298] on div "Hi [PERSON_NAME]! I understand that the work order wasn't completed, and your c…" at bounding box center [756, 367] width 496 height 138
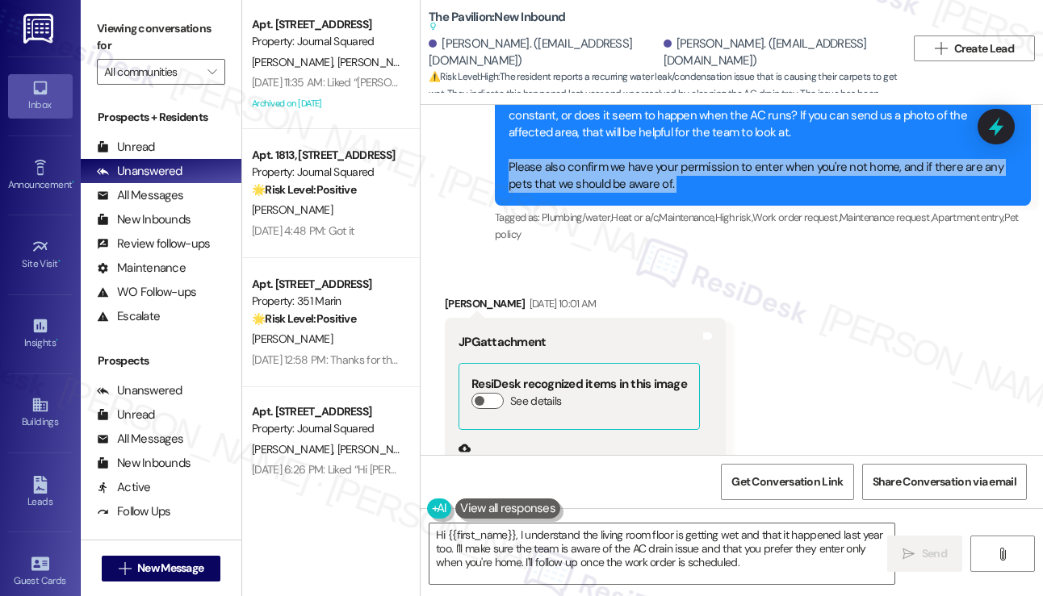
click at [491, 471] on button "Zoom image" at bounding box center [518, 551] width 121 height 161
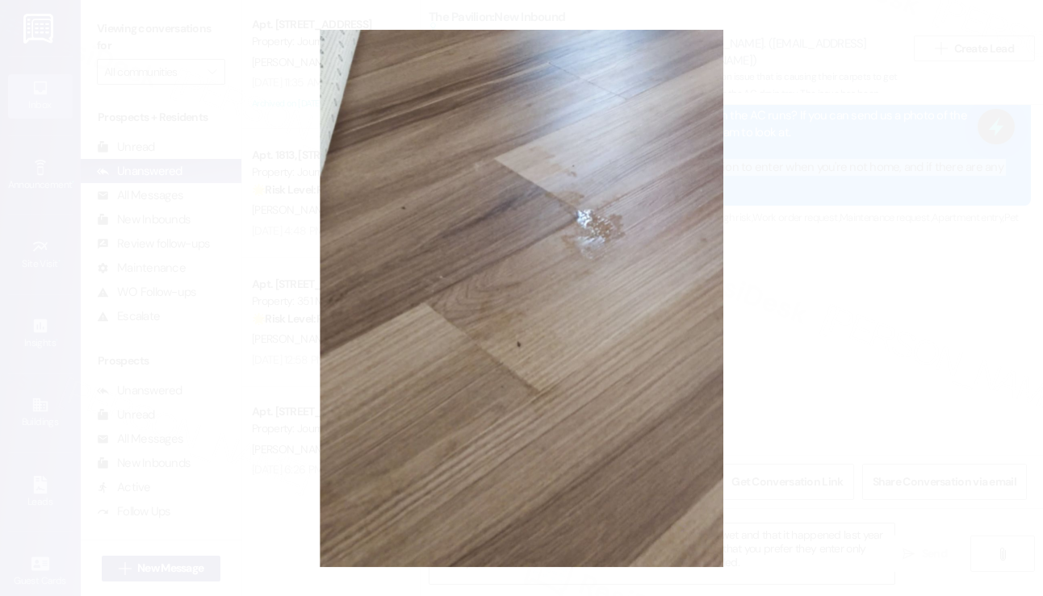
click at [831, 300] on button "Unzoom image" at bounding box center [521, 298] width 1043 height 596
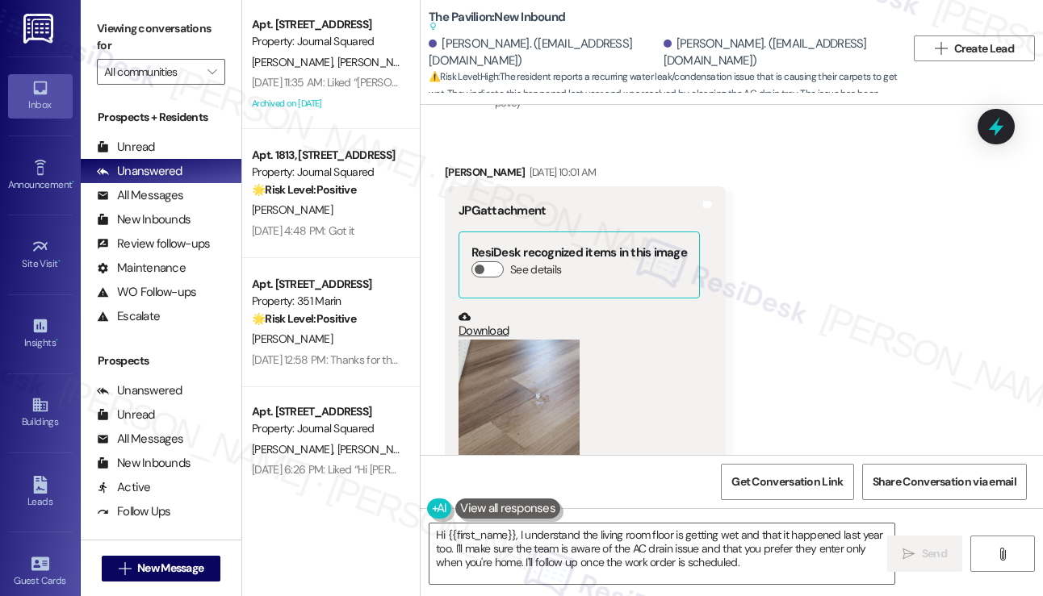
scroll to position [10278, 0]
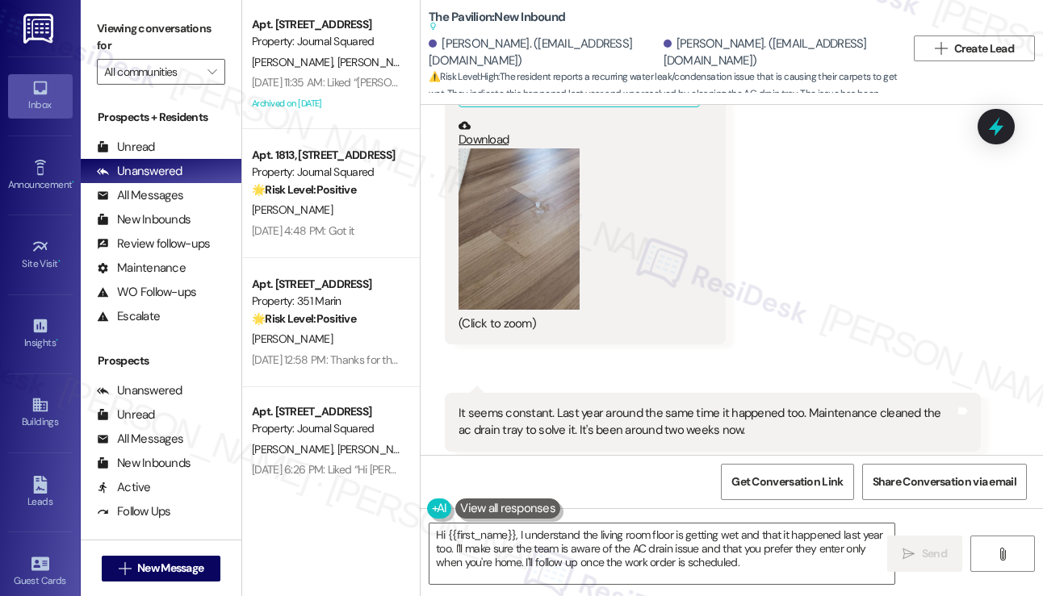
click at [580, 405] on div "It seems constant. Last year around the same time it happened too. Maintenance …" at bounding box center [706, 422] width 496 height 35
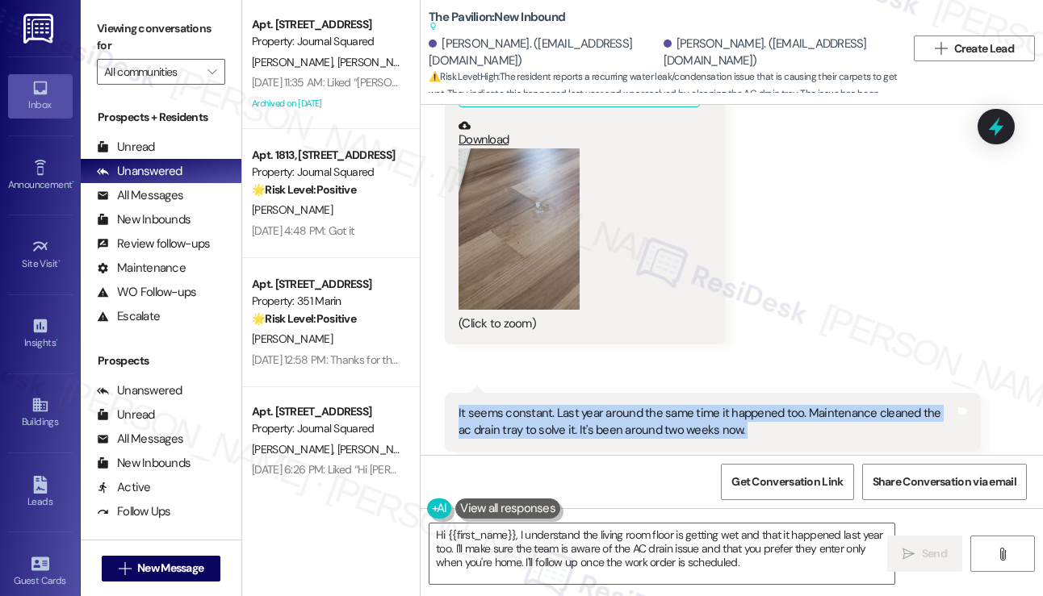
click at [580, 405] on div "It seems constant. Last year around the same time it happened too. Maintenance …" at bounding box center [706, 422] width 496 height 35
click at [629, 405] on div "It seems constant. Last year around the same time it happened too. Maintenance …" at bounding box center [706, 422] width 496 height 35
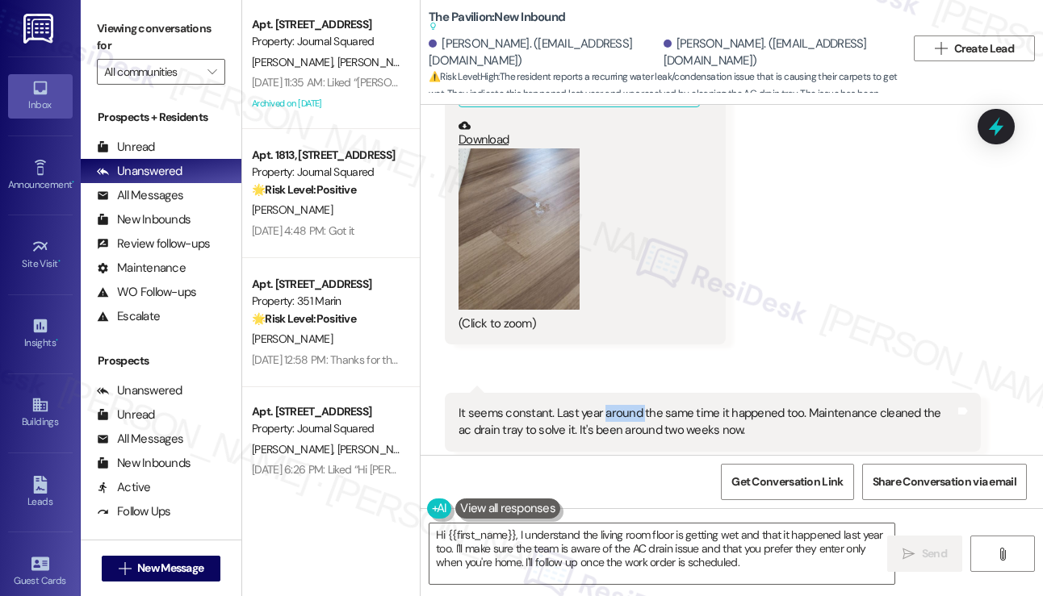
click at [629, 405] on div "It seems constant. Last year around the same time it happened too. Maintenance …" at bounding box center [706, 422] width 496 height 35
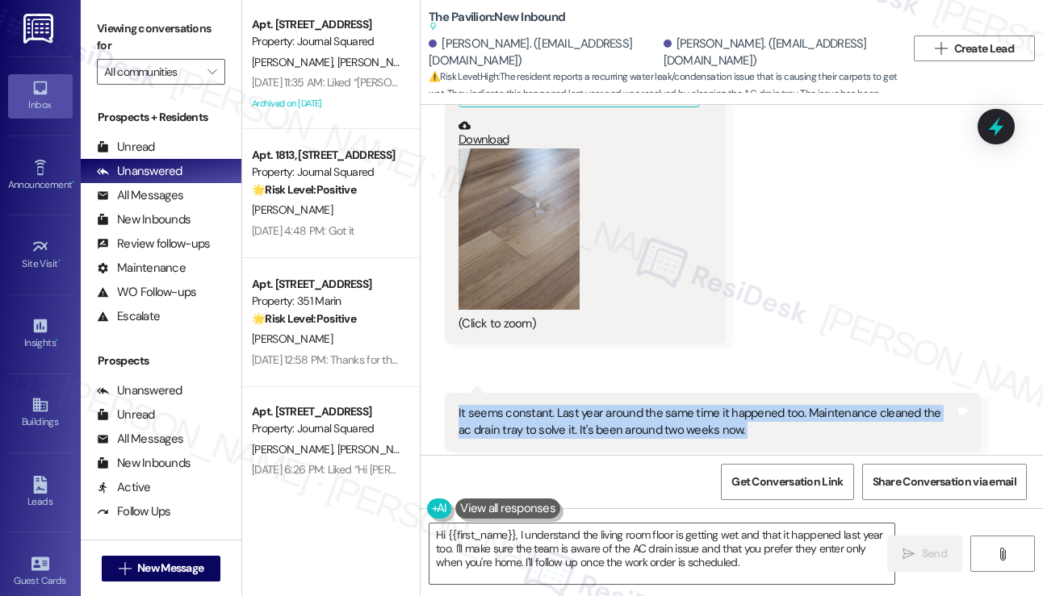
click at [629, 405] on div "It seems constant. Last year around the same time it happened too. Maintenance …" at bounding box center [706, 422] width 496 height 35
click at [582, 405] on div "It seems constant. Last year around the same time it happened too. Maintenance …" at bounding box center [706, 422] width 496 height 35
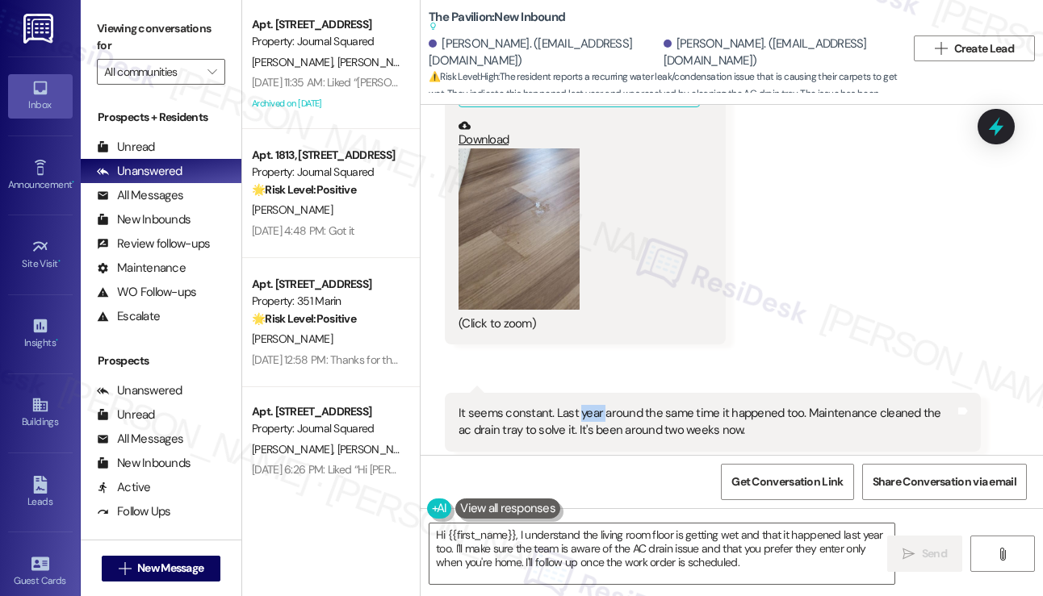
click at [582, 405] on div "It seems constant. Last year around the same time it happened too. Maintenance …" at bounding box center [706, 422] width 496 height 35
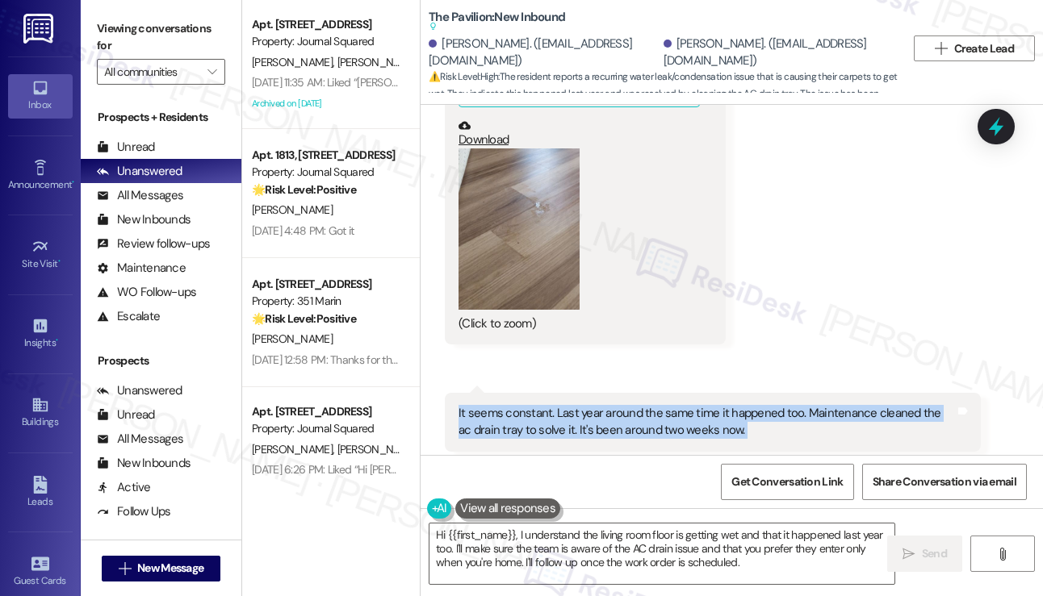
click at [582, 405] on div "It seems constant. Last year around the same time it happened too. Maintenance …" at bounding box center [706, 422] width 496 height 35
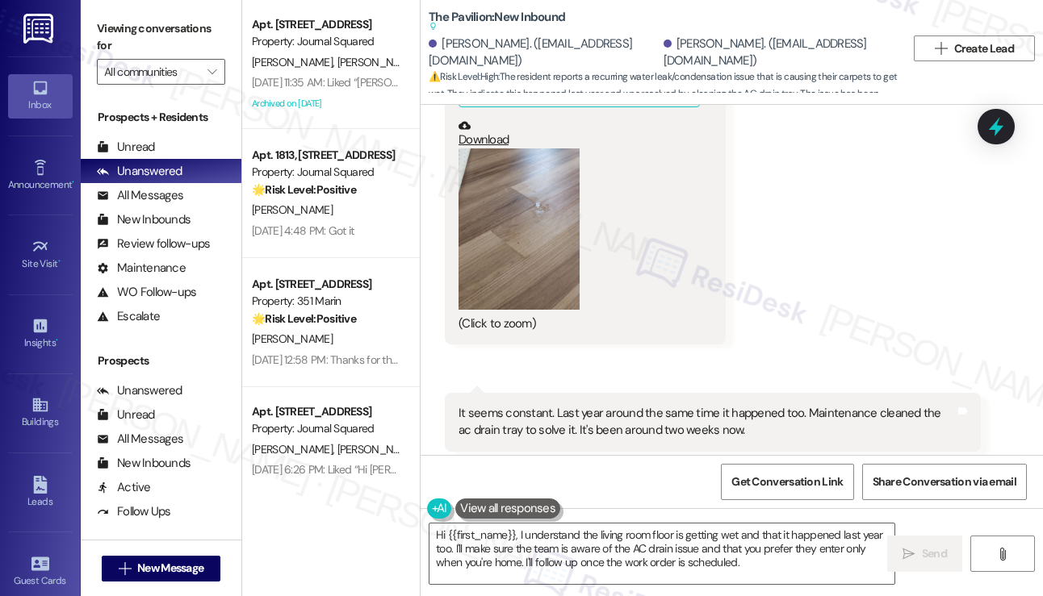
click at [547, 584] on div "Please do not enter when we are not at home." at bounding box center [576, 592] width 236 height 17
click at [546, 584] on div "Please do not enter when we are not at home." at bounding box center [576, 592] width 236 height 17
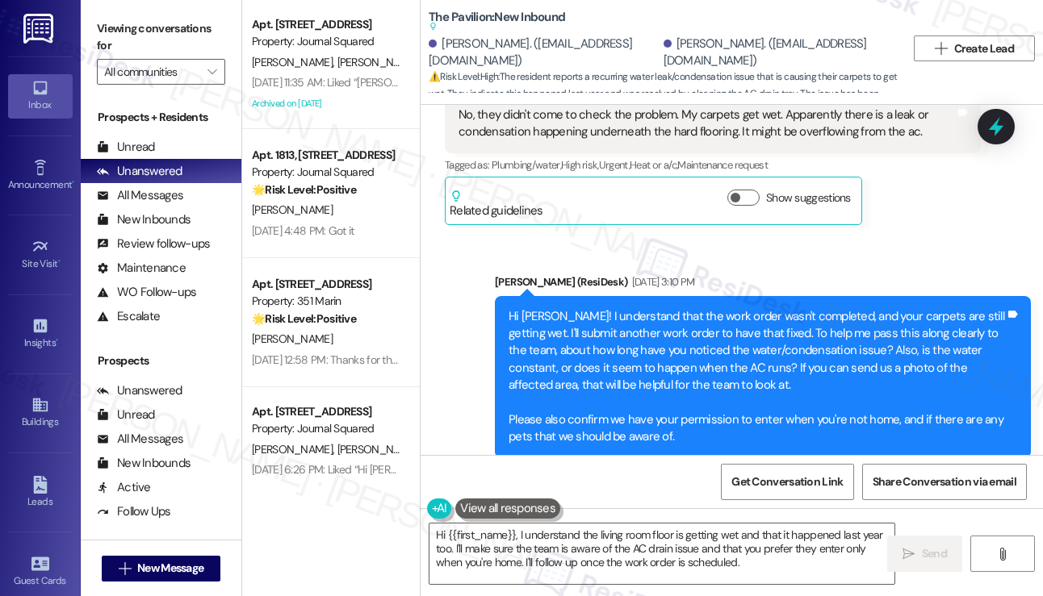
scroll to position [9632, 0]
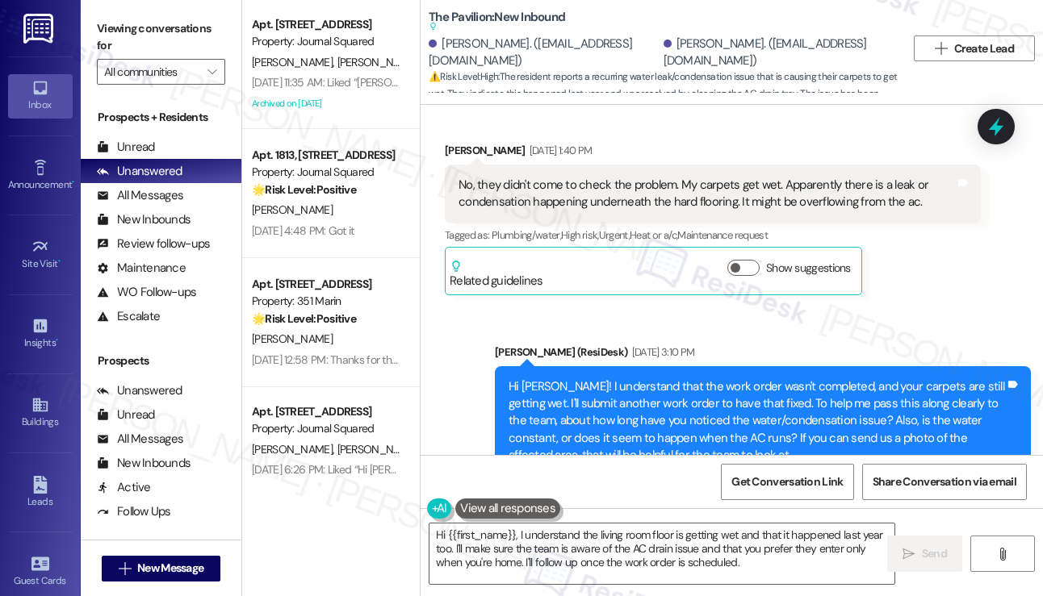
click at [578, 378] on div "Hi [PERSON_NAME]! I understand that the work order wasn't completed, and your c…" at bounding box center [756, 447] width 496 height 138
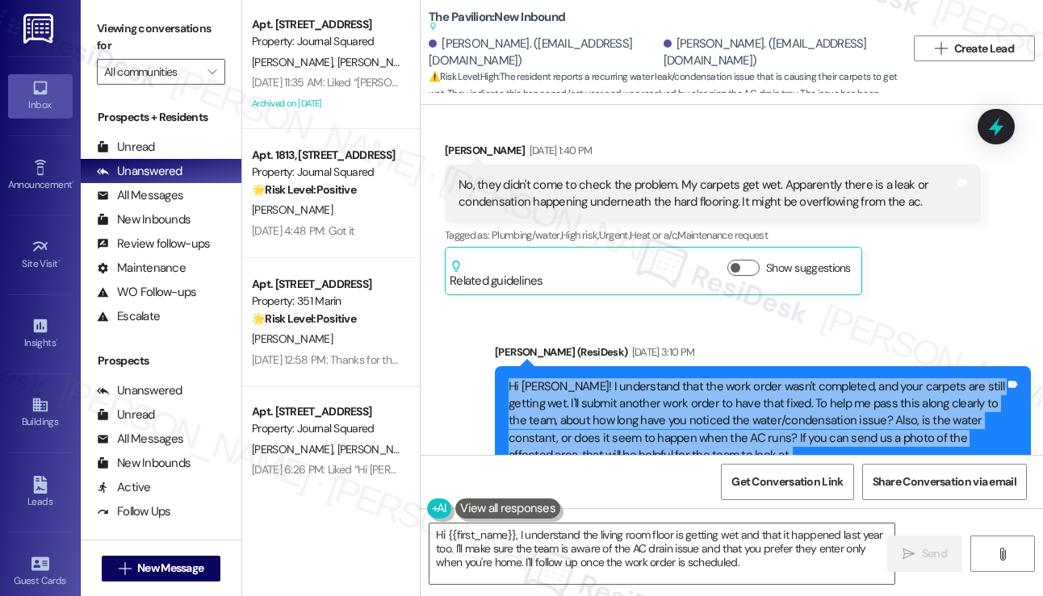
click at [578, 378] on div "Hi [PERSON_NAME]! I understand that the work order wasn't completed, and your c…" at bounding box center [756, 447] width 496 height 138
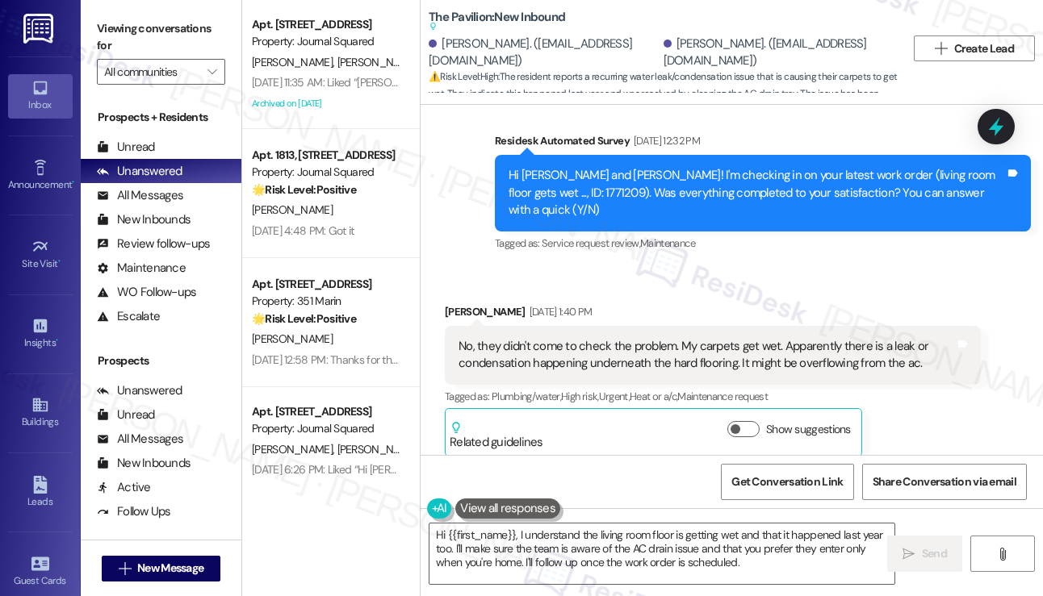
click at [570, 338] on div "No, they didn't come to check the problem. My carpets get wet. Apparently there…" at bounding box center [706, 355] width 496 height 35
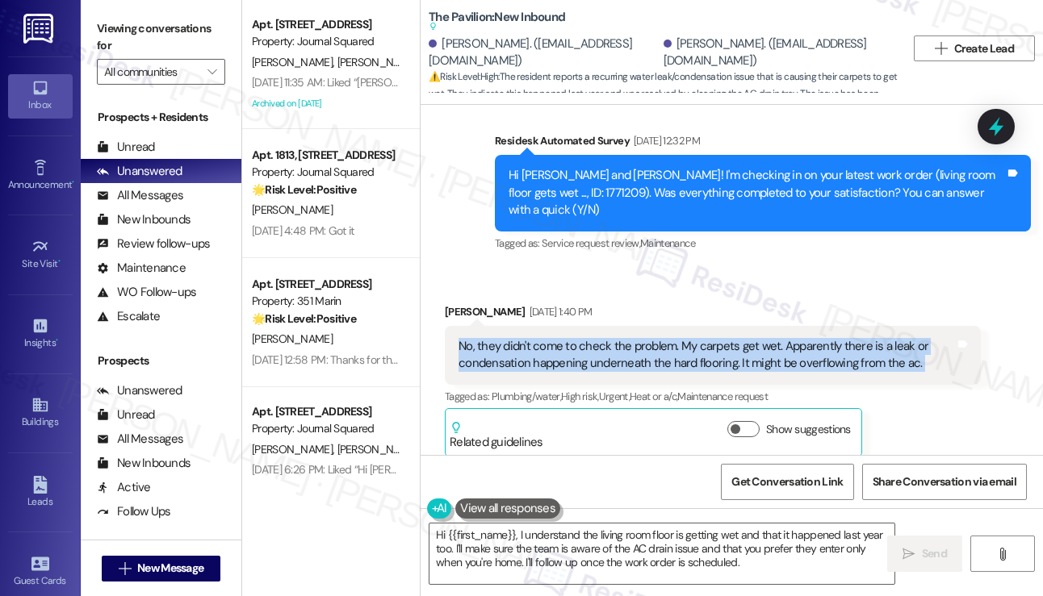
click at [570, 338] on div "No, they didn't come to check the problem. My carpets get wet. Apparently there…" at bounding box center [706, 355] width 496 height 35
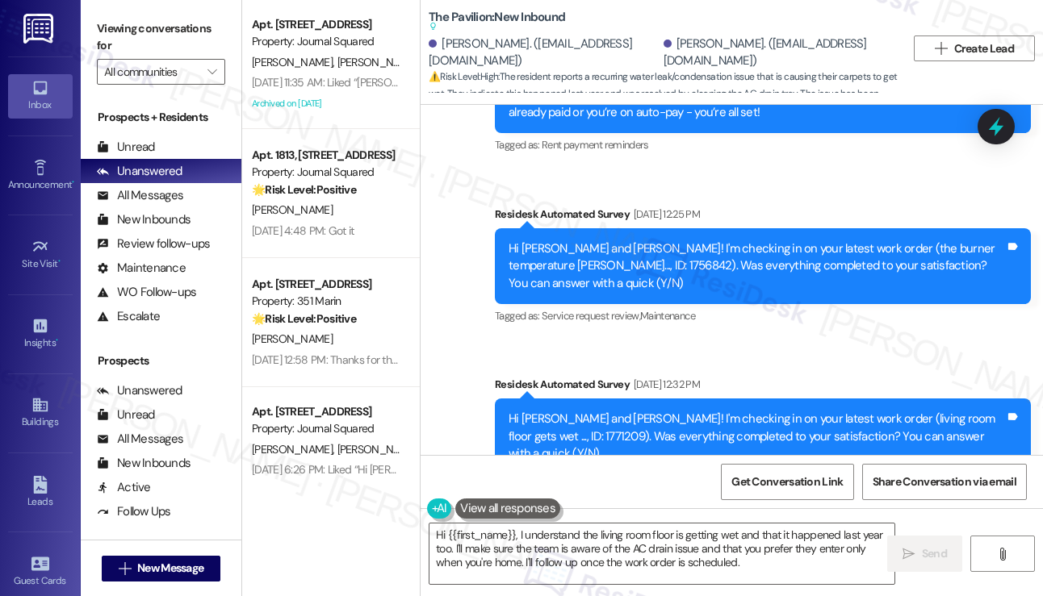
scroll to position [9229, 0]
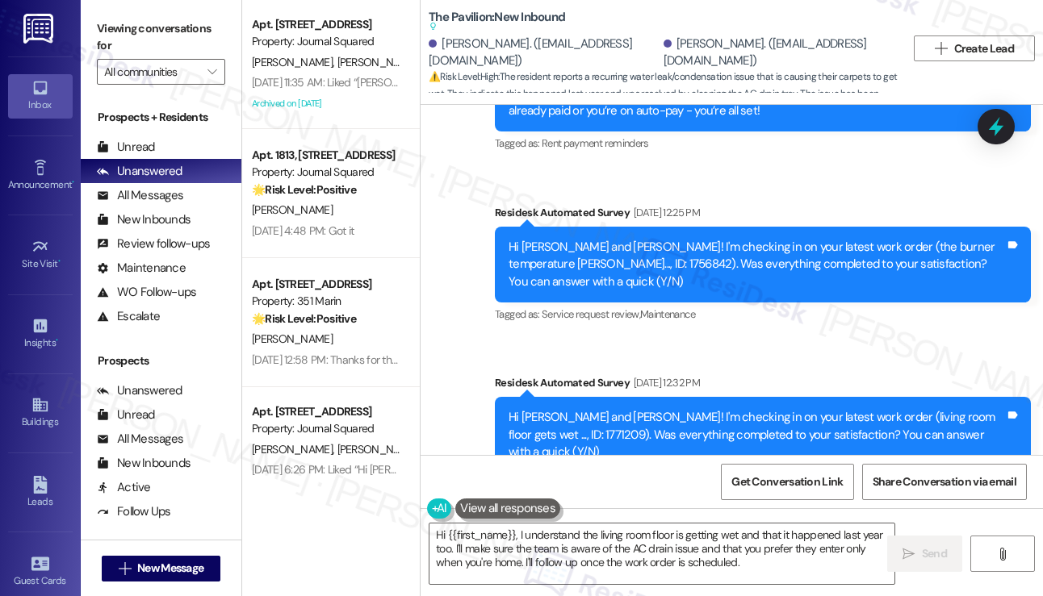
click at [98, 25] on label "Viewing conversations for" at bounding box center [161, 37] width 128 height 43
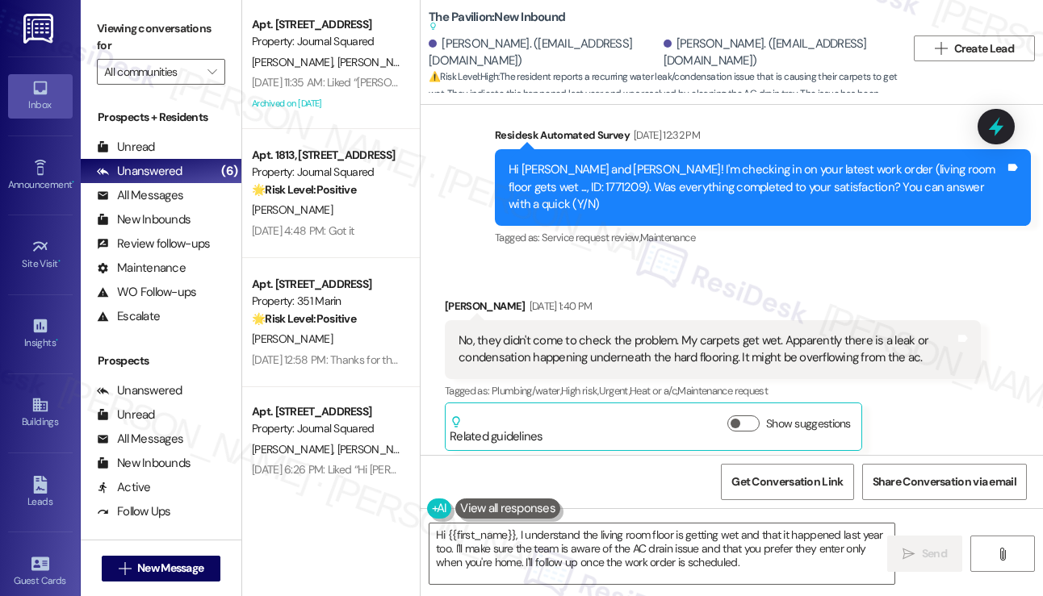
scroll to position [9390, 0]
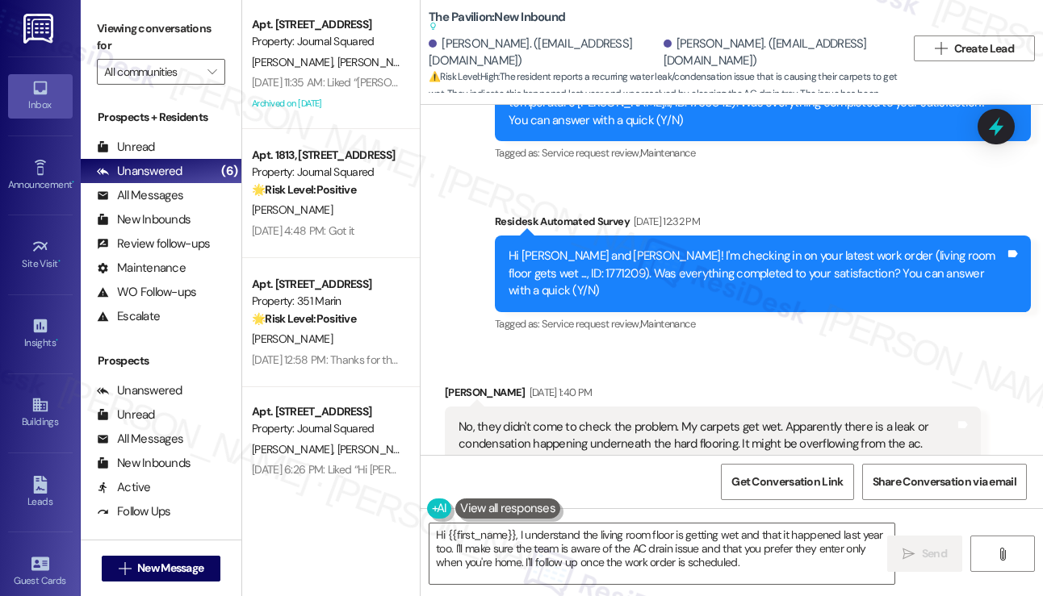
click at [465, 372] on div "Received via SMS [PERSON_NAME] [DATE] 1:40 PM No, they didn't come to check the…" at bounding box center [713, 461] width 560 height 178
click at [461, 384] on div "[PERSON_NAME] [DATE] 1:40 PM" at bounding box center [713, 395] width 536 height 23
copy div "[PERSON_NAME]"
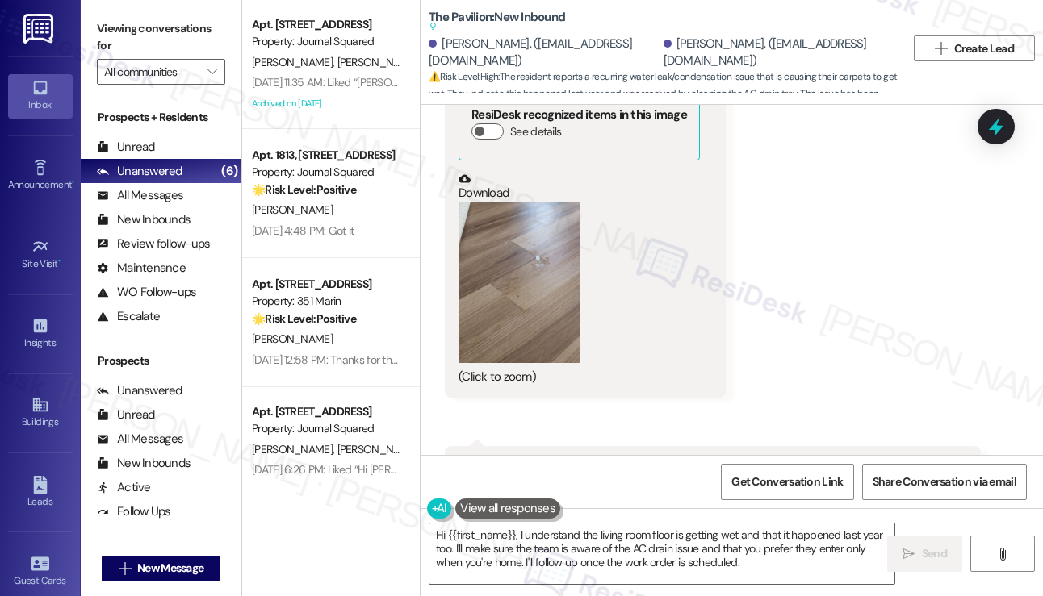
scroll to position [10278, 0]
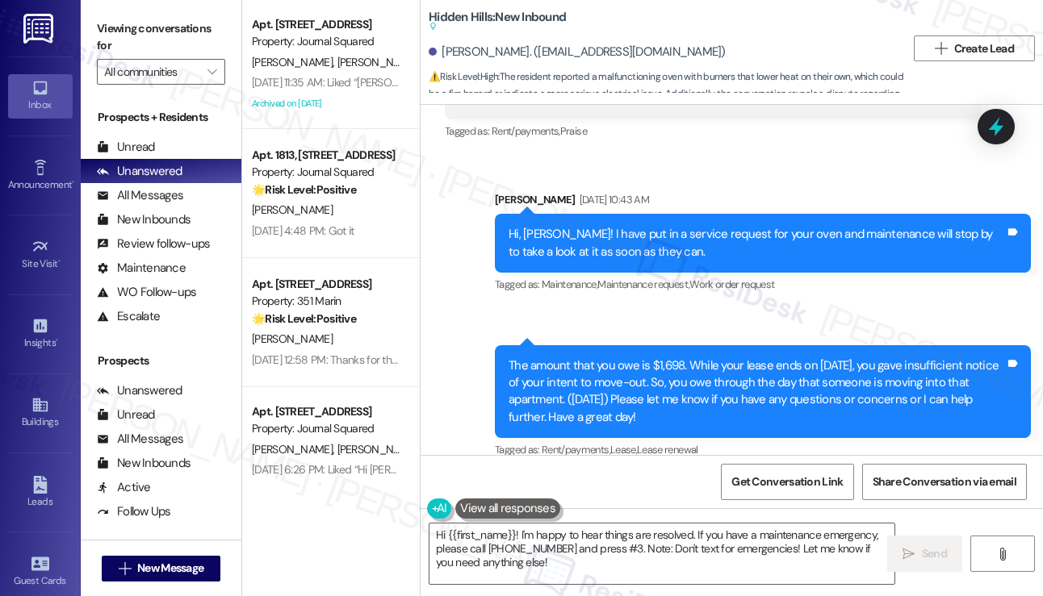
scroll to position [16907, 0]
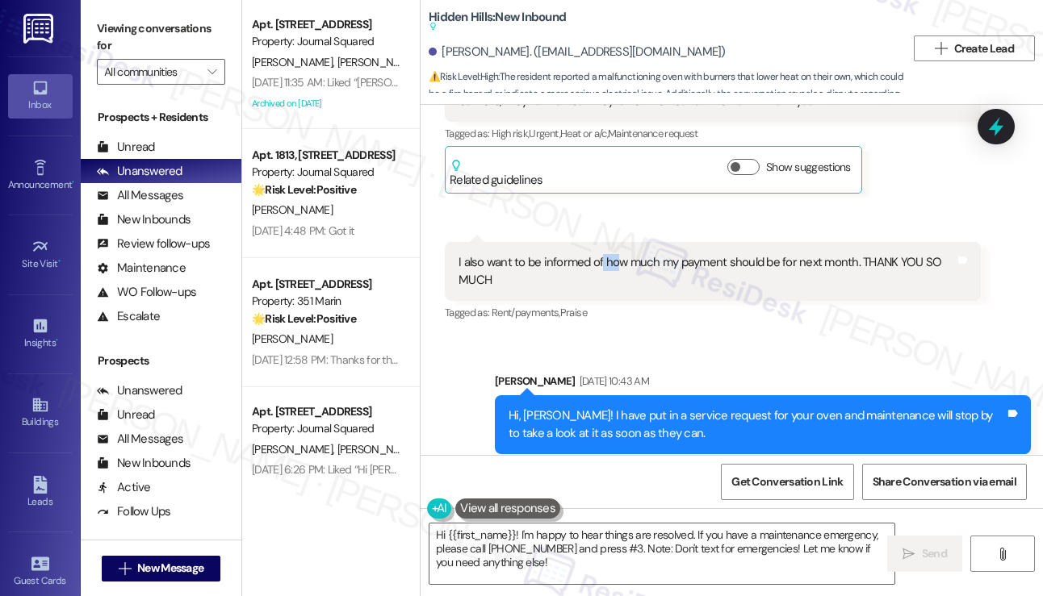
drag, startPoint x: 600, startPoint y: 306, endPoint x: 669, endPoint y: 319, distance: 69.8
click at [646, 289] on div "I also want to be informed of how much my payment should be for next month. THA…" at bounding box center [706, 271] width 496 height 35
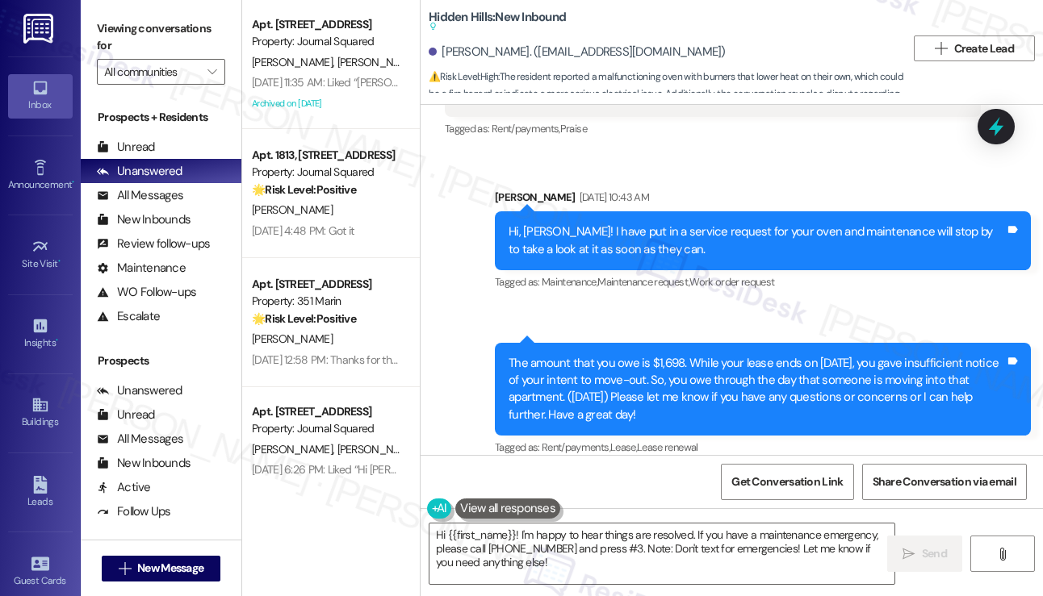
scroll to position [17068, 0]
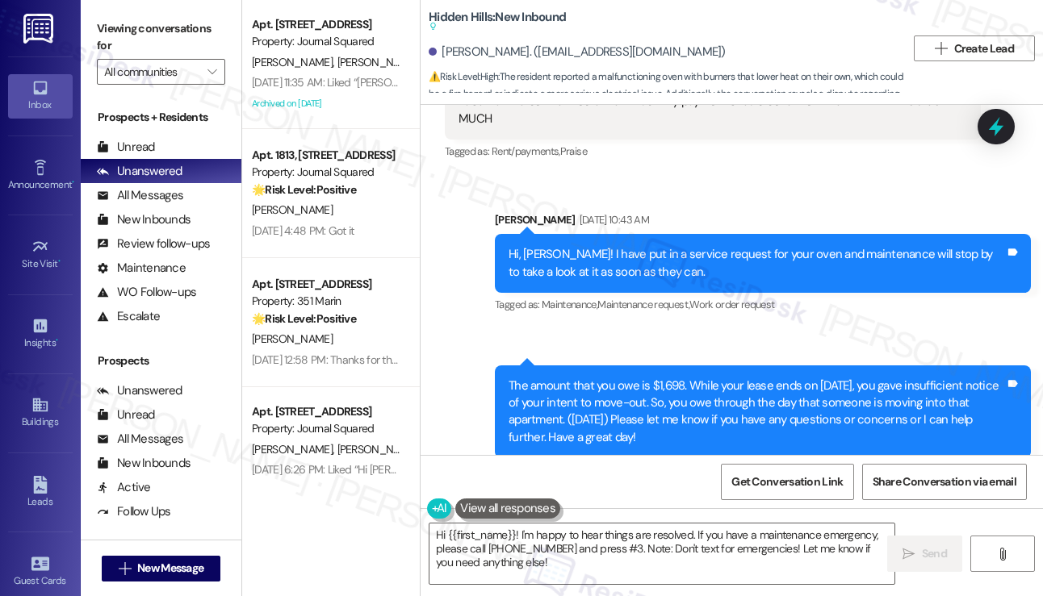
click at [656, 281] on div "Hi, [PERSON_NAME]! I have put in a service request for your oven and maintenanc…" at bounding box center [756, 263] width 496 height 35
click at [655, 281] on div "Hi, [PERSON_NAME]! I have put in a service request for your oven and maintenanc…" at bounding box center [756, 263] width 496 height 35
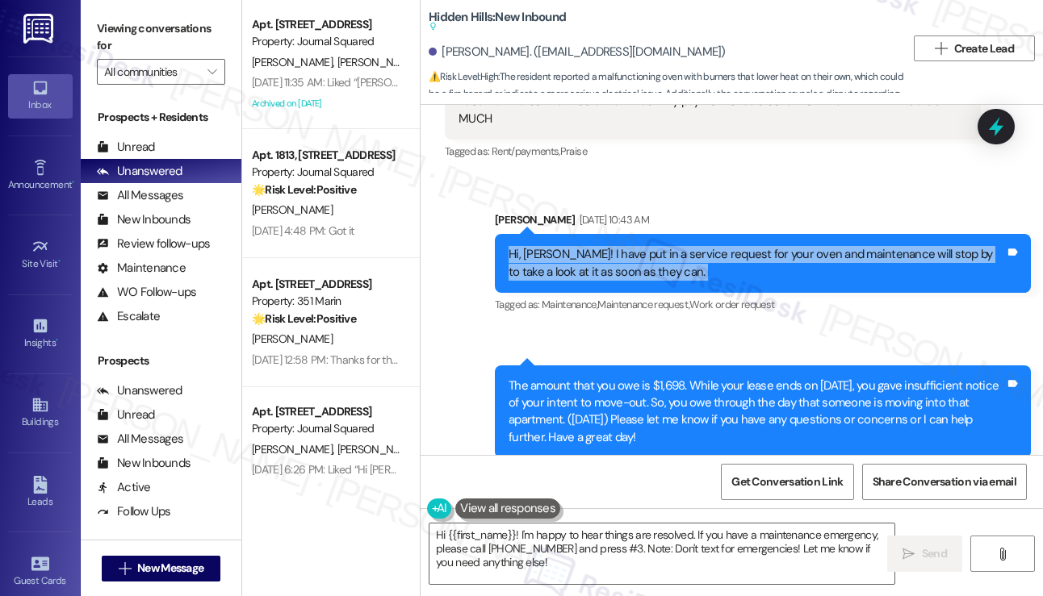
click at [655, 281] on div "Hi, [PERSON_NAME]! I have put in a service request for your oven and maintenanc…" at bounding box center [756, 263] width 496 height 35
click at [621, 281] on div "Hi, [PERSON_NAME]! I have put in a service request for your oven and maintenanc…" at bounding box center [756, 263] width 496 height 35
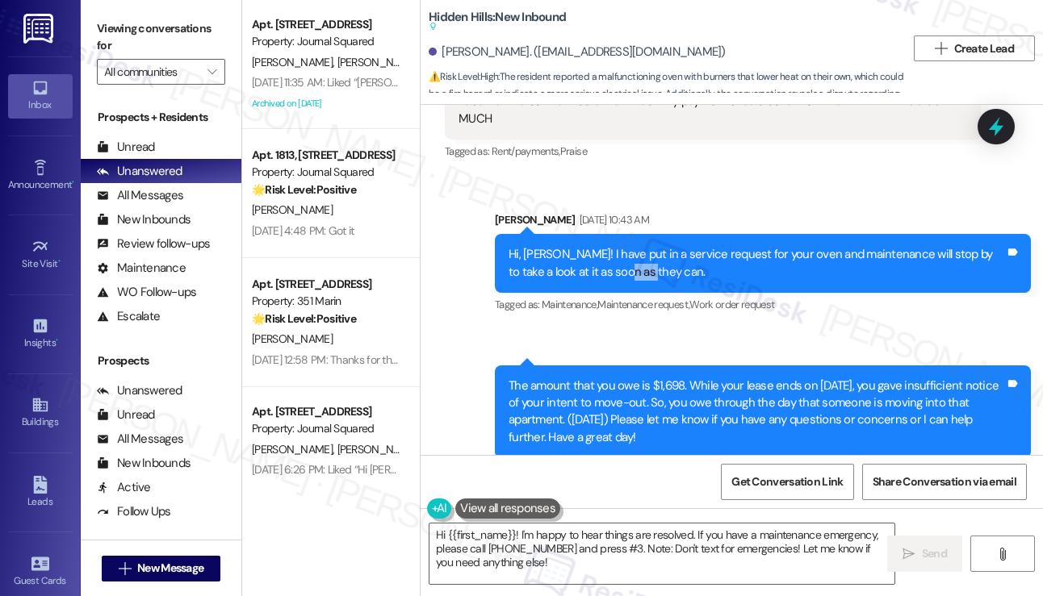
click at [621, 281] on div "Hi, [PERSON_NAME]! I have put in a service request for your oven and maintenanc…" at bounding box center [756, 263] width 496 height 35
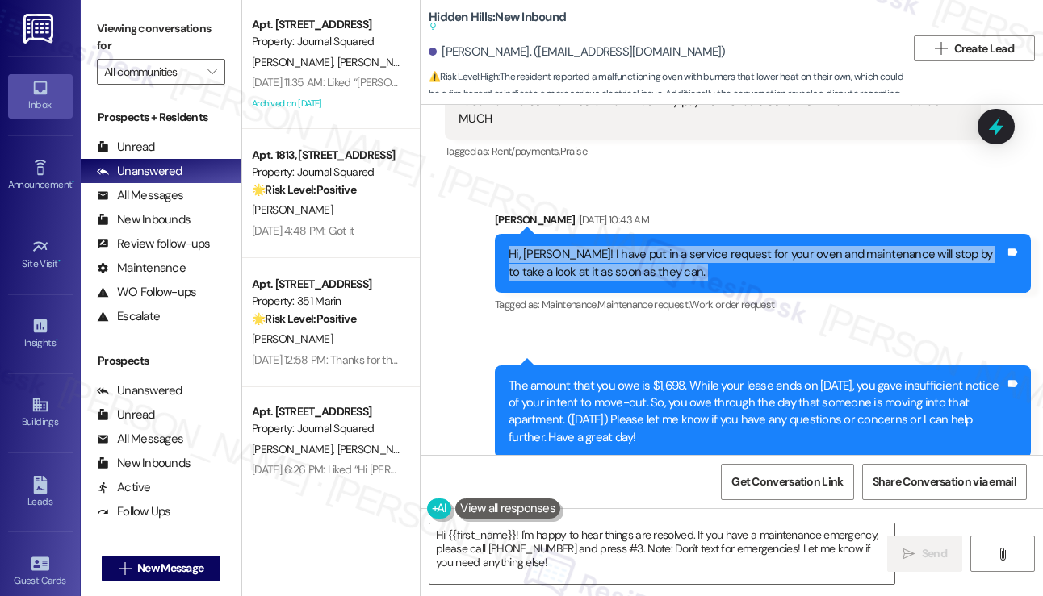
click at [621, 281] on div "Hi, [PERSON_NAME]! I have put in a service request for your oven and maintenanc…" at bounding box center [756, 263] width 496 height 35
click at [628, 281] on div "Hi, [PERSON_NAME]! I have put in a service request for your oven and maintenanc…" at bounding box center [756, 263] width 496 height 35
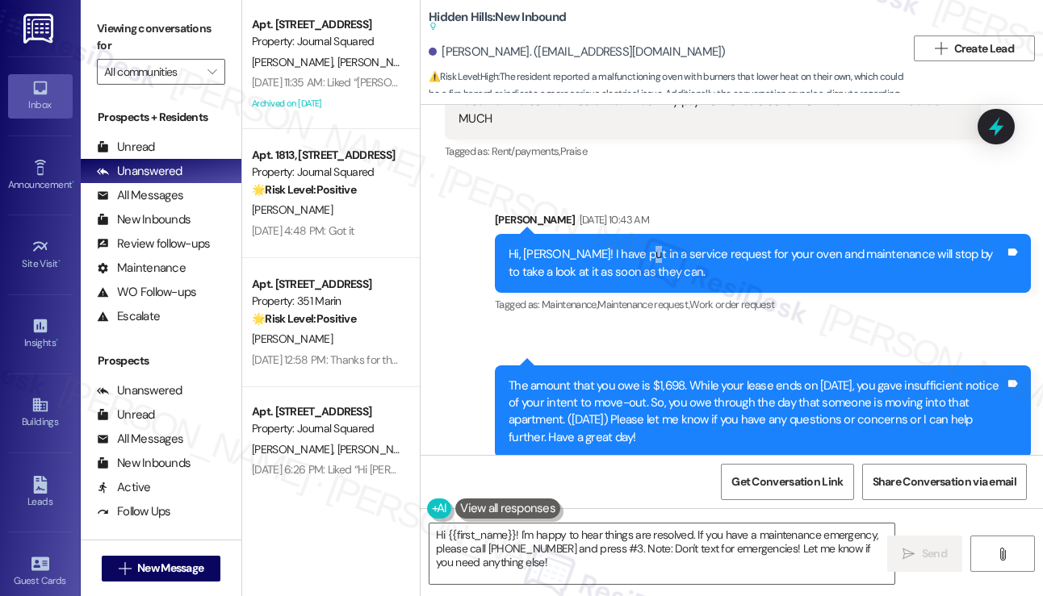
click at [628, 281] on div "Hi, [PERSON_NAME]! I have put in a service request for your oven and maintenanc…" at bounding box center [756, 263] width 496 height 35
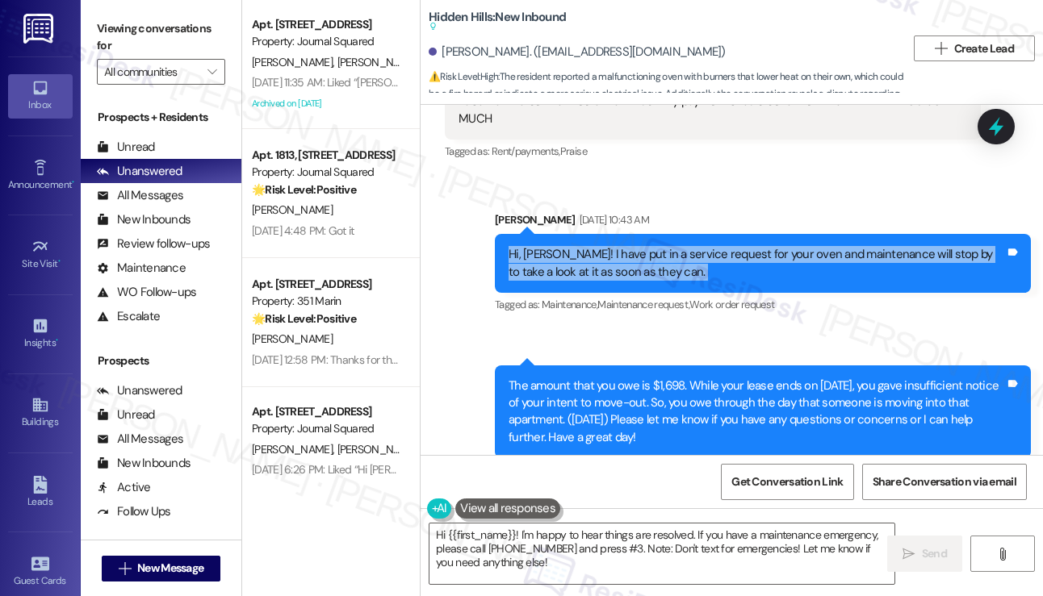
click at [628, 281] on div "Hi, [PERSON_NAME]! I have put in a service request for your oven and maintenanc…" at bounding box center [756, 263] width 496 height 35
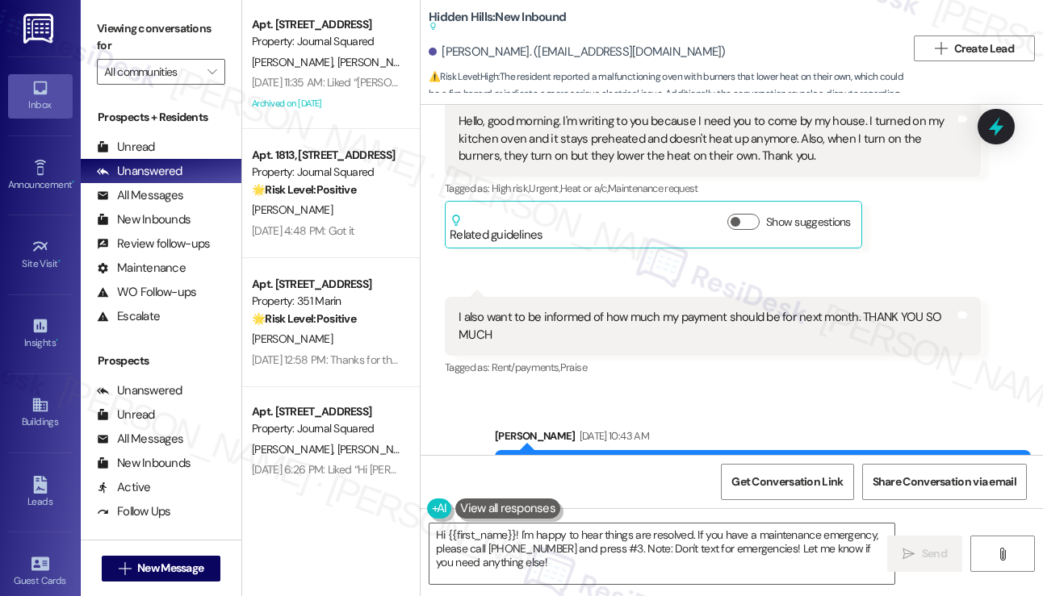
scroll to position [16826, 0]
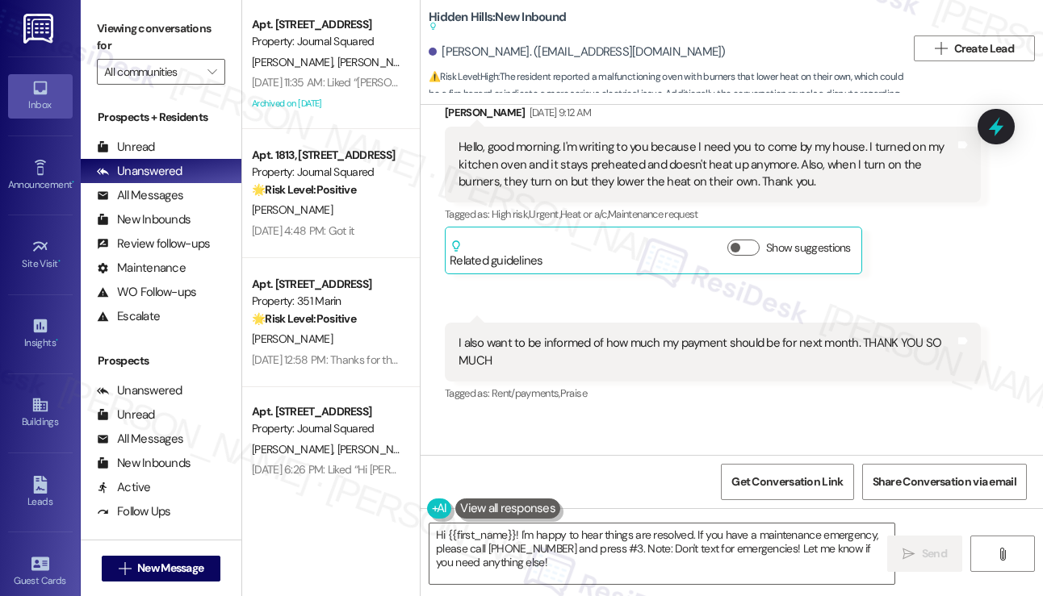
click at [559, 190] on div "Hello, good morning. I'm writing to you because I need you to come by my house.…" at bounding box center [706, 165] width 496 height 52
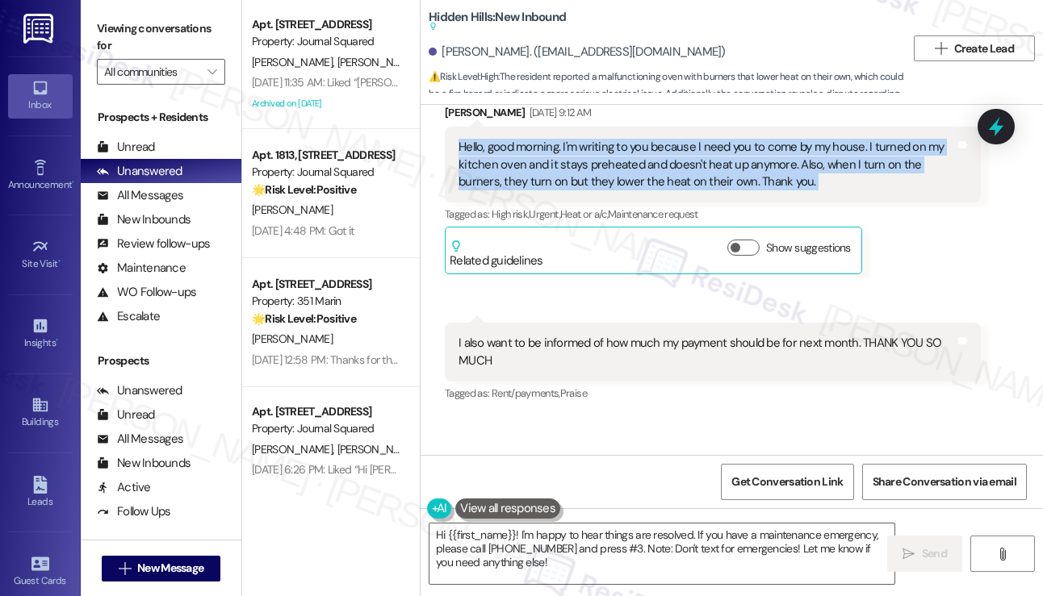
click at [559, 190] on div "Hello, good morning. I'm writing to you because I need you to come by my house.…" at bounding box center [706, 165] width 496 height 52
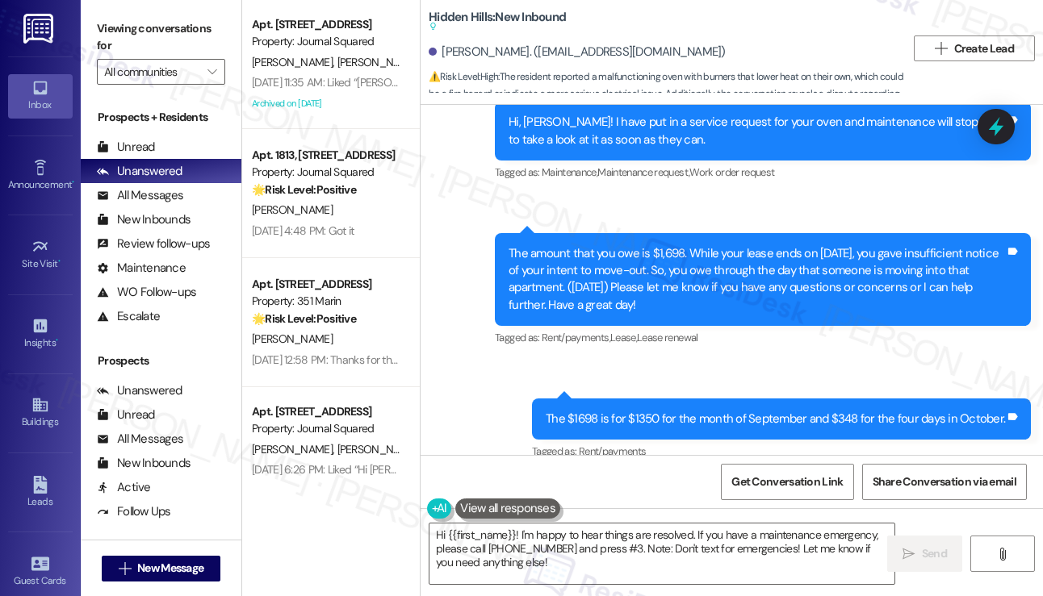
scroll to position [17230, 0]
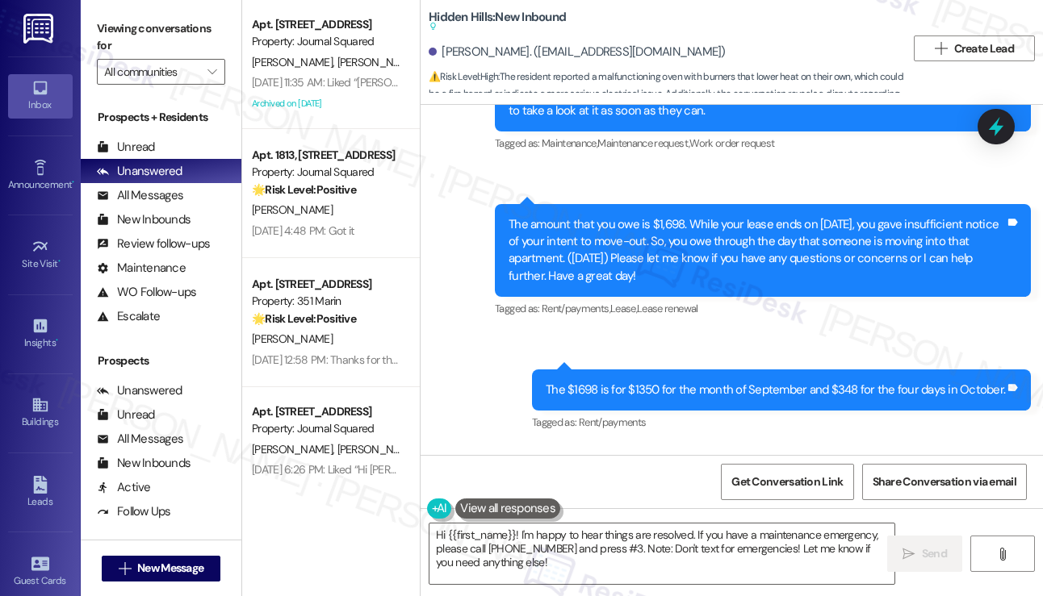
click at [594, 277] on div "The amount that you owe is $1,698. While your lease ends on [DATE], you gave in…" at bounding box center [756, 250] width 496 height 69
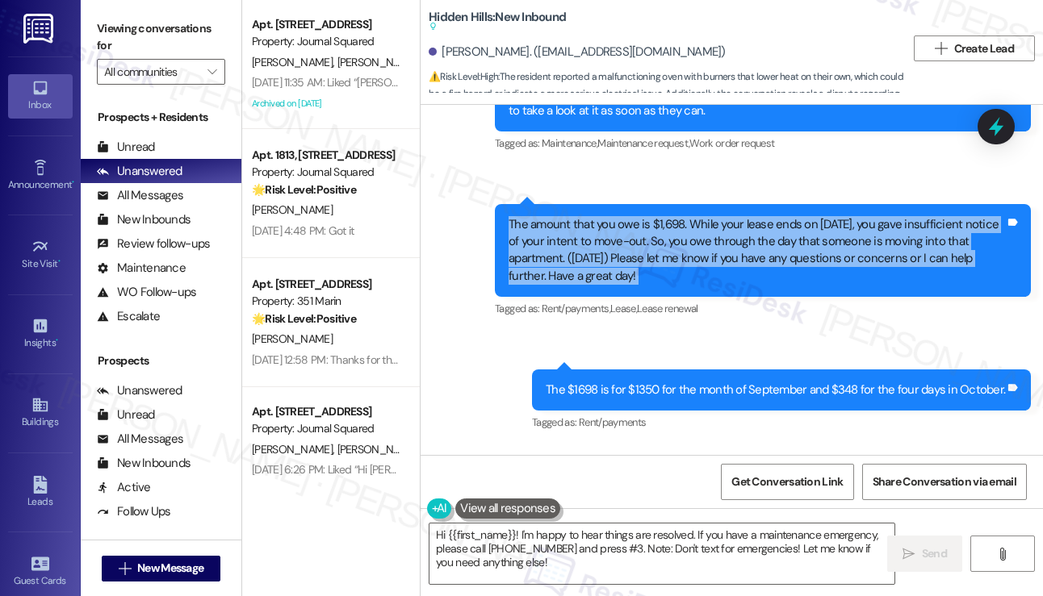
click at [594, 277] on div "The amount that you owe is $1,698. While your lease ends on [DATE], you gave in…" at bounding box center [756, 250] width 496 height 69
click at [715, 279] on div "The amount that you owe is $1,698. While your lease ends on [DATE], you gave in…" at bounding box center [756, 250] width 496 height 69
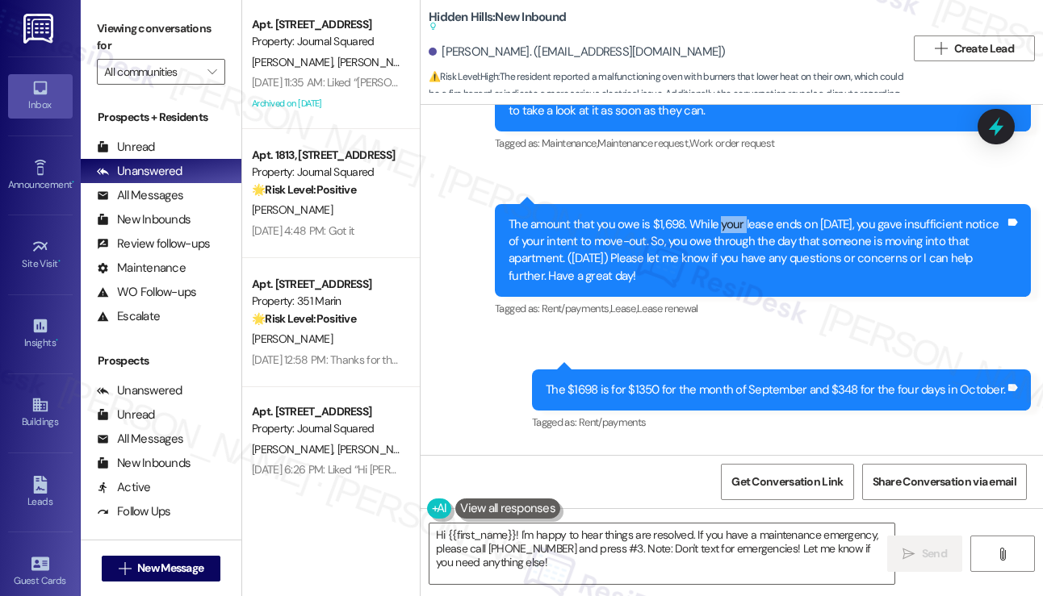
click at [715, 280] on div "The amount that you owe is $1,698. While your lease ends on [DATE], you gave in…" at bounding box center [756, 250] width 496 height 69
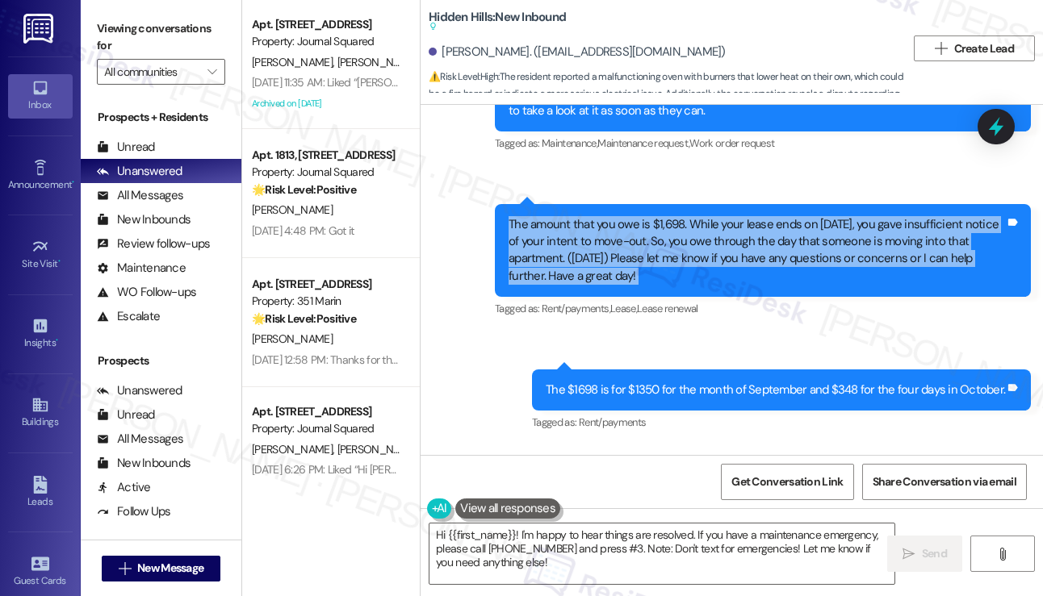
click at [715, 280] on div "The amount that you owe is $1,698. While your lease ends on [DATE], you gave in…" at bounding box center [756, 250] width 496 height 69
click at [625, 286] on div "The amount that you owe is $1,698. While your lease ends on [DATE], you gave in…" at bounding box center [756, 250] width 496 height 69
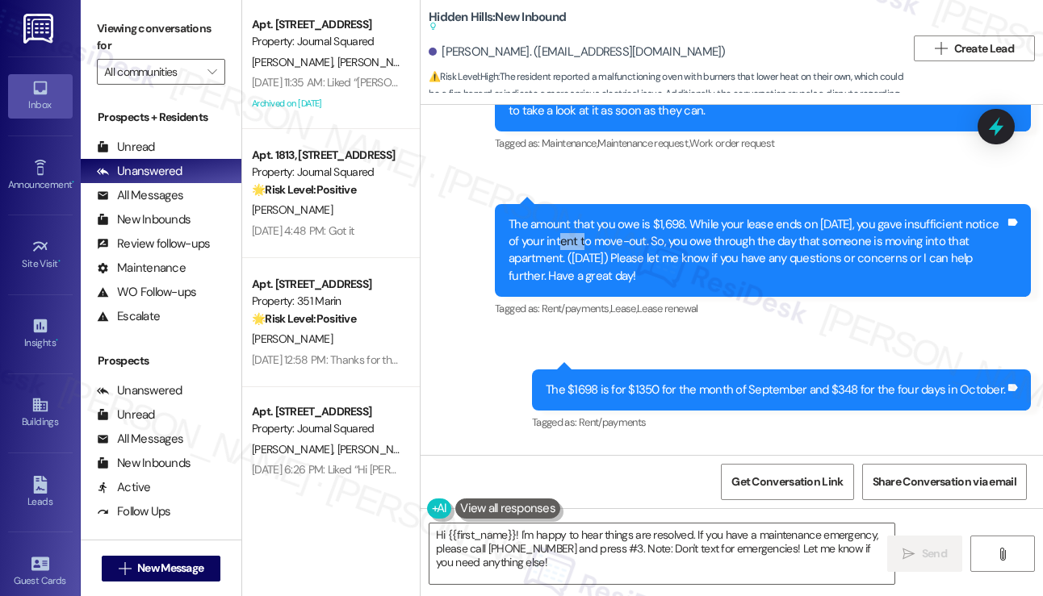
click at [625, 286] on div "The amount that you owe is $1,698. While your lease ends on [DATE], you gave in…" at bounding box center [756, 250] width 496 height 69
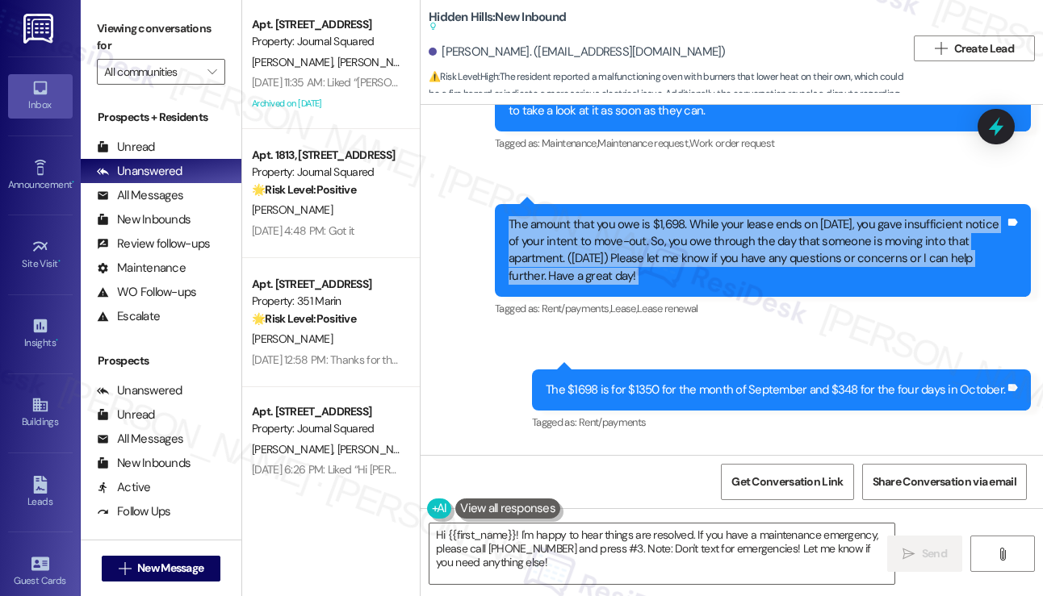
click at [625, 286] on div "The amount that you owe is $1,698. While your lease ends on [DATE], you gave in…" at bounding box center [756, 250] width 496 height 69
click at [724, 280] on div "The amount that you owe is $1,698. While your lease ends on [DATE], you gave in…" at bounding box center [756, 250] width 496 height 69
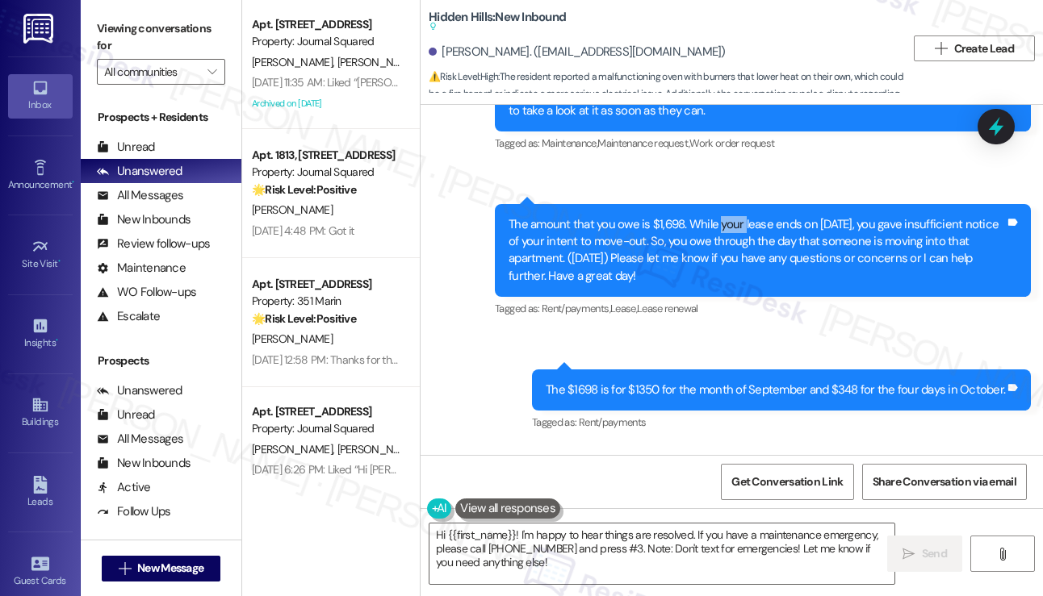
click at [724, 280] on div "The amount that you owe is $1,698. While your lease ends on [DATE], you gave in…" at bounding box center [756, 250] width 496 height 69
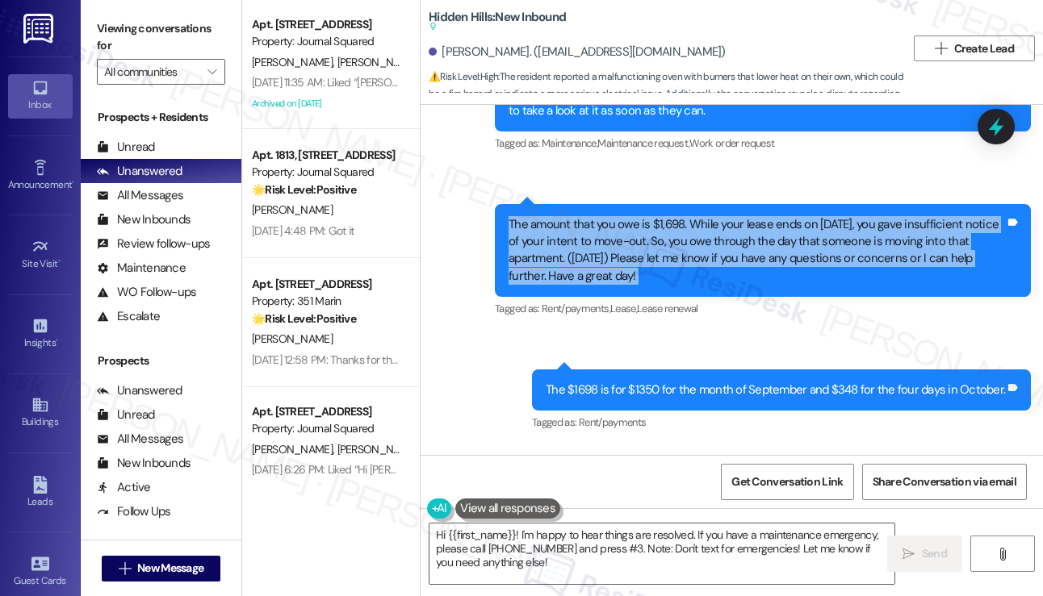
click at [724, 280] on div "The amount that you owe is $1,698. While your lease ends on [DATE], you gave in…" at bounding box center [756, 250] width 496 height 69
click at [721, 278] on div "The amount that you owe is $1,698. While your lease ends on [DATE], you gave in…" at bounding box center [756, 250] width 496 height 69
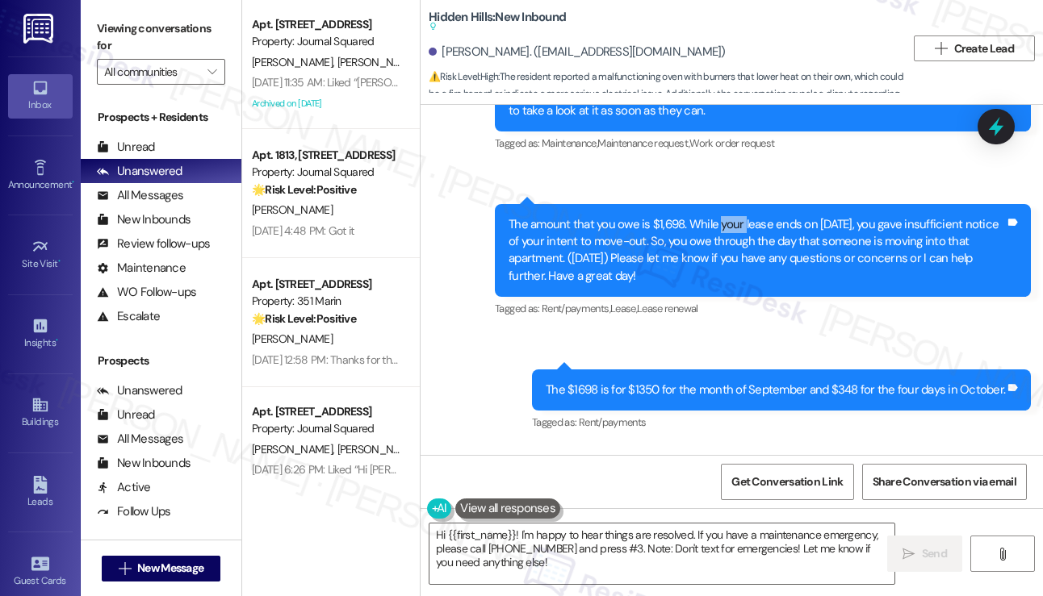
click at [721, 278] on div "The amount that you owe is $1,698. While your lease ends on [DATE], you gave in…" at bounding box center [756, 250] width 496 height 69
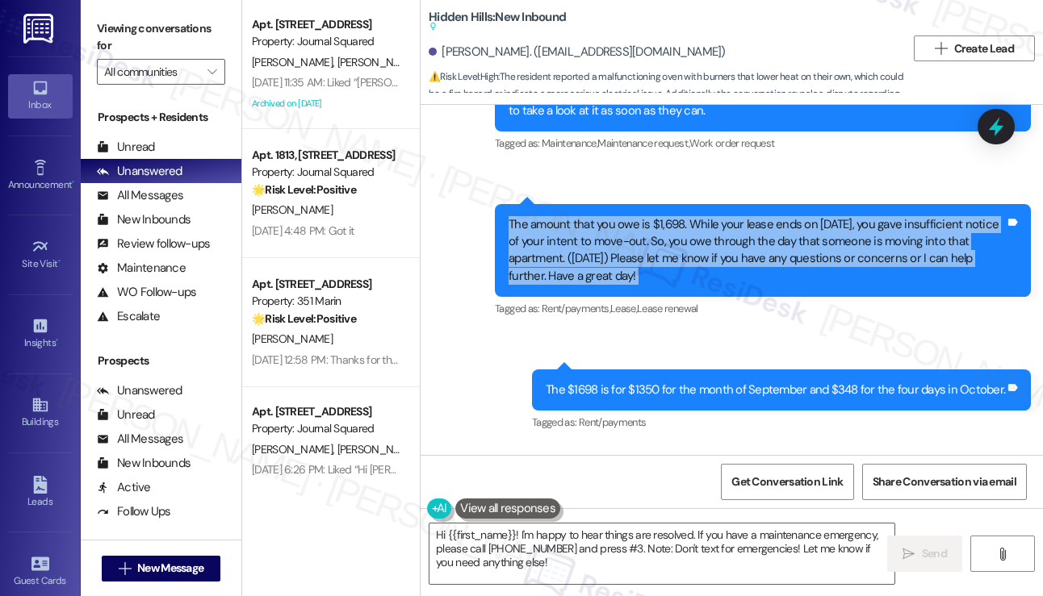
click at [721, 278] on div "The amount that you owe is $1,698. While your lease ends on [DATE], you gave in…" at bounding box center [756, 250] width 496 height 69
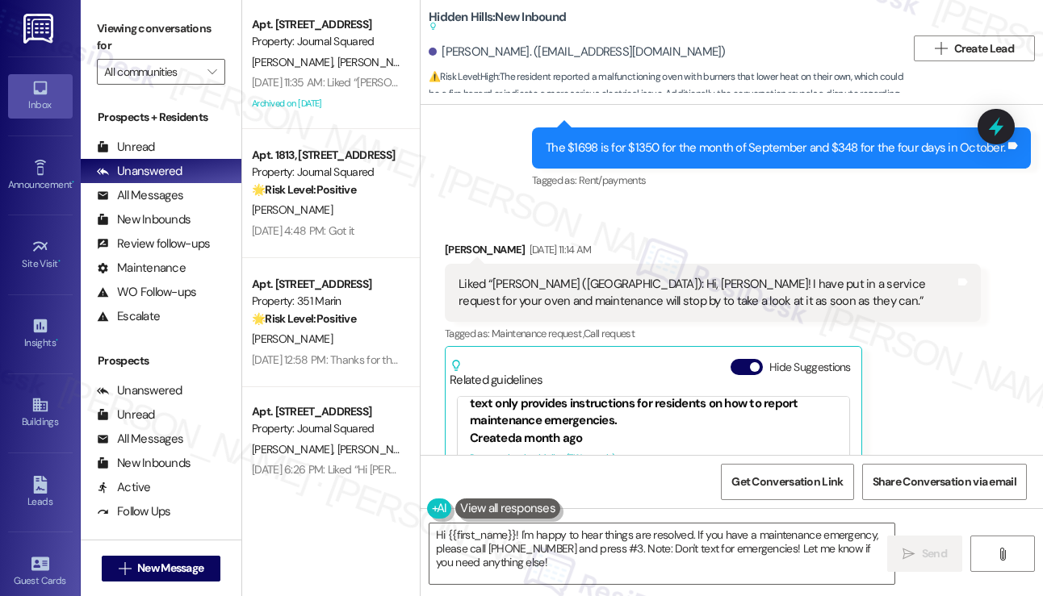
click at [687, 157] on div "The $1698 is for $1350 for the month of September and $348 for the four days in…" at bounding box center [774, 148] width 459 height 17
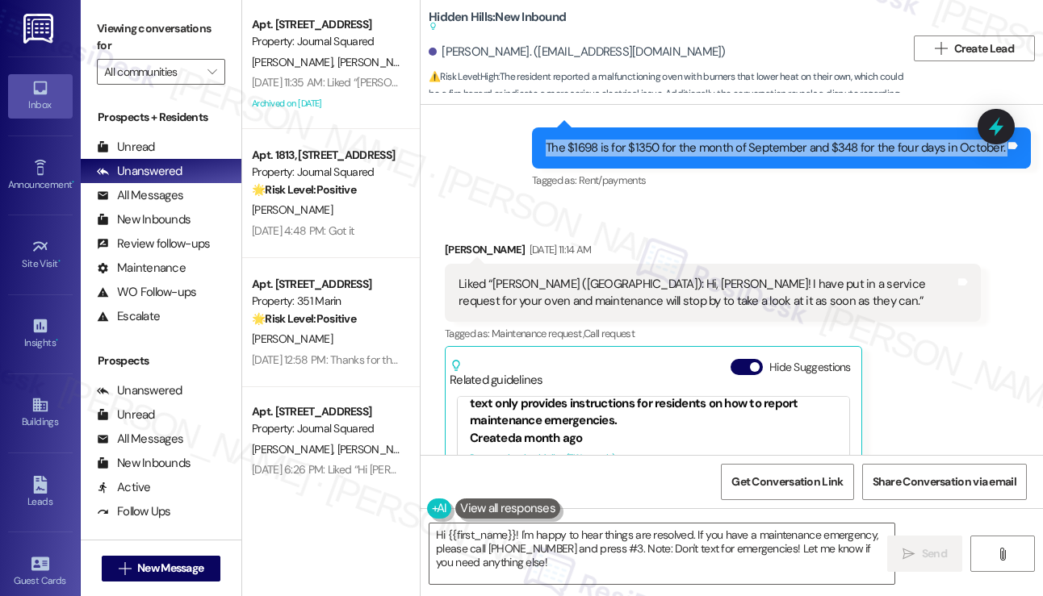
click at [687, 157] on div "The $1698 is for $1350 for the month of September and $348 for the four days in…" at bounding box center [774, 148] width 459 height 17
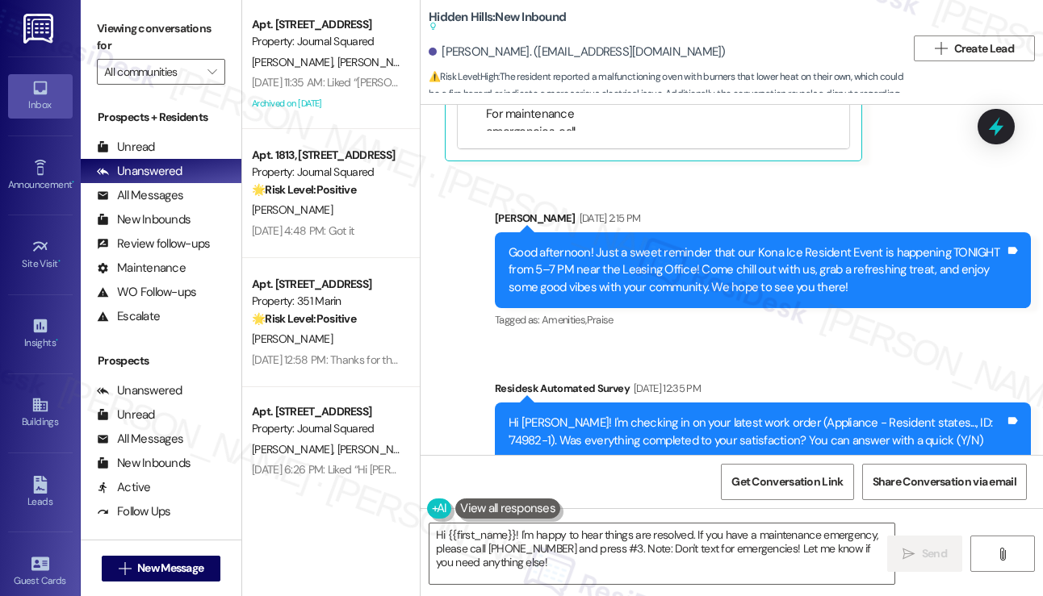
scroll to position [18036, 0]
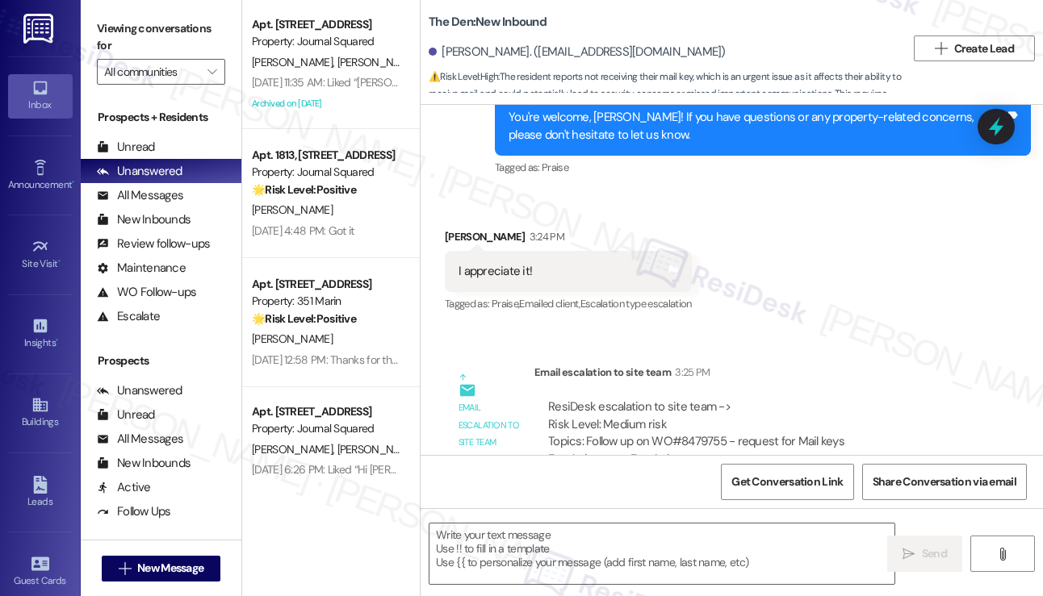
scroll to position [917, 0]
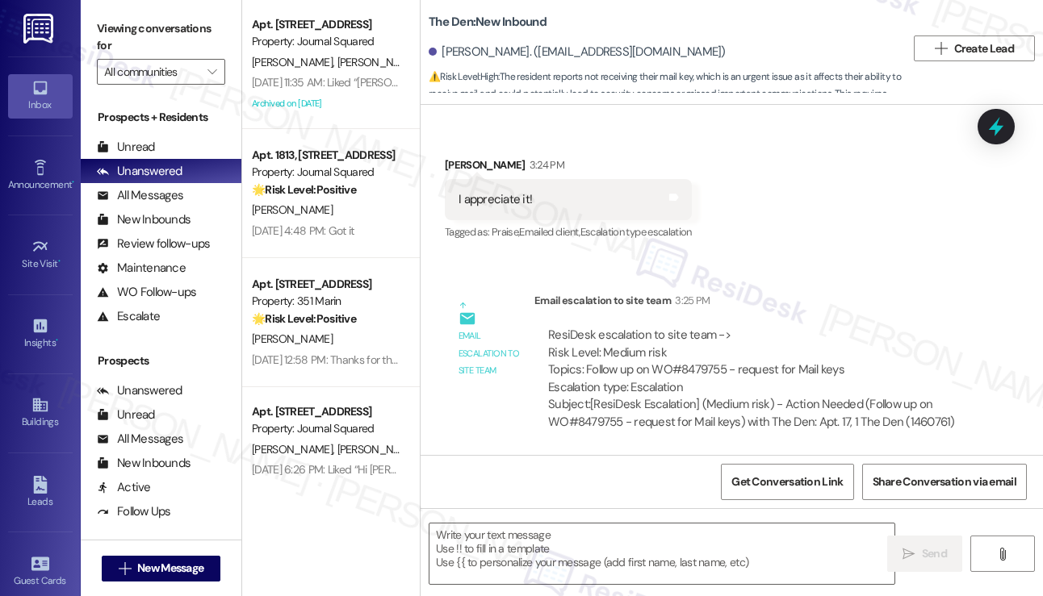
click at [102, 31] on label "Viewing conversations for" at bounding box center [161, 37] width 128 height 43
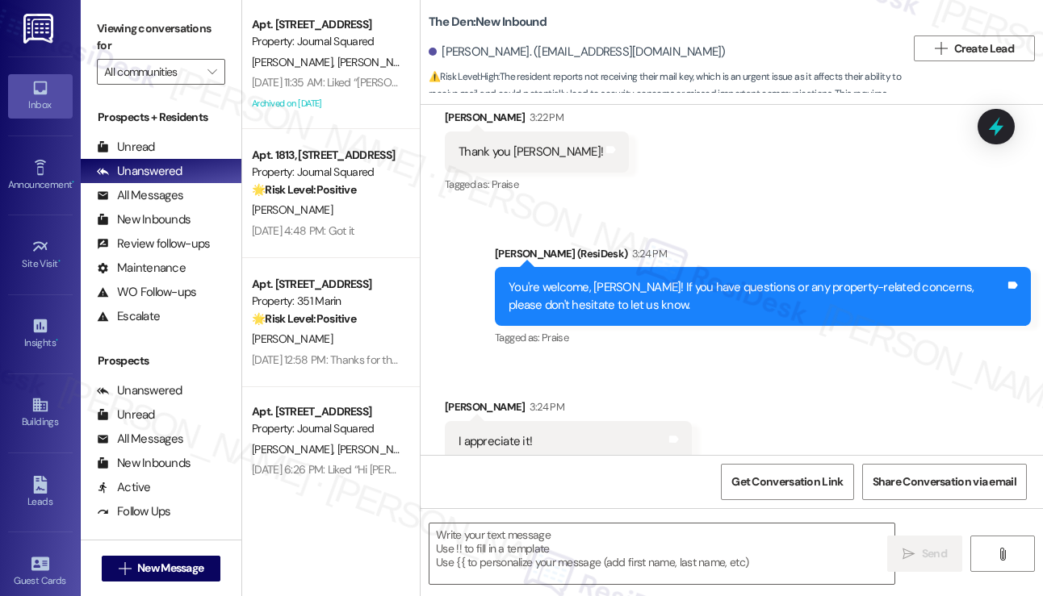
click at [92, 30] on div "Viewing conversations for All communities " at bounding box center [161, 50] width 161 height 101
click at [87, 15] on div "Viewing conversations for All communities " at bounding box center [161, 50] width 161 height 101
click at [536, 549] on textarea at bounding box center [661, 554] width 465 height 61
paste textarea "Glad I could help!"
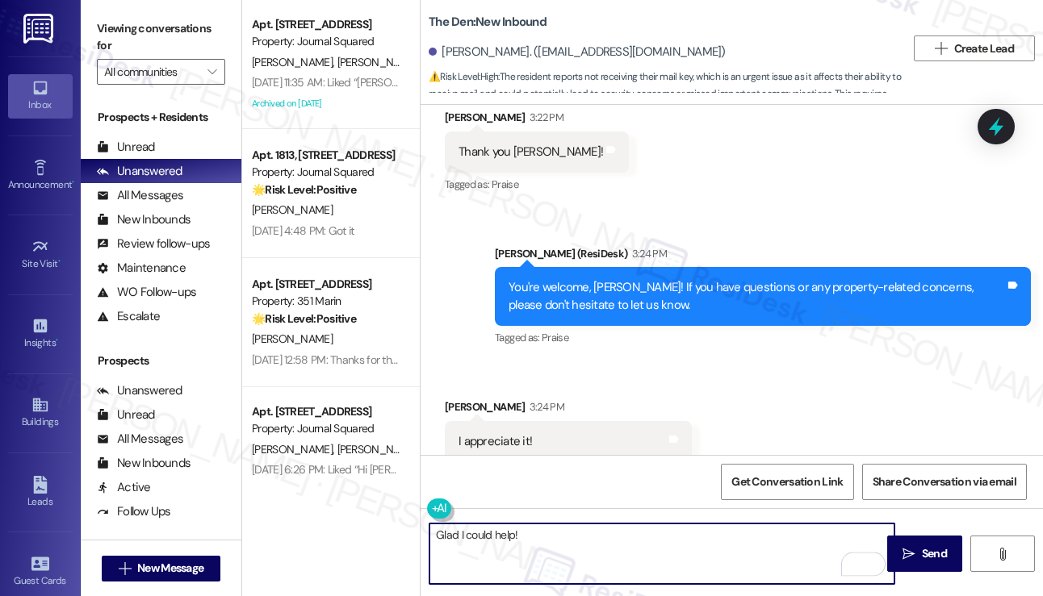
type textarea "Glad I could help!"
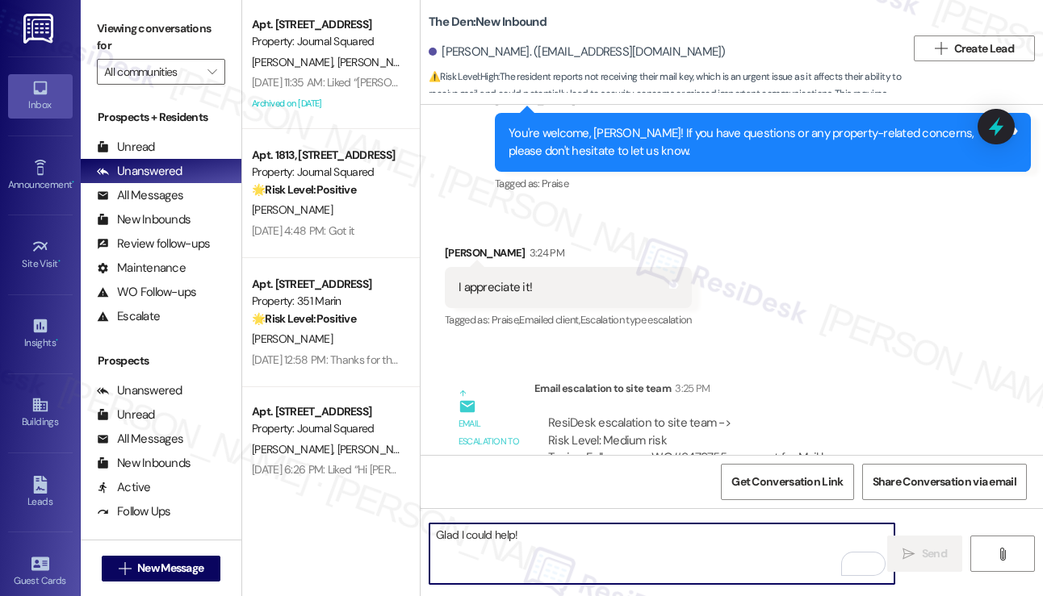
scroll to position [917, 0]
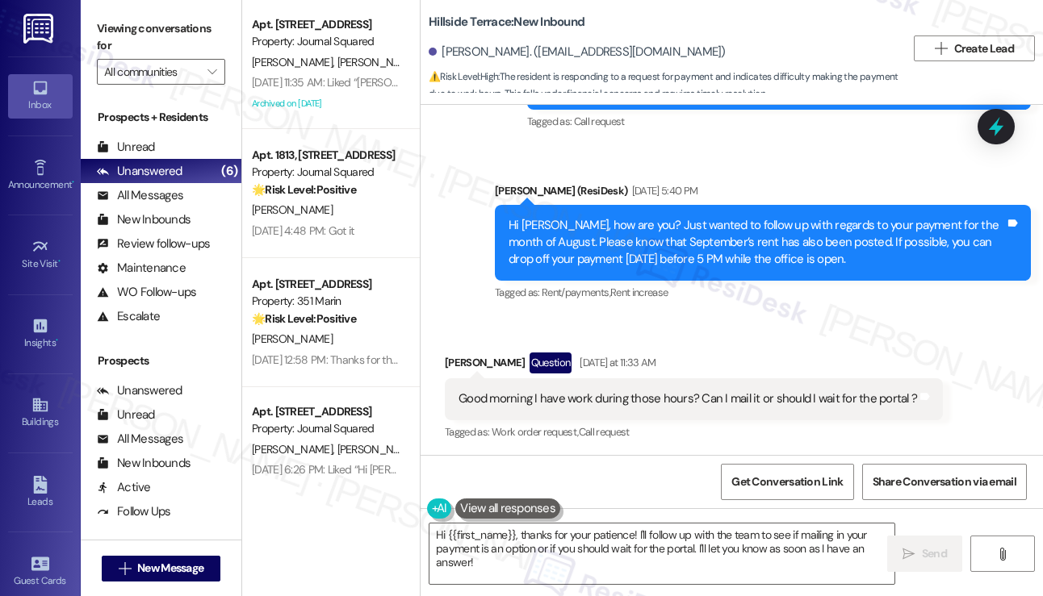
scroll to position [2274, 0]
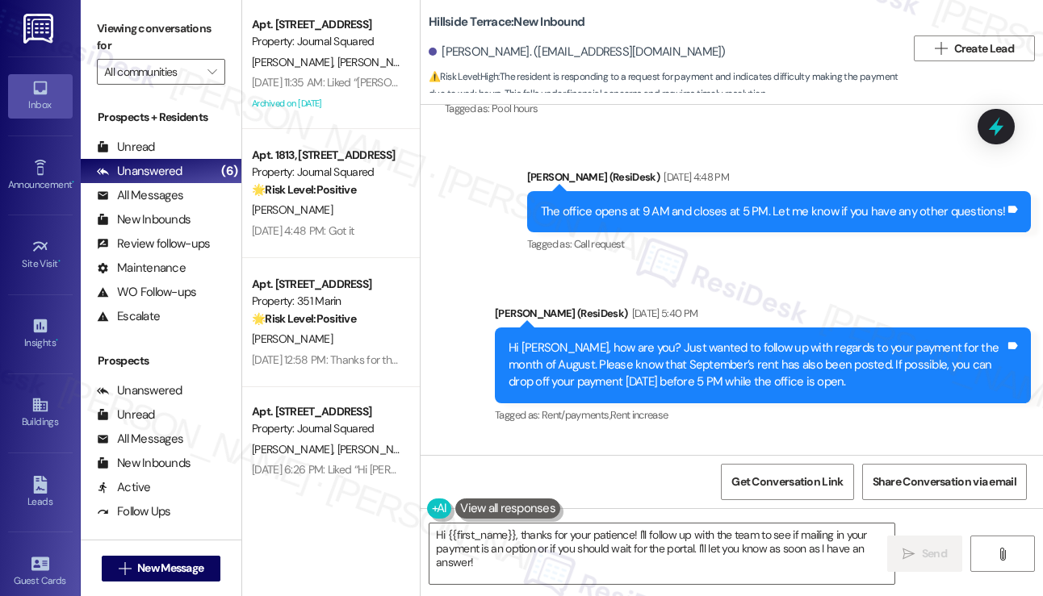
click at [760, 340] on div "Hi [PERSON_NAME], how are you? Just wanted to follow up with regards to your pa…" at bounding box center [756, 366] width 496 height 52
click at [759, 340] on div "Hi [PERSON_NAME], how are you? Just wanted to follow up with regards to your pa…" at bounding box center [756, 366] width 496 height 52
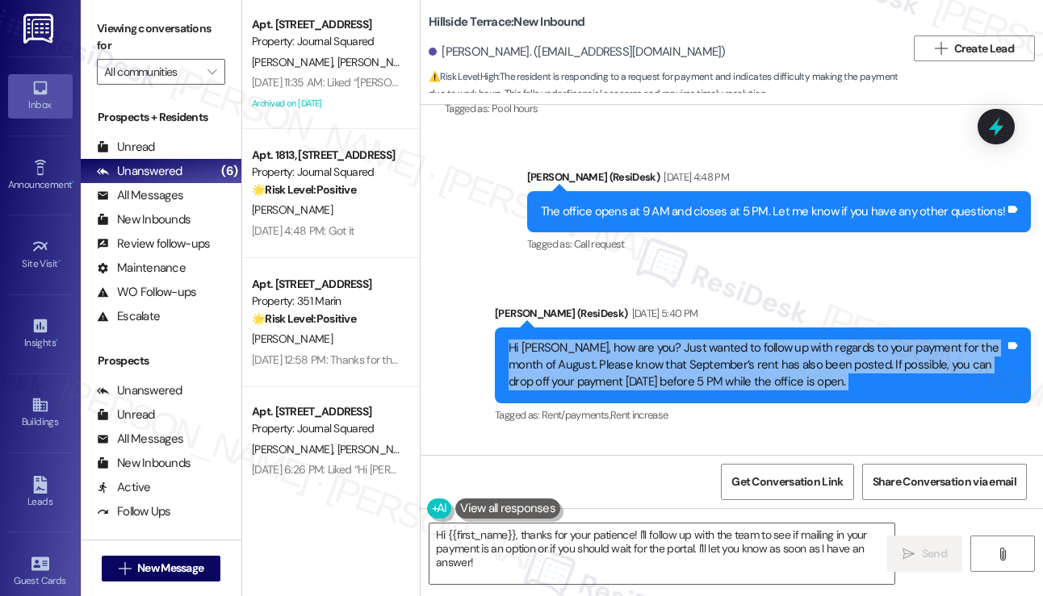
click at [759, 340] on div "Hi [PERSON_NAME], how are you? Just wanted to follow up with regards to your pa…" at bounding box center [756, 366] width 496 height 52
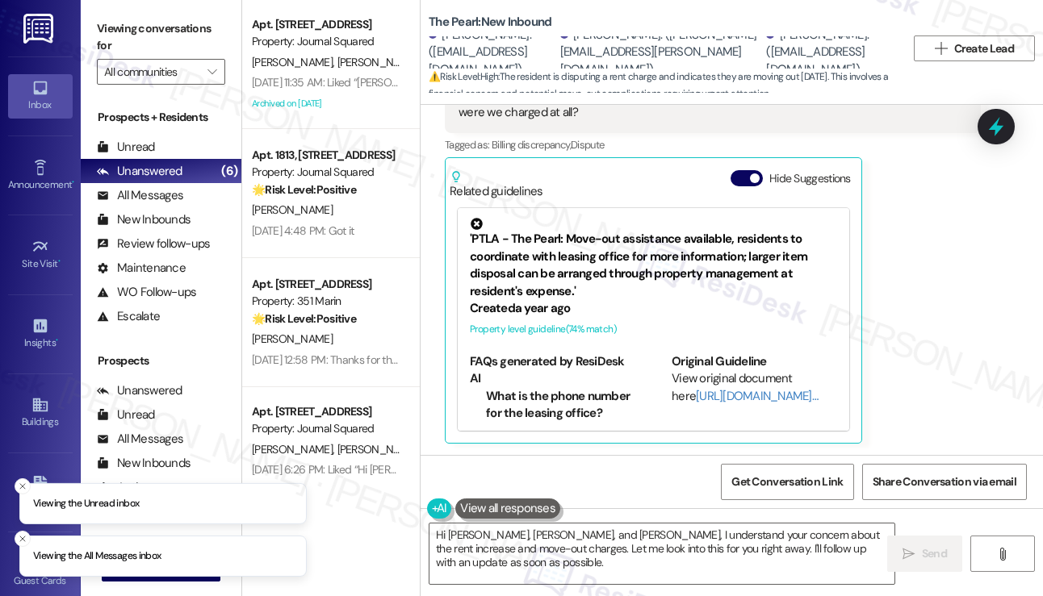
scroll to position [2758, 0]
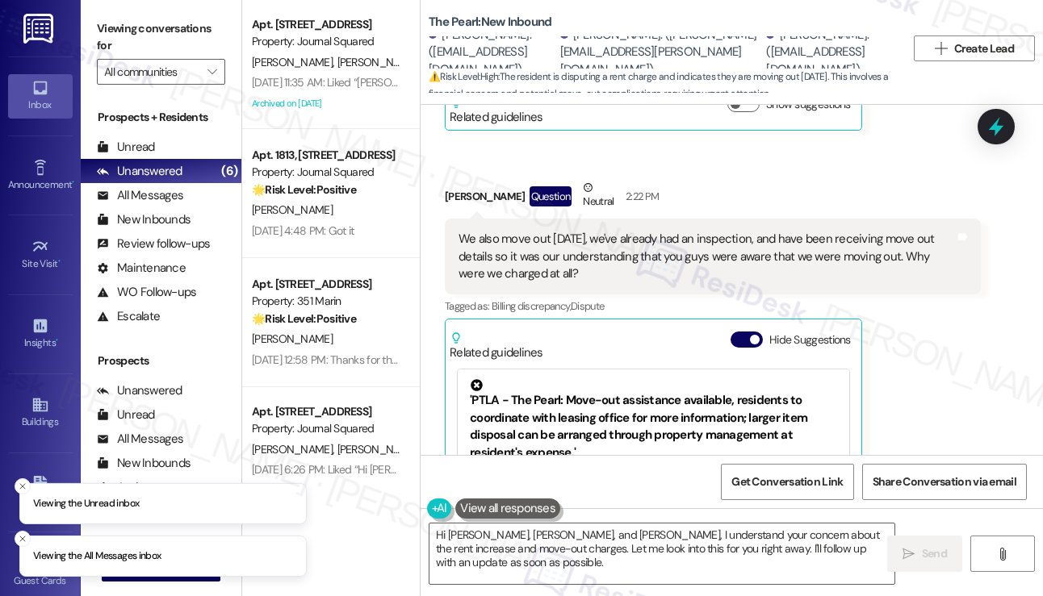
click at [530, 237] on div "We also move out [DATE], we've already had an inspection, and have been receivi…" at bounding box center [706, 257] width 496 height 52
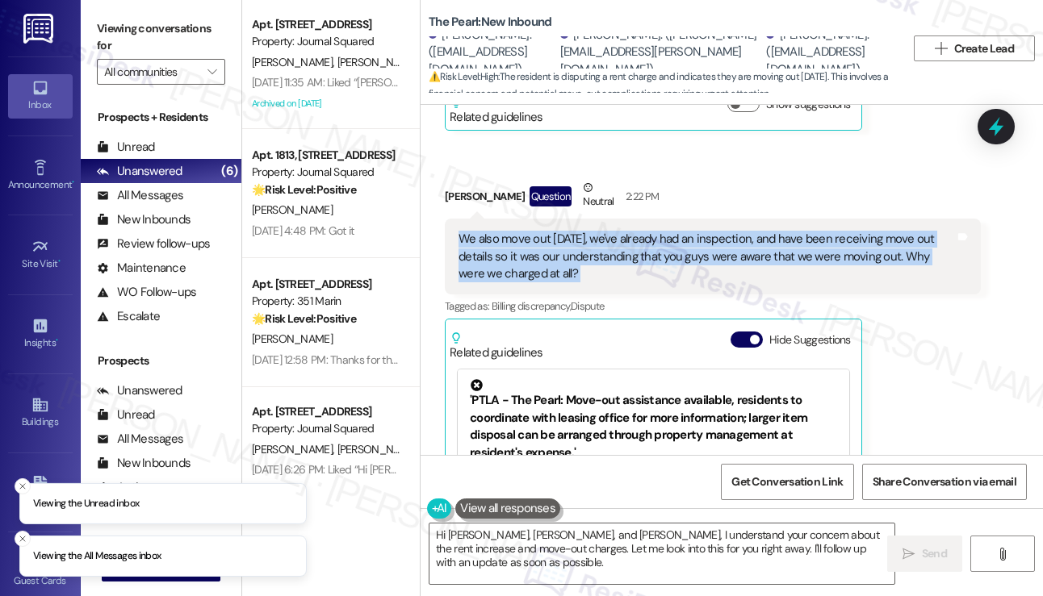
click at [530, 237] on div "We also move out [DATE], we've already had an inspection, and have been receivi…" at bounding box center [706, 257] width 496 height 52
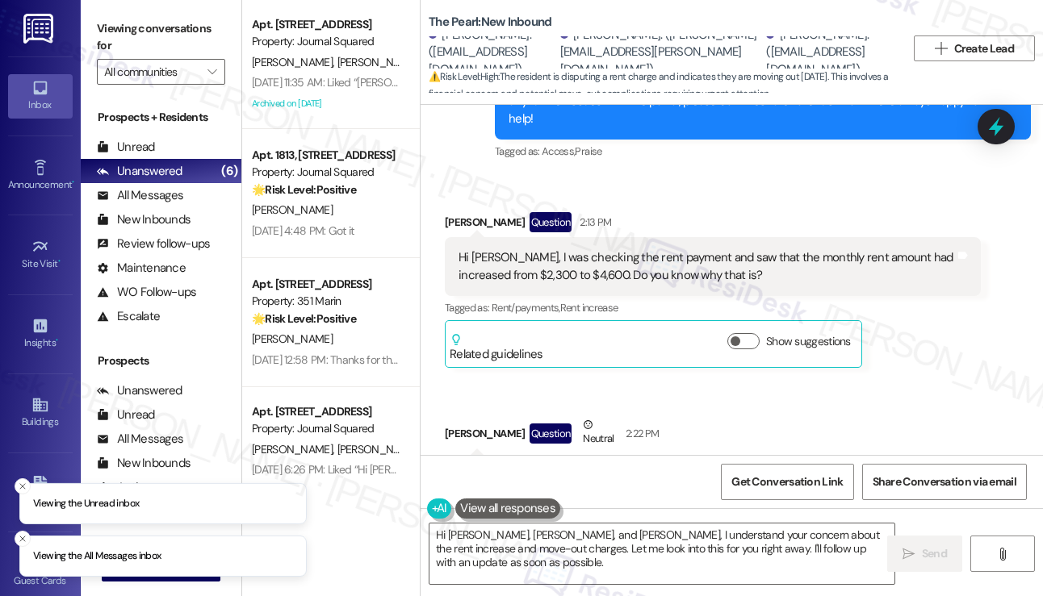
scroll to position [2516, 0]
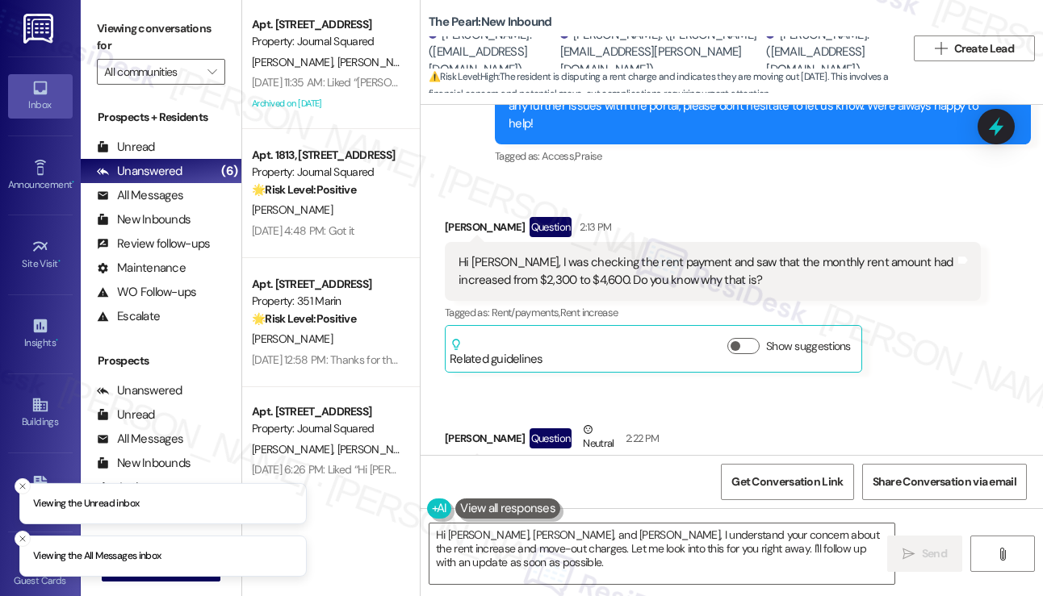
click at [619, 265] on div "Hi [PERSON_NAME], I was checking the rent payment and saw that the monthly rent…" at bounding box center [706, 271] width 496 height 35
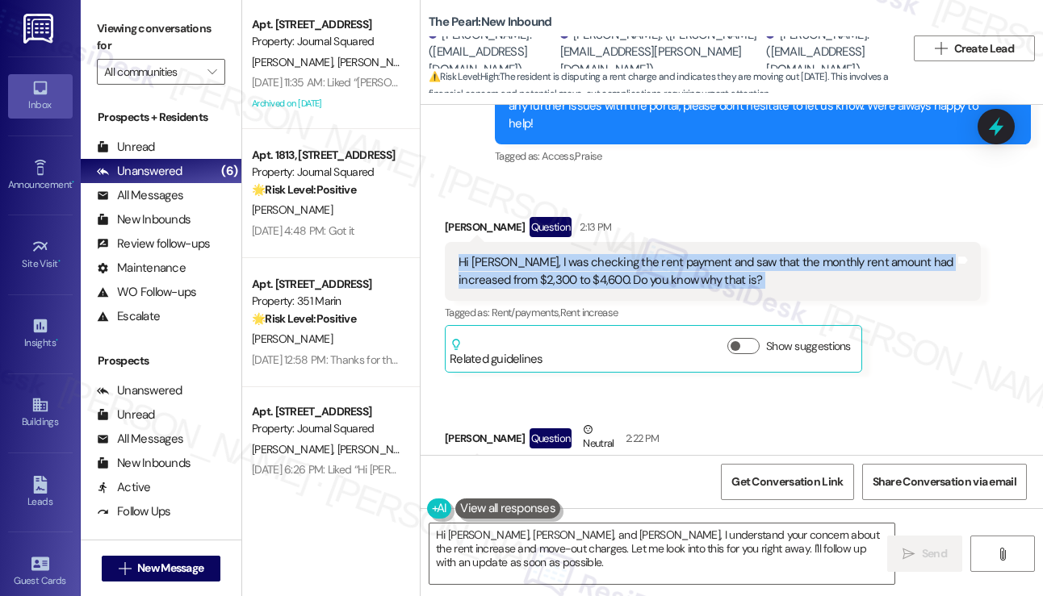
click at [618, 265] on div "Hi [PERSON_NAME], I was checking the rent payment and saw that the monthly rent…" at bounding box center [706, 271] width 496 height 35
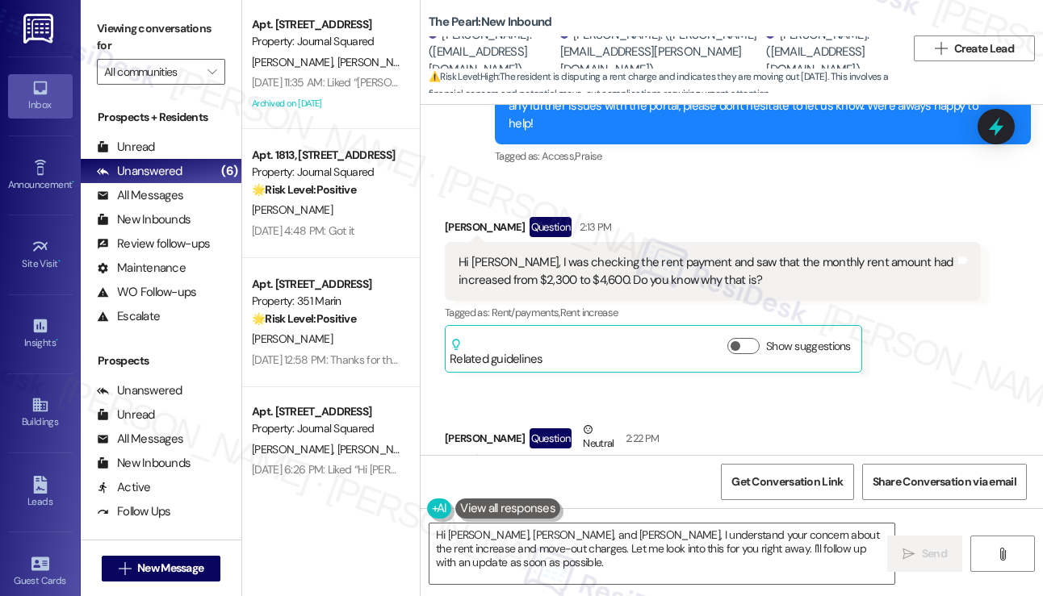
click at [455, 19] on b "The Pearl: New Inbound" at bounding box center [489, 22] width 123 height 17
click at [462, 437] on div "[PERSON_NAME] Question Neutral 2:22 PM" at bounding box center [713, 441] width 536 height 40
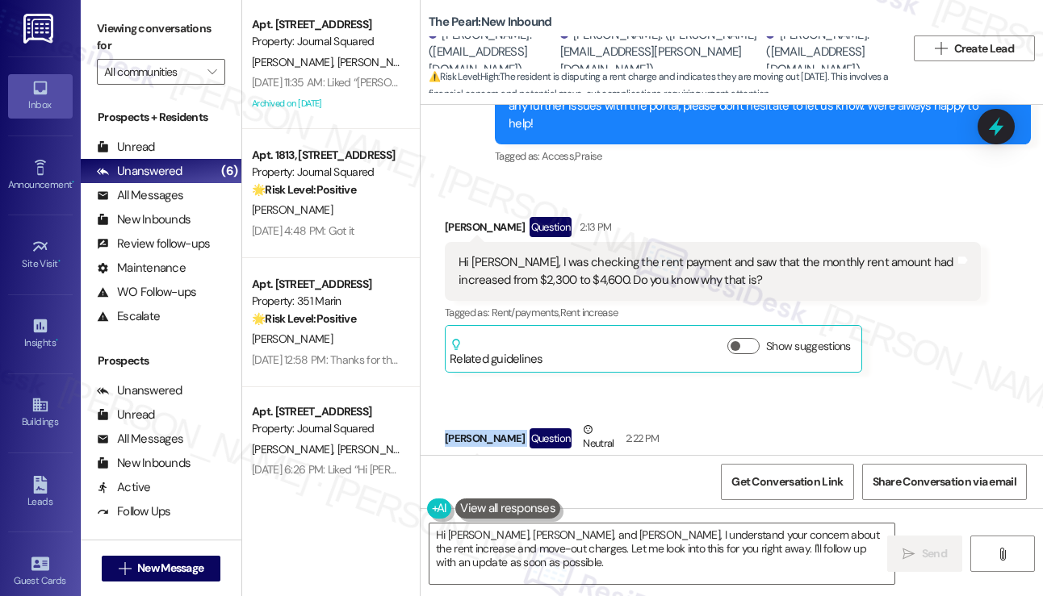
click at [462, 437] on div "[PERSON_NAME] Question Neutral 2:22 PM" at bounding box center [713, 441] width 536 height 40
copy div "[PERSON_NAME]"
click at [466, 228] on div "[PERSON_NAME] Question 2:13 PM" at bounding box center [713, 230] width 536 height 26
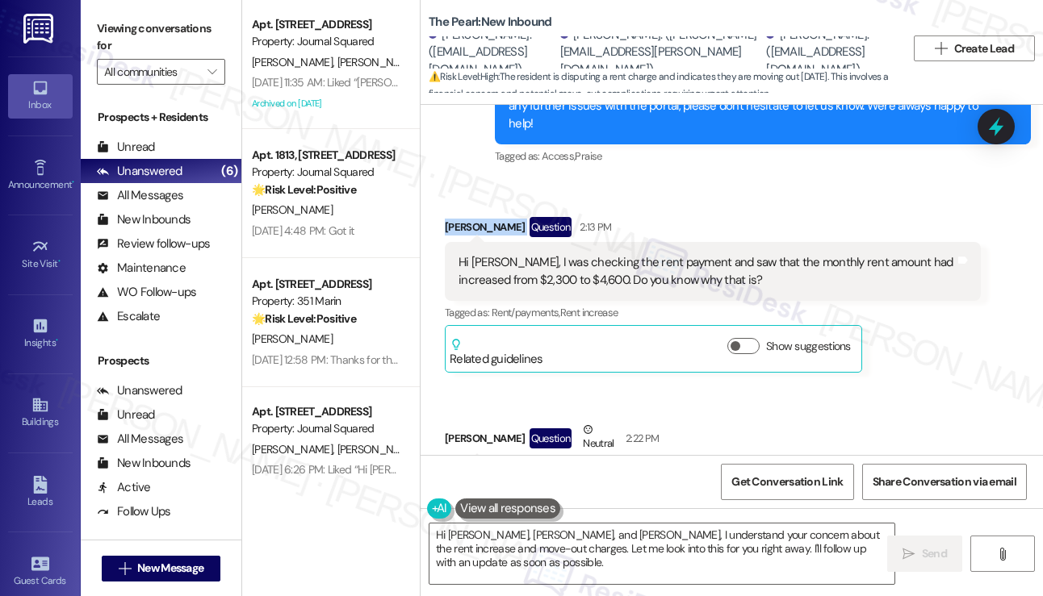
copy div "[PERSON_NAME]"
